Goal: Task Accomplishment & Management: Manage account settings

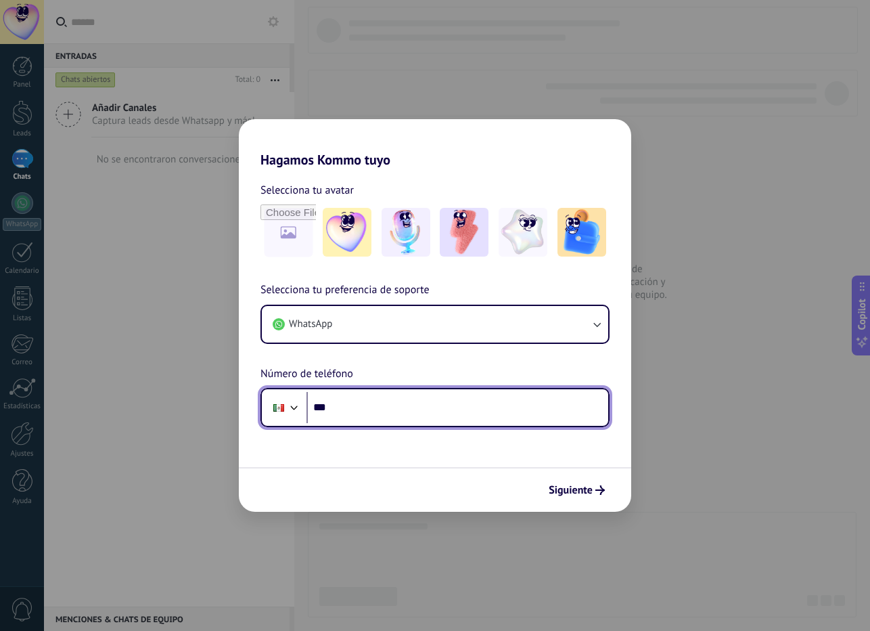
click at [374, 411] on input "***" at bounding box center [458, 407] width 302 height 31
type input "**********"
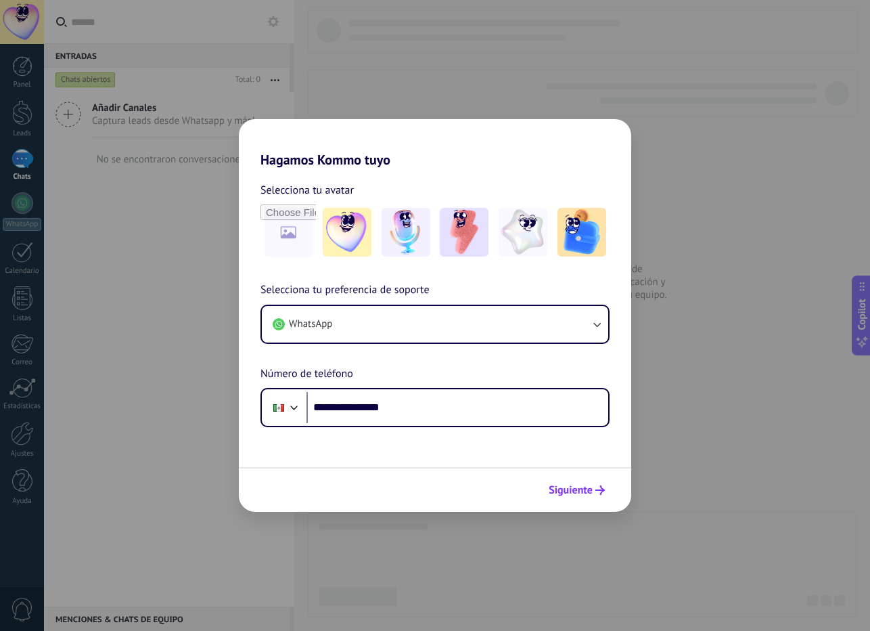
click at [574, 486] on span "Siguiente" at bounding box center [571, 489] width 44 height 9
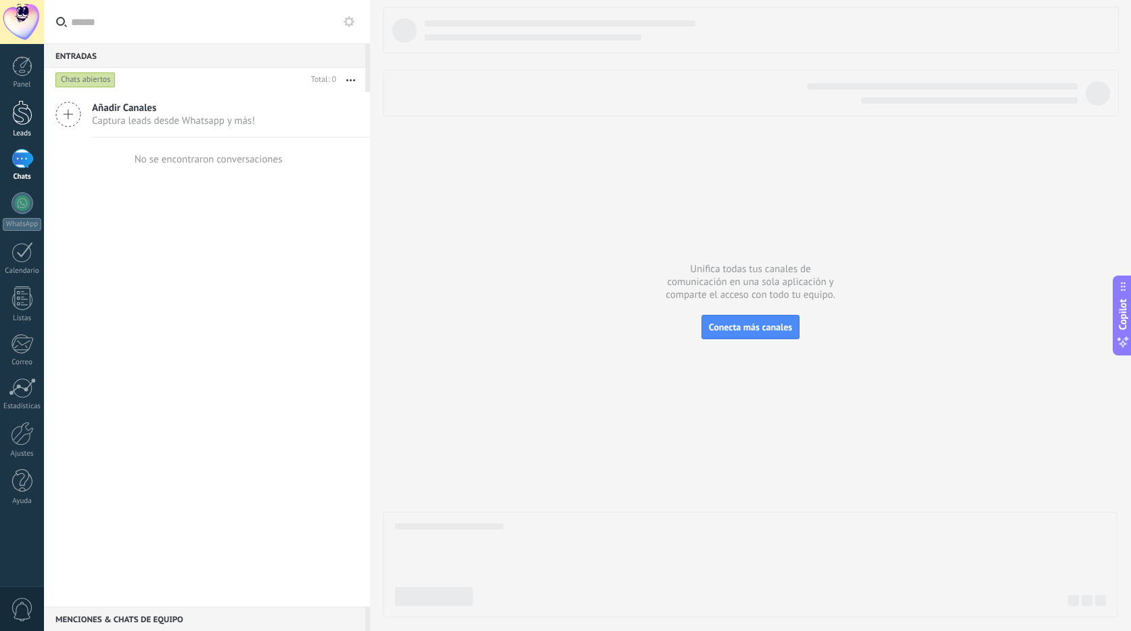
click at [28, 116] on div at bounding box center [22, 112] width 20 height 25
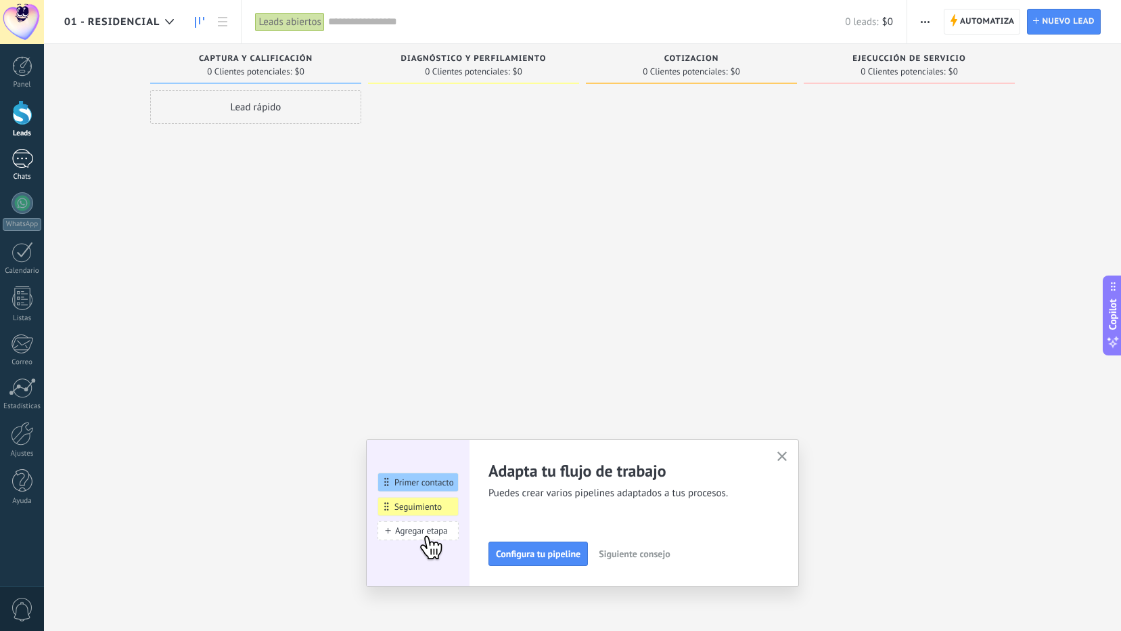
click at [20, 157] on div at bounding box center [23, 159] width 22 height 20
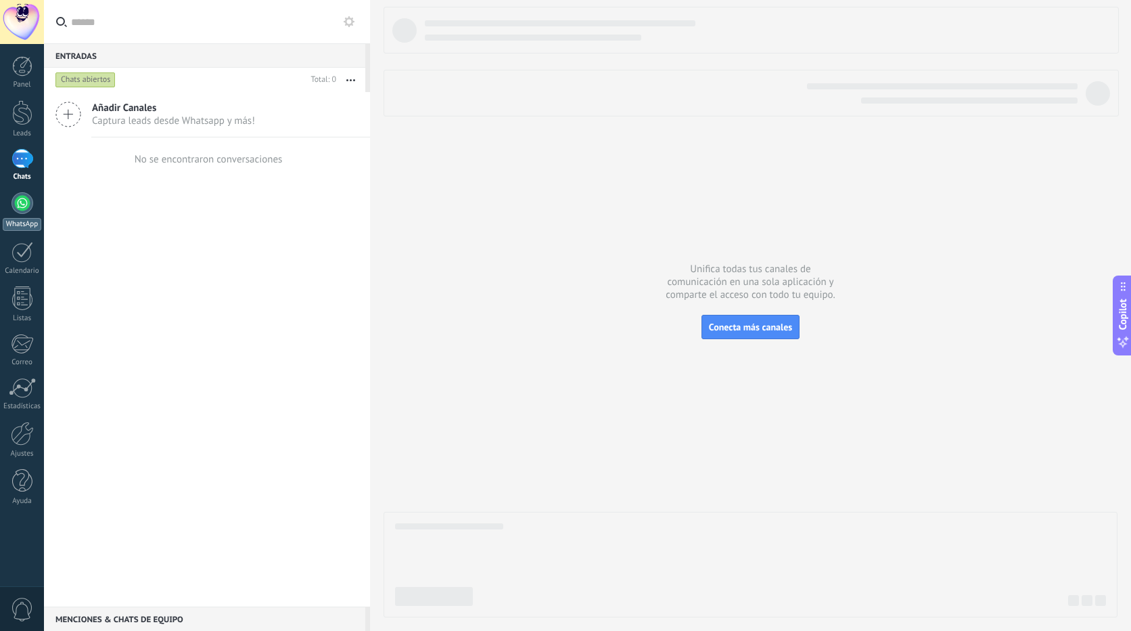
click at [18, 201] on div at bounding box center [23, 203] width 22 height 22
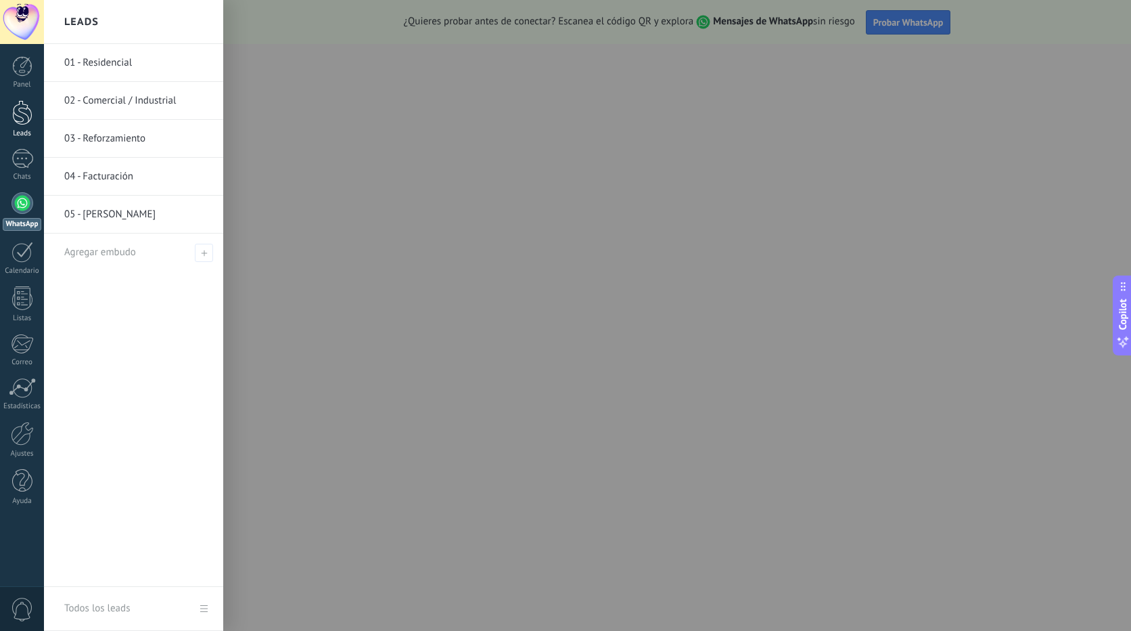
click at [22, 105] on div at bounding box center [22, 112] width 20 height 25
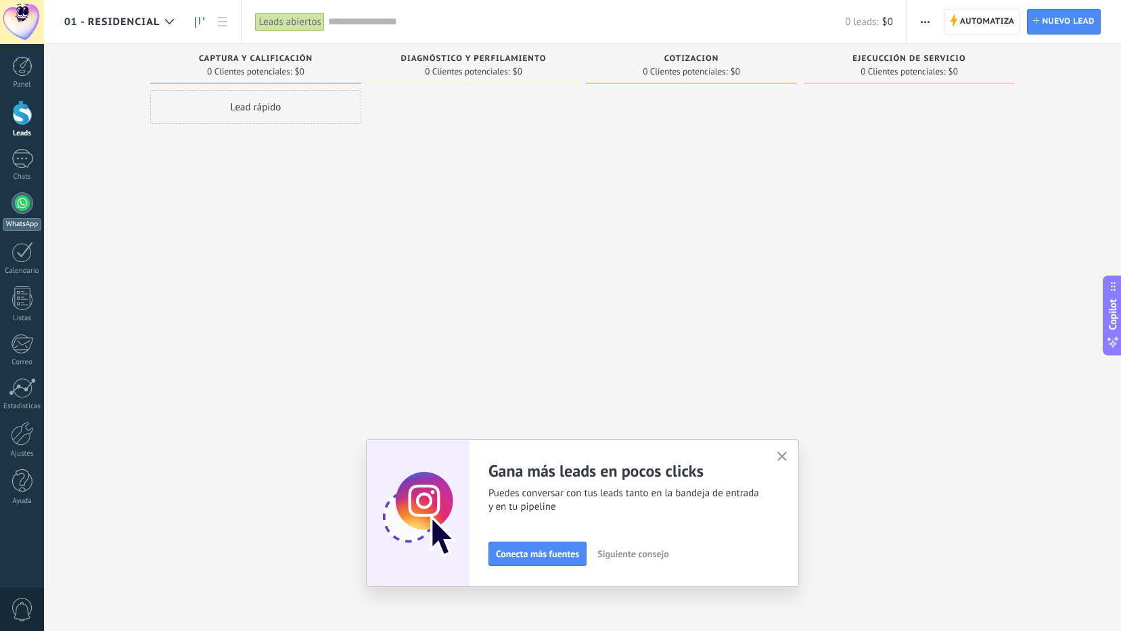
click at [20, 204] on div at bounding box center [23, 203] width 22 height 22
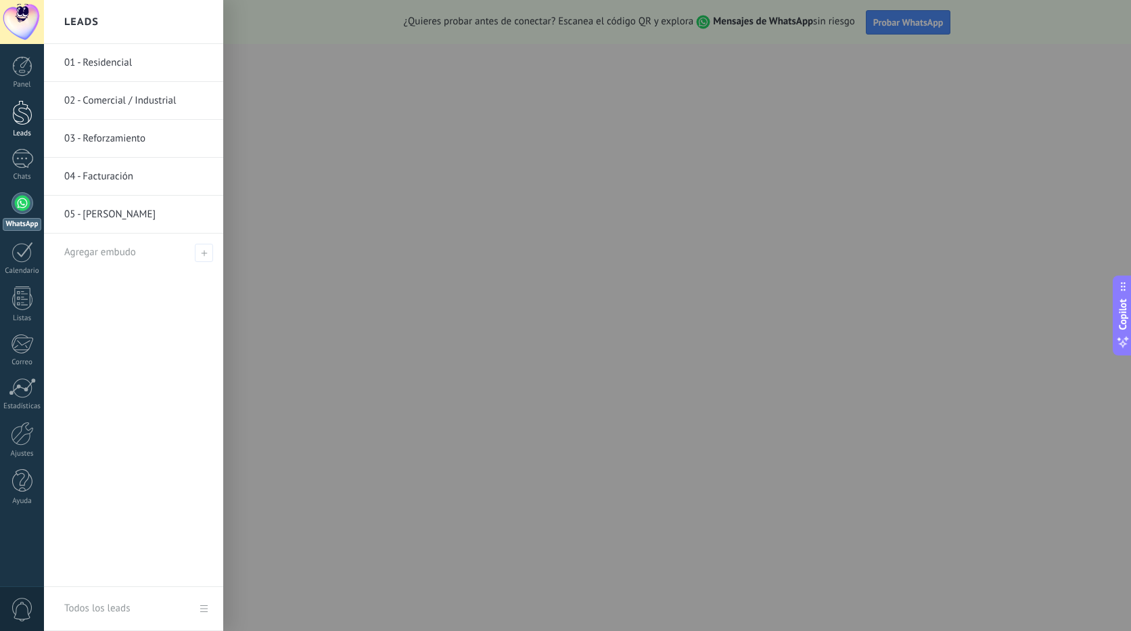
click at [13, 112] on div at bounding box center [22, 112] width 20 height 25
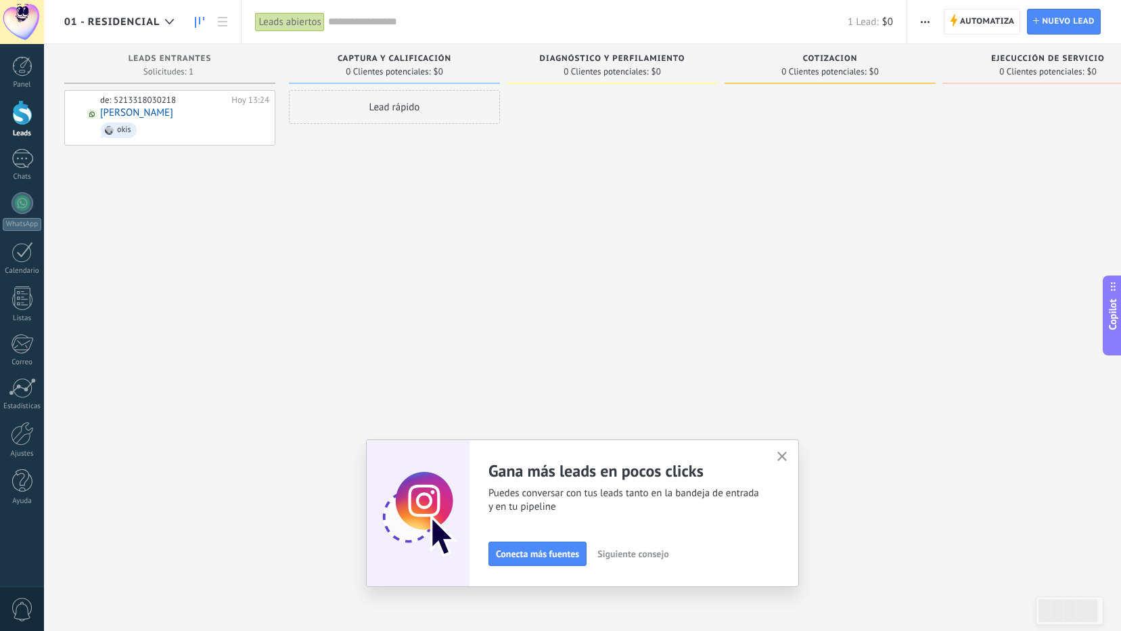
click at [192, 161] on div "de: 5213318030218 Hoy 13:24 Edgar Ruelas okis" at bounding box center [169, 317] width 211 height 454
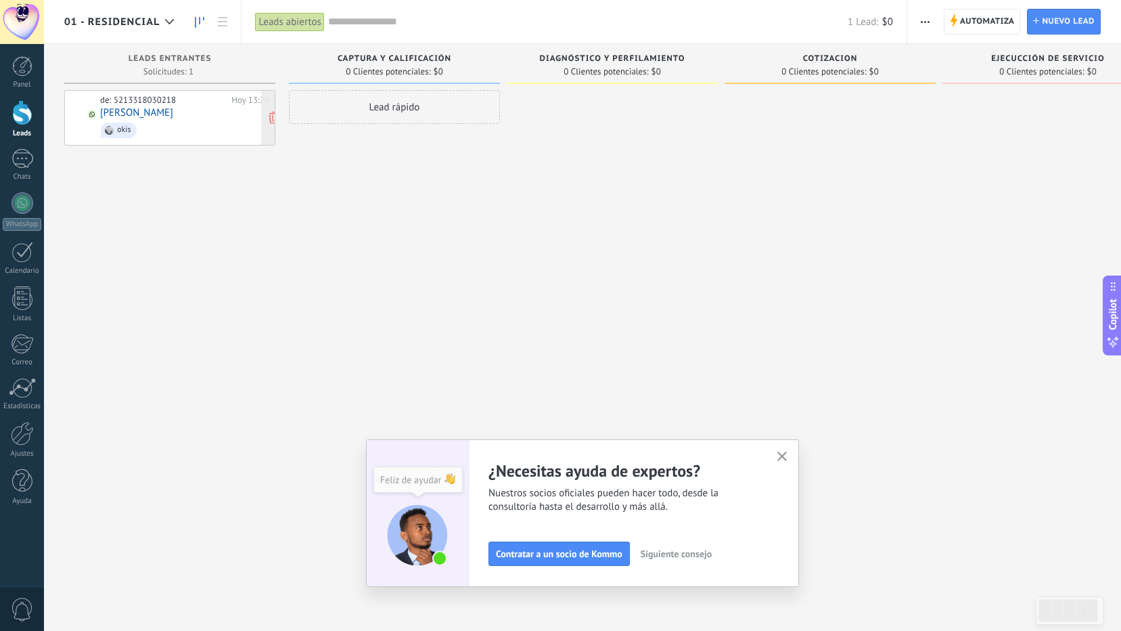
click at [138, 114] on link "Edgar Ruelas" at bounding box center [136, 113] width 73 height 12
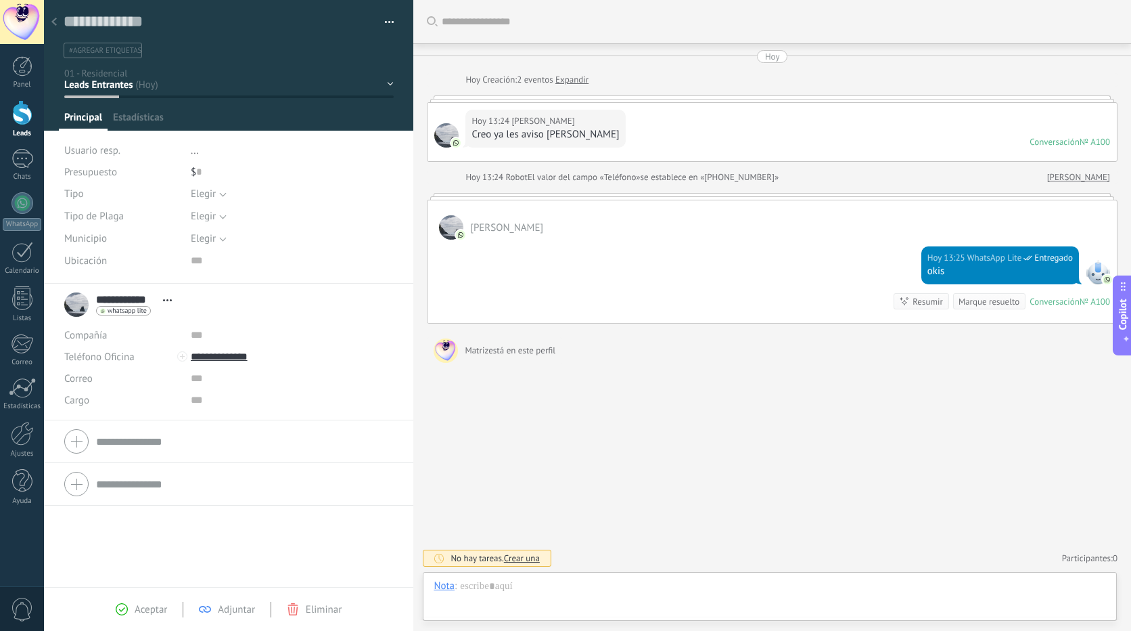
scroll to position [20, 0]
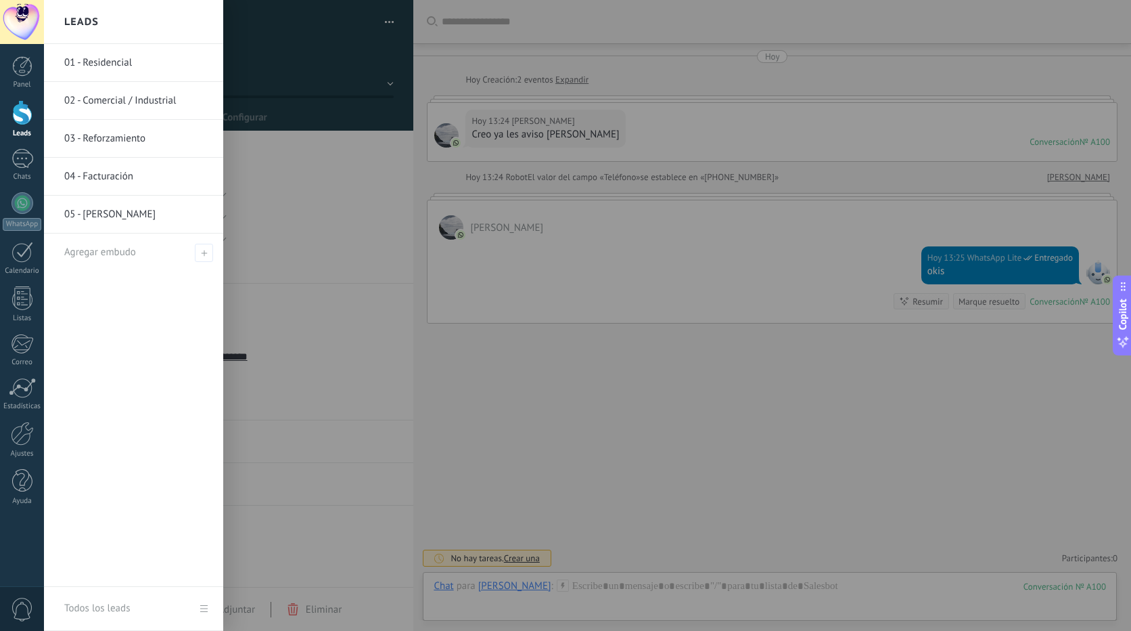
click at [14, 109] on div at bounding box center [22, 112] width 20 height 25
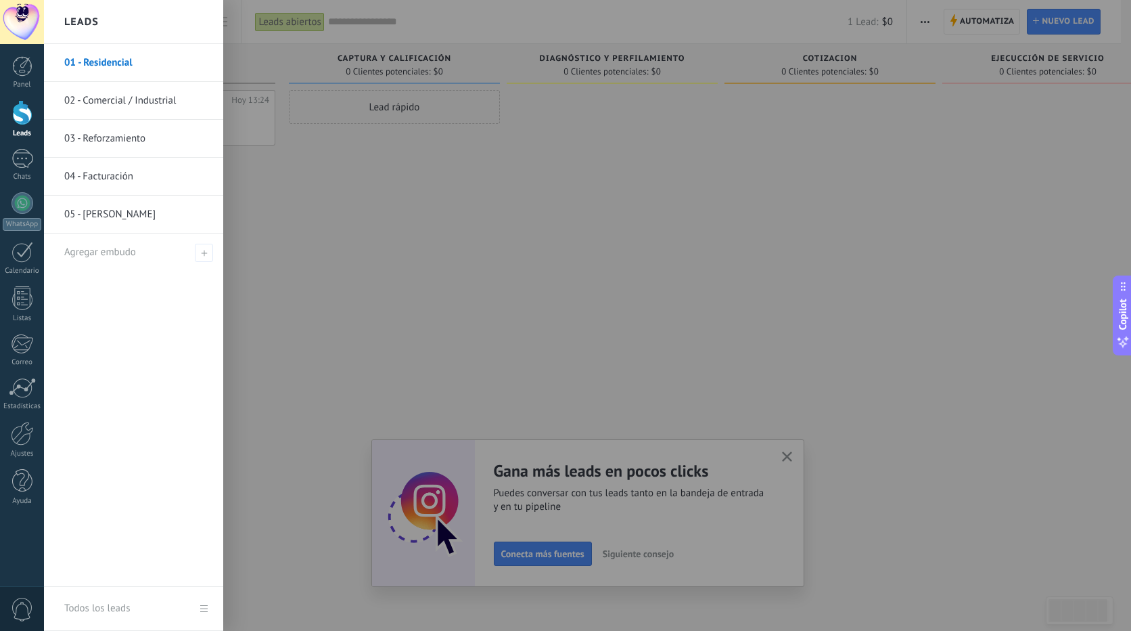
click at [108, 58] on link "01 - Residencial" at bounding box center [136, 63] width 145 height 38
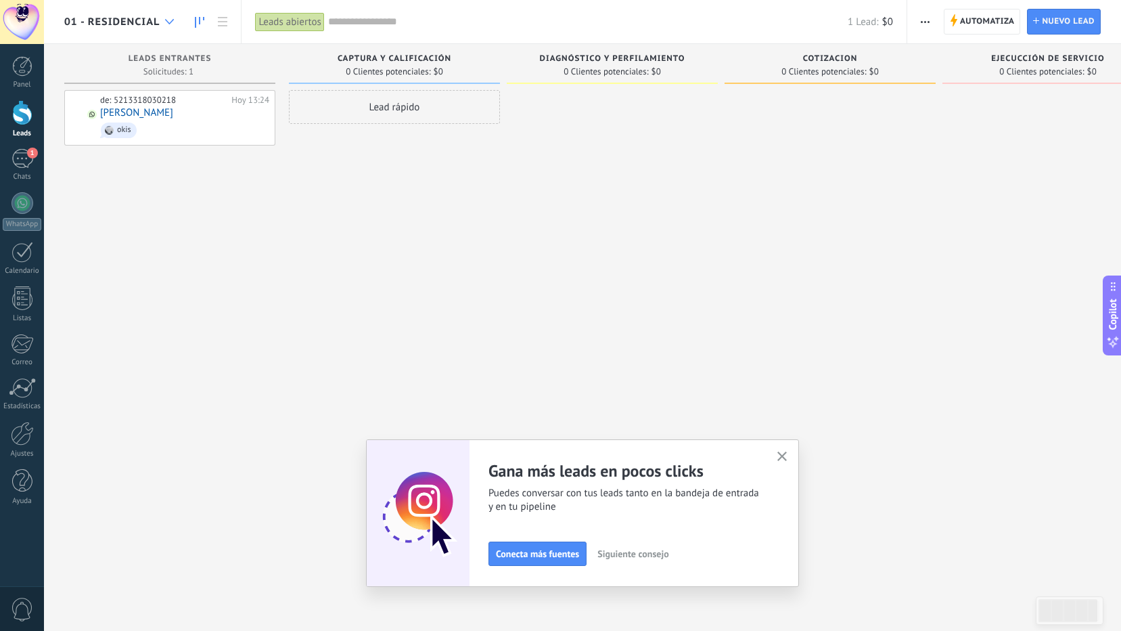
click at [166, 19] on icon at bounding box center [169, 21] width 9 height 5
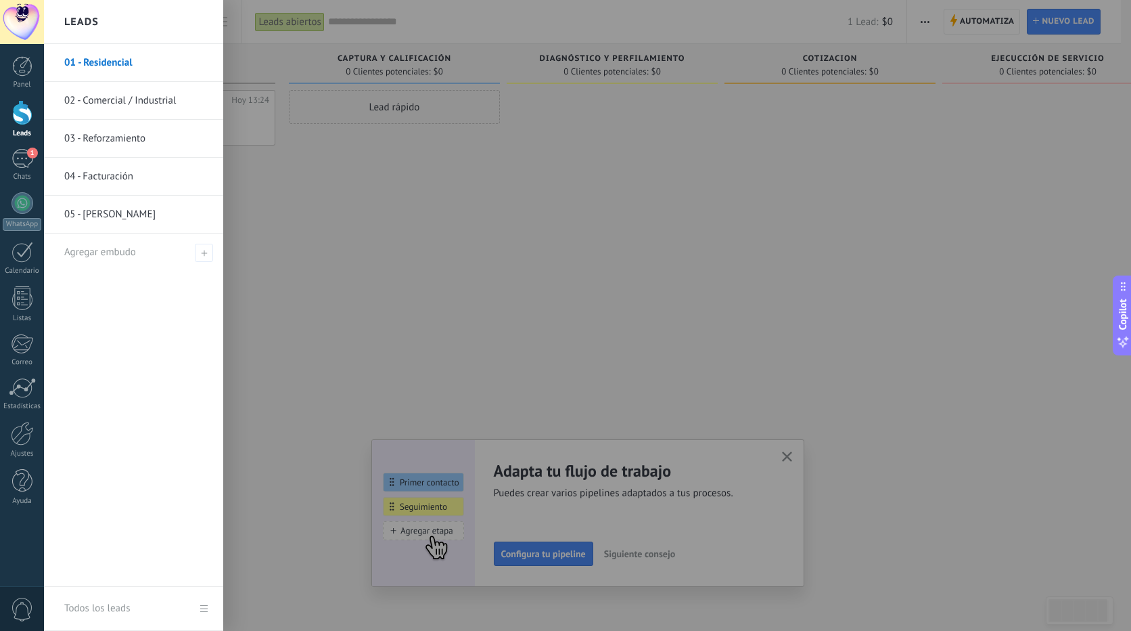
click at [17, 110] on div at bounding box center [22, 112] width 20 height 25
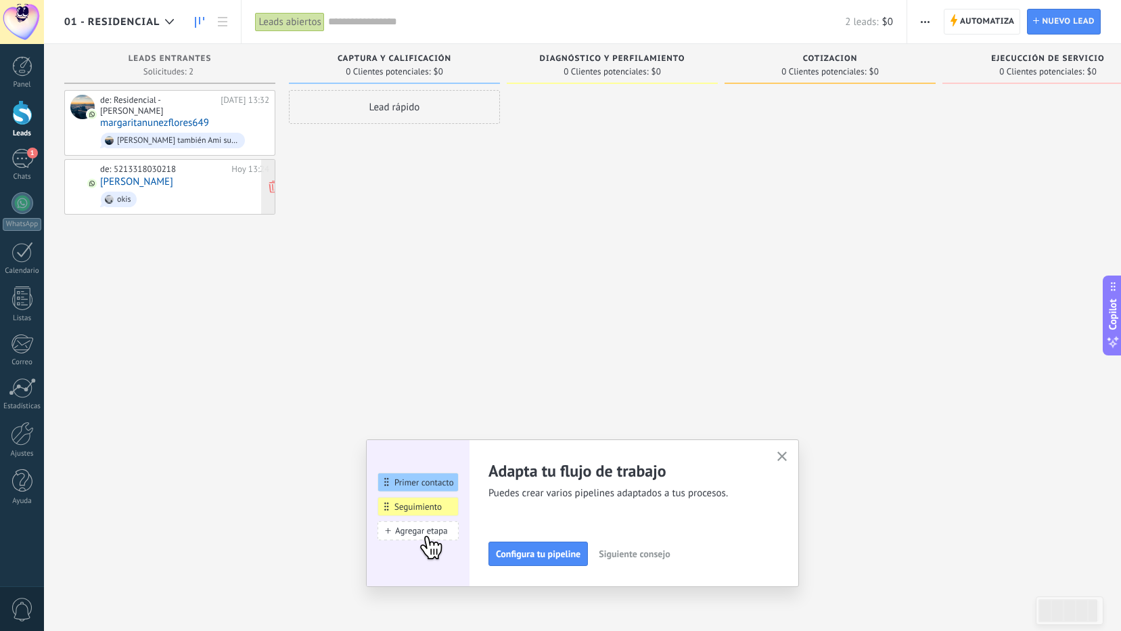
click at [138, 176] on link "Edgar Ruelas" at bounding box center [136, 182] width 73 height 12
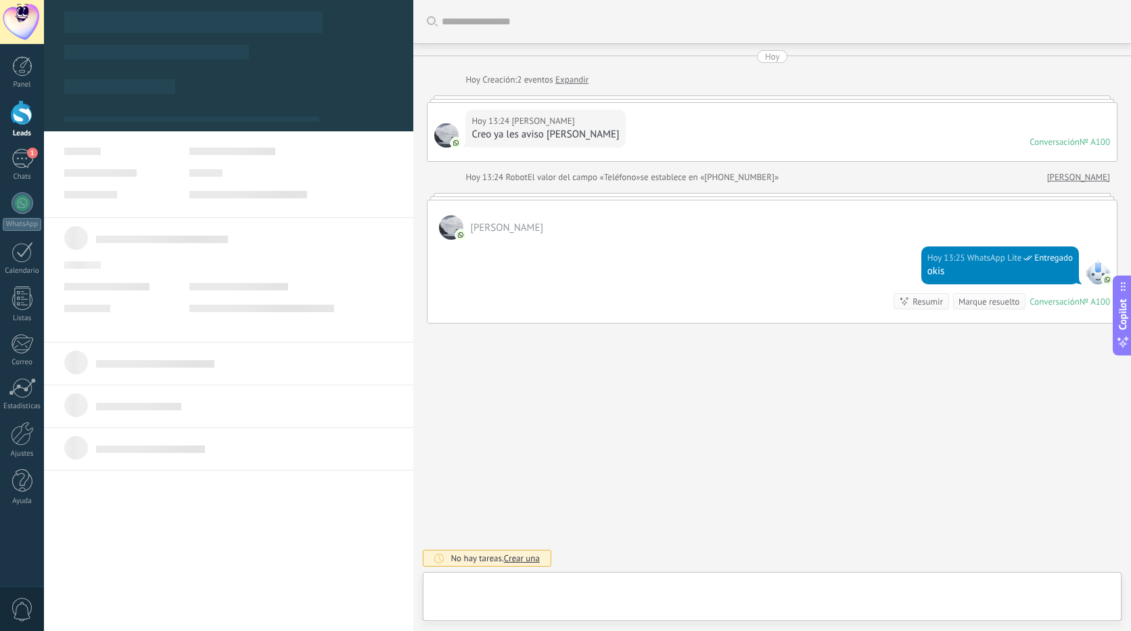
type textarea "**********"
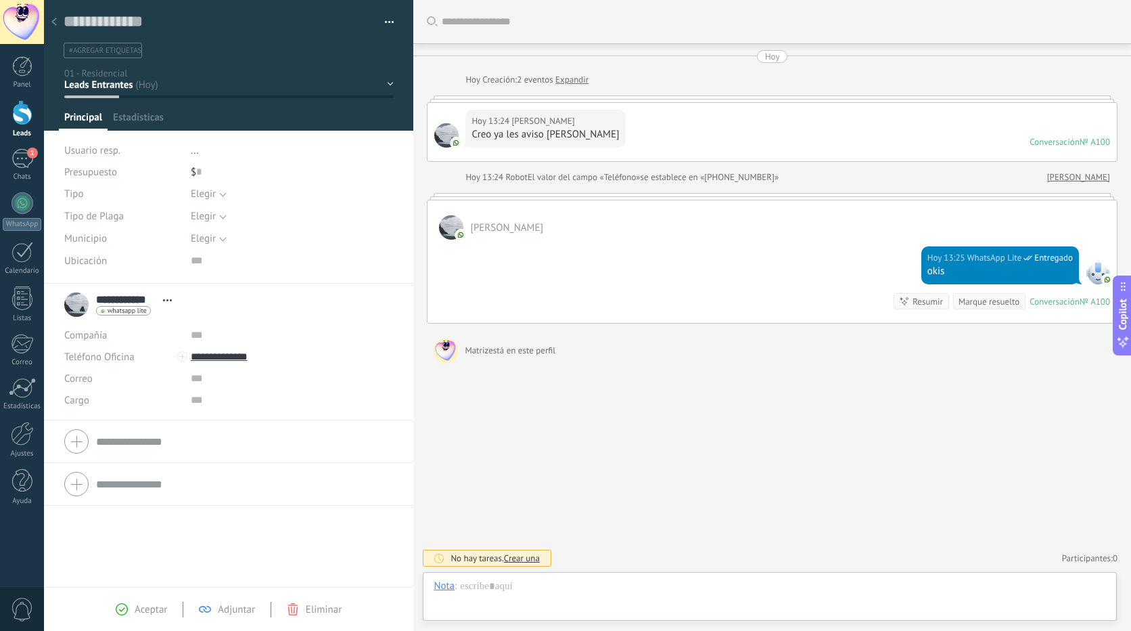
scroll to position [20, 0]
click at [223, 196] on span "Elegir" at bounding box center [284, 194] width 186 height 10
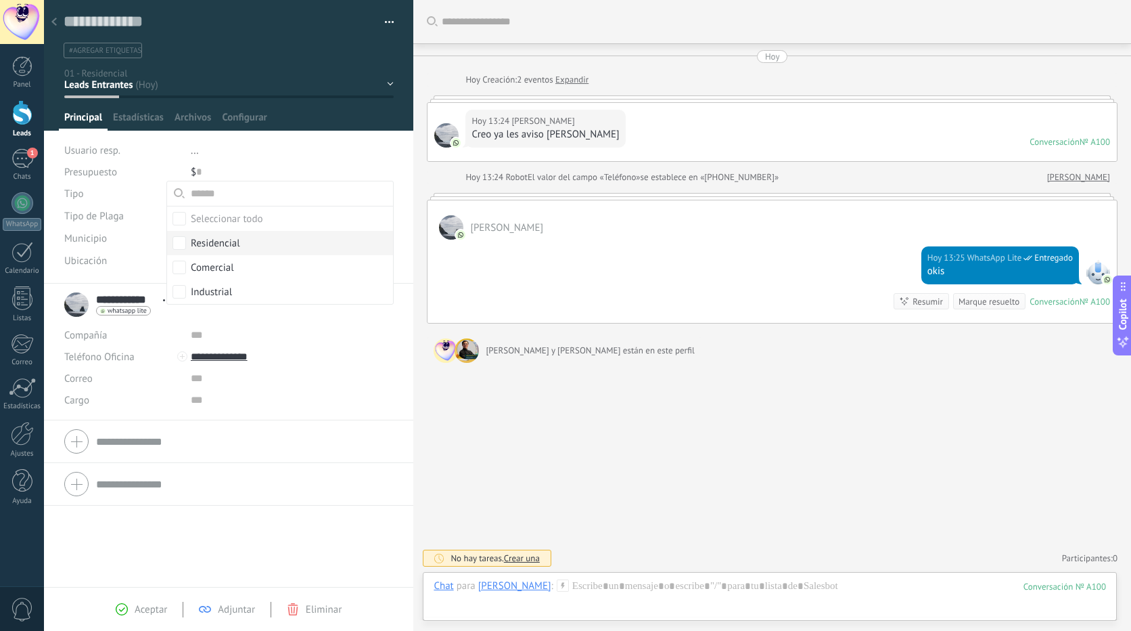
click at [98, 238] on span "Municipio" at bounding box center [85, 238] width 43 height 10
click at [216, 218] on div "Elegir" at bounding box center [203, 216] width 25 height 10
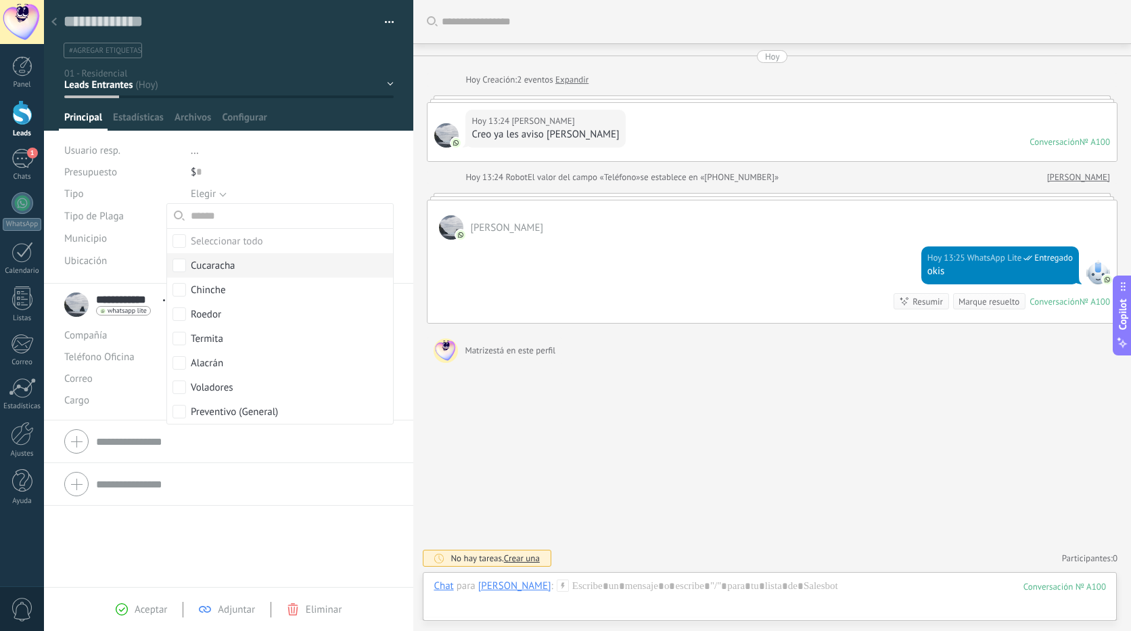
click at [72, 193] on span "Tipo" at bounding box center [74, 194] width 20 height 10
click at [216, 194] on div "Elegir" at bounding box center [203, 194] width 25 height 10
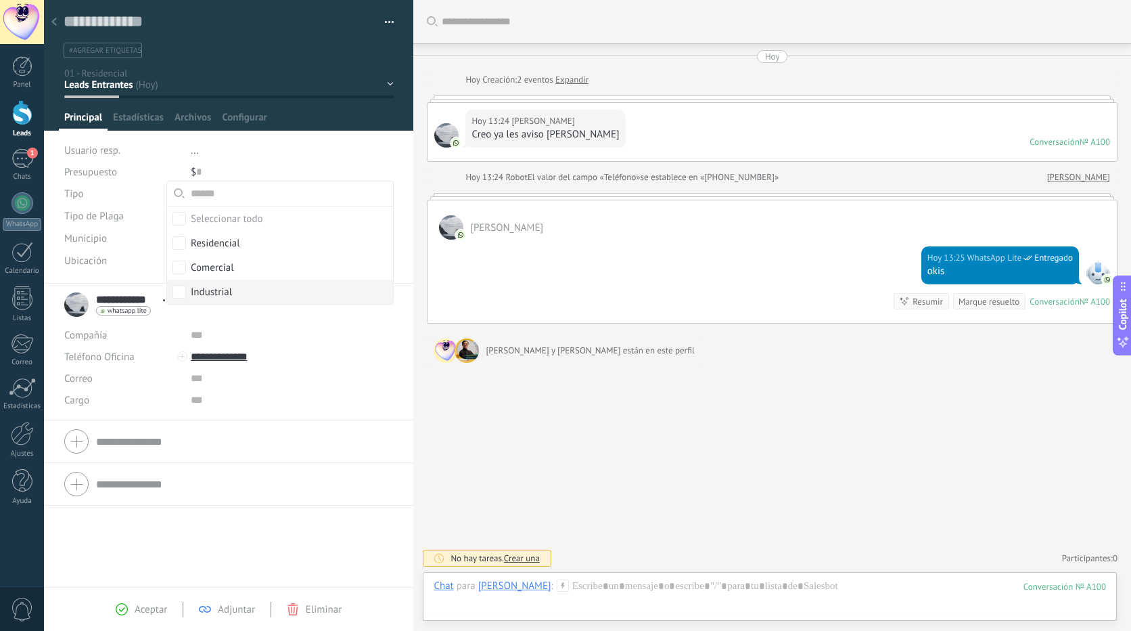
click at [118, 217] on span "Tipo de Plaga" at bounding box center [94, 216] width 60 height 10
click at [219, 220] on span "Elegir" at bounding box center [284, 216] width 186 height 10
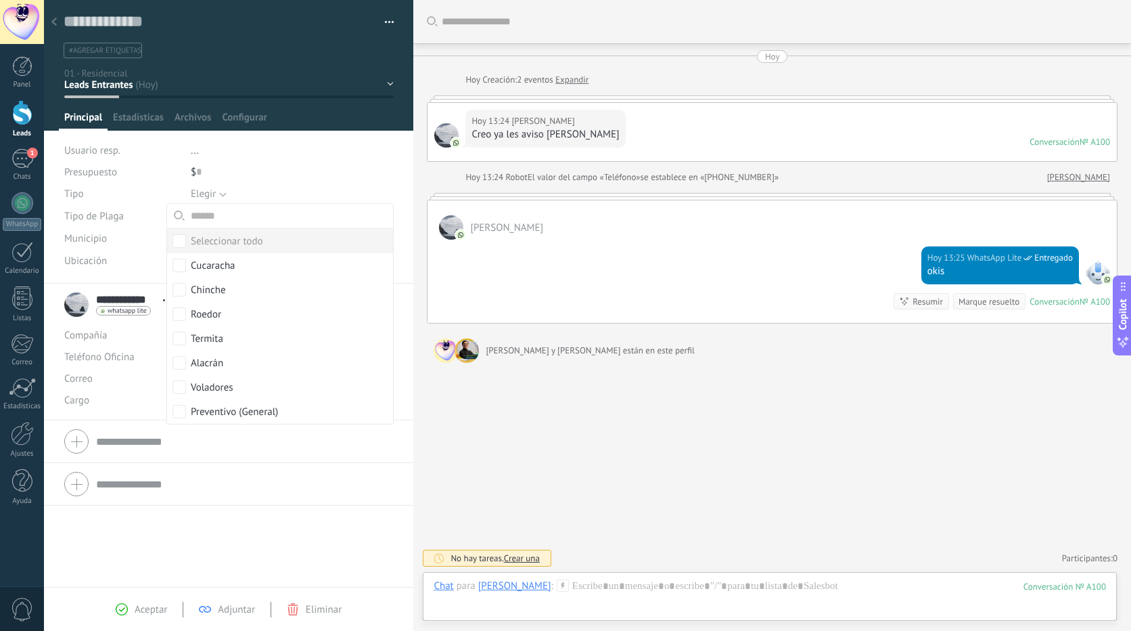
click at [223, 196] on span "Elegir" at bounding box center [284, 194] width 186 height 10
click at [99, 240] on span "Municipio" at bounding box center [85, 238] width 43 height 10
click at [216, 214] on span "Elegir" at bounding box center [284, 216] width 186 height 10
click at [87, 233] on span "Municipio" at bounding box center [85, 238] width 43 height 10
click at [216, 239] on div "Elegir" at bounding box center [203, 238] width 25 height 10
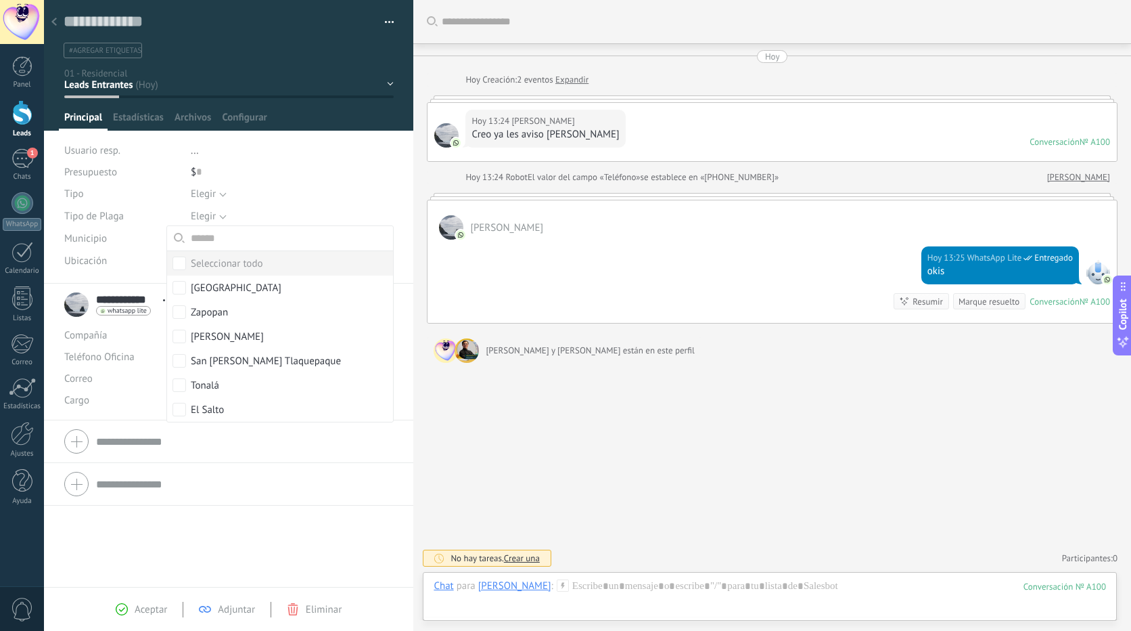
click at [96, 265] on span "Ubicación" at bounding box center [85, 261] width 43 height 10
click at [193, 264] on input "text" at bounding box center [292, 261] width 202 height 22
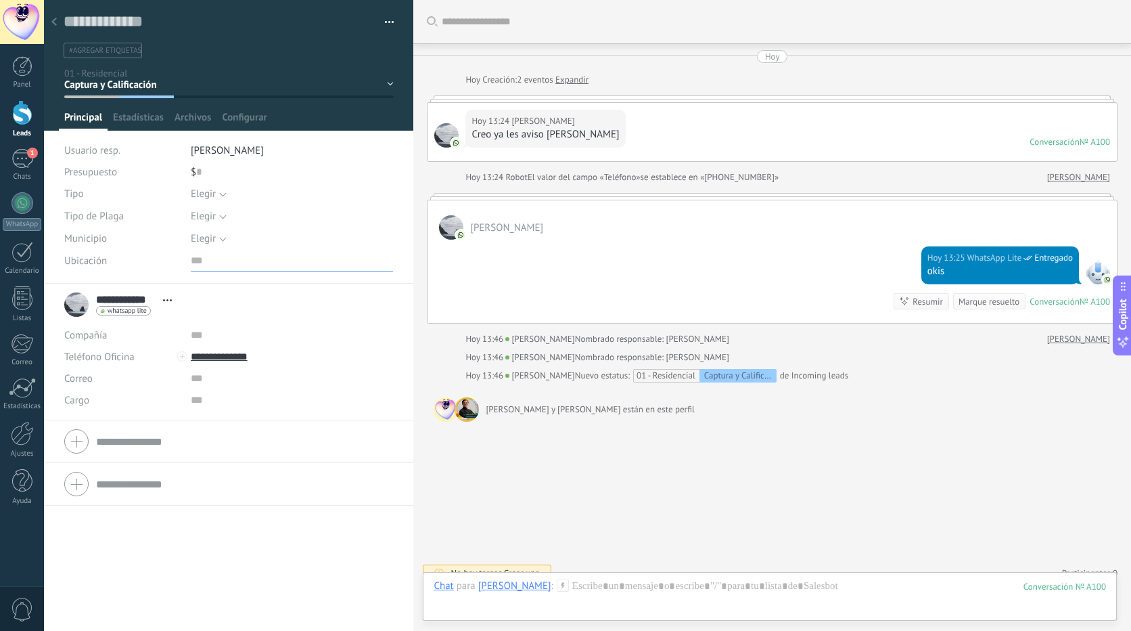
scroll to position [15, 0]
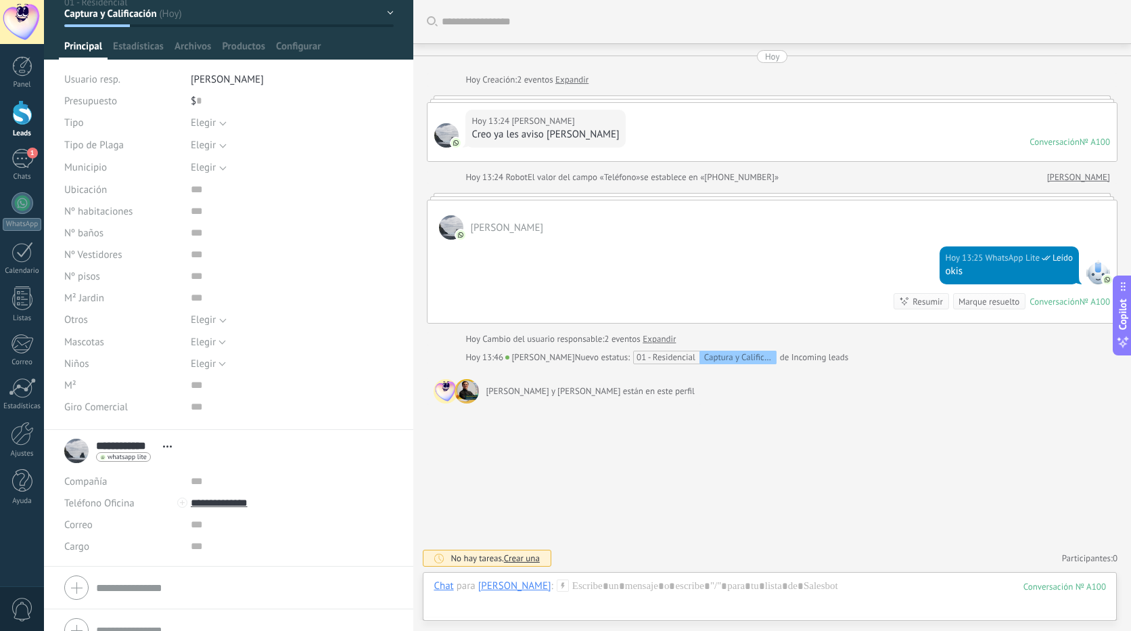
scroll to position [92, 0]
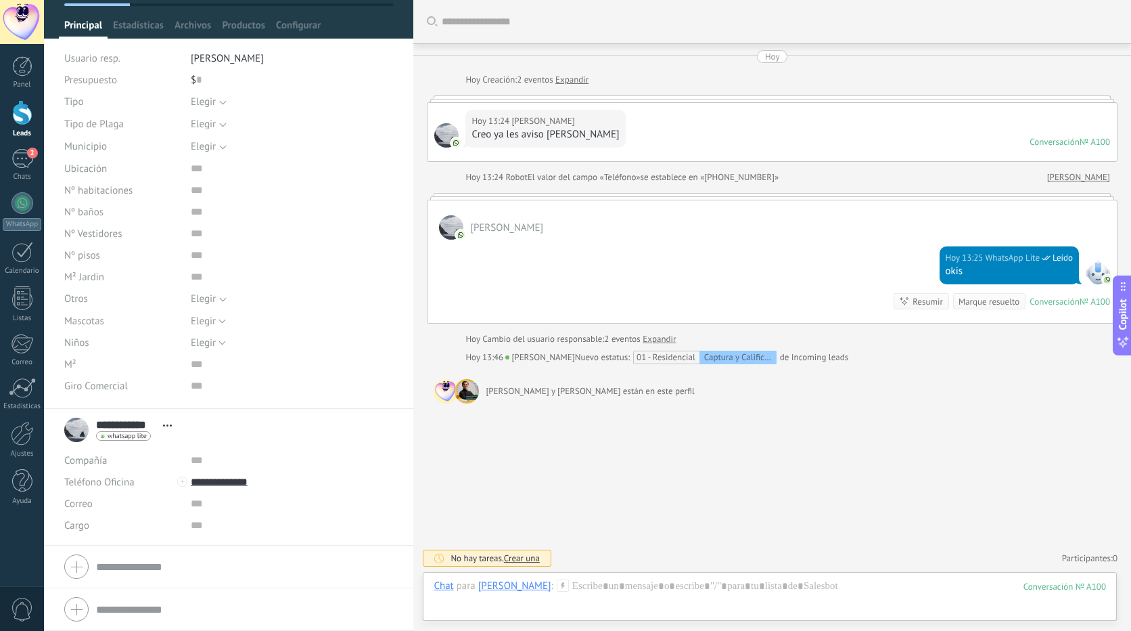
click at [169, 425] on icon at bounding box center [167, 425] width 9 height 2
click at [114, 426] on input "**********" at bounding box center [126, 425] width 60 height 14
click at [382, 468] on input "text" at bounding box center [292, 460] width 202 height 22
click at [139, 608] on form "Teléfono Oficina Ofic. directo Celular Fax Casa Otro Teléfono Oficina Llamar Co…" at bounding box center [228, 609] width 329 height 34
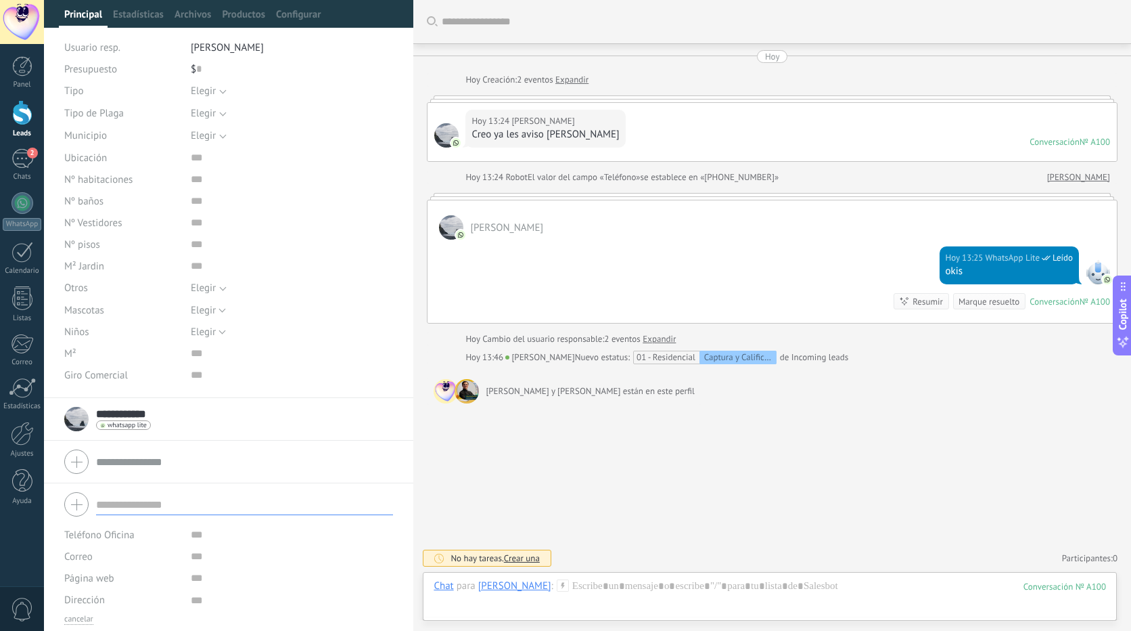
scroll to position [106, 0]
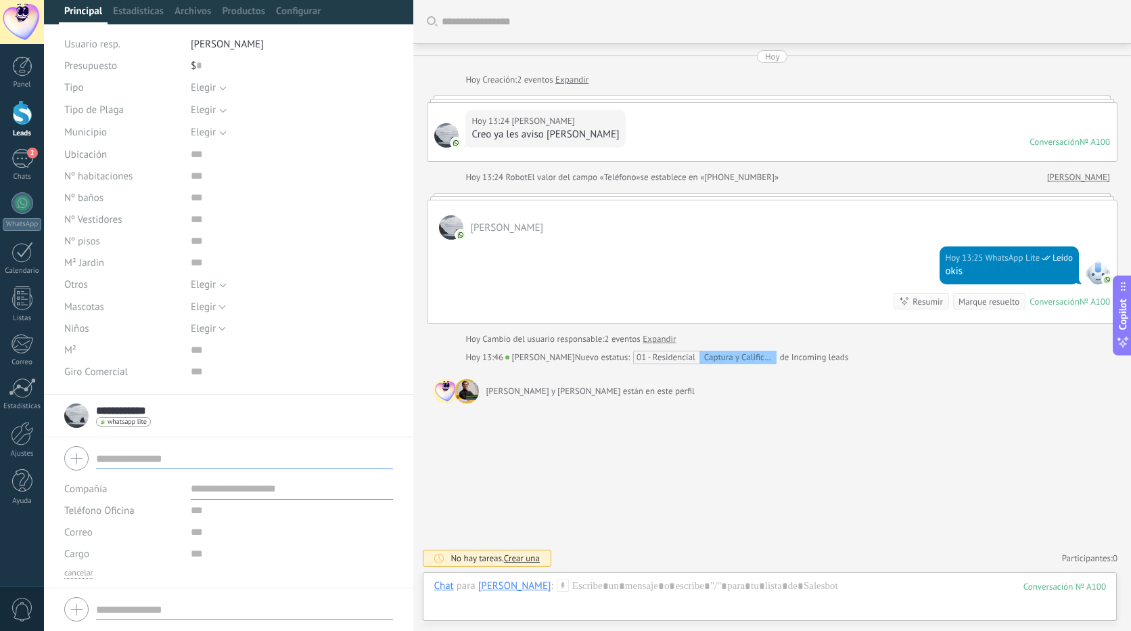
click at [121, 455] on input "text" at bounding box center [244, 458] width 297 height 22
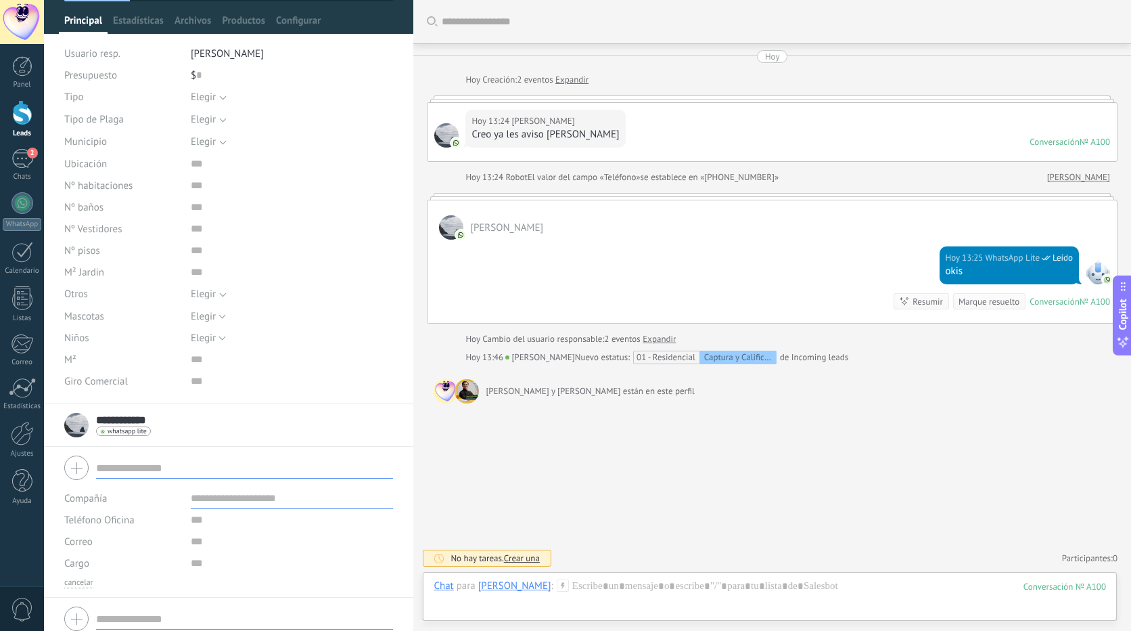
scroll to position [0, 0]
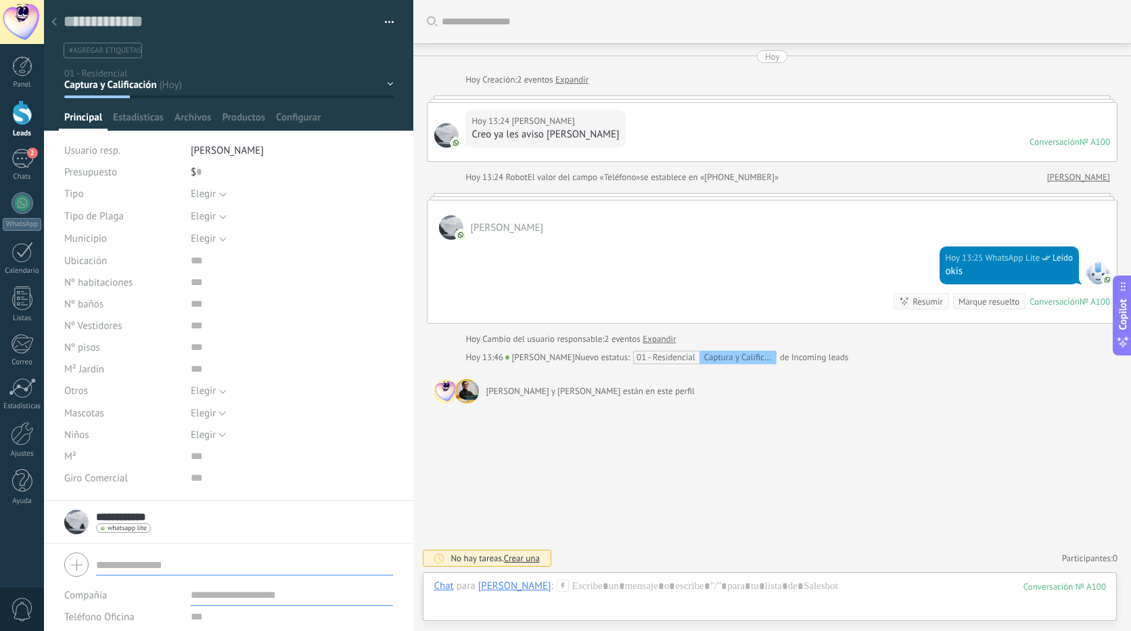
click at [383, 21] on button "button" at bounding box center [385, 22] width 20 height 20
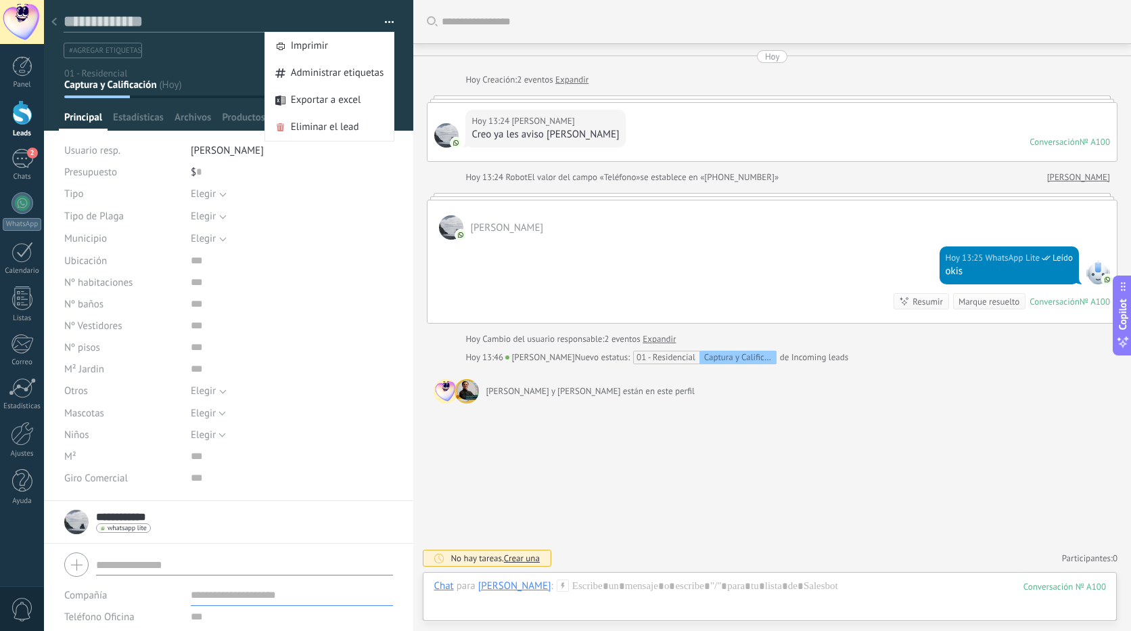
click at [214, 27] on textarea at bounding box center [219, 22] width 311 height 21
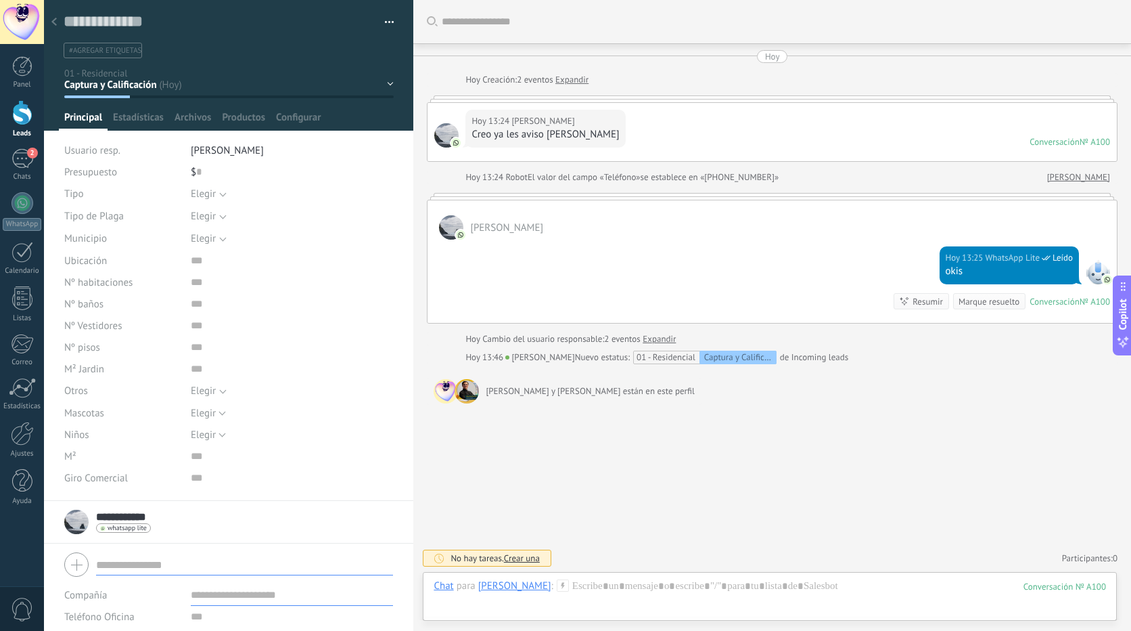
click at [252, 60] on div "#agregar etiquetas" at bounding box center [226, 50] width 331 height 21
click at [560, 470] on div "Buscar Carga más Hoy Hoy Creación: 2 eventos Expandir Hoy 13:24 Edgar Ruelas Cr…" at bounding box center [772, 315] width 718 height 631
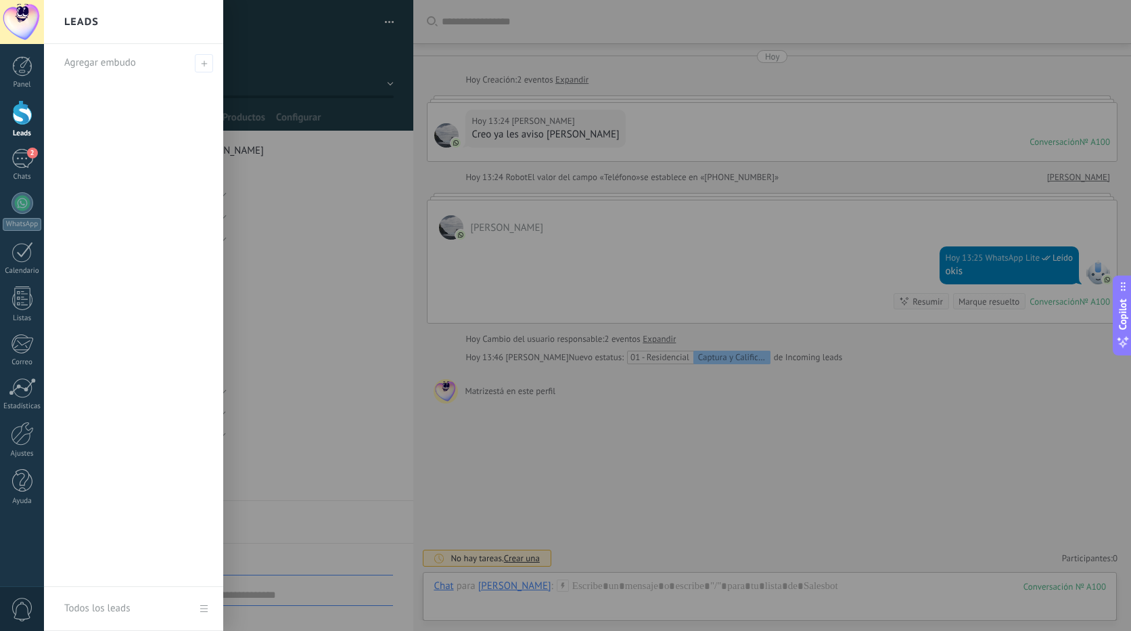
click at [17, 110] on div at bounding box center [22, 112] width 20 height 25
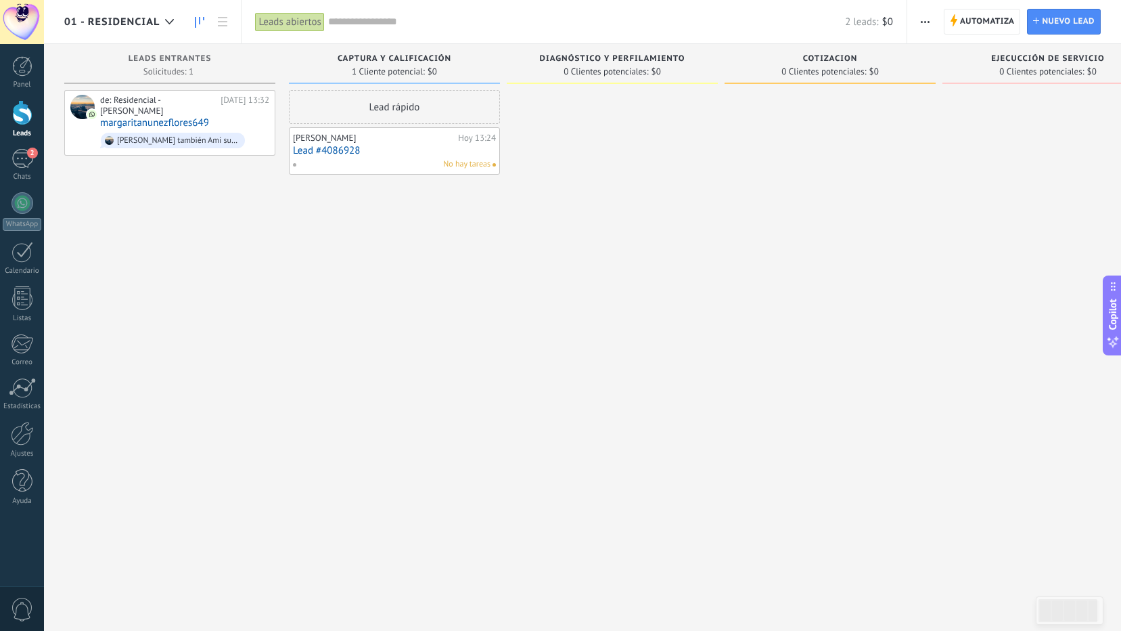
click at [371, 157] on div "Edgar Ruelas Hoy 13:24 Lead #4086928 No hay tareas" at bounding box center [394, 150] width 203 height 39
click at [344, 145] on link "Lead #4086928" at bounding box center [394, 151] width 203 height 12
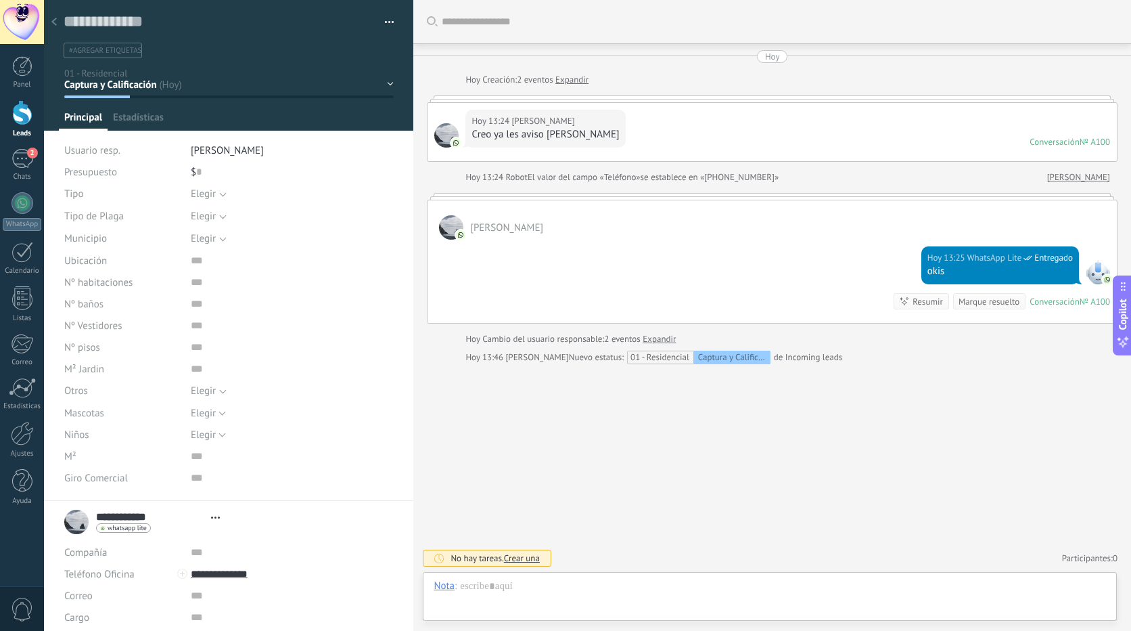
type textarea "**********"
click at [0, 0] on div "Captura y Calificación Diagnóstico y Perfilamiento Cotizacion Ejecucción de Ser…" at bounding box center [0, 0] width 0 height 0
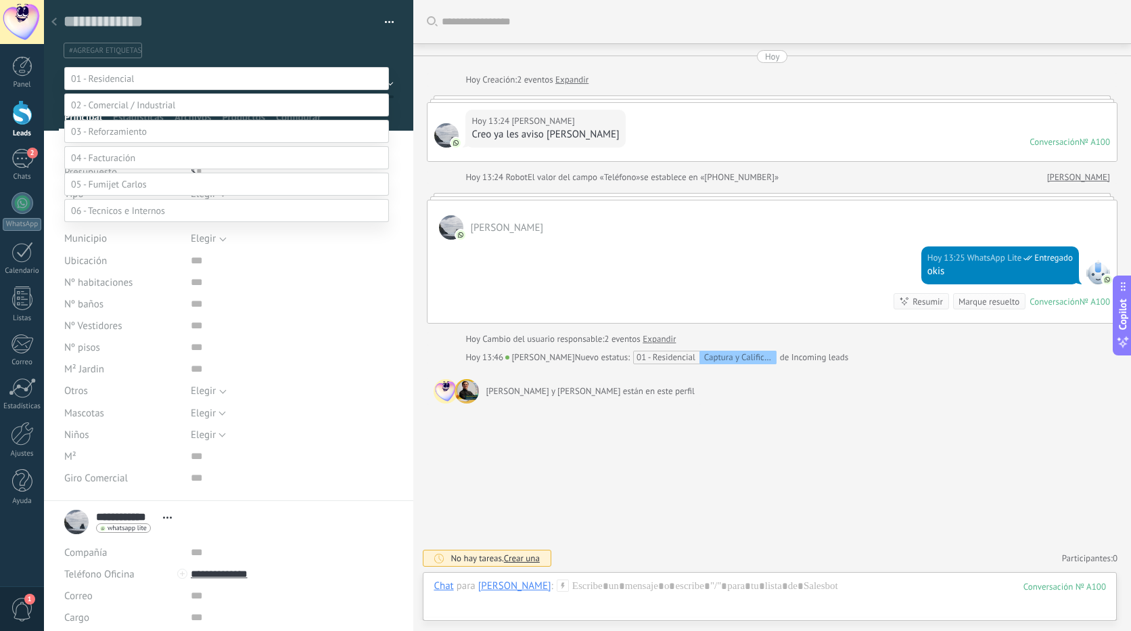
click at [120, 164] on span at bounding box center [103, 158] width 64 height 12
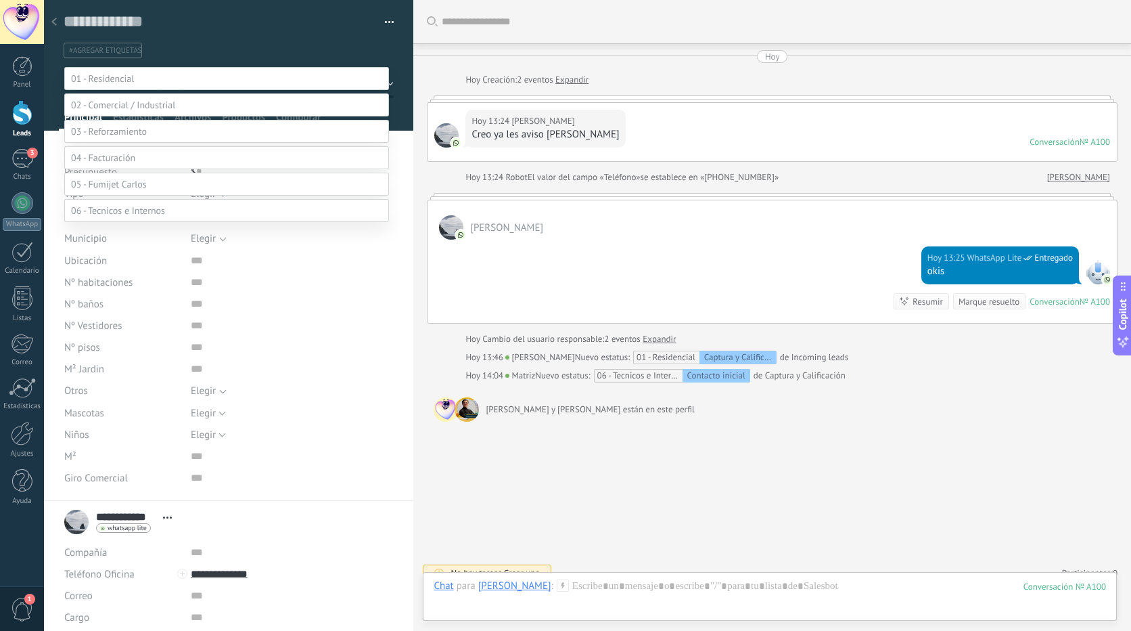
scroll to position [15, 0]
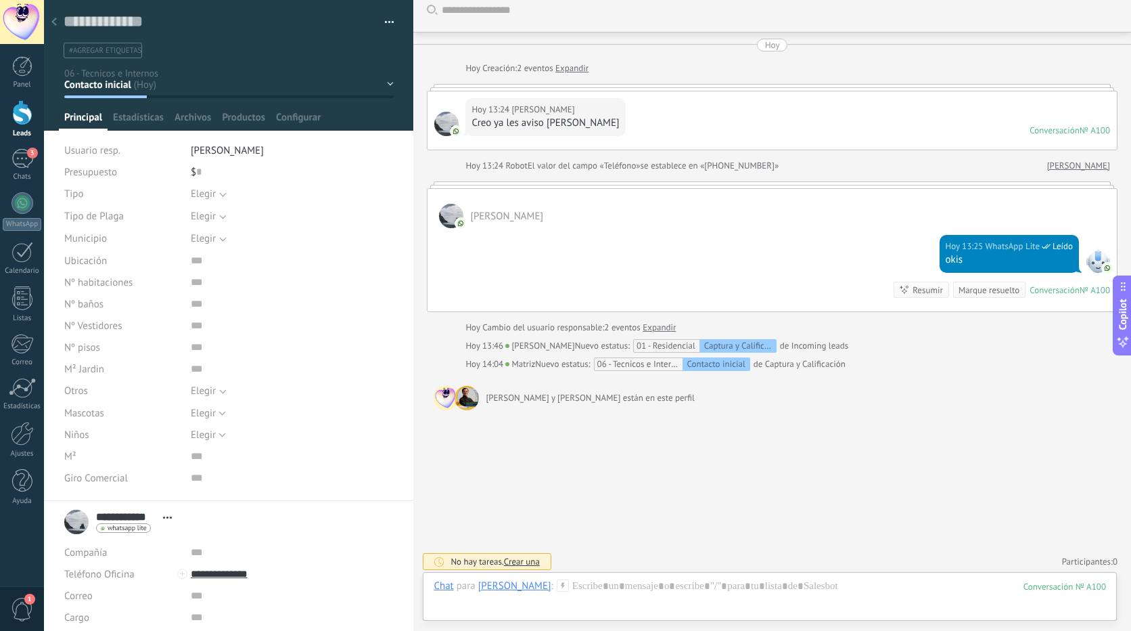
scroll to position [15, 0]
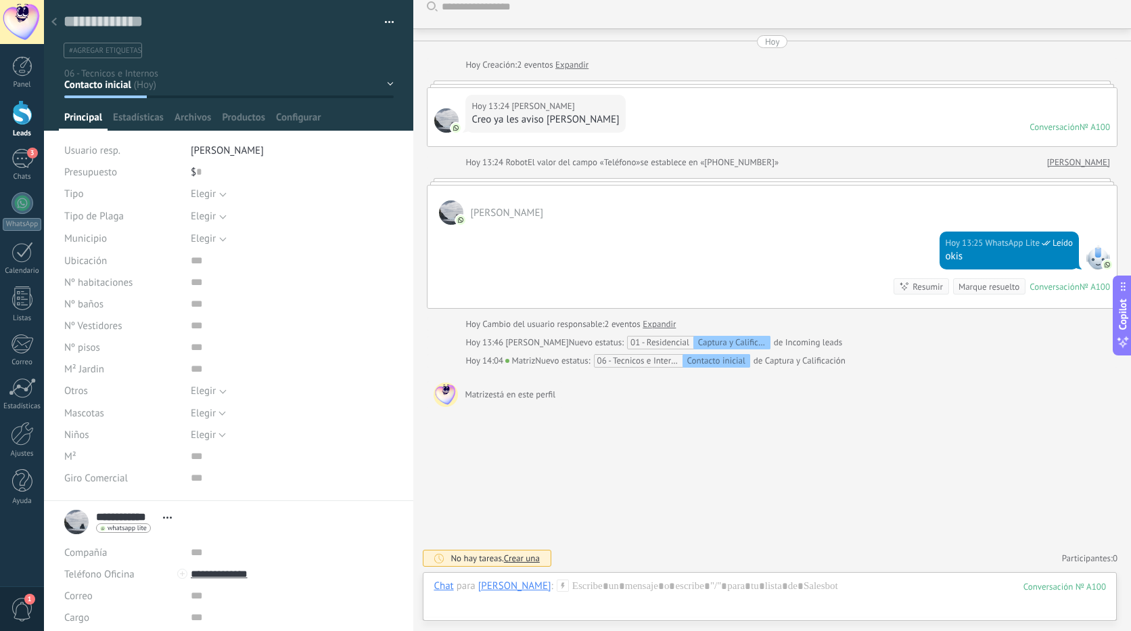
drag, startPoint x: 560, startPoint y: 607, endPoint x: 971, endPoint y: 446, distance: 441.2
click at [971, 446] on div "Buscar Carga más [DATE] [DATE] Creación: 2 eventos Expandir [DATE] 13:24 [PERSO…" at bounding box center [772, 308] width 718 height 646
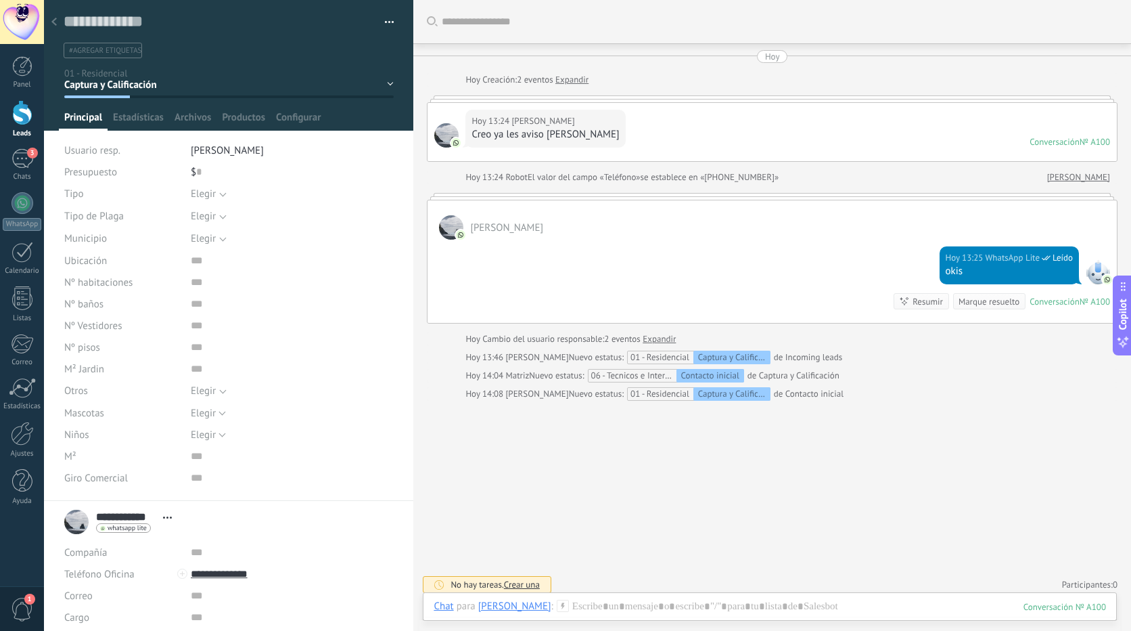
scroll to position [6, 0]
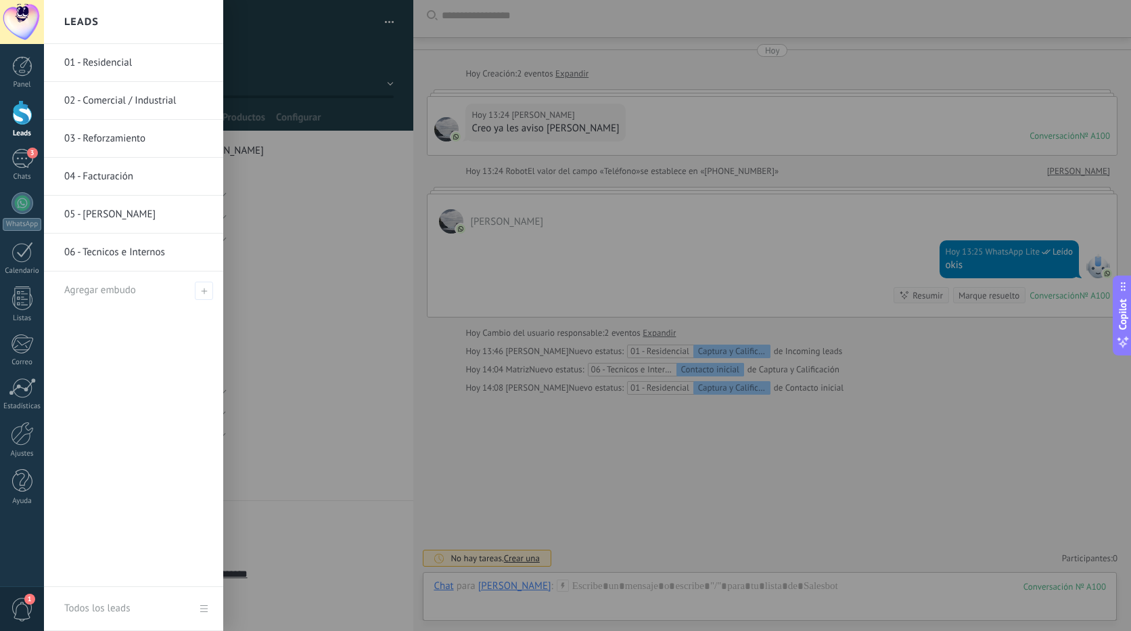
click at [94, 98] on link "02 - Comercial / Industrial" at bounding box center [136, 101] width 145 height 38
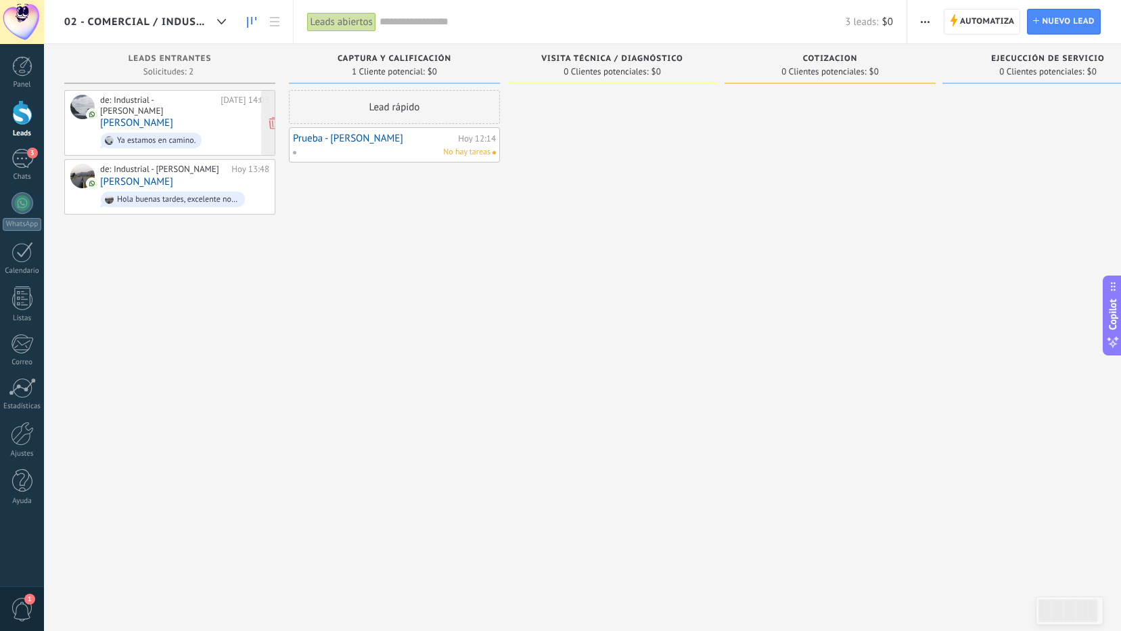
click at [193, 110] on div "de: Industrial - Vanessa Hoy 14:03 Oscar Chong Ya estamos en camino." at bounding box center [184, 123] width 169 height 56
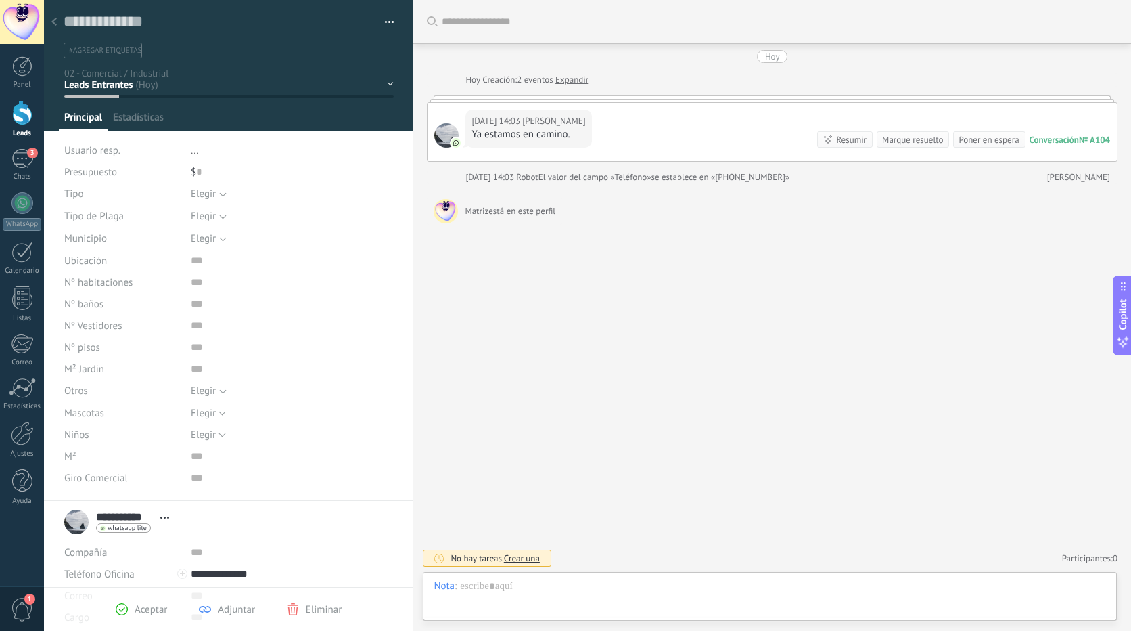
scroll to position [20, 0]
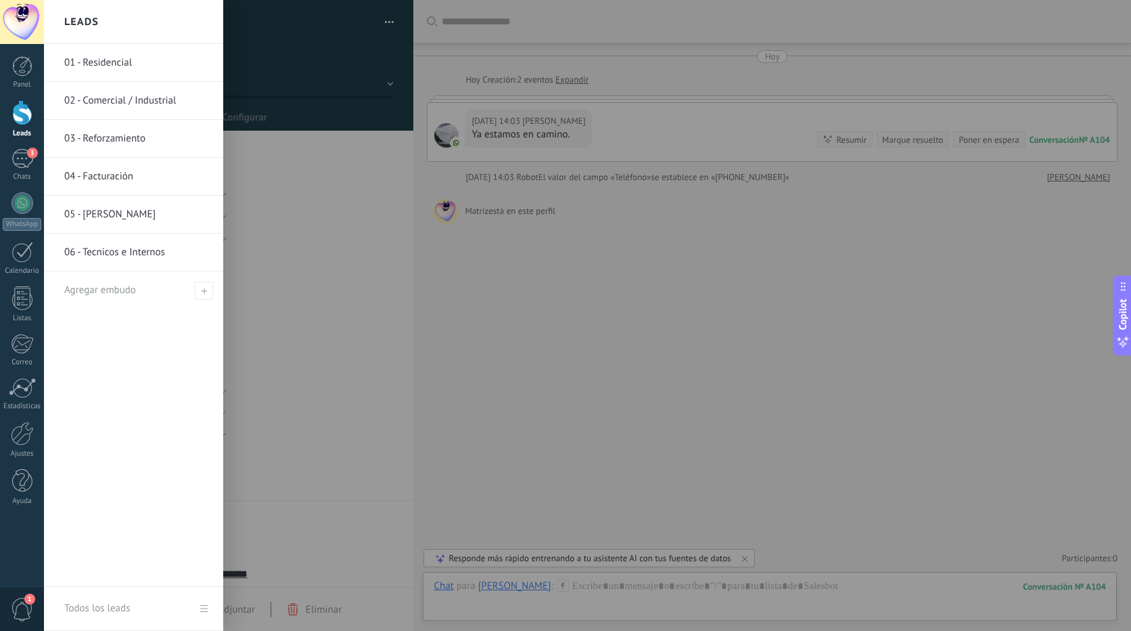
click at [13, 113] on div at bounding box center [22, 112] width 20 height 25
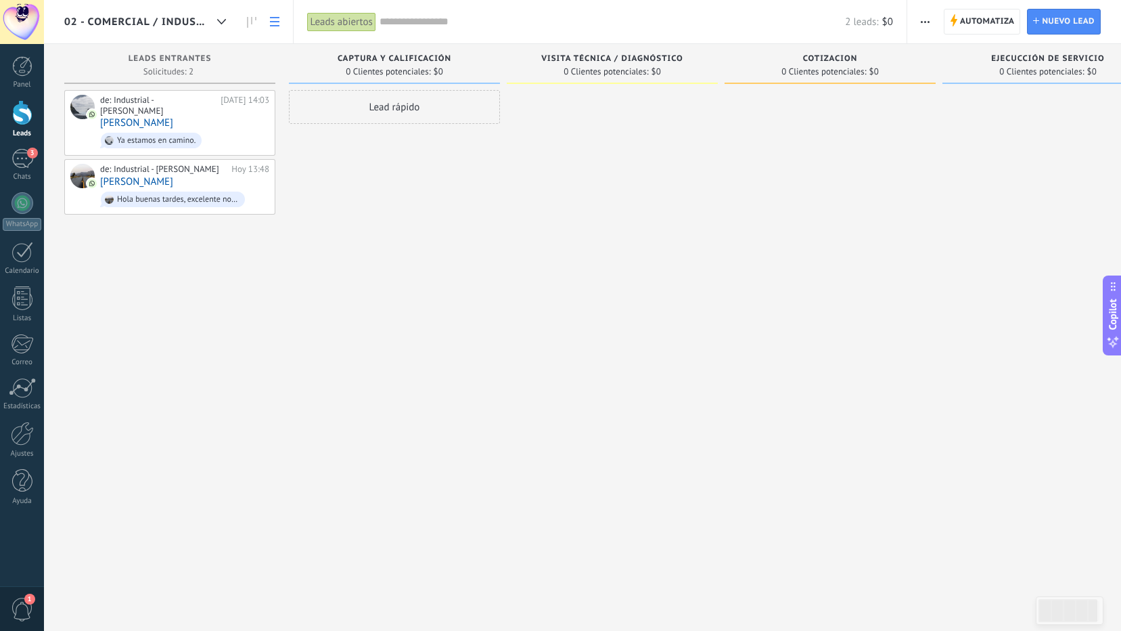
click at [275, 20] on icon at bounding box center [274, 21] width 9 height 9
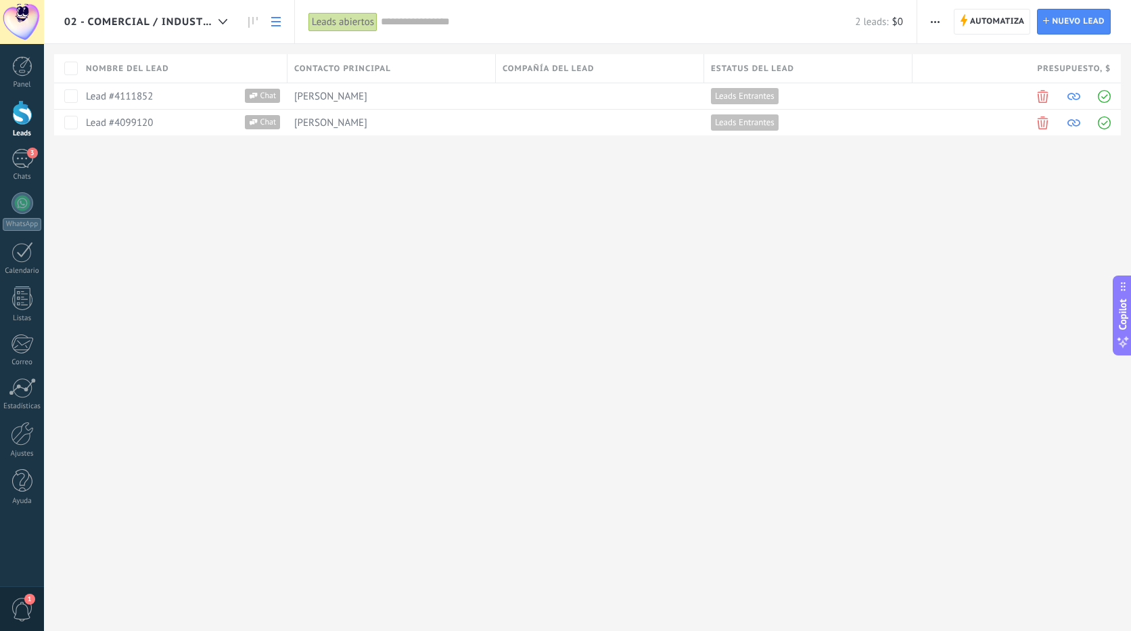
click at [22, 112] on div at bounding box center [22, 112] width 20 height 25
click at [20, 197] on div at bounding box center [23, 203] width 22 height 22
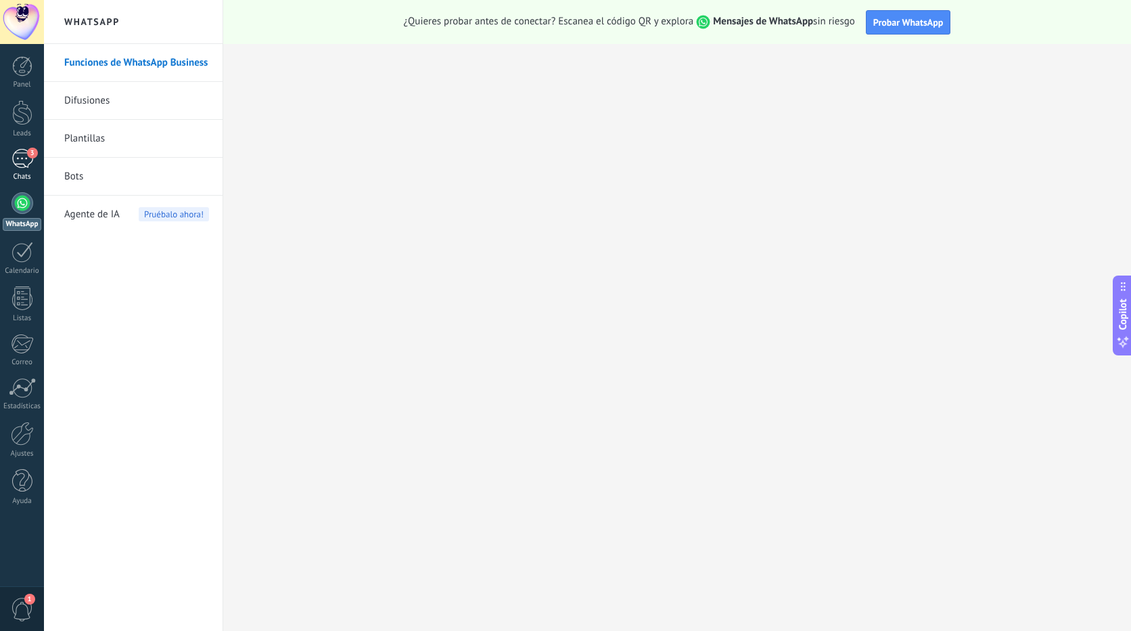
click at [23, 151] on div "3" at bounding box center [23, 159] width 22 height 20
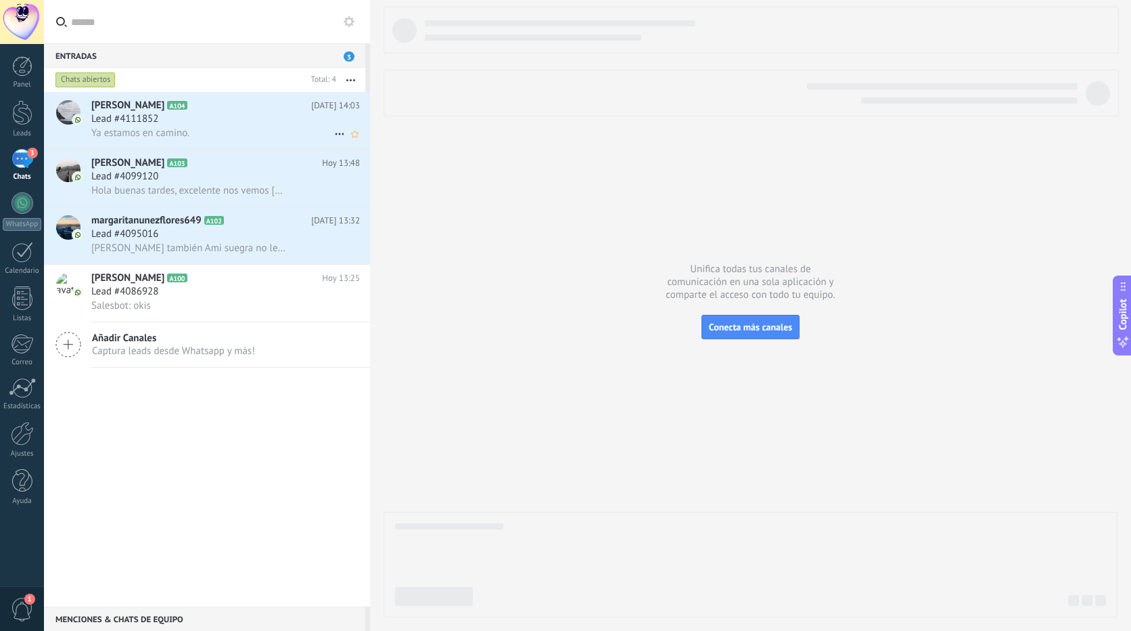
click at [216, 102] on h2 "Oscar Chong A104" at bounding box center [201, 106] width 220 height 14
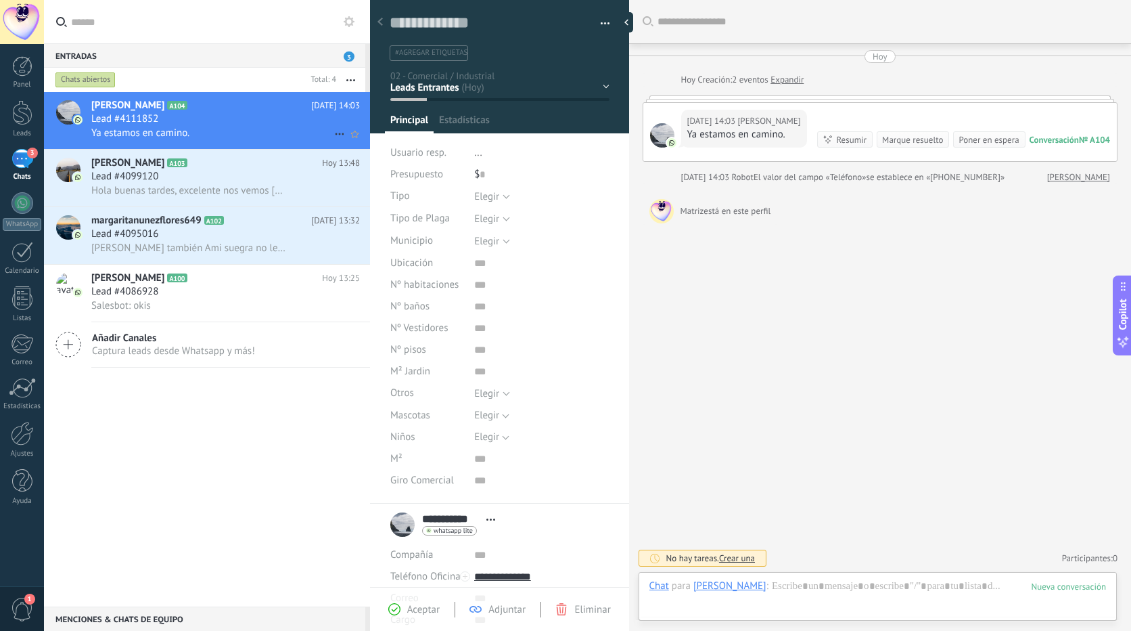
scroll to position [20, 0]
click at [0, 0] on div "Captura Y Calificación Visita Técnica / Diagnóstico Cotizacion Ejecucción de se…" at bounding box center [0, 0] width 0 height 0
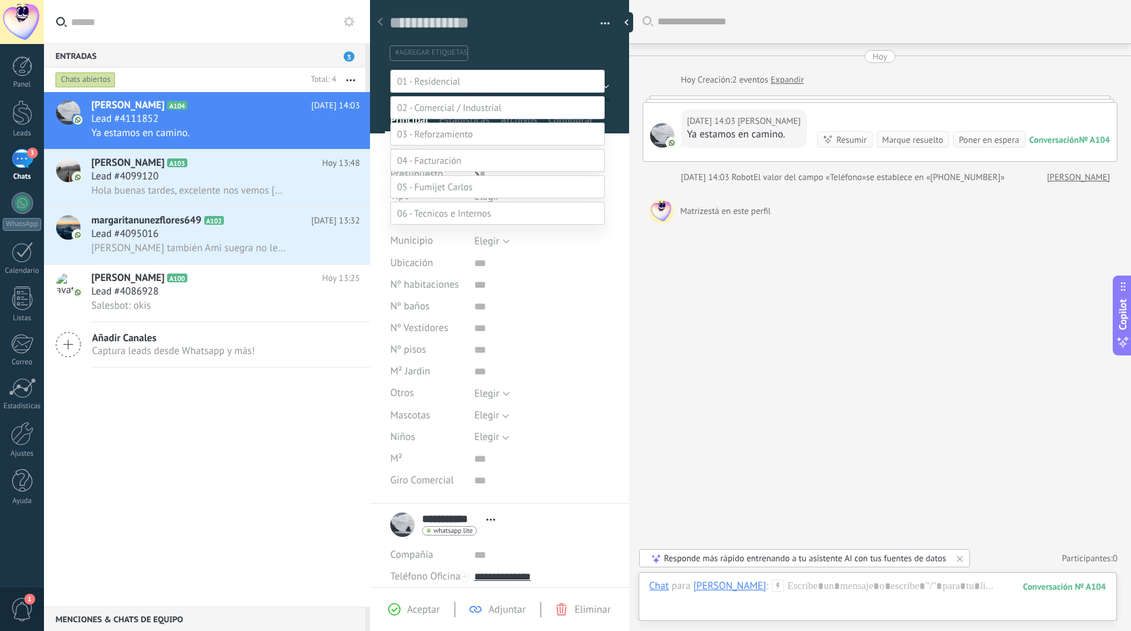
scroll to position [26, 0]
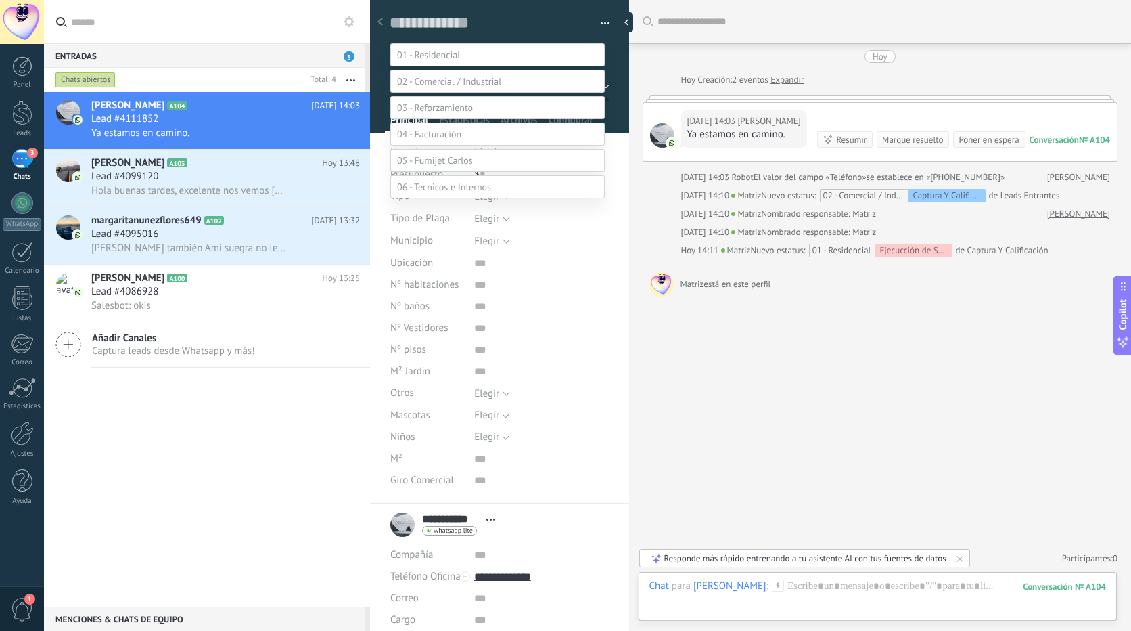
click at [767, 443] on div at bounding box center [587, 289] width 1087 height 631
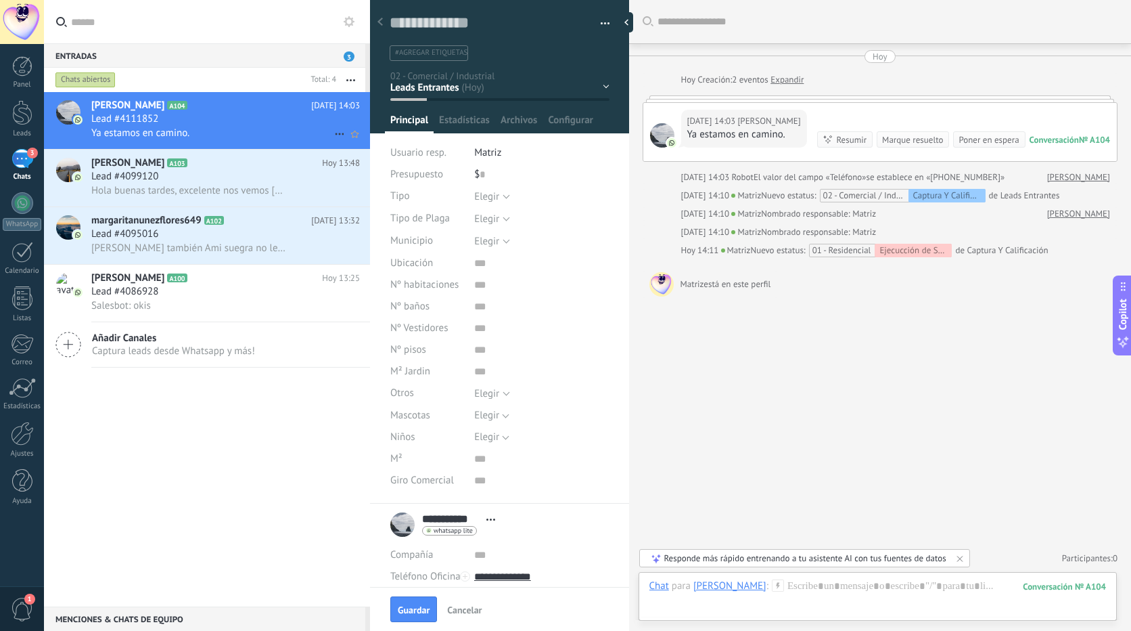
click at [271, 117] on div "Lead #4111852" at bounding box center [225, 119] width 269 height 14
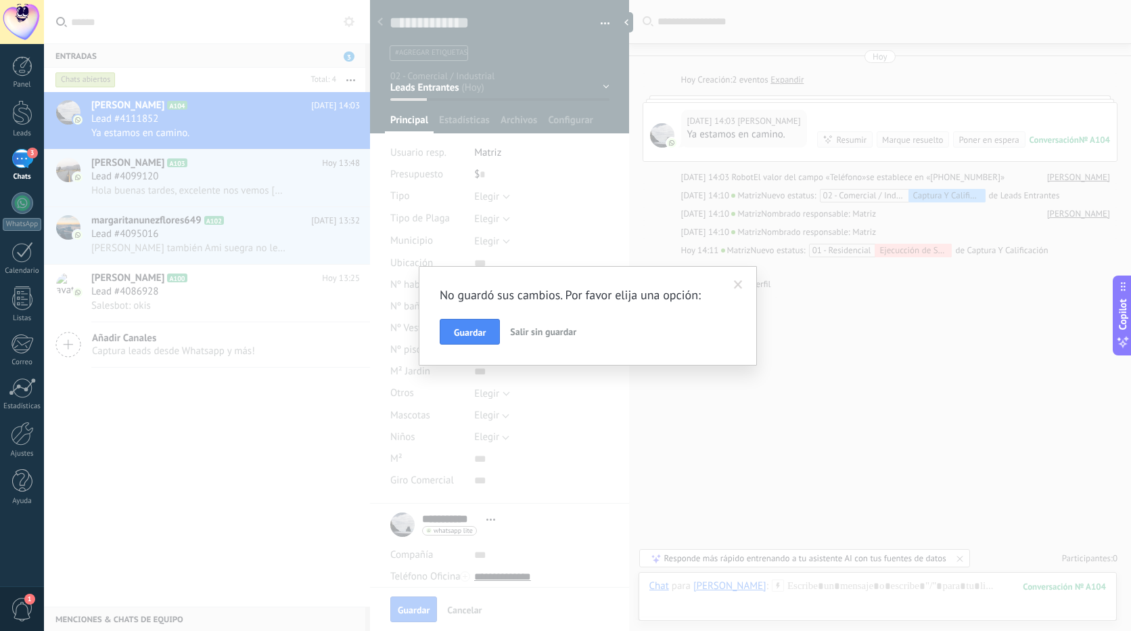
click at [780, 439] on div "No guardó sus cambios. Por favor elija una opción: Guardar Salir sin guardar" at bounding box center [587, 315] width 1087 height 631
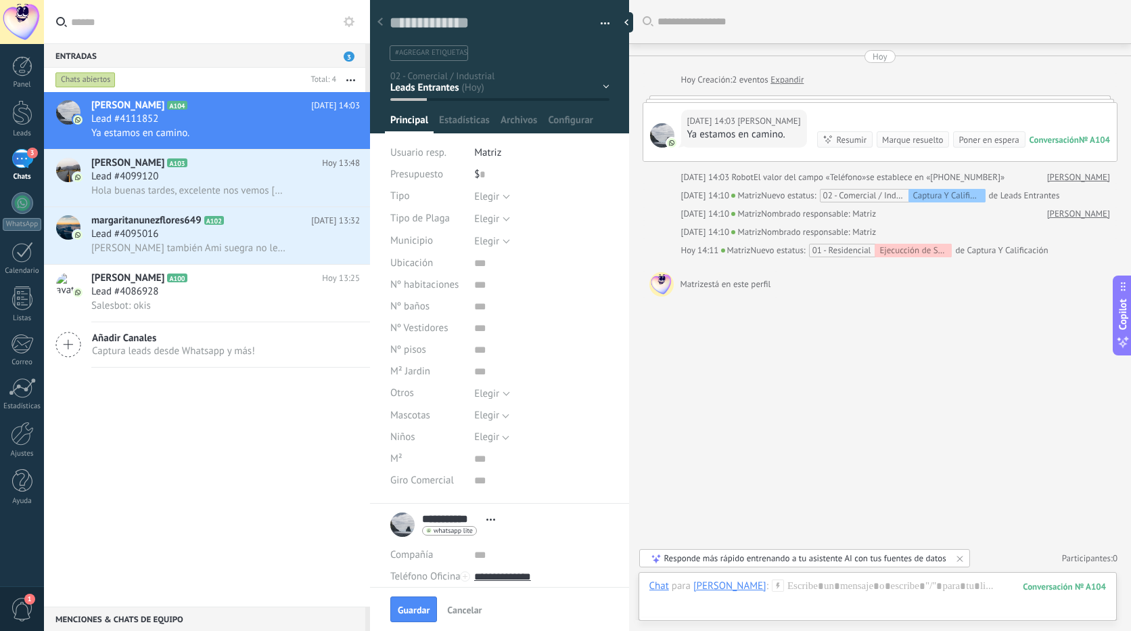
click at [18, 156] on div "3" at bounding box center [23, 159] width 22 height 20
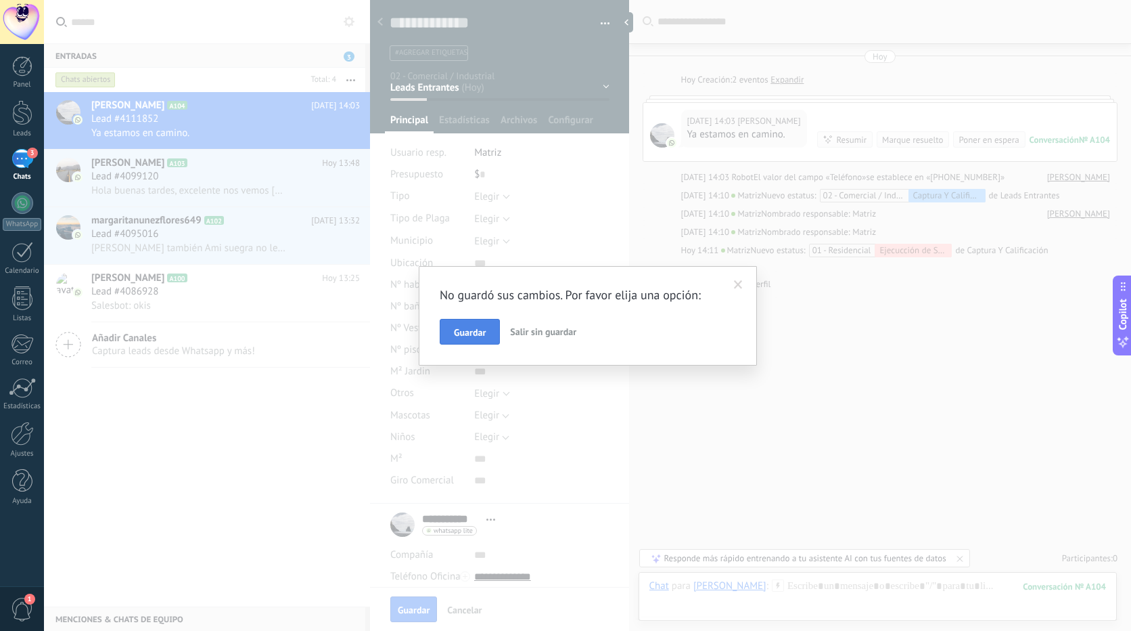
click at [466, 330] on span "Guardar" at bounding box center [470, 332] width 32 height 9
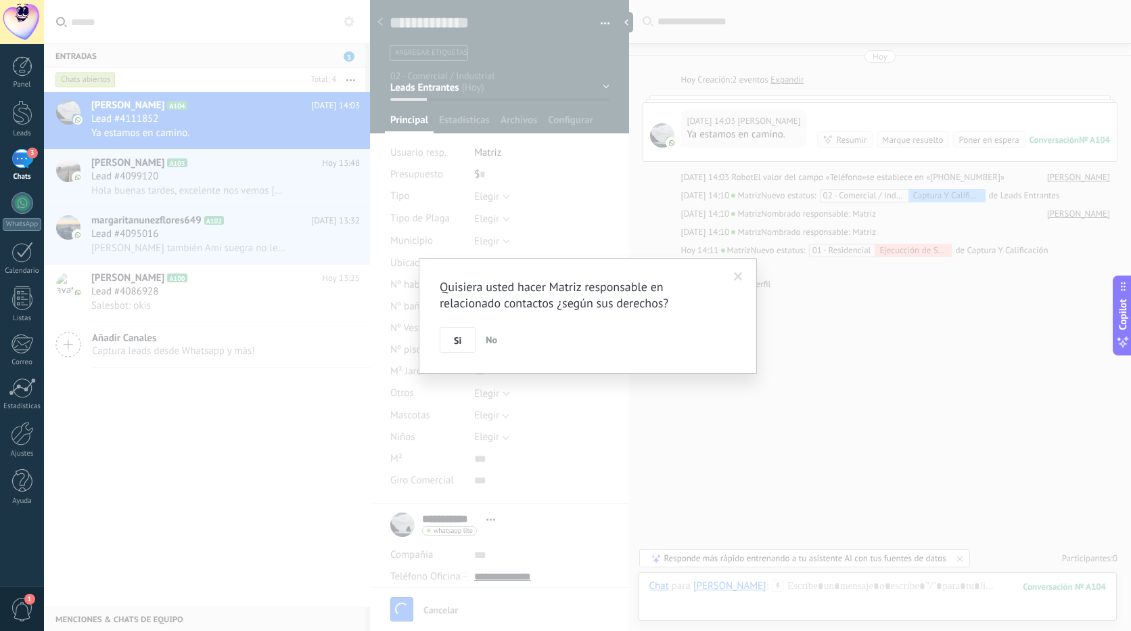
click at [804, 415] on div "Quisiera usted hacer Matriz responsable en relacionado contactos ¿según sus der…" at bounding box center [587, 315] width 1087 height 631
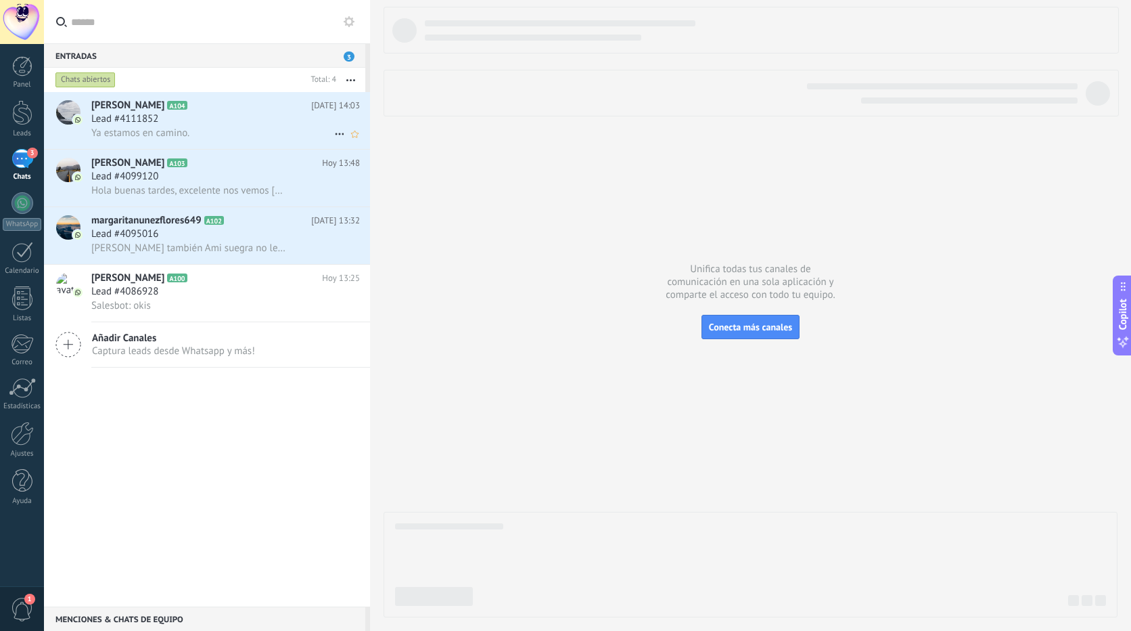
click at [335, 137] on icon at bounding box center [340, 134] width 16 height 16
click at [254, 118] on div at bounding box center [565, 315] width 1131 height 631
click at [258, 108] on h2 "Oscar Chong A104" at bounding box center [201, 106] width 220 height 14
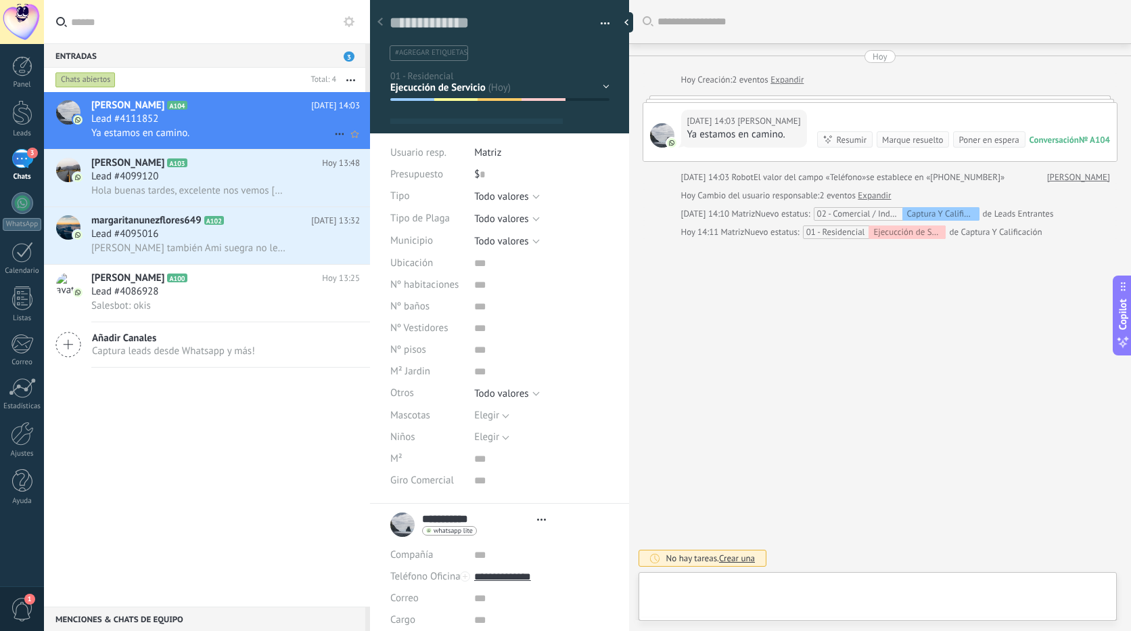
scroll to position [20, 0]
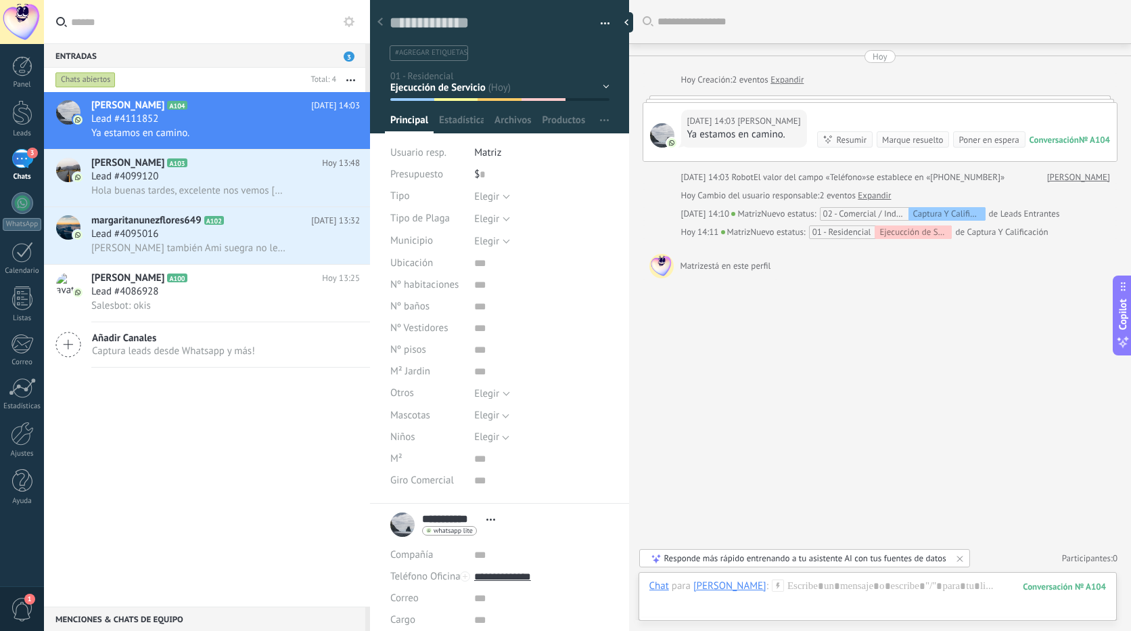
click at [0, 0] on div "Captura y Calificación Diagnóstico y Perfilamiento Cotizacion Ejecucción de Ser…" at bounding box center [0, 0] width 0 height 0
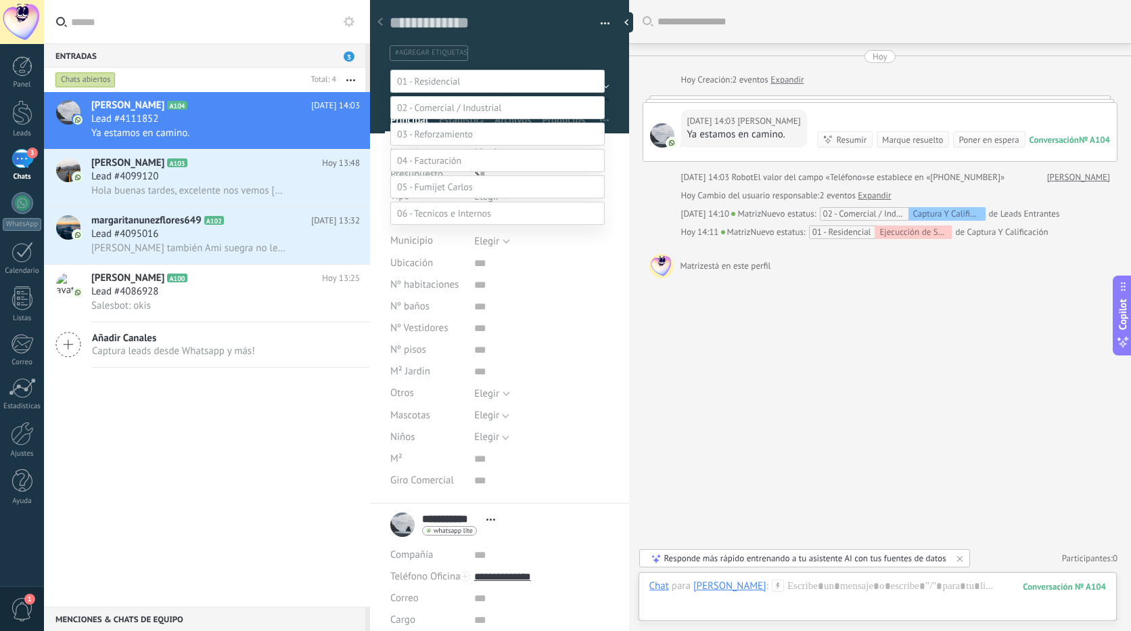
click at [775, 356] on div at bounding box center [587, 315] width 1087 height 631
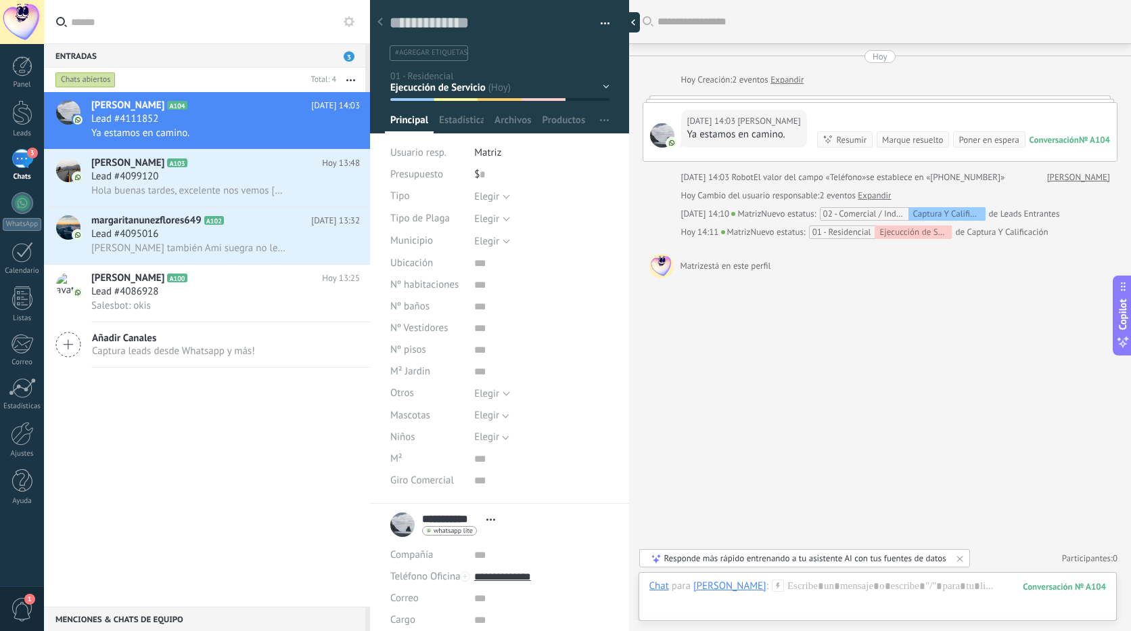
click at [632, 22] on div at bounding box center [630, 22] width 20 height 20
type textarea "**********"
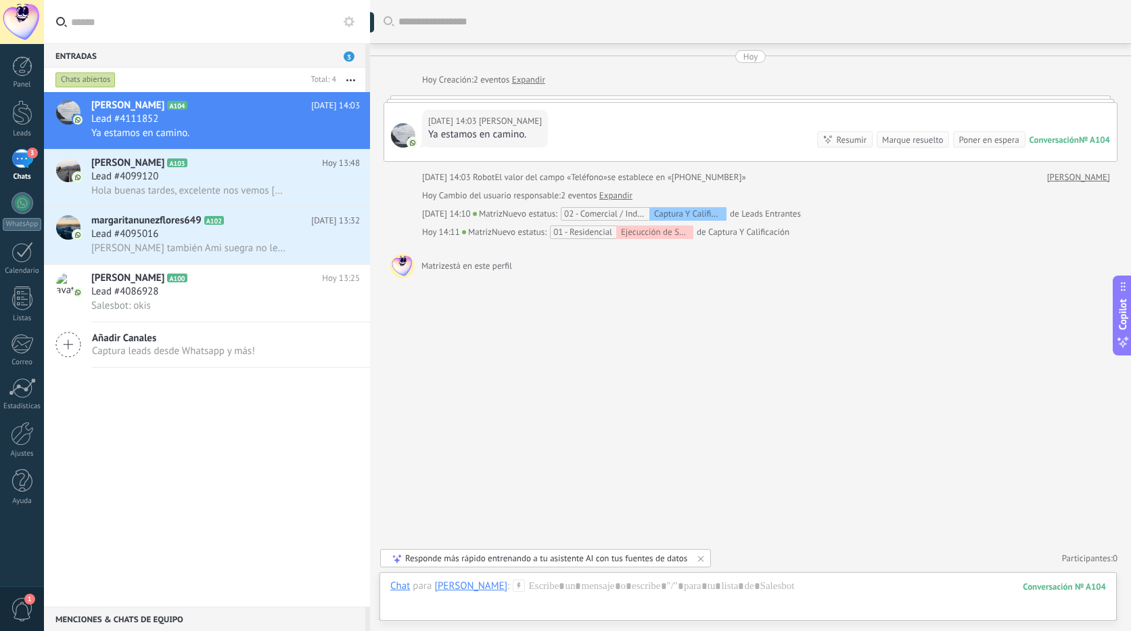
scroll to position [13, 0]
click at [286, 125] on div "Lead #4111852" at bounding box center [225, 119] width 269 height 14
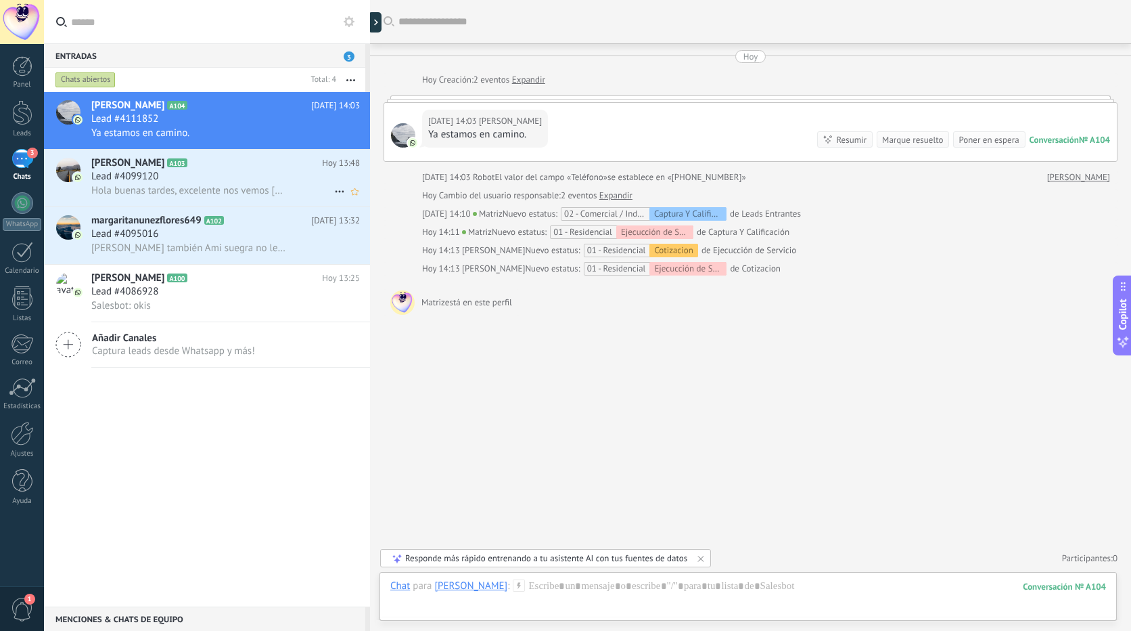
click at [233, 175] on div "Lead #4099120" at bounding box center [225, 177] width 269 height 14
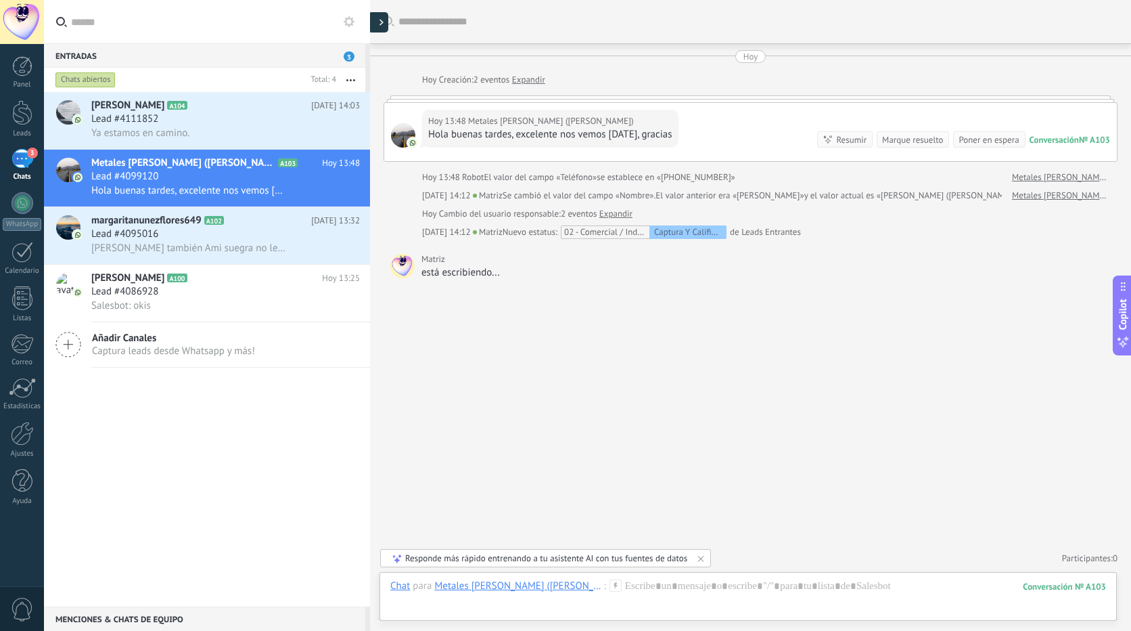
click at [382, 22] on use at bounding box center [382, 23] width 4 height 6
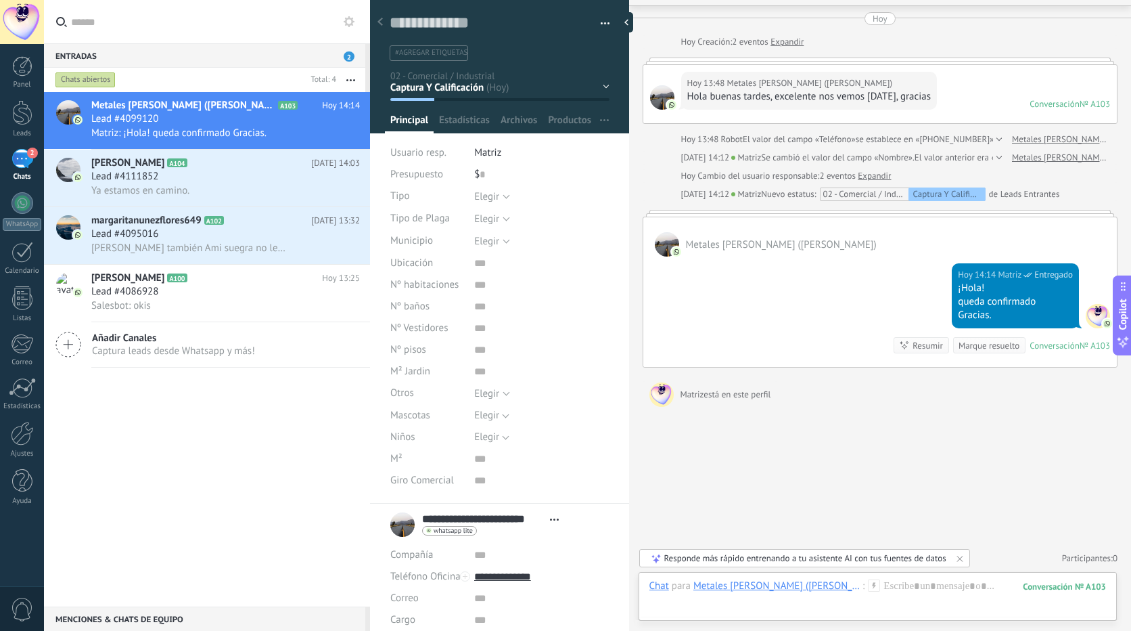
scroll to position [11, 0]
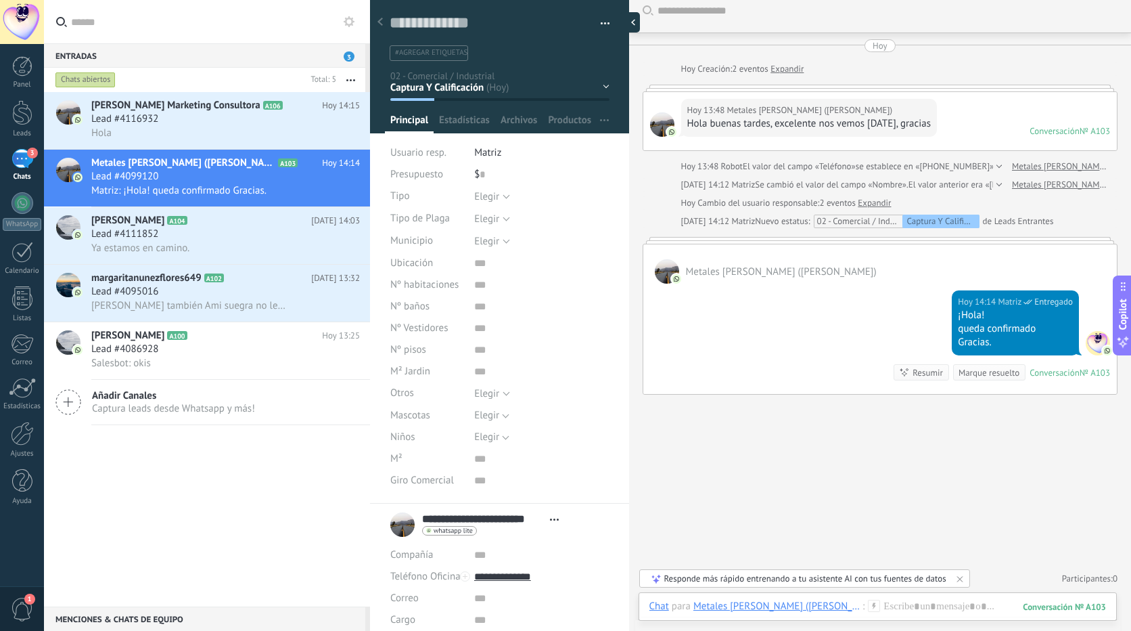
click at [633, 22] on div at bounding box center [630, 22] width 20 height 20
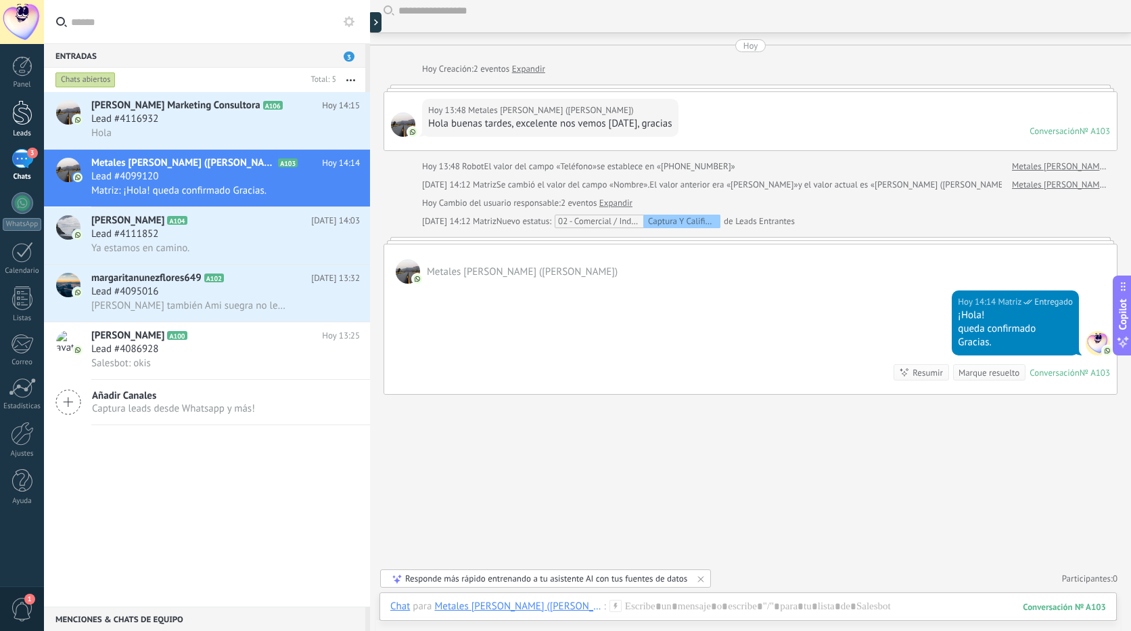
click at [22, 116] on div at bounding box center [22, 112] width 20 height 25
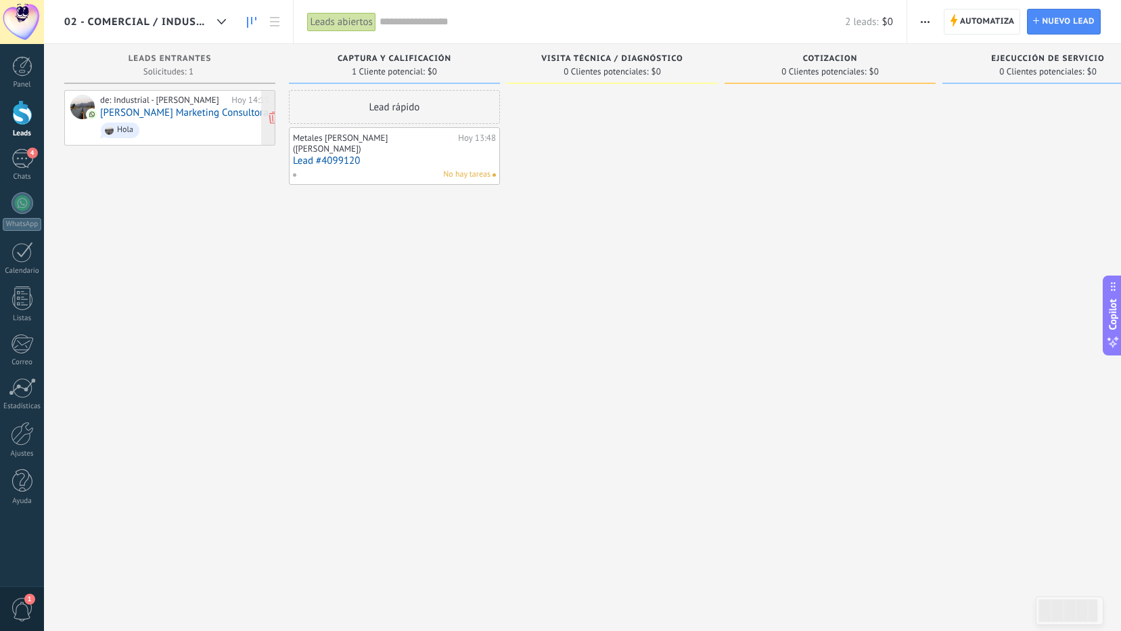
click at [168, 110] on link "Wizell Marketing Consultora" at bounding box center [184, 113] width 168 height 12
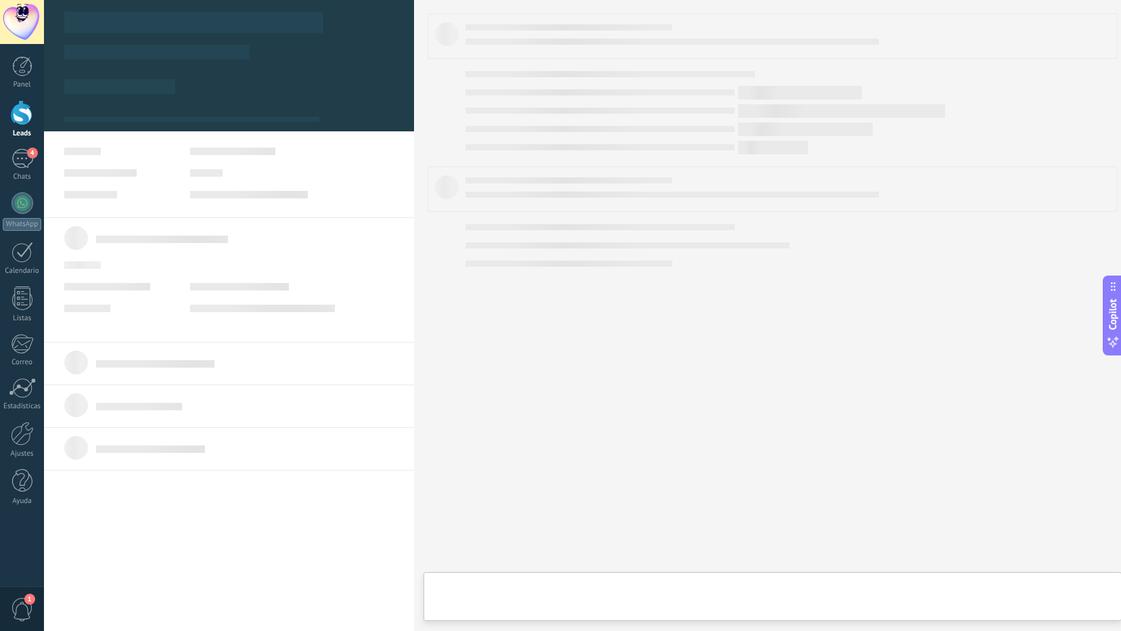
type textarea "**********"
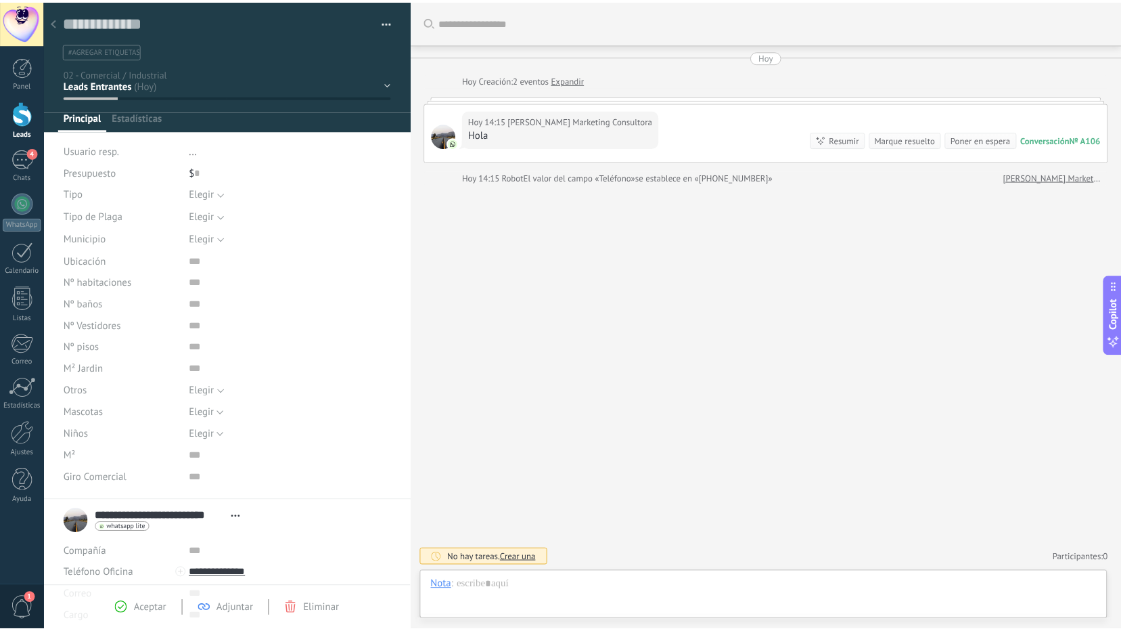
scroll to position [20, 0]
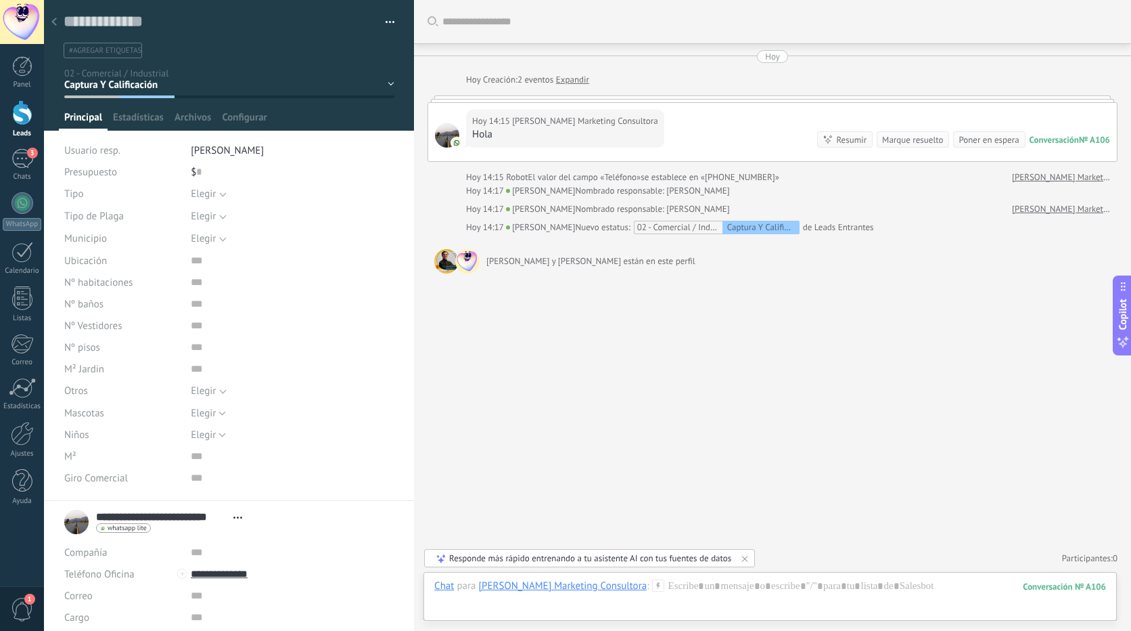
click at [19, 122] on div at bounding box center [22, 112] width 20 height 25
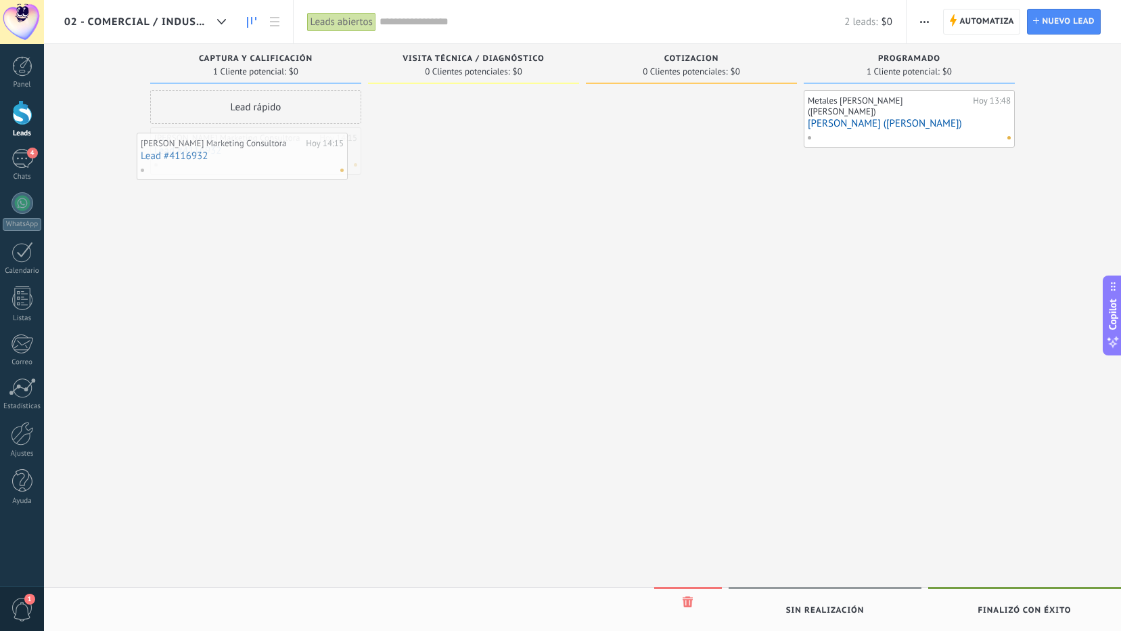
drag, startPoint x: 271, startPoint y: 156, endPoint x: 258, endPoint y: 162, distance: 14.6
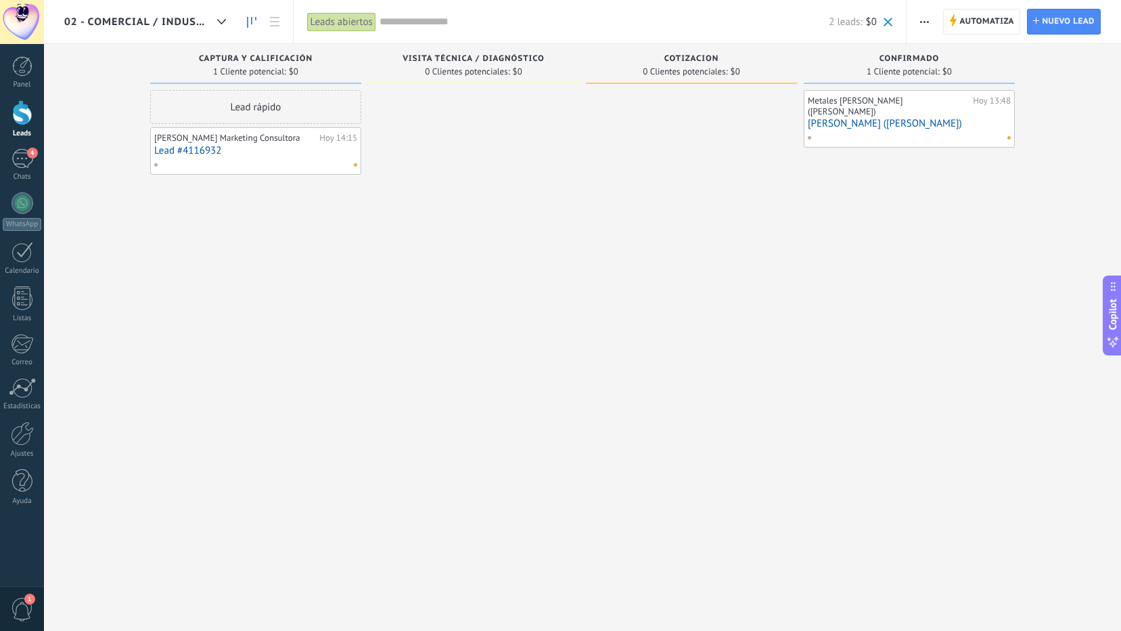
click at [447, 18] on input "text" at bounding box center [604, 22] width 449 height 14
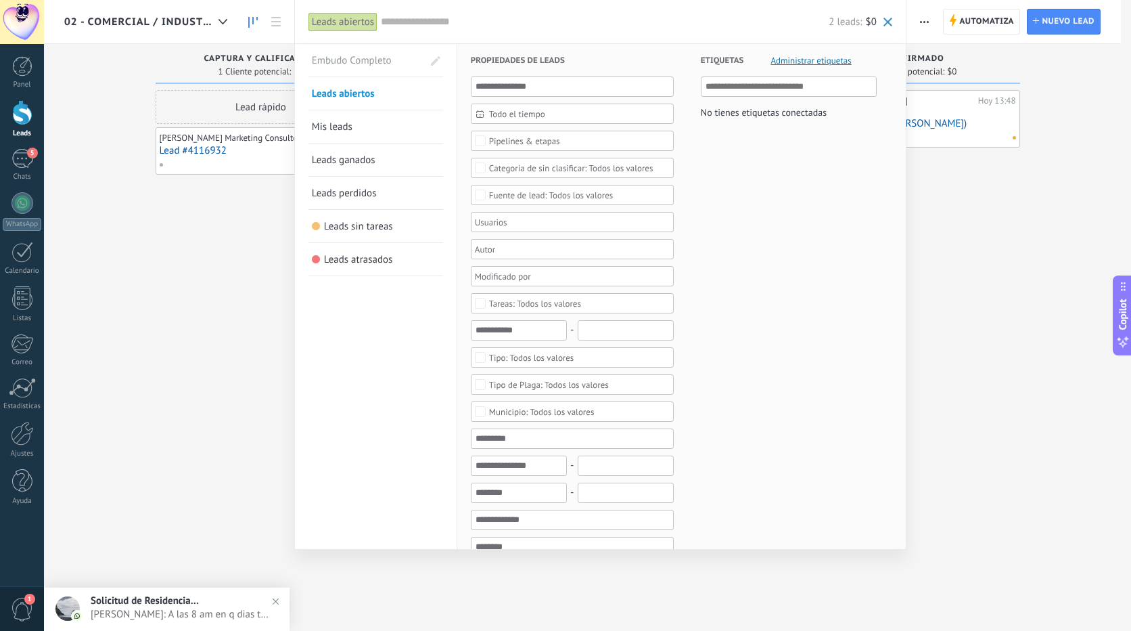
click at [392, 59] on span "Embudo Completo" at bounding box center [358, 60] width 93 height 32
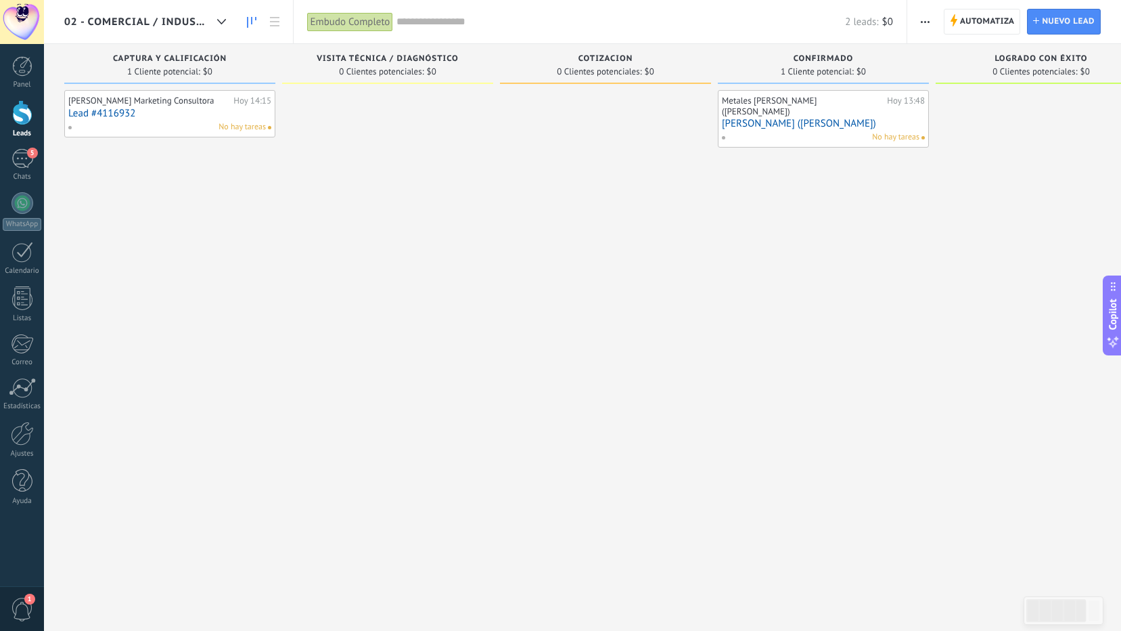
click at [357, 20] on div "Embudo Completo" at bounding box center [350, 22] width 87 height 20
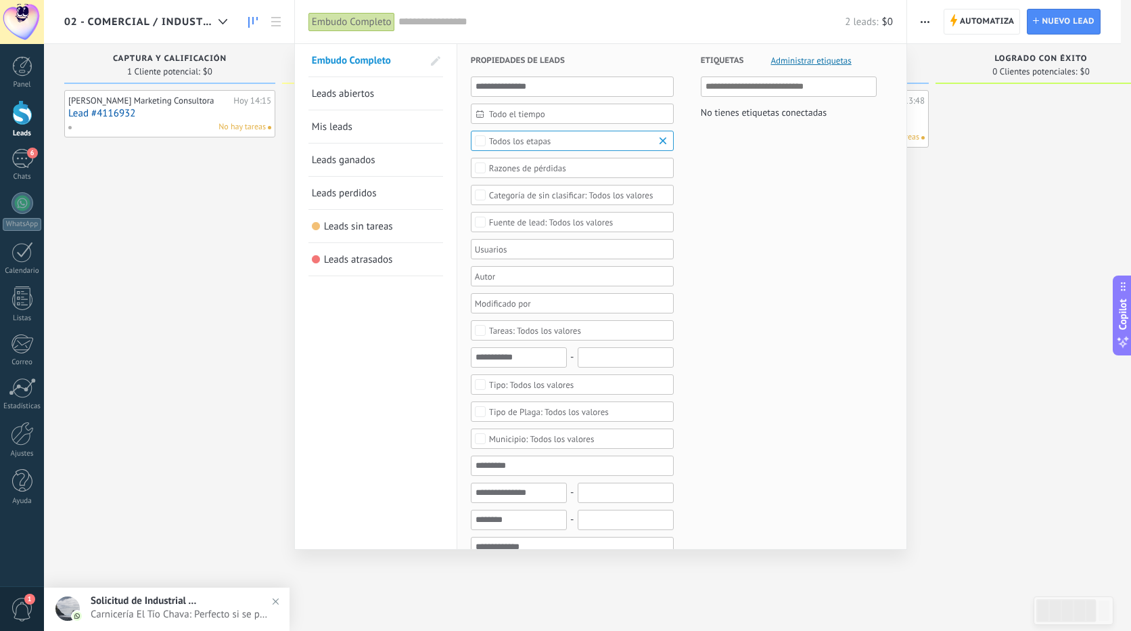
click at [346, 58] on span "Embudo Completo" at bounding box center [358, 60] width 93 height 32
click at [1086, 195] on div at bounding box center [565, 315] width 1131 height 631
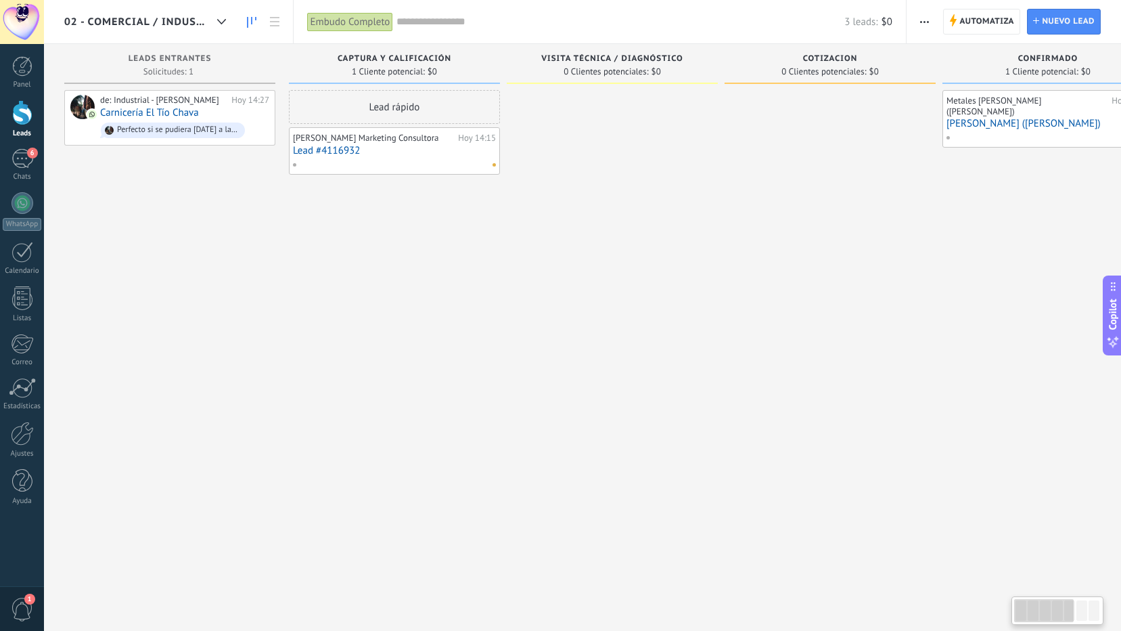
click at [1083, 615] on div at bounding box center [1082, 610] width 11 height 20
click at [1093, 615] on div at bounding box center [1094, 610] width 11 height 20
click at [1076, 615] on div at bounding box center [1057, 610] width 87 height 23
click at [1081, 612] on div at bounding box center [1082, 610] width 11 height 20
click at [1097, 609] on div at bounding box center [1094, 610] width 11 height 20
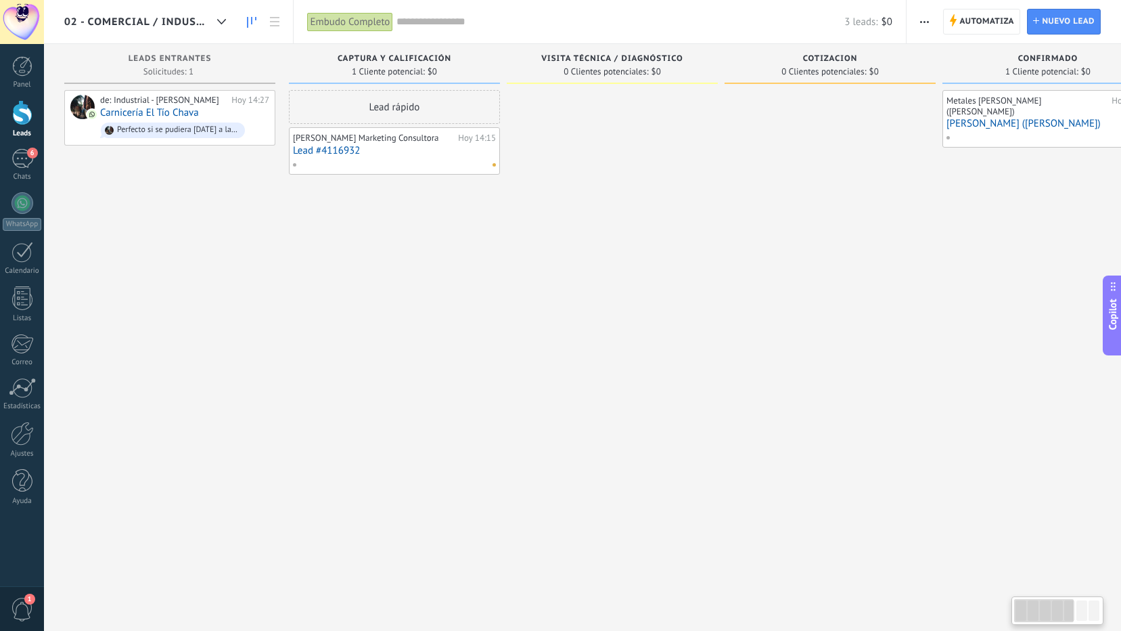
click at [1080, 617] on div at bounding box center [1082, 610] width 11 height 20
click at [1070, 617] on div at bounding box center [1044, 610] width 60 height 23
click at [1050, 617] on div at bounding box center [1044, 610] width 60 height 23
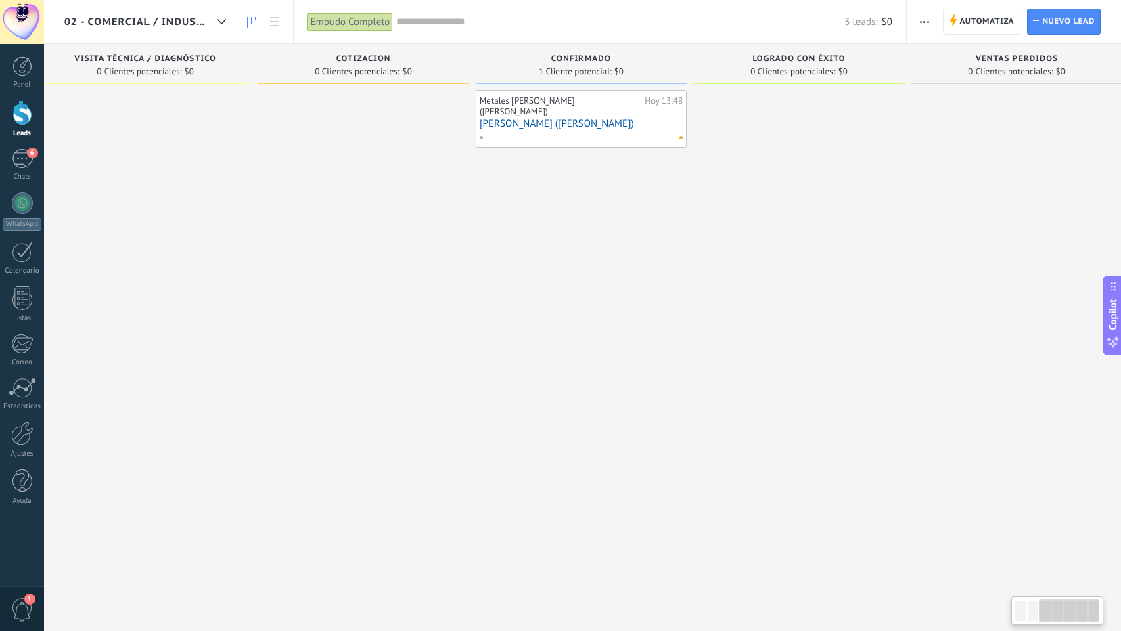
scroll to position [0, 489]
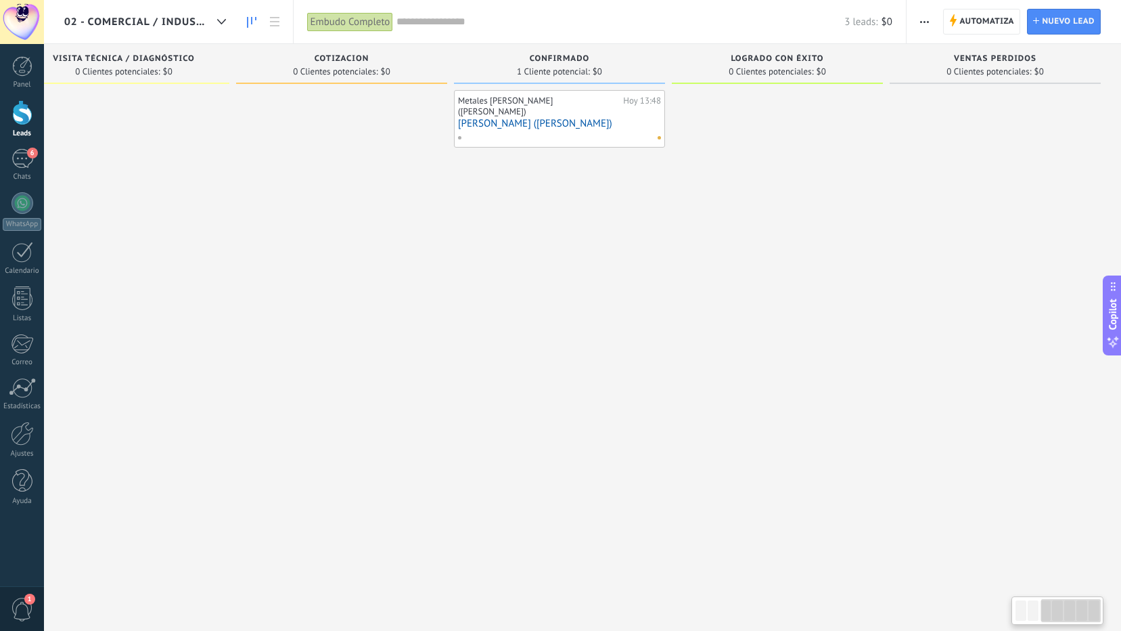
drag, startPoint x: 1068, startPoint y: 621, endPoint x: 1102, endPoint y: 614, distance: 34.4
click at [1102, 614] on div at bounding box center [1058, 610] width 92 height 28
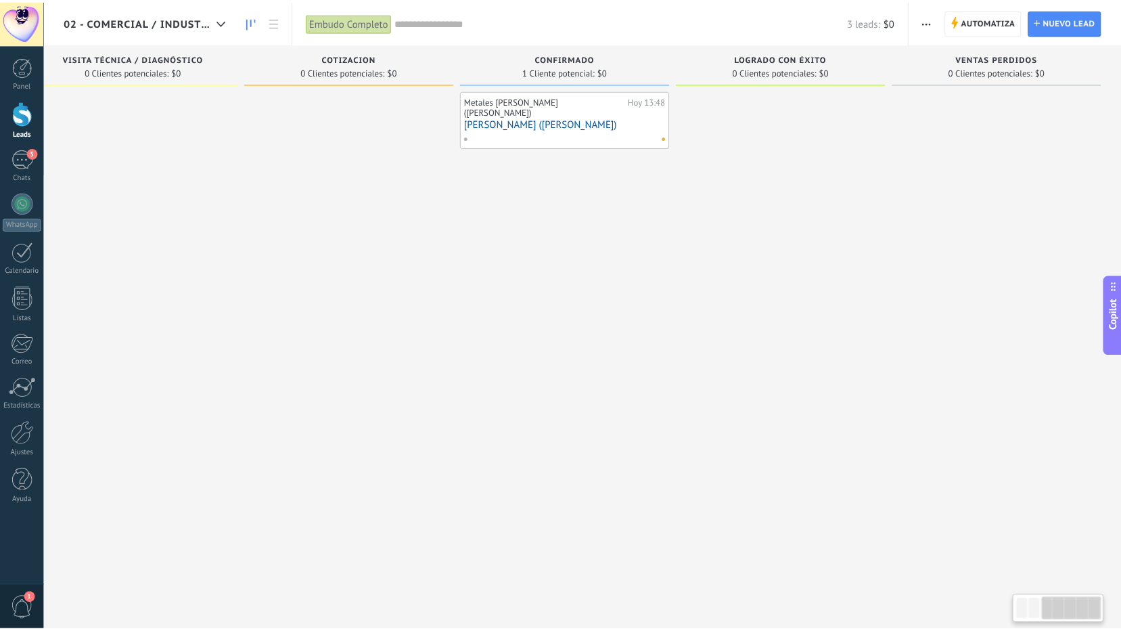
scroll to position [0, 478]
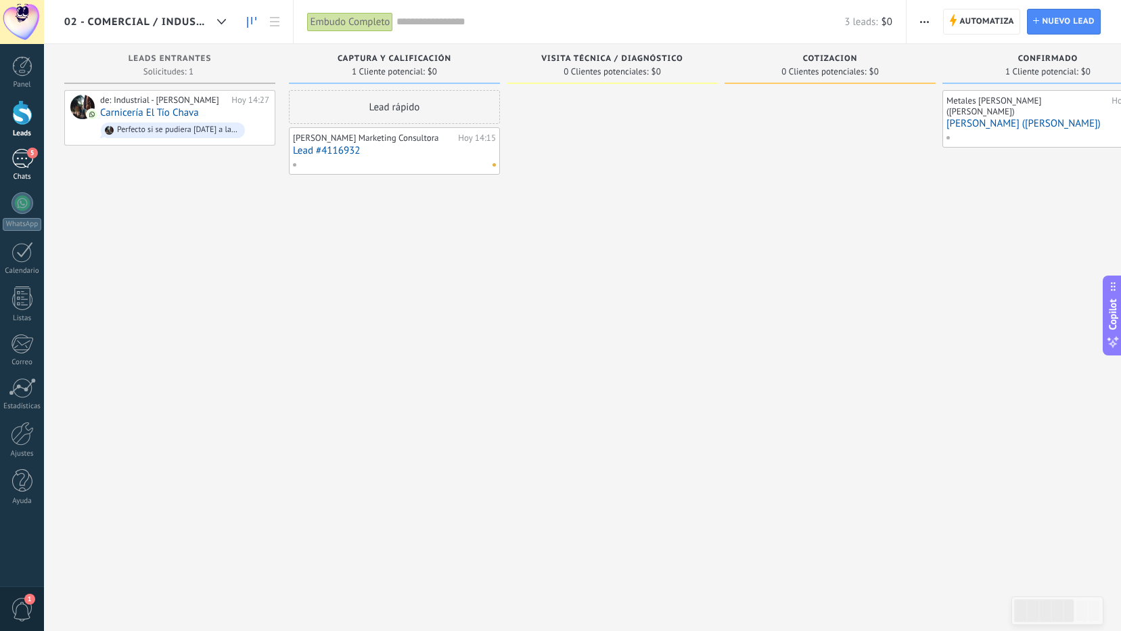
click at [28, 155] on span "5" at bounding box center [32, 153] width 11 height 11
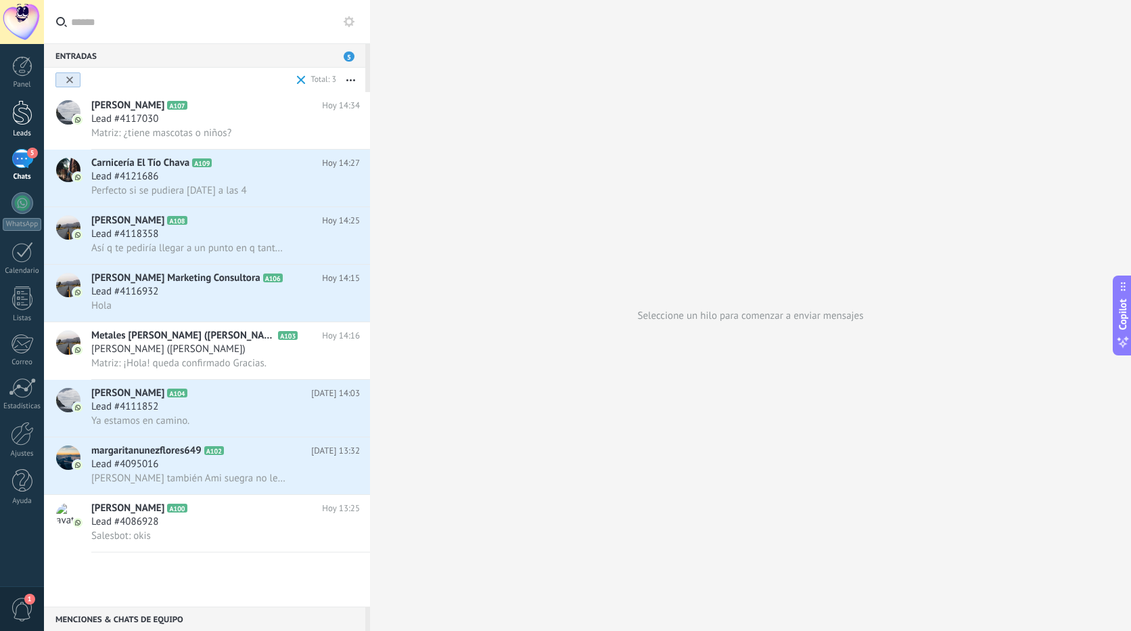
click at [19, 113] on div at bounding box center [22, 112] width 20 height 25
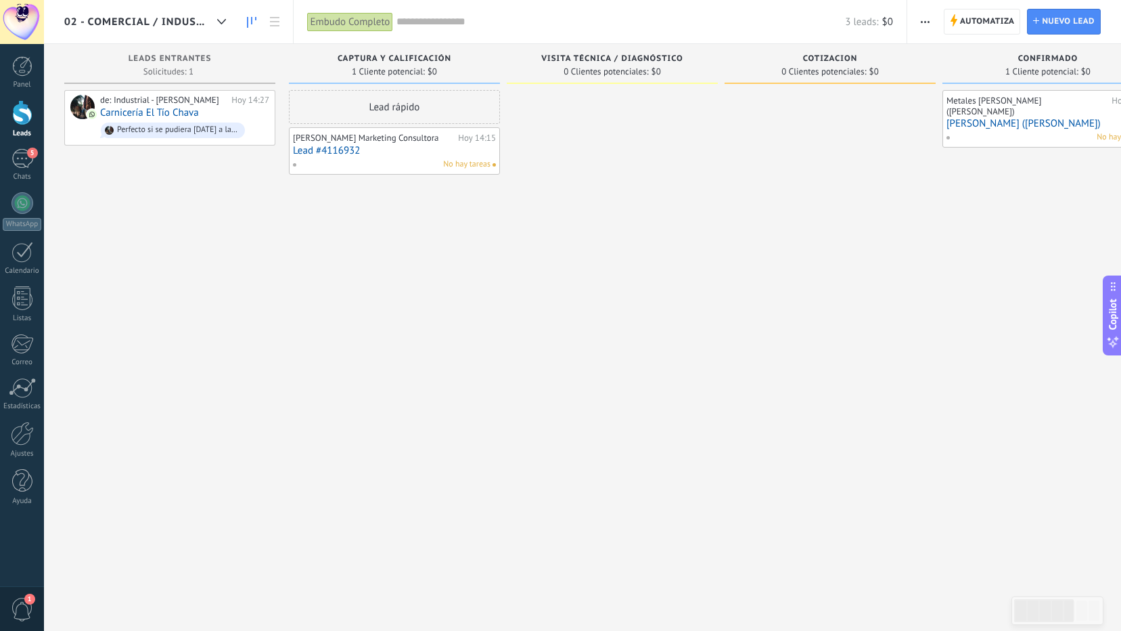
click at [1030, 118] on link "[PERSON_NAME] ([PERSON_NAME])" at bounding box center [1048, 124] width 203 height 12
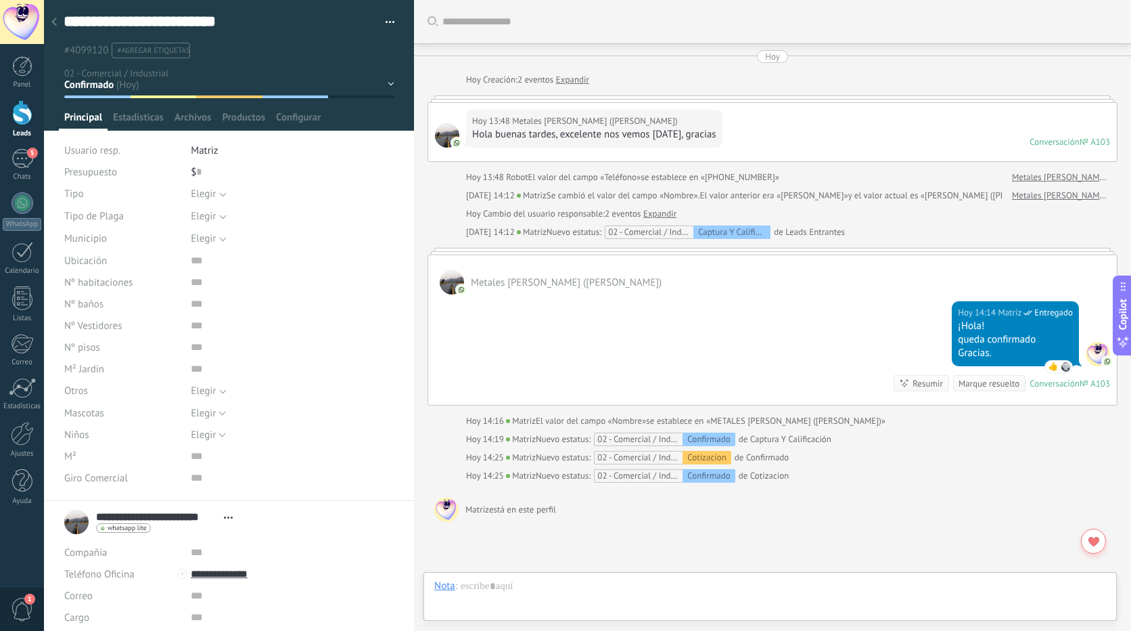
scroll to position [88, 0]
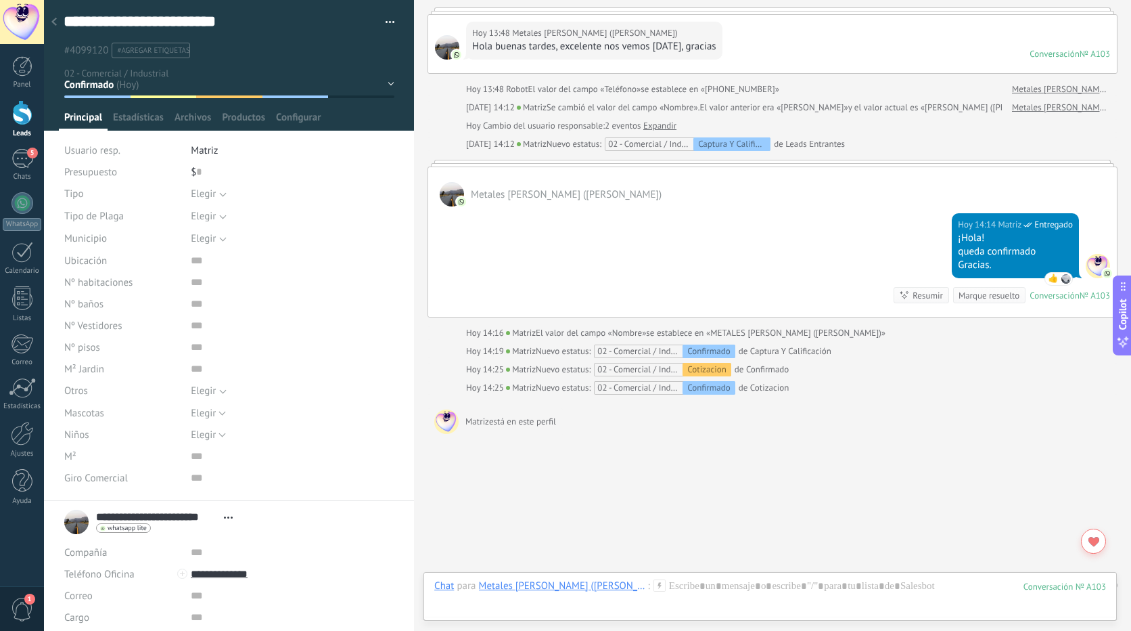
click at [0, 0] on div "Captura Y Calificación Visita Técnica / Diagnóstico Cotizacion Confirmado Logra…" at bounding box center [0, 0] width 0 height 0
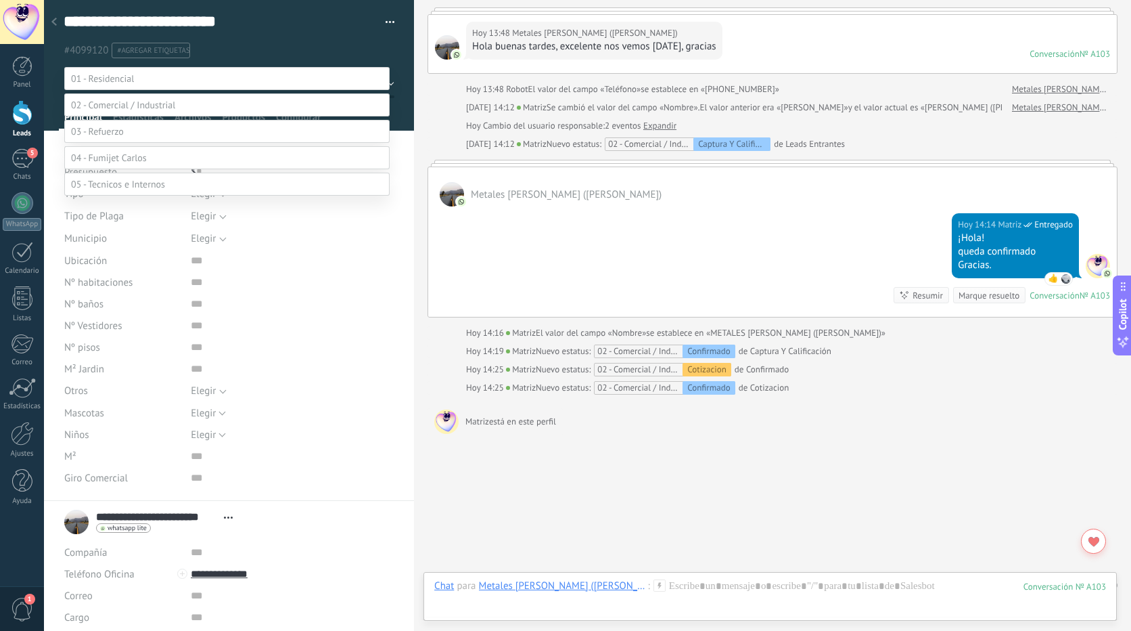
scroll to position [26, 0]
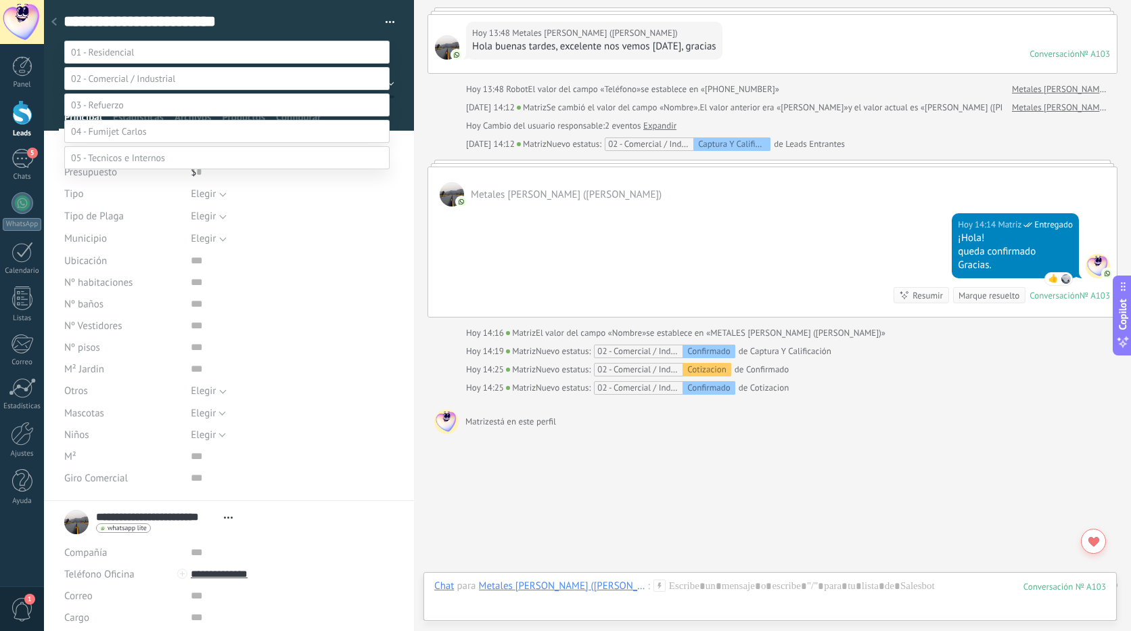
click at [0, 0] on label "Captura Y Calificación" at bounding box center [0, 0] width 0 height 0
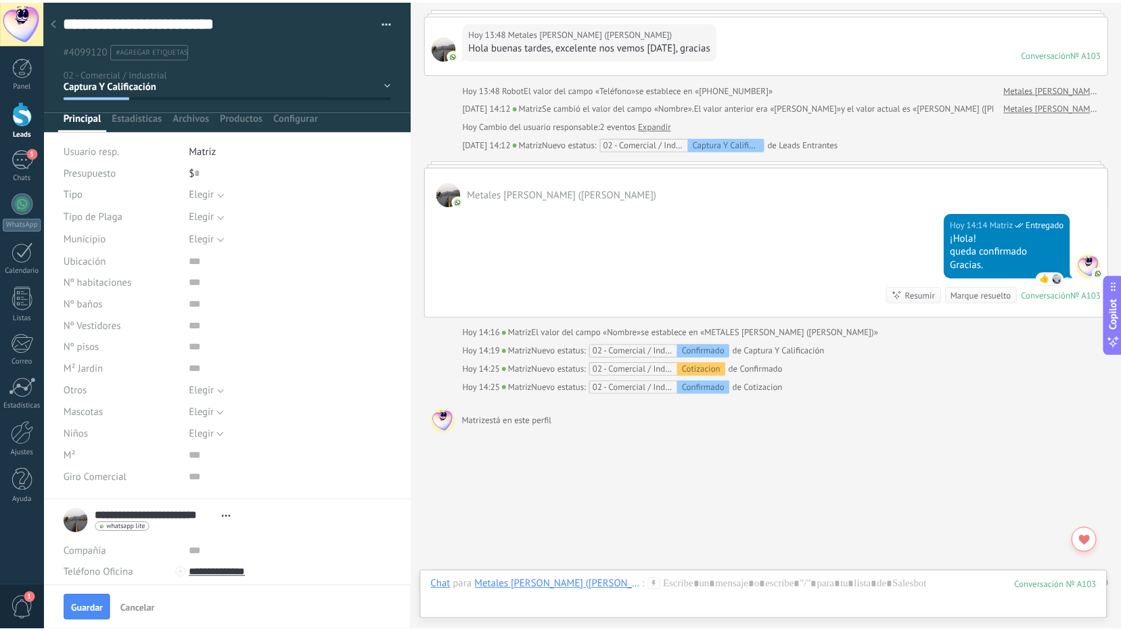
scroll to position [0, 0]
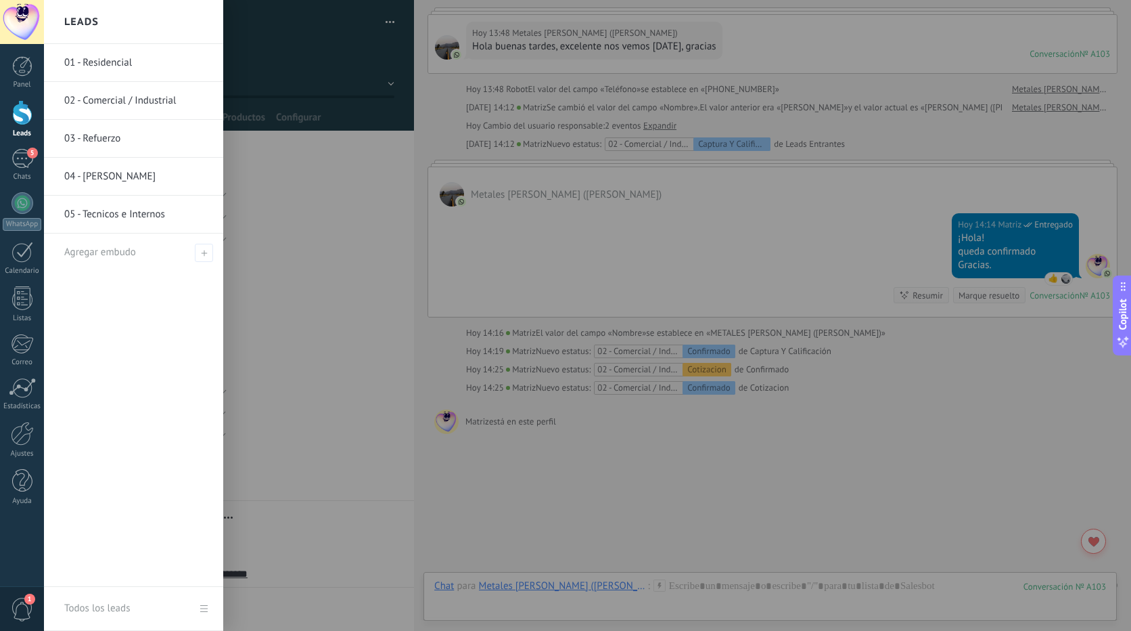
click at [17, 105] on div at bounding box center [22, 112] width 20 height 25
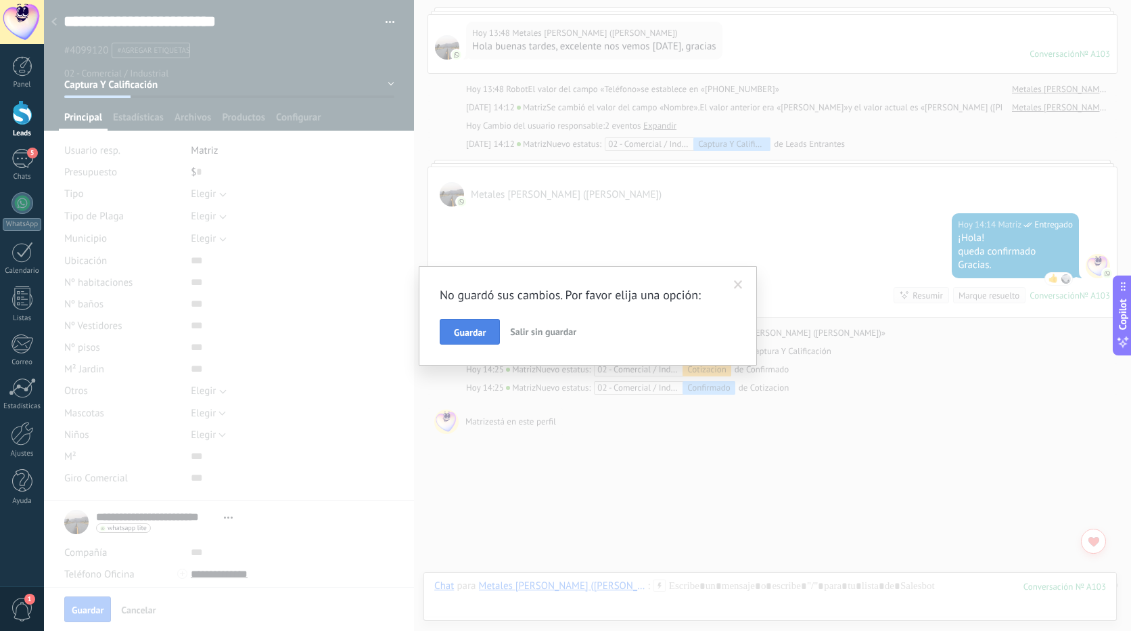
click at [474, 331] on span "Guardar" at bounding box center [470, 332] width 32 height 9
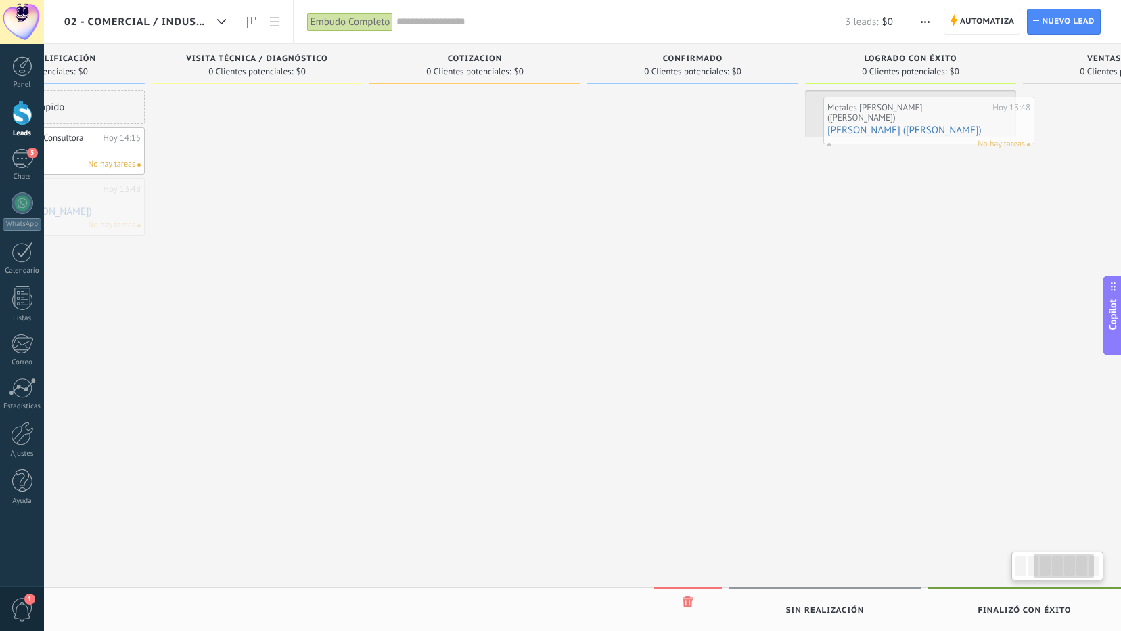
scroll to position [0, 369]
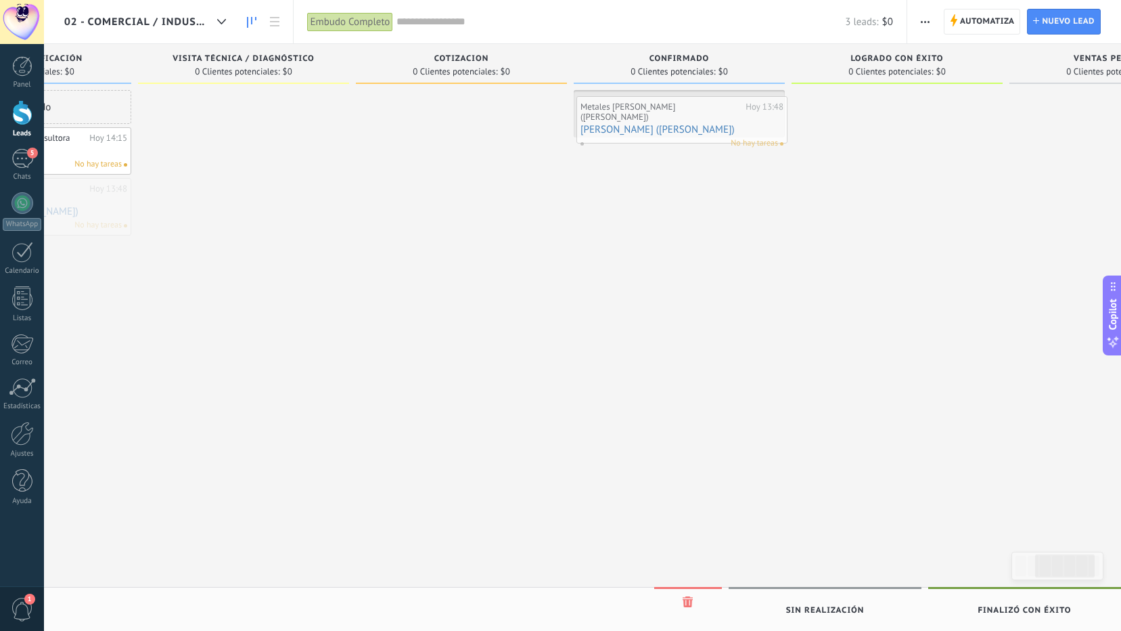
drag, startPoint x: 398, startPoint y: 202, endPoint x: 685, endPoint y: 120, distance: 299.0
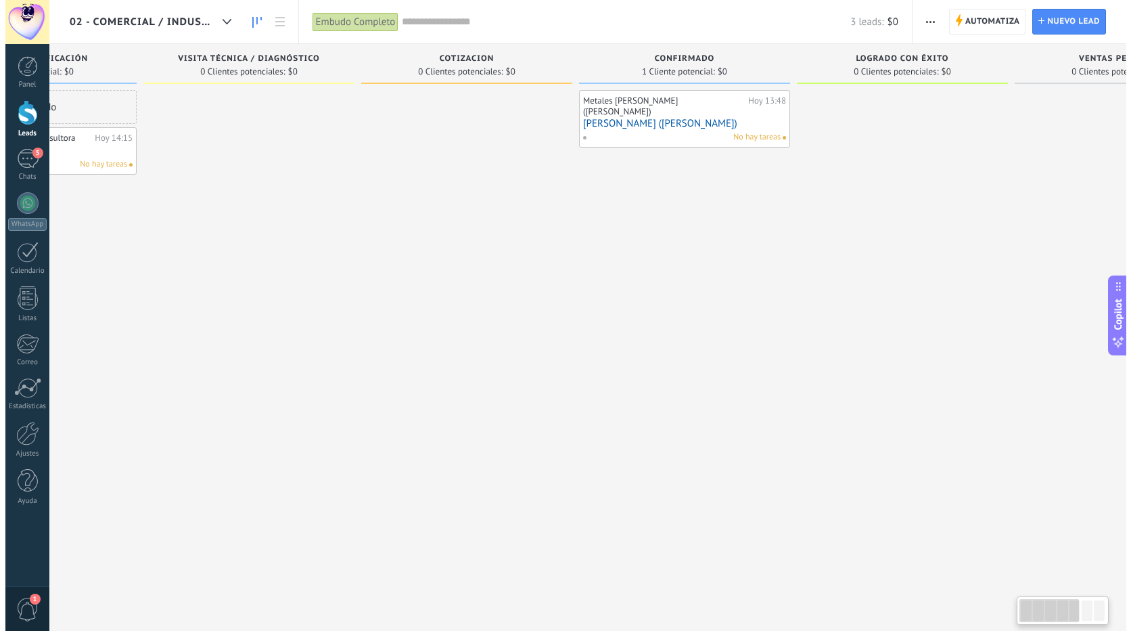
scroll to position [0, 0]
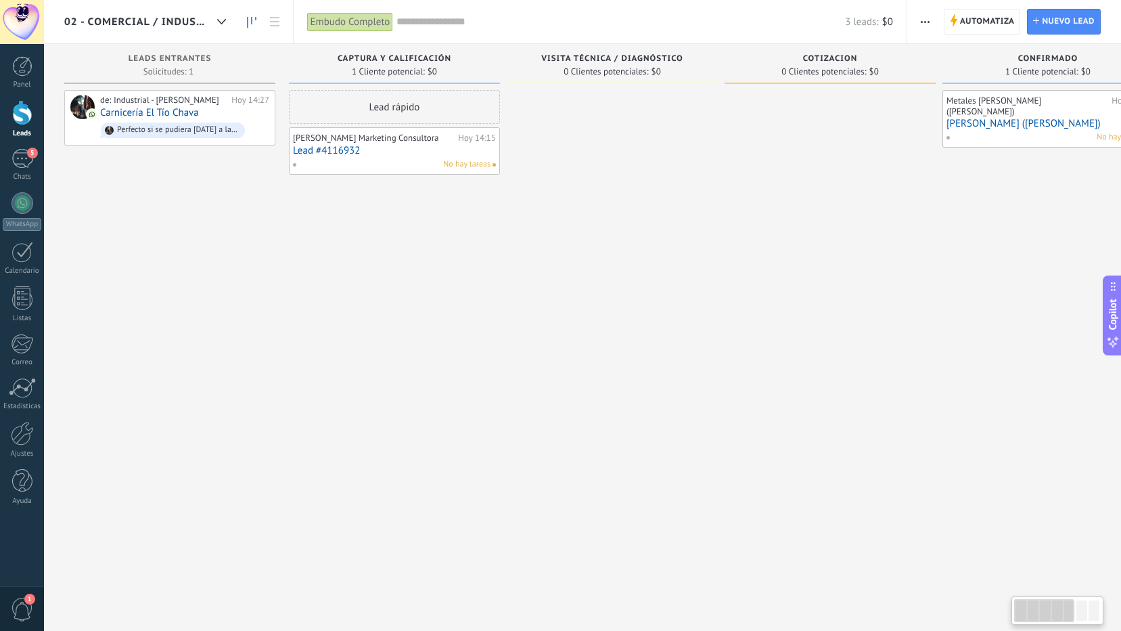
drag, startPoint x: 1052, startPoint y: 601, endPoint x: 987, endPoint y: 600, distance: 65.6
click at [987, 600] on body ".abccls-1,.abccls-2{fill-rule:evenodd}.abccls-2{fill:#fff} .abfcls-1{fill:none}…" at bounding box center [560, 315] width 1121 height 631
click at [1002, 118] on link "[PERSON_NAME] ([PERSON_NAME])" at bounding box center [1048, 124] width 203 height 12
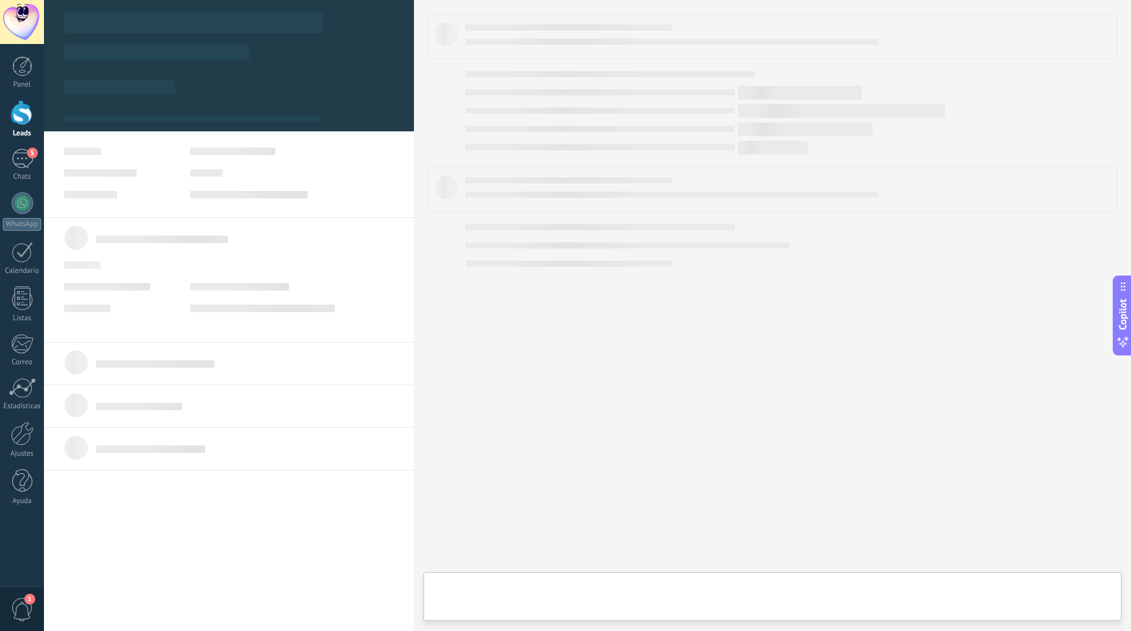
type textarea "**********"
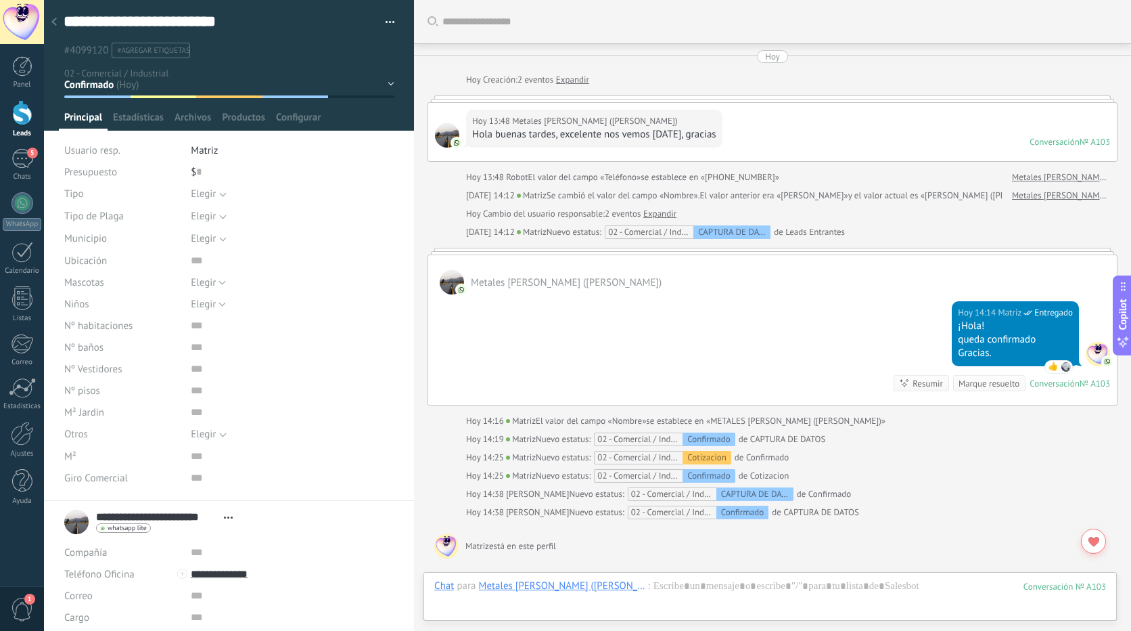
scroll to position [125, 0]
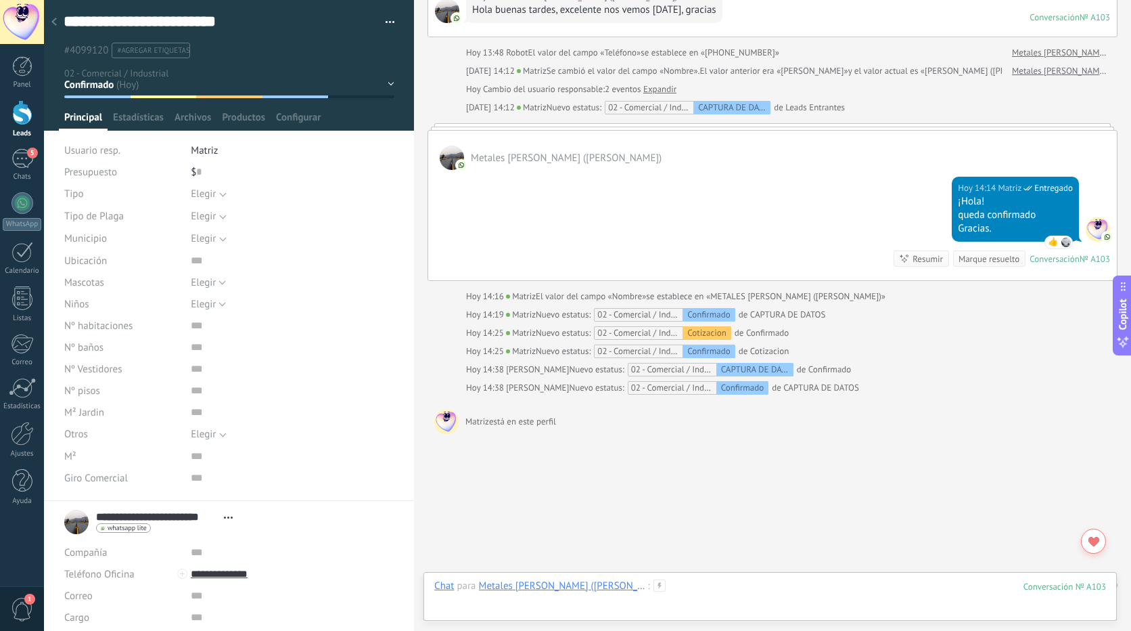
click at [541, 609] on div at bounding box center [770, 599] width 672 height 41
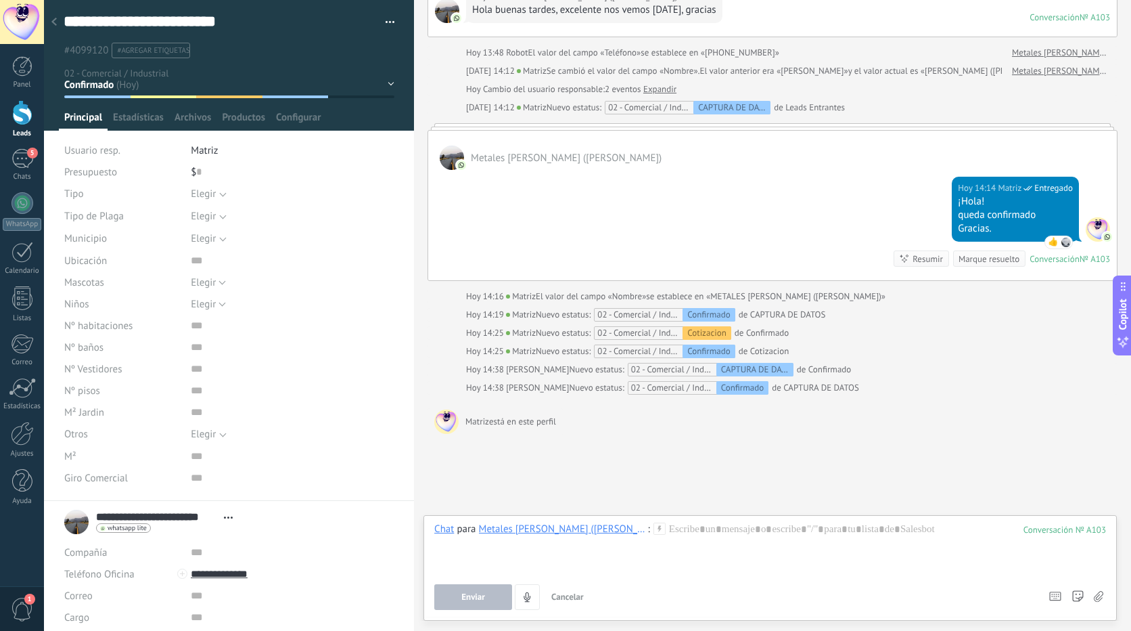
click at [987, 424] on div "Matriz está en este perfil está escribiendo..." at bounding box center [773, 421] width 690 height 27
click at [775, 469] on div "Buscar Carga más Hoy Hoy Creación: 2 eventos Expandir Hoy 13:48 Metales Rodrígu…" at bounding box center [772, 266] width 717 height 782
click at [861, 451] on div "Buscar Carga más Hoy Hoy Creación: 2 eventos Expandir Hoy 13:48 Metales Rodrígu…" at bounding box center [772, 266] width 717 height 782
click at [1102, 595] on use at bounding box center [1098, 596] width 9 height 11
click at [0, 0] on input "file" at bounding box center [0, 0] width 0 height 0
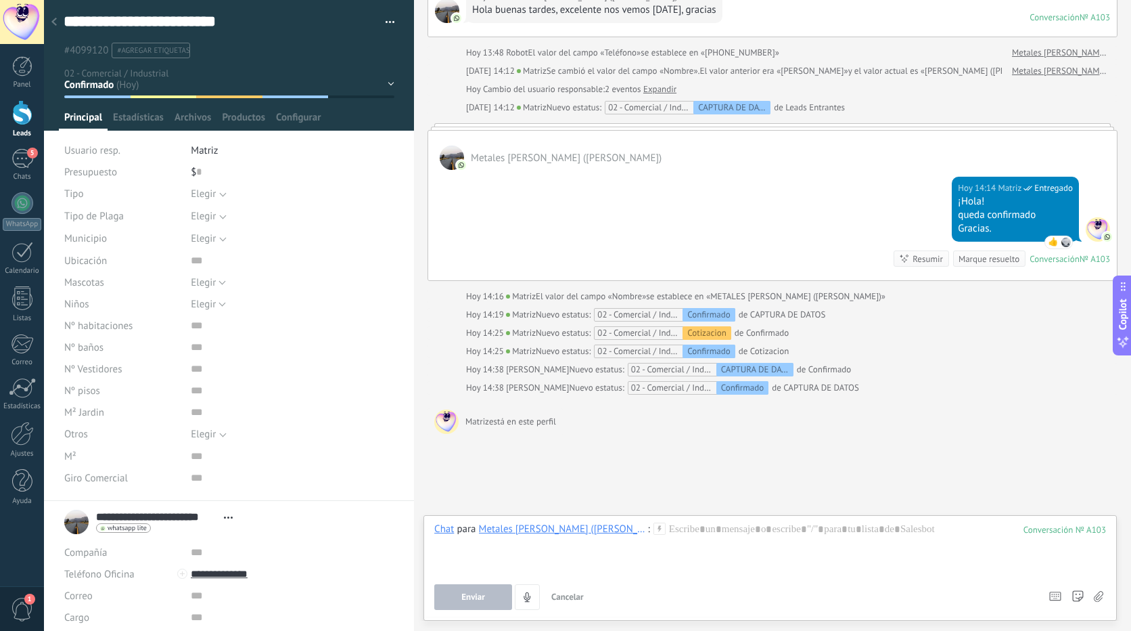
click at [1043, 478] on div "Buscar Carga más Hoy Hoy Creación: 2 eventos Expandir Hoy 13:48 Metales Rodrígu…" at bounding box center [772, 266] width 717 height 782
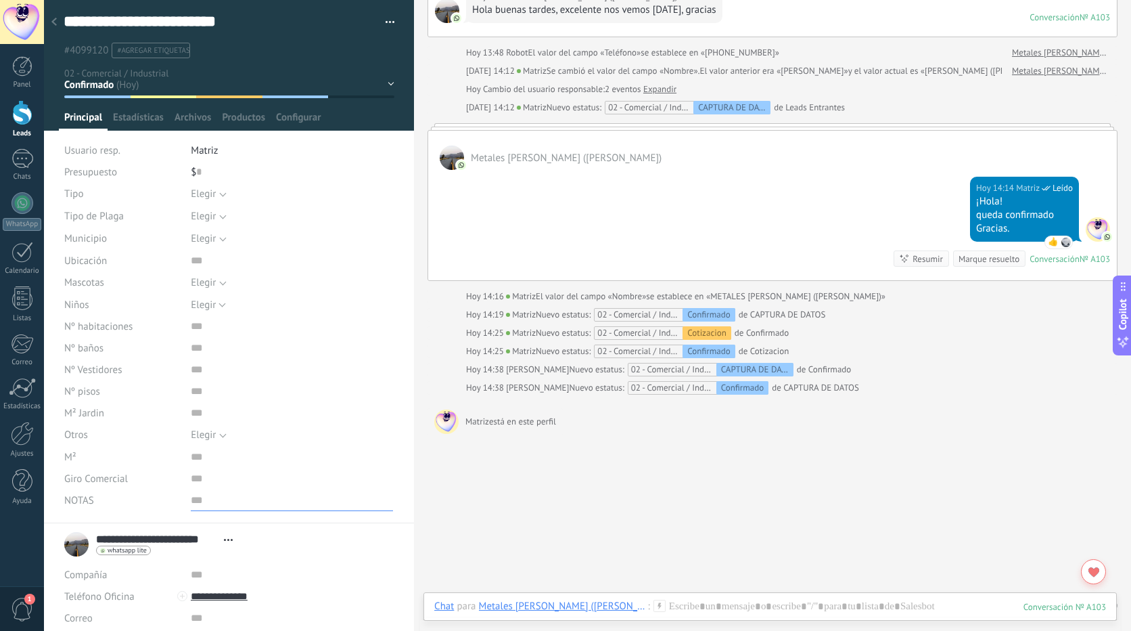
click at [191, 503] on input "text" at bounding box center [292, 500] width 202 height 22
click at [499, 548] on div "Buscar Carga más Hoy Hoy Creación: 2 eventos Expandir Hoy 13:48 Metales Rodrígu…" at bounding box center [772, 266] width 717 height 782
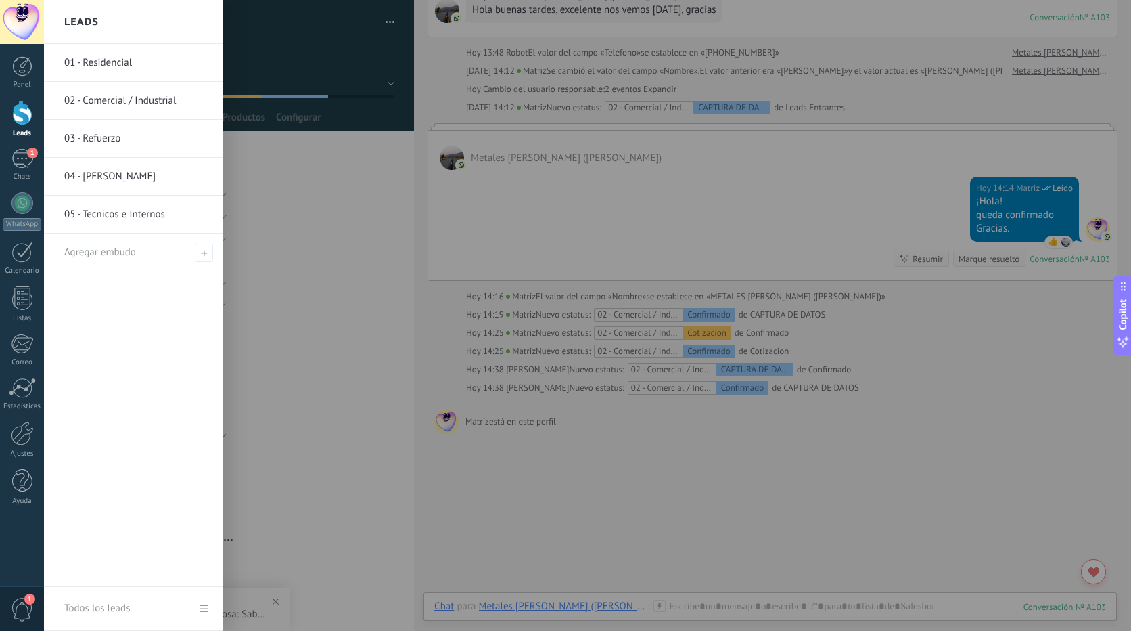
click at [24, 116] on div at bounding box center [22, 112] width 20 height 25
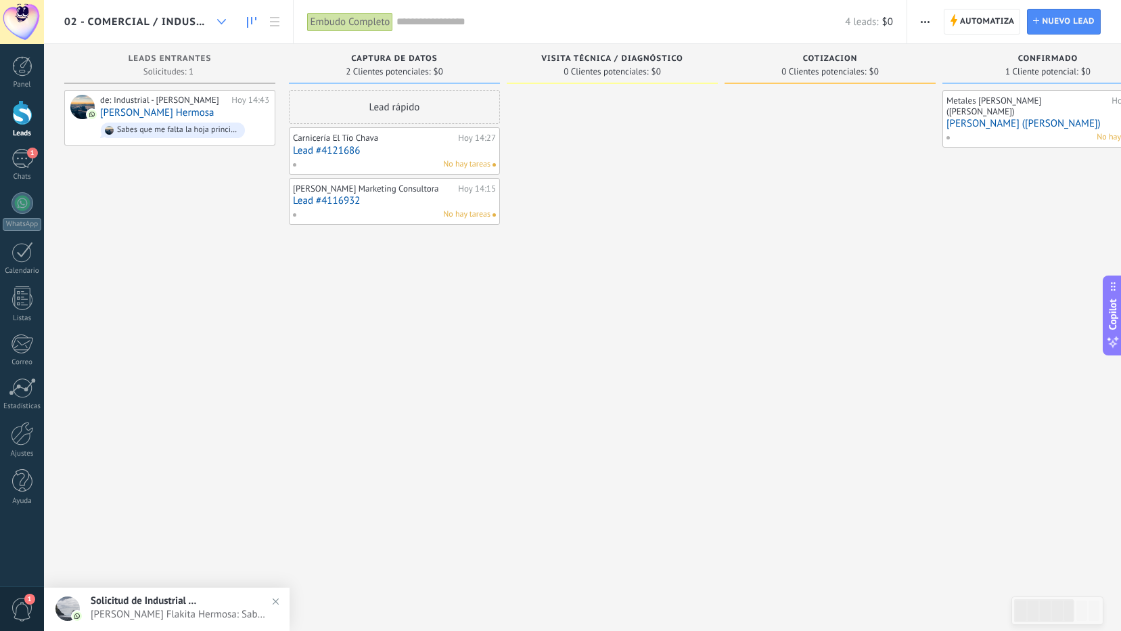
click at [220, 23] on icon at bounding box center [221, 21] width 9 height 5
click at [221, 25] on div at bounding box center [221, 22] width 22 height 26
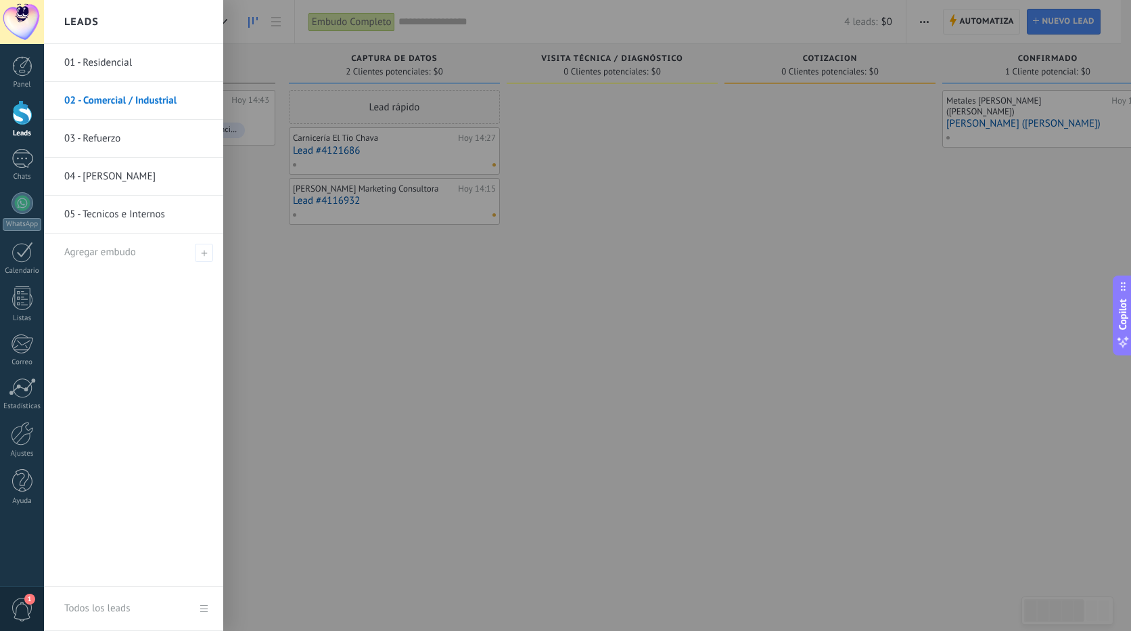
click at [597, 376] on div at bounding box center [609, 315] width 1131 height 631
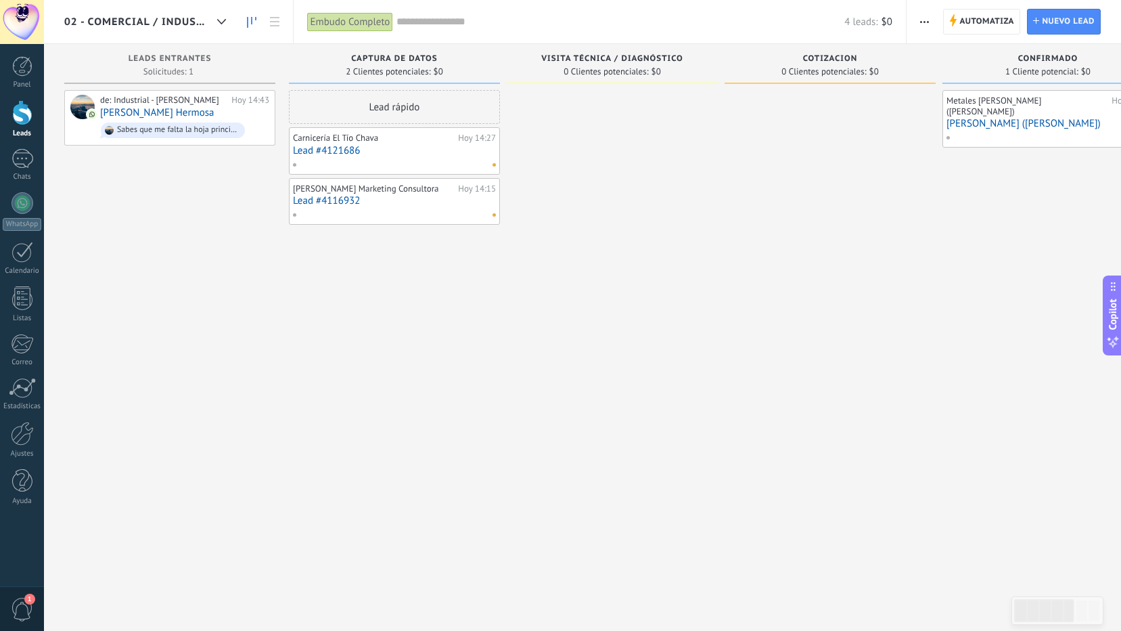
click at [704, 343] on div at bounding box center [612, 317] width 211 height 454
click at [222, 24] on use at bounding box center [221, 21] width 9 height 5
click at [221, 29] on div at bounding box center [221, 22] width 22 height 26
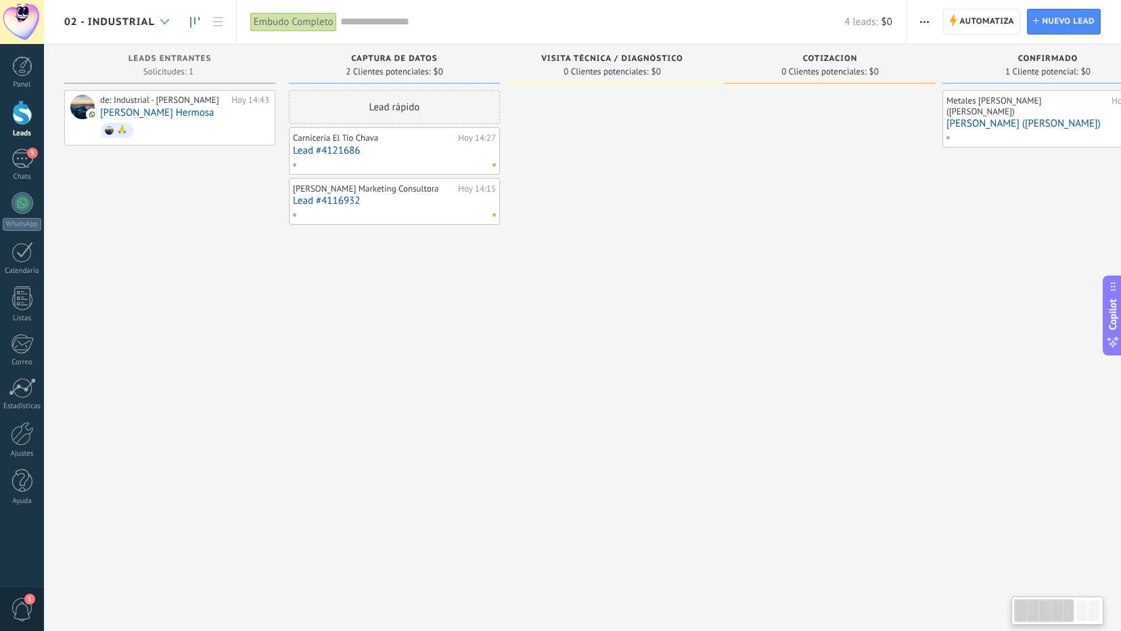
click at [168, 22] on icon at bounding box center [164, 21] width 9 height 5
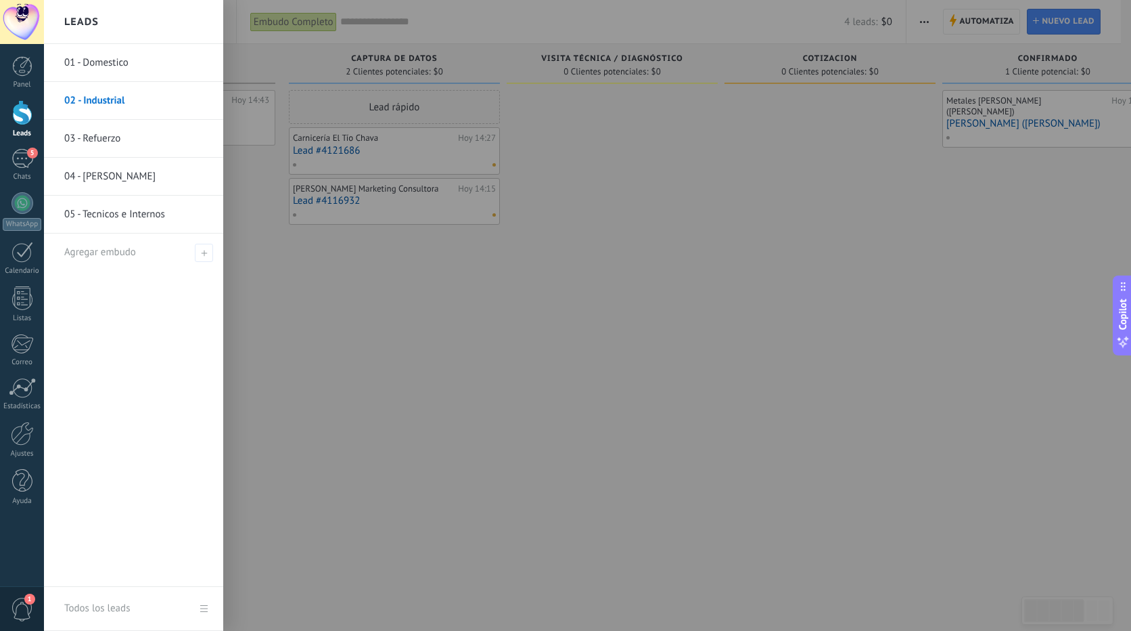
click at [483, 396] on div at bounding box center [609, 315] width 1131 height 631
click at [22, 116] on div at bounding box center [22, 112] width 20 height 25
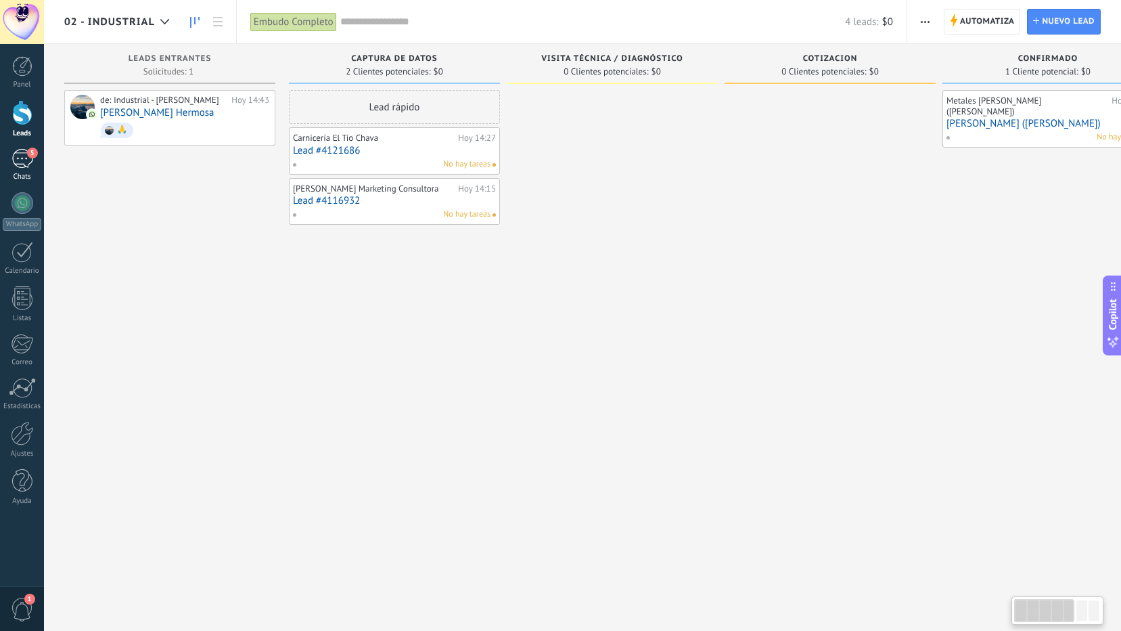
click at [22, 159] on div "5" at bounding box center [23, 159] width 22 height 20
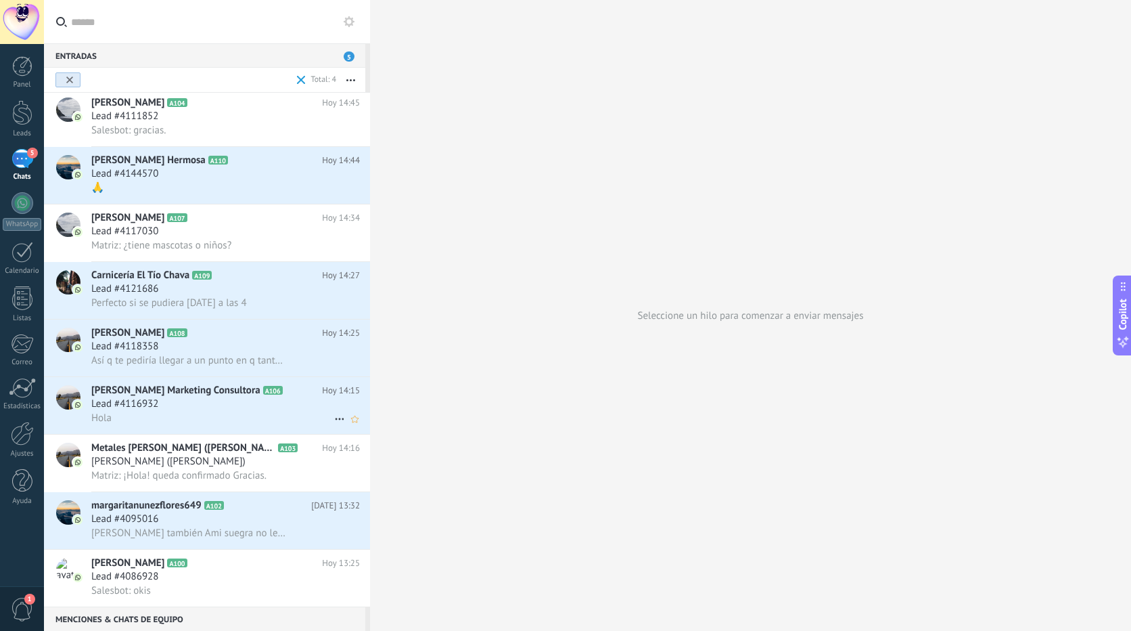
scroll to position [4, 0]
click at [171, 405] on div "Lead #4116932" at bounding box center [225, 404] width 269 height 14
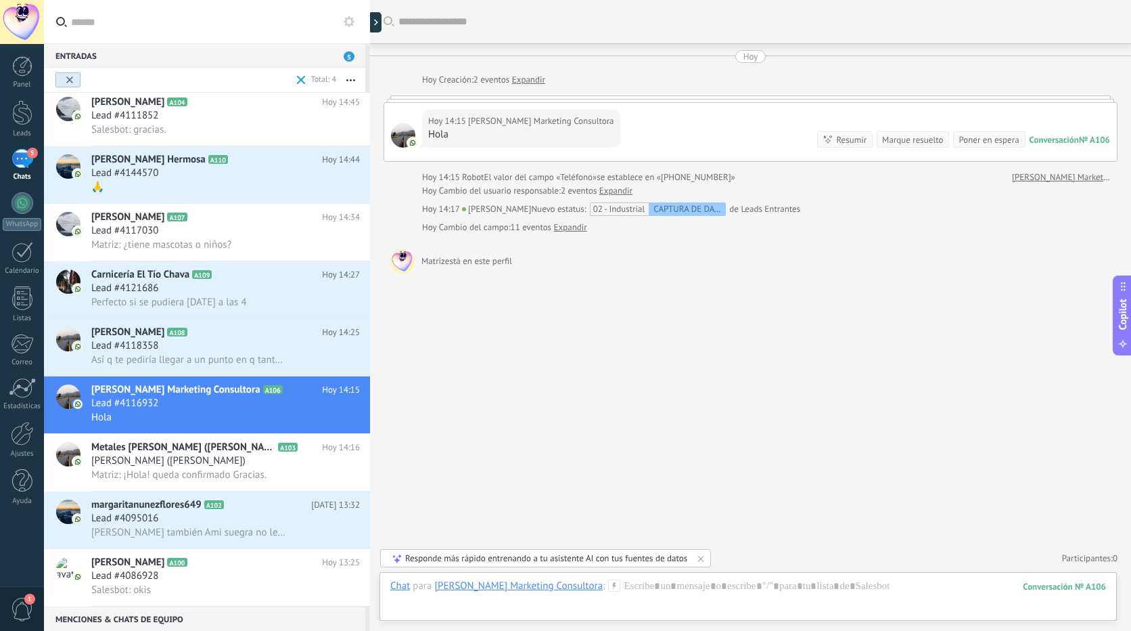
click at [122, 29] on input "text" at bounding box center [215, 21] width 288 height 43
click at [123, 26] on input "text" at bounding box center [215, 21] width 288 height 43
click at [378, 24] on div at bounding box center [378, 22] width 20 height 20
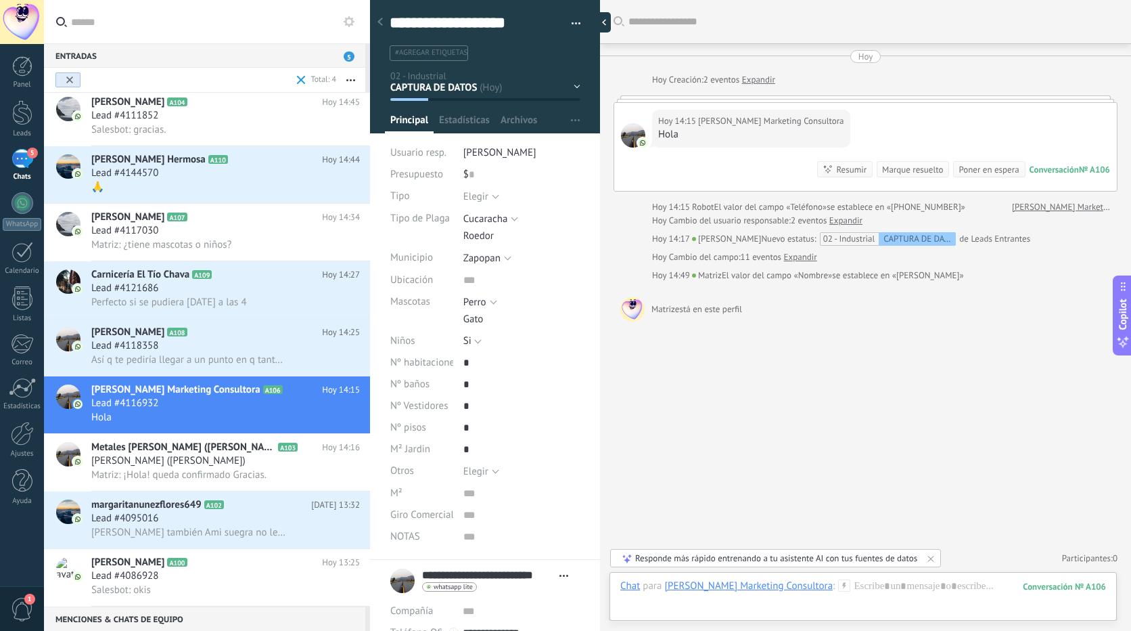
scroll to position [20, 0]
type textarea "**********"
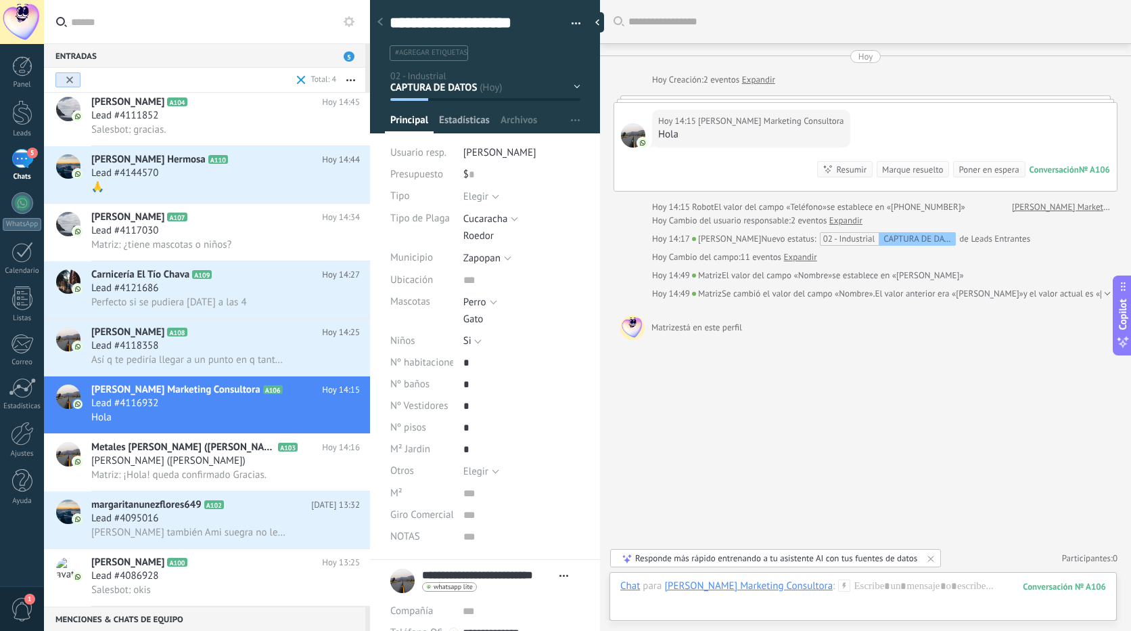
click at [466, 118] on span "Estadísticas" at bounding box center [464, 124] width 51 height 20
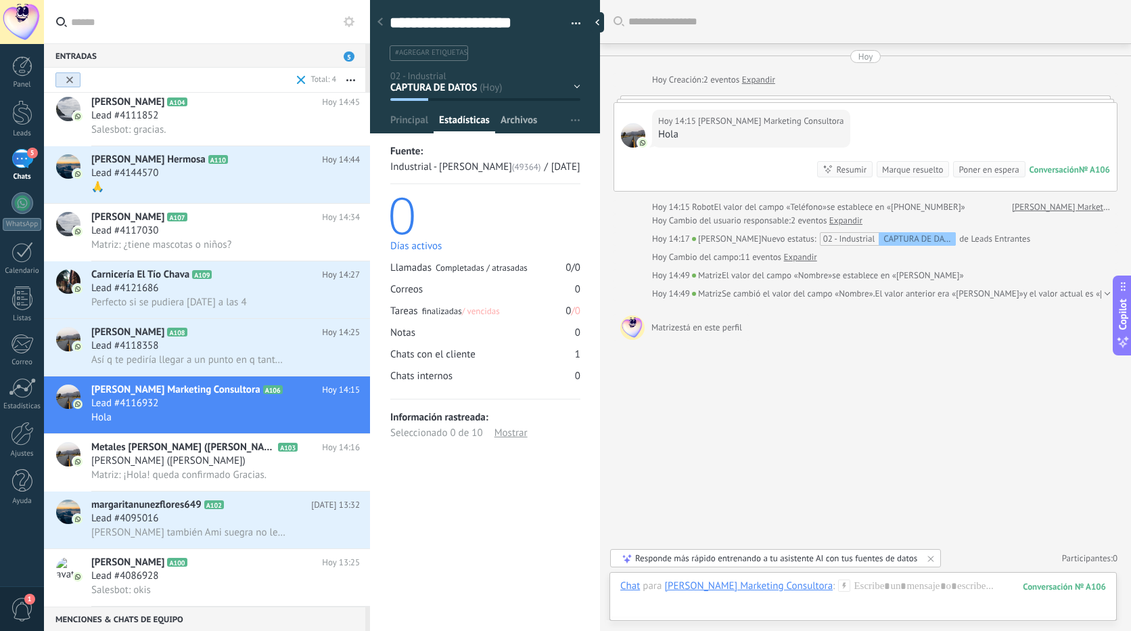
click at [534, 120] on span "Archivos" at bounding box center [519, 124] width 37 height 20
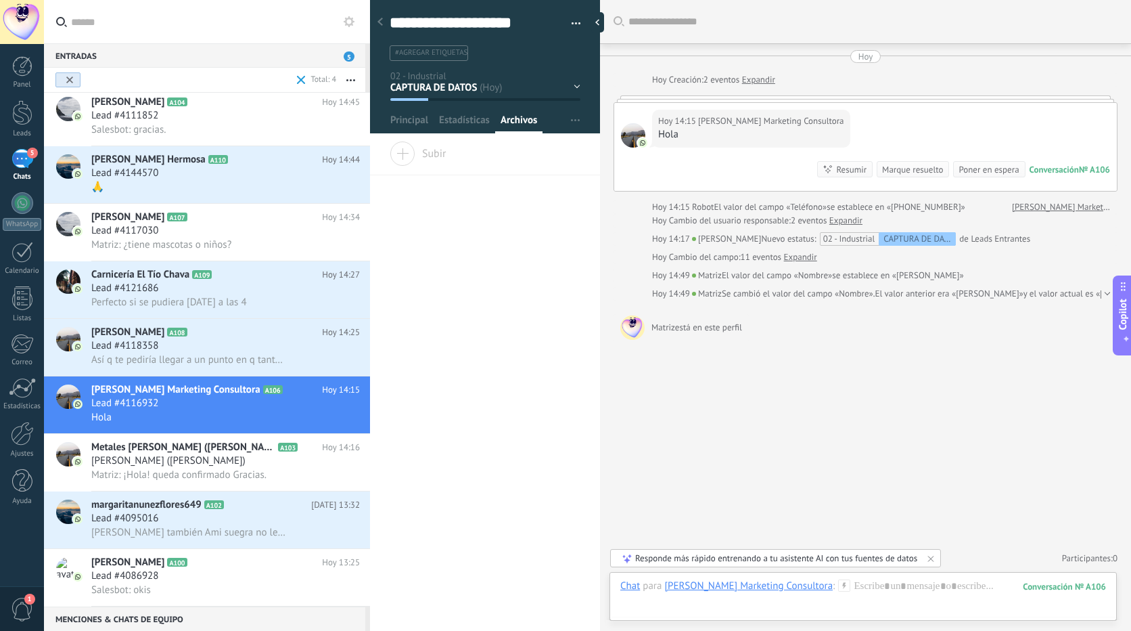
type textarea "**********"
click at [468, 121] on span "Estadísticas" at bounding box center [464, 124] width 51 height 20
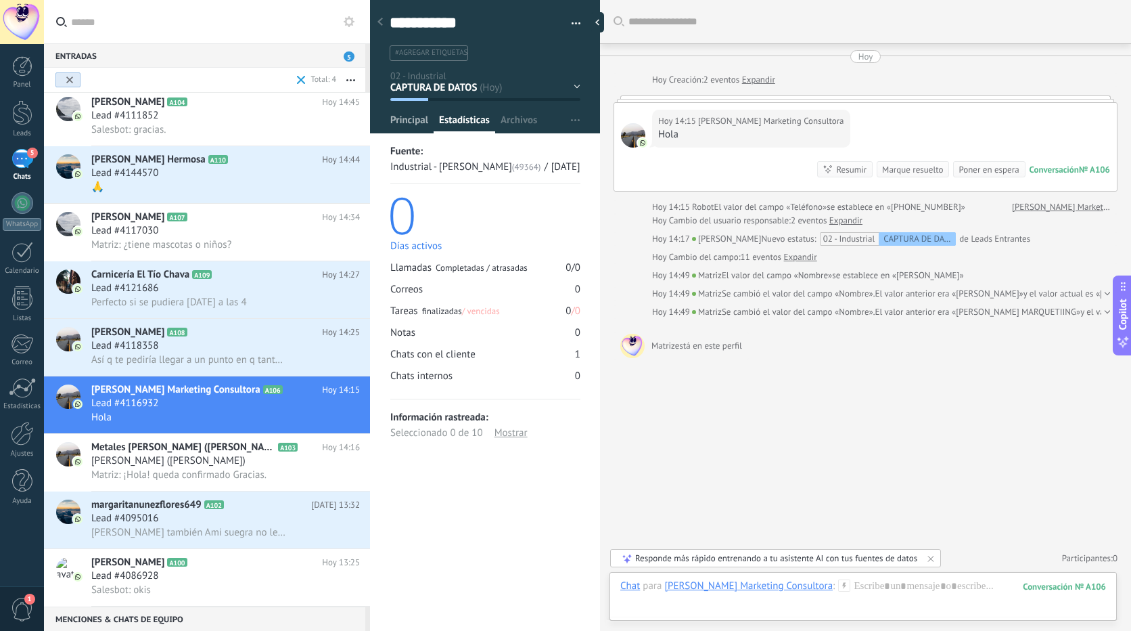
click at [415, 119] on span "Principal" at bounding box center [409, 124] width 38 height 20
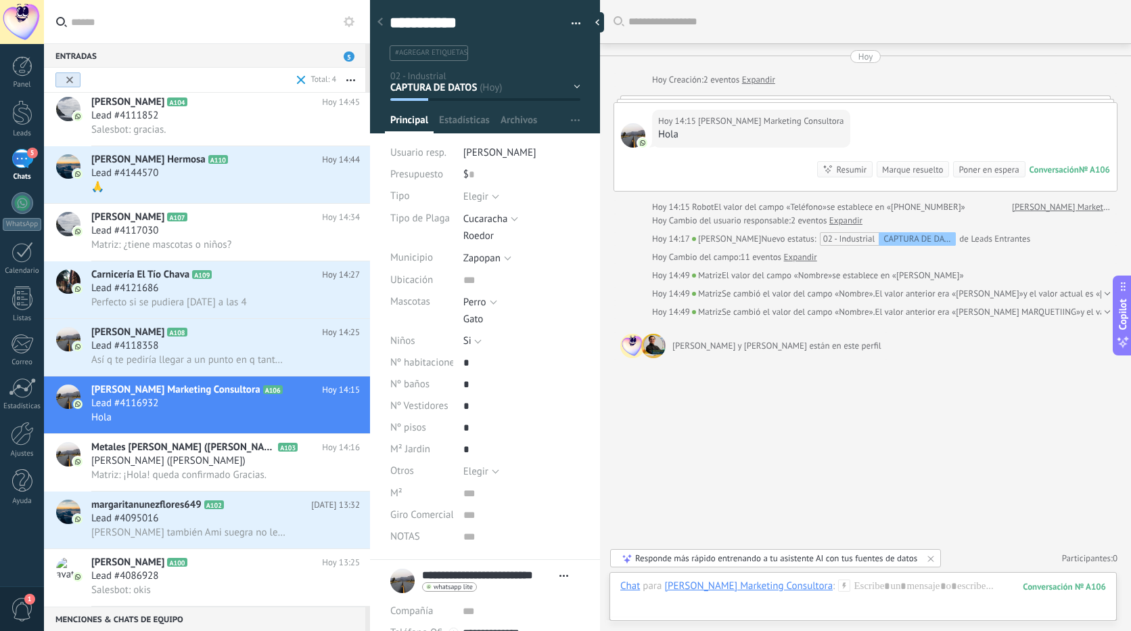
click at [859, 420] on div "Buscar Carga más Hoy Hoy Creación: 2 eventos Expandir Hoy 14:15 Wizell Marketin…" at bounding box center [865, 315] width 531 height 631
click at [601, 22] on div at bounding box center [601, 22] width 20 height 20
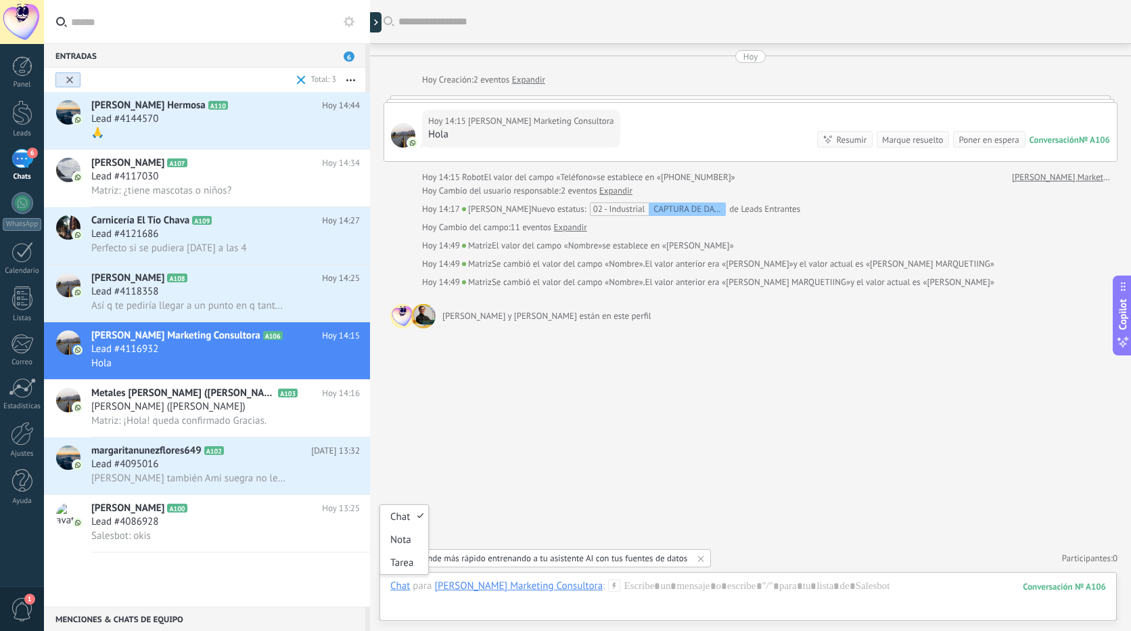
scroll to position [41, 0]
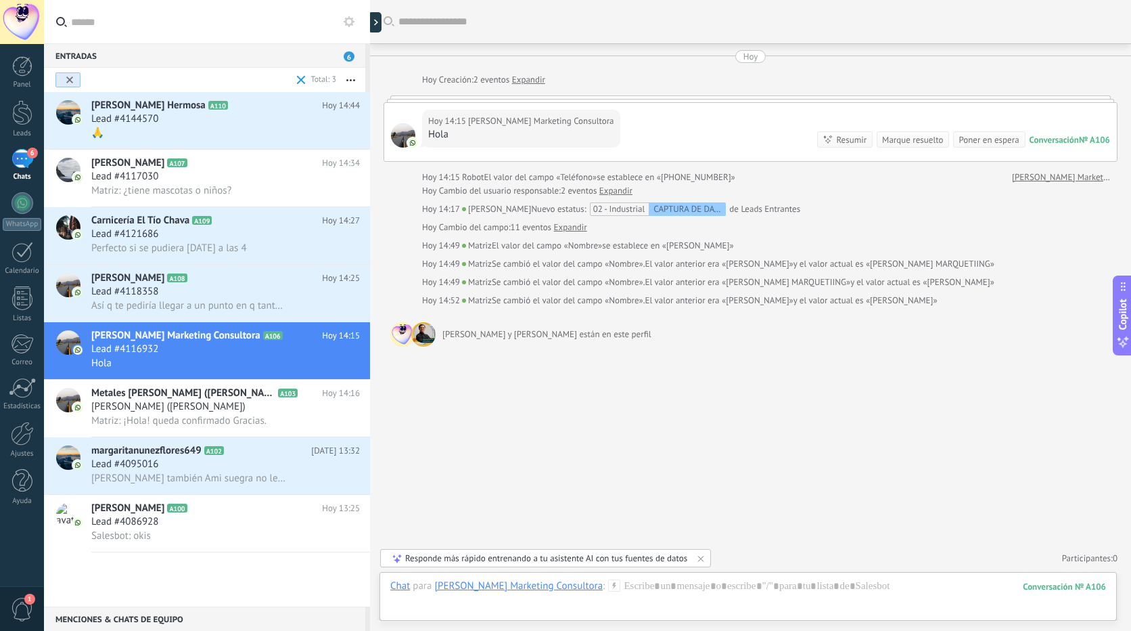
click at [476, 587] on div "Wizell Marketing Consultora" at bounding box center [518, 585] width 168 height 12
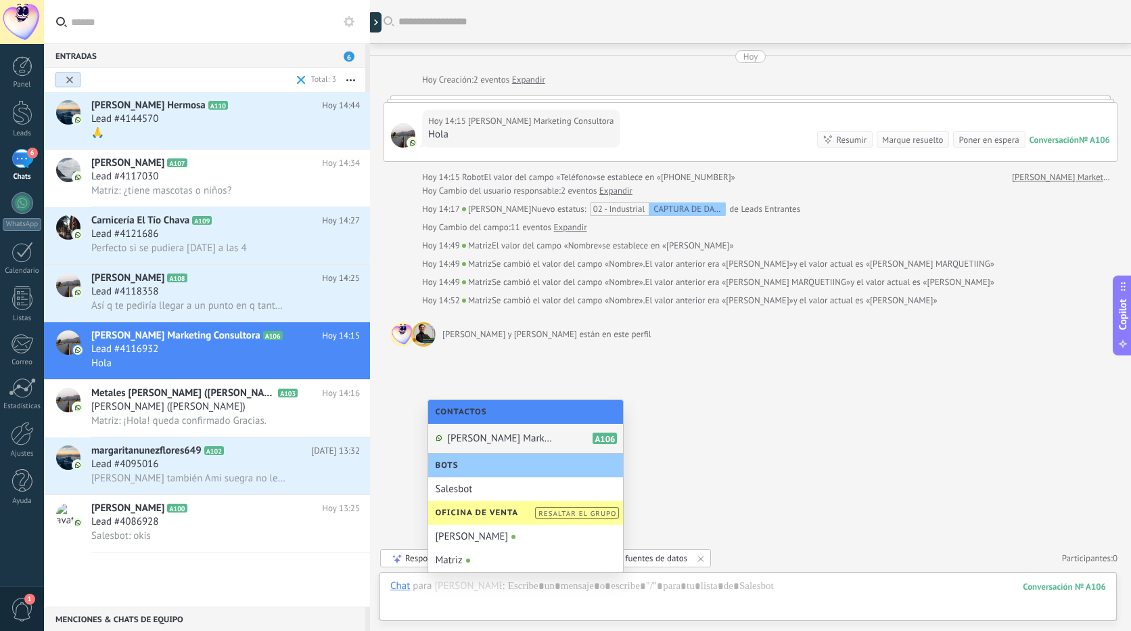
scroll to position [61, 0]
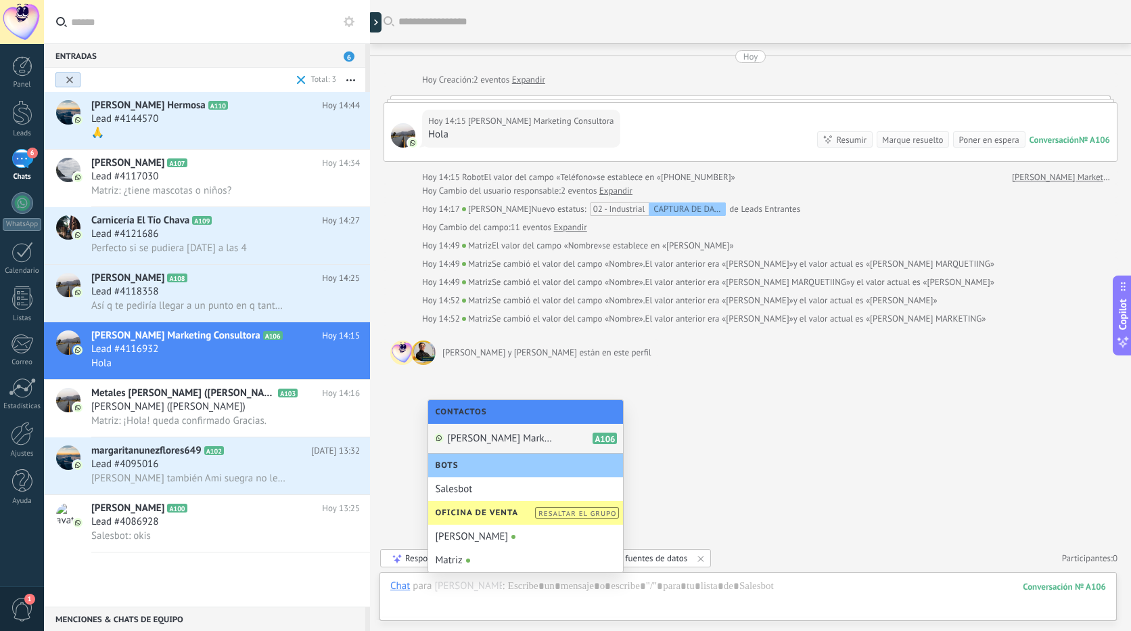
type textarea "**********"
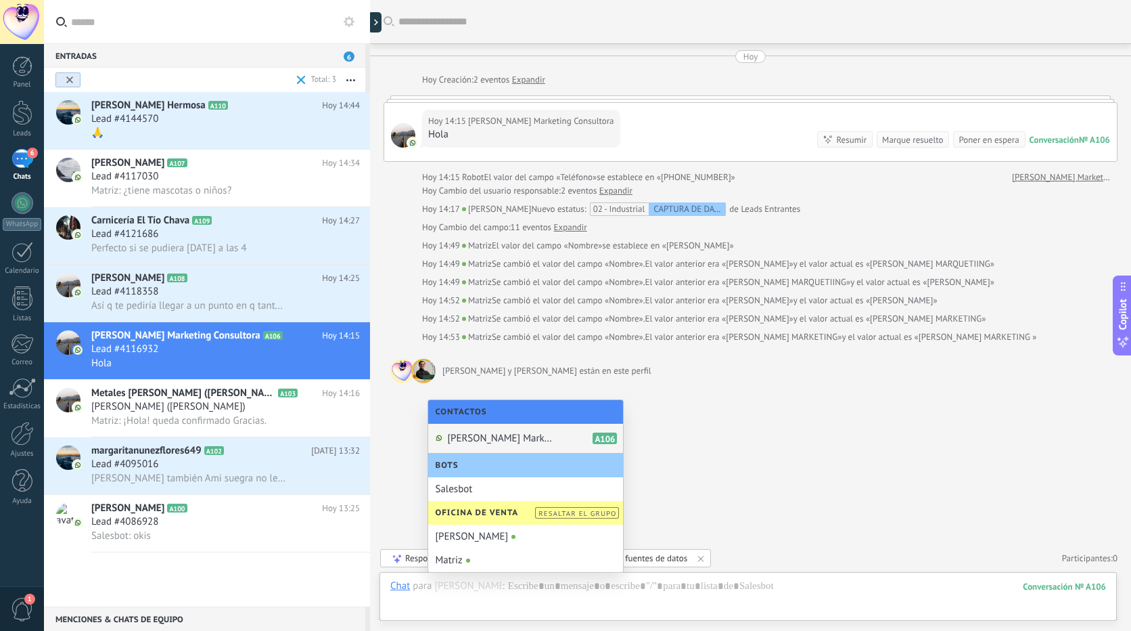
scroll to position [81, 0]
click at [500, 438] on span "Wizell Marketing Consultora" at bounding box center [501, 438] width 108 height 13
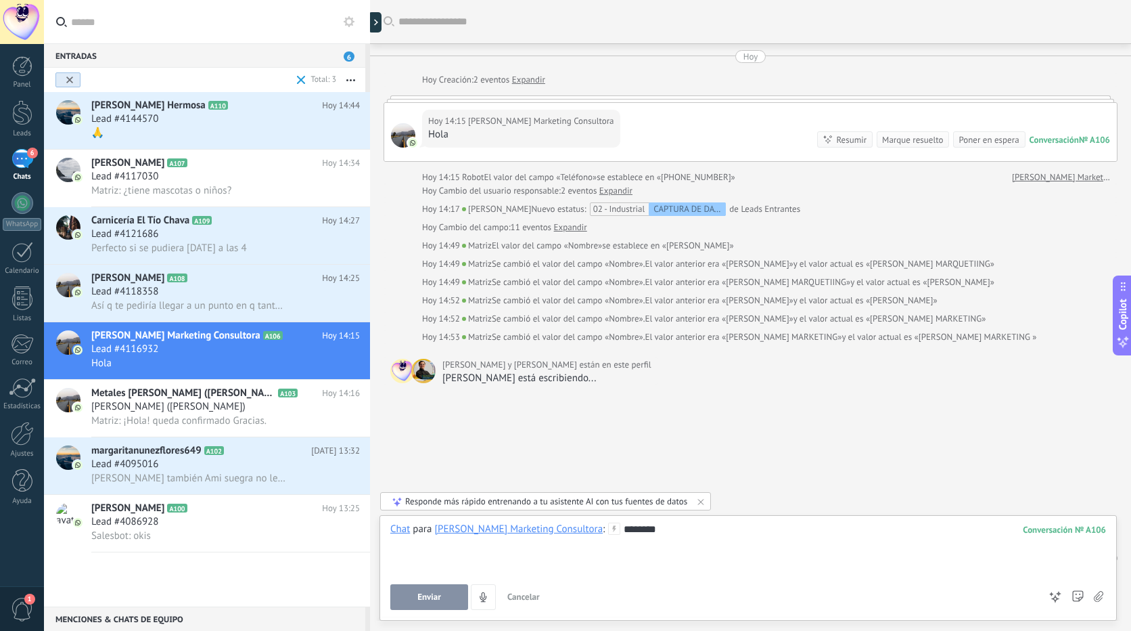
click at [411, 603] on button "Enviar" at bounding box center [429, 597] width 78 height 26
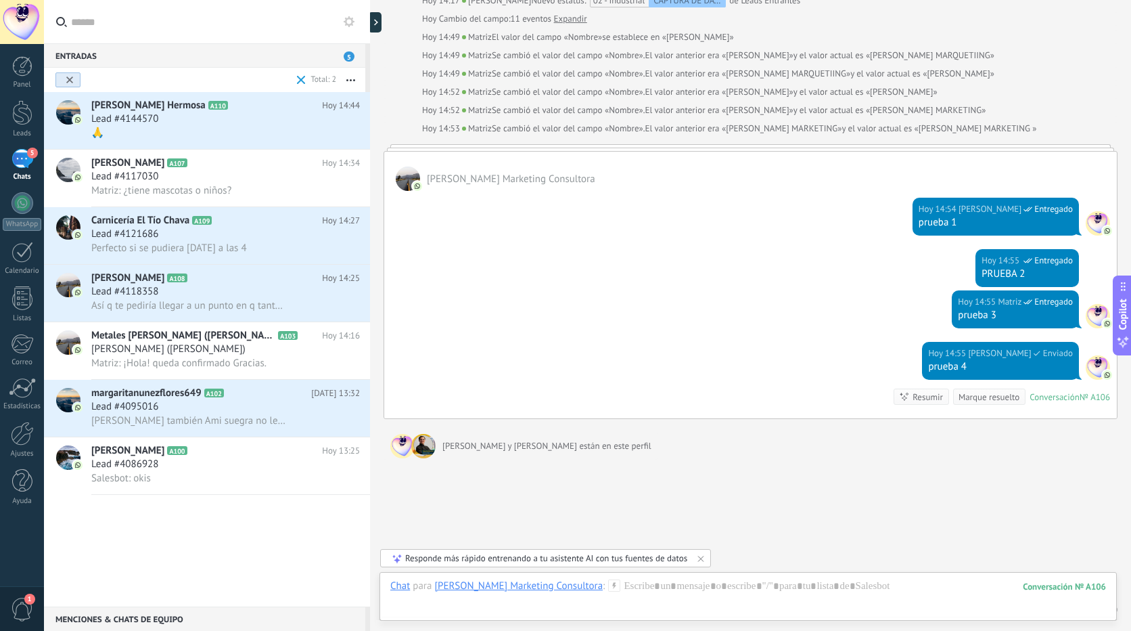
scroll to position [265, 0]
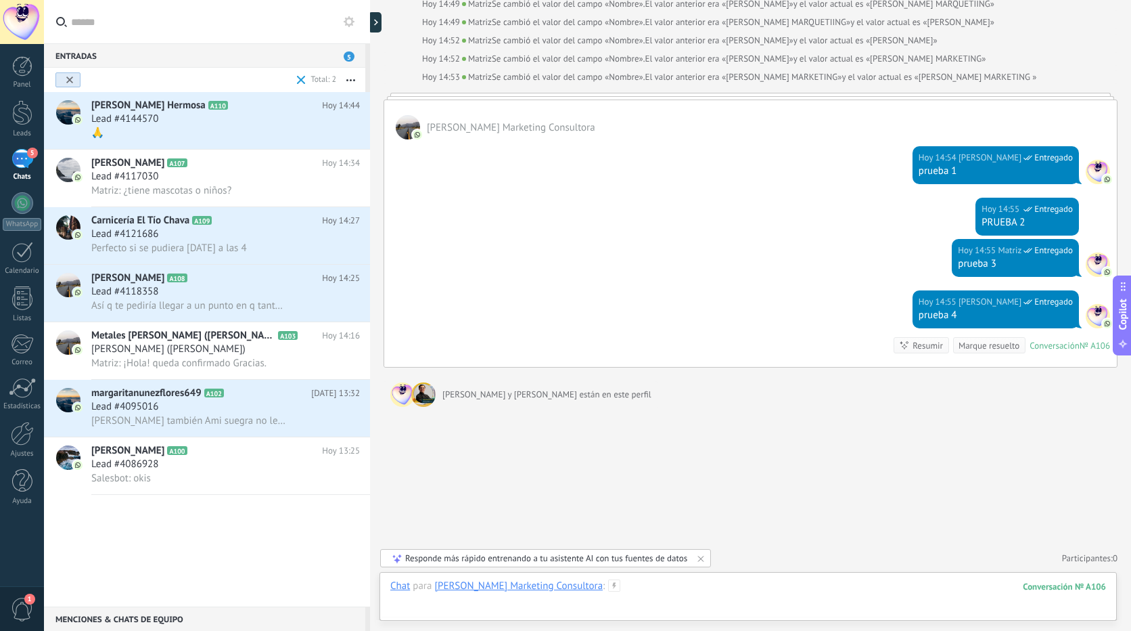
click at [713, 597] on div at bounding box center [748, 599] width 716 height 41
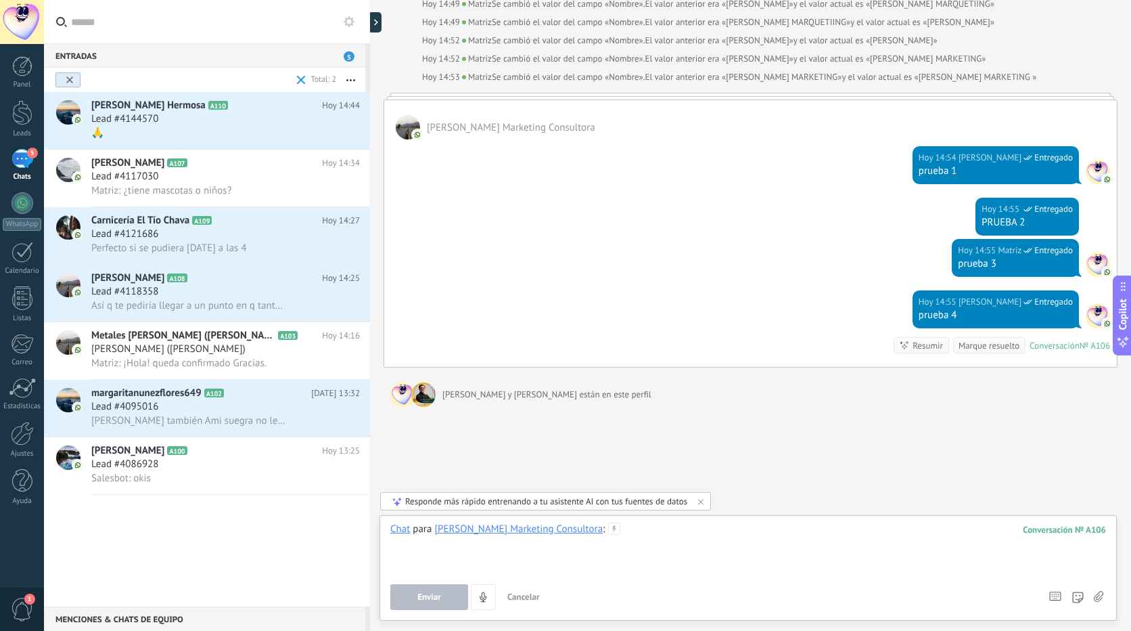
scroll to position [401, 0]
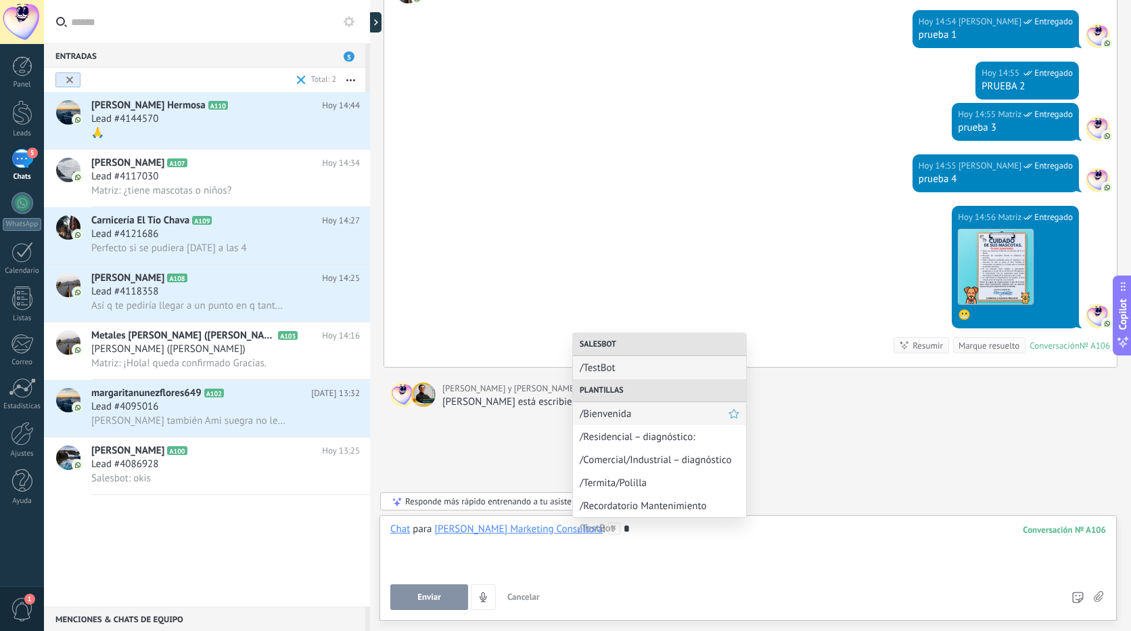
click at [621, 415] on span "/Bienvenida" at bounding box center [654, 413] width 149 height 13
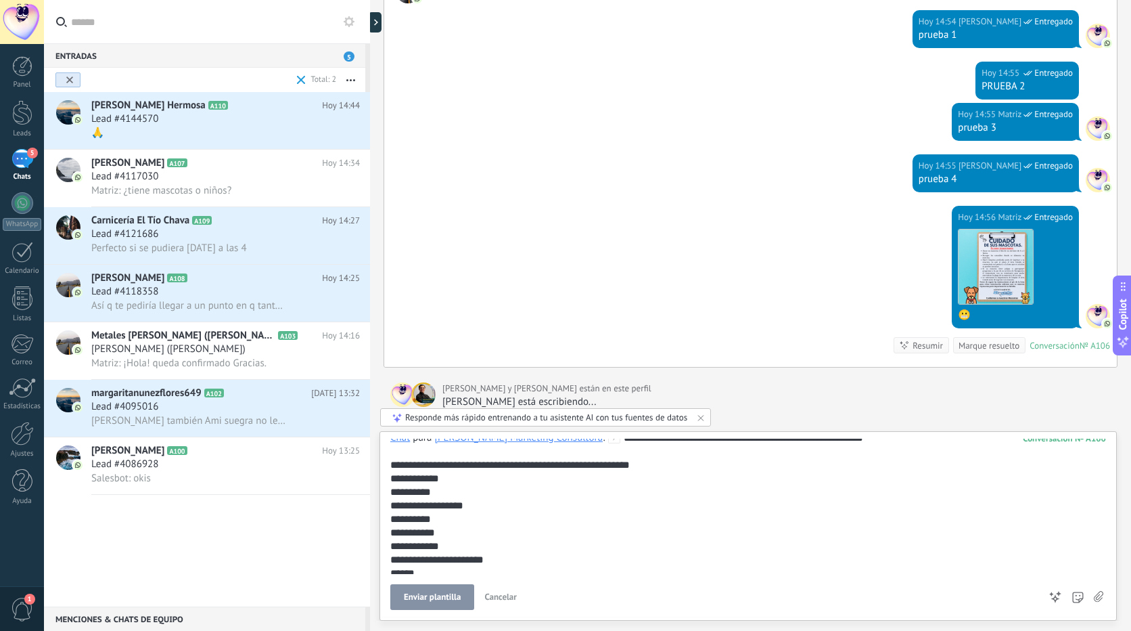
scroll to position [14, 0]
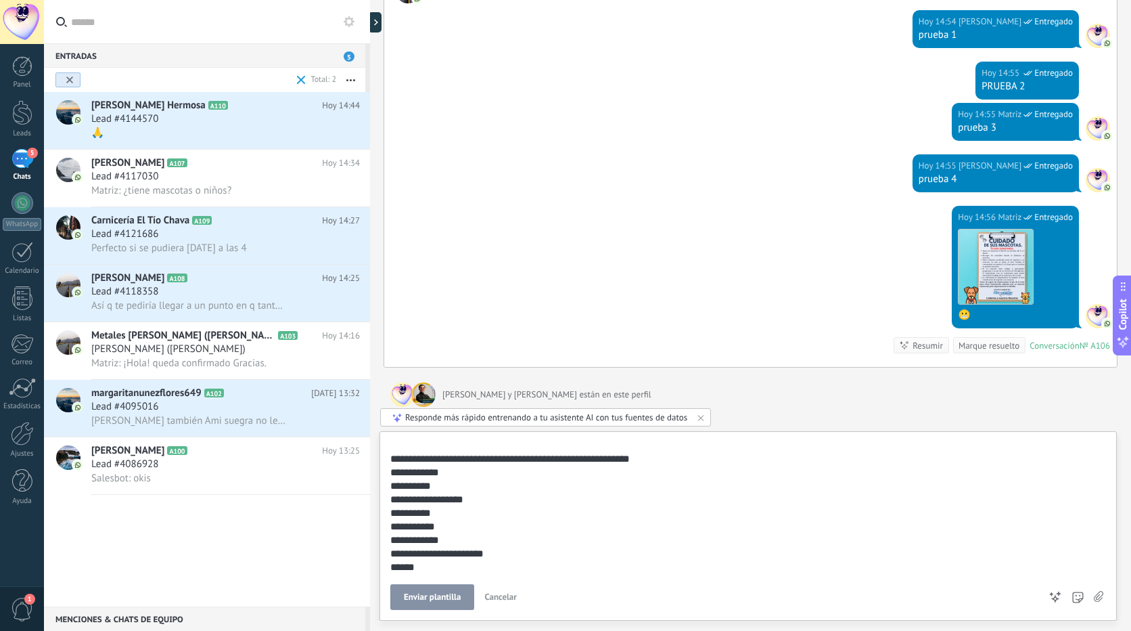
click at [503, 595] on span "Cancelar" at bounding box center [500, 597] width 32 height 12
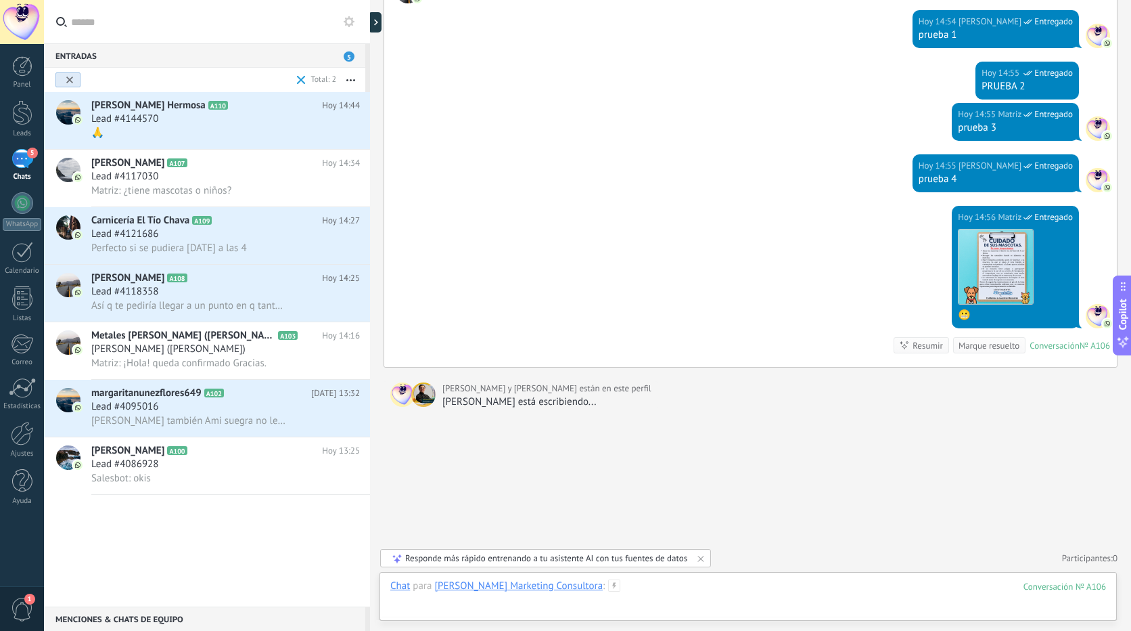
click at [591, 584] on div at bounding box center [748, 599] width 716 height 41
click at [0, 0] on div "Enviar Cancelar Rastrear clics en links ? Reducir links largos y rastrear clics…" at bounding box center [0, 0] width 0 height 0
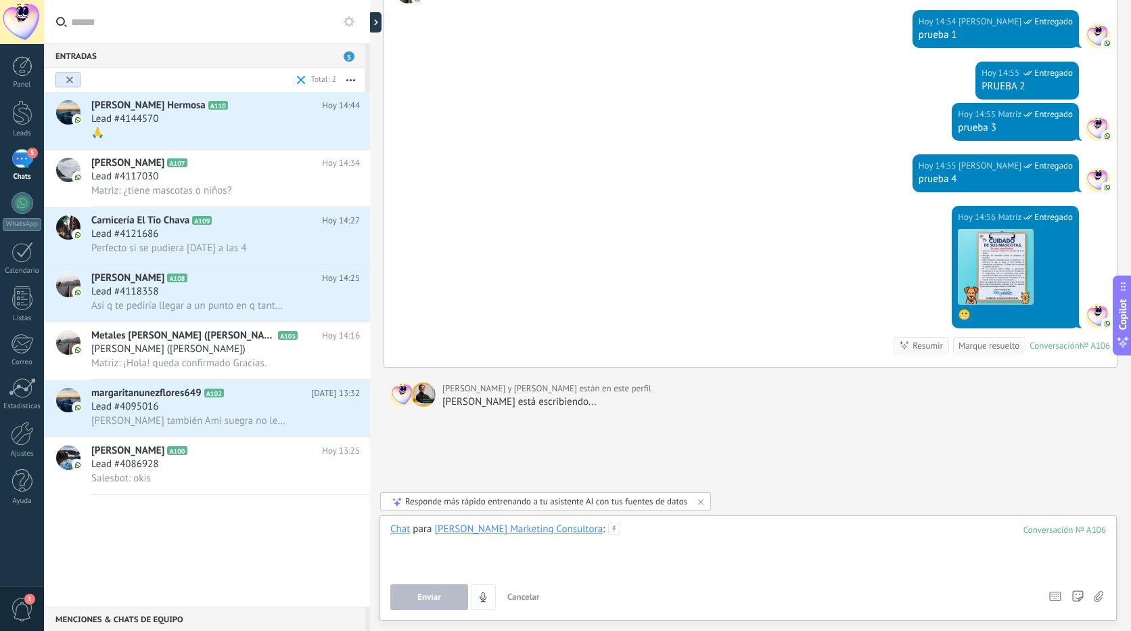
click at [597, 533] on div at bounding box center [748, 547] width 716 height 51
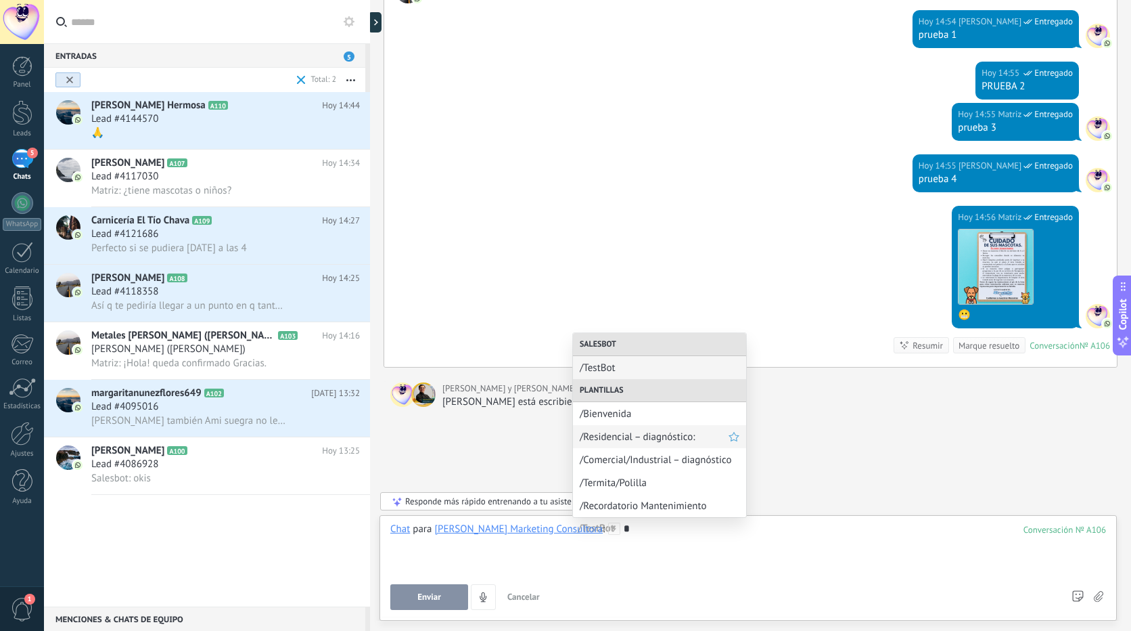
click at [623, 436] on span "/Residencial – diagnóstico:" at bounding box center [654, 436] width 149 height 13
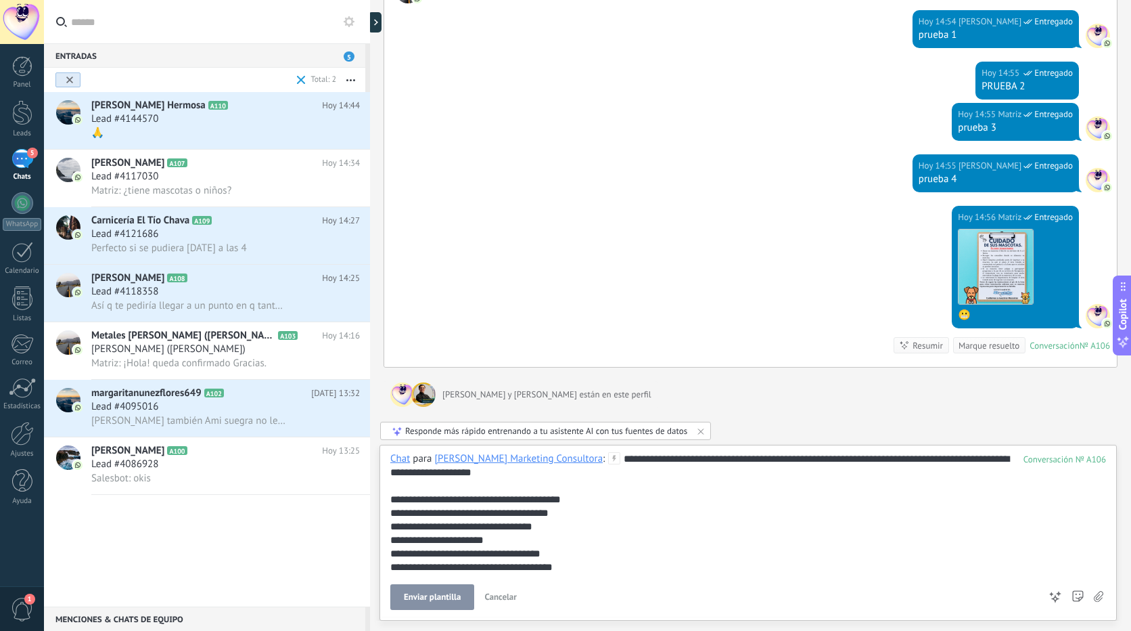
click at [497, 594] on span "Cancelar" at bounding box center [500, 597] width 32 height 12
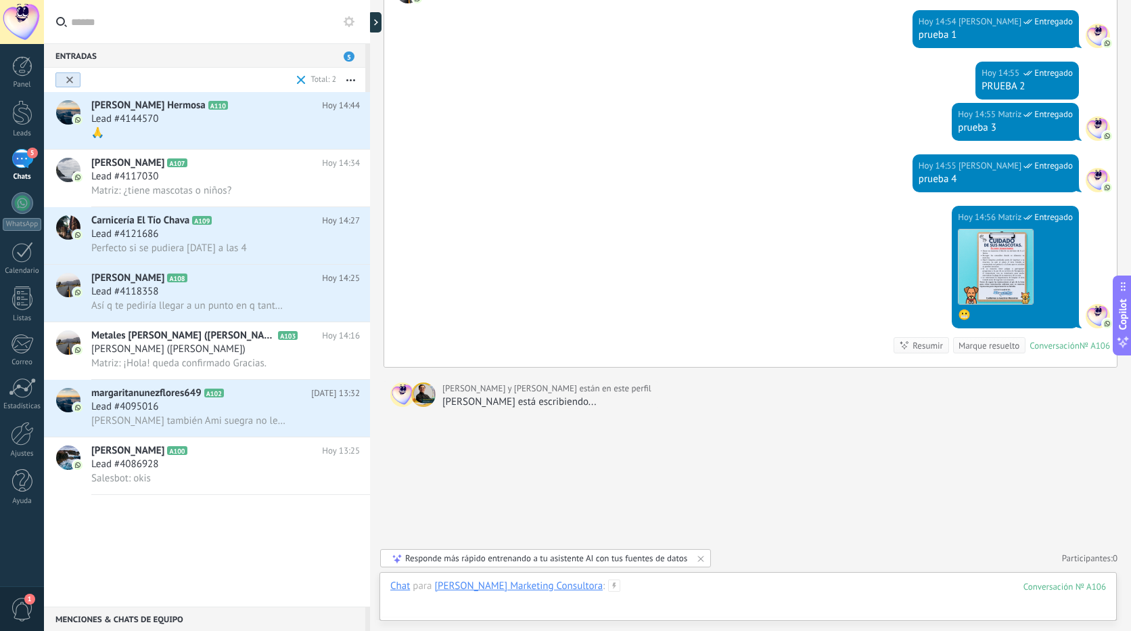
click at [586, 589] on div at bounding box center [748, 599] width 716 height 41
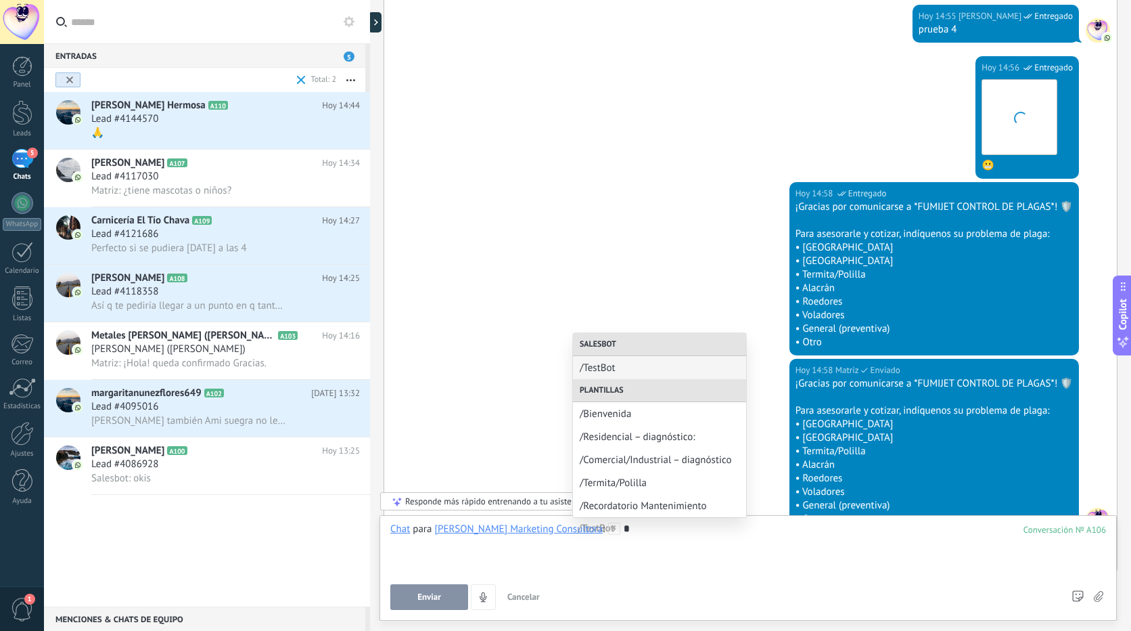
scroll to position [727, 0]
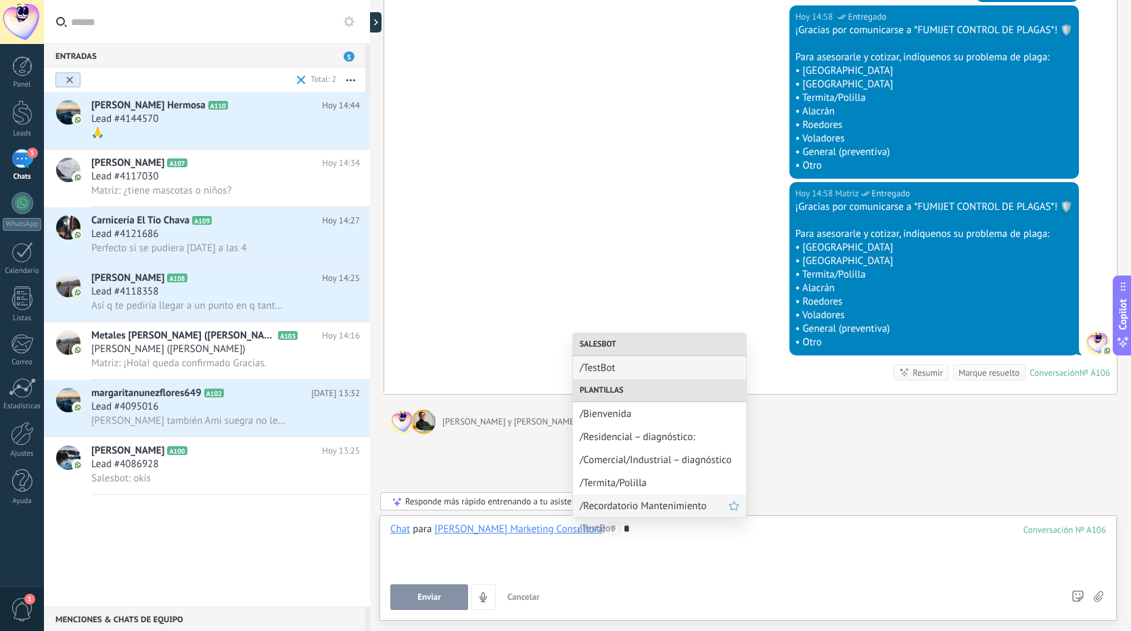
click at [639, 510] on span "/Recordatorio Mantenimiento" at bounding box center [654, 505] width 149 height 13
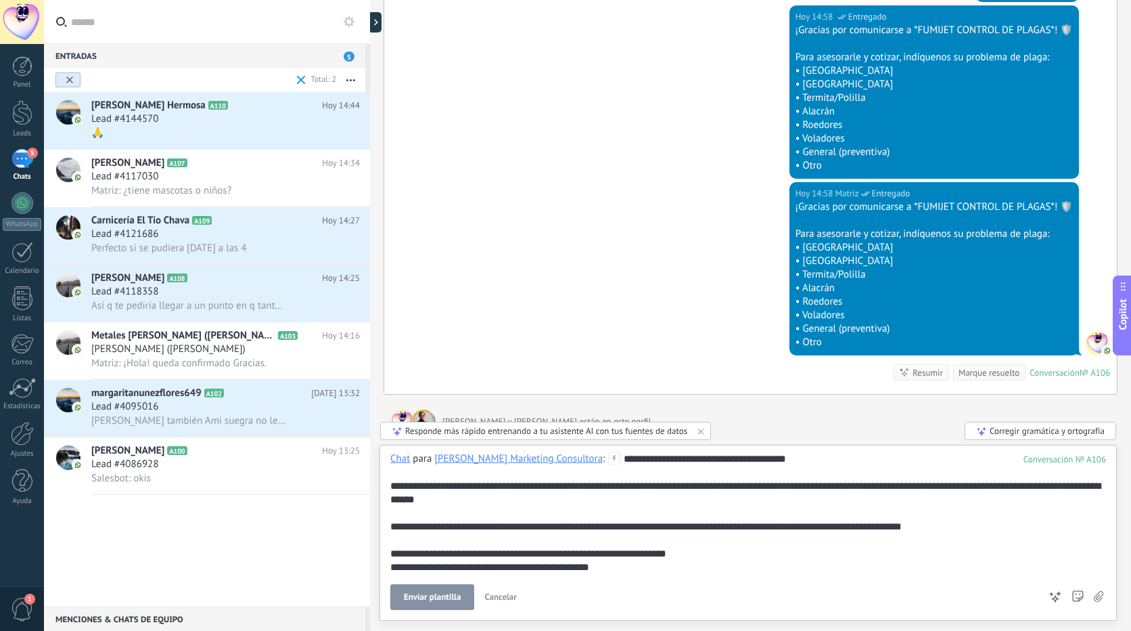
click at [696, 553] on div "**********" at bounding box center [748, 513] width 716 height 122
click at [499, 595] on span "Cancelar" at bounding box center [500, 597] width 32 height 12
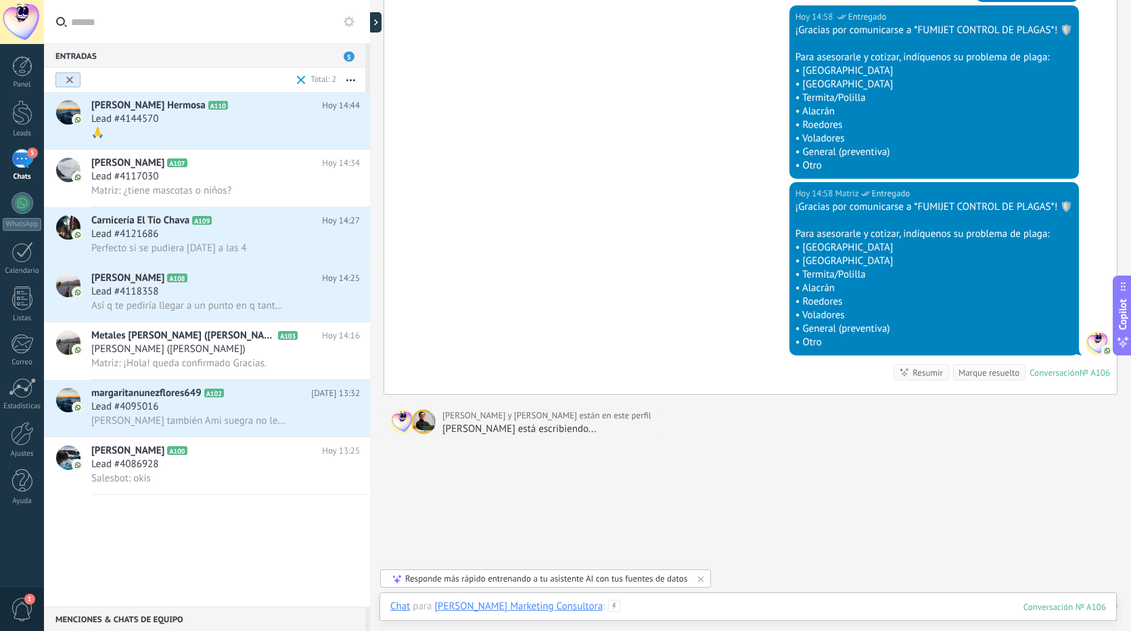
click at [612, 606] on div at bounding box center [748, 620] width 716 height 41
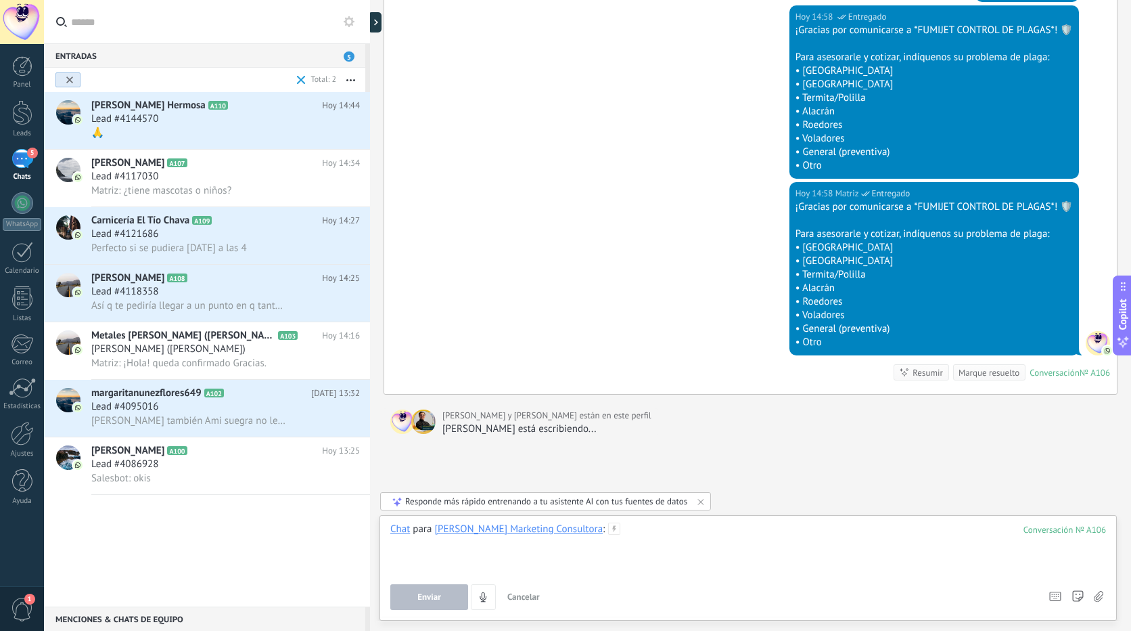
scroll to position [890, 0]
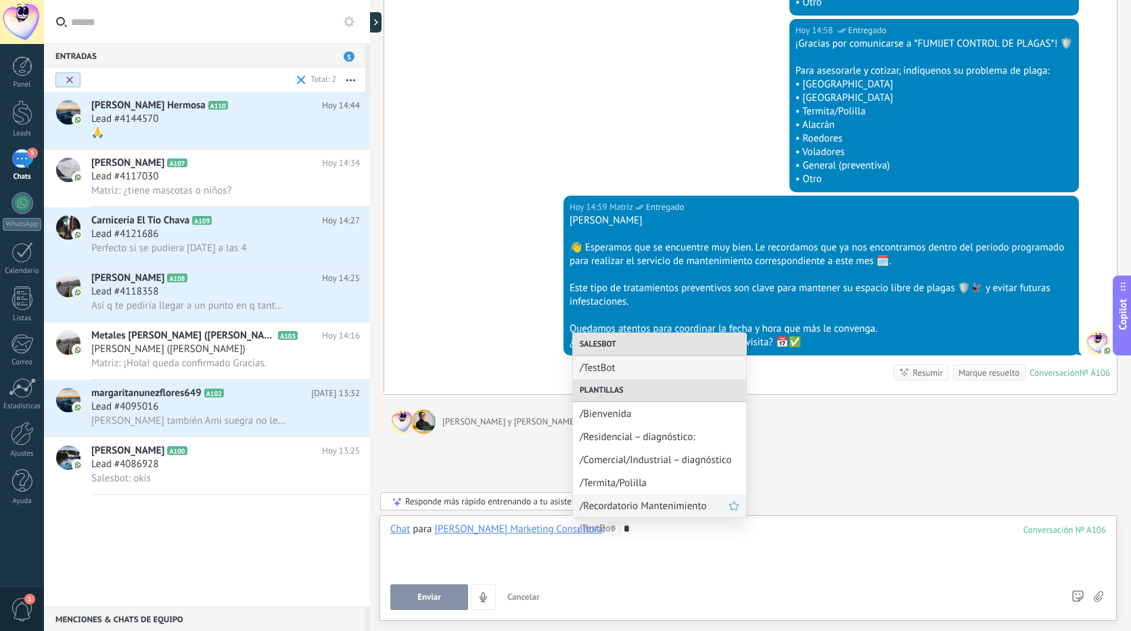
click at [631, 503] on span "/Recordatorio Mantenimiento" at bounding box center [654, 505] width 149 height 13
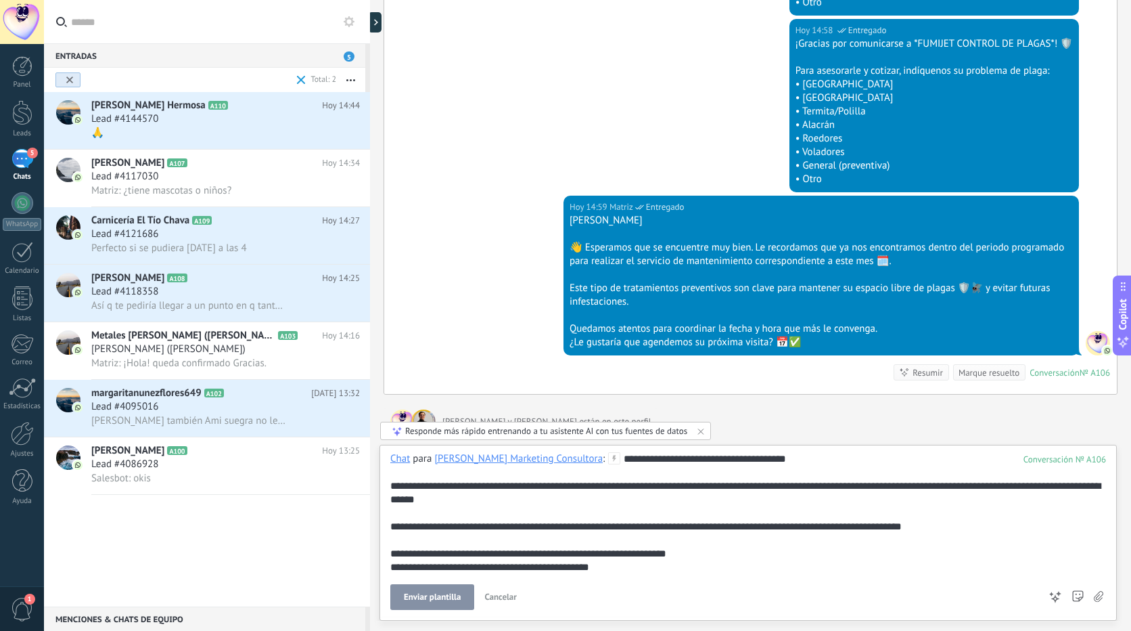
scroll to position [912, 0]
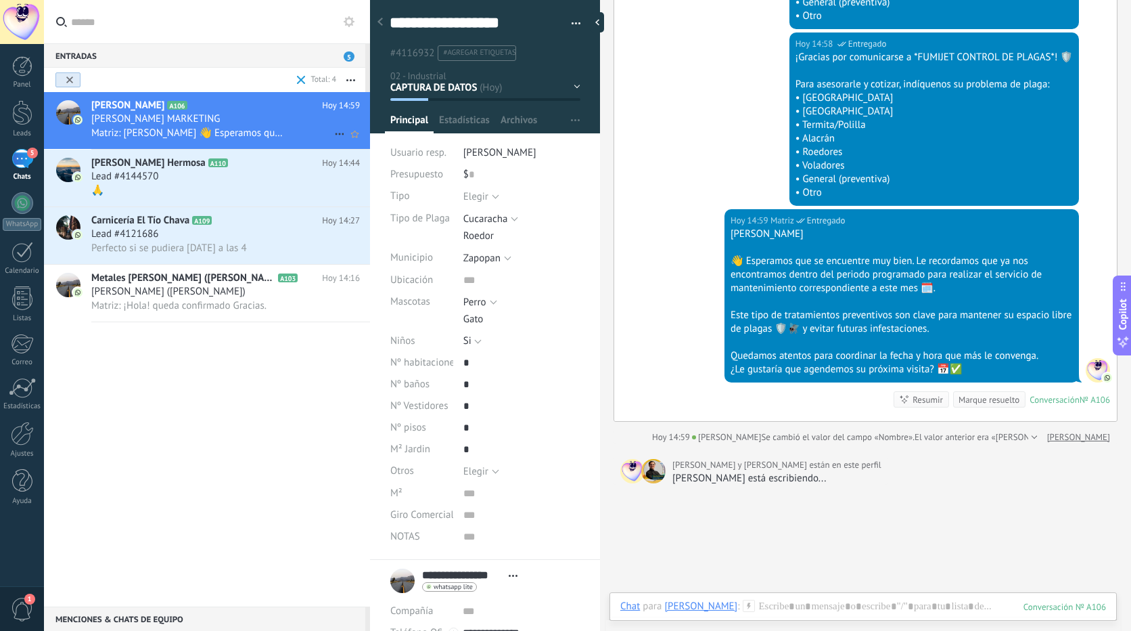
click at [258, 116] on div "[PERSON_NAME] MARKETING" at bounding box center [225, 119] width 269 height 14
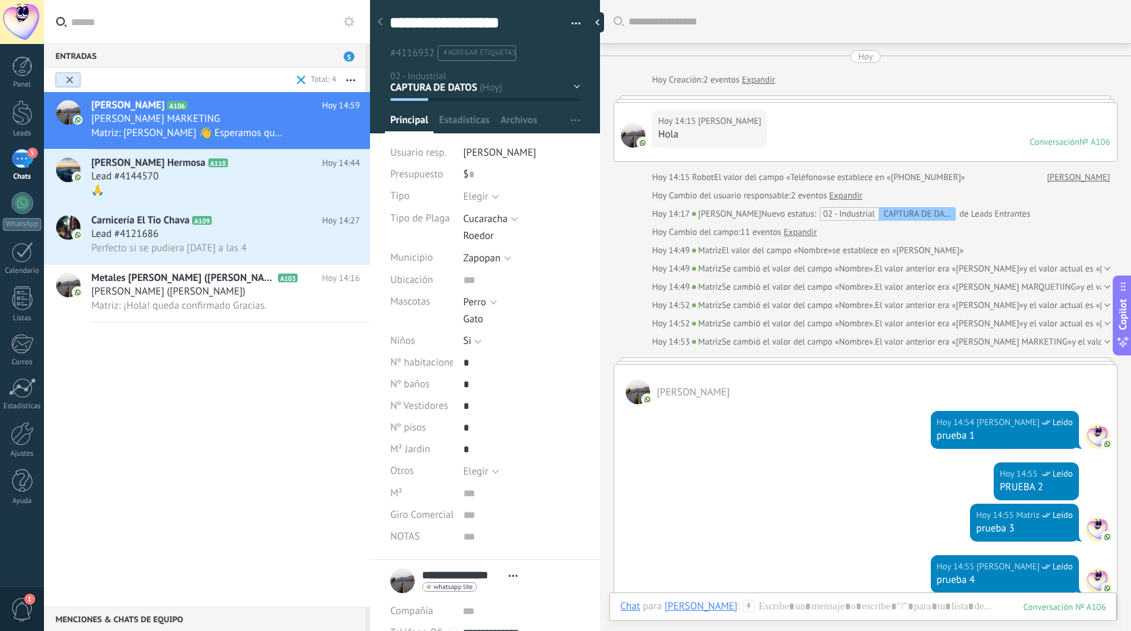
scroll to position [876, 0]
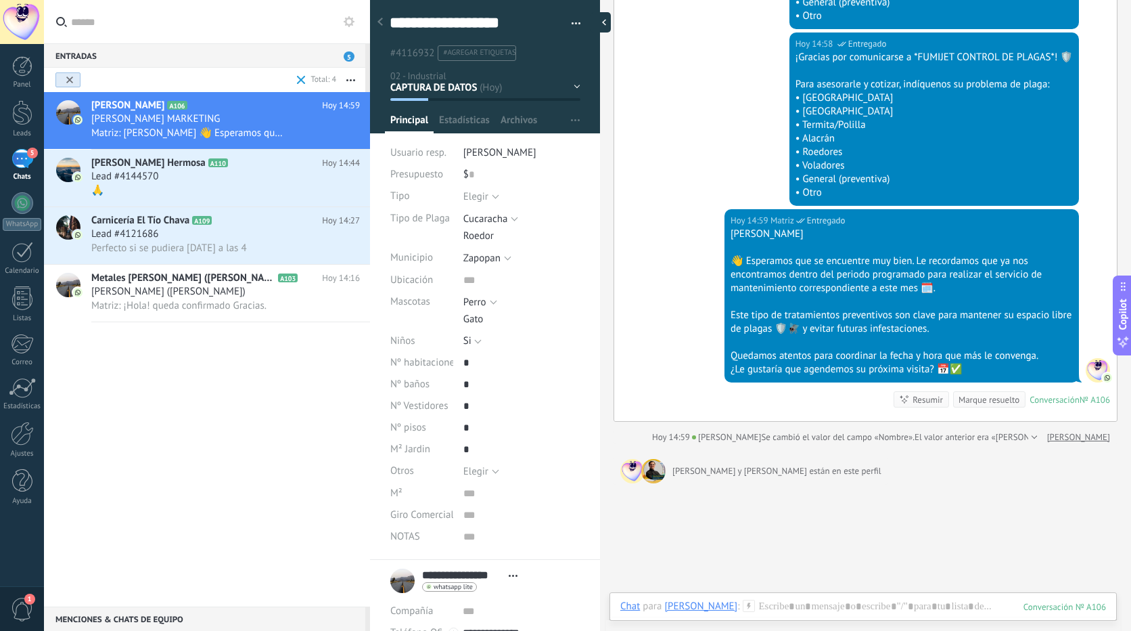
click at [599, 24] on div at bounding box center [601, 22] width 20 height 20
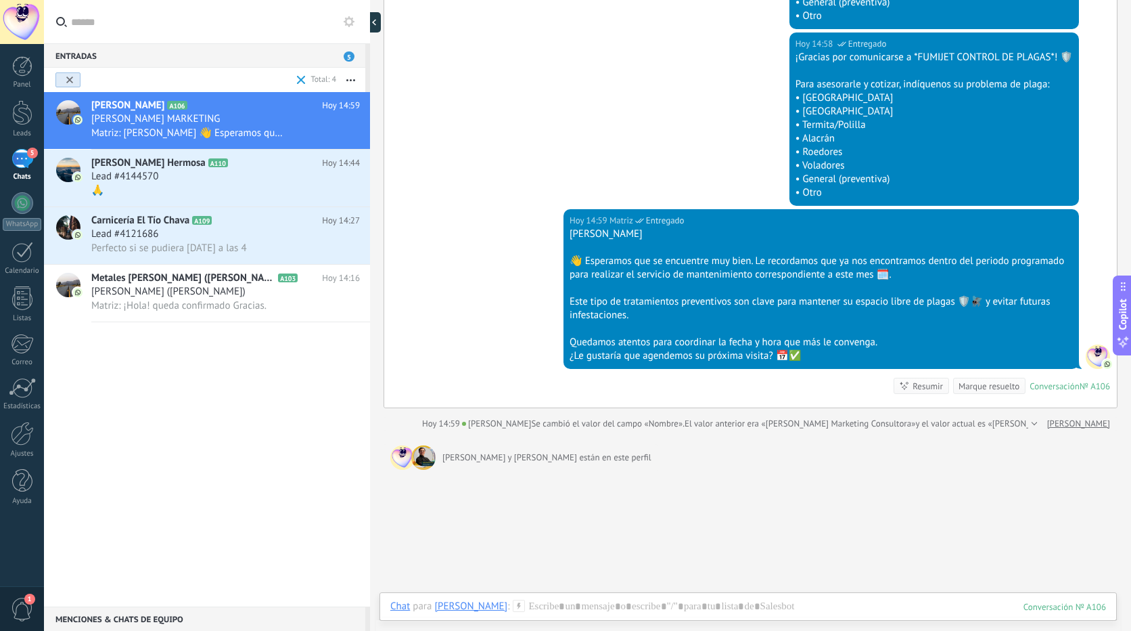
type textarea "**********"
click at [562, 607] on div at bounding box center [748, 620] width 716 height 41
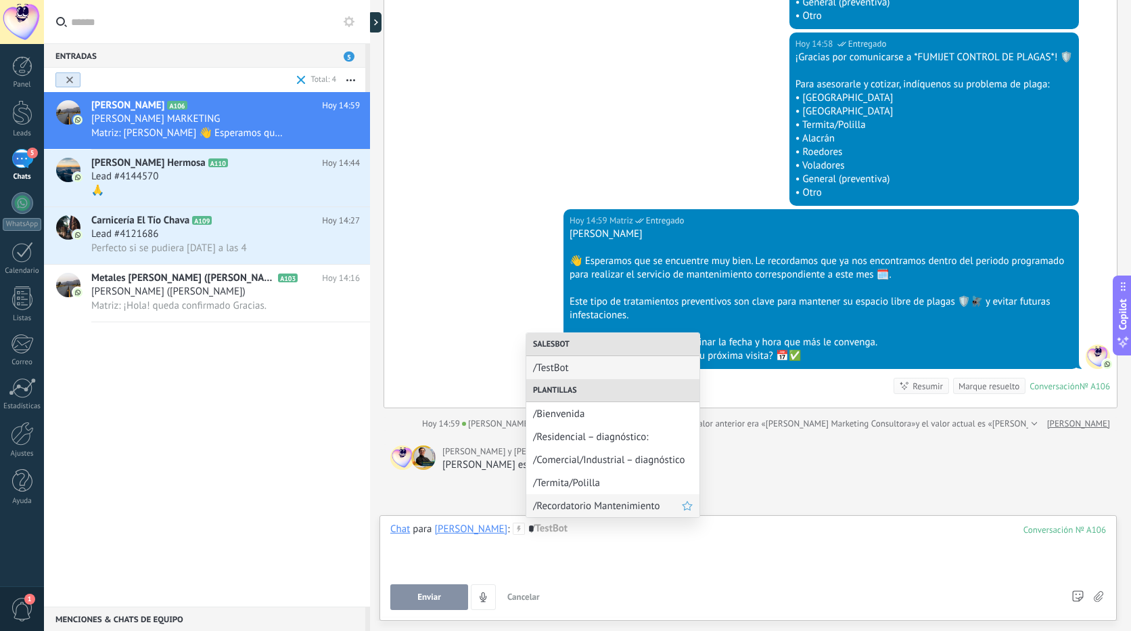
click at [595, 500] on span "/Recordatorio Mantenimiento" at bounding box center [607, 505] width 149 height 13
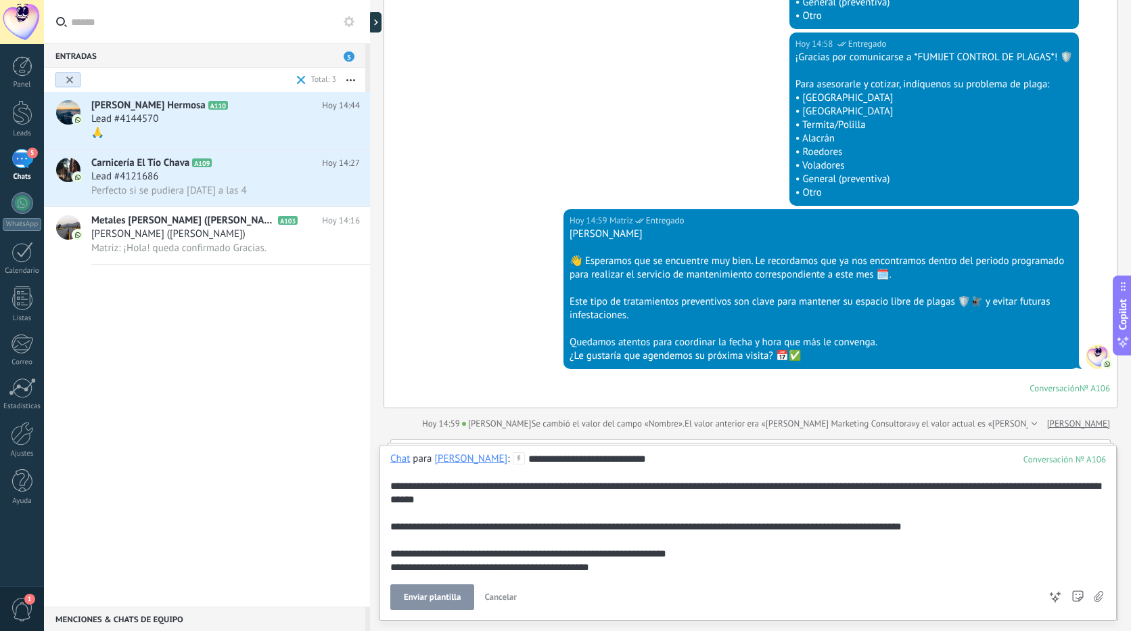
click at [473, 332] on div "Hoy 14:59 Matriz Entregado LAURITA 👋 Esperamos que se encuentre muy bien. Le re…" at bounding box center [750, 308] width 733 height 198
click at [499, 597] on span "Cancelar" at bounding box center [500, 597] width 32 height 12
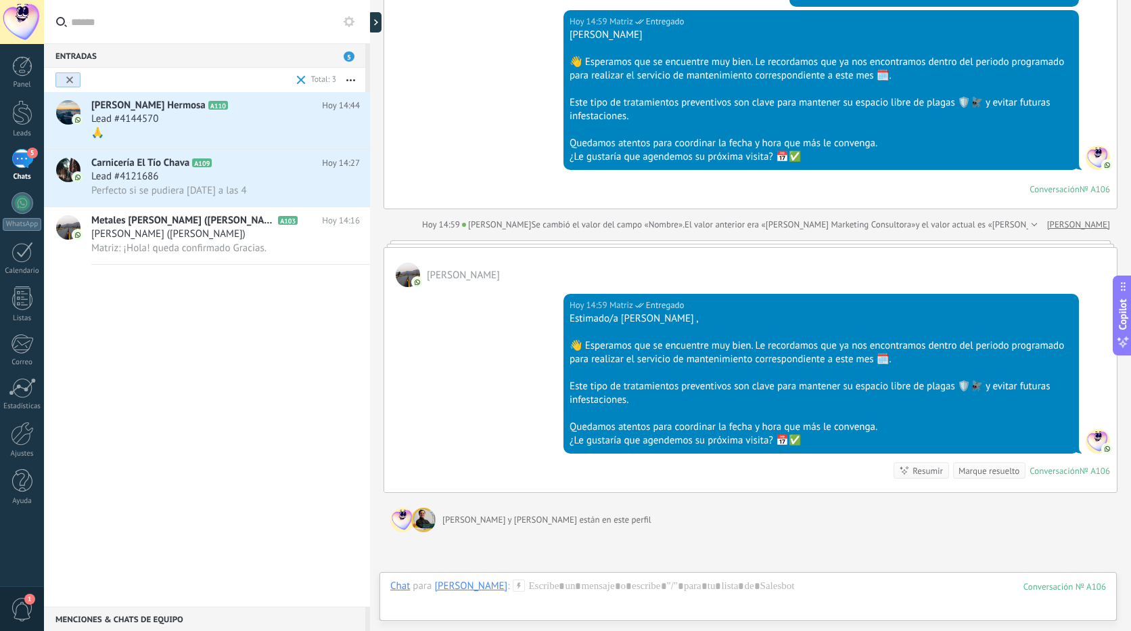
scroll to position [1200, 0]
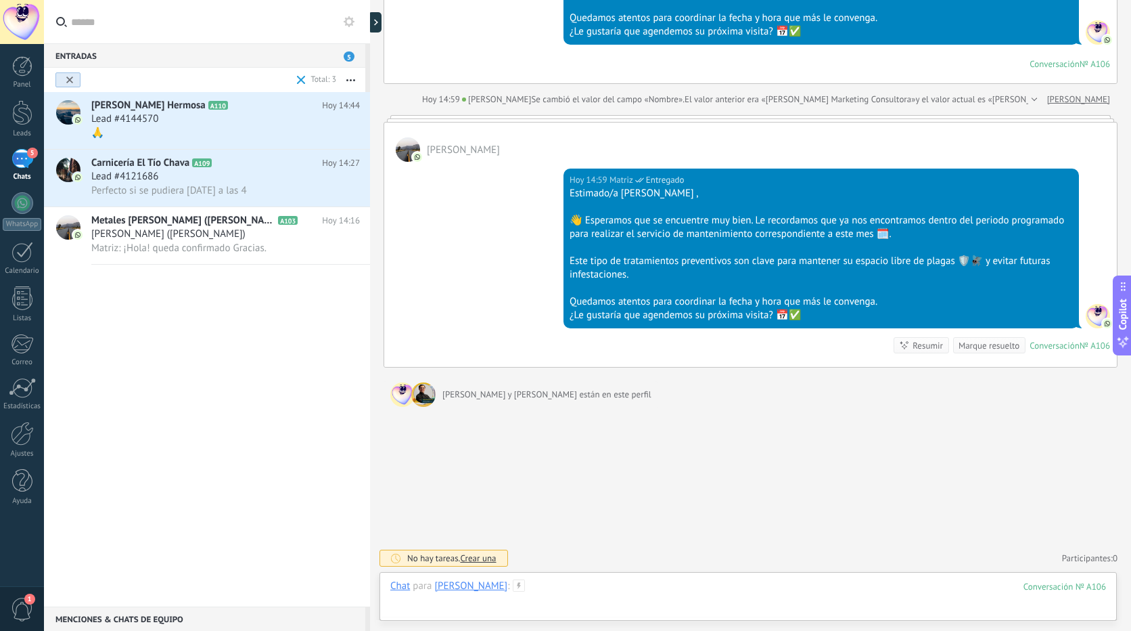
click at [724, 583] on div at bounding box center [748, 599] width 716 height 41
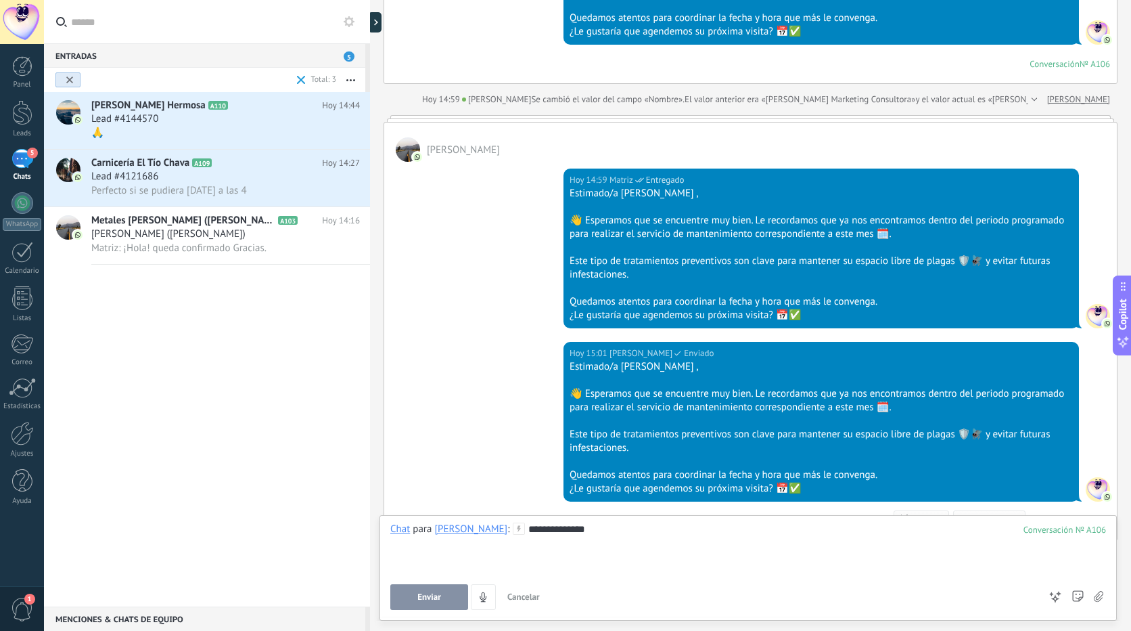
scroll to position [1374, 0]
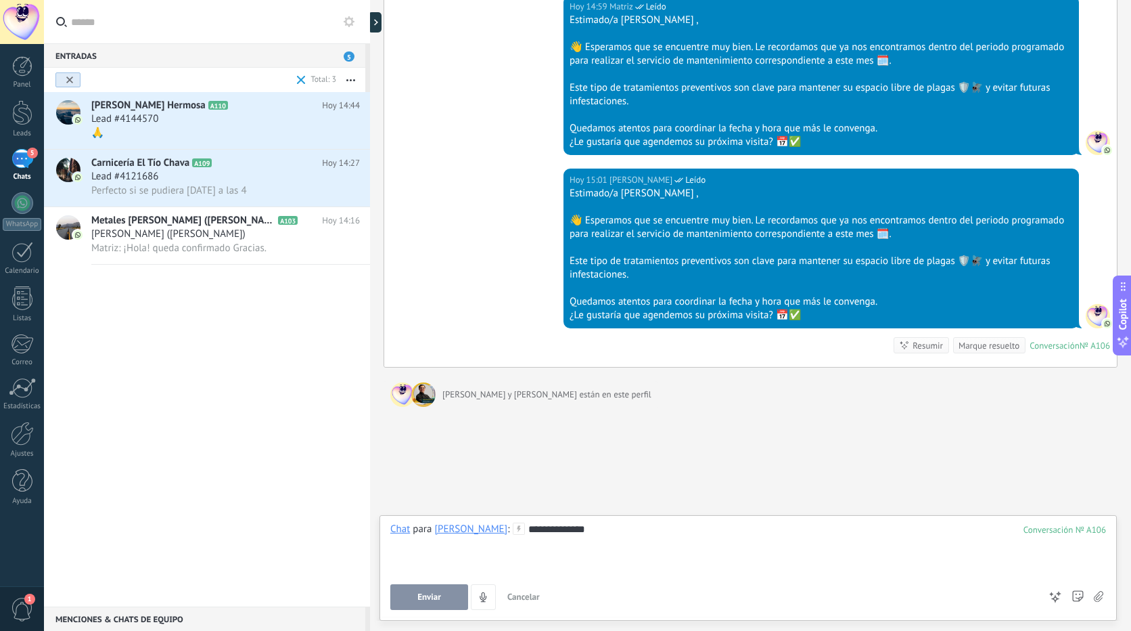
click at [538, 532] on div "**********" at bounding box center [748, 547] width 716 height 51
click at [0, 0] on lt-span "* ***" at bounding box center [0, 0] width 0 height 0
click at [675, 537] on div "**********" at bounding box center [748, 547] width 716 height 51
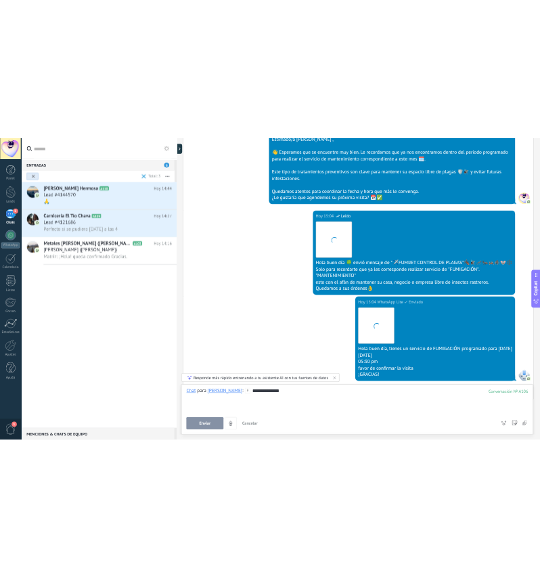
scroll to position [1744, 0]
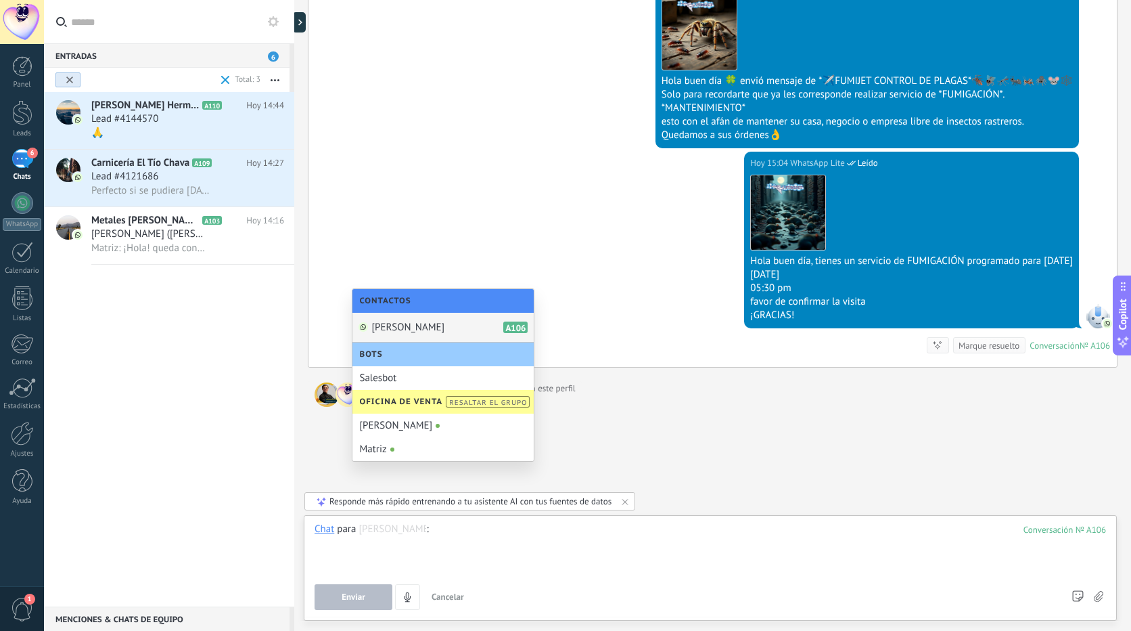
type textarea "**********"
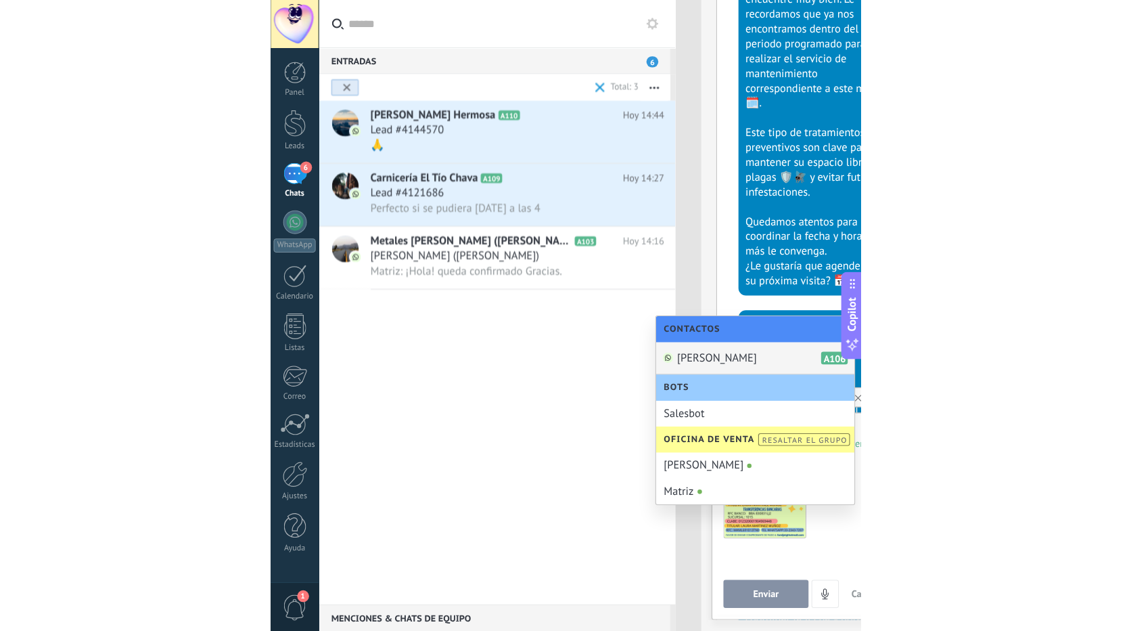
scroll to position [1703, 0]
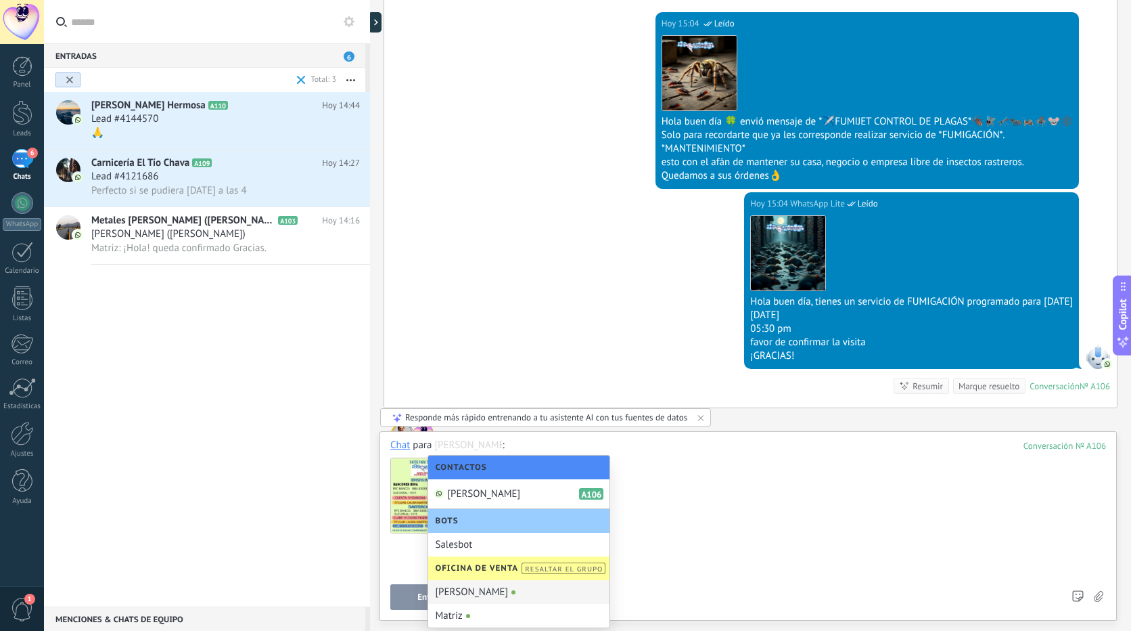
click at [404, 597] on button "Enviar" at bounding box center [429, 597] width 78 height 26
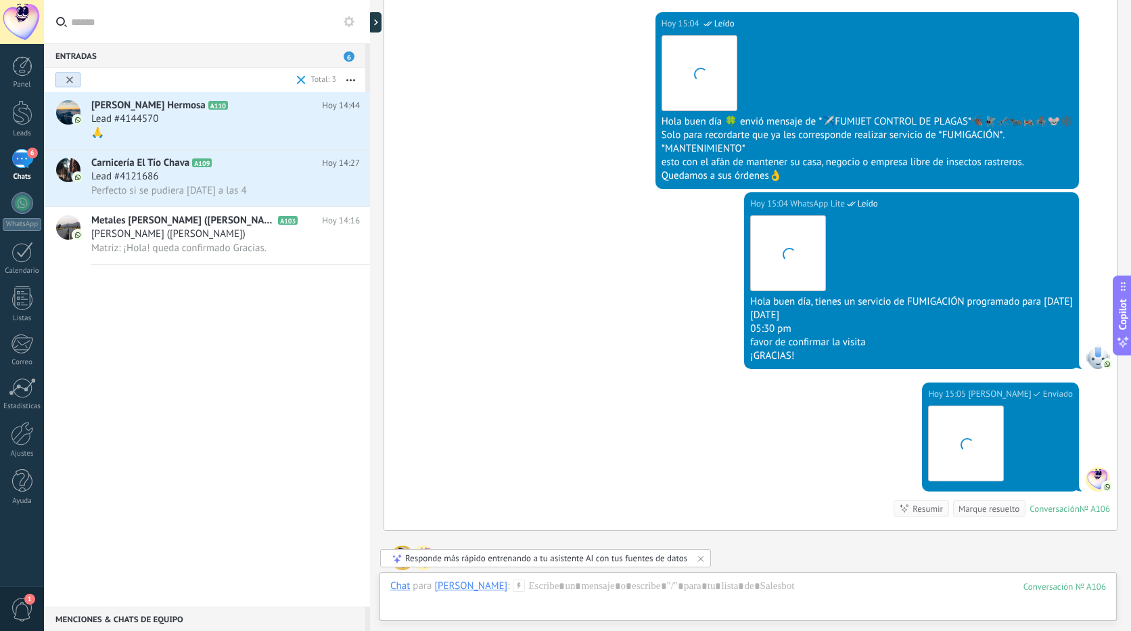
scroll to position [1866, 0]
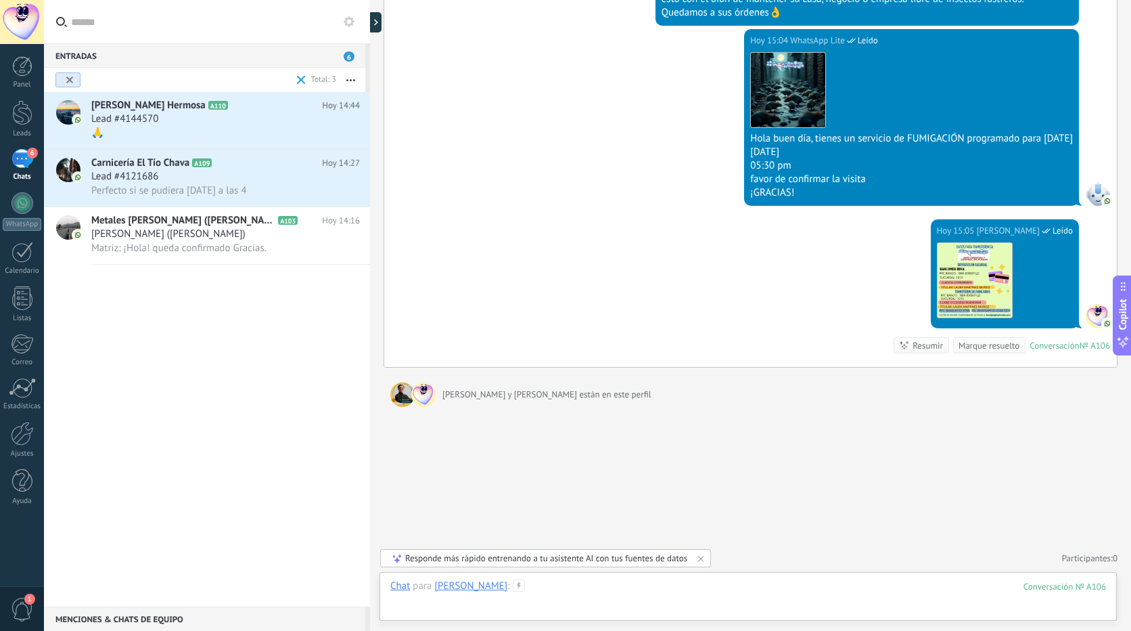
click at [581, 588] on div at bounding box center [748, 599] width 716 height 41
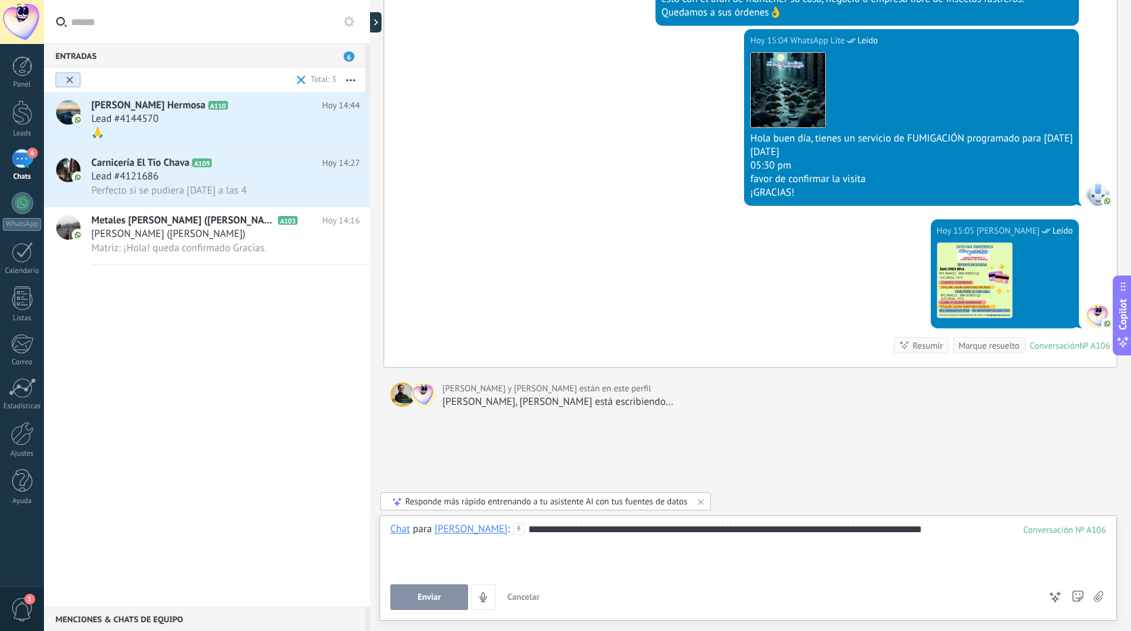
click at [712, 528] on div "**********" at bounding box center [748, 547] width 716 height 51
click at [717, 533] on div "**********" at bounding box center [748, 547] width 716 height 51
click at [744, 555] on div "**********" at bounding box center [748, 547] width 716 height 51
click at [967, 562] on div "**********" at bounding box center [748, 547] width 716 height 51
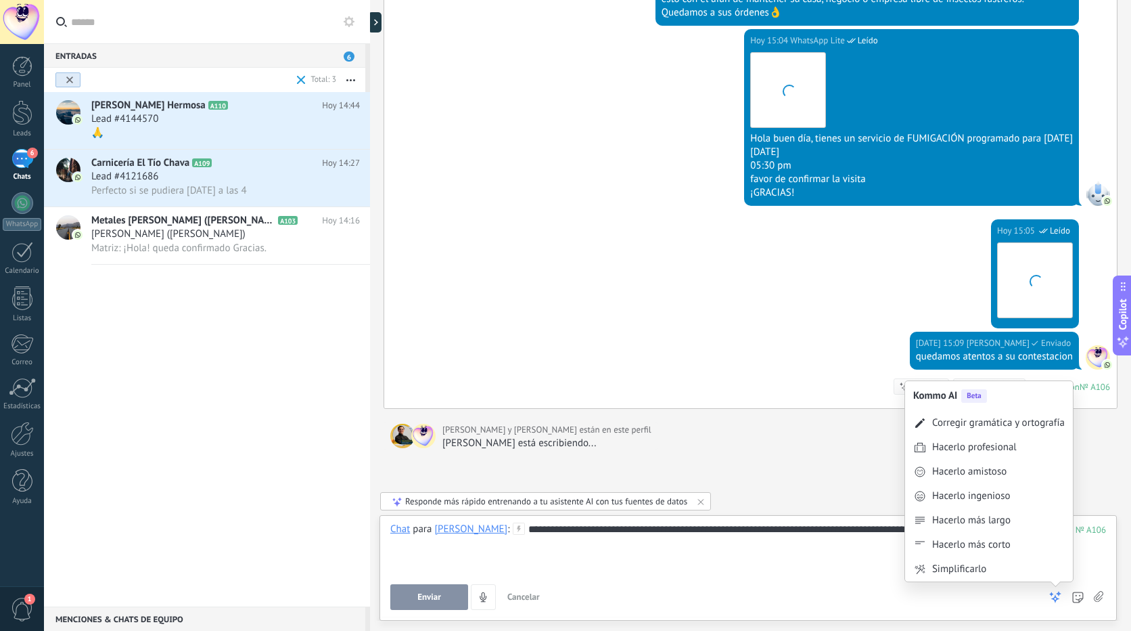
scroll to position [1908, 0]
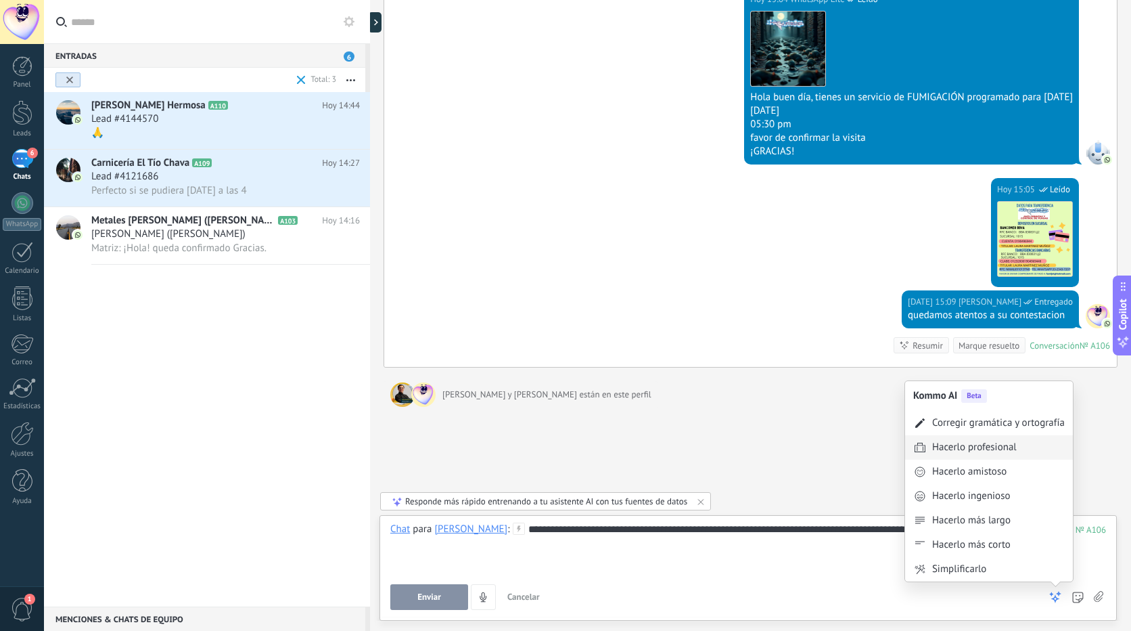
click at [1001, 443] on div "Hacerlo profesional" at bounding box center [974, 448] width 85 height 14
click at [1055, 594] on icon at bounding box center [1056, 597] width 14 height 14
click at [1000, 446] on div "Hacerlo amistoso" at bounding box center [969, 447] width 74 height 14
click at [1055, 598] on icon at bounding box center [1056, 597] width 14 height 14
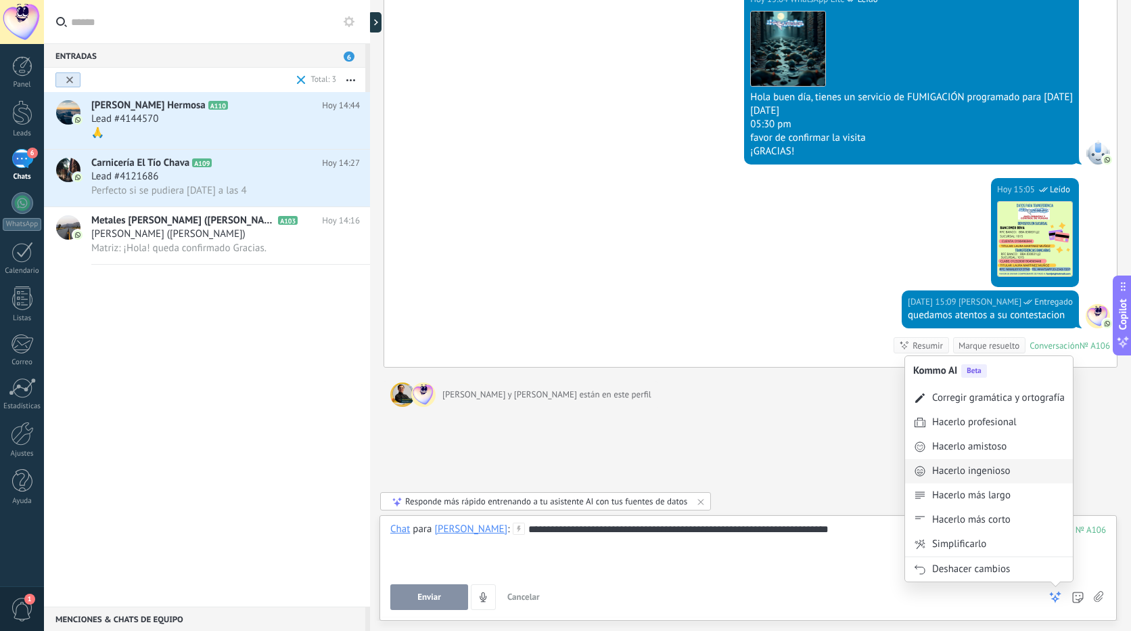
click at [980, 472] on div "Hacerlo ingenioso" at bounding box center [971, 471] width 78 height 14
click at [1056, 593] on icon at bounding box center [1056, 597] width 14 height 14
click at [1055, 597] on use at bounding box center [1055, 596] width 9 height 9
click at [1021, 494] on div "Hacerlo más largo" at bounding box center [989, 495] width 168 height 24
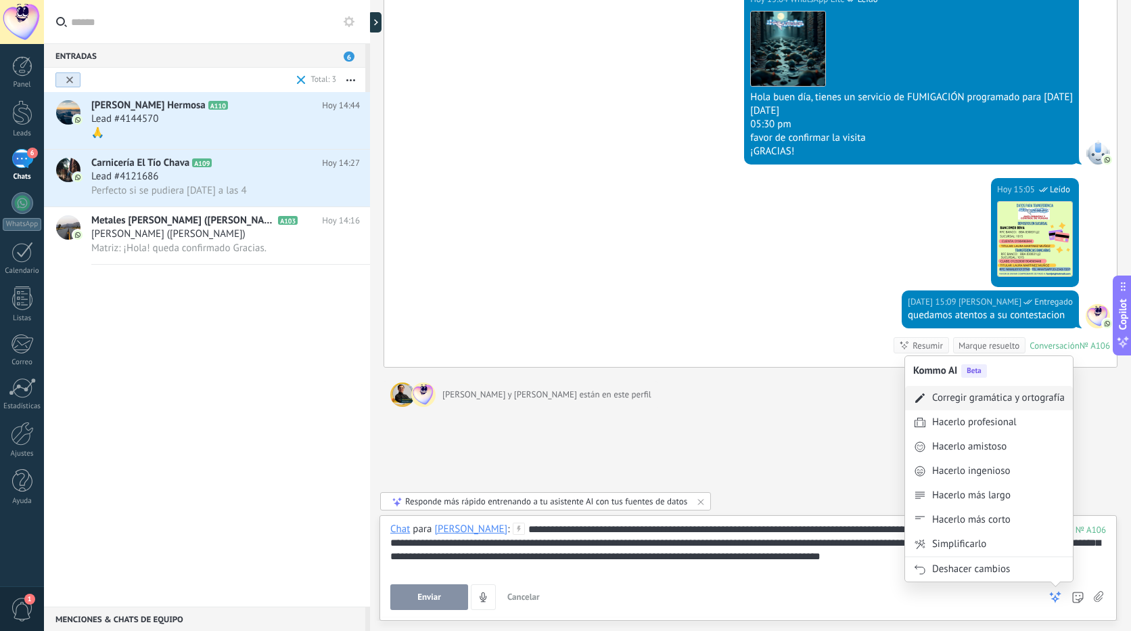
click at [1033, 397] on div "Corregir gramática y ortografía" at bounding box center [998, 398] width 133 height 14
click at [995, 568] on div "Deshacer cambios" at bounding box center [971, 569] width 78 height 14
click at [1001, 424] on div "Hacerlo profesional" at bounding box center [974, 422] width 85 height 14
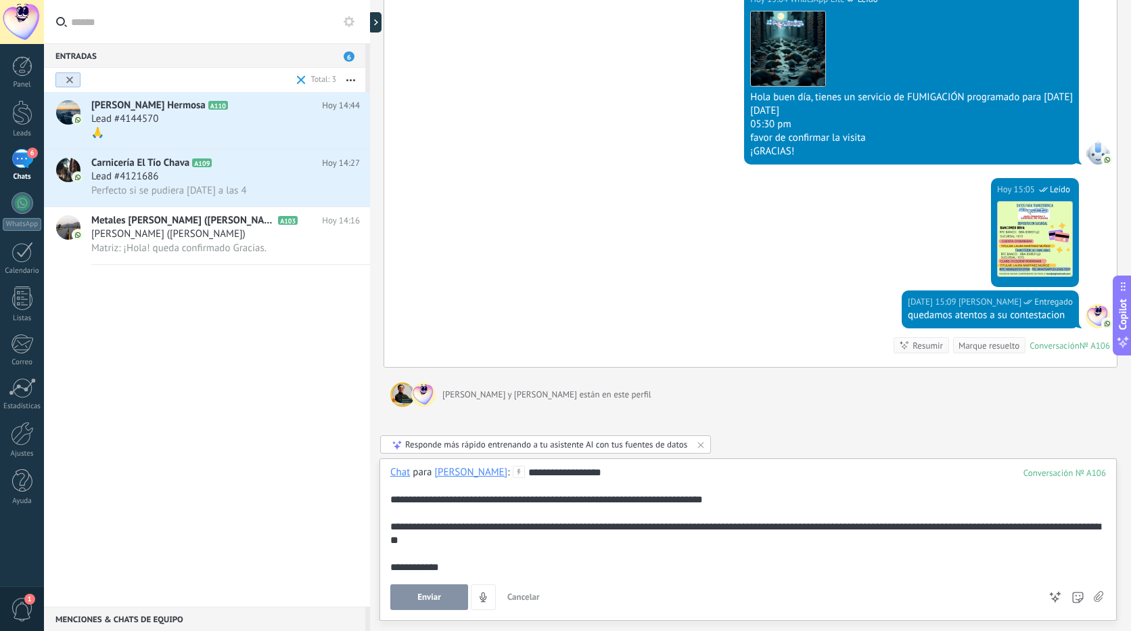
click at [528, 599] on span "Cancelar" at bounding box center [524, 597] width 32 height 12
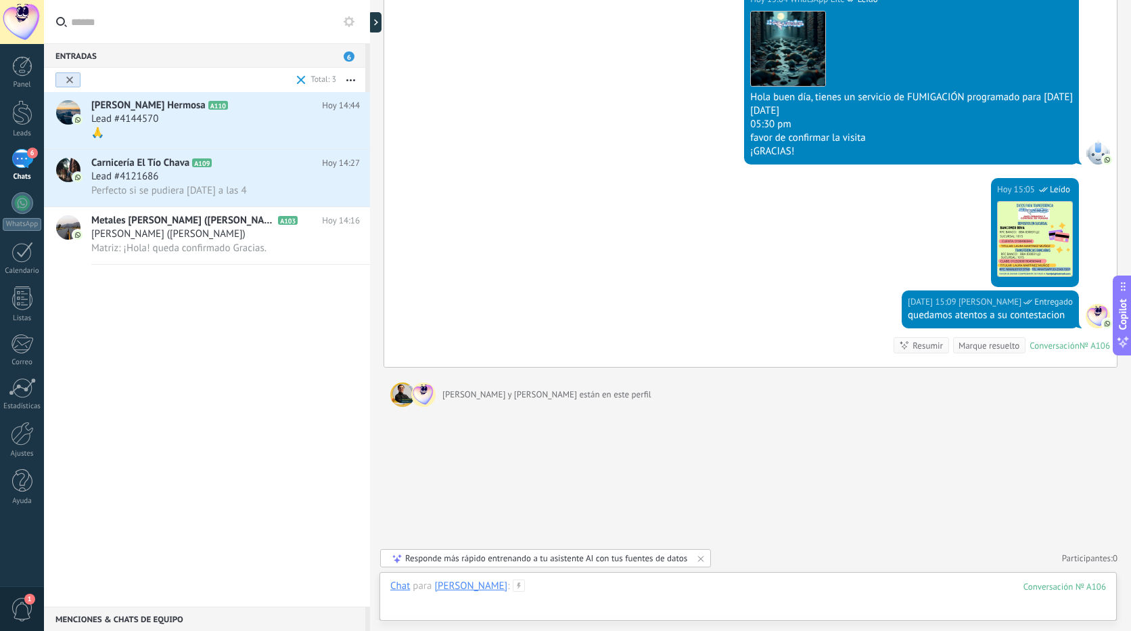
click at [853, 585] on div at bounding box center [748, 599] width 716 height 41
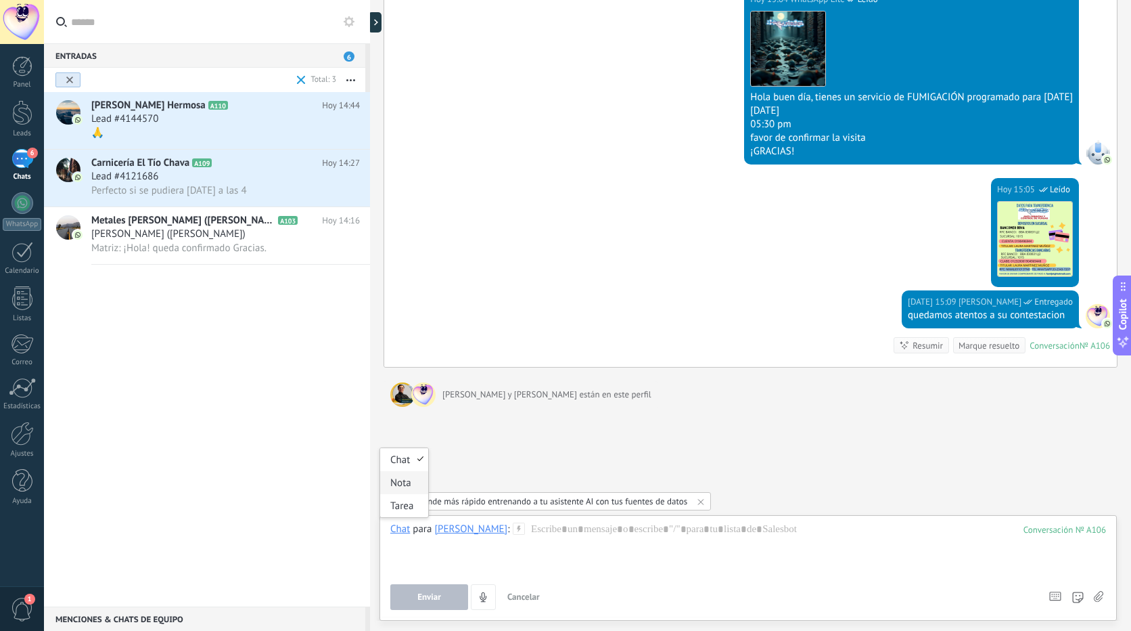
click at [405, 489] on div "Nota" at bounding box center [404, 482] width 48 height 23
click at [501, 535] on div at bounding box center [748, 547] width 716 height 51
click at [434, 536] on div at bounding box center [748, 547] width 716 height 51
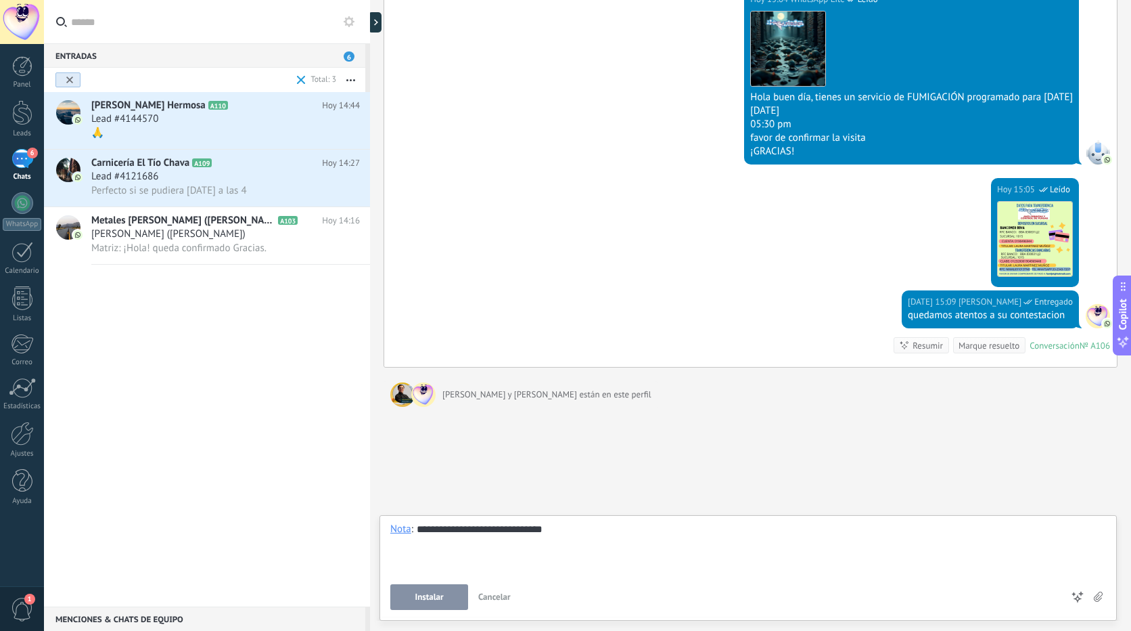
click at [439, 594] on span "Instalar" at bounding box center [429, 596] width 28 height 9
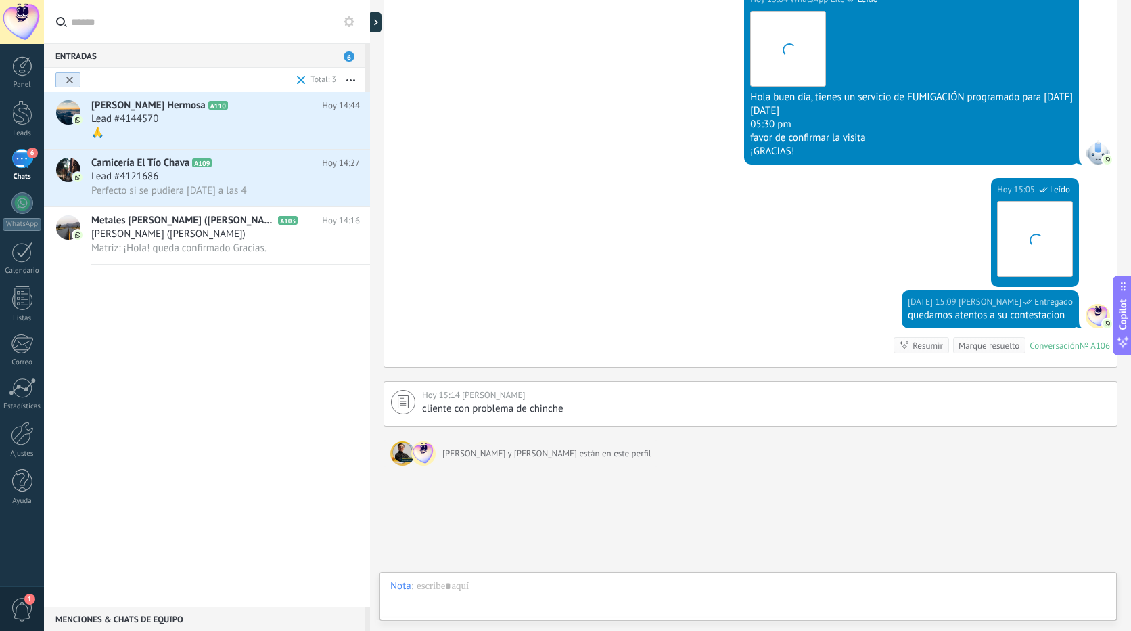
scroll to position [1966, 0]
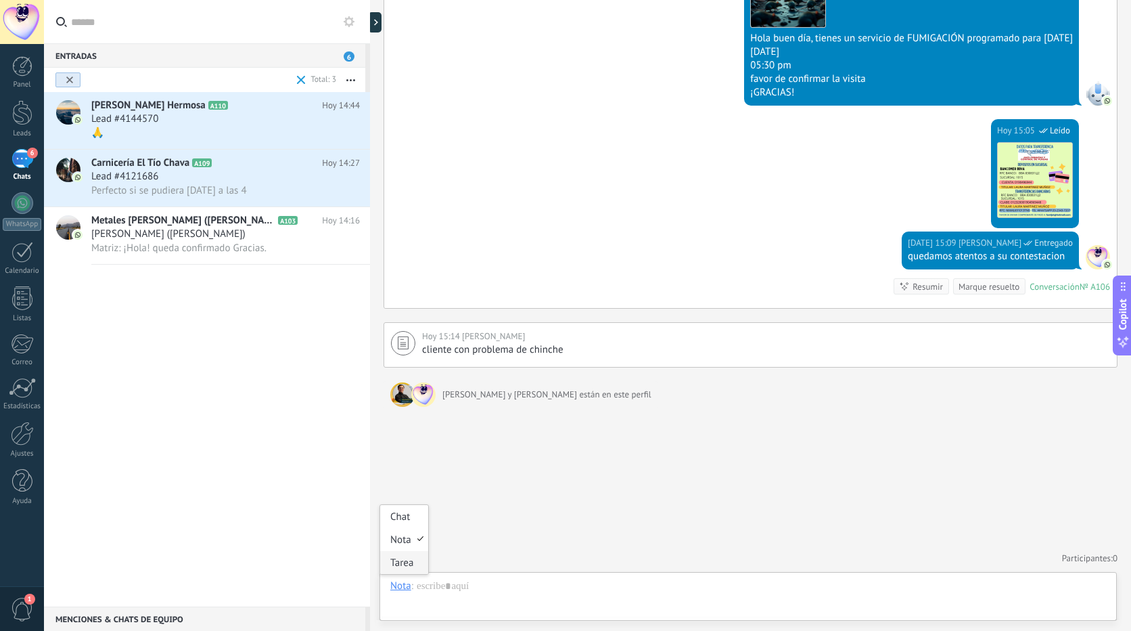
click at [401, 562] on div "Tarea" at bounding box center [404, 562] width 48 height 23
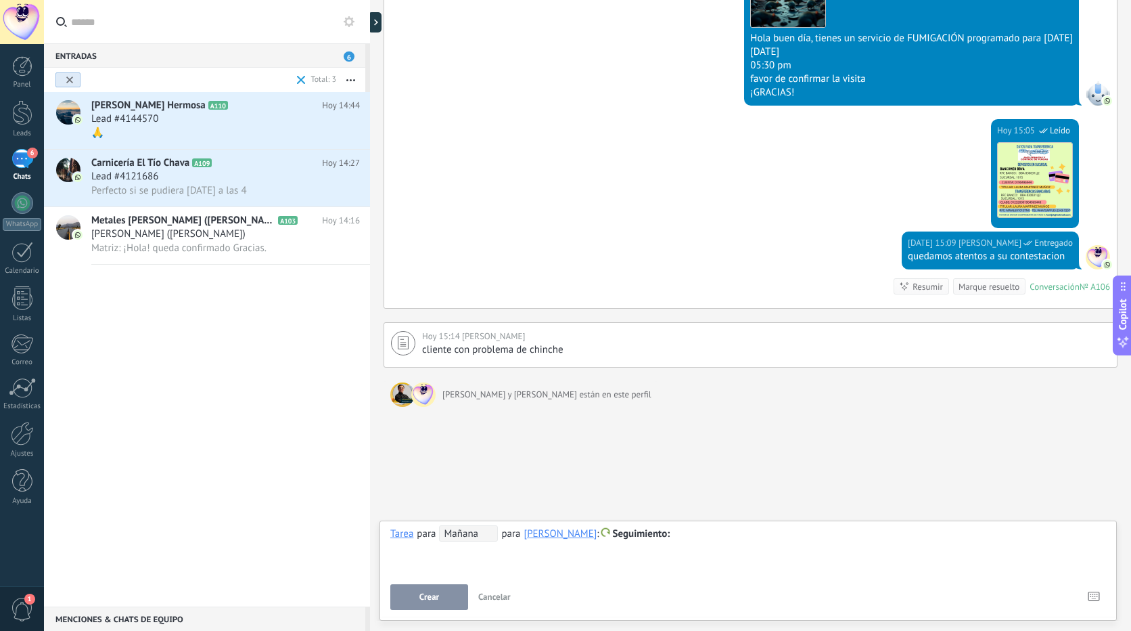
click at [430, 600] on span "Crear" at bounding box center [430, 596] width 20 height 9
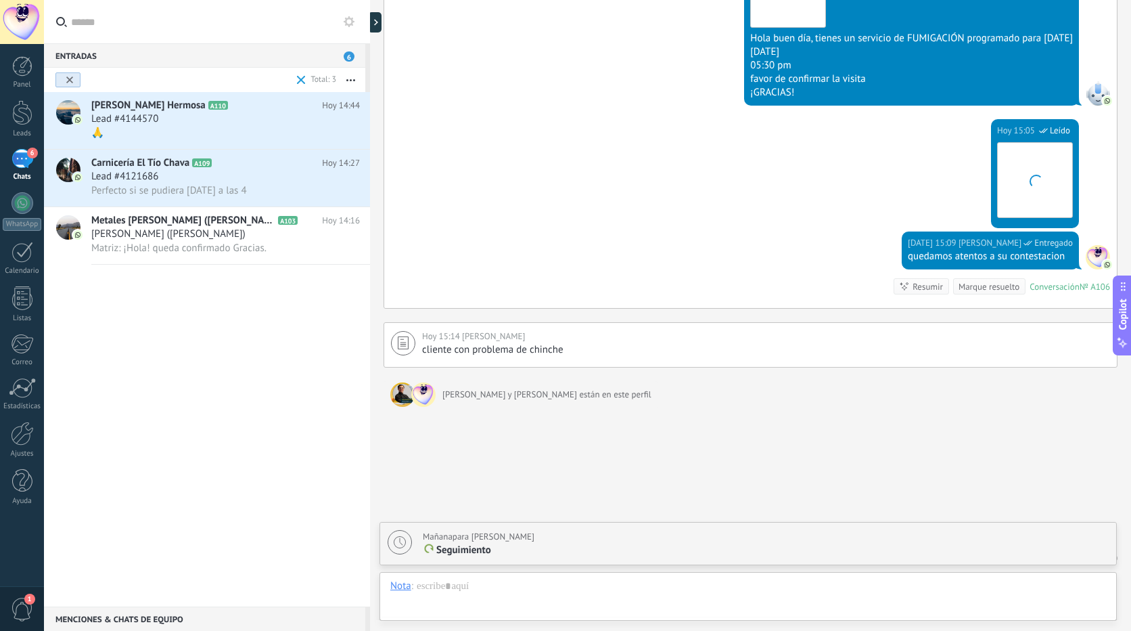
scroll to position [2014, 0]
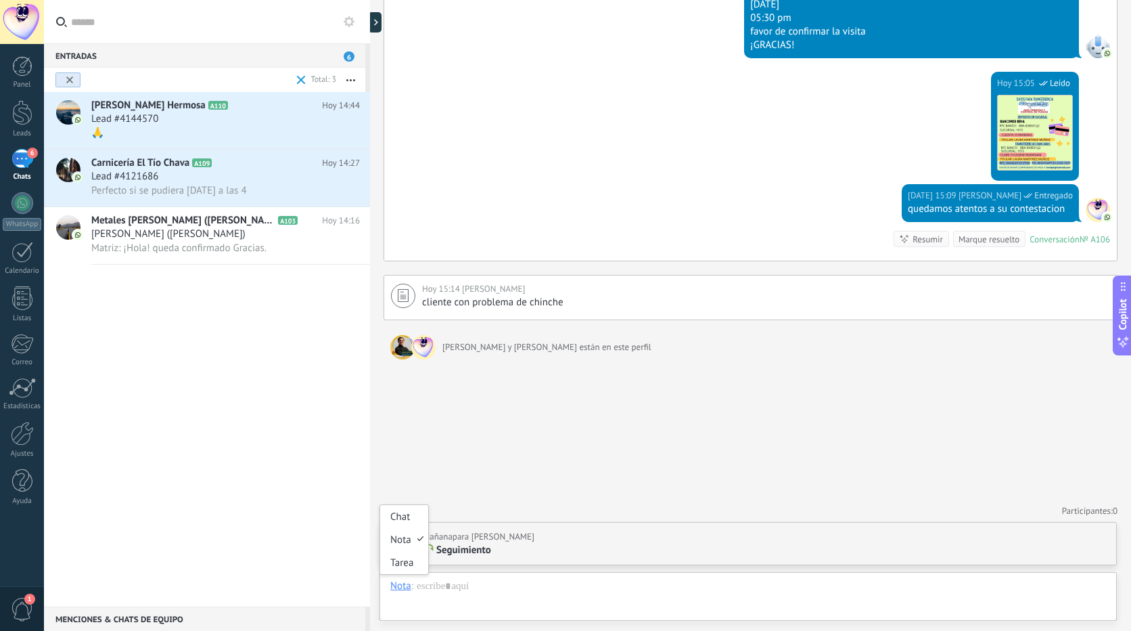
click at [403, 589] on div "Nota" at bounding box center [400, 585] width 21 height 12
click at [402, 569] on div "Tarea" at bounding box center [404, 562] width 48 height 23
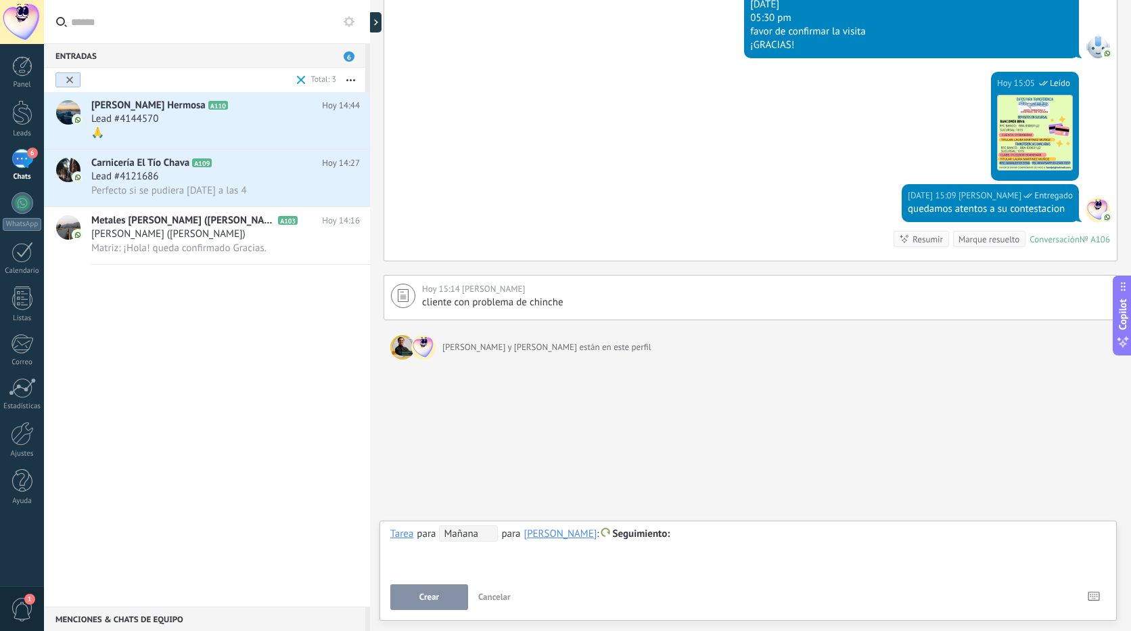
click at [476, 538] on span "Mañana" at bounding box center [468, 533] width 59 height 16
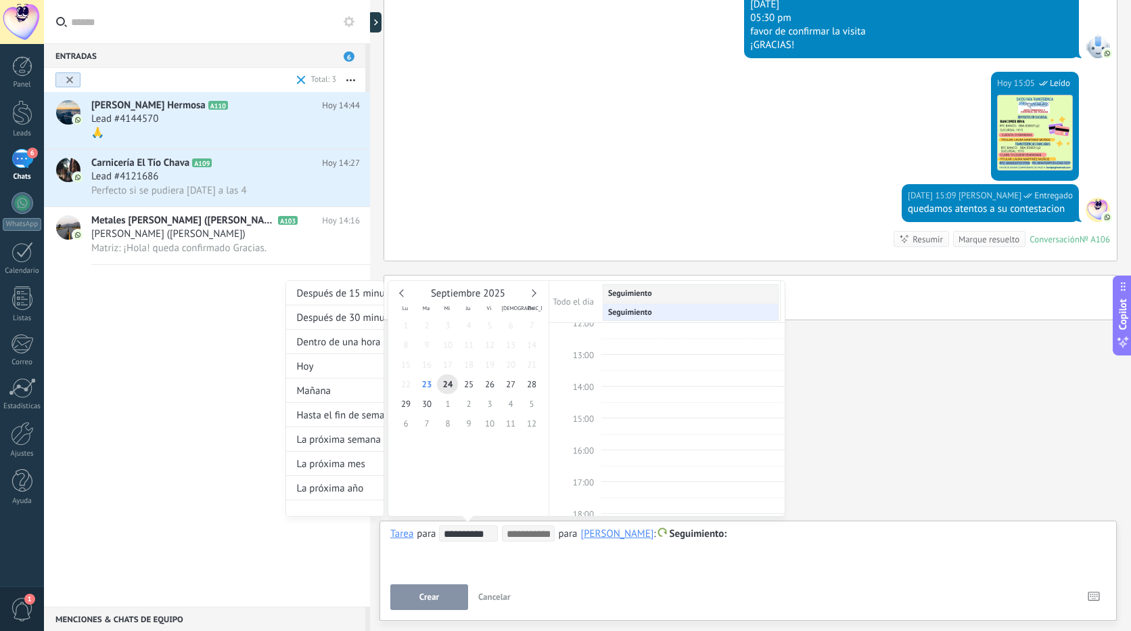
scroll to position [458, 0]
click at [587, 342] on span "15:00" at bounding box center [583, 342] width 21 height 12
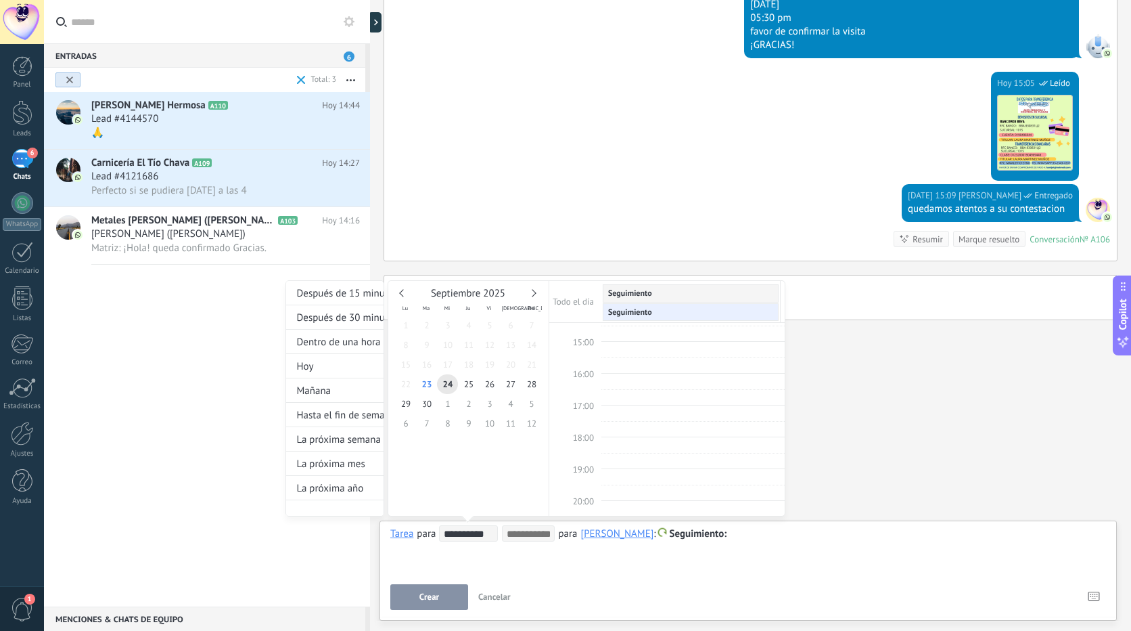
click at [533, 533] on input at bounding box center [528, 533] width 43 height 11
click at [588, 342] on span "15:00" at bounding box center [583, 342] width 21 height 12
click at [589, 342] on span "15:00" at bounding box center [583, 342] width 21 height 12
type input "**********"
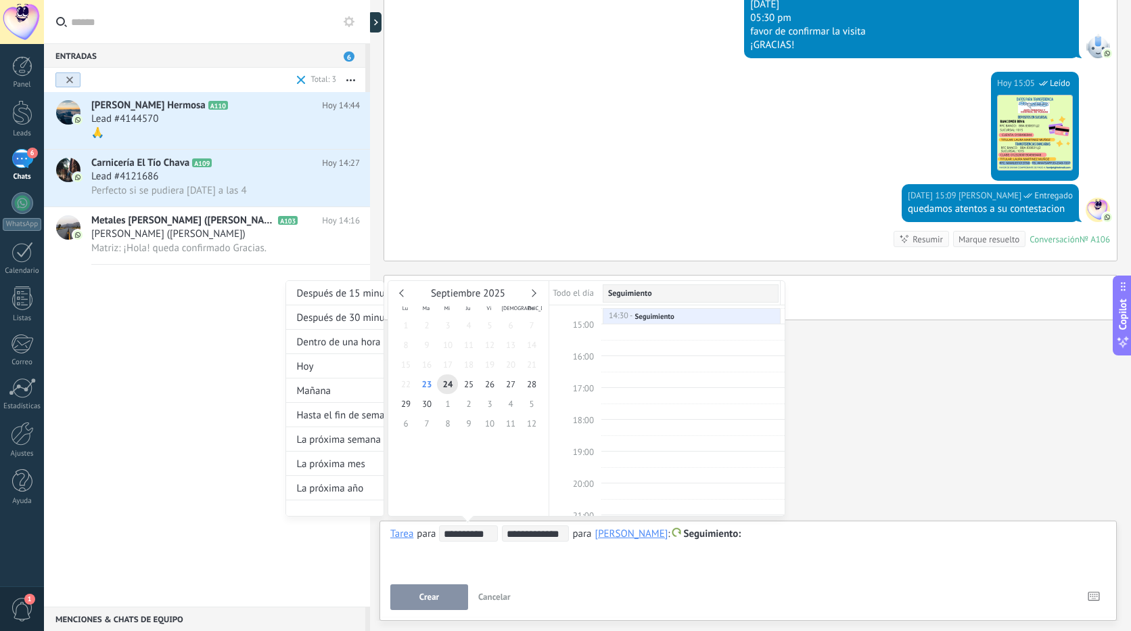
click at [495, 598] on div at bounding box center [565, 315] width 1131 height 631
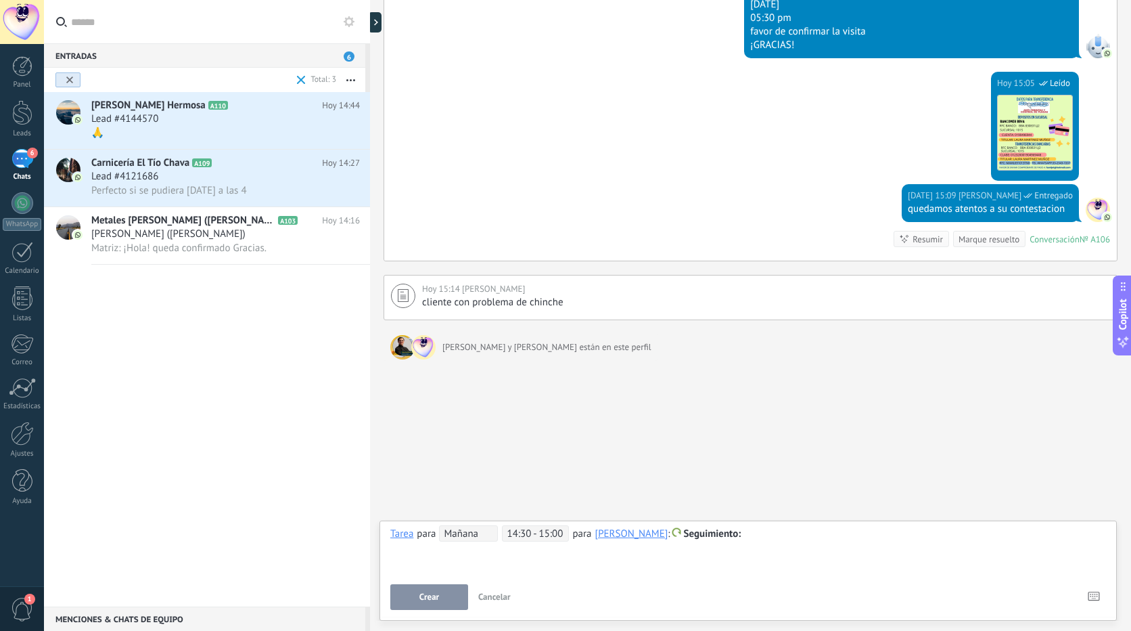
click at [520, 535] on span "14:30 - 15:00" at bounding box center [535, 533] width 67 height 16
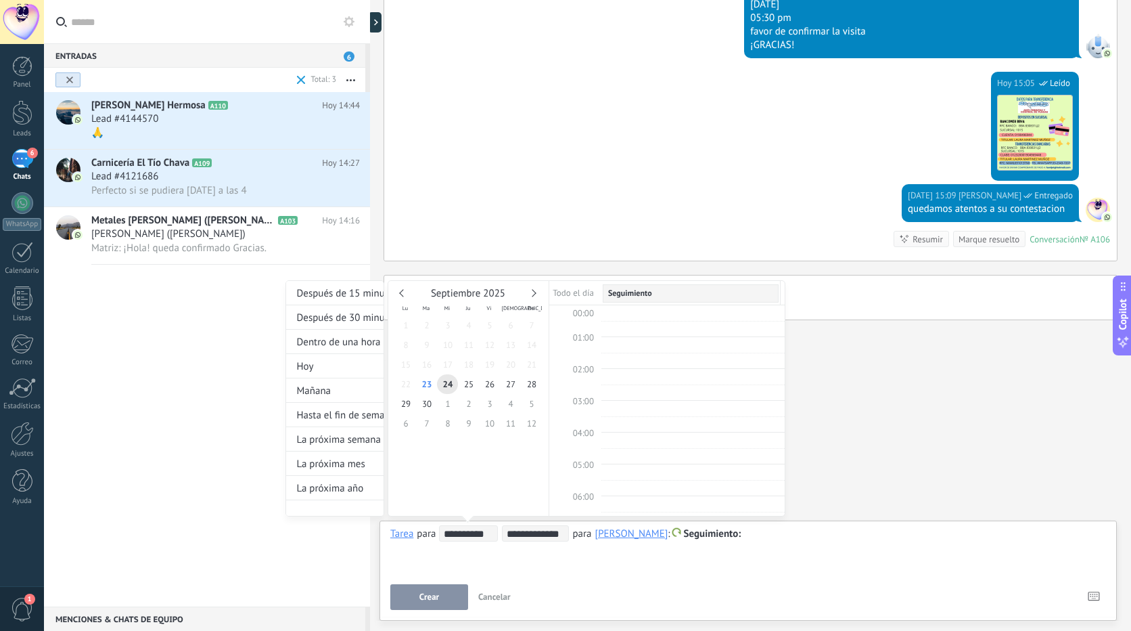
scroll to position [429, 0]
drag, startPoint x: 667, startPoint y: 343, endPoint x: 691, endPoint y: 349, distance: 25.1
click at [691, 349] on div at bounding box center [692, 349] width 177 height 5
click at [688, 346] on div "14:30 - 15:00 Seguimiento" at bounding box center [691, 346] width 167 height 12
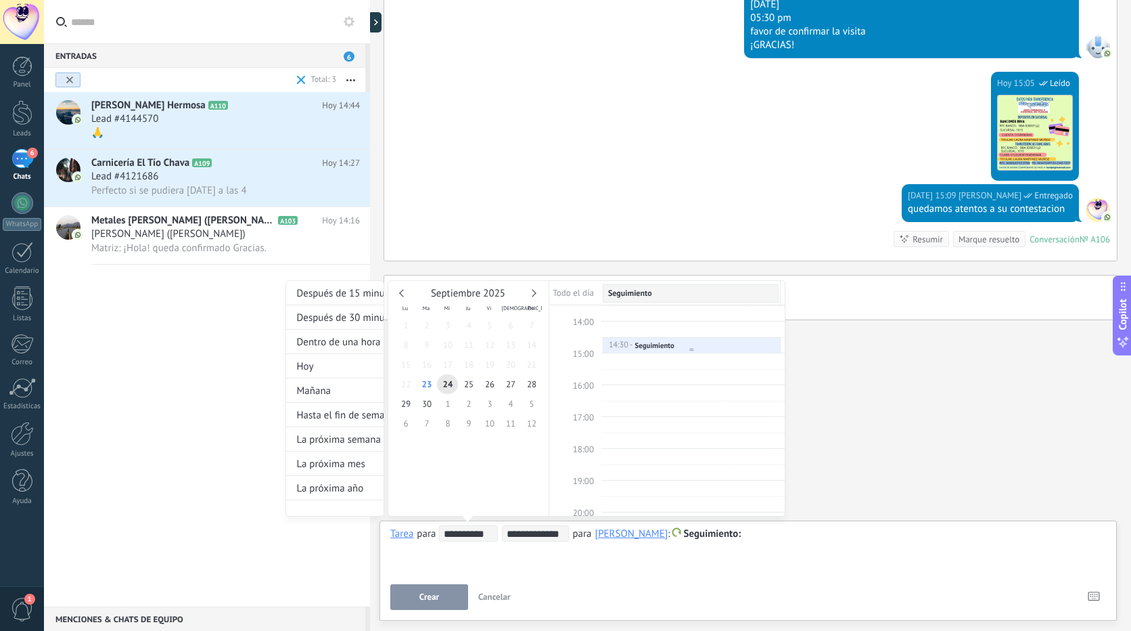
click at [688, 346] on div "14:30 - 15:00 Seguimiento" at bounding box center [691, 346] width 167 height 12
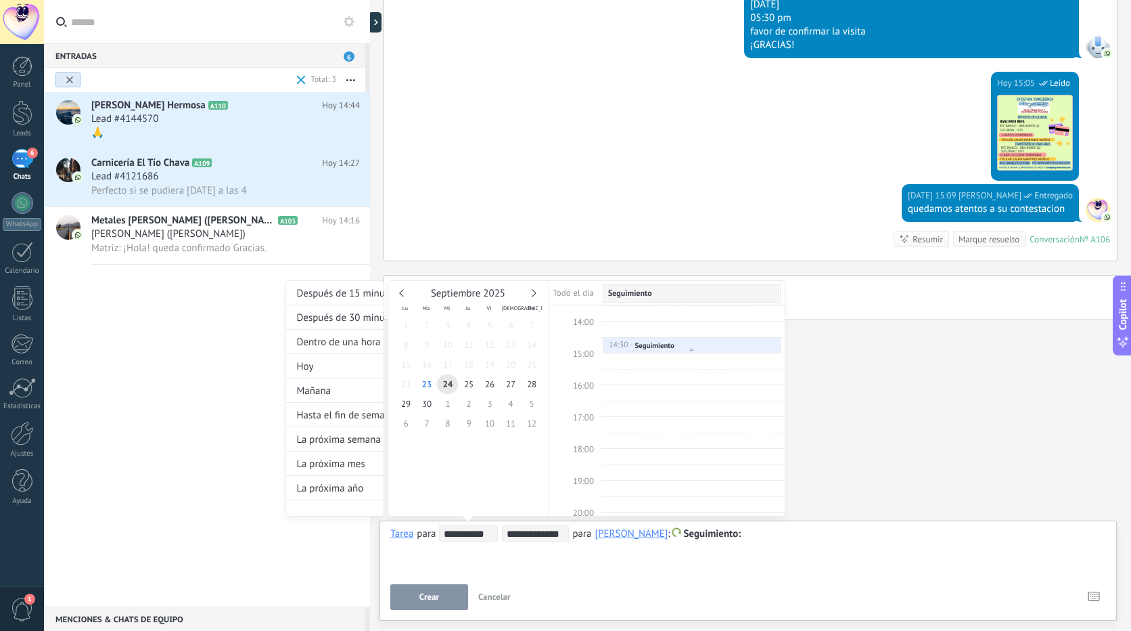
click at [688, 346] on div "14:30 - 15:00 Seguimiento" at bounding box center [691, 346] width 167 height 12
click at [636, 342] on div "Seguimiento" at bounding box center [654, 344] width 39 height 9
click at [496, 597] on div at bounding box center [565, 315] width 1131 height 631
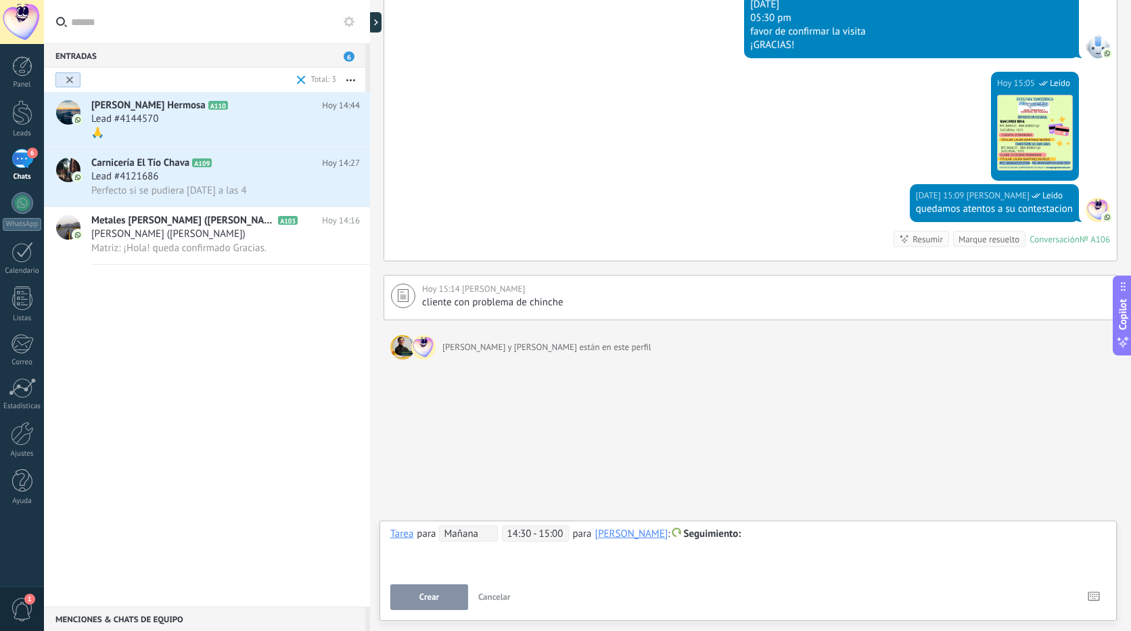
click at [528, 535] on span "14:30 - 15:00" at bounding box center [535, 533] width 67 height 16
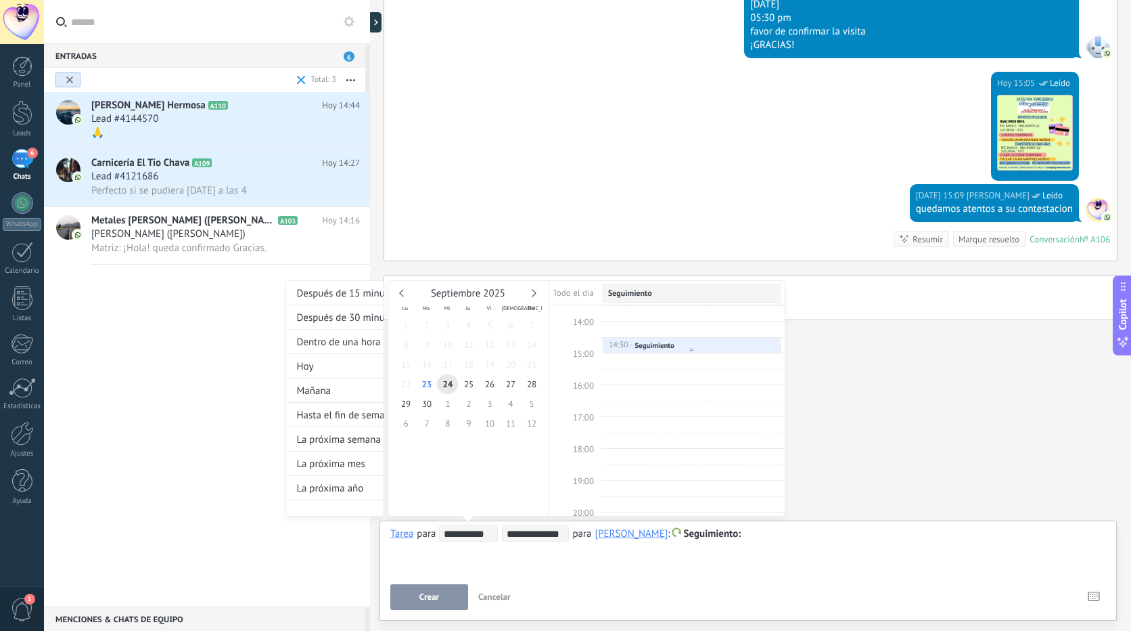
click at [611, 346] on div "14:30 - 15:00" at bounding box center [621, 344] width 27 height 9
click at [688, 347] on div at bounding box center [692, 349] width 177 height 5
click at [690, 345] on link "14:30 - 15:00 Seguimiento" at bounding box center [692, 345] width 178 height 16
click at [638, 340] on div "Seguimiento" at bounding box center [654, 344] width 39 height 9
drag, startPoint x: 638, startPoint y: 340, endPoint x: 903, endPoint y: 424, distance: 278.2
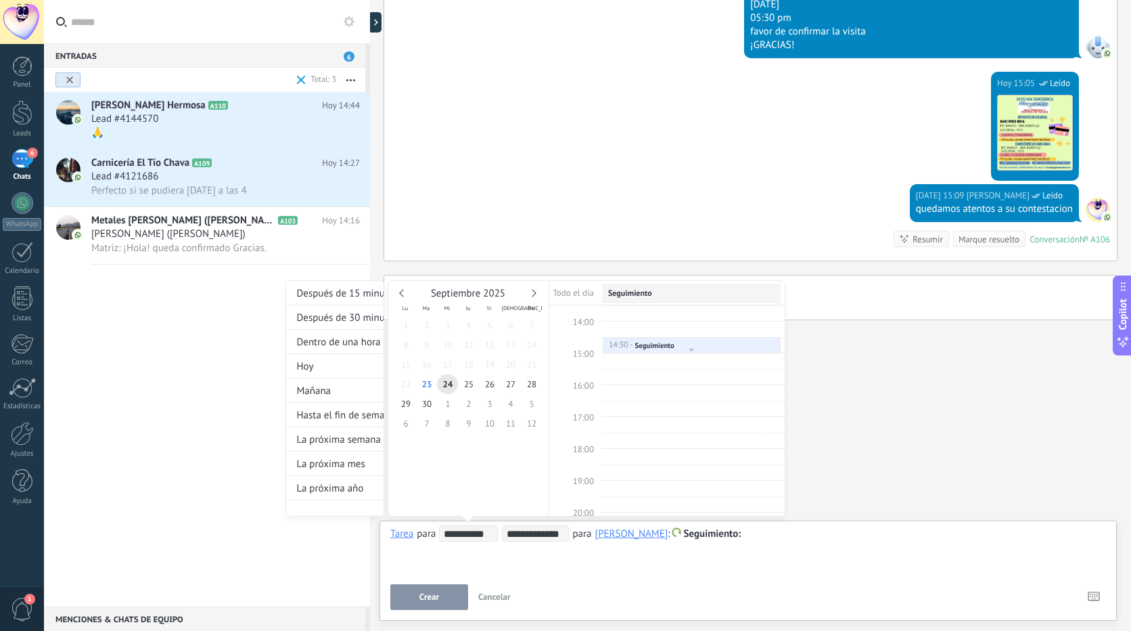
click at [903, 424] on div at bounding box center [565, 315] width 1131 height 631
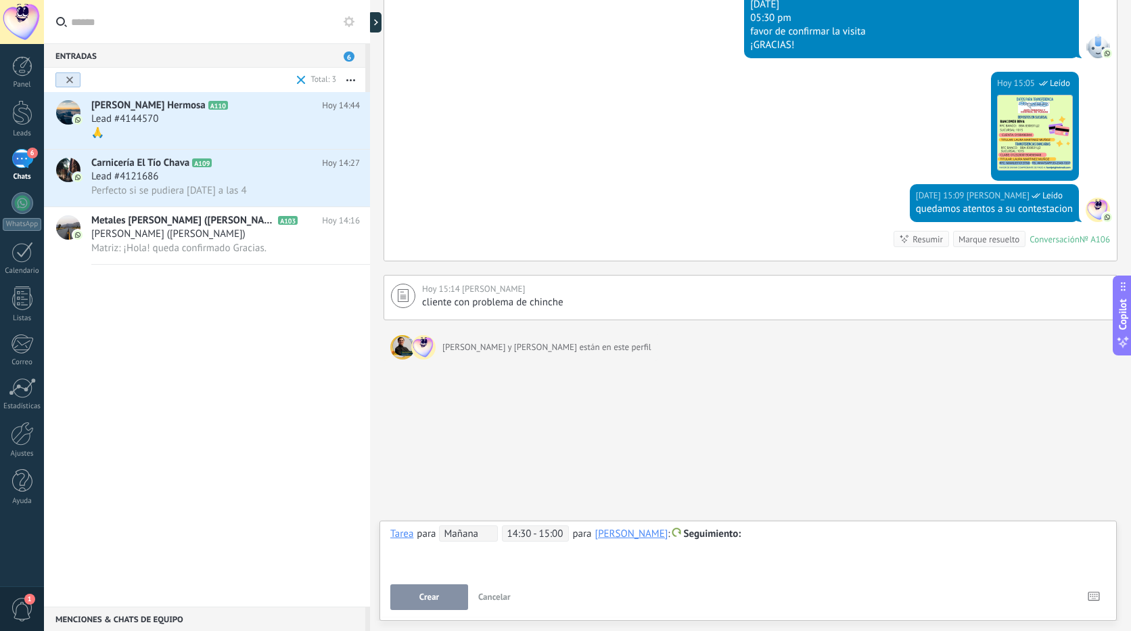
click at [537, 535] on span "14:30 - 15:00" at bounding box center [535, 533] width 67 height 16
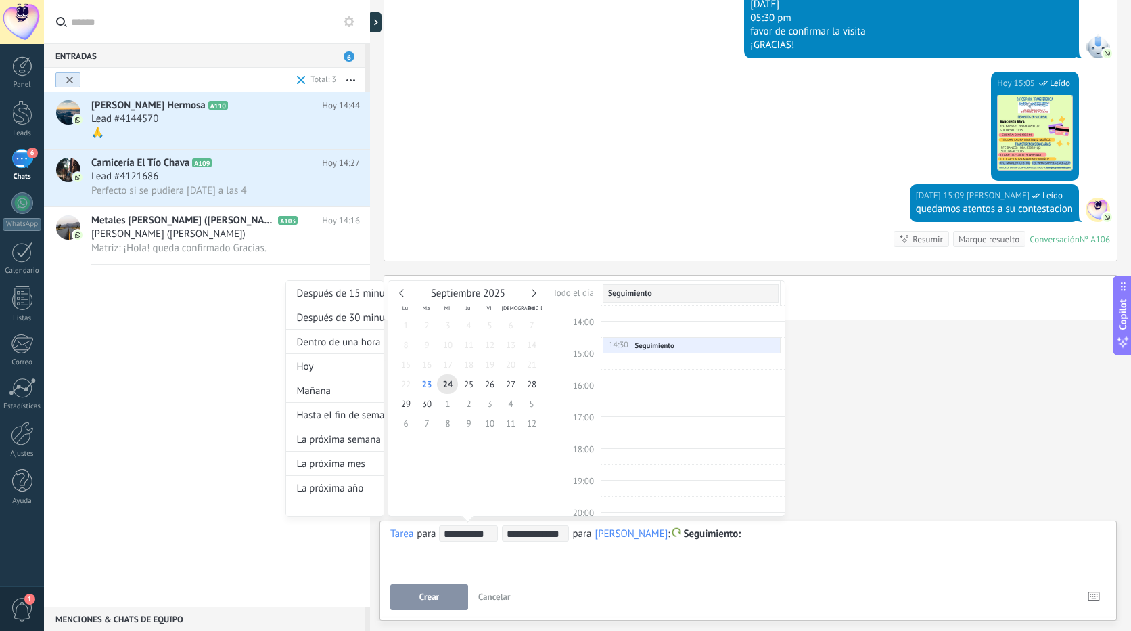
click at [498, 592] on div at bounding box center [565, 315] width 1131 height 631
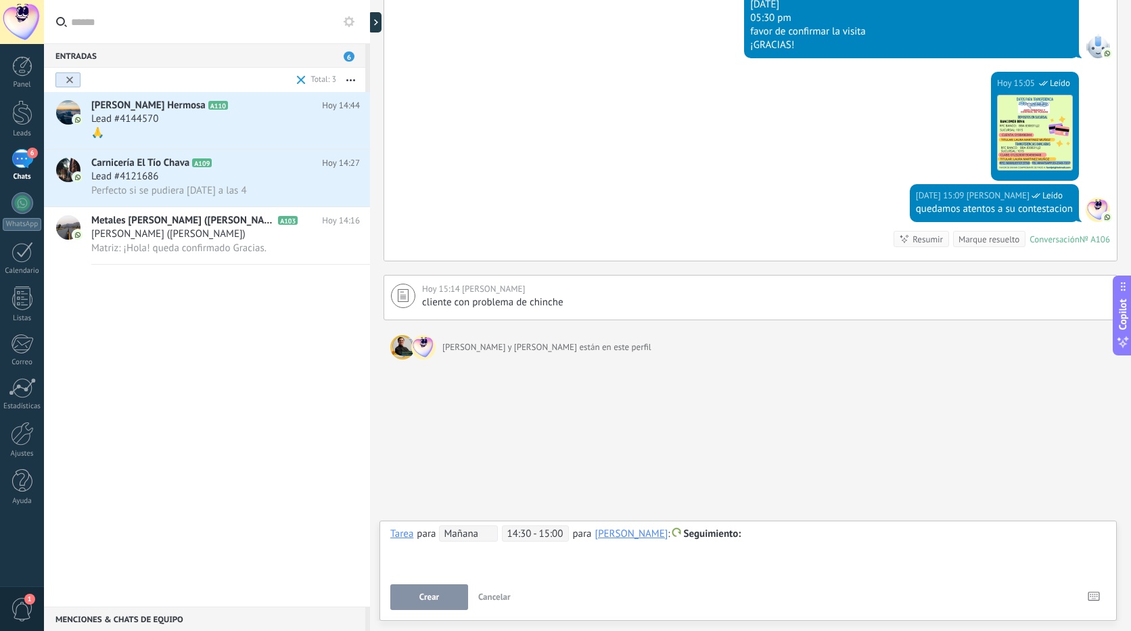
click at [529, 535] on span "14:30 - 15:00" at bounding box center [535, 533] width 67 height 16
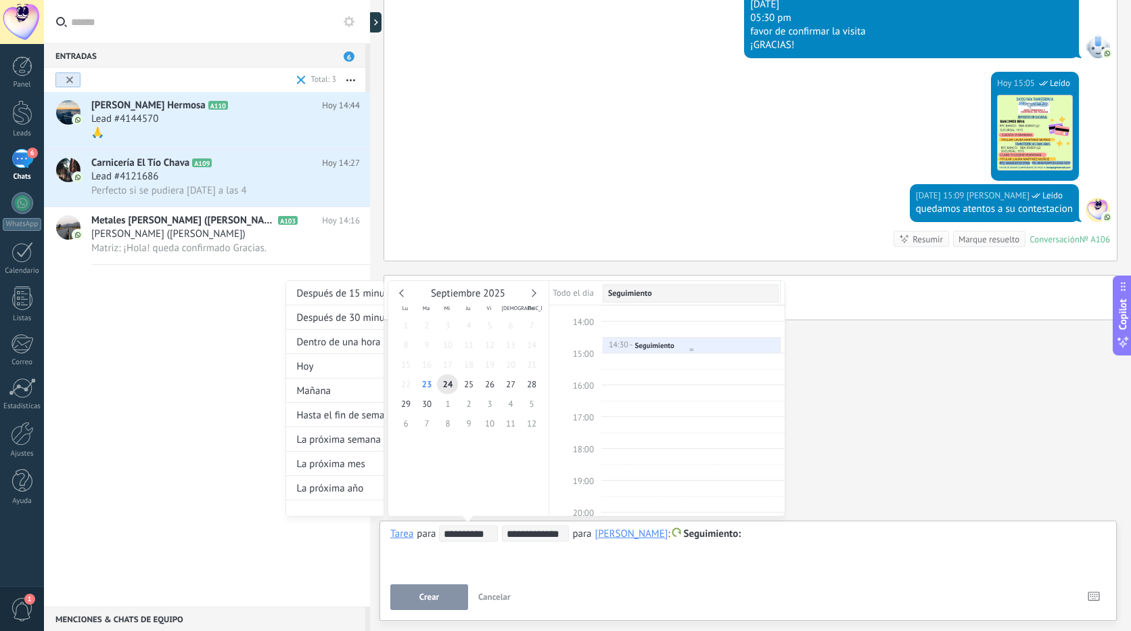
click at [623, 347] on div at bounding box center [692, 349] width 177 height 5
click at [623, 344] on div "14:30 - 15:00" at bounding box center [621, 344] width 27 height 9
click at [622, 344] on div "14:30 - 15:00" at bounding box center [621, 344] width 27 height 9
click at [585, 349] on span "15:00" at bounding box center [583, 354] width 21 height 12
click at [591, 355] on span "15:00" at bounding box center [583, 354] width 21 height 12
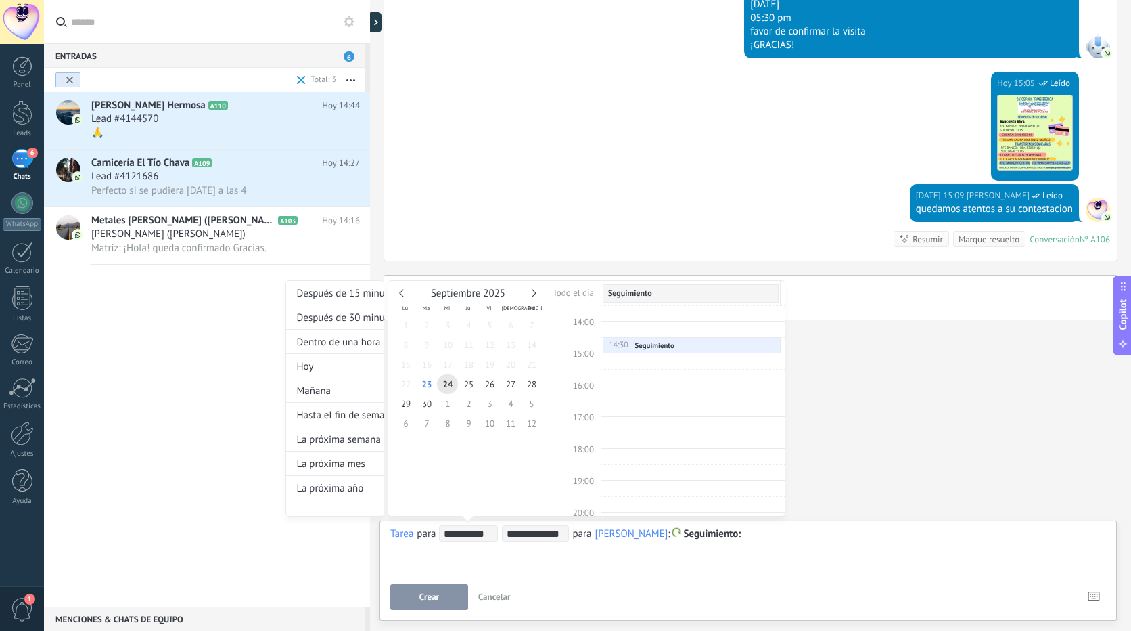
click at [591, 355] on span "15:00" at bounding box center [583, 354] width 21 height 12
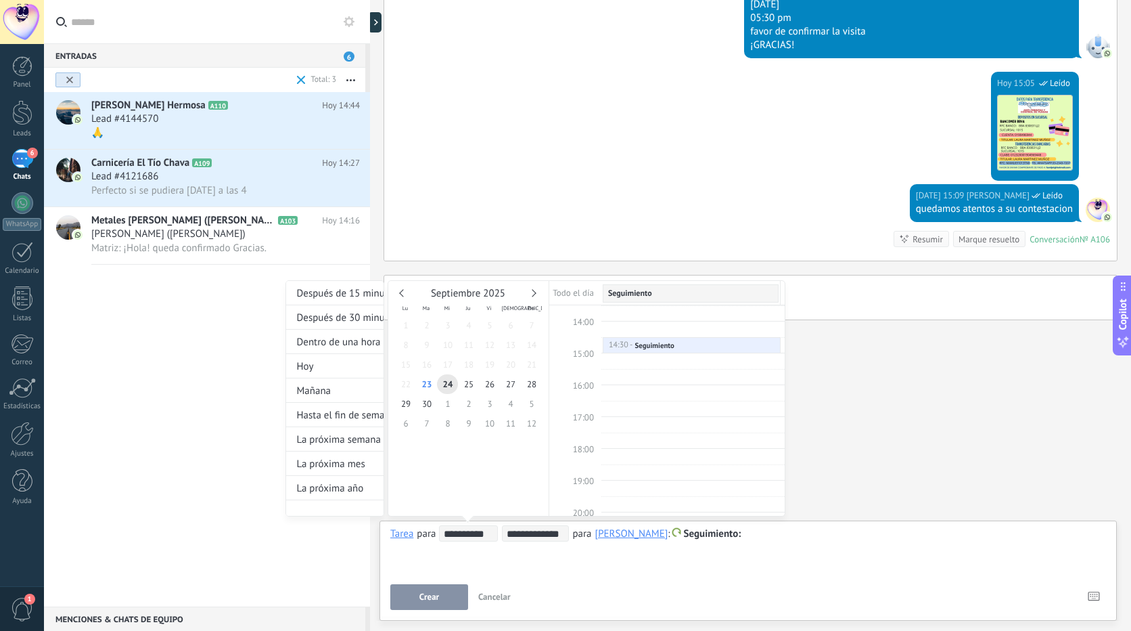
click at [591, 355] on span "15:00" at bounding box center [583, 354] width 21 height 12
click at [589, 355] on span "15:00" at bounding box center [583, 354] width 21 height 12
click at [589, 386] on span "16:00" at bounding box center [583, 386] width 21 height 12
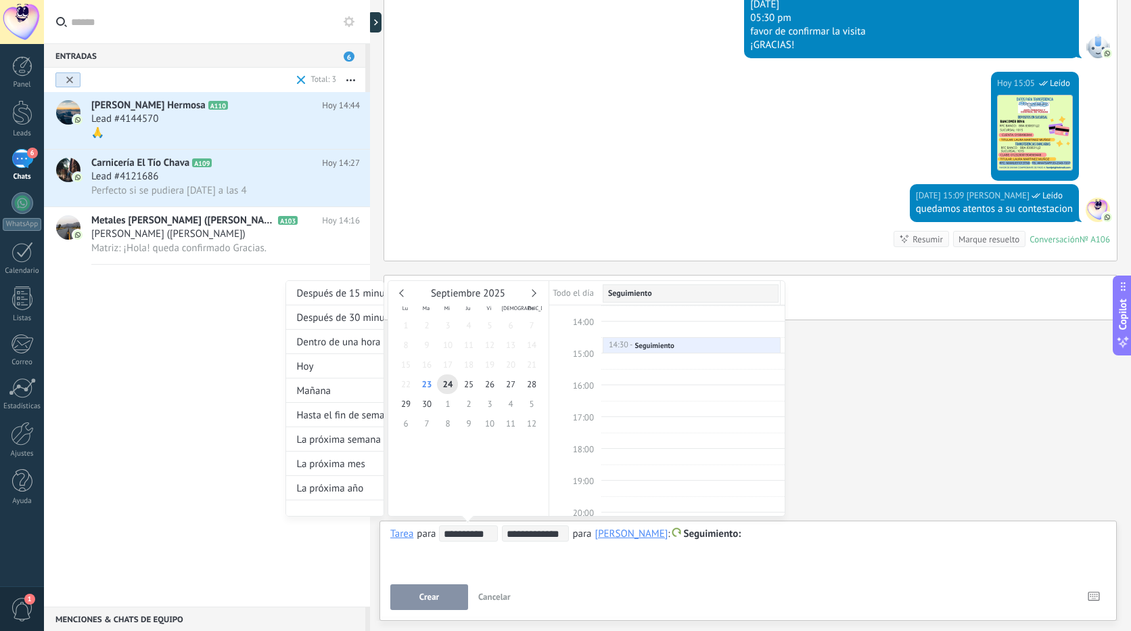
click at [583, 351] on span "15:00" at bounding box center [583, 354] width 21 height 12
click at [449, 384] on span "24" at bounding box center [447, 384] width 21 height 20
type input "**********"
click at [427, 386] on span "23" at bounding box center [426, 384] width 21 height 20
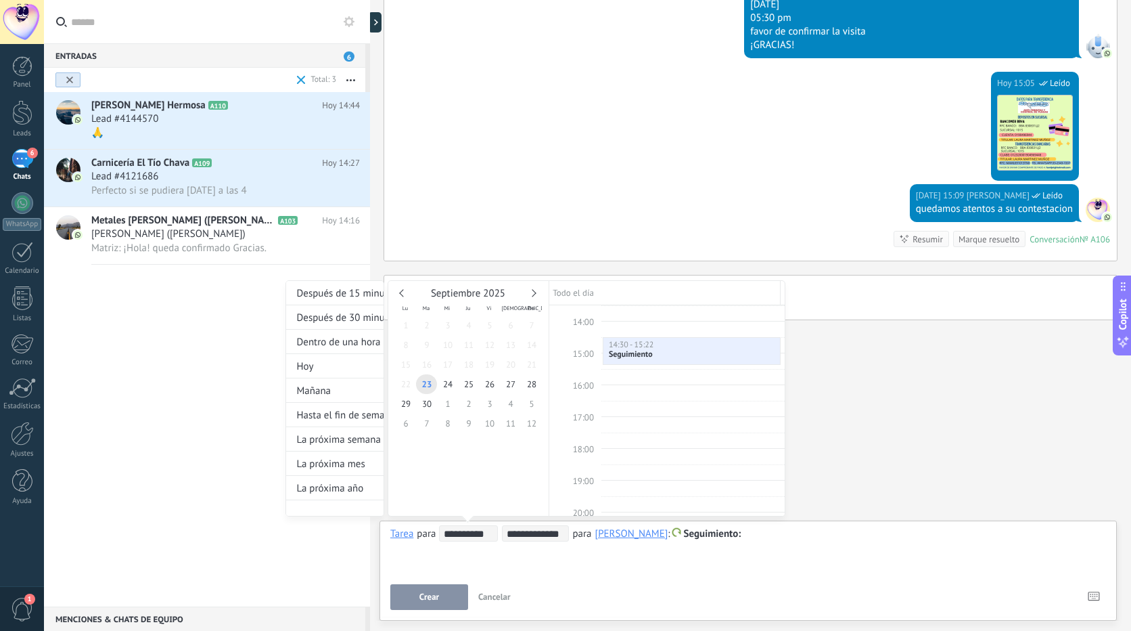
click at [530, 535] on input "**********" at bounding box center [536, 533] width 58 height 11
type input "**********"
click at [431, 597] on div at bounding box center [565, 315] width 1131 height 631
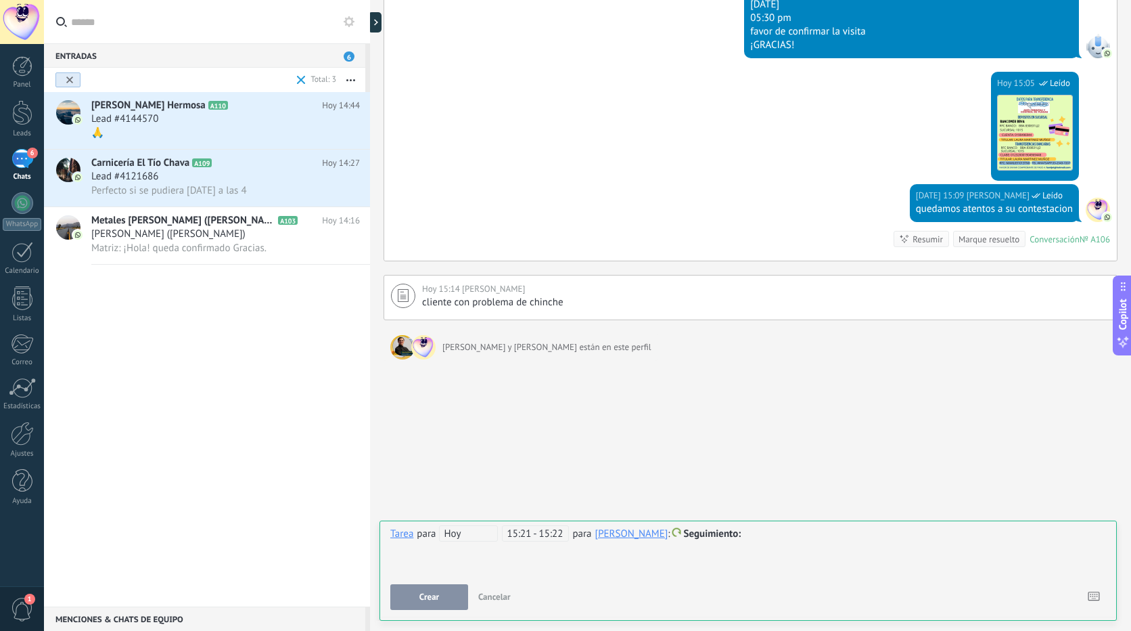
click at [562, 533] on span "15:21 - 15:22" at bounding box center [535, 533] width 67 height 16
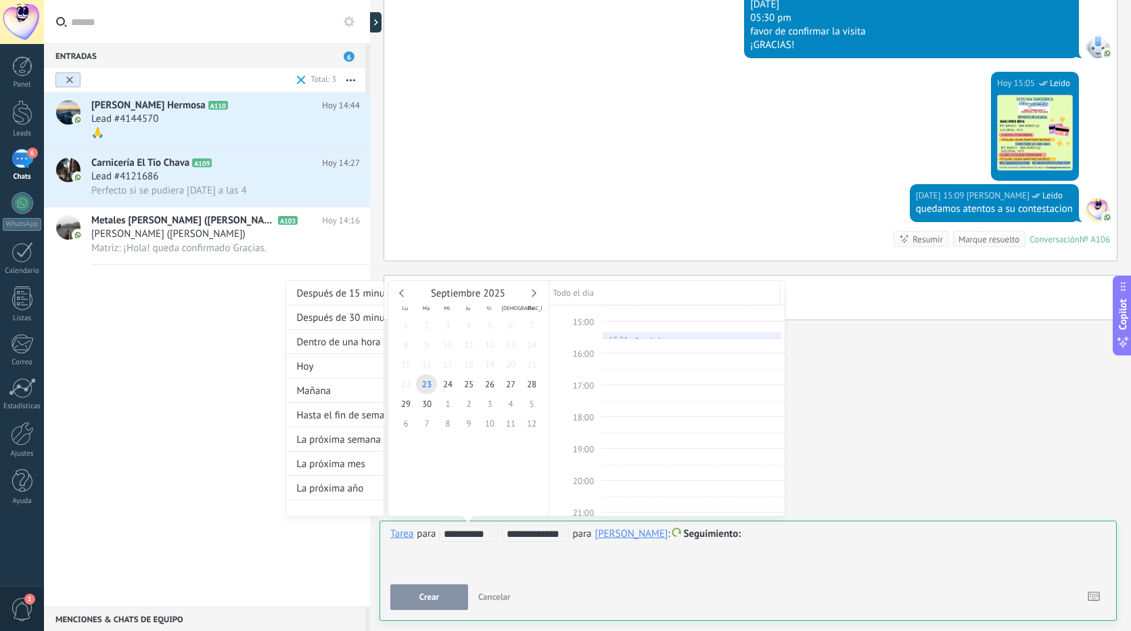
type input "**********"
click at [430, 602] on div at bounding box center [565, 315] width 1131 height 631
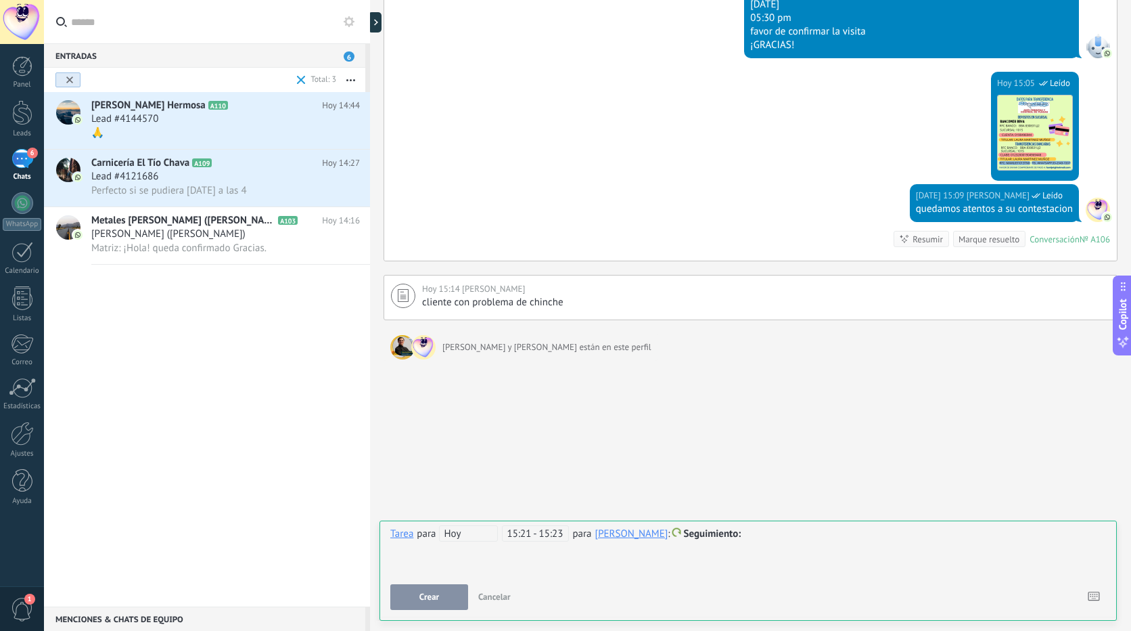
click at [428, 594] on span "Crear" at bounding box center [430, 596] width 20 height 9
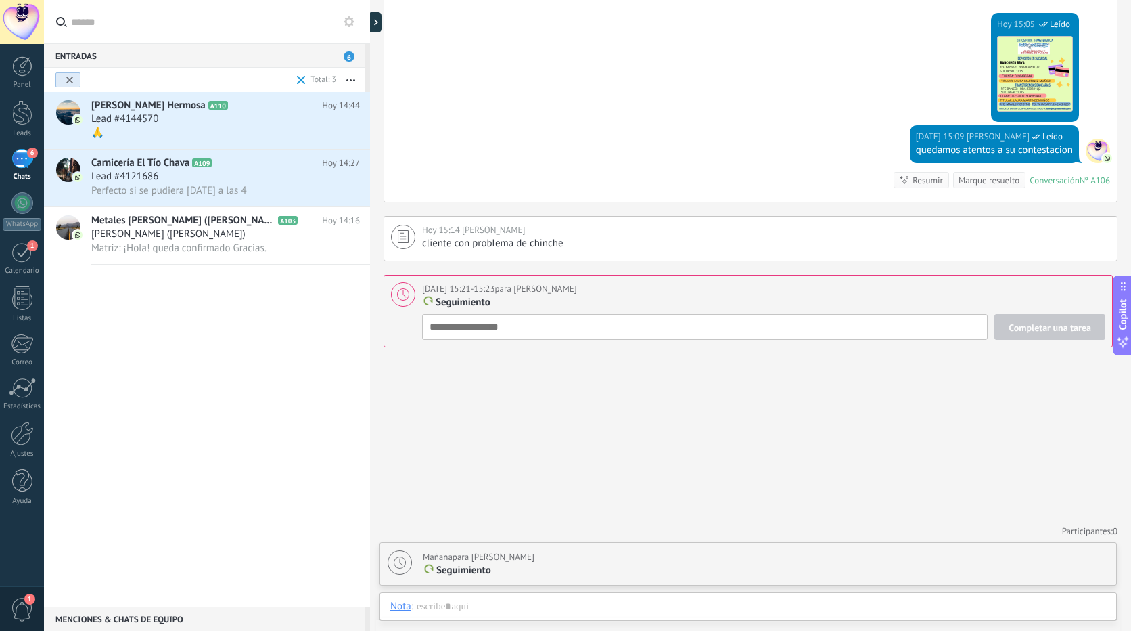
scroll to position [2073, 0]
click at [411, 539] on div "Chat" at bounding box center [404, 536] width 48 height 23
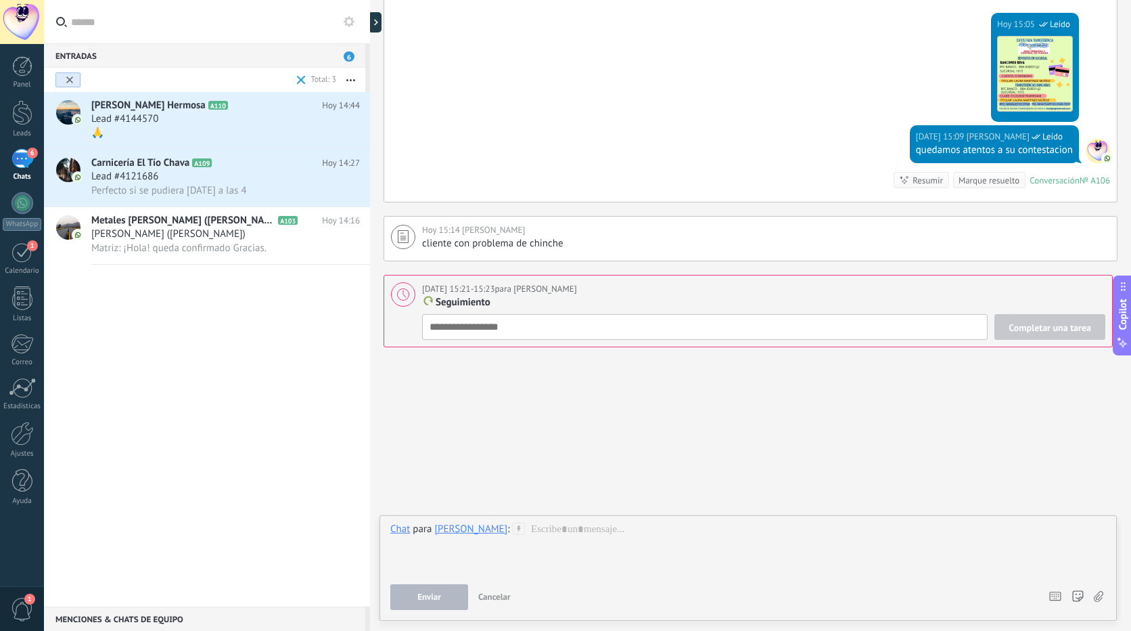
click at [574, 541] on div at bounding box center [748, 547] width 716 height 51
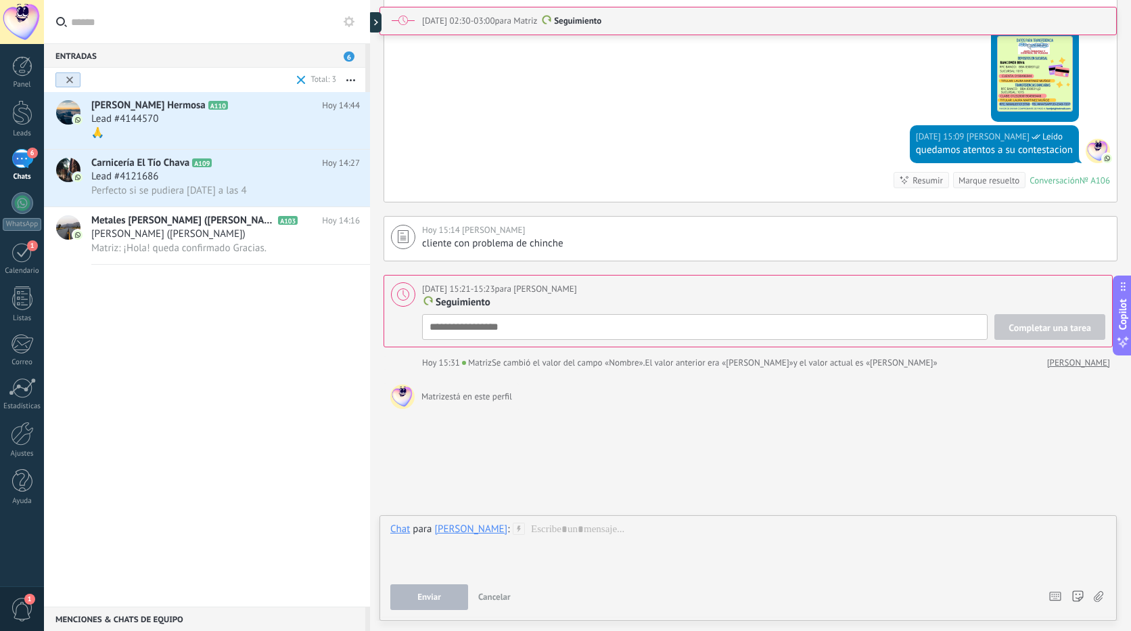
scroll to position [2181, 0]
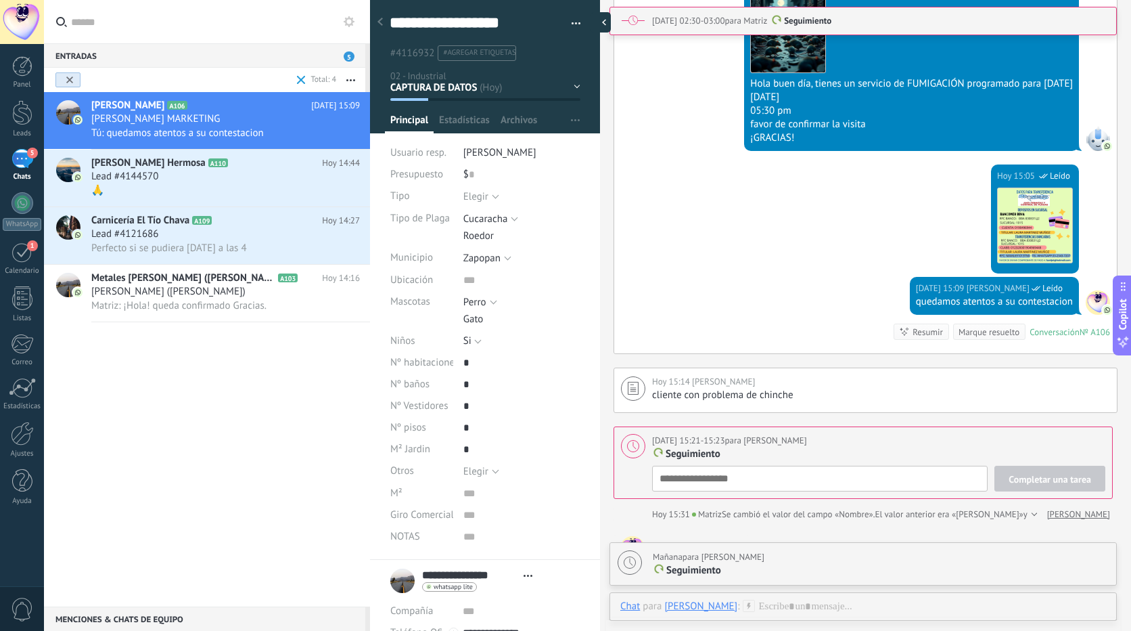
click at [602, 20] on div at bounding box center [601, 22] width 20 height 20
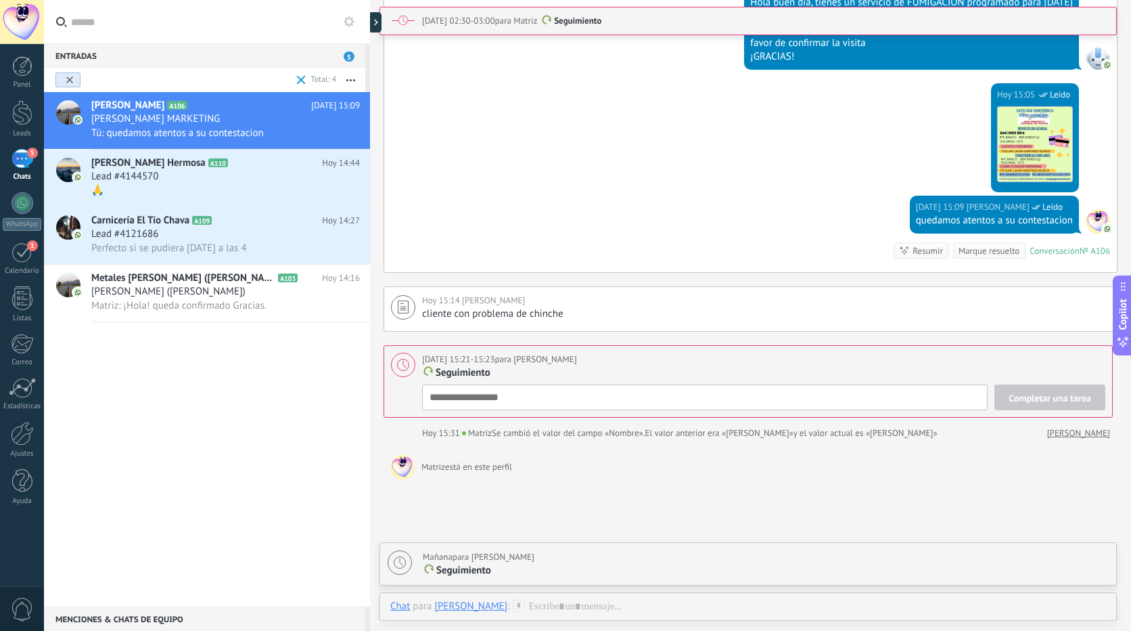
click at [502, 568] on p "Seguimiento" at bounding box center [766, 571] width 686 height 14
type textarea "**********"
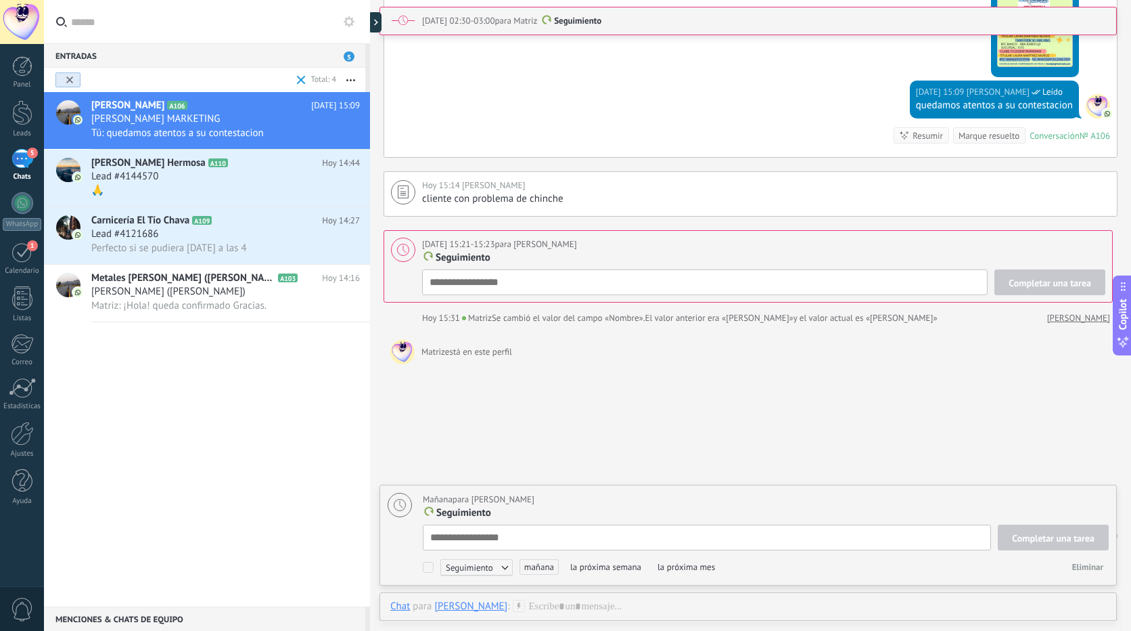
click at [1083, 562] on span "Eliminar" at bounding box center [1088, 567] width 31 height 12
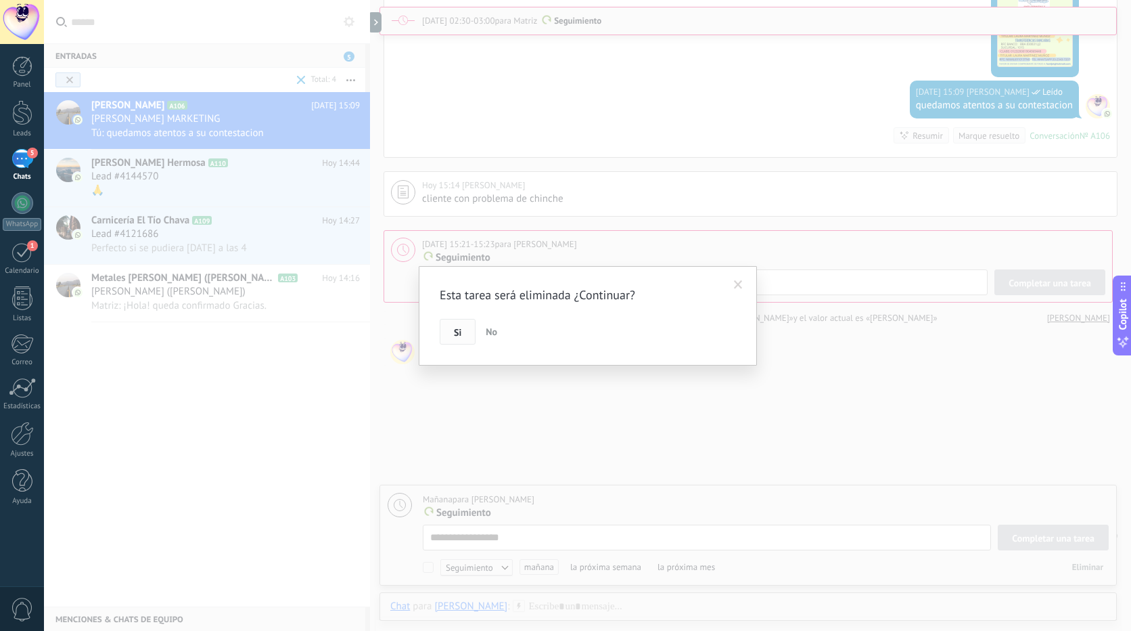
click at [458, 336] on span "Si" at bounding box center [457, 332] width 7 height 9
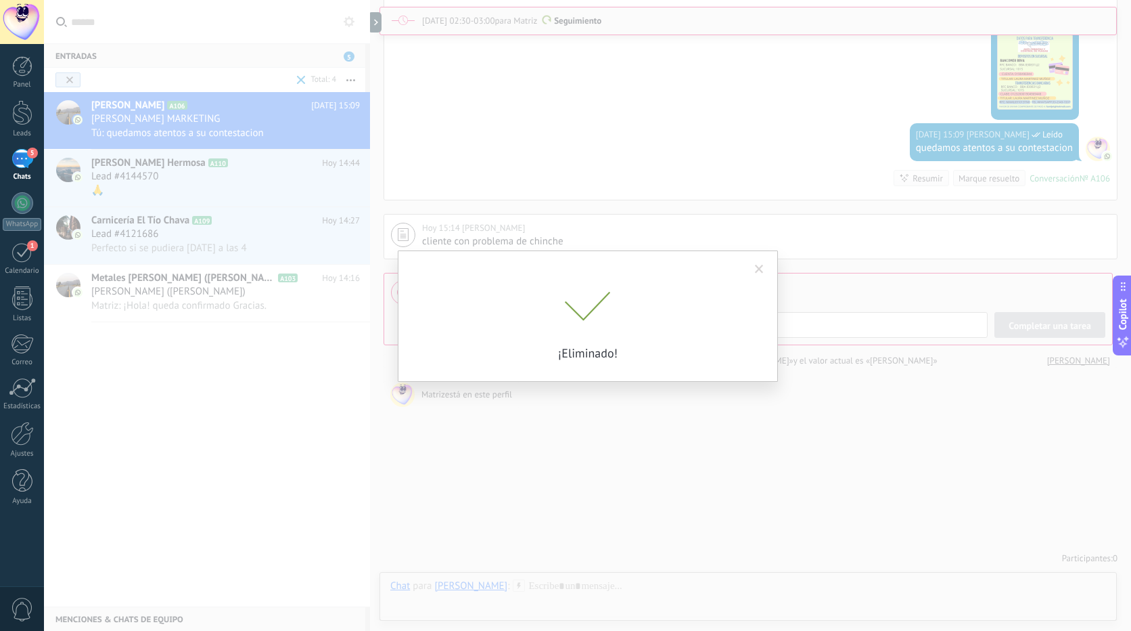
scroll to position [2171, 0]
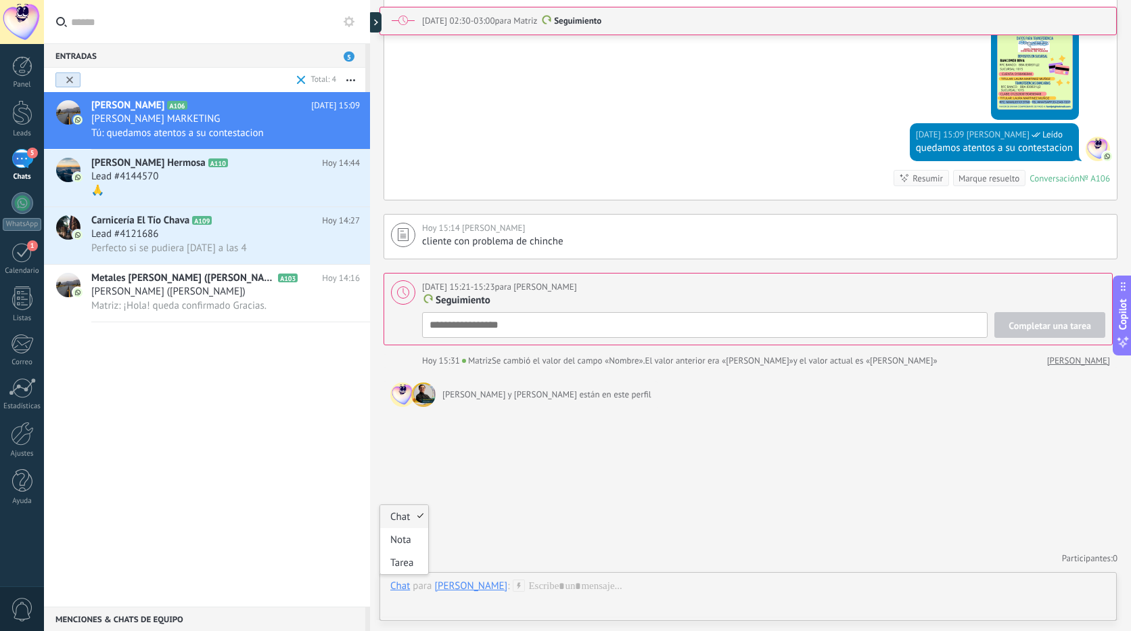
click at [403, 586] on div "Chat" at bounding box center [400, 585] width 20 height 12
click at [408, 565] on div "Tarea" at bounding box center [404, 562] width 48 height 23
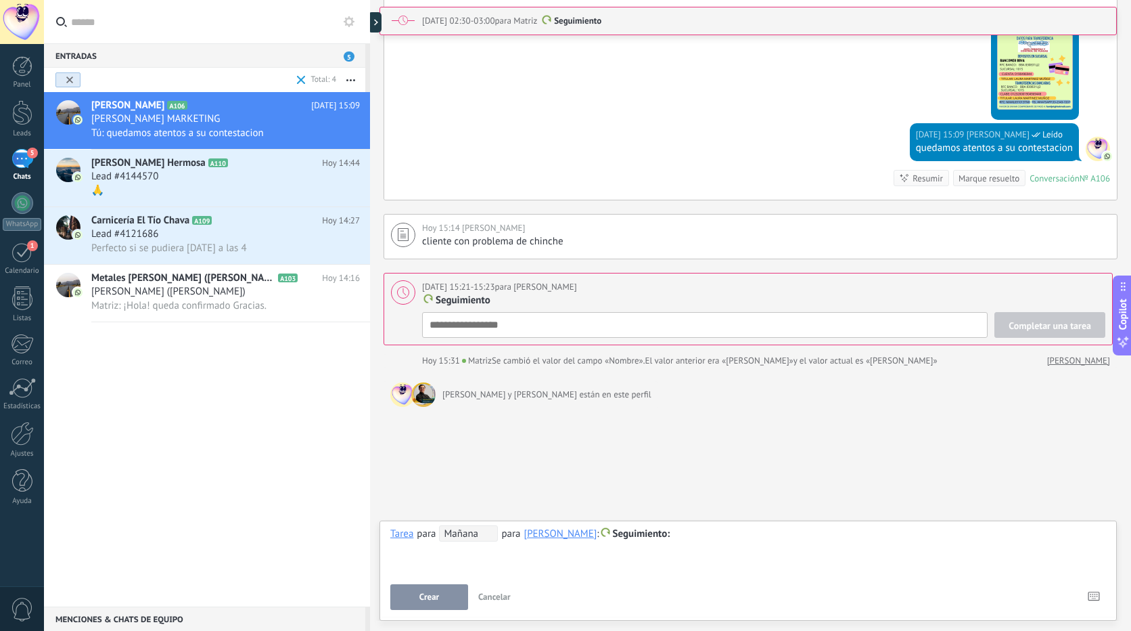
click at [482, 533] on span "Mañana" at bounding box center [468, 533] width 59 height 16
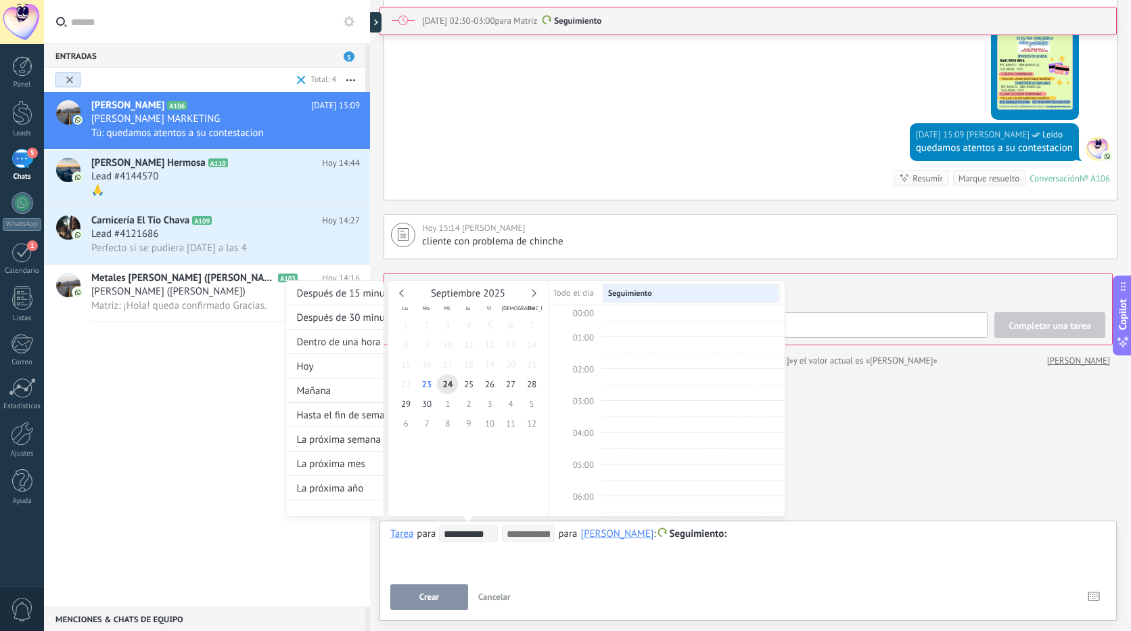
scroll to position [255, 0]
click at [528, 539] on input at bounding box center [528, 533] width 43 height 11
click at [536, 535] on input at bounding box center [528, 533] width 43 height 11
click at [447, 384] on span "24" at bounding box center [447, 384] width 21 height 20
click at [445, 384] on span "24" at bounding box center [447, 384] width 21 height 20
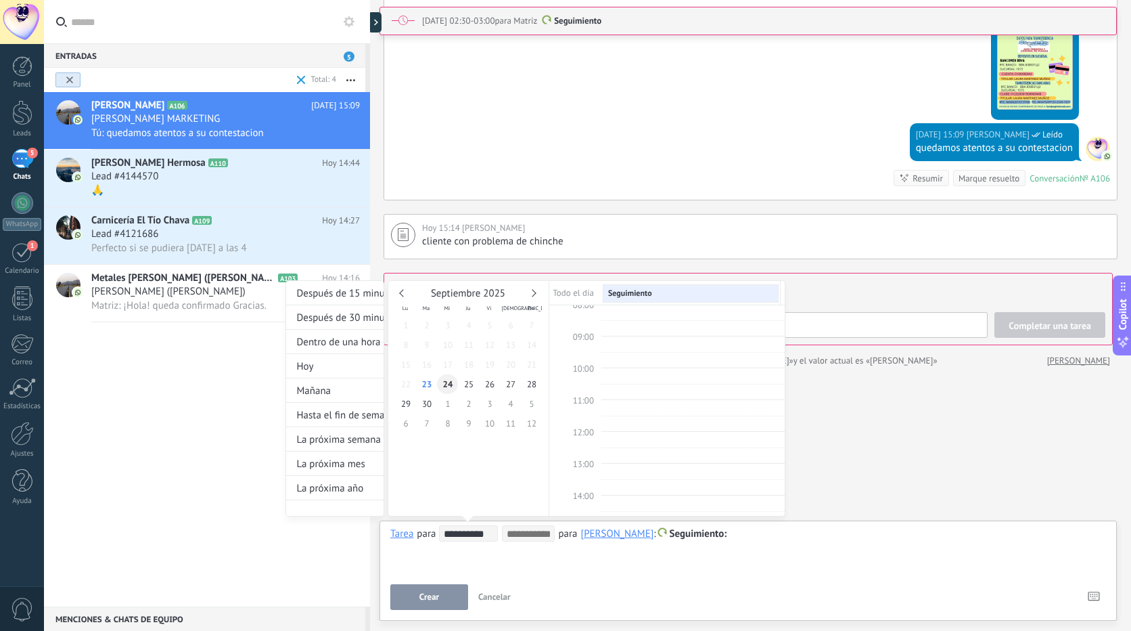
click at [445, 384] on span "24" at bounding box center [447, 384] width 21 height 20
click at [537, 532] on input at bounding box center [528, 533] width 43 height 11
click at [540, 537] on input at bounding box center [528, 533] width 43 height 11
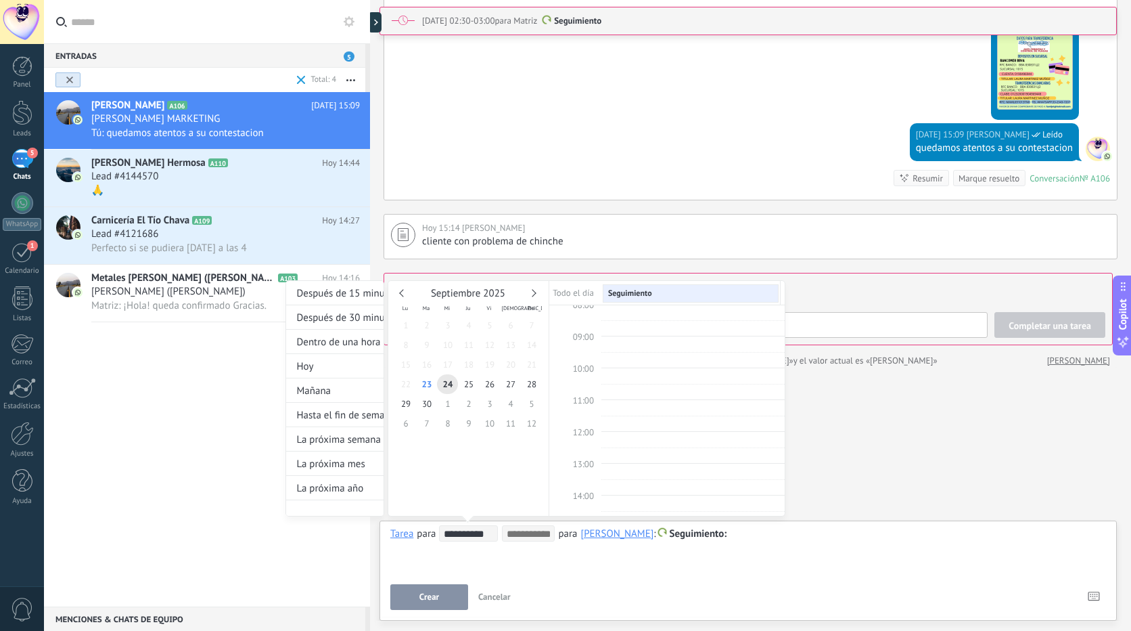
click at [533, 534] on input at bounding box center [528, 533] width 43 height 11
click at [446, 386] on span "24" at bounding box center [447, 384] width 21 height 20
click at [447, 386] on span "24" at bounding box center [447, 384] width 21 height 20
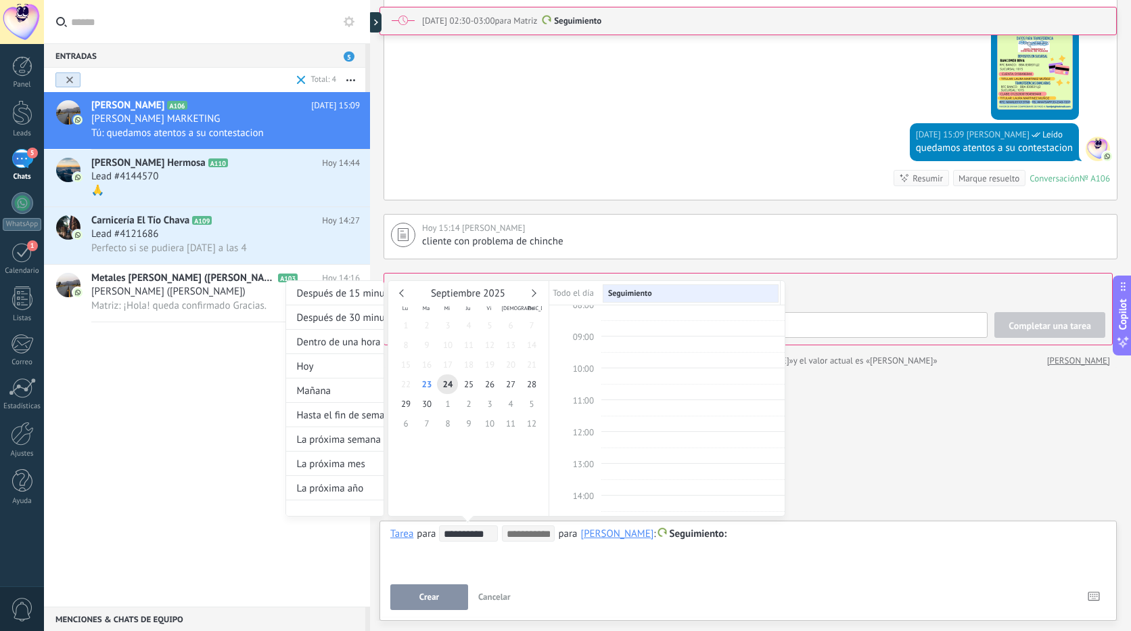
click at [466, 536] on input "**********" at bounding box center [470, 533] width 53 height 11
click at [526, 531] on input at bounding box center [528, 533] width 43 height 11
click at [895, 405] on div at bounding box center [565, 315] width 1131 height 631
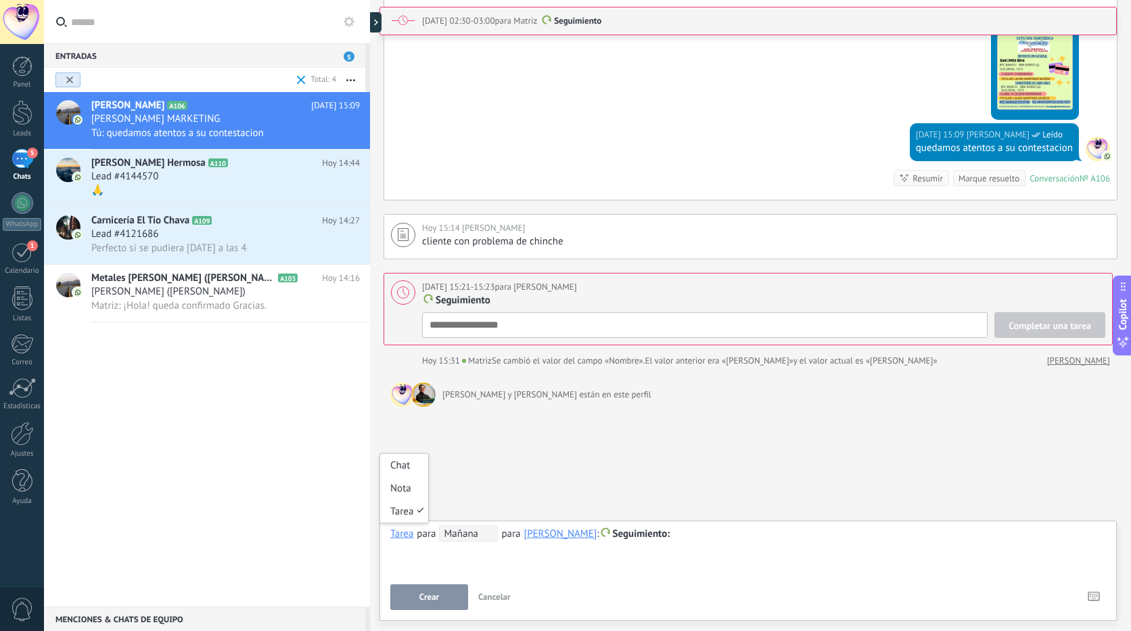
click at [400, 535] on div "Tarea" at bounding box center [401, 533] width 23 height 12
click at [476, 535] on span "Mañana" at bounding box center [468, 533] width 59 height 16
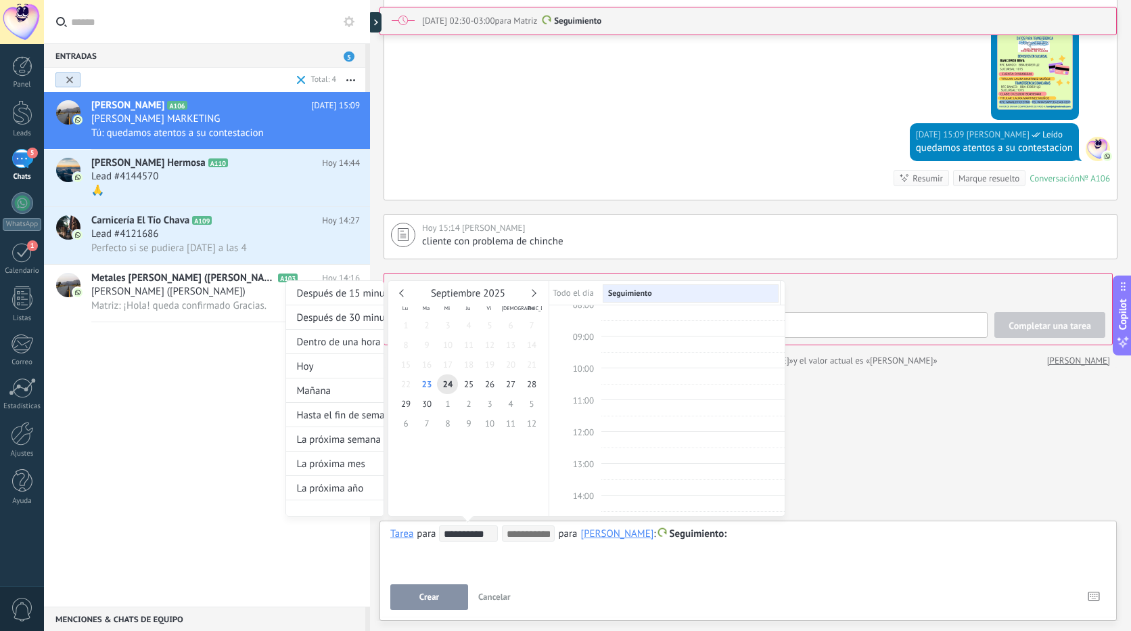
click at [584, 583] on div at bounding box center [565, 315] width 1131 height 631
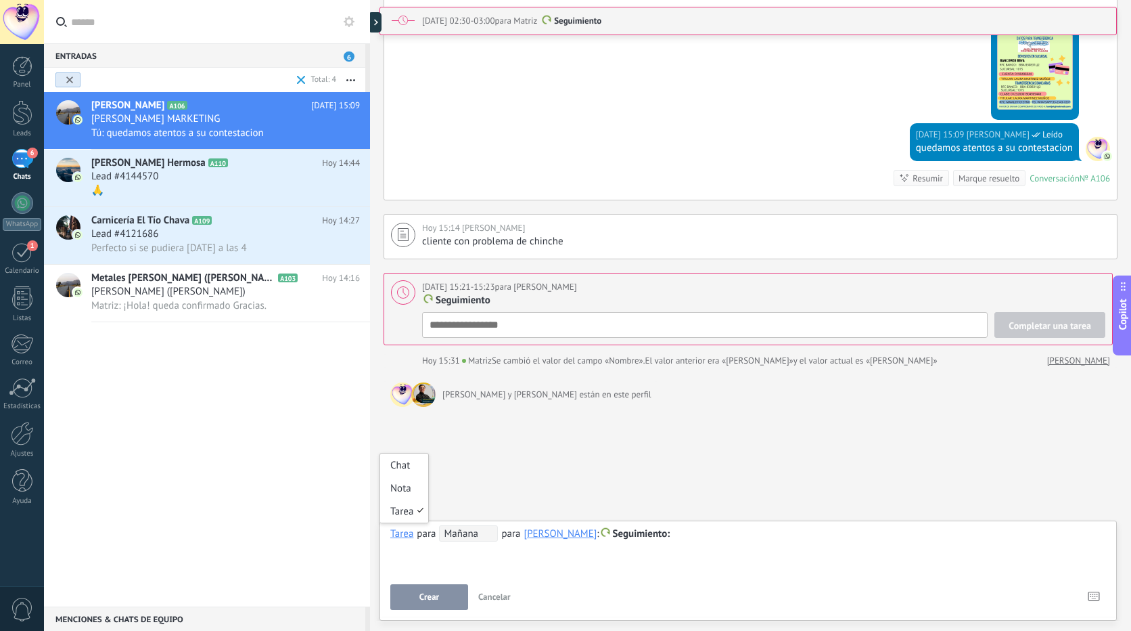
click at [401, 536] on div "Tarea" at bounding box center [401, 533] width 23 height 12
click at [473, 531] on span "Mañana" at bounding box center [468, 533] width 59 height 16
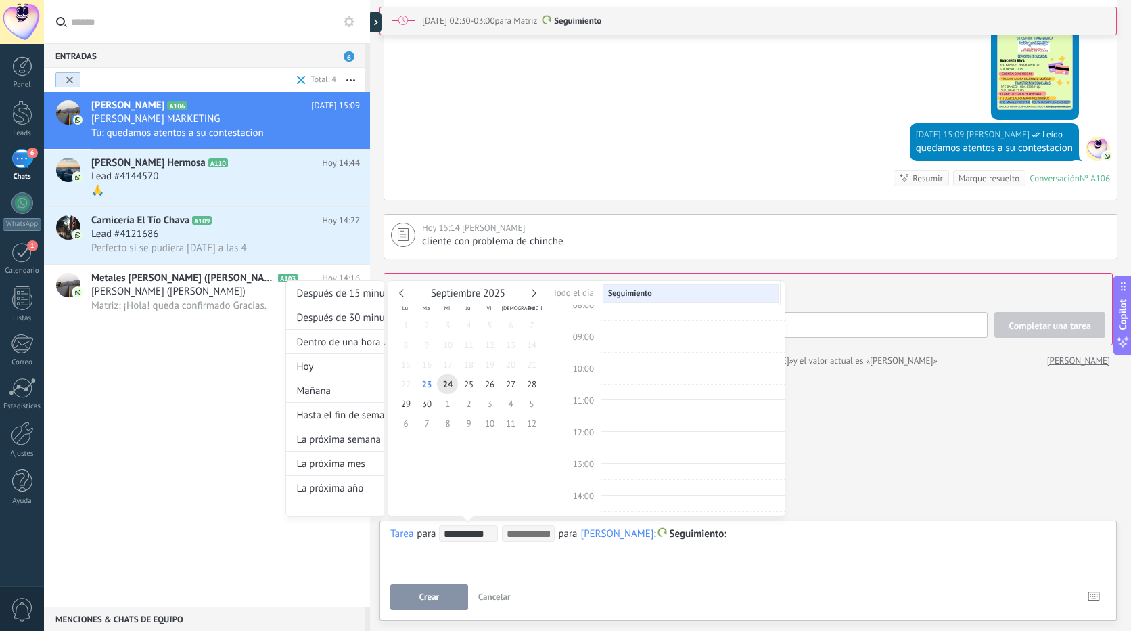
click at [430, 533] on div "**********" at bounding box center [536, 410] width 500 height 261
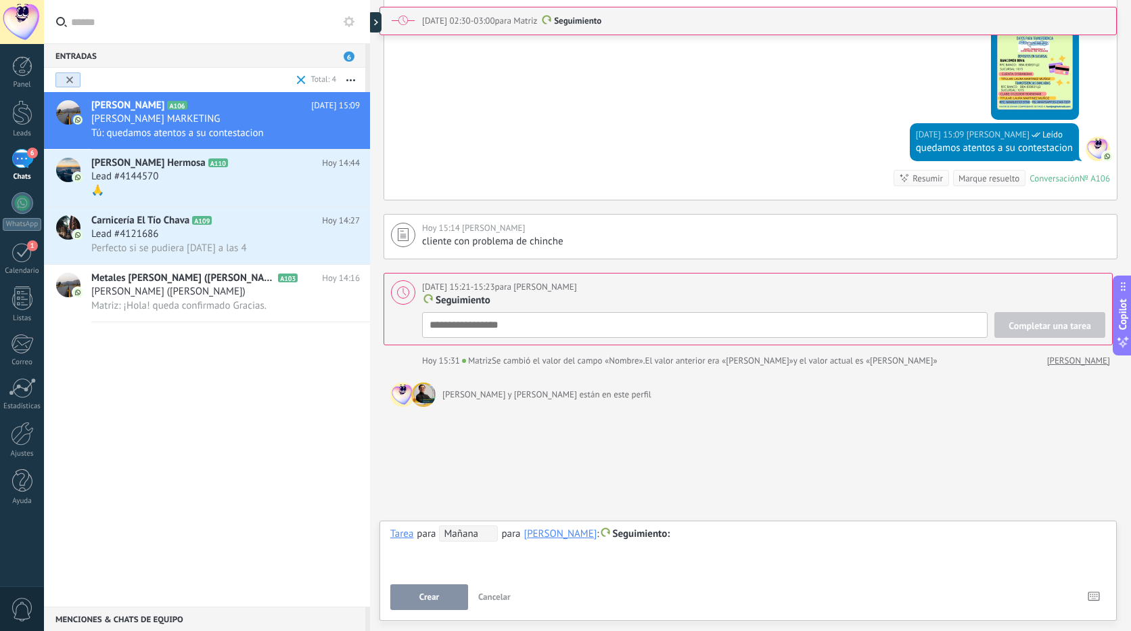
click at [431, 533] on span "para" at bounding box center [426, 533] width 19 height 12
click at [435, 533] on span "para" at bounding box center [426, 533] width 19 height 12
click at [437, 533] on div "**********" at bounding box center [529, 533] width 279 height 16
click at [482, 533] on span "Mañana" at bounding box center [468, 533] width 59 height 16
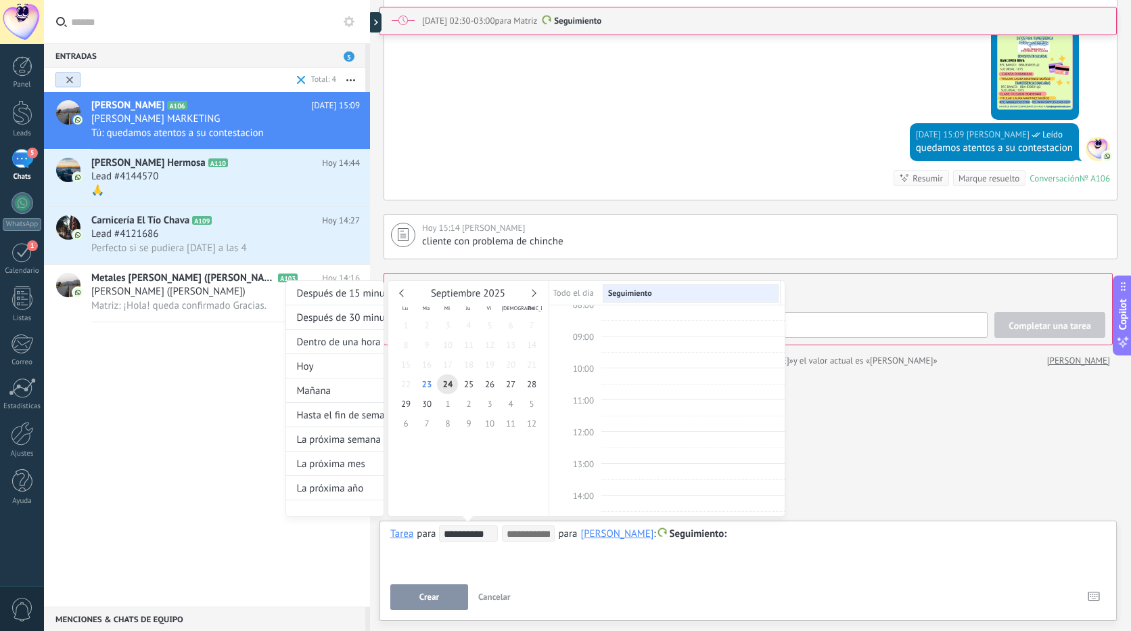
drag, startPoint x: 625, startPoint y: 586, endPoint x: 638, endPoint y: 567, distance: 23.3
click at [627, 586] on div at bounding box center [565, 315] width 1131 height 631
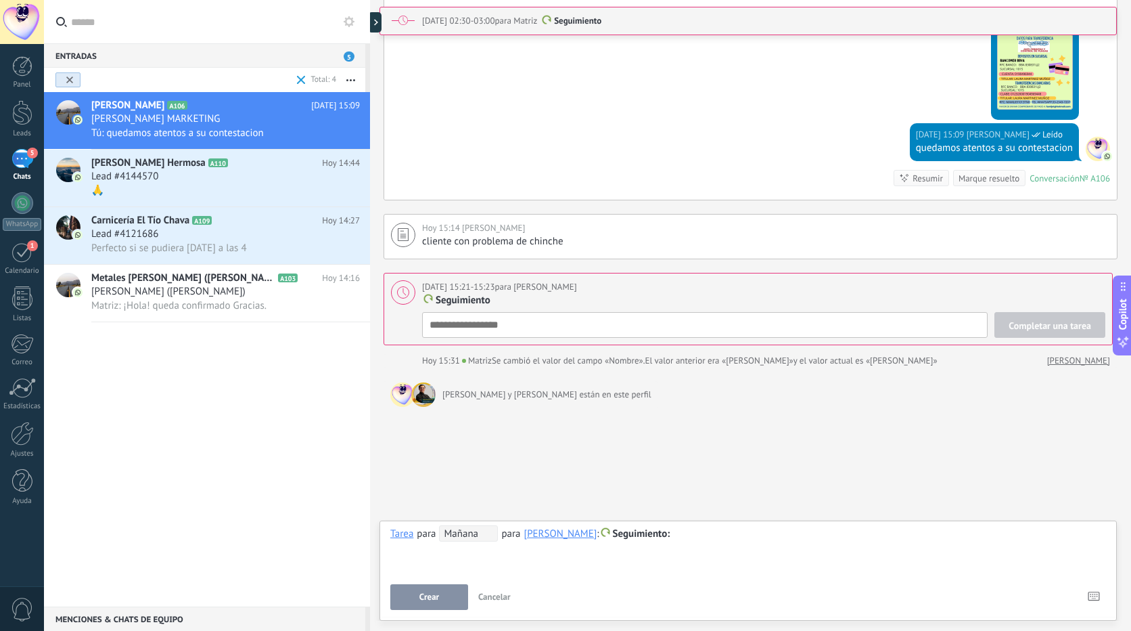
click at [561, 535] on div "[PERSON_NAME]" at bounding box center [560, 533] width 73 height 12
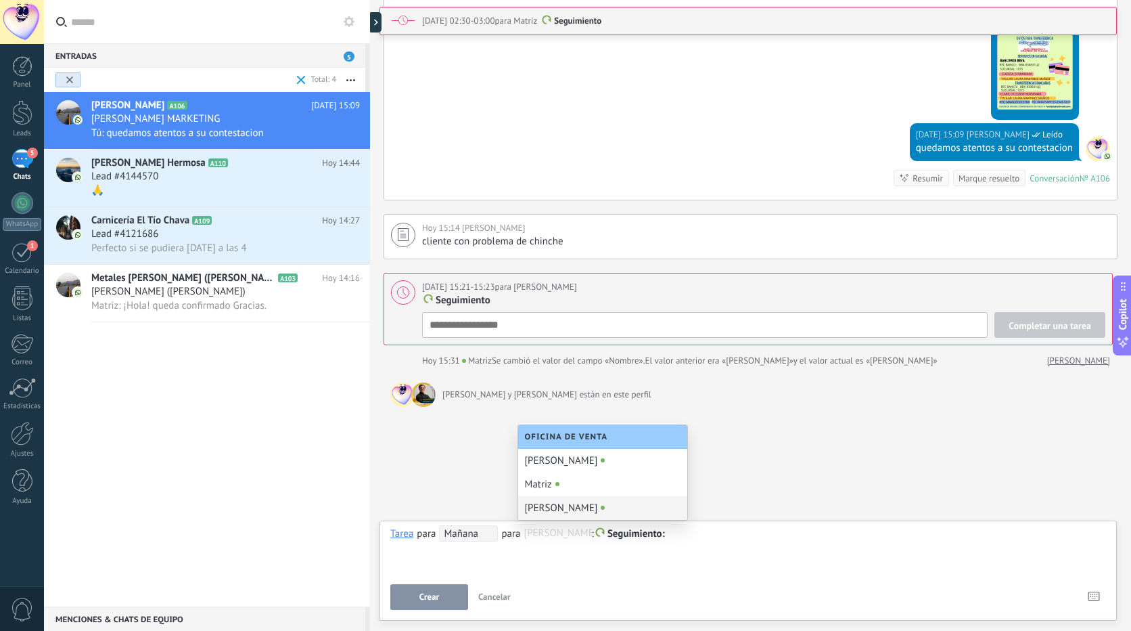
click at [566, 568] on div "**********" at bounding box center [748, 549] width 716 height 49
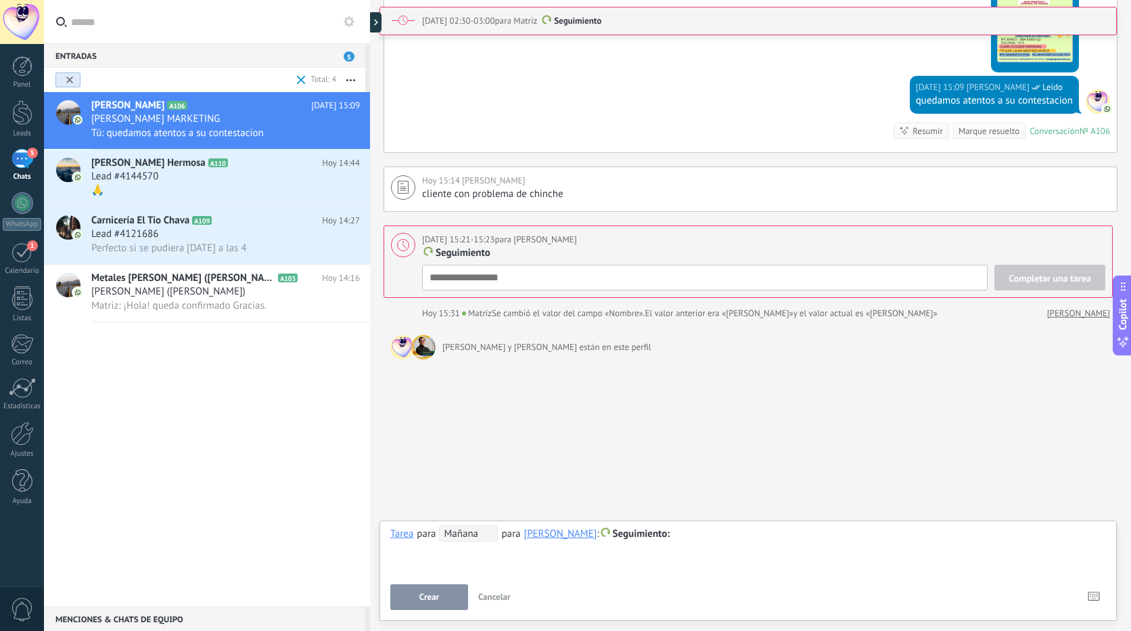
scroll to position [2223, 0]
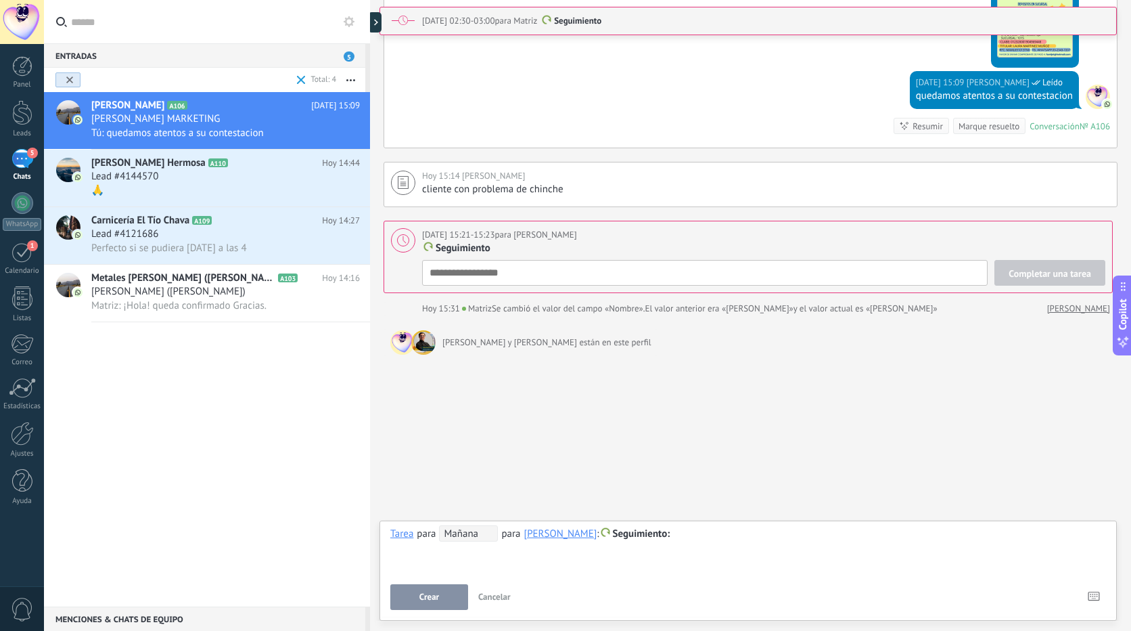
click at [468, 535] on span "Mañana" at bounding box center [468, 533] width 59 height 16
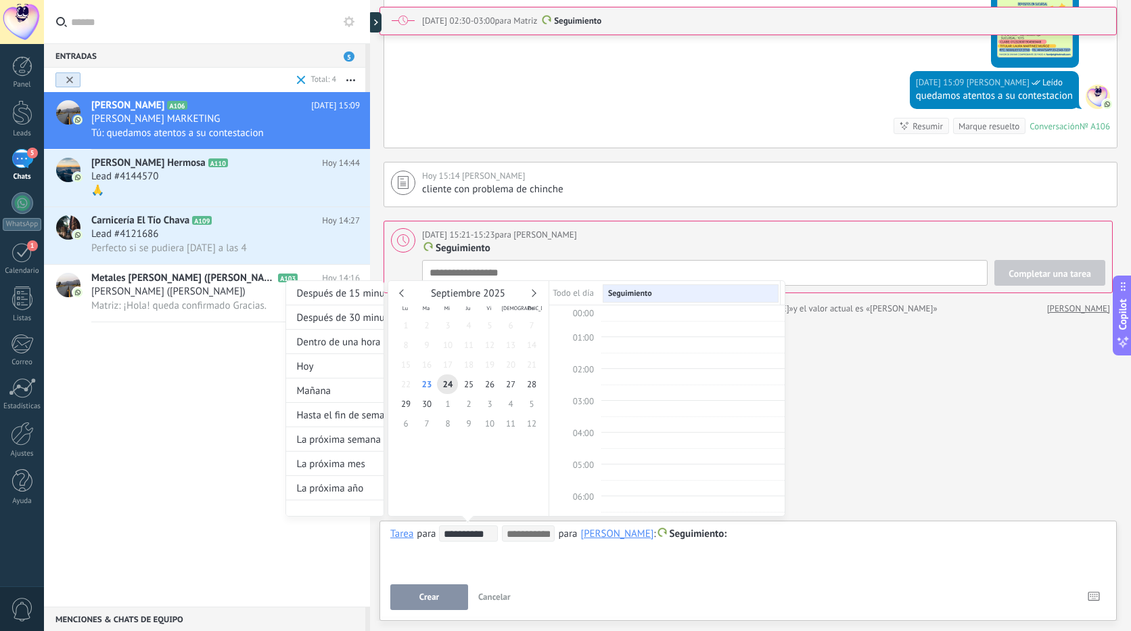
scroll to position [255, 0]
click at [933, 454] on div at bounding box center [565, 315] width 1131 height 631
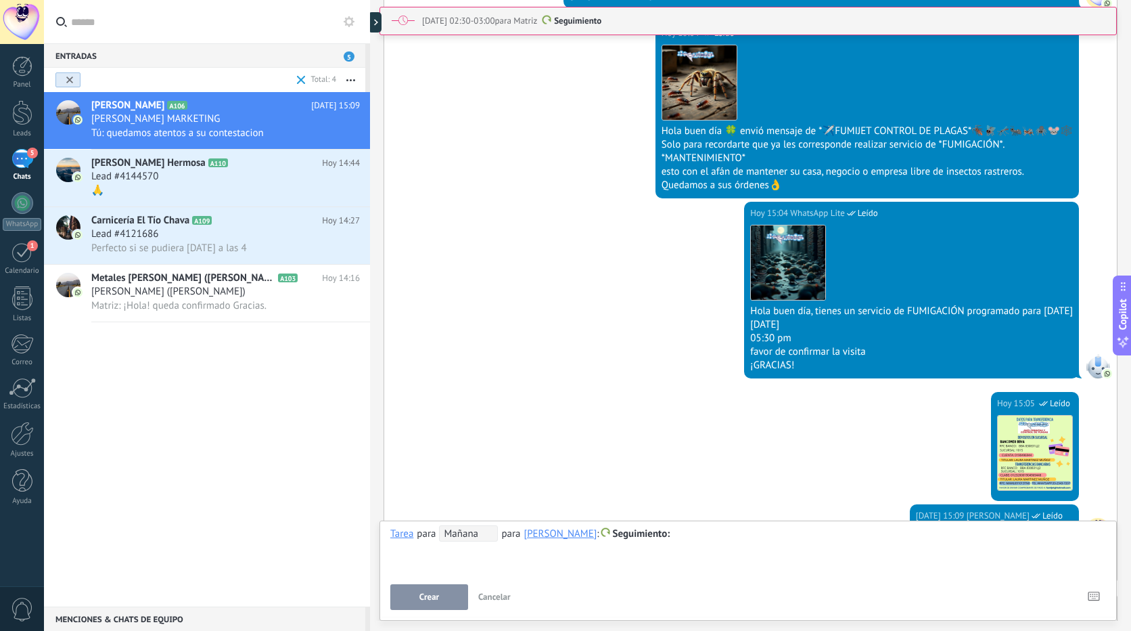
scroll to position [1952, 0]
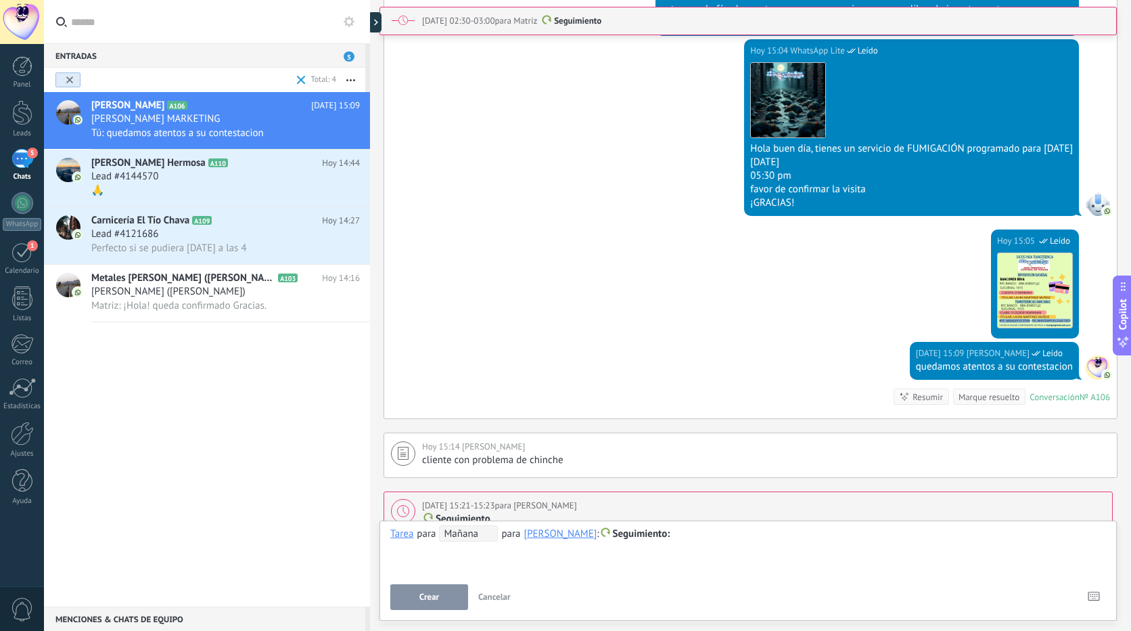
click at [491, 594] on span "Cancelar" at bounding box center [494, 597] width 32 height 12
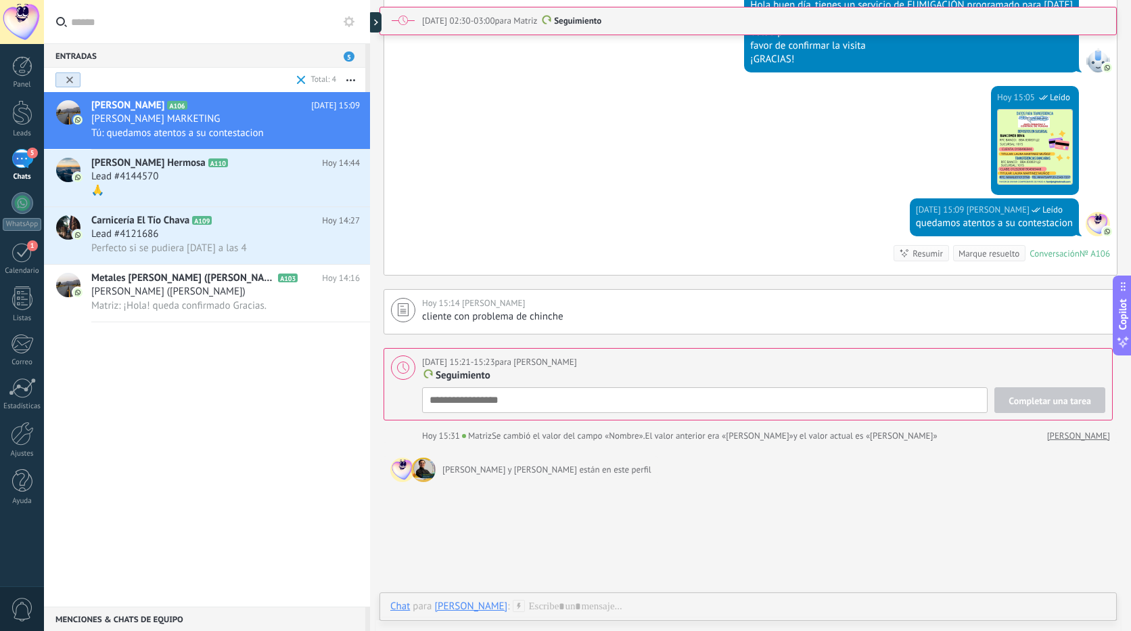
scroll to position [2106, 0]
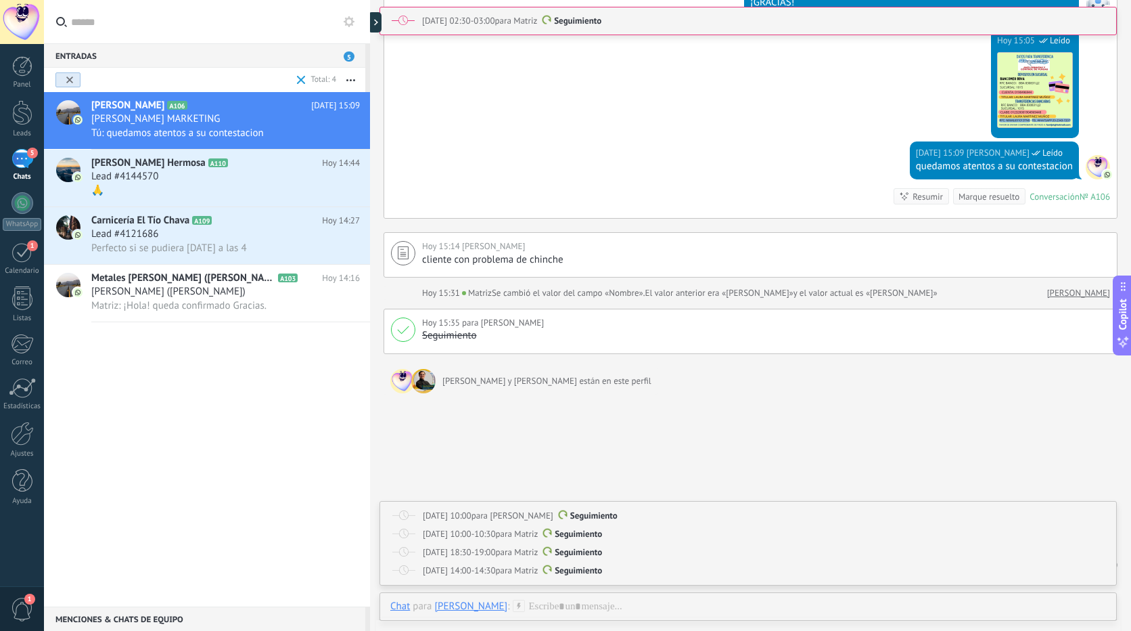
scroll to position [2171, 0]
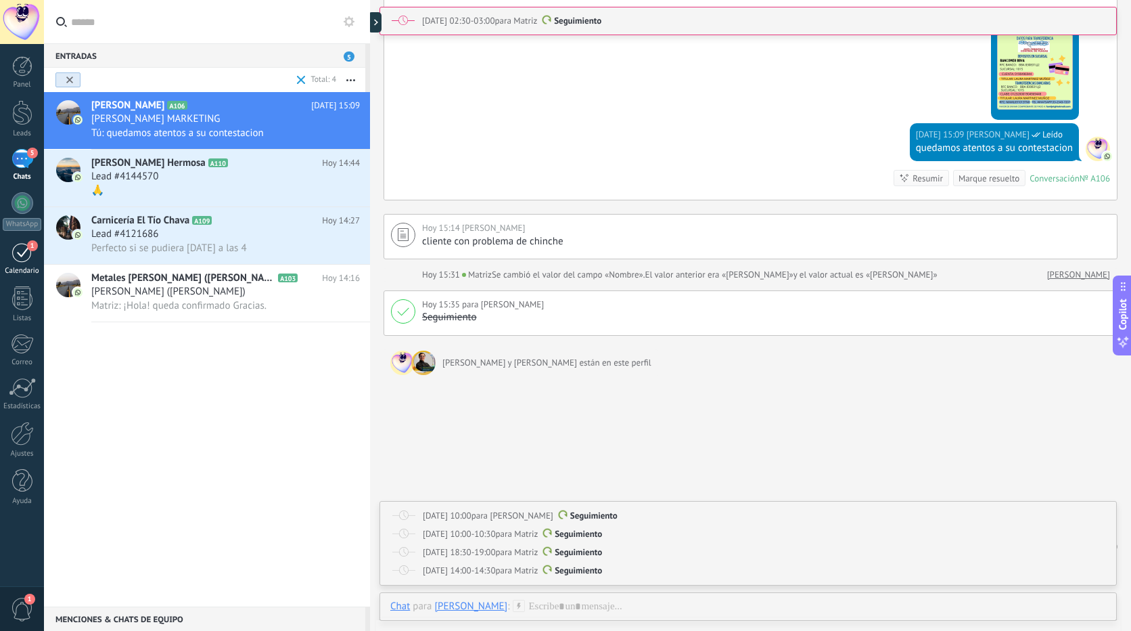
click at [23, 256] on div "1" at bounding box center [23, 252] width 22 height 21
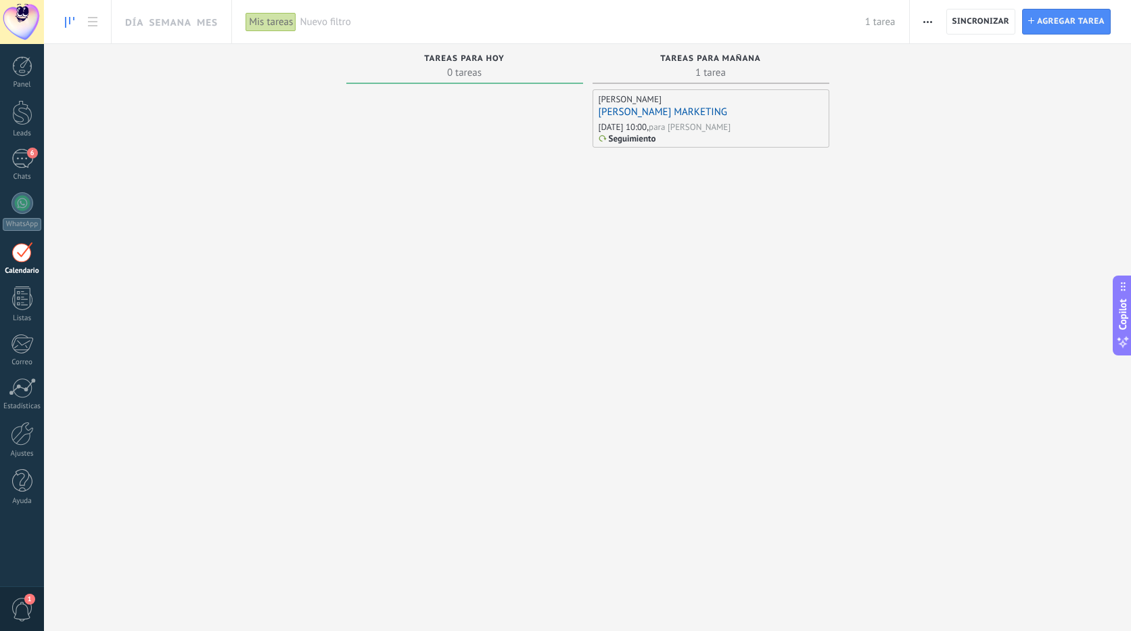
click at [744, 127] on div "[DATE] 10:00, para [PERSON_NAME]" at bounding box center [711, 127] width 225 height 12
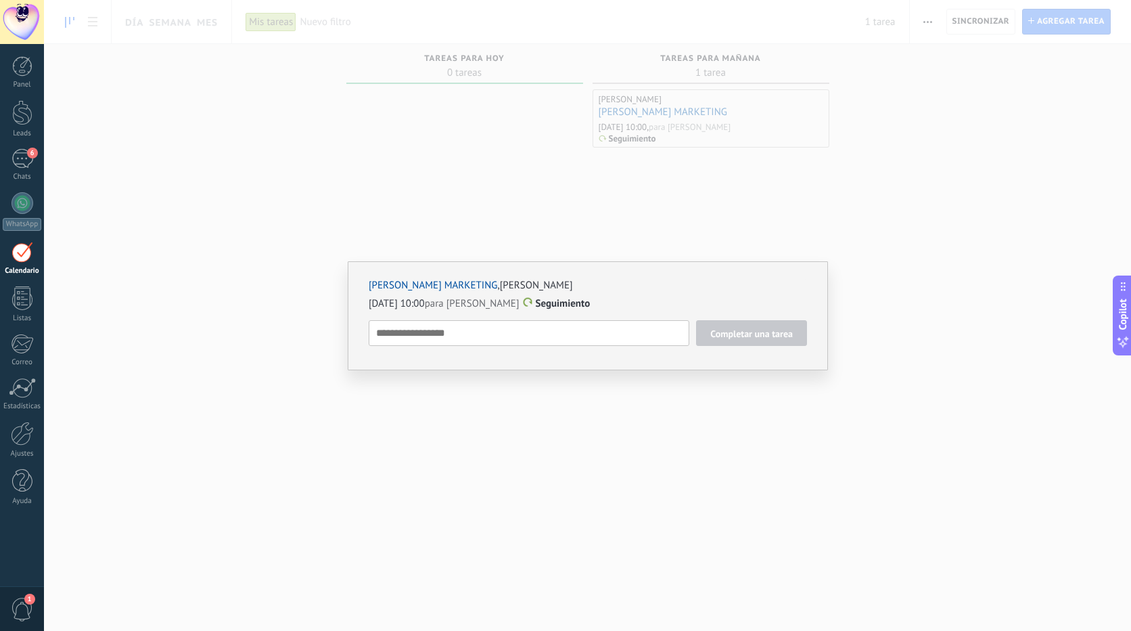
click at [877, 204] on div "[PERSON_NAME] , [PERSON_NAME][DATE] 10:00 para [PERSON_NAME] Seguimiento Comple…" at bounding box center [587, 315] width 1087 height 631
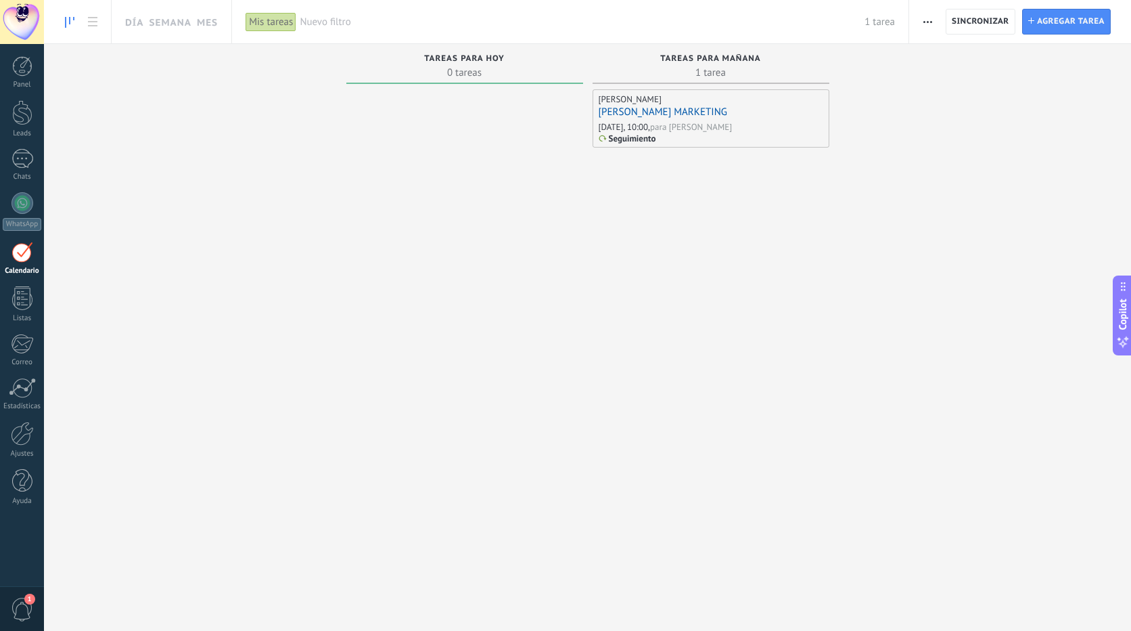
click at [777, 113] on div "[PERSON_NAME] MARKETING" at bounding box center [711, 113] width 225 height 14
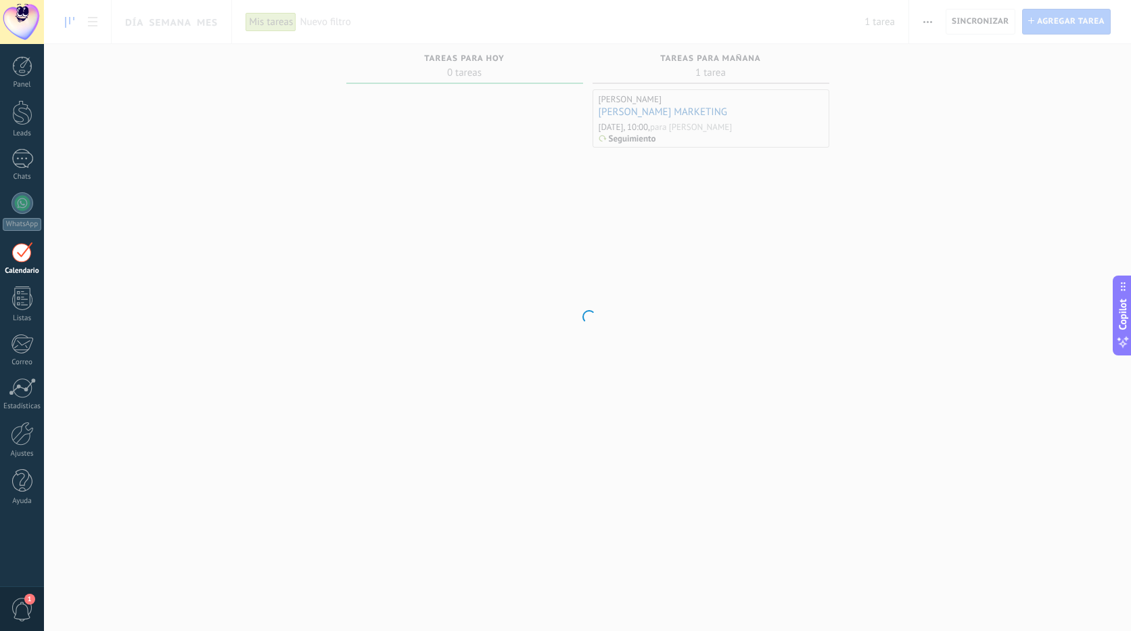
click at [777, 113] on div at bounding box center [587, 315] width 1087 height 631
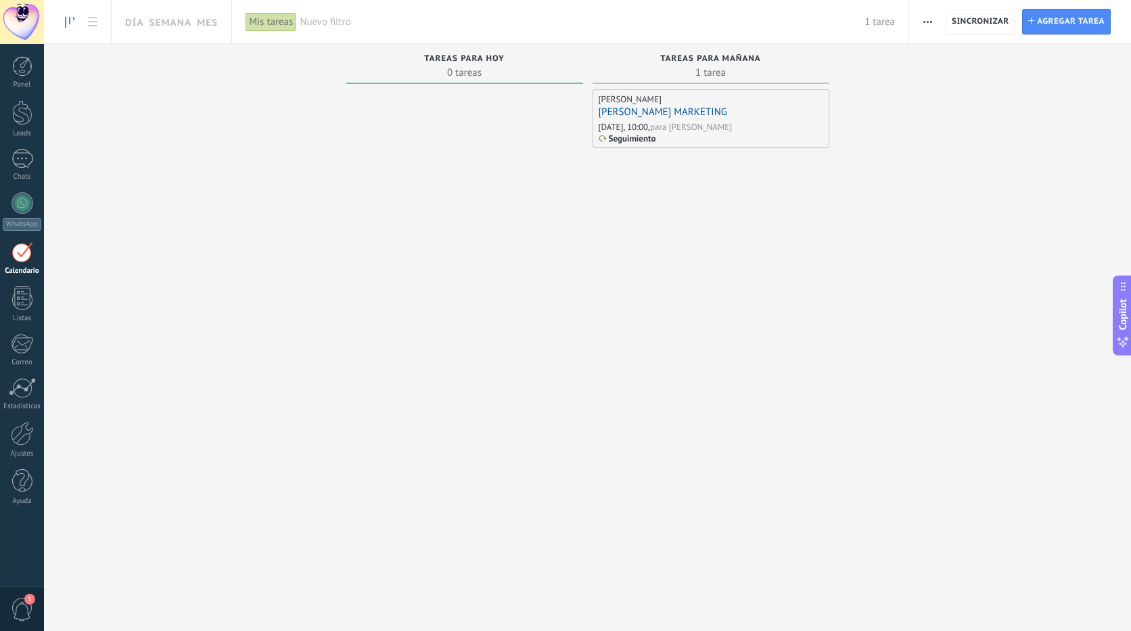
click at [777, 113] on div "[PERSON_NAME] MARKETING" at bounding box center [711, 113] width 225 height 14
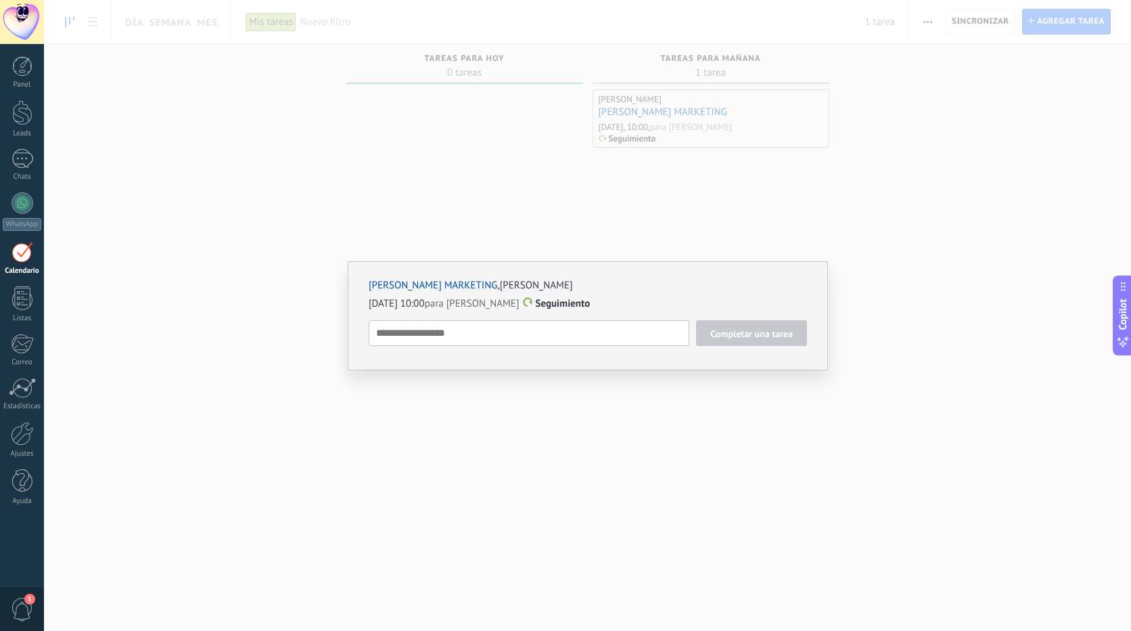
click at [777, 113] on div "[PERSON_NAME] , [PERSON_NAME][DATE] 10:00 para [PERSON_NAME] Seguimiento Comple…" at bounding box center [587, 315] width 1087 height 631
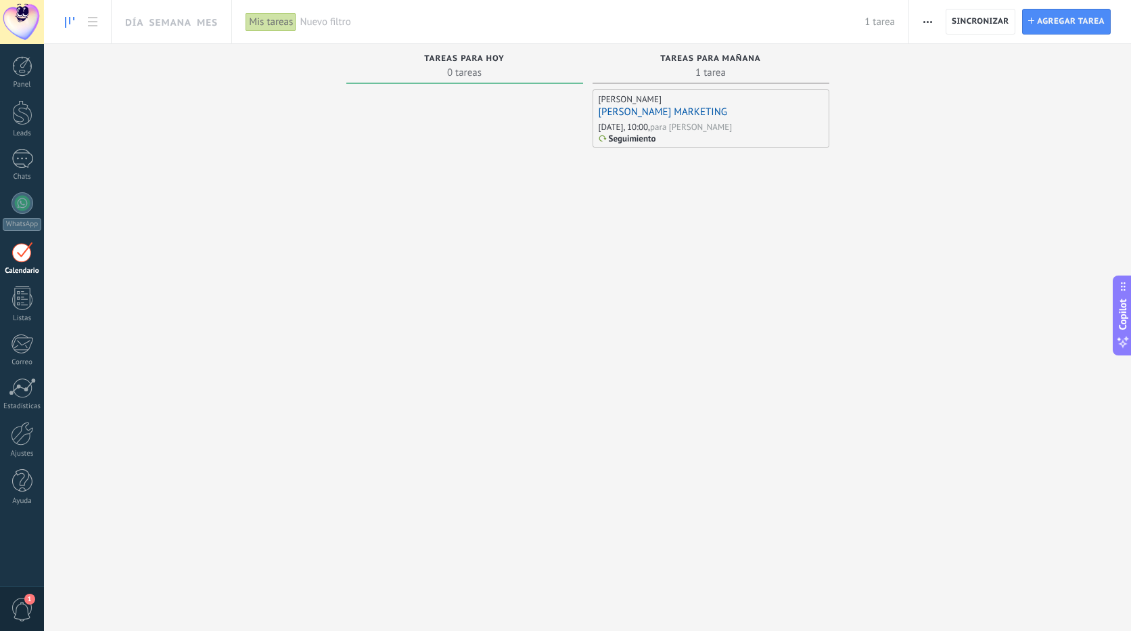
click at [267, 20] on div "Mis tareas" at bounding box center [271, 22] width 51 height 20
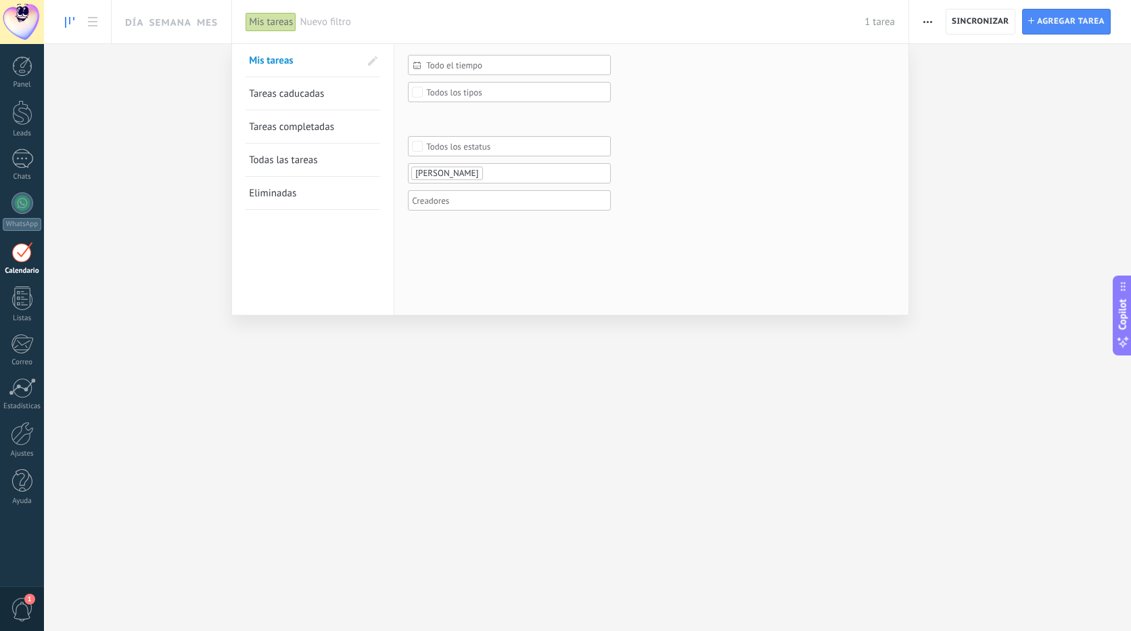
click at [304, 95] on span "Tareas caducadas" at bounding box center [286, 93] width 75 height 13
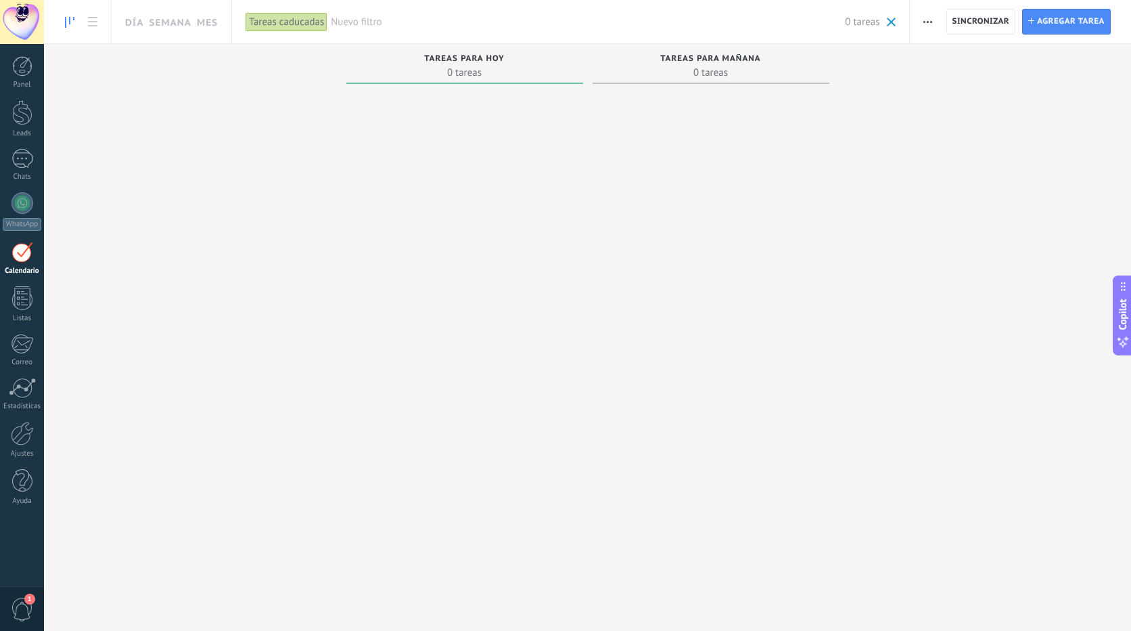
click at [275, 22] on div "Tareas caducadas" at bounding box center [287, 22] width 82 height 20
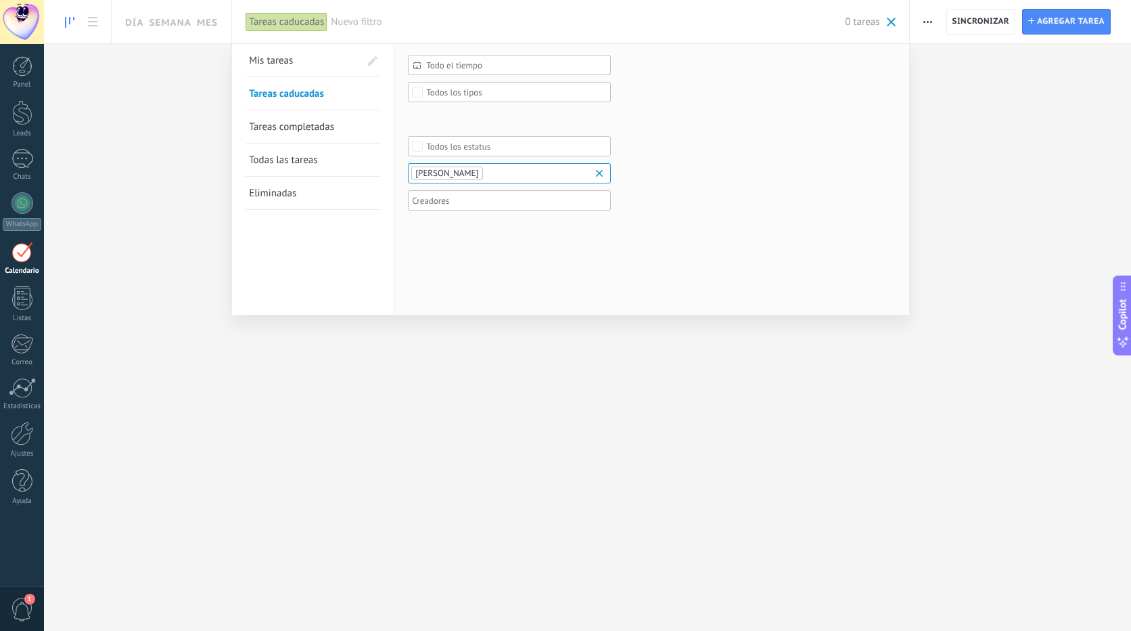
click at [294, 126] on span "Tareas completadas" at bounding box center [291, 126] width 85 height 13
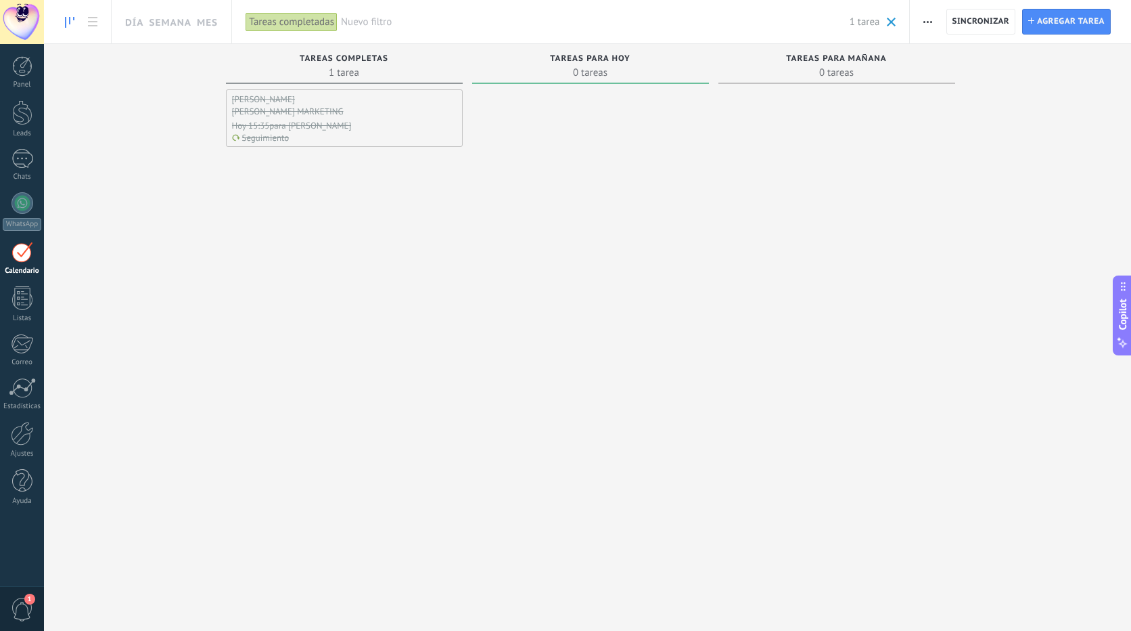
click at [268, 17] on div "Tareas completadas" at bounding box center [292, 22] width 92 height 20
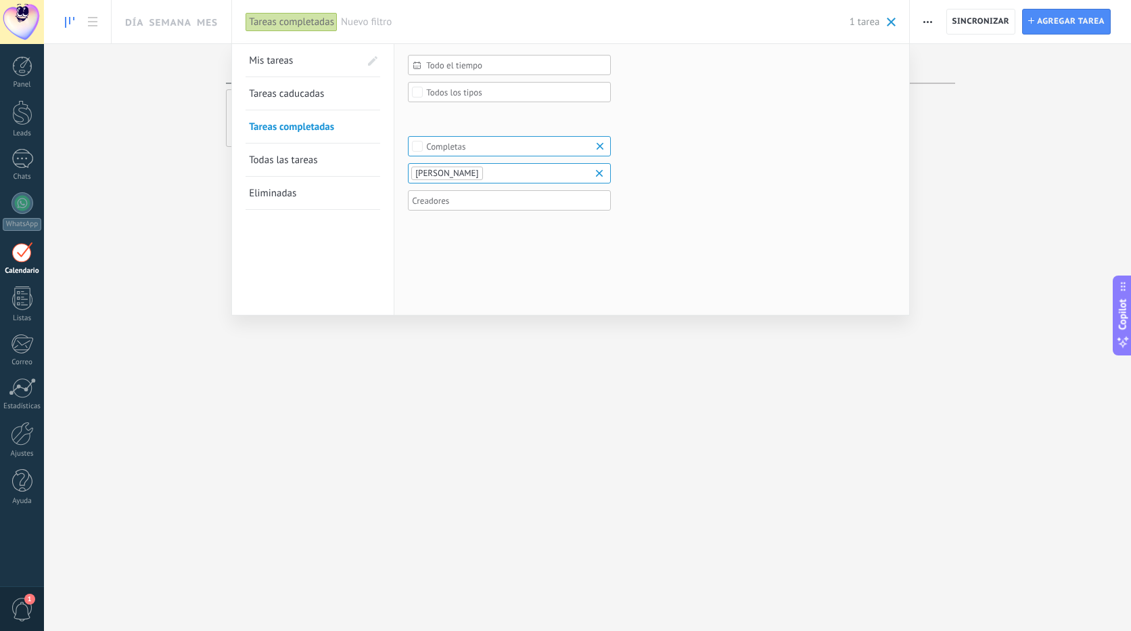
click at [294, 160] on span "Todas las tareas" at bounding box center [283, 160] width 68 height 13
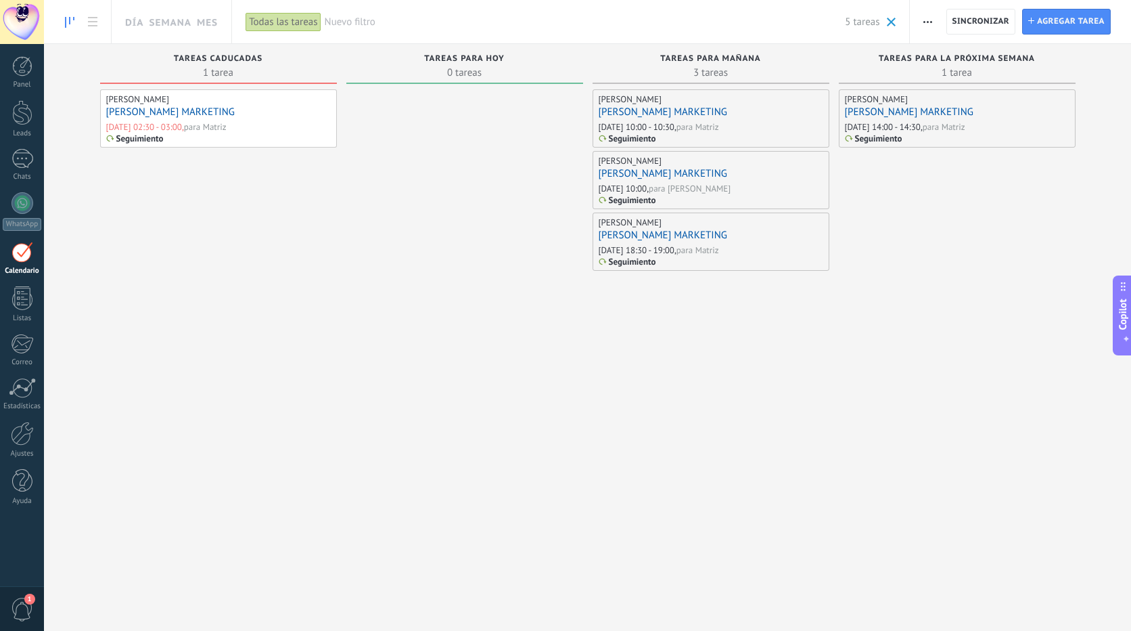
click at [278, 24] on div "Todas las tareas" at bounding box center [283, 22] width 75 height 20
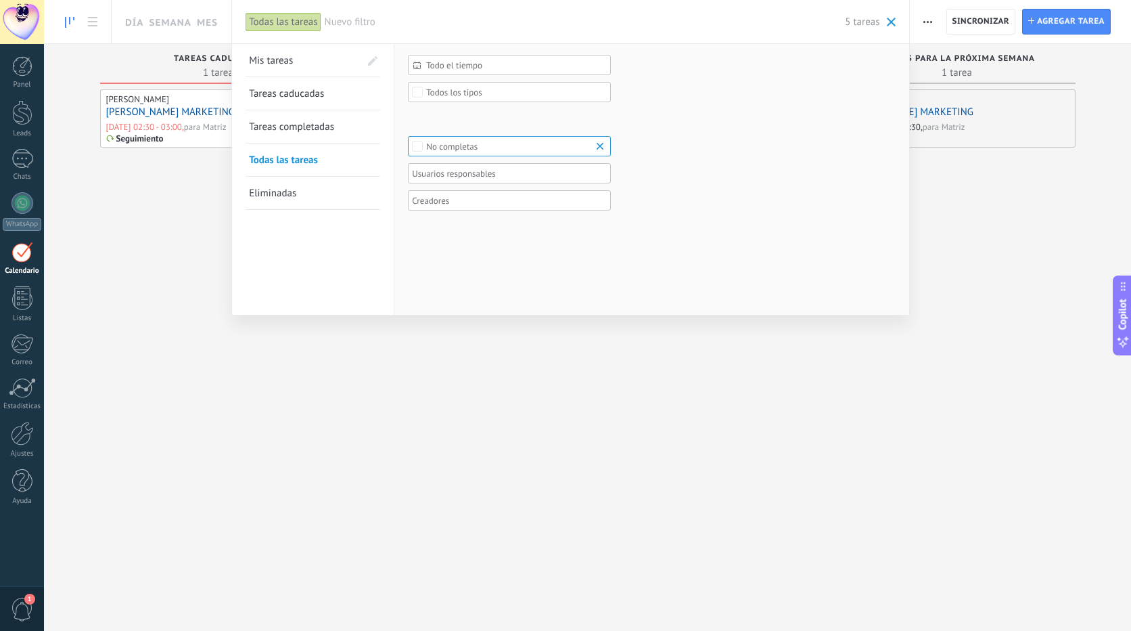
click at [269, 189] on span "Eliminadas" at bounding box center [272, 193] width 47 height 13
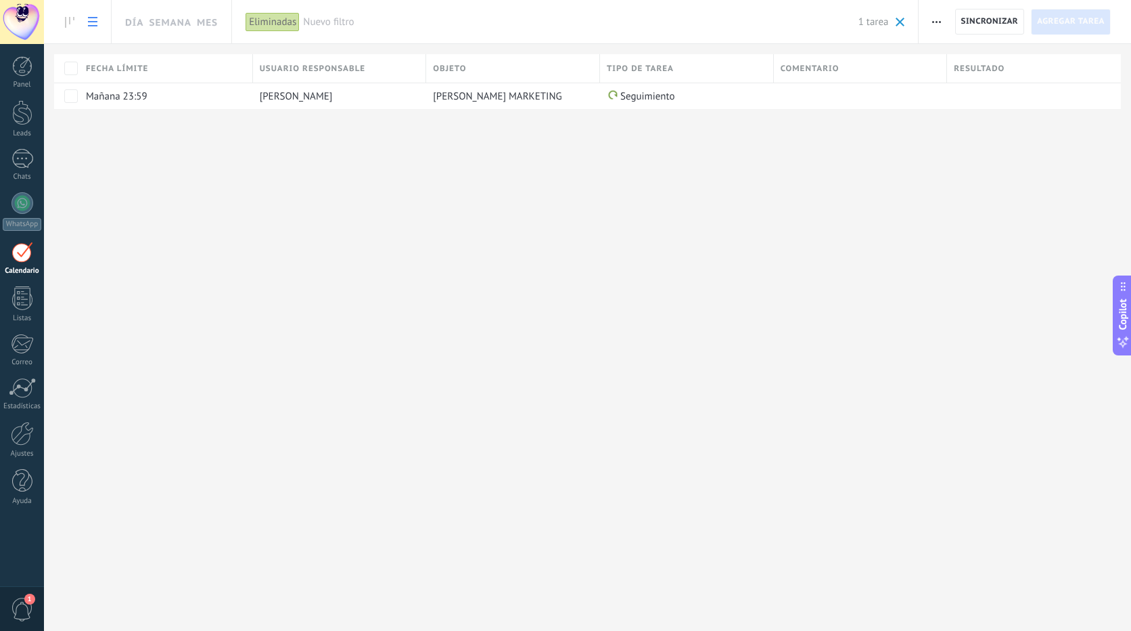
click at [268, 24] on div "Eliminadas" at bounding box center [273, 22] width 54 height 20
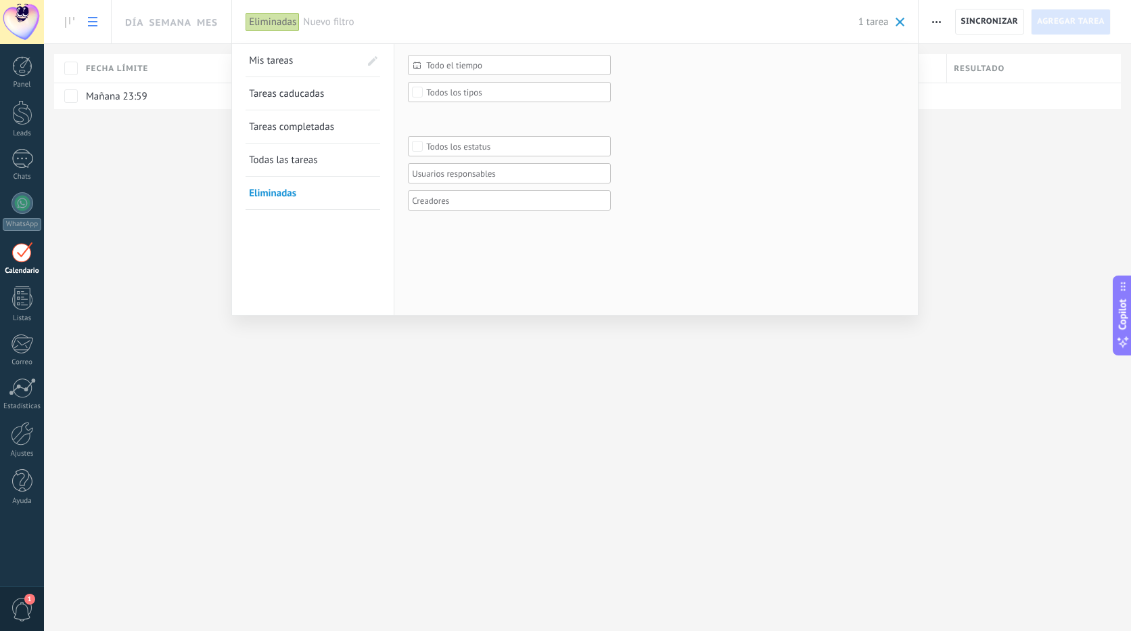
click at [302, 158] on span "Todas las tareas" at bounding box center [283, 160] width 68 height 13
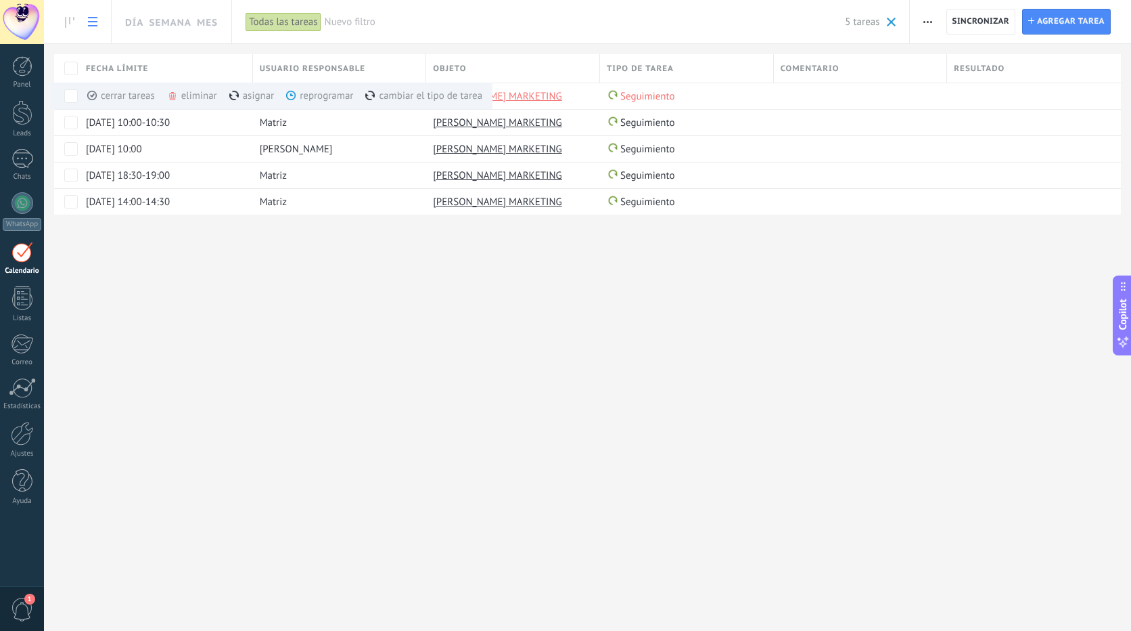
click at [183, 292] on div "Día Semana Mes Imprimir Exportación Administrar los tipos de tareas Sincronizar…" at bounding box center [587, 315] width 1087 height 631
click at [298, 298] on div "Día Semana Mes Imprimir Exportación Administrar los tipos de tareas Sincronizar…" at bounding box center [587, 315] width 1087 height 631
click at [300, 310] on div "Día Semana Mes Imprimir Exportación Administrar los tipos de tareas Sincronizar…" at bounding box center [587, 315] width 1087 height 631
click at [273, 17] on div "Todas las tareas" at bounding box center [283, 22] width 75 height 20
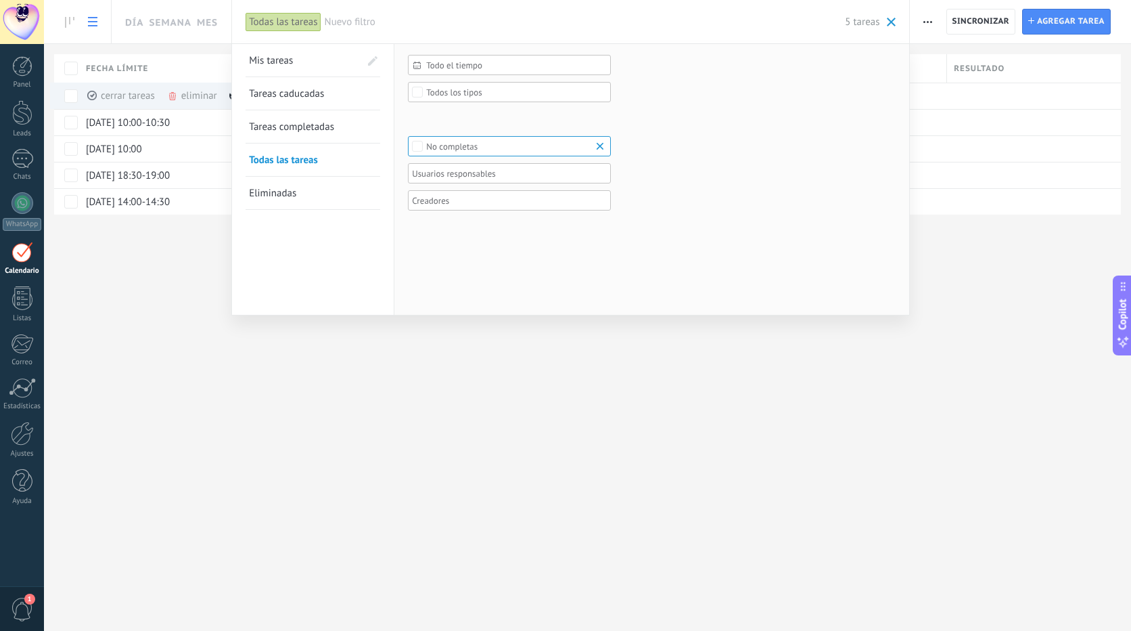
click at [298, 157] on span "Todas las tareas" at bounding box center [283, 160] width 69 height 13
click at [137, 326] on div at bounding box center [565, 315] width 1131 height 631
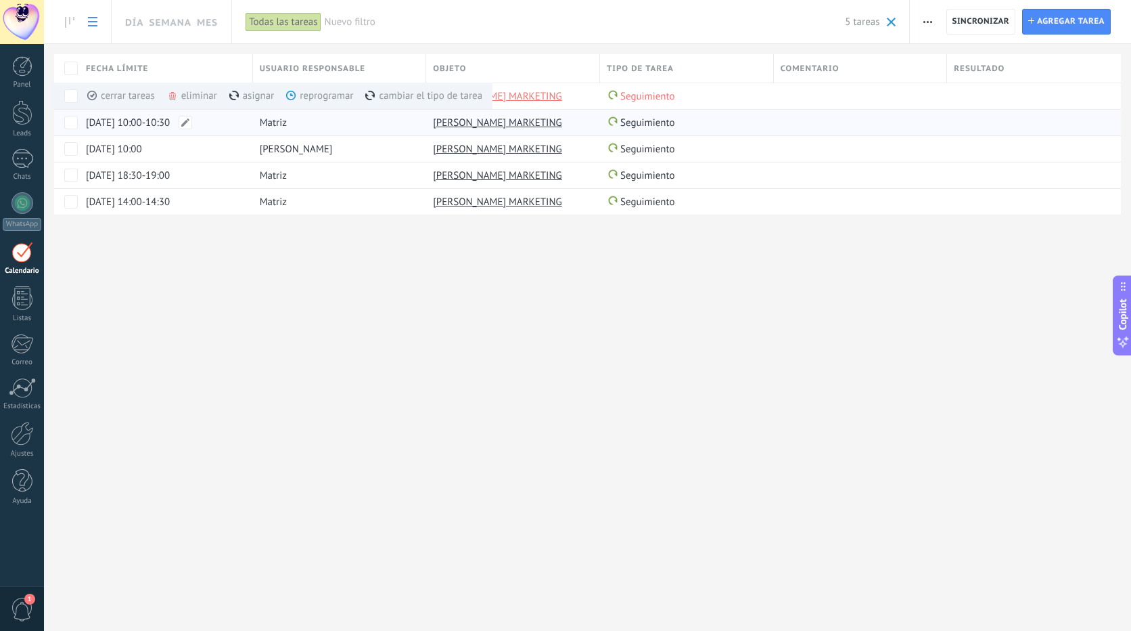
click at [120, 124] on span "[DATE] 10:00-10:30" at bounding box center [128, 122] width 84 height 13
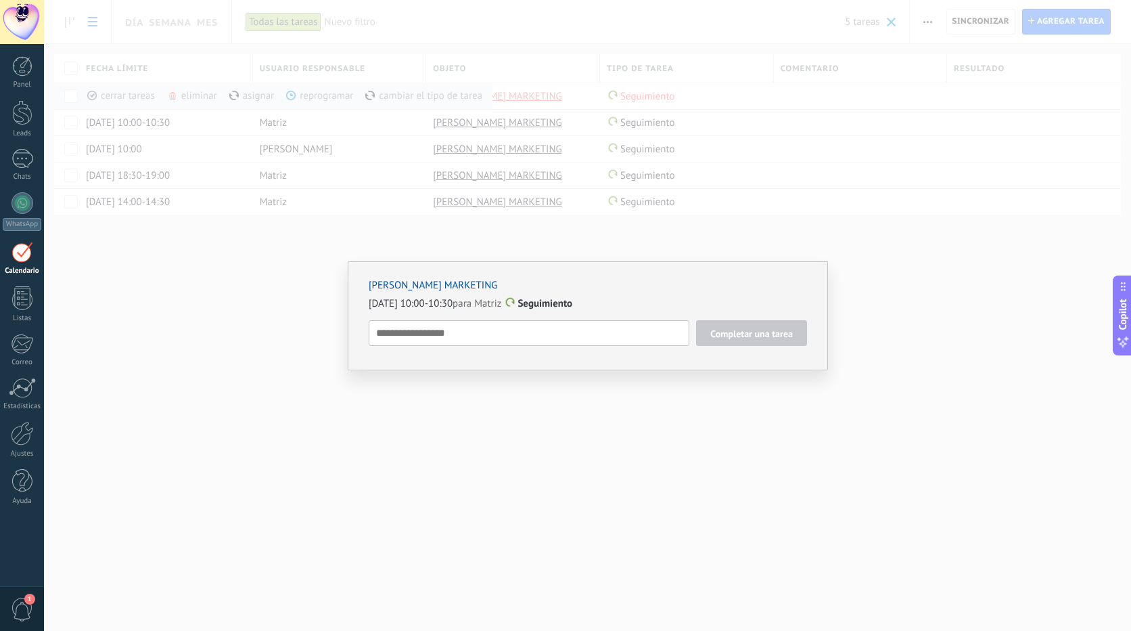
click at [844, 269] on div "[PERSON_NAME] MARKETING [DATE] 10:00-10:30 para Matriz Seguimiento Completar un…" at bounding box center [587, 315] width 1087 height 631
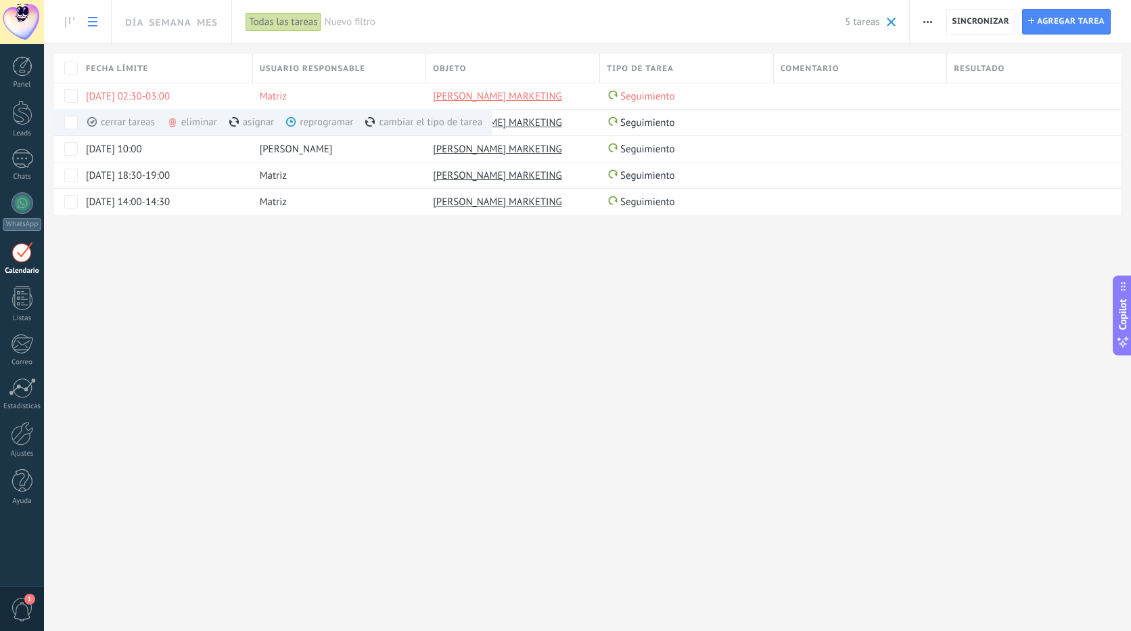
click at [441, 326] on div "Día Semana Mes Imprimir Exportación Administrar los tipos de tareas Sincronizar…" at bounding box center [587, 315] width 1087 height 631
click at [278, 19] on div "Todas las tareas" at bounding box center [283, 22] width 75 height 20
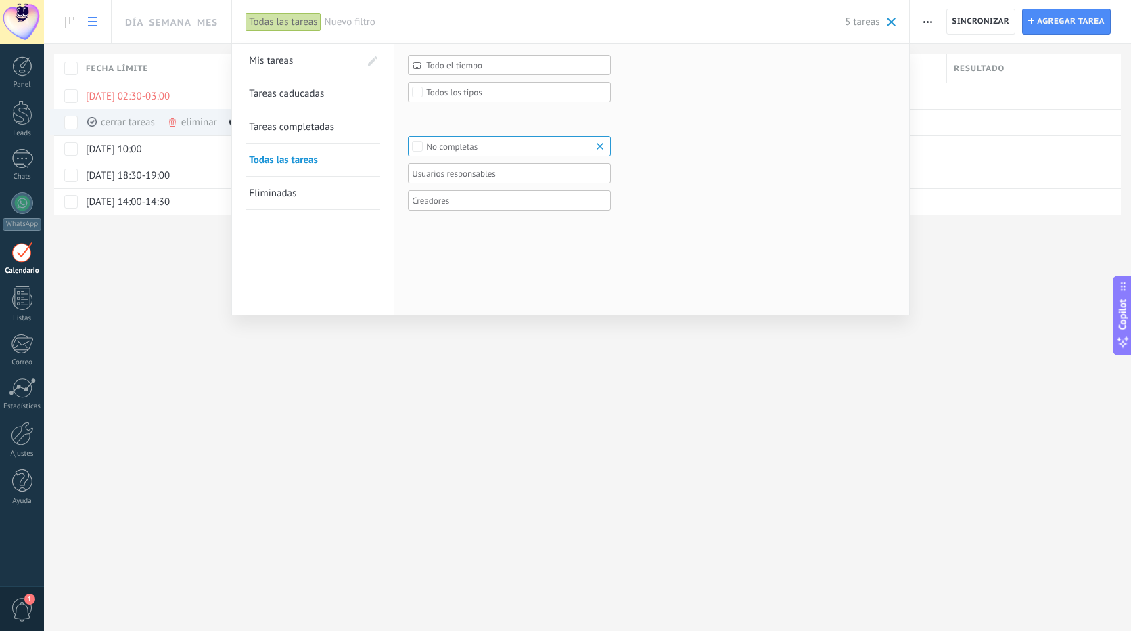
drag, startPoint x: 158, startPoint y: 361, endPoint x: 166, endPoint y: 351, distance: 13.4
click at [158, 361] on div at bounding box center [565, 315] width 1131 height 631
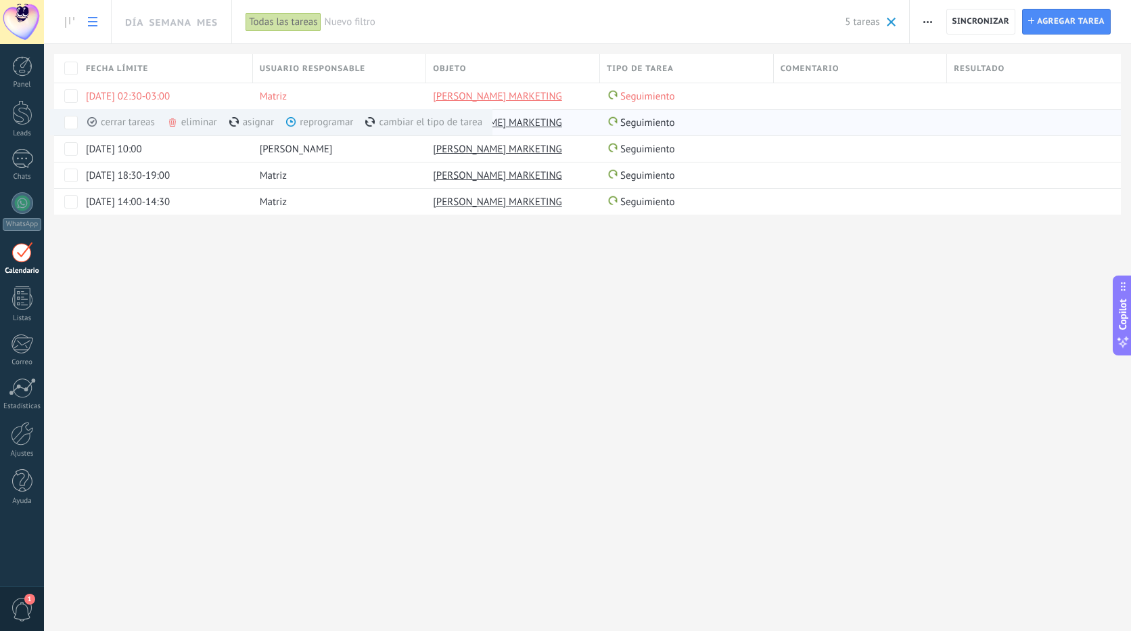
click at [196, 123] on div "eliminar màs" at bounding box center [215, 122] width 96 height 26
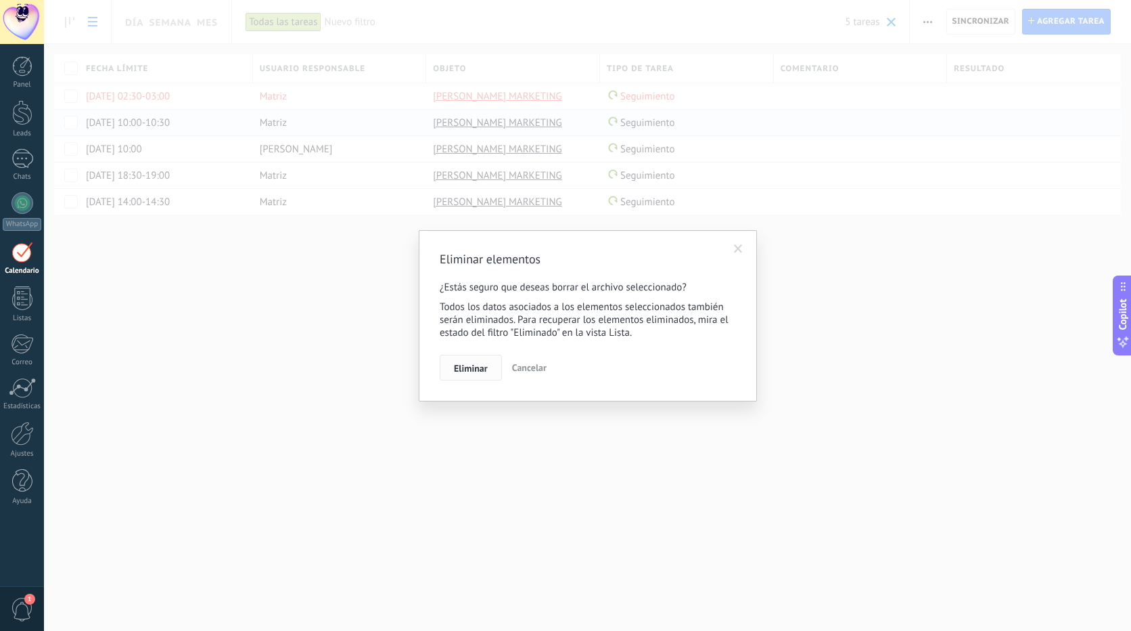
click at [472, 369] on span "Eliminar" at bounding box center [471, 367] width 34 height 9
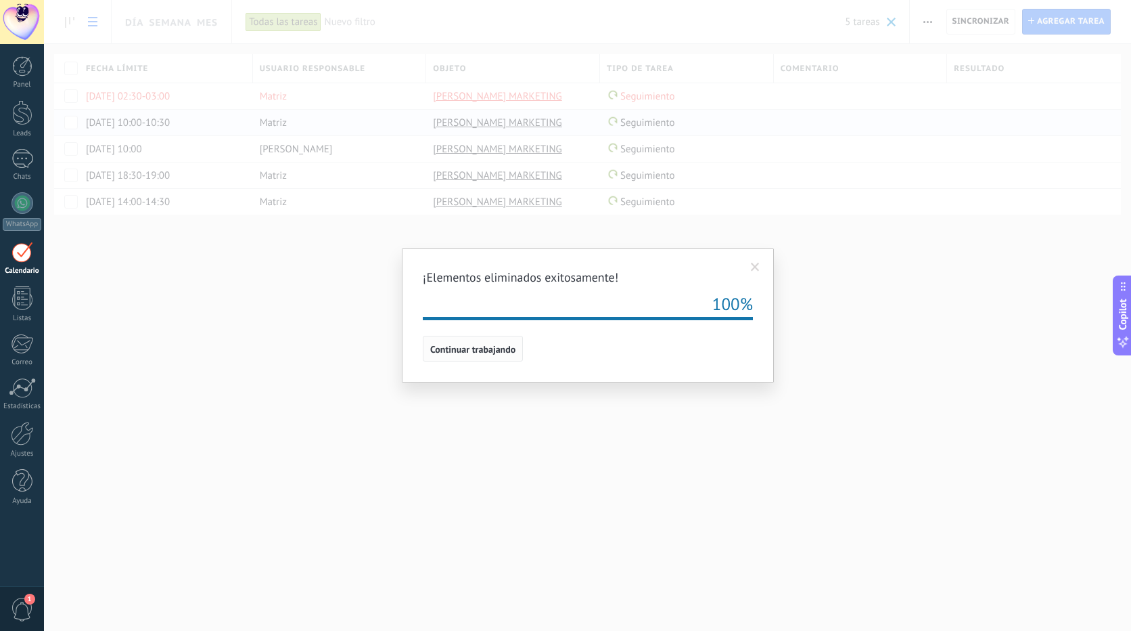
click at [471, 346] on span "Continuar trabajando" at bounding box center [472, 348] width 85 height 9
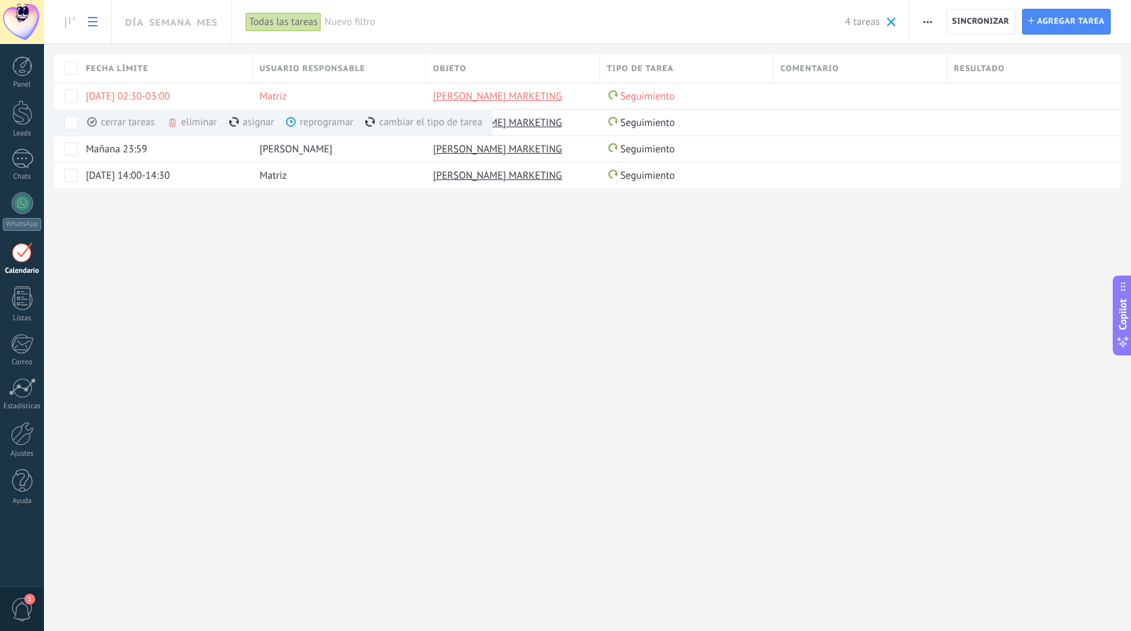
click at [114, 412] on div "Día Semana Mes Imprimir Exportación Administrar los tipos de tareas Sincronizar…" at bounding box center [587, 315] width 1087 height 631
click at [22, 256] on div at bounding box center [23, 252] width 22 height 21
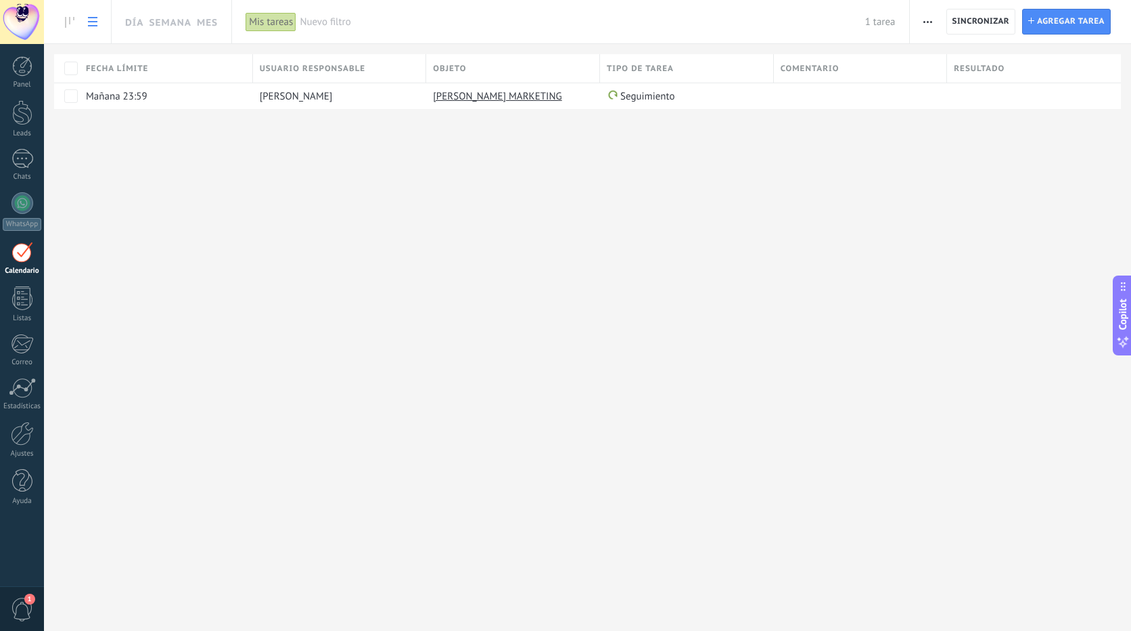
click at [22, 256] on div at bounding box center [23, 252] width 22 height 21
click at [286, 24] on div "Mis tareas" at bounding box center [271, 22] width 51 height 20
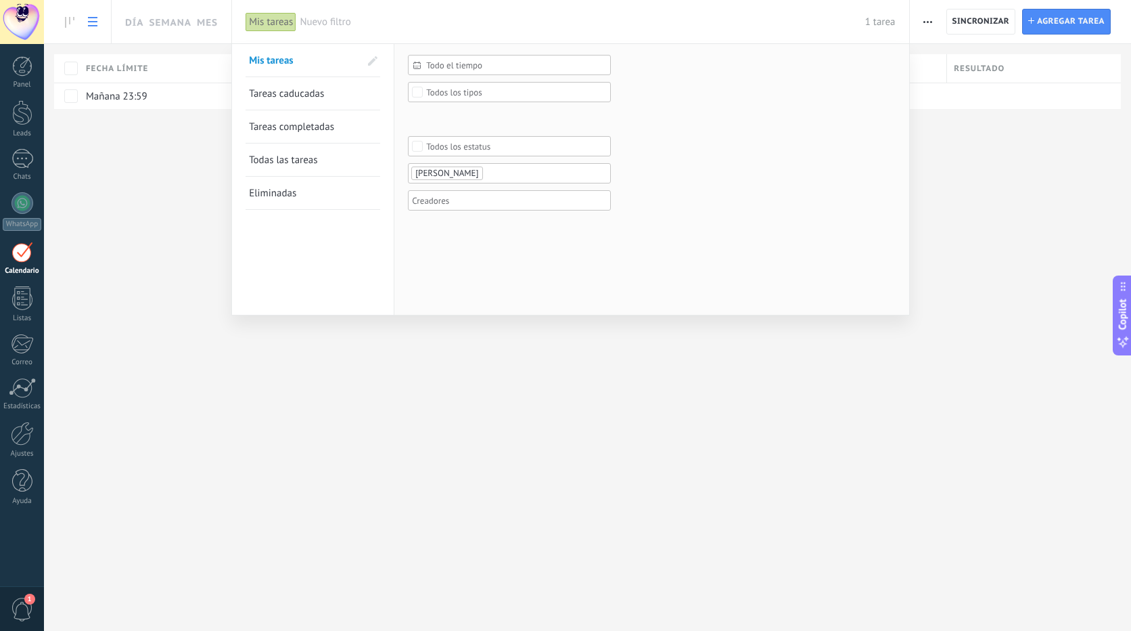
click at [286, 156] on span "Todas las tareas" at bounding box center [283, 160] width 68 height 13
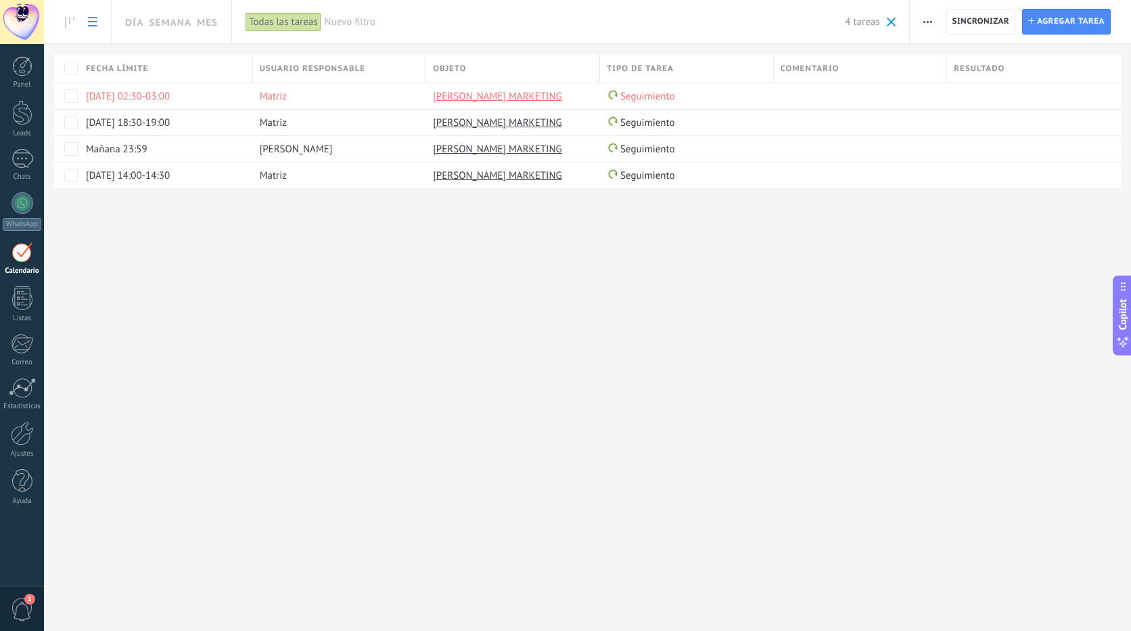
click at [23, 259] on div at bounding box center [23, 252] width 22 height 21
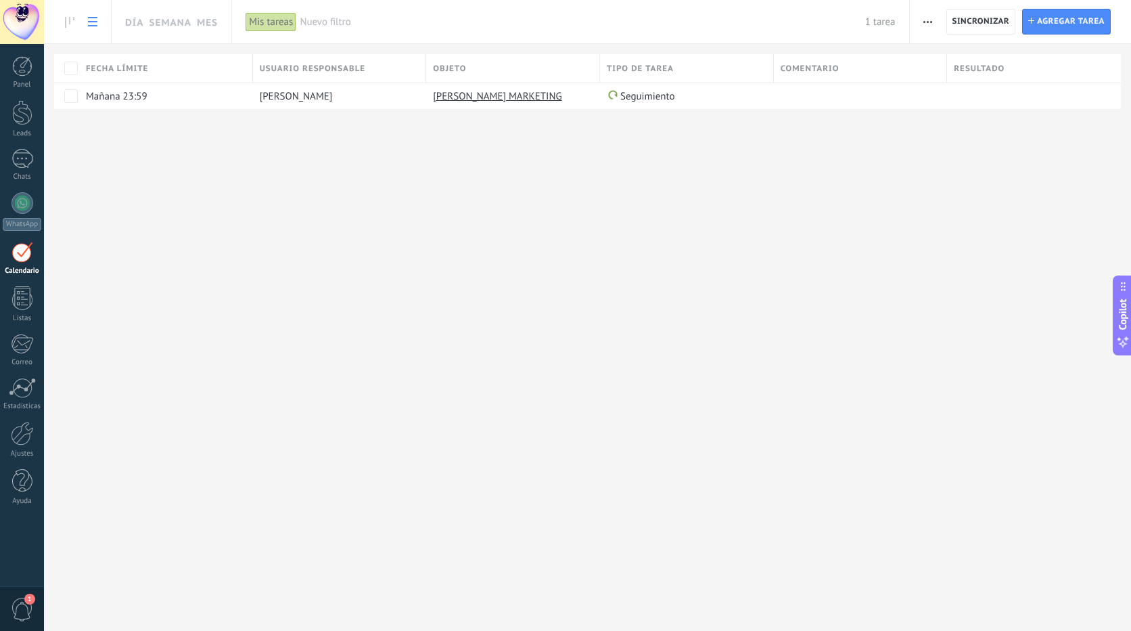
click at [269, 16] on div "Mis tareas" at bounding box center [271, 22] width 51 height 20
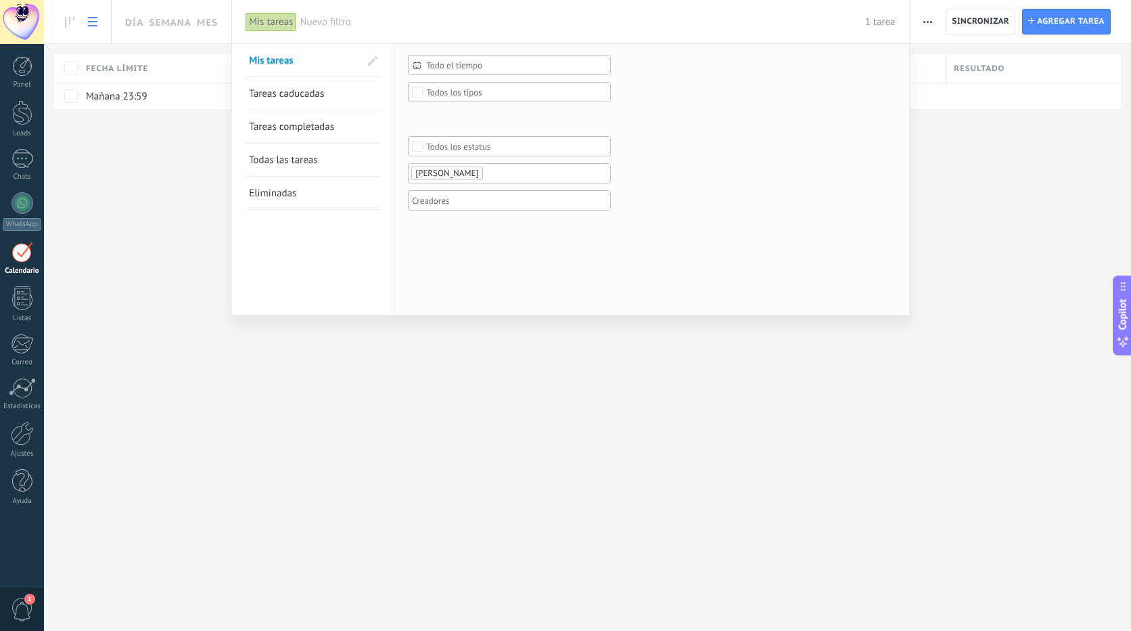
click at [296, 164] on span "Todas las tareas" at bounding box center [283, 160] width 68 height 13
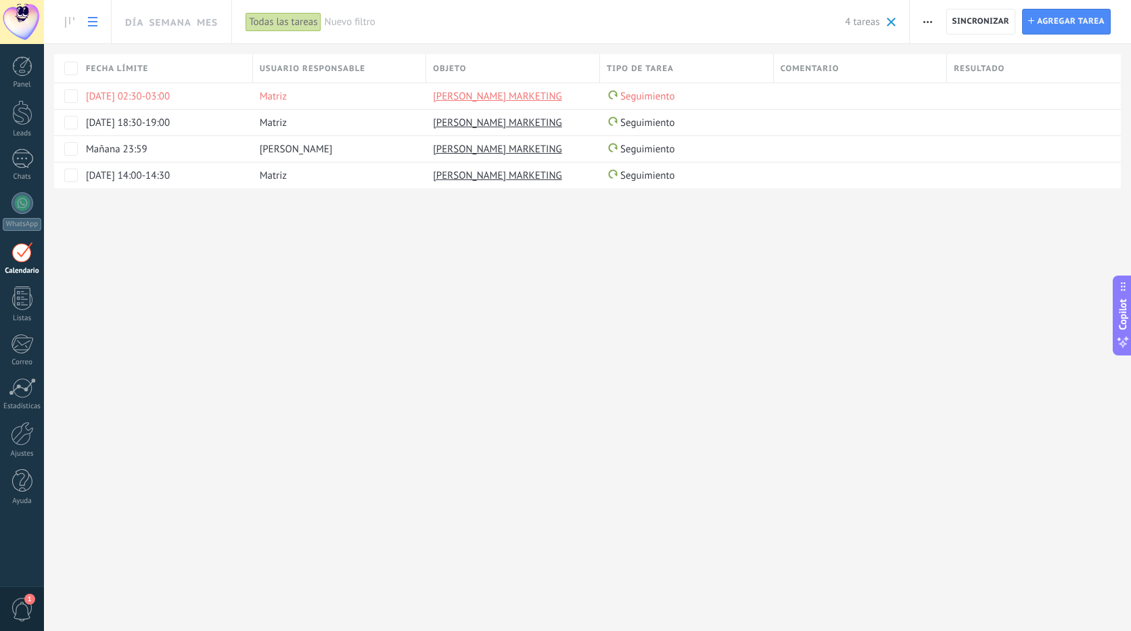
click at [271, 26] on div "Todas las tareas" at bounding box center [283, 22] width 75 height 20
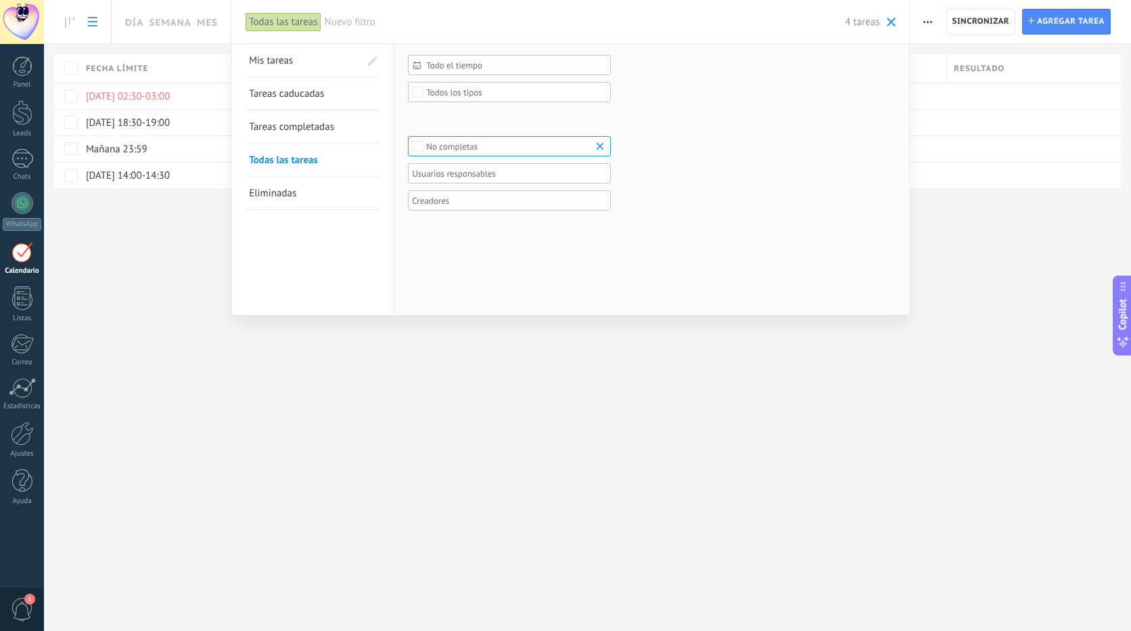
click at [272, 18] on div "Todas las tareas" at bounding box center [283, 22] width 75 height 20
click at [265, 56] on span "Mis tareas" at bounding box center [271, 60] width 44 height 13
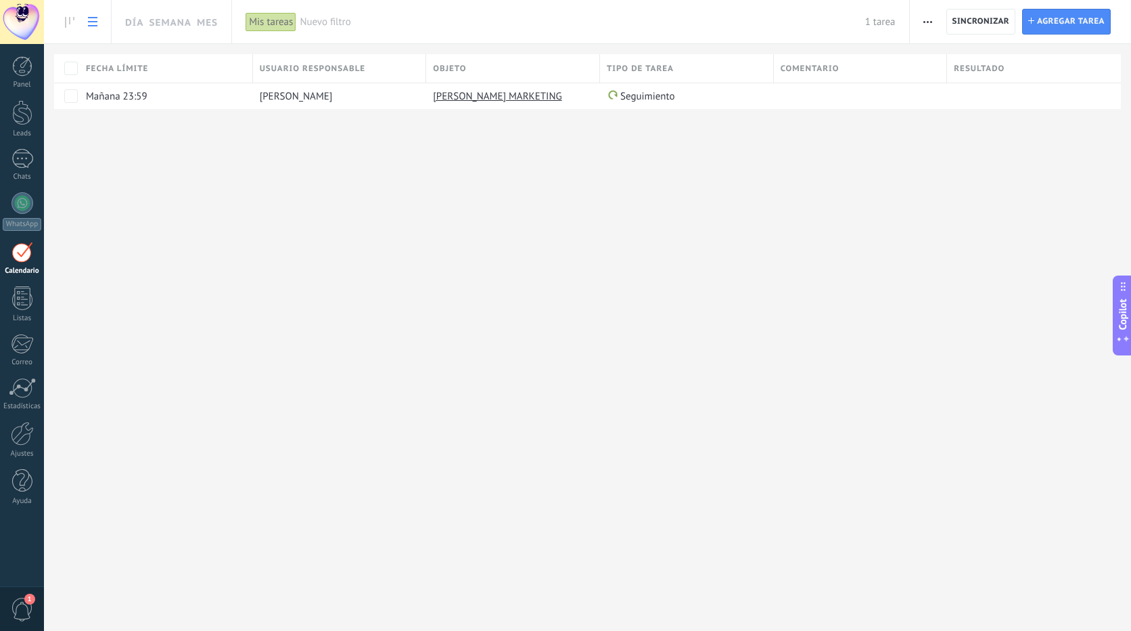
click at [269, 21] on div "Mis tareas" at bounding box center [271, 22] width 51 height 20
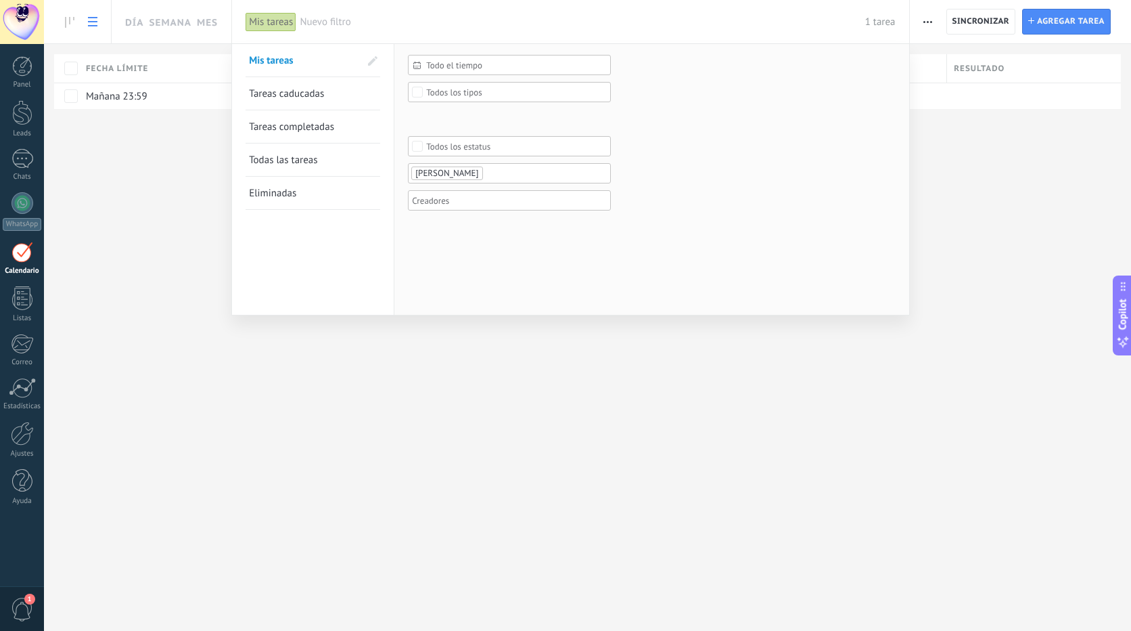
click at [294, 162] on span "Todas las tareas" at bounding box center [283, 160] width 68 height 13
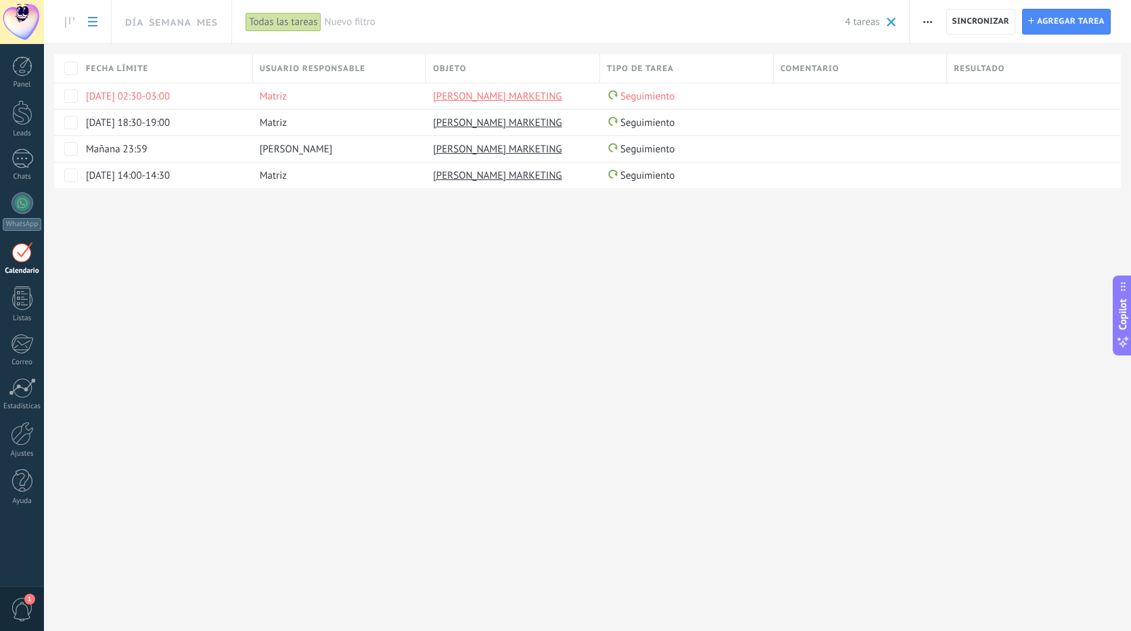
click at [94, 26] on link at bounding box center [92, 22] width 23 height 26
click at [66, 23] on use at bounding box center [69, 22] width 9 height 11
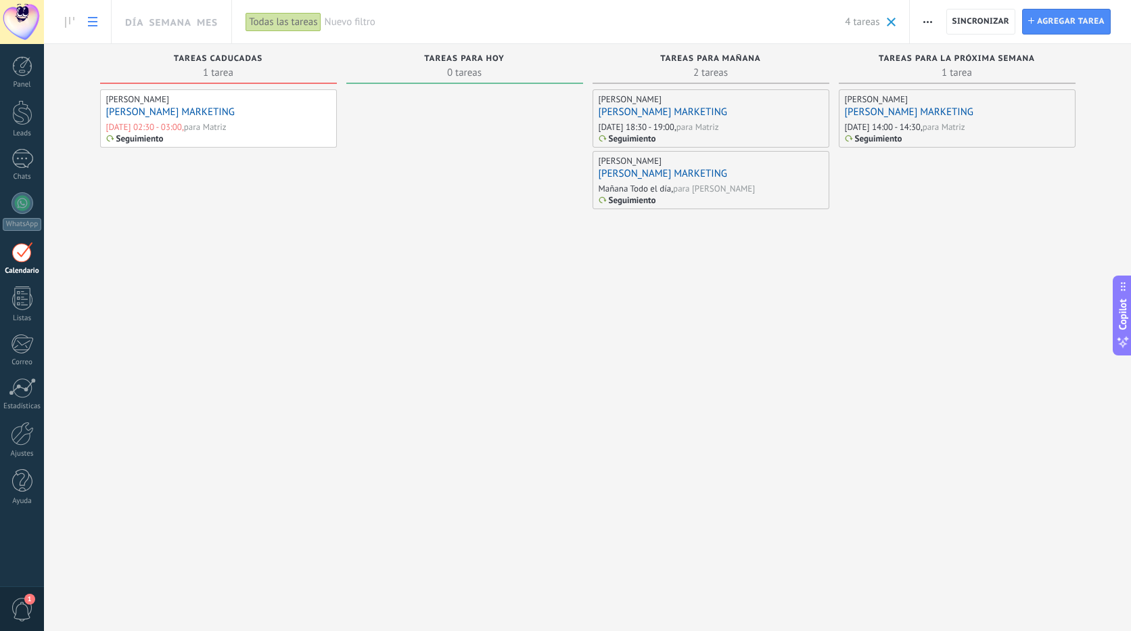
click at [88, 24] on icon at bounding box center [92, 21] width 9 height 9
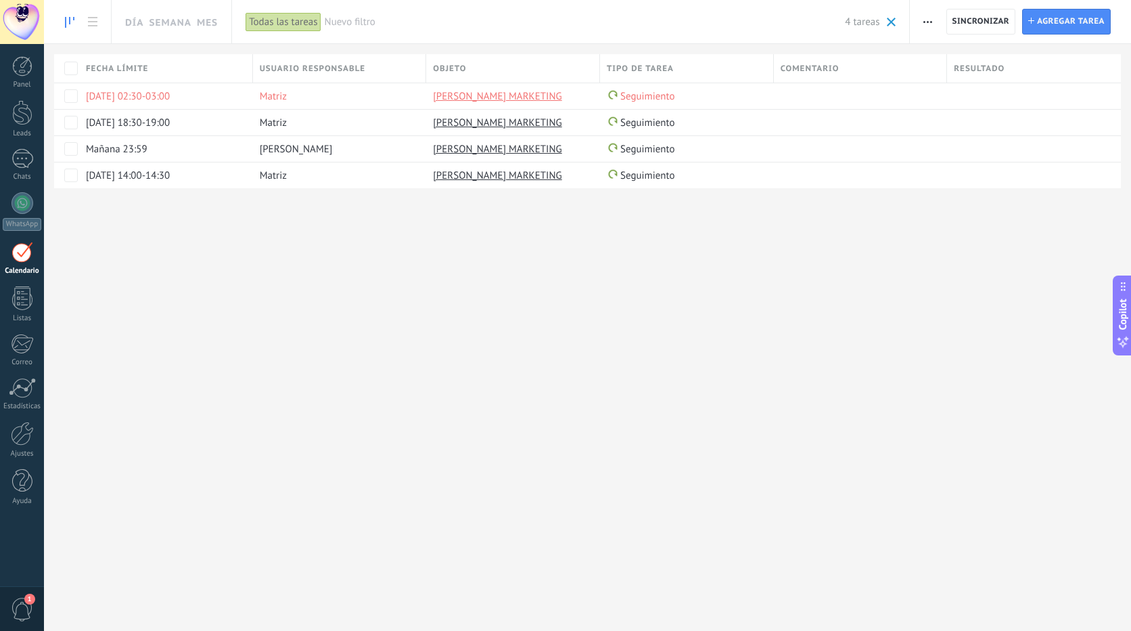
click at [69, 24] on icon at bounding box center [69, 22] width 9 height 11
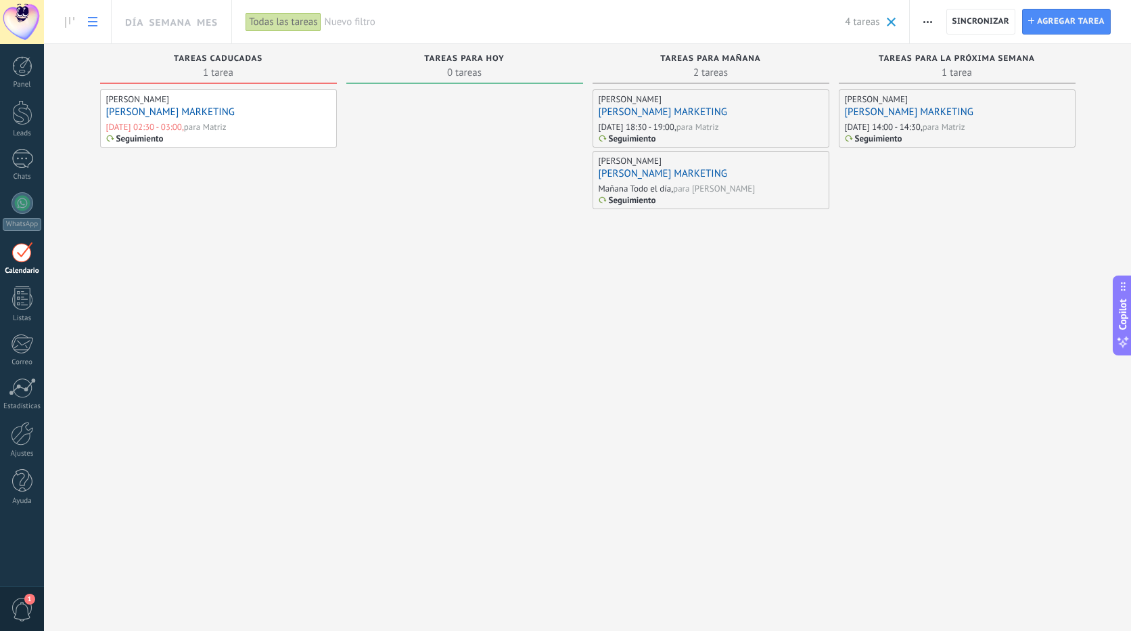
click at [93, 22] on use at bounding box center [92, 21] width 9 height 9
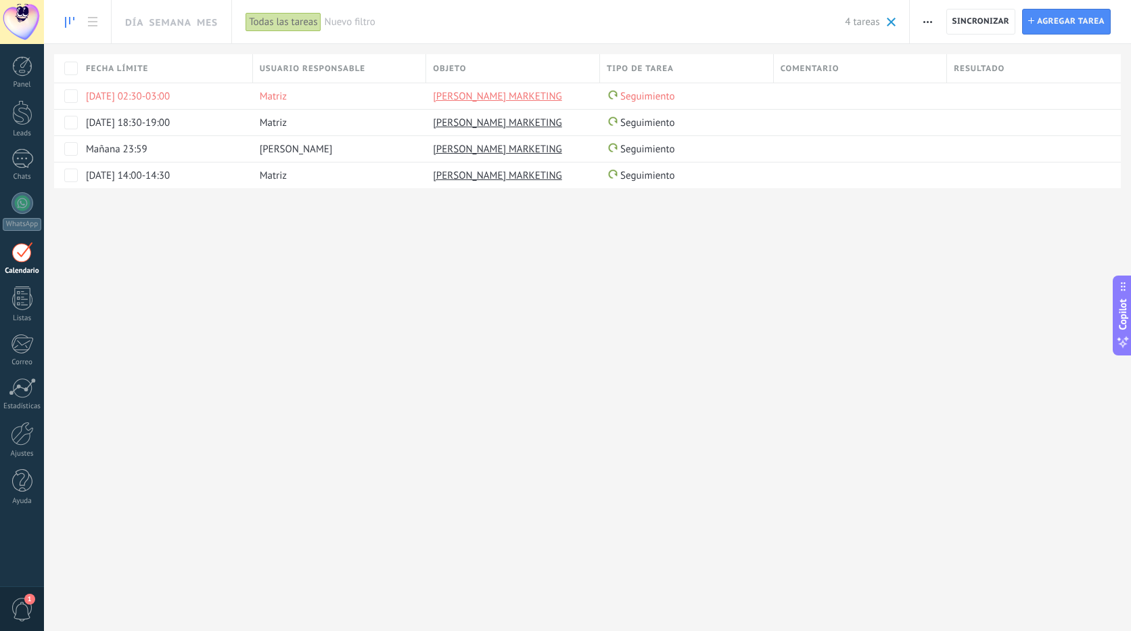
click at [69, 26] on icon at bounding box center [69, 22] width 9 height 11
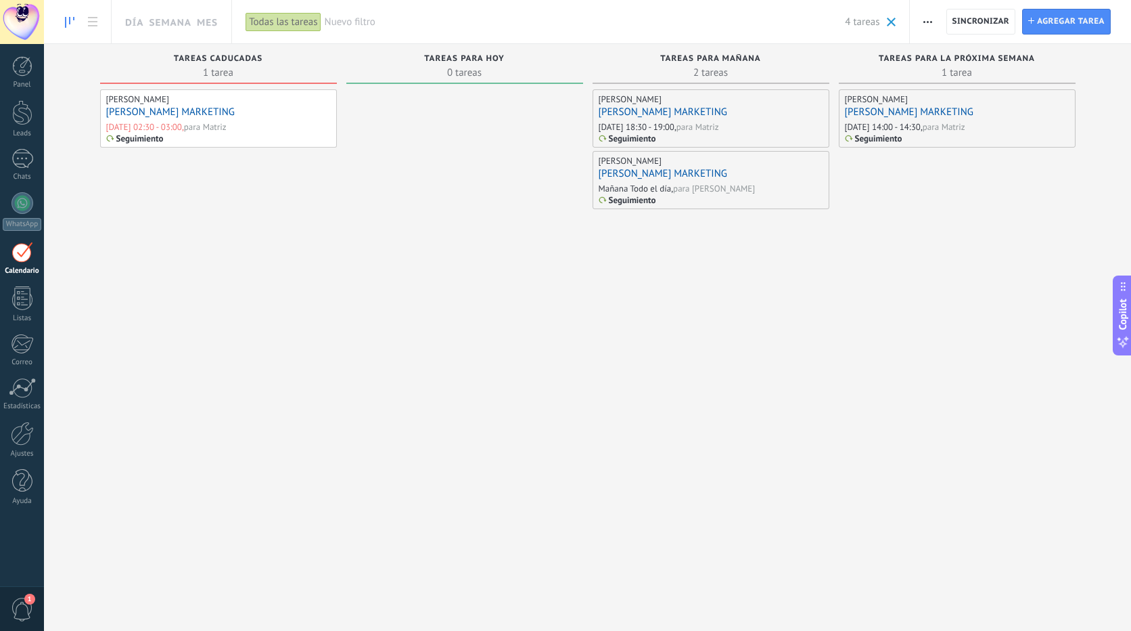
click at [267, 26] on div "Todas las tareas" at bounding box center [283, 22] width 75 height 20
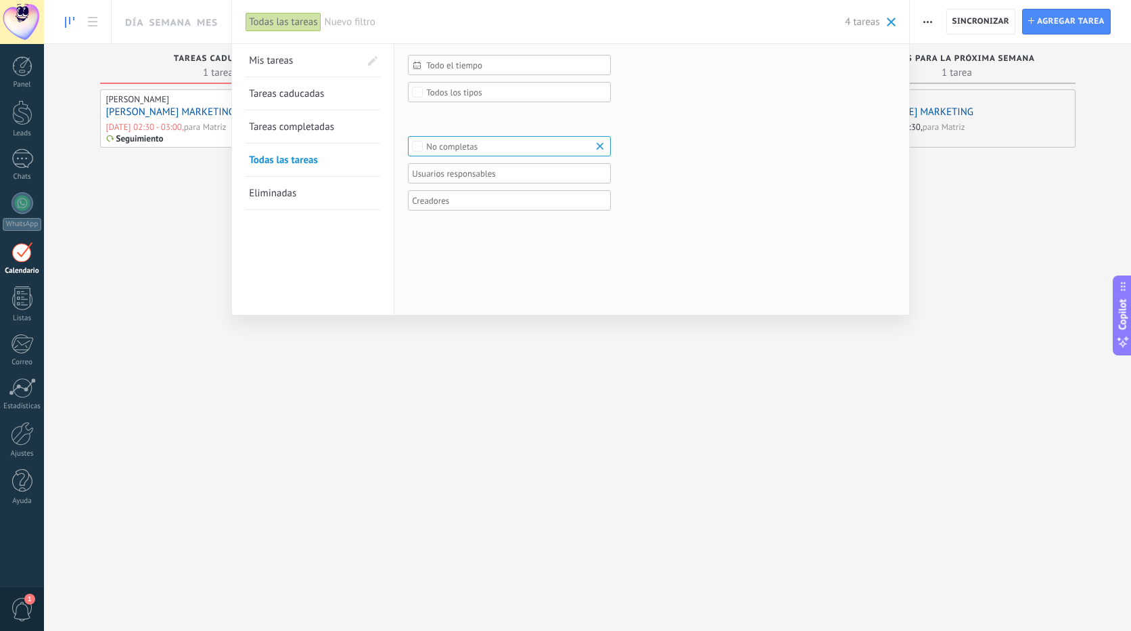
click at [271, 22] on div "Todas las tareas" at bounding box center [283, 22] width 75 height 20
click at [91, 21] on div at bounding box center [565, 315] width 1131 height 631
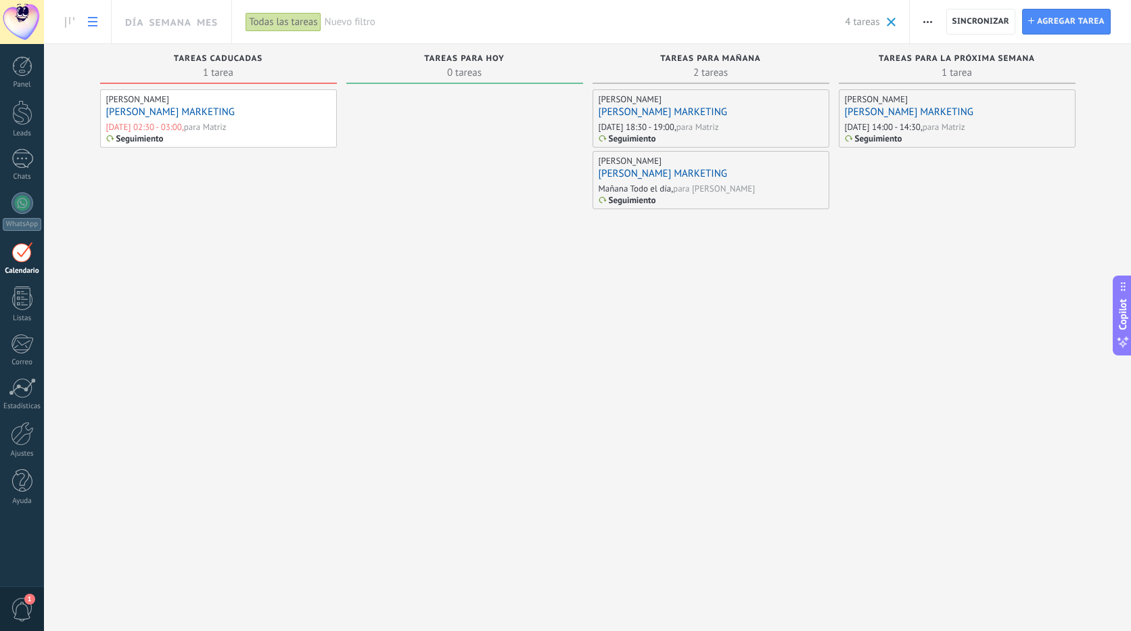
click at [91, 21] on use at bounding box center [92, 21] width 9 height 9
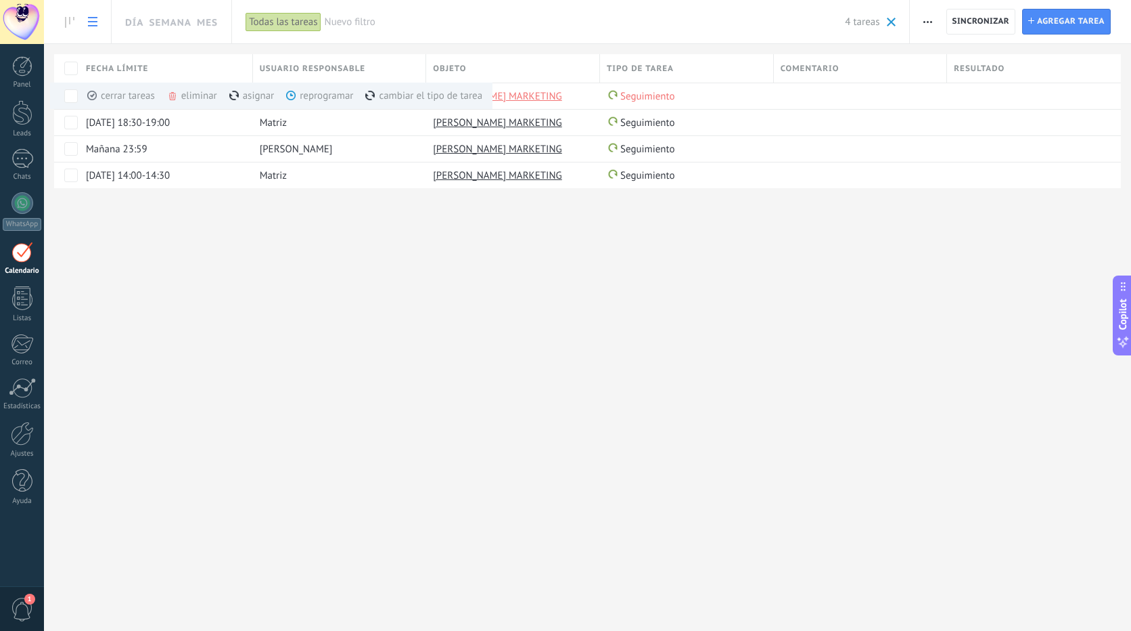
click at [391, 302] on div "Día Semana Mes Imprimir Exportación Administrar los tipos de tareas Sincronizar…" at bounding box center [587, 315] width 1087 height 631
click at [533, 276] on div "Día Semana Mes Imprimir Exportación Administrar los tipos de tareas Sincronizar…" at bounding box center [587, 315] width 1087 height 631
click at [686, 98] on span at bounding box center [686, 96] width 14 height 14
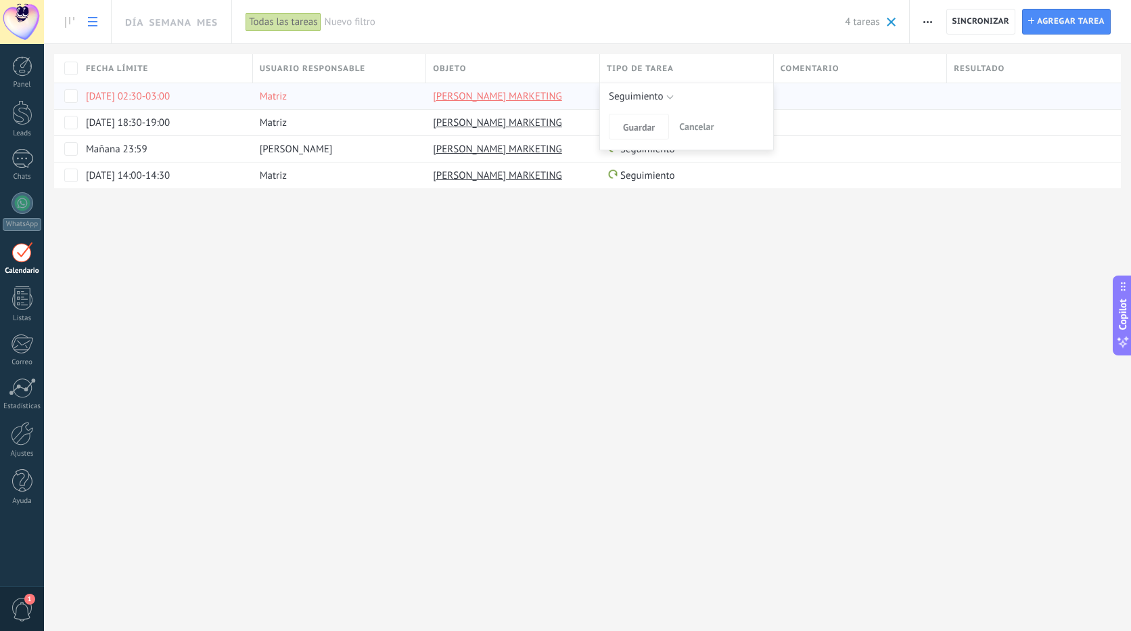
click at [580, 211] on div "Día Semana Mes Imprimir Exportación Administrar los tipos de tareas Sincronizar…" at bounding box center [587, 116] width 1087 height 232
click at [16, 195] on div at bounding box center [23, 203] width 22 height 22
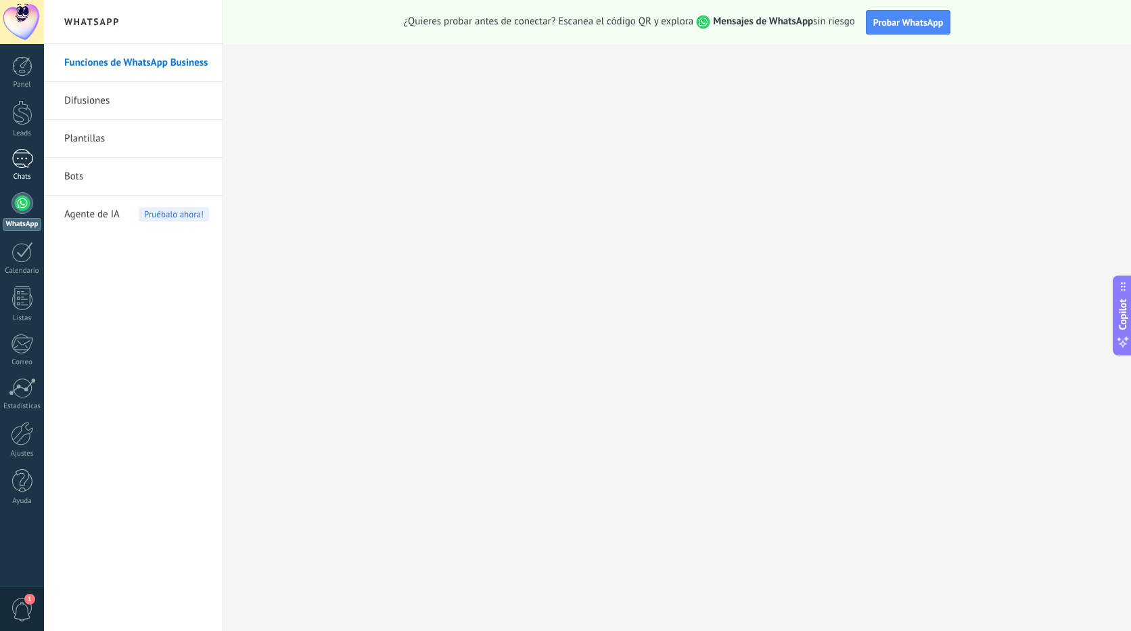
click at [30, 158] on div at bounding box center [23, 159] width 22 height 20
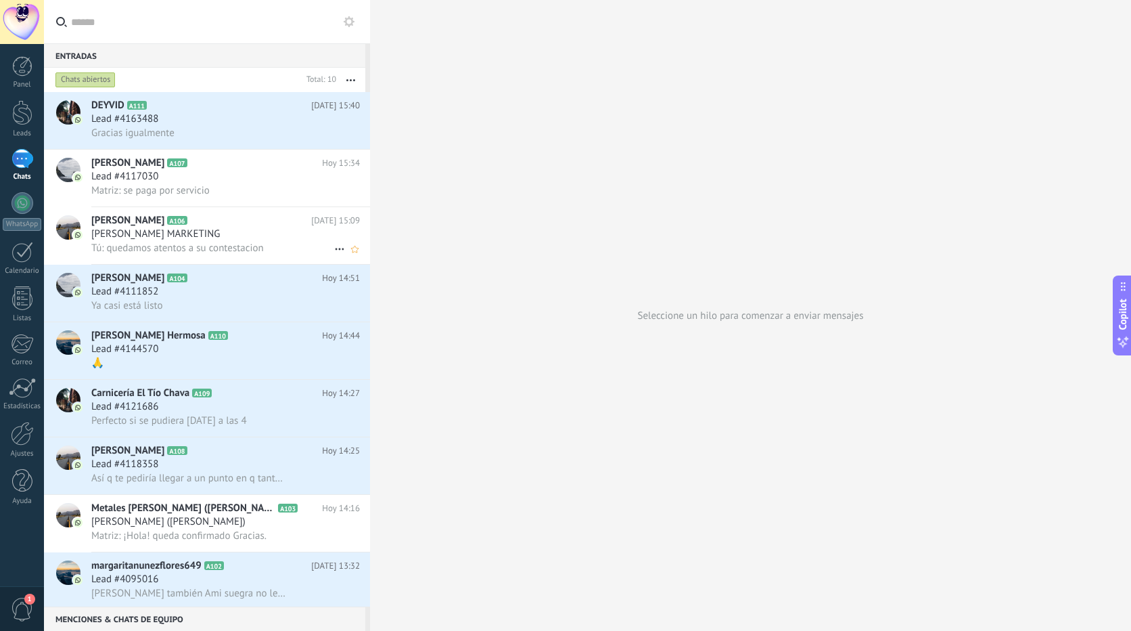
click at [281, 232] on div "[PERSON_NAME] MARKETING" at bounding box center [225, 234] width 269 height 14
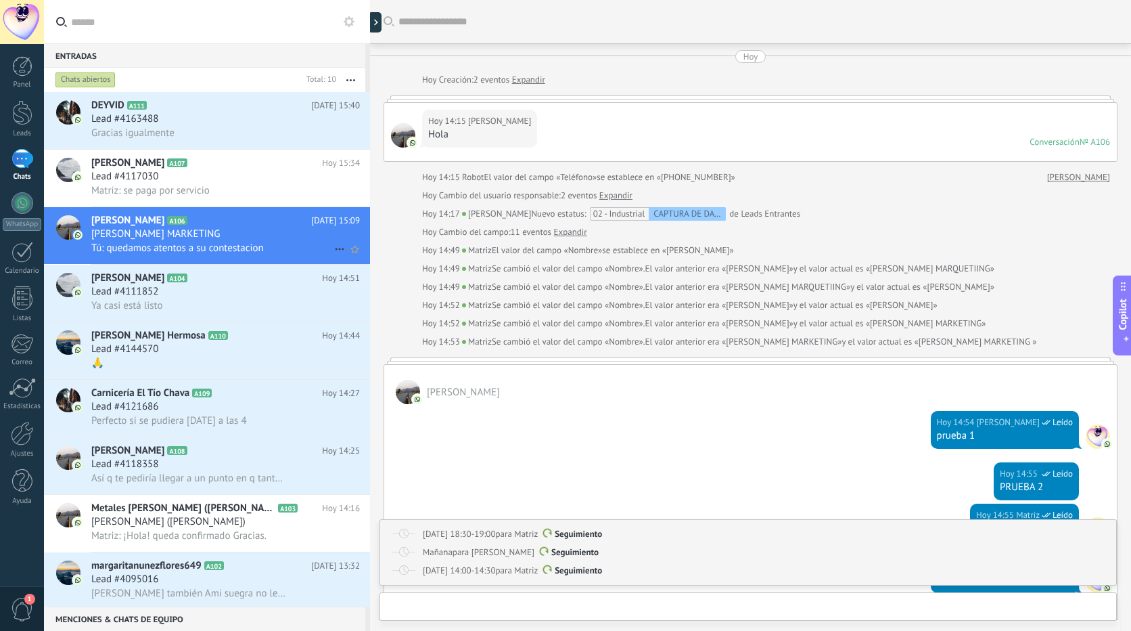
scroll to position [1931, 0]
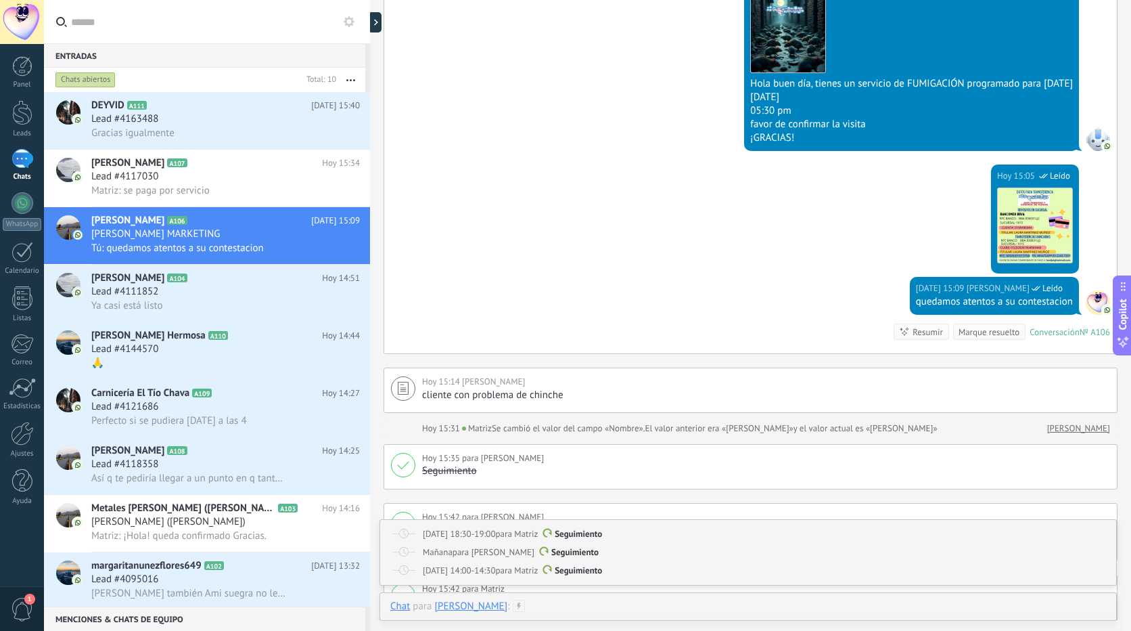
click at [555, 605] on div at bounding box center [748, 620] width 716 height 41
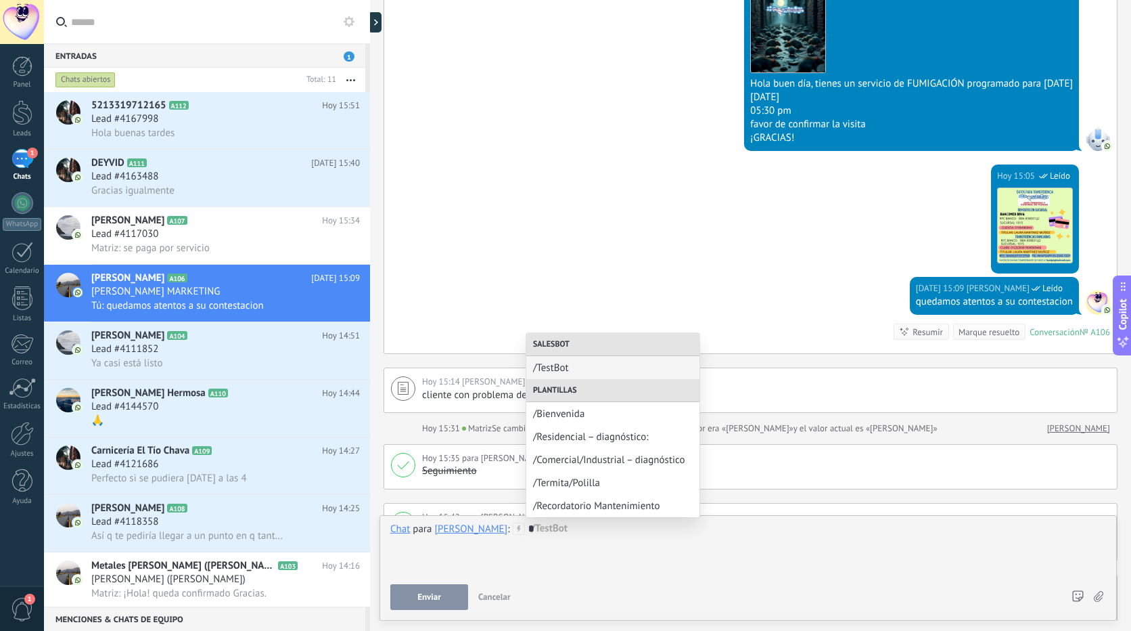
click at [548, 142] on div "Hoy 15:04 WhatsApp Lite Leído Descargar Hola buen día, tienes un servicio de FU…" at bounding box center [750, 69] width 733 height 190
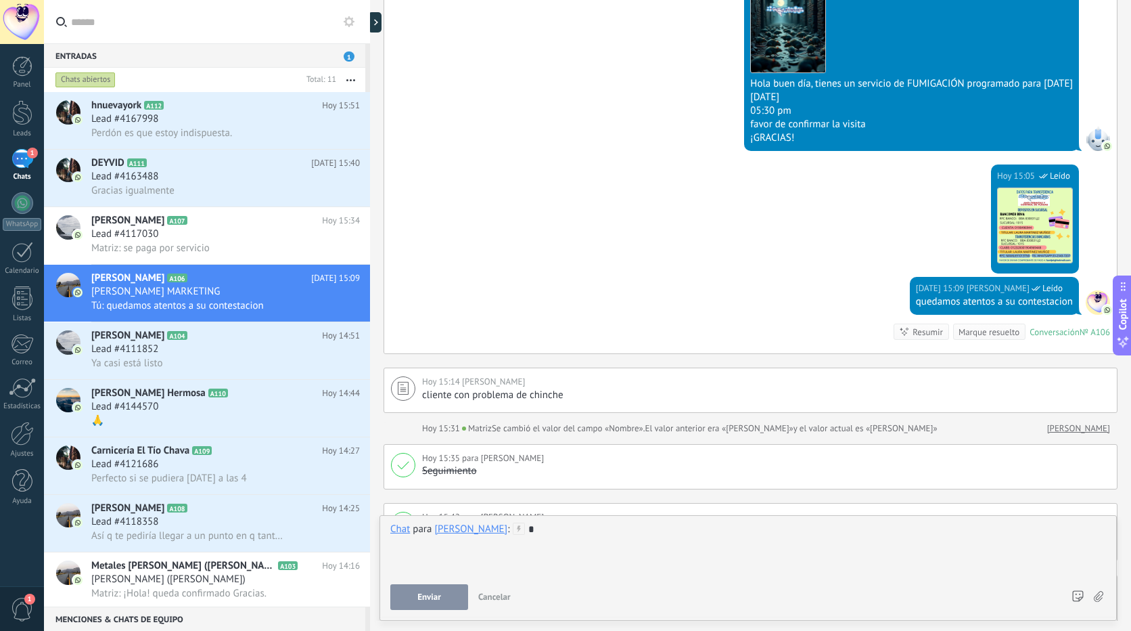
drag, startPoint x: 26, startPoint y: 114, endPoint x: 121, endPoint y: 111, distance: 95.4
click at [26, 114] on div at bounding box center [22, 112] width 20 height 25
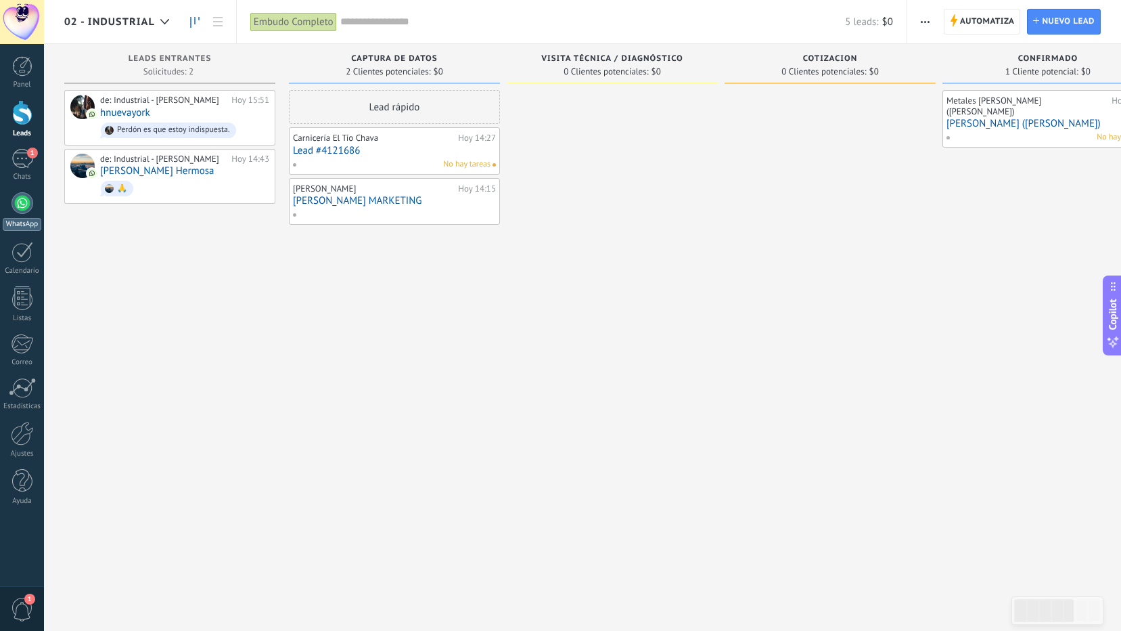
click at [24, 197] on div at bounding box center [23, 203] width 22 height 22
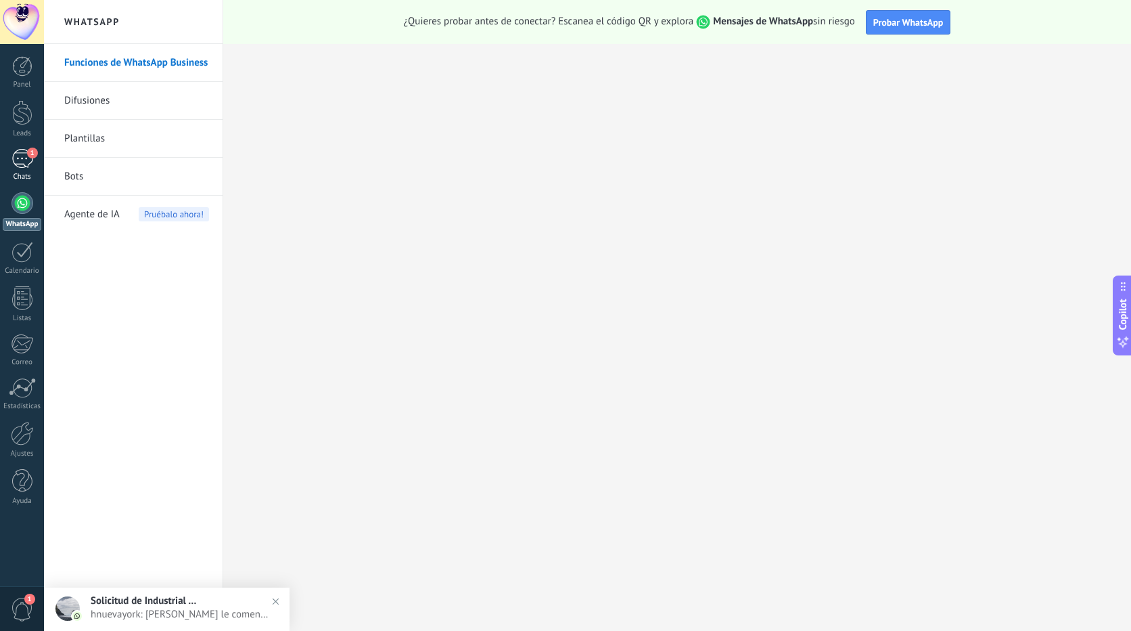
click at [22, 165] on div "1" at bounding box center [23, 159] width 22 height 20
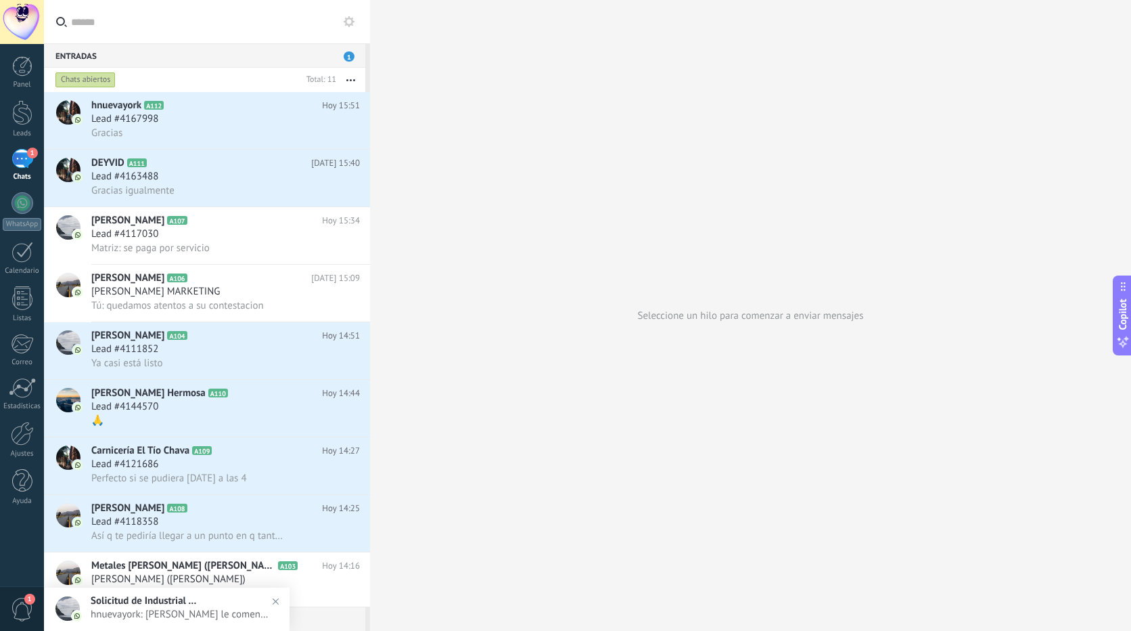
click at [353, 22] on use at bounding box center [349, 21] width 11 height 11
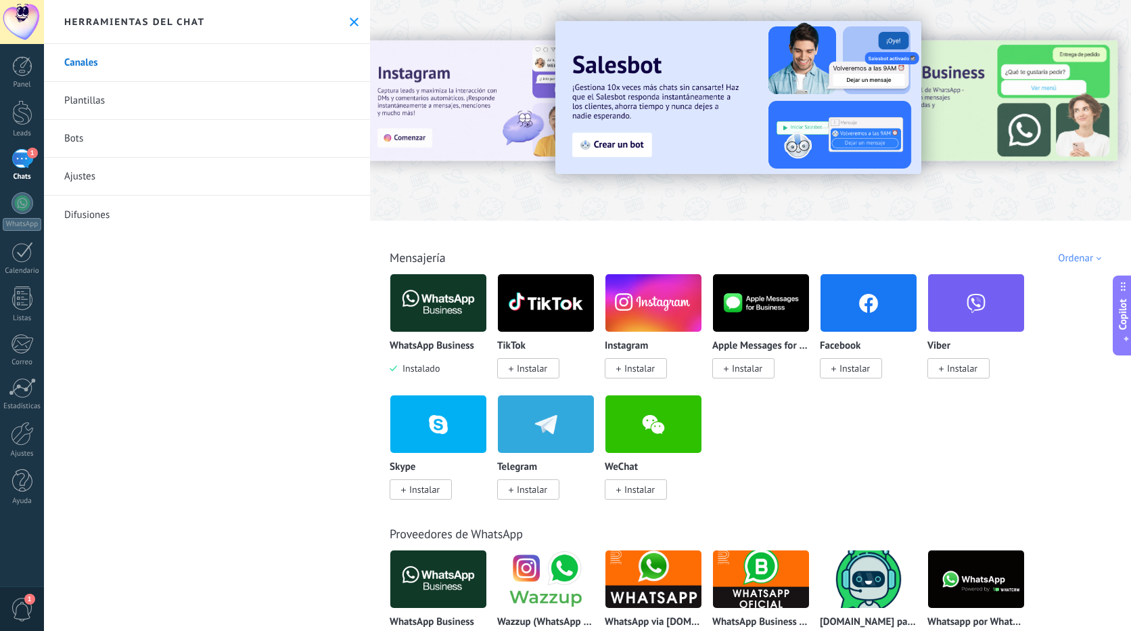
click at [98, 106] on link "Plantillas" at bounding box center [207, 101] width 326 height 38
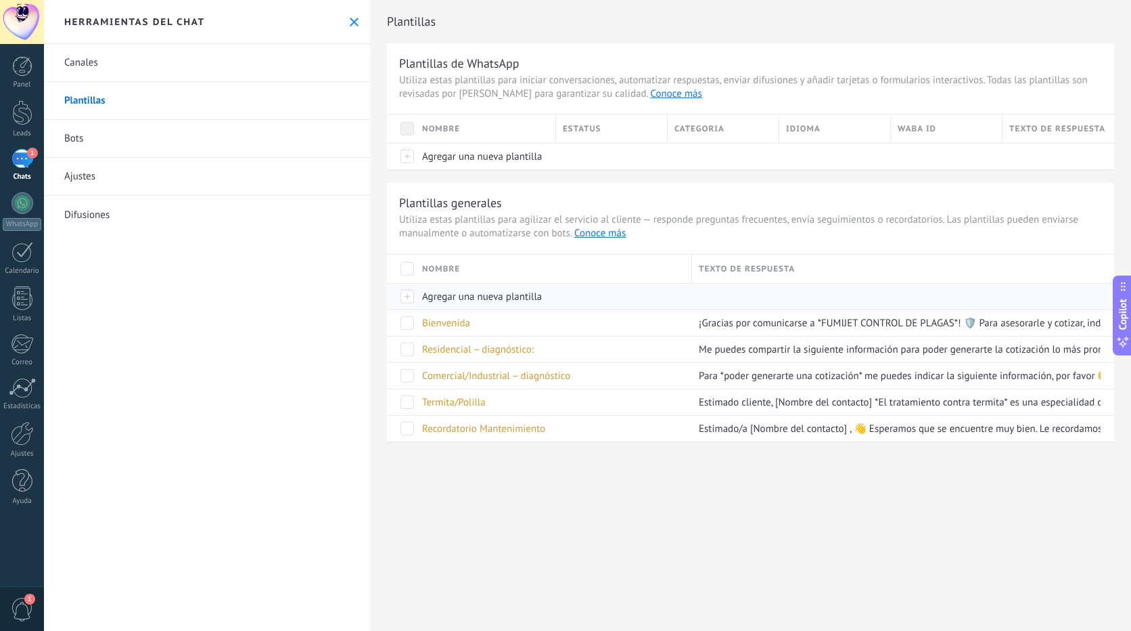
click at [453, 294] on span "Agregar una nueva plantilla" at bounding box center [482, 296] width 120 height 13
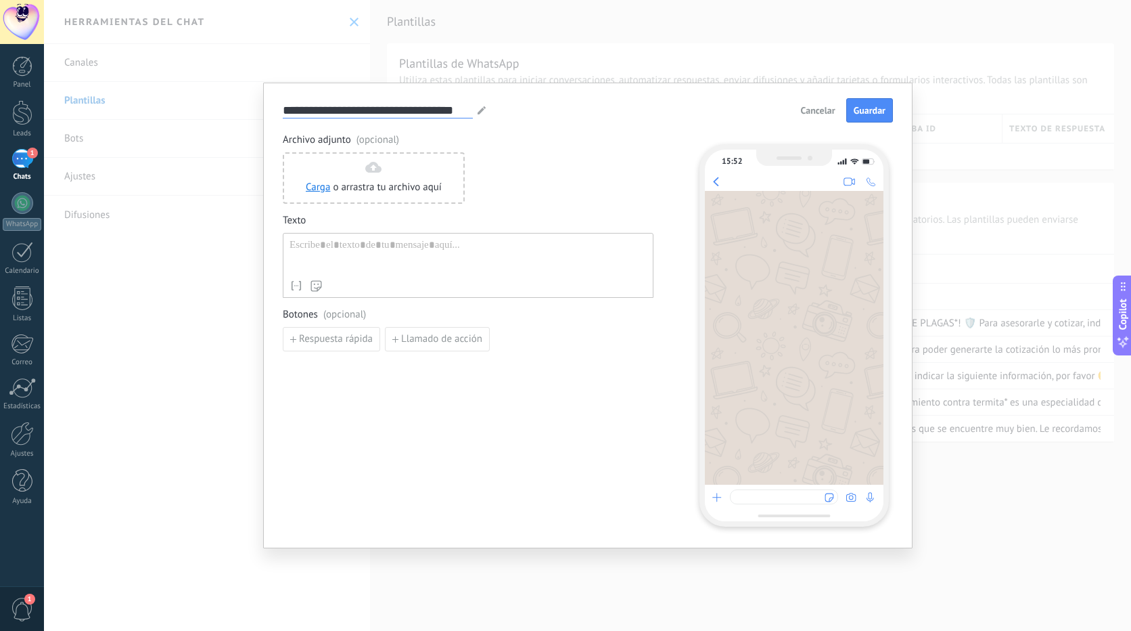
click at [463, 108] on input "**********" at bounding box center [378, 110] width 190 height 16
click at [824, 113] on span "Cancelar" at bounding box center [818, 110] width 35 height 9
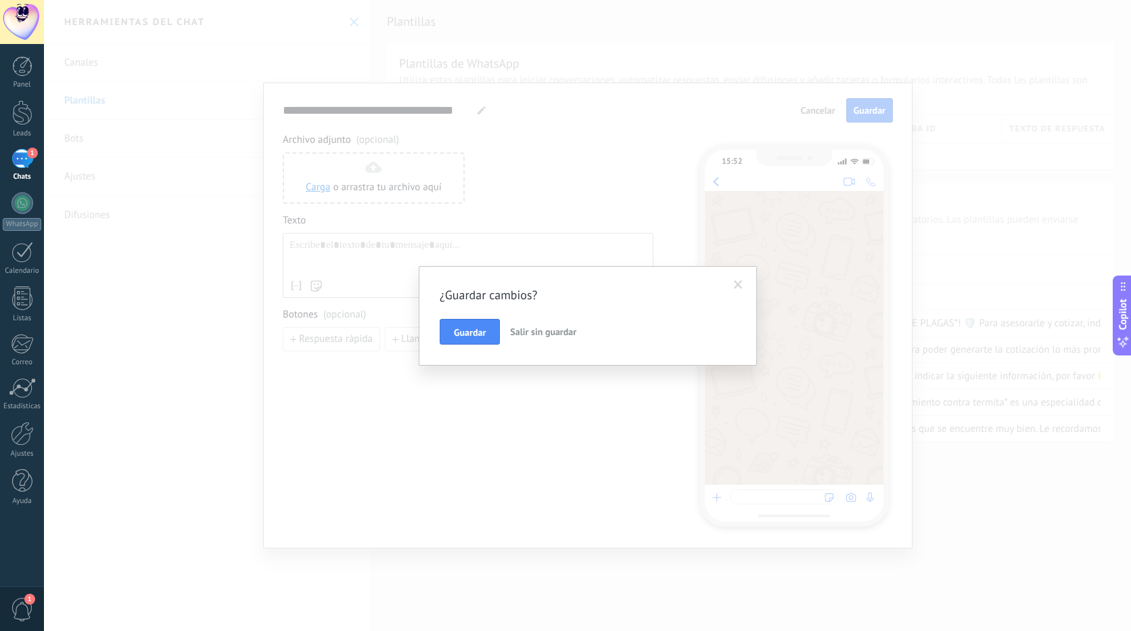
click at [544, 331] on span "Salir sin guardar" at bounding box center [543, 331] width 66 height 12
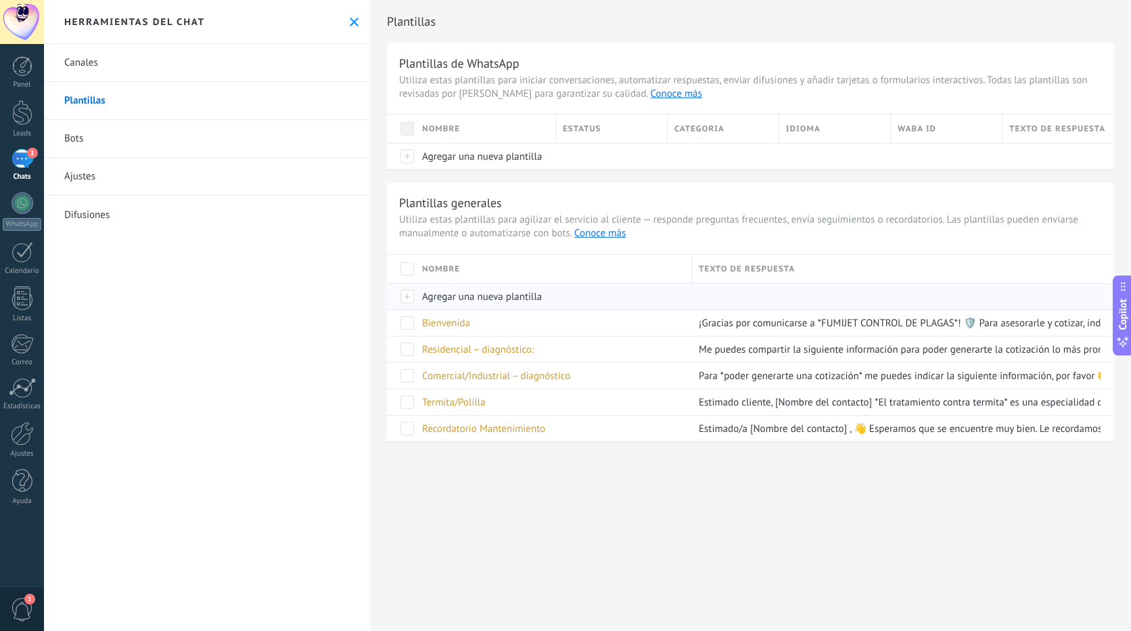
click at [406, 296] on div at bounding box center [401, 296] width 28 height 26
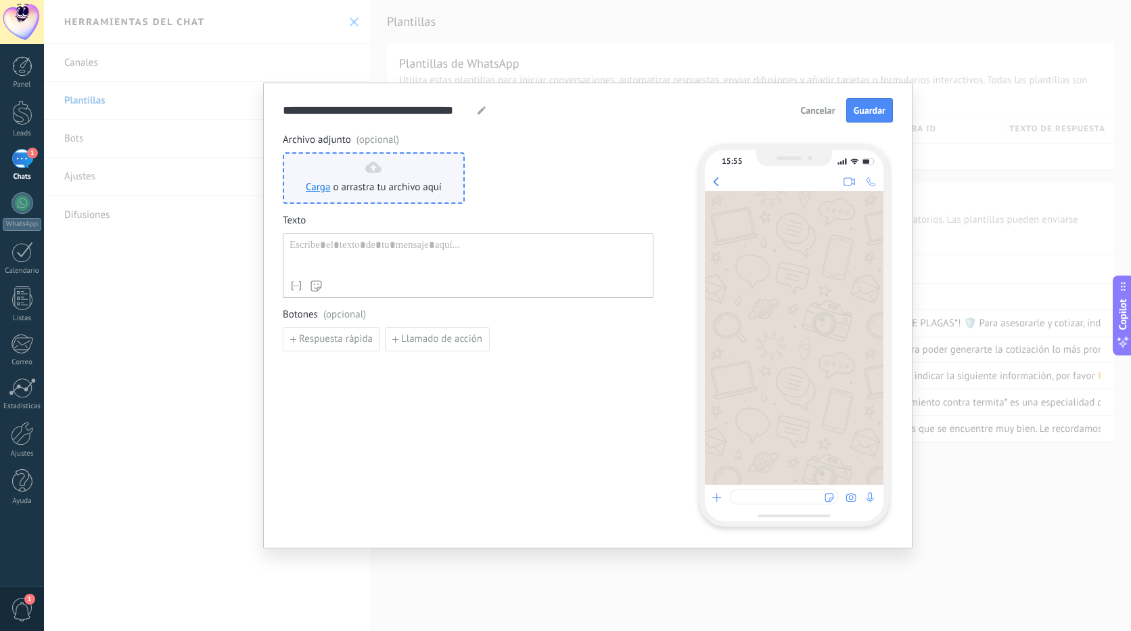
click at [373, 178] on div "Carga o arrastra tu archivo aquí Arrastra aquí" at bounding box center [374, 178] width 136 height 32
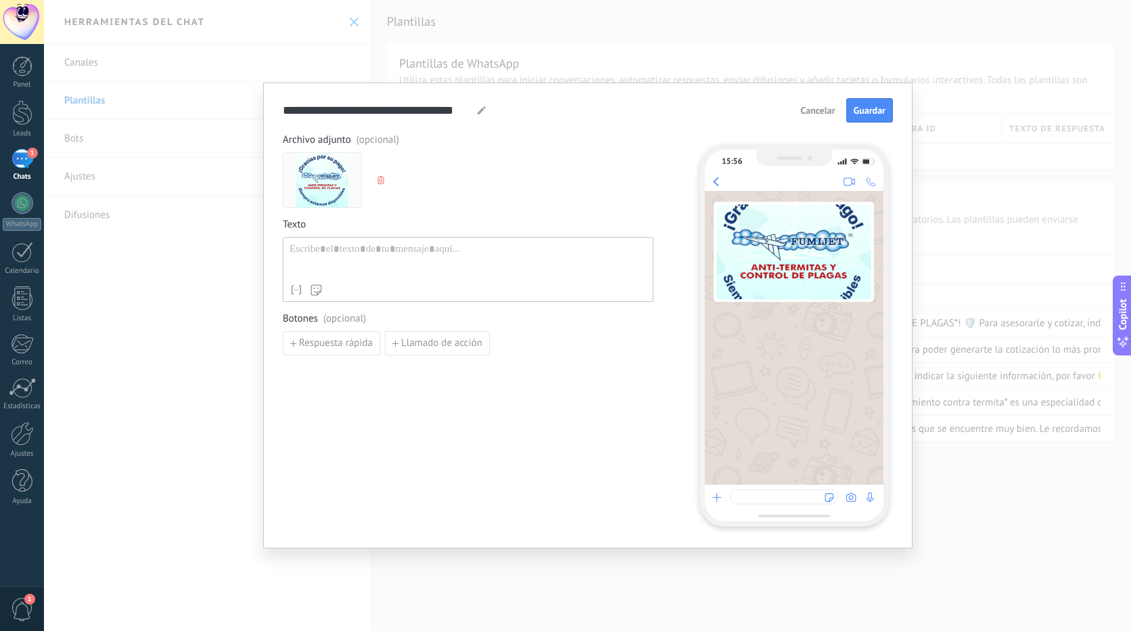
click at [334, 255] on div at bounding box center [468, 260] width 357 height 35
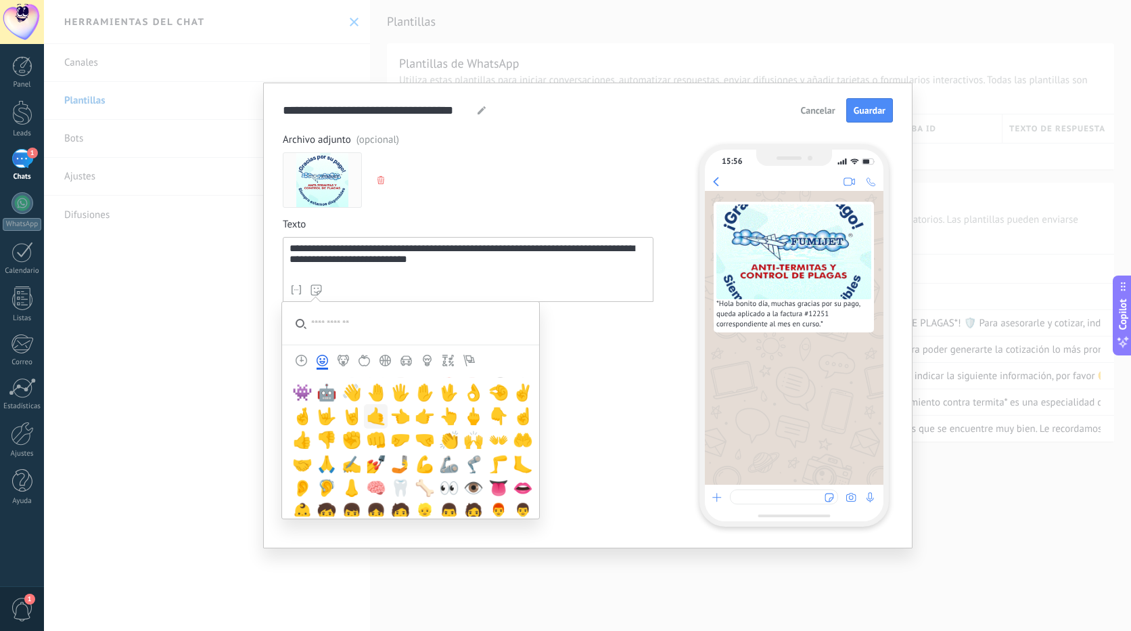
scroll to position [271, 0]
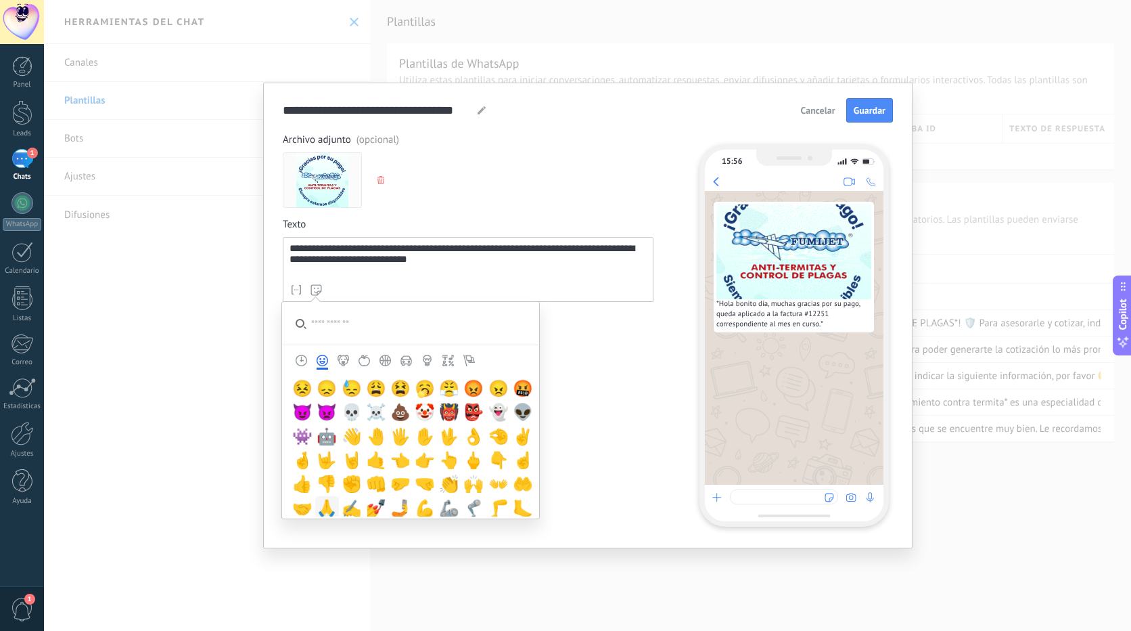
click at [326, 506] on span "🙏" at bounding box center [327, 508] width 20 height 19
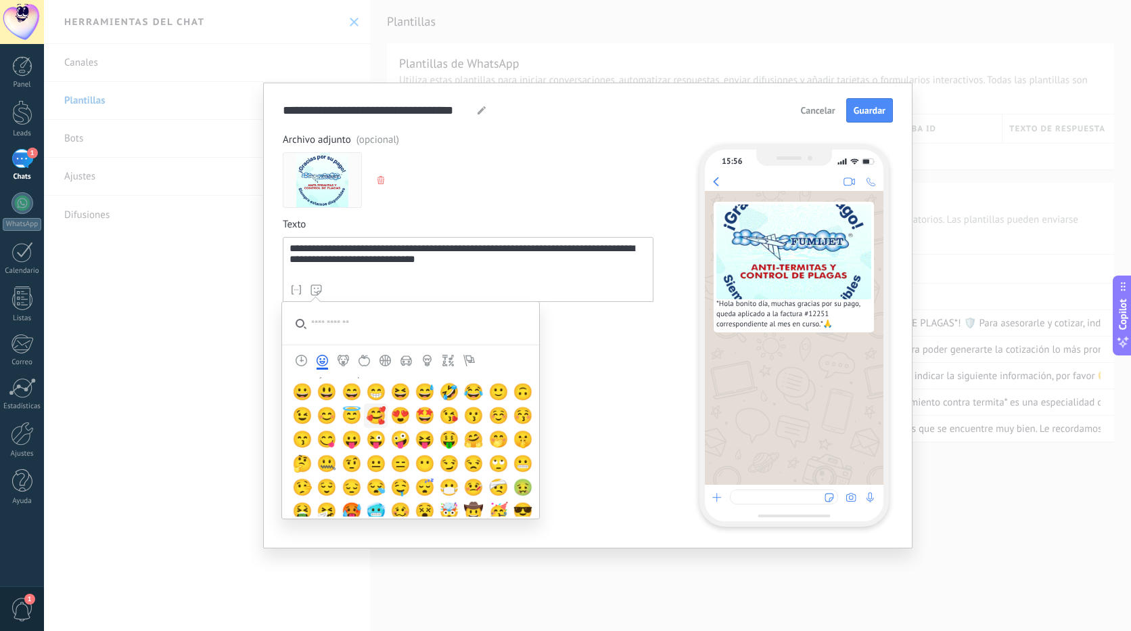
scroll to position [68, 0]
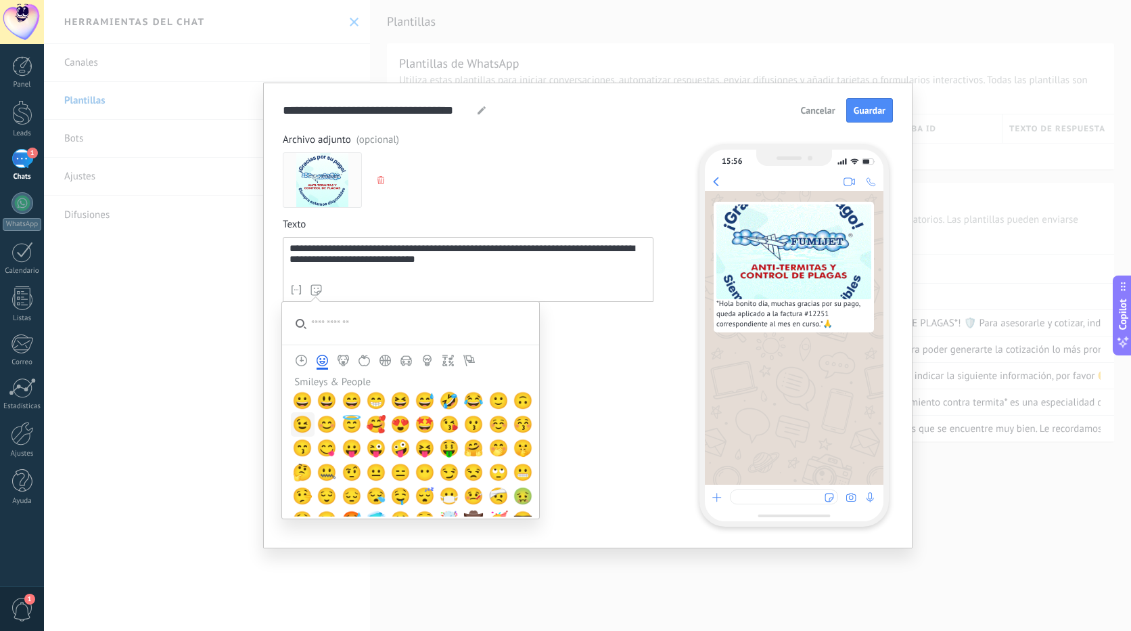
click at [304, 424] on span "😉" at bounding box center [302, 424] width 20 height 19
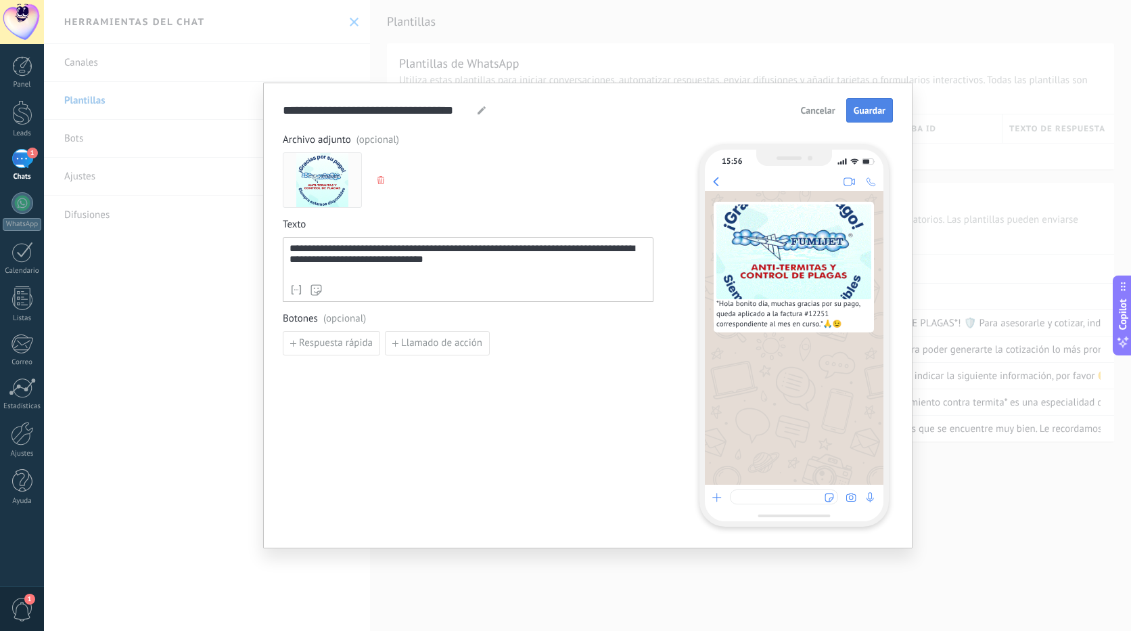
click at [869, 110] on span "Guardar" at bounding box center [870, 110] width 32 height 9
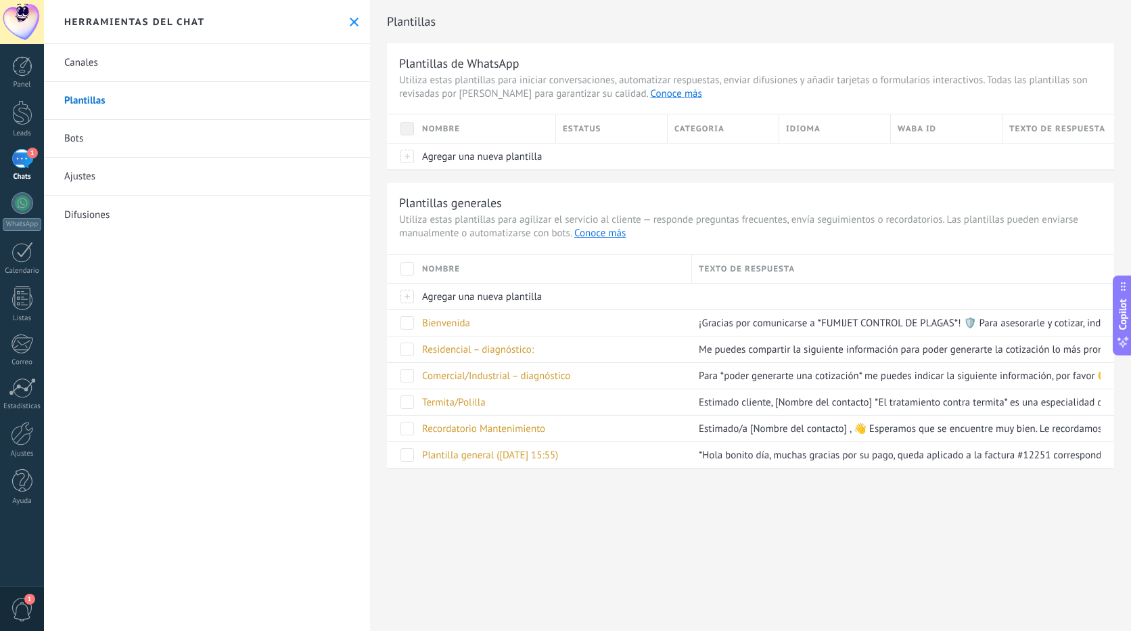
click at [350, 25] on use at bounding box center [354, 22] width 9 height 9
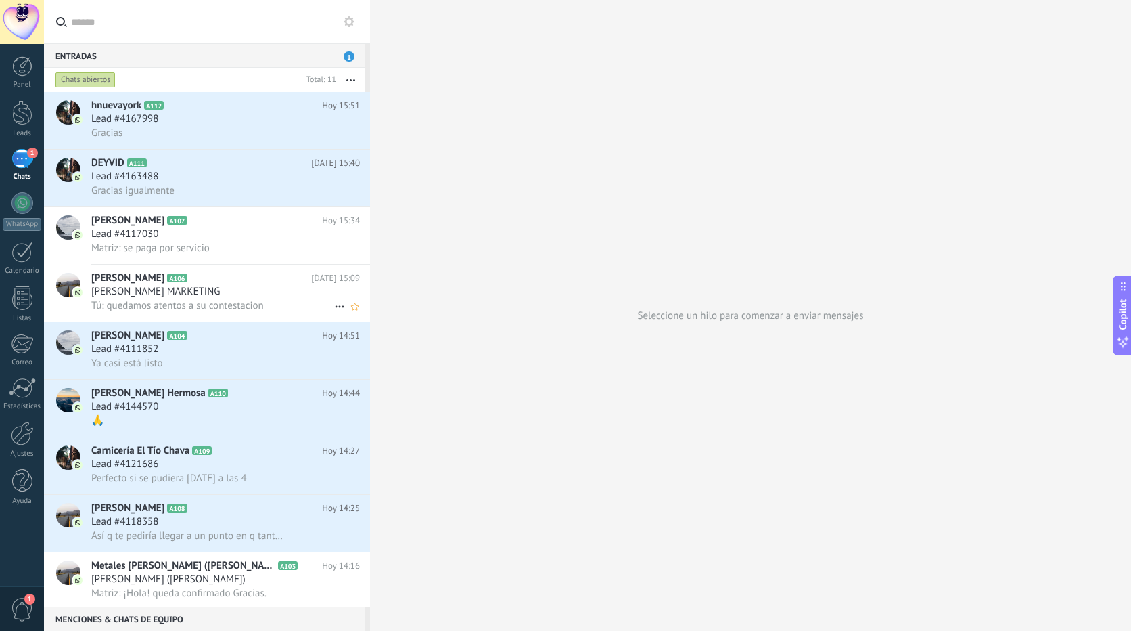
click at [263, 289] on div "[PERSON_NAME] MARKETING" at bounding box center [225, 292] width 269 height 14
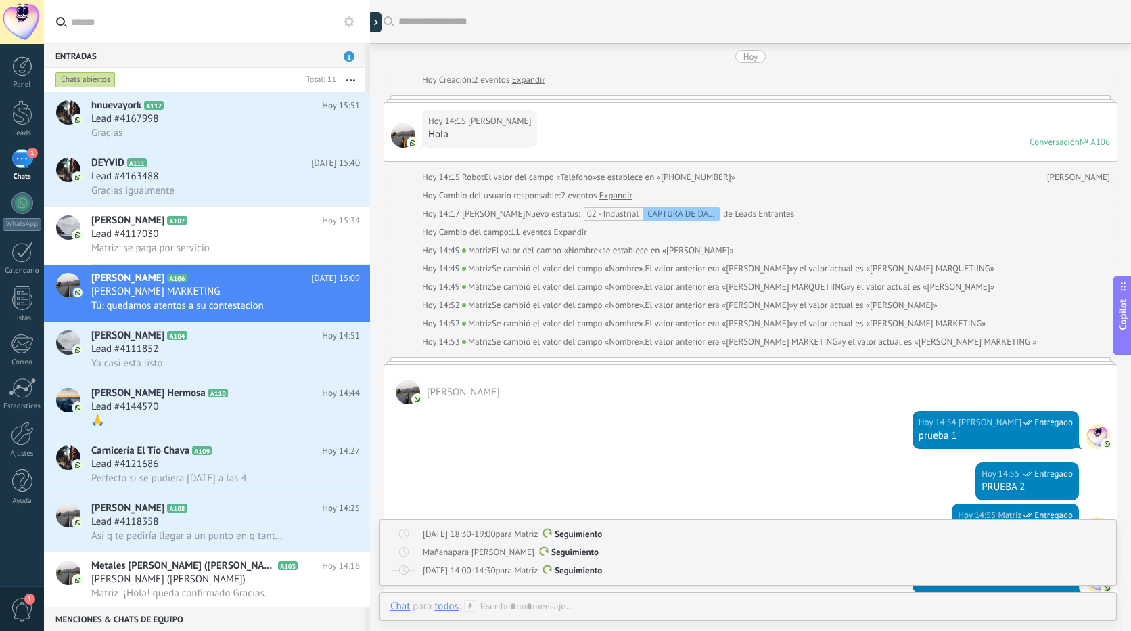
scroll to position [1931, 0]
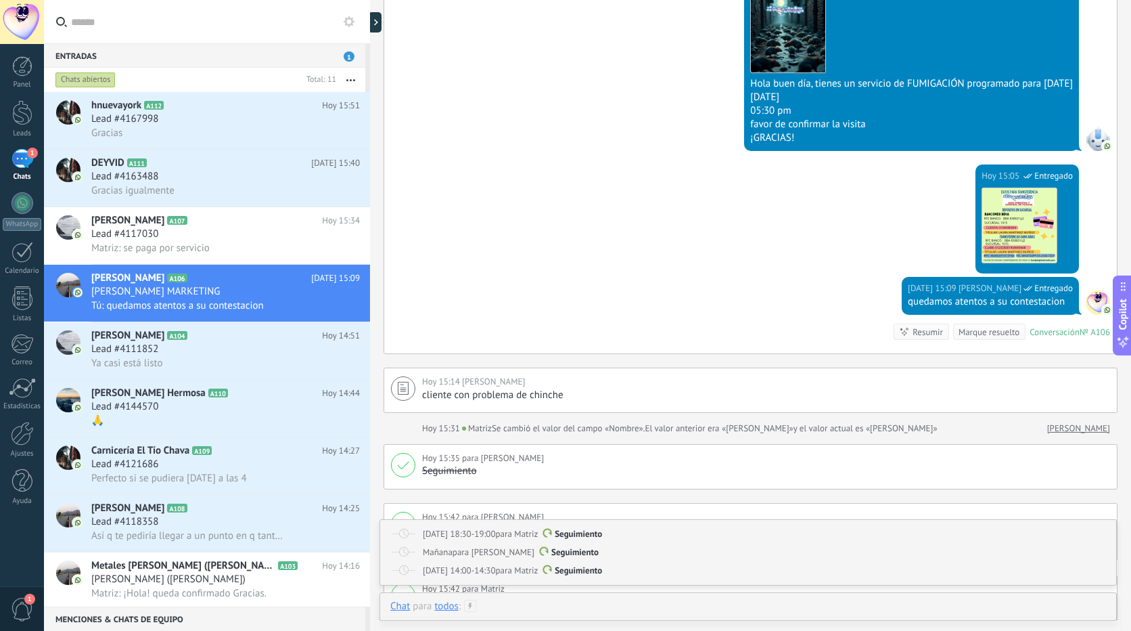
click at [514, 602] on div at bounding box center [748, 620] width 716 height 41
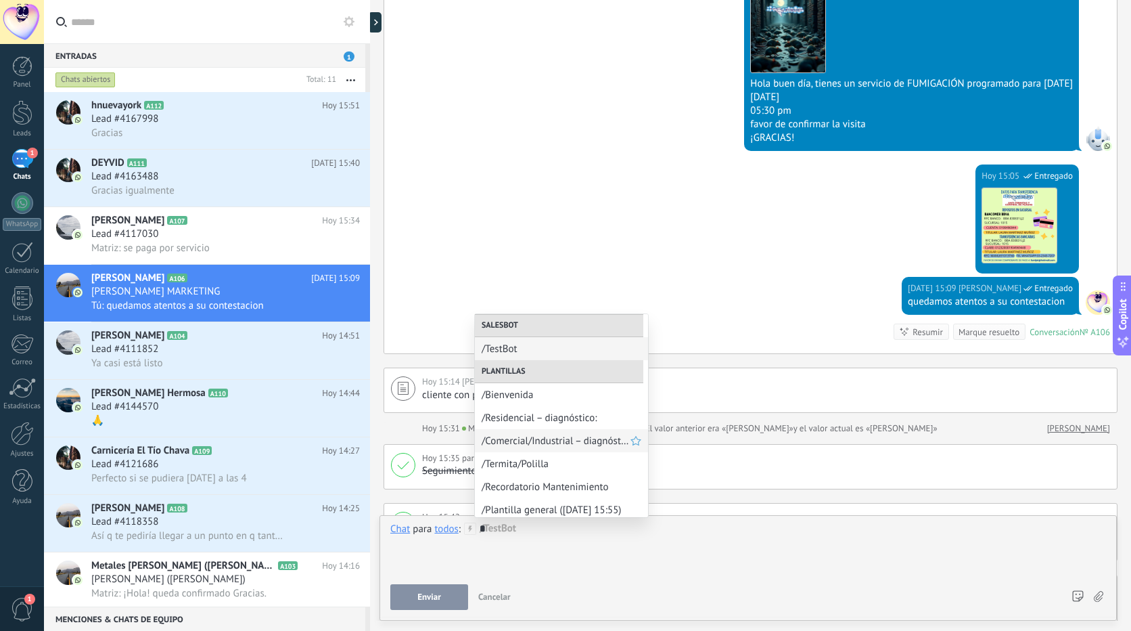
scroll to position [4, 0]
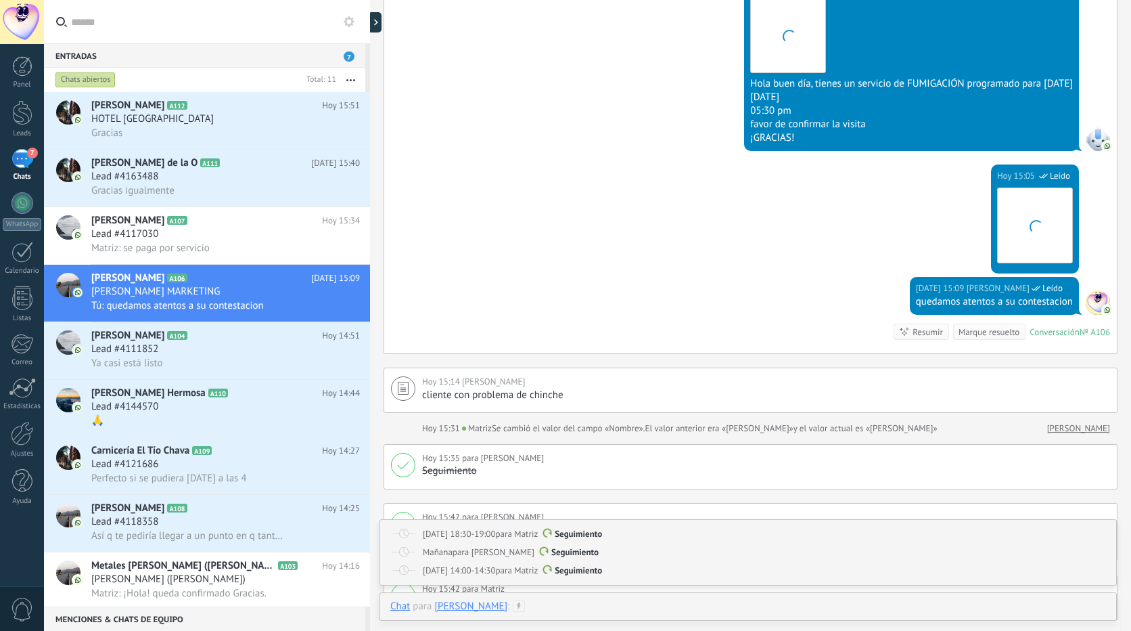
click at [541, 605] on div at bounding box center [748, 620] width 716 height 41
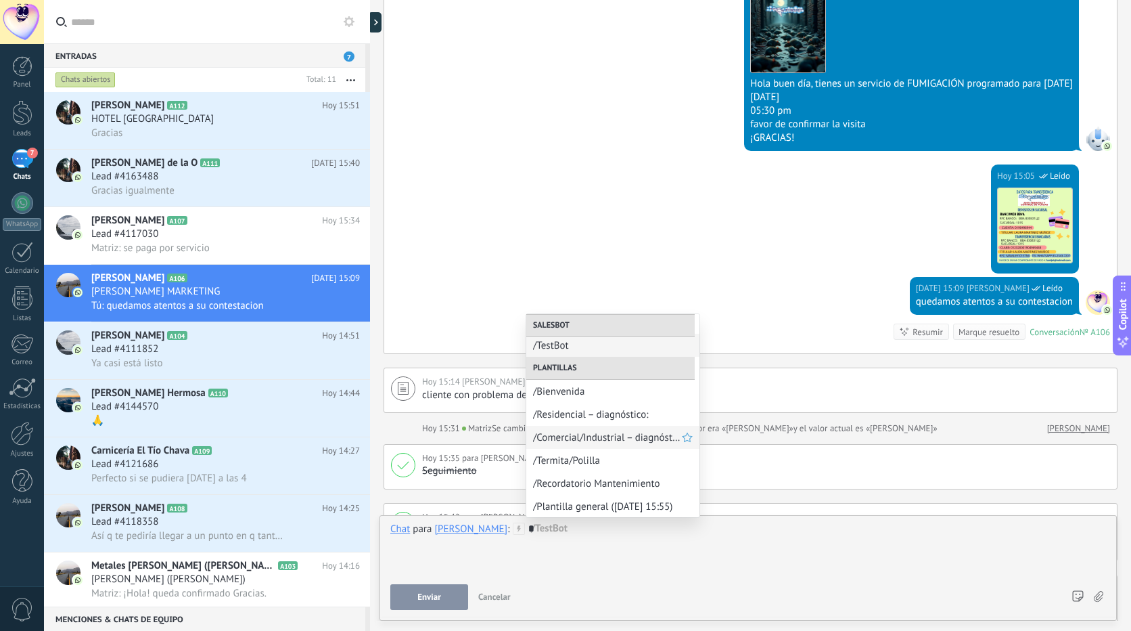
scroll to position [4, 0]
click at [577, 510] on span "/Plantilla general ([DATE] 15:55)" at bounding box center [607, 505] width 149 height 13
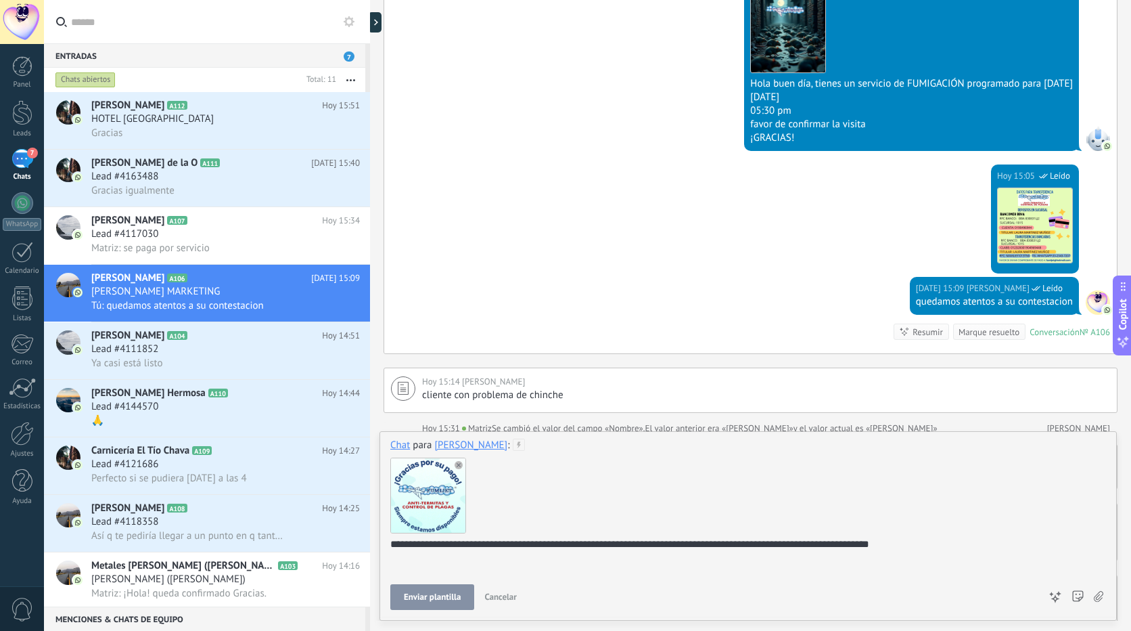
click at [490, 595] on span "Cancelar" at bounding box center [500, 597] width 32 height 12
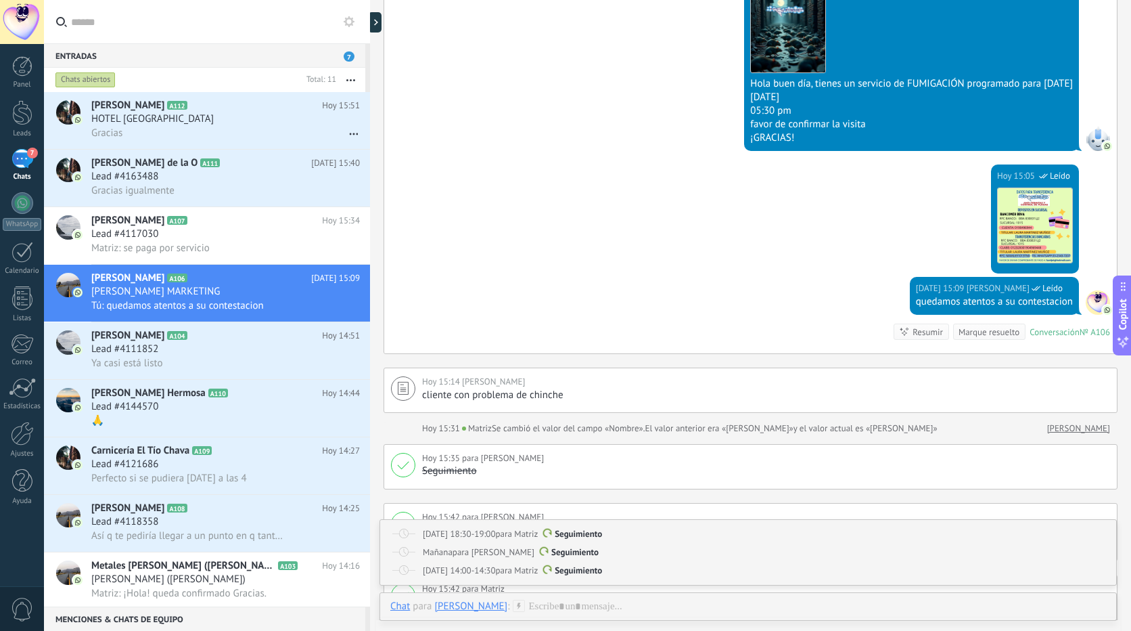
click at [353, 24] on icon at bounding box center [349, 21] width 11 height 11
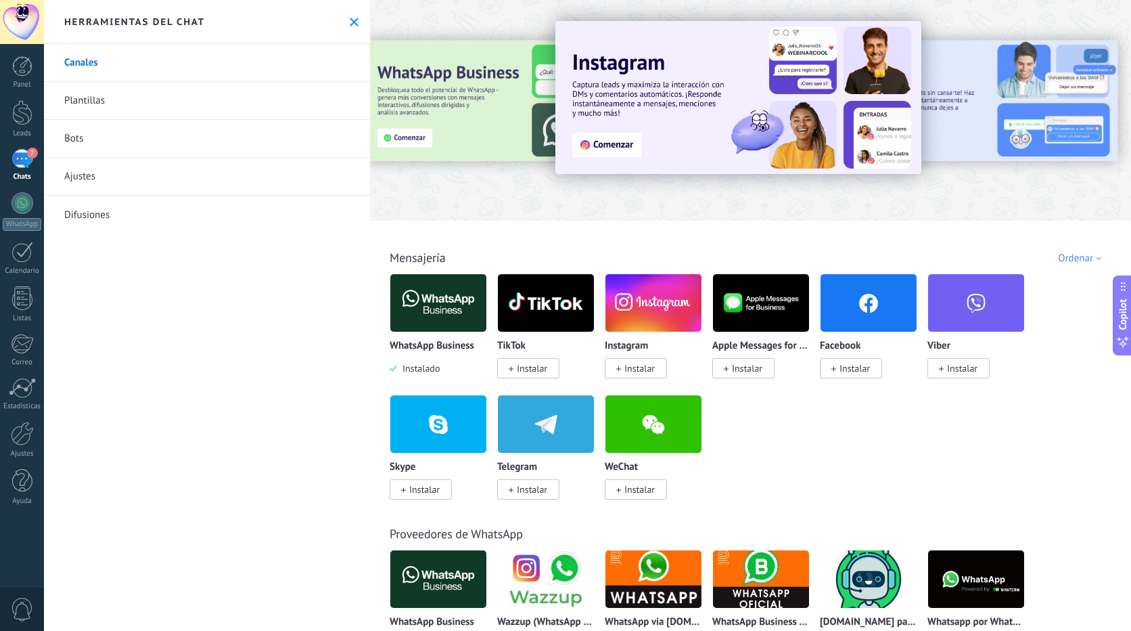
click at [90, 95] on link "Plantillas" at bounding box center [207, 101] width 326 height 38
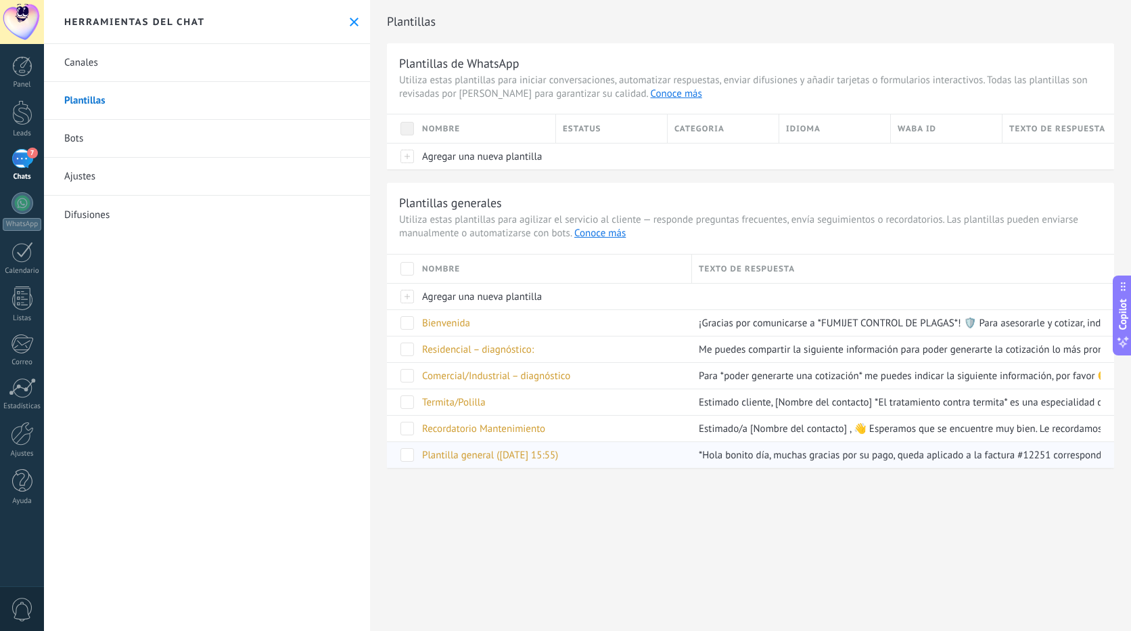
click at [449, 455] on span "Plantilla general ([DATE] 15:55)" at bounding box center [490, 455] width 136 height 13
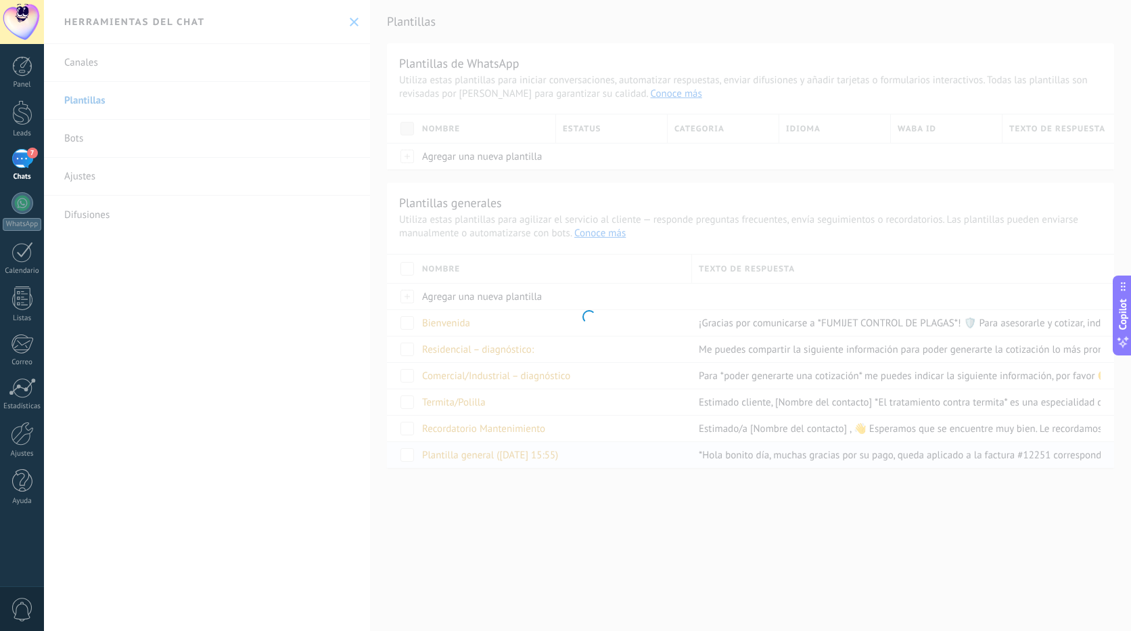
click at [449, 455] on div at bounding box center [587, 315] width 1087 height 631
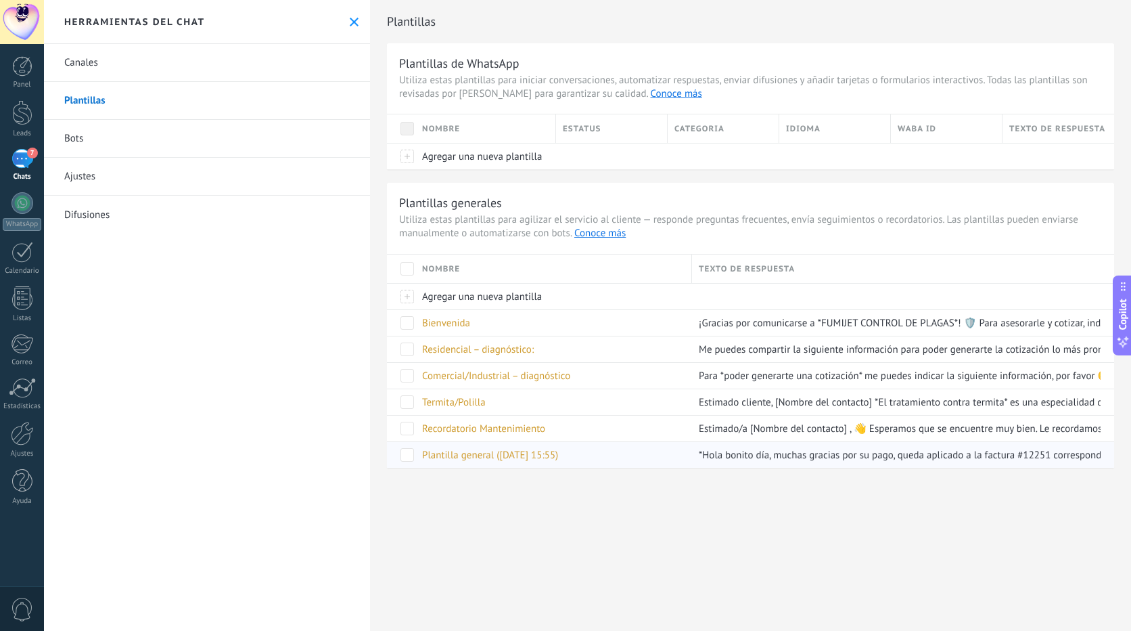
click at [449, 455] on span "Plantilla general (23.09.2025 15:55)" at bounding box center [490, 455] width 136 height 13
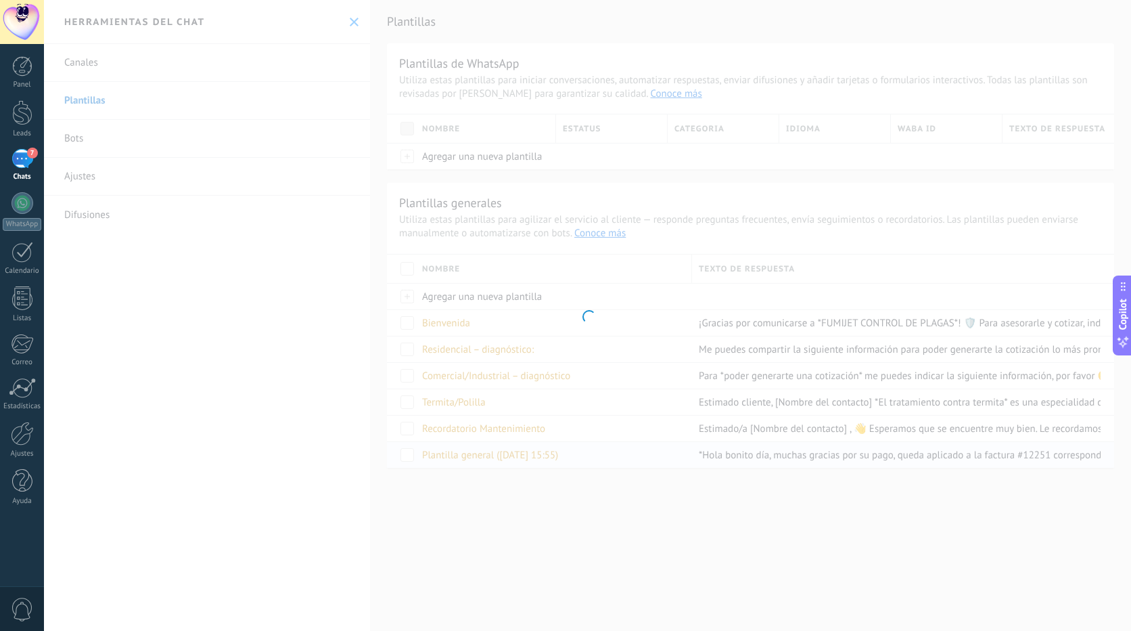
click at [449, 455] on div at bounding box center [587, 315] width 1087 height 631
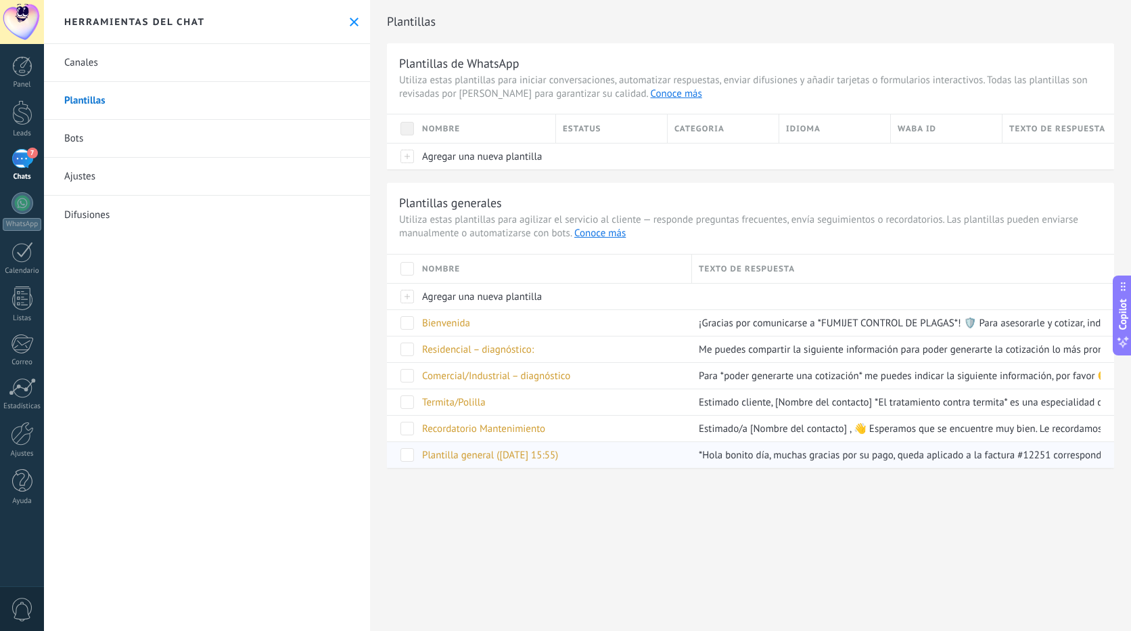
click at [408, 456] on span at bounding box center [408, 455] width 14 height 14
click at [491, 456] on span "Plantilla general (23.09.2025 15:55)" at bounding box center [490, 455] width 136 height 13
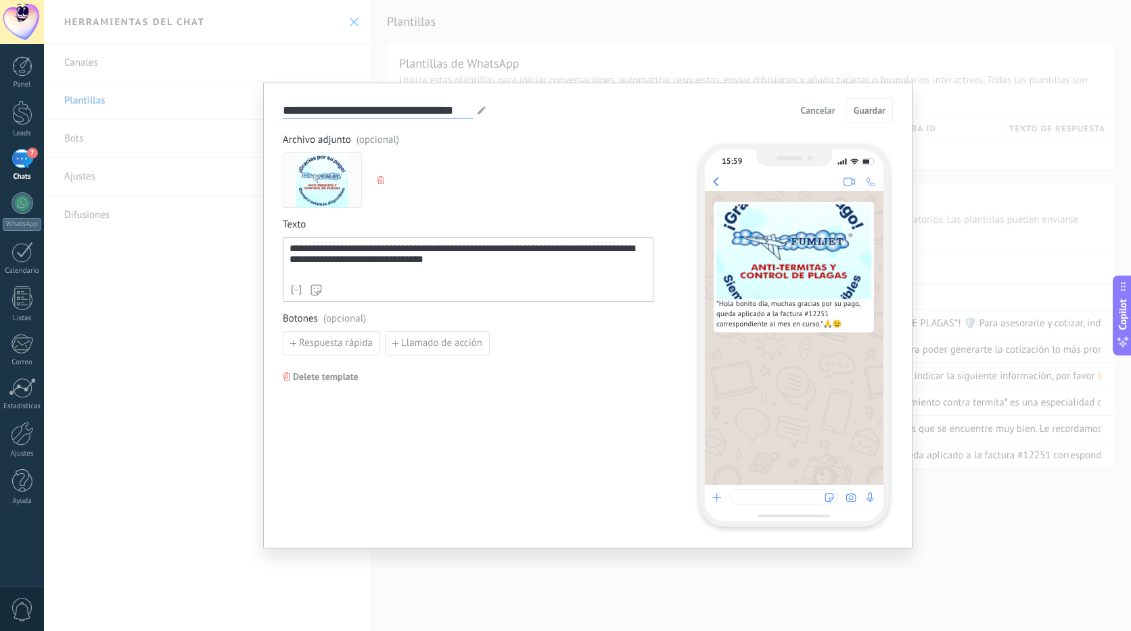
click at [464, 110] on input "**********" at bounding box center [378, 110] width 190 height 16
type input "**********"
click at [874, 112] on span "Guardar" at bounding box center [870, 110] width 32 height 9
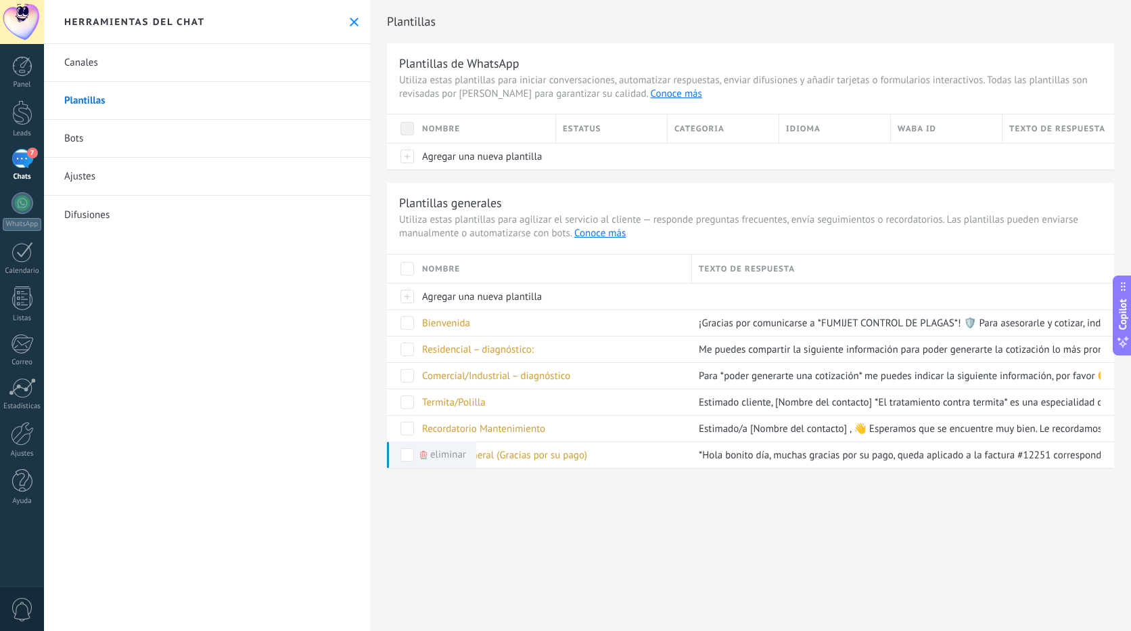
drag, startPoint x: 349, startPoint y: 24, endPoint x: 342, endPoint y: 26, distance: 7.7
click at [350, 24] on icon at bounding box center [354, 22] width 9 height 9
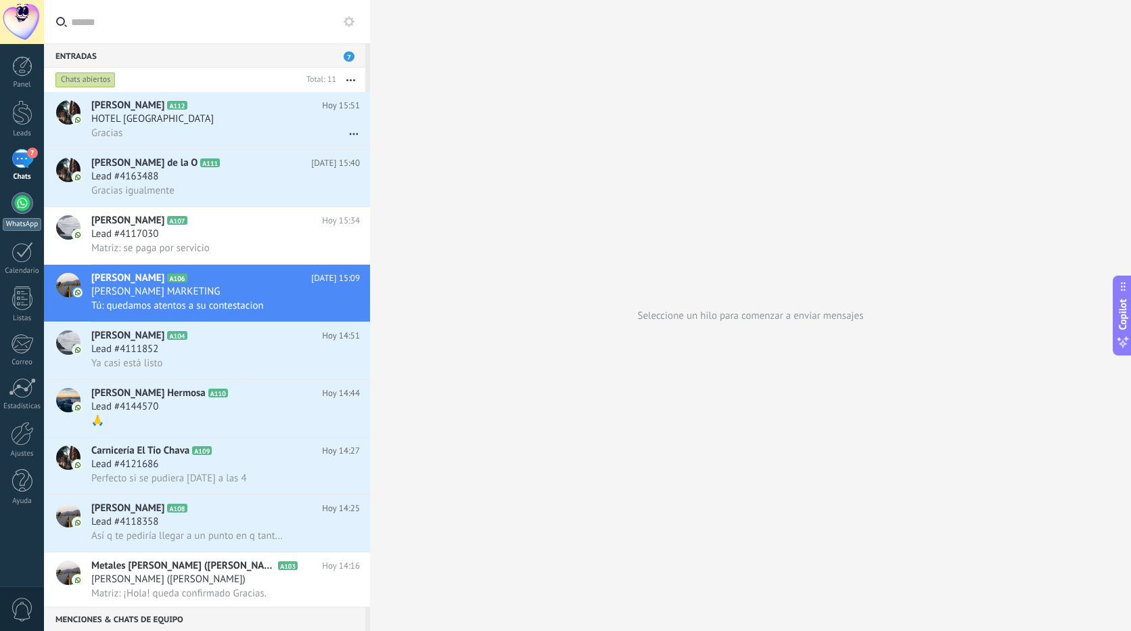
click at [25, 200] on div at bounding box center [23, 203] width 22 height 22
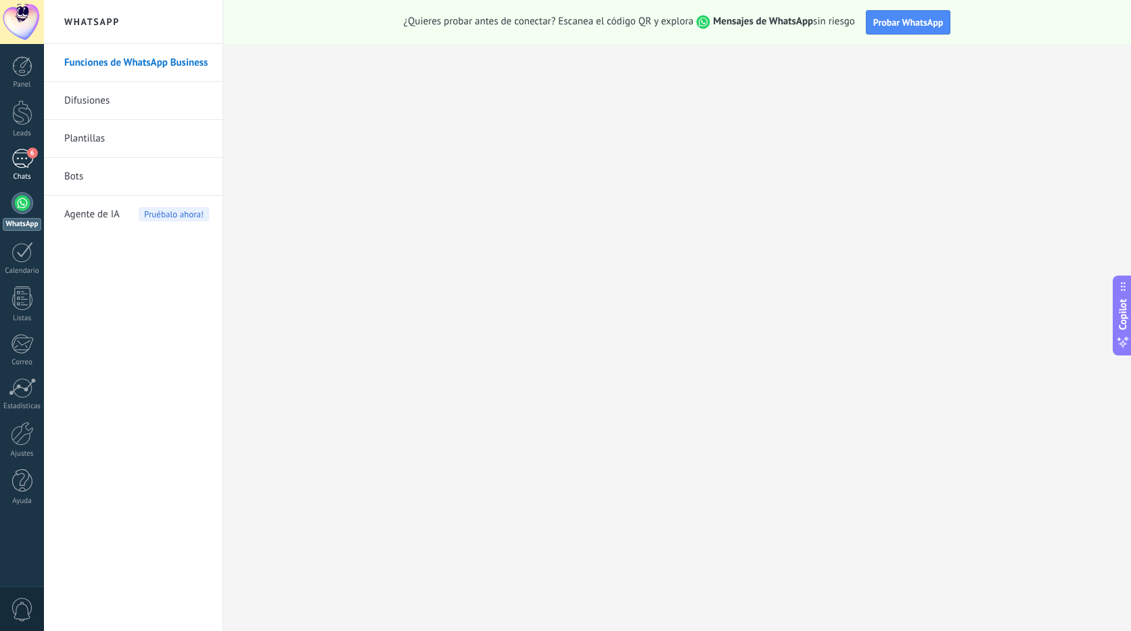
click at [24, 160] on div "6" at bounding box center [23, 159] width 22 height 20
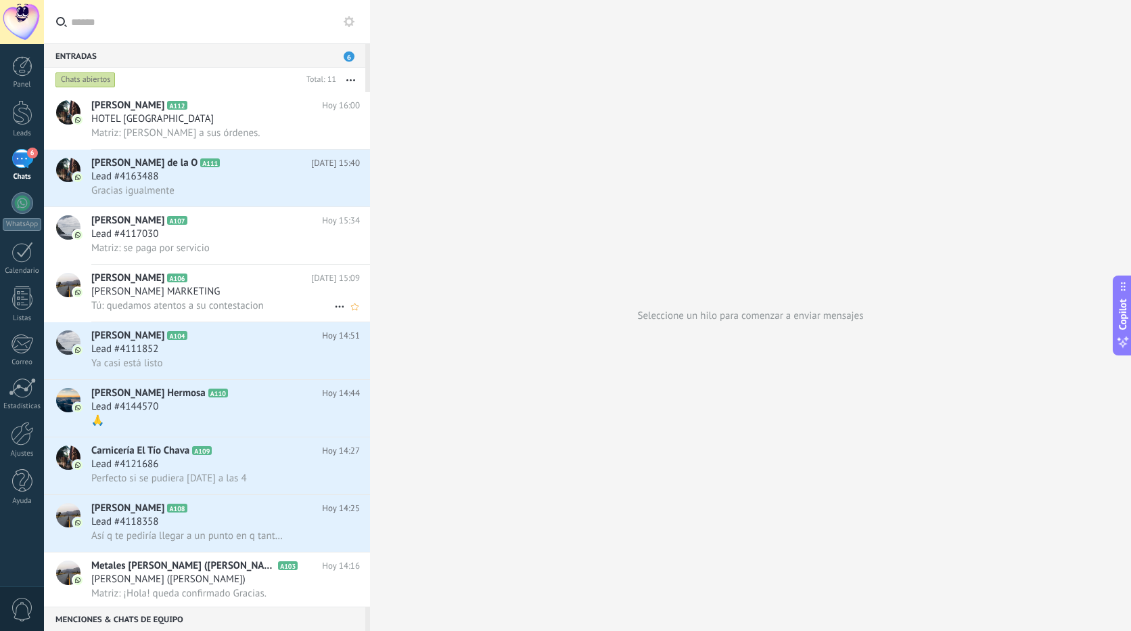
click at [271, 291] on div "[PERSON_NAME] MARKETING" at bounding box center [225, 292] width 269 height 14
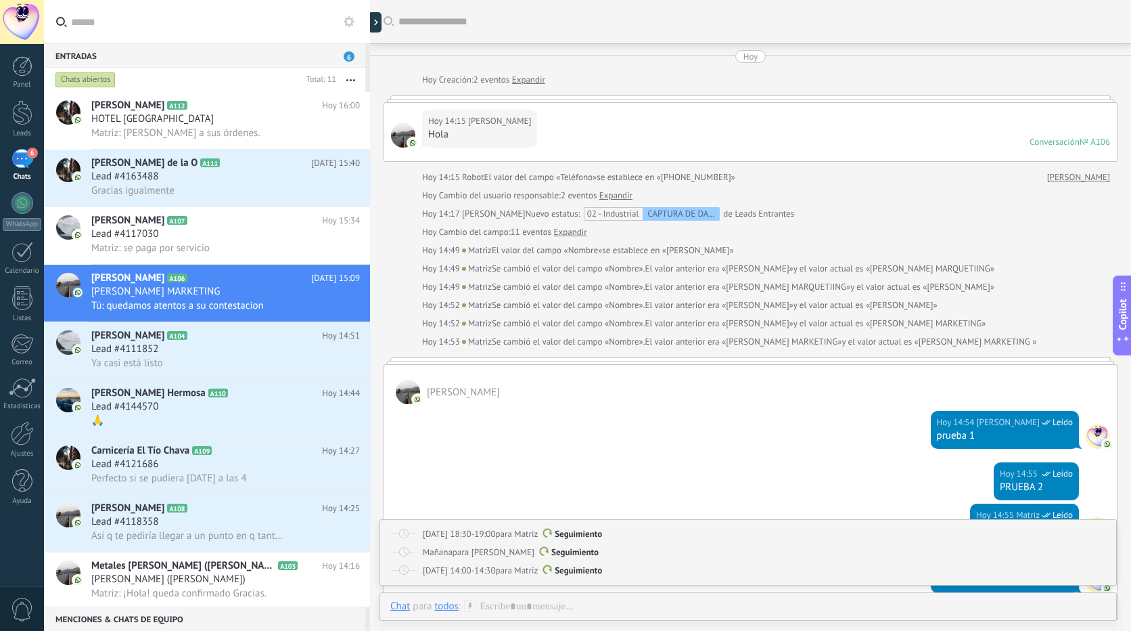
scroll to position [1931, 0]
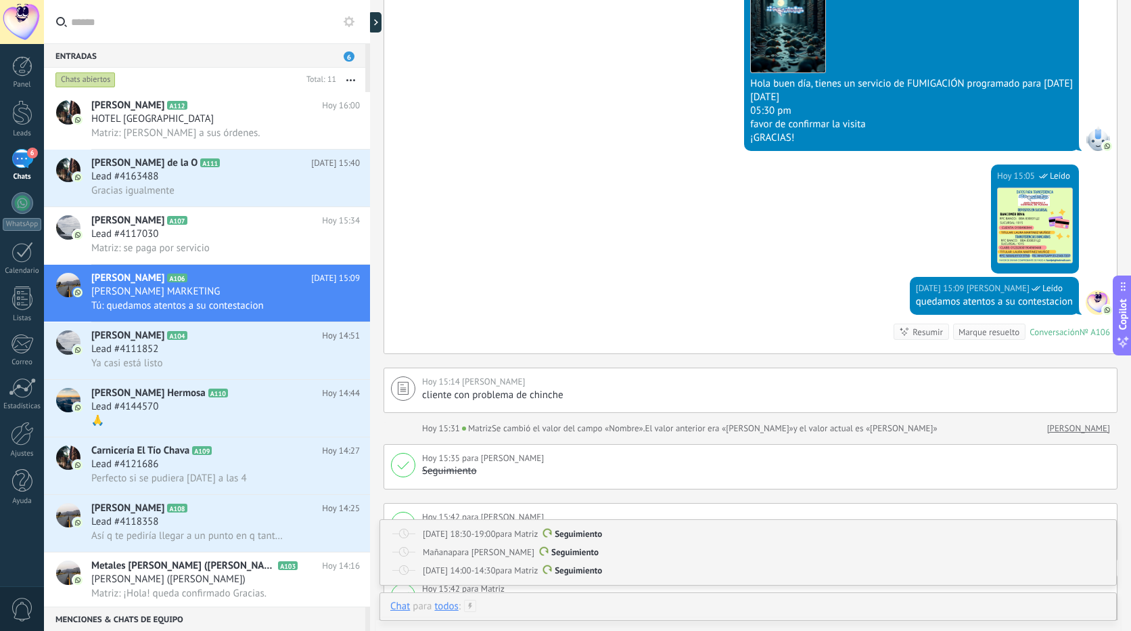
click at [535, 608] on div at bounding box center [748, 620] width 716 height 41
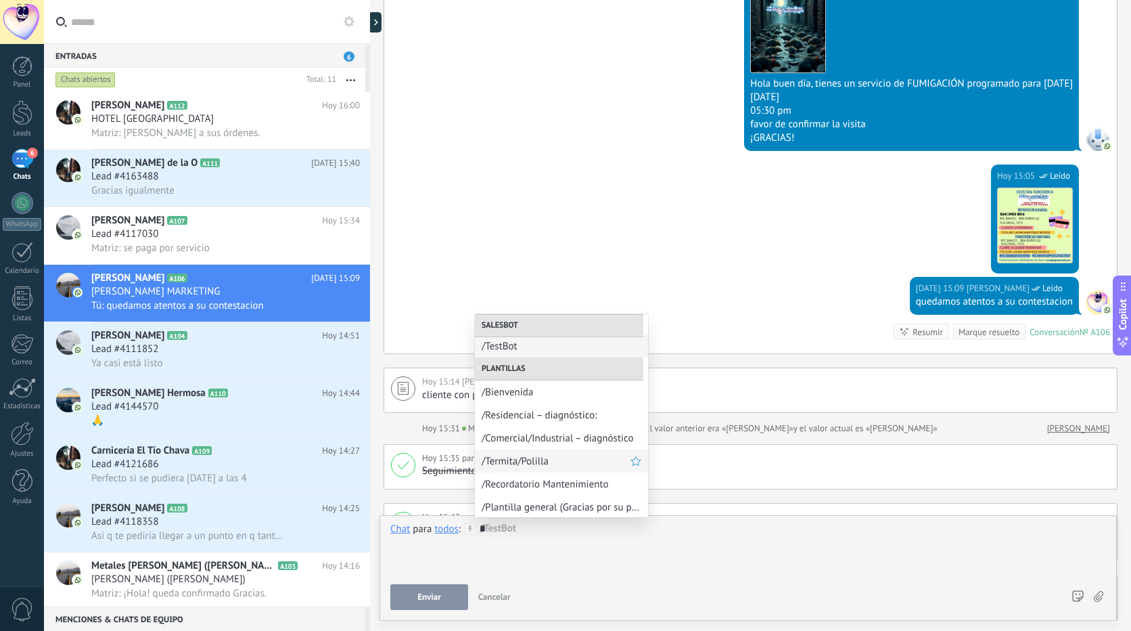
scroll to position [4, 0]
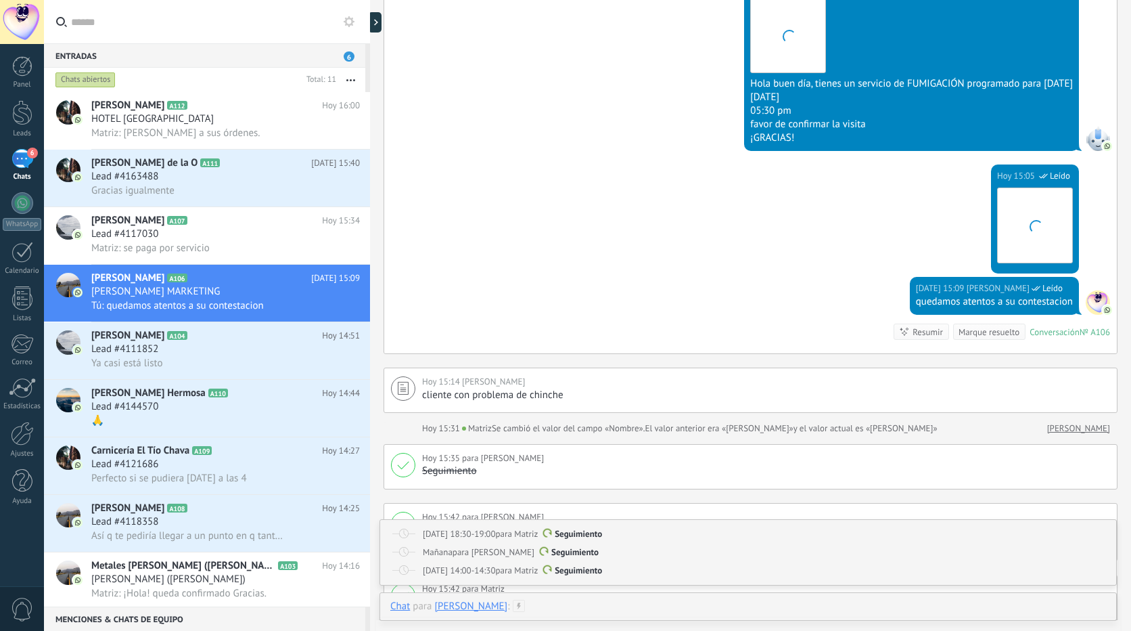
click at [539, 609] on div at bounding box center [748, 620] width 716 height 41
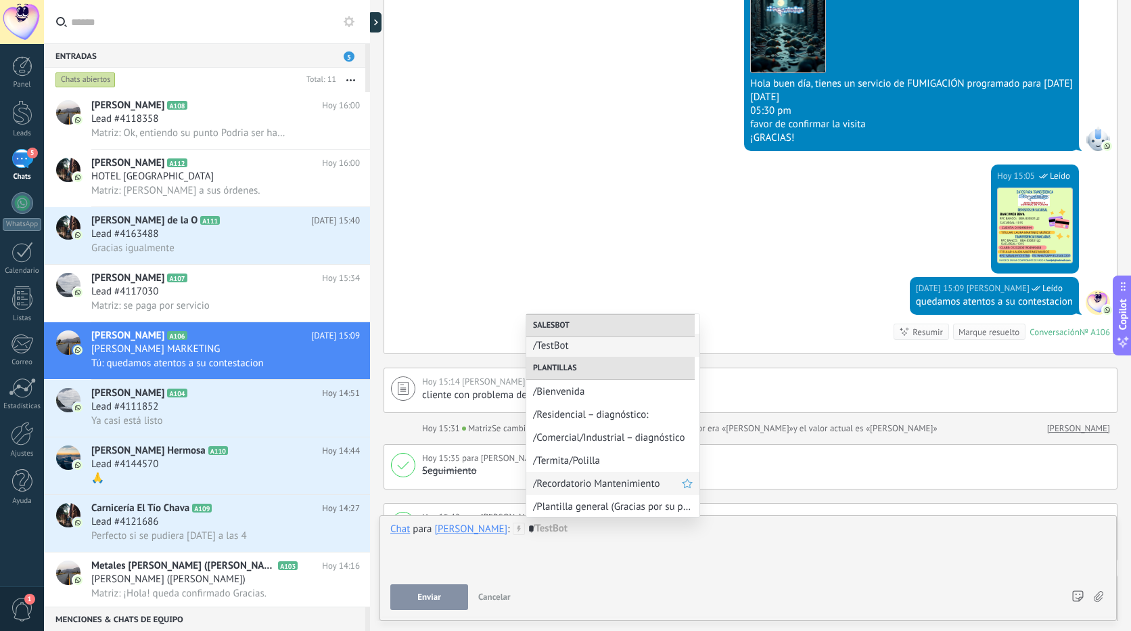
scroll to position [4, 0]
click at [344, 24] on icon at bounding box center [349, 21] width 11 height 11
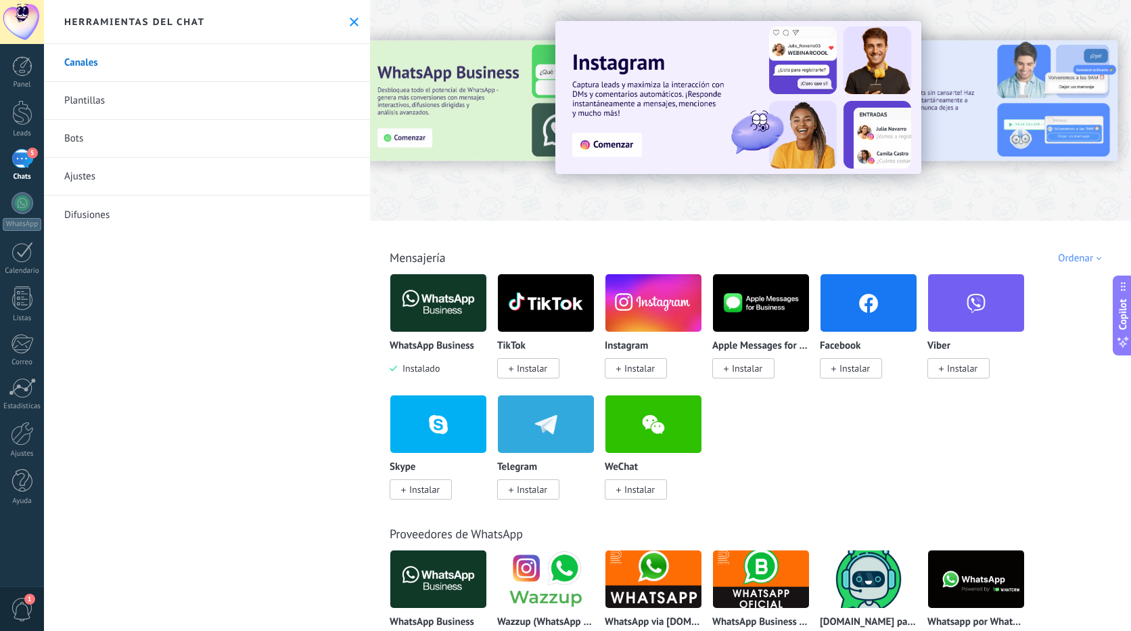
click at [112, 95] on link "Plantillas" at bounding box center [207, 101] width 326 height 38
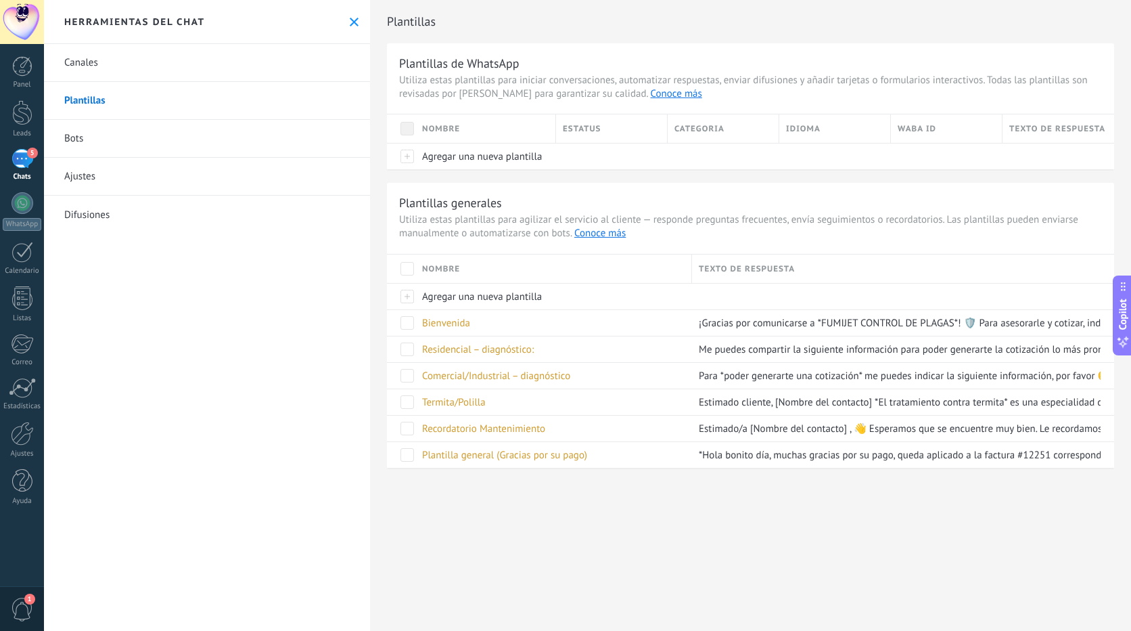
click at [89, 175] on link "Ajustes" at bounding box center [207, 177] width 326 height 38
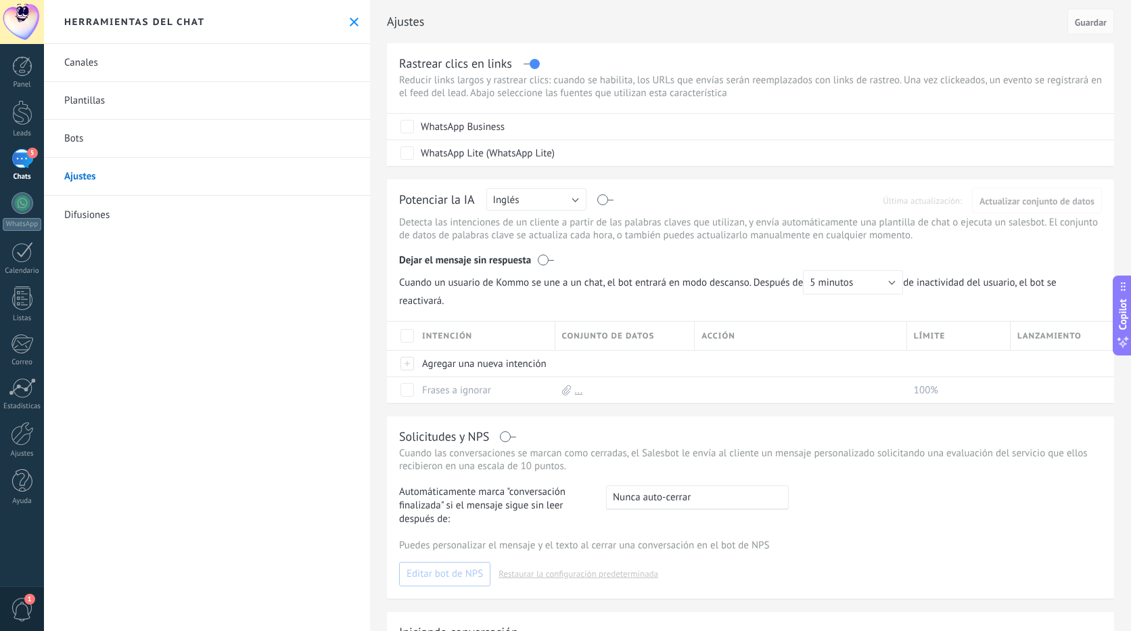
click at [110, 97] on link "Plantillas" at bounding box center [207, 101] width 326 height 38
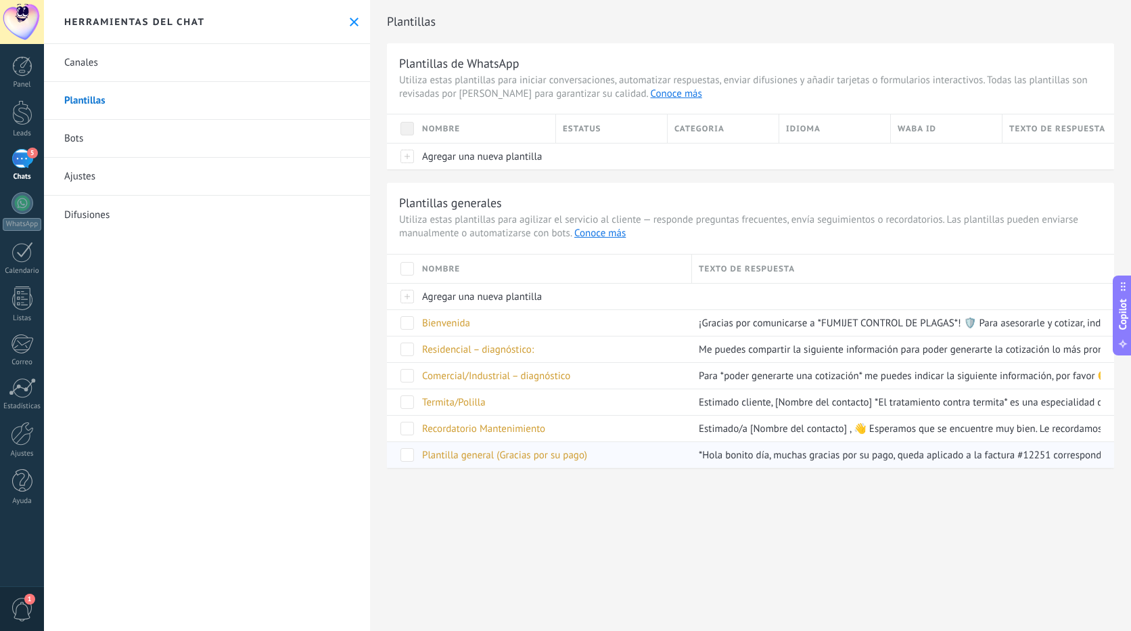
click at [405, 456] on span at bounding box center [408, 455] width 14 height 14
click at [524, 455] on span "Plantilla general (Gracias por su pago)" at bounding box center [504, 455] width 165 height 13
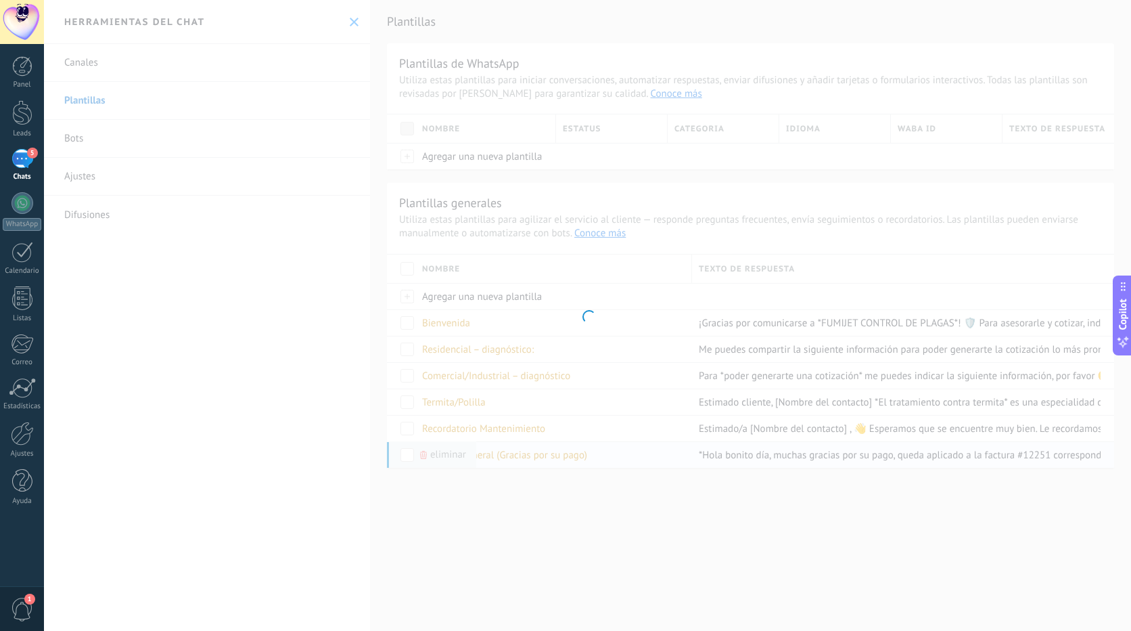
click at [524, 455] on div at bounding box center [587, 315] width 1087 height 631
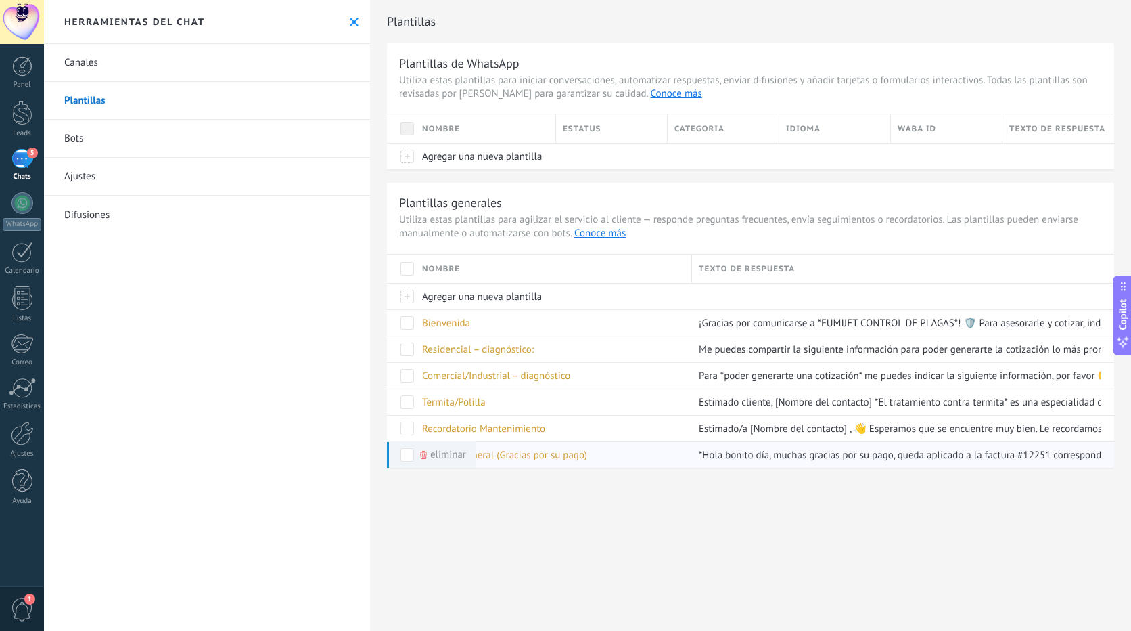
click at [646, 454] on div "Plantilla general (Gracias por su pago)" at bounding box center [550, 455] width 270 height 26
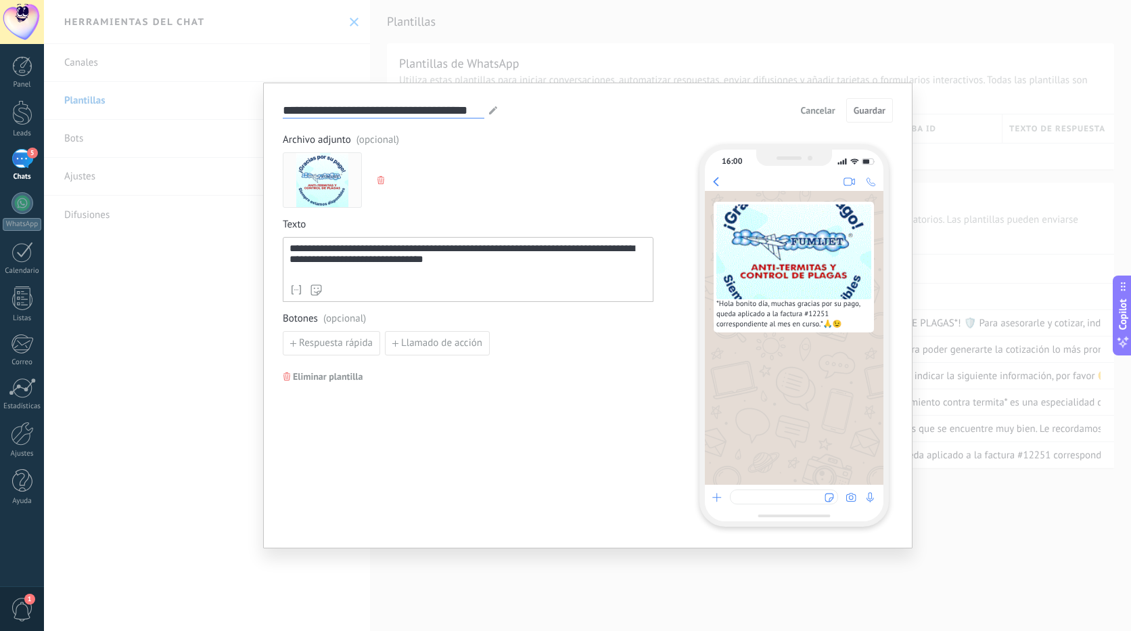
click at [373, 109] on input "**********" at bounding box center [384, 110] width 202 height 16
click at [480, 110] on input "**********" at bounding box center [384, 110] width 202 height 16
type input "*"
type input "**********"
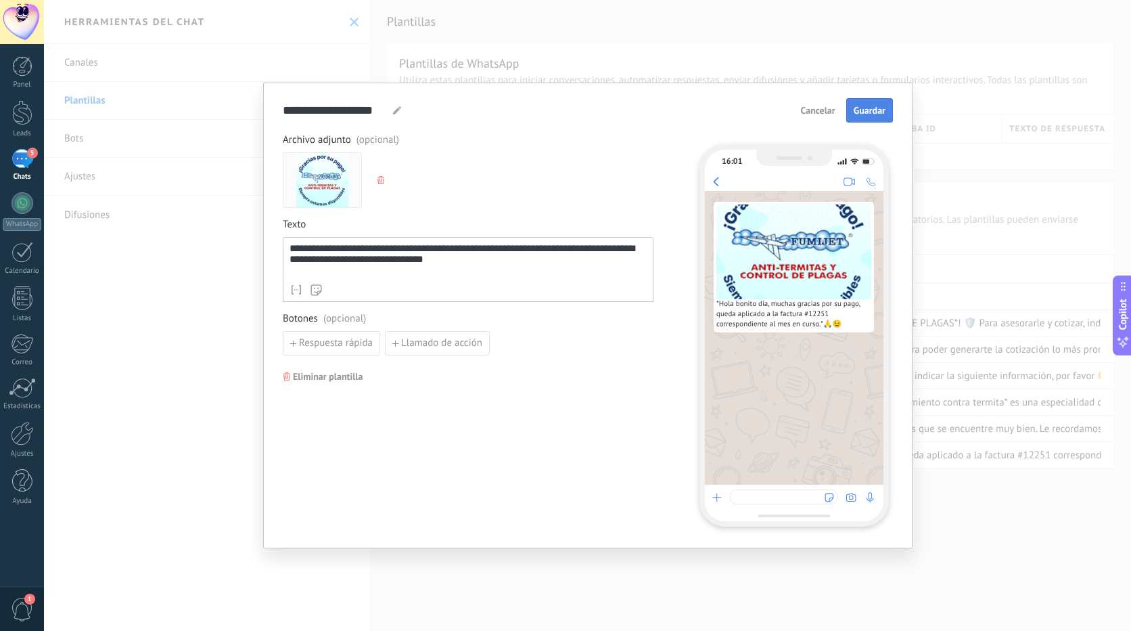
click at [870, 110] on span "Guardar" at bounding box center [870, 110] width 32 height 9
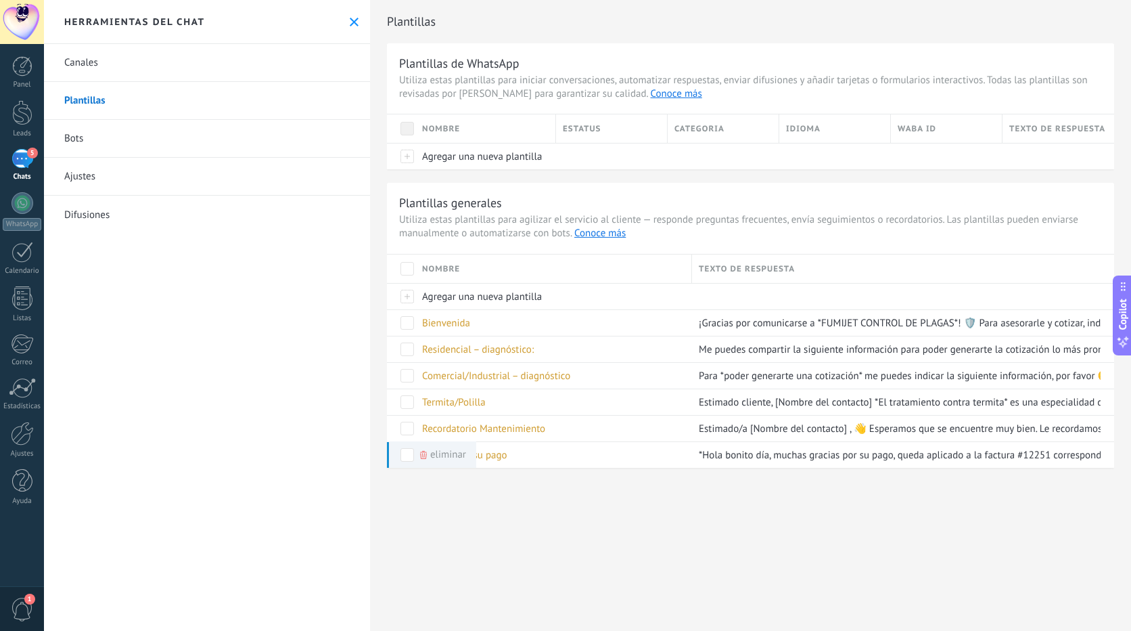
click at [350, 22] on icon at bounding box center [354, 22] width 9 height 9
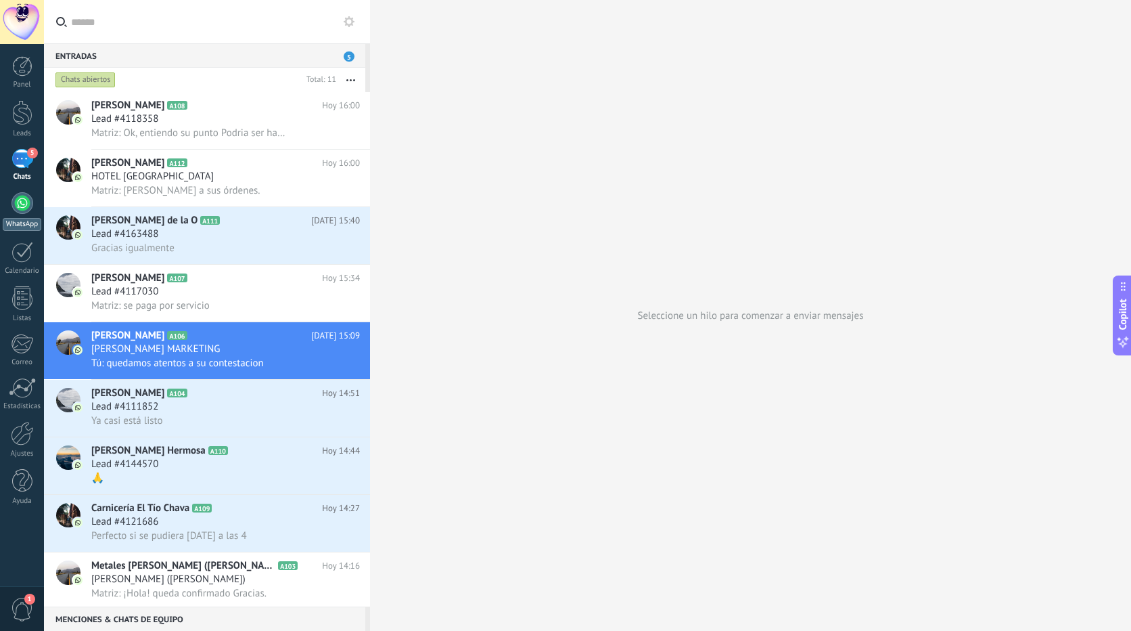
click at [8, 202] on link "WhatsApp" at bounding box center [22, 211] width 44 height 39
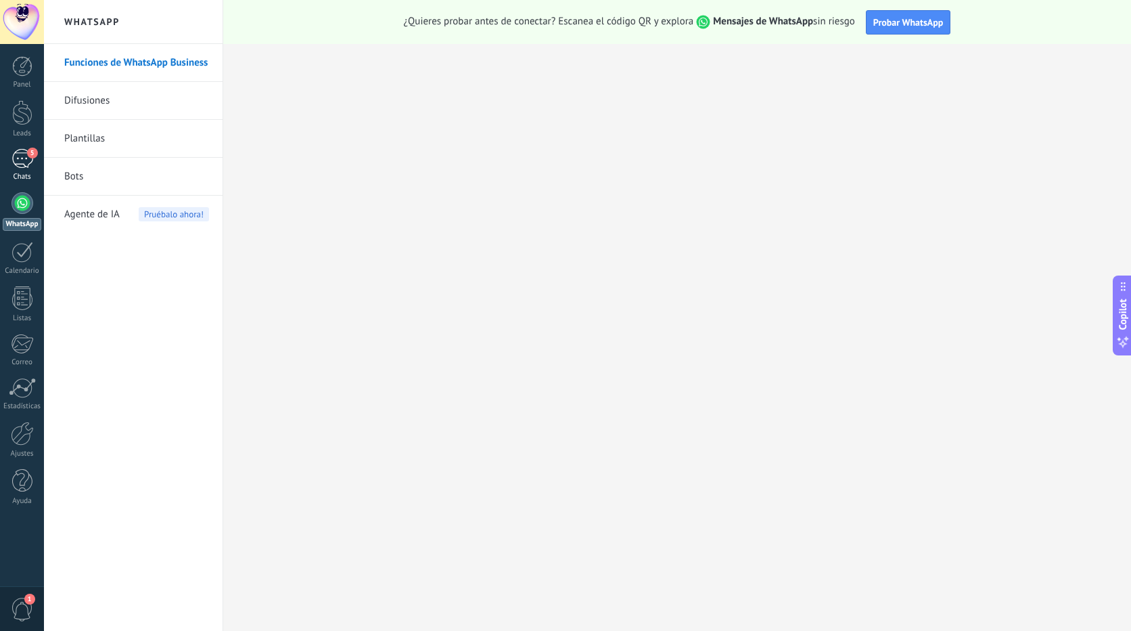
click at [19, 150] on div "5" at bounding box center [23, 159] width 22 height 20
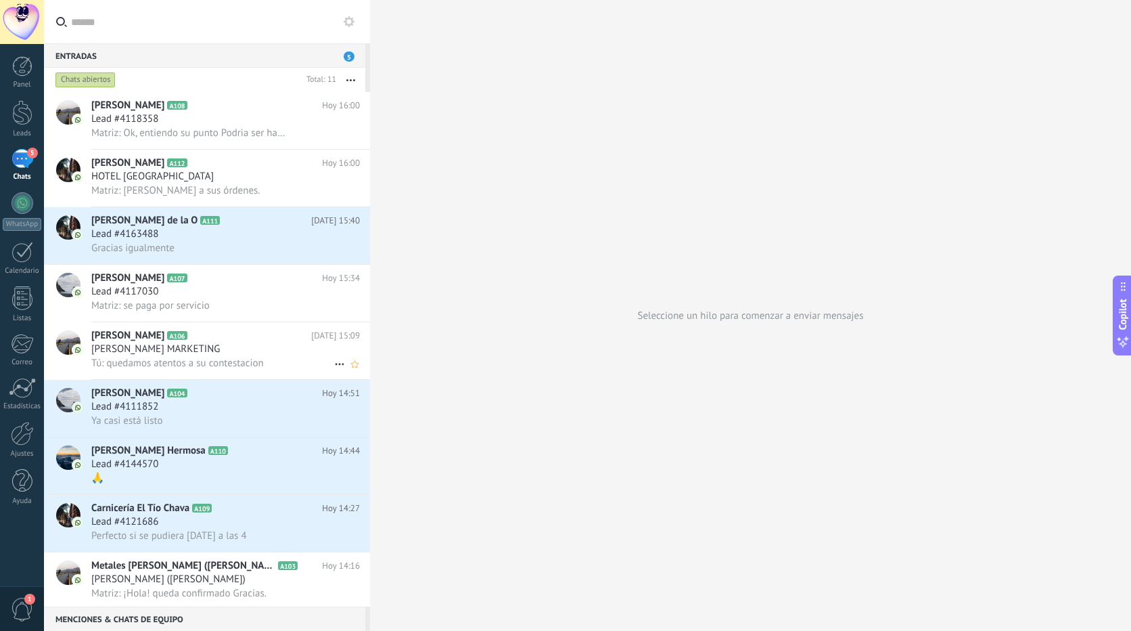
click at [271, 346] on div "[PERSON_NAME] MARKETING" at bounding box center [225, 349] width 269 height 14
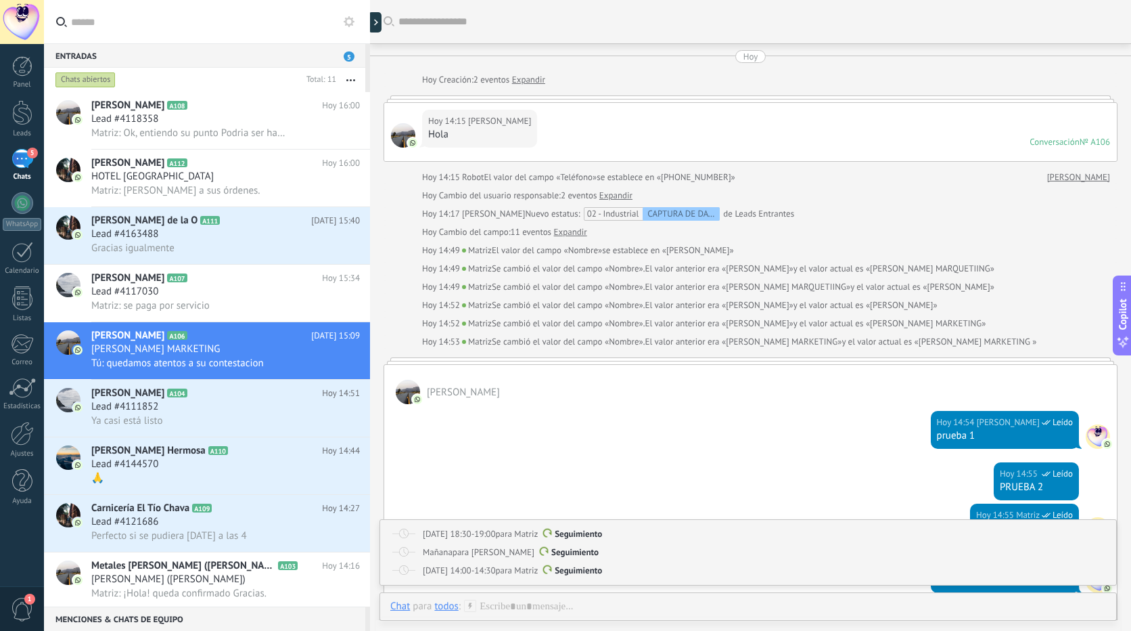
scroll to position [1931, 0]
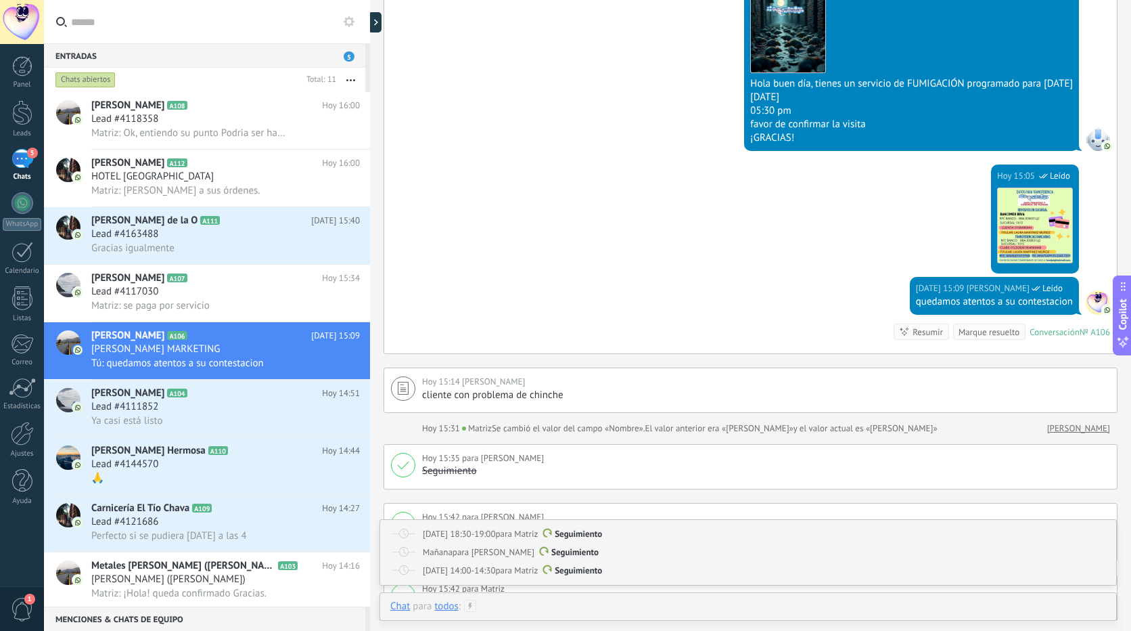
click at [503, 608] on div at bounding box center [748, 620] width 716 height 41
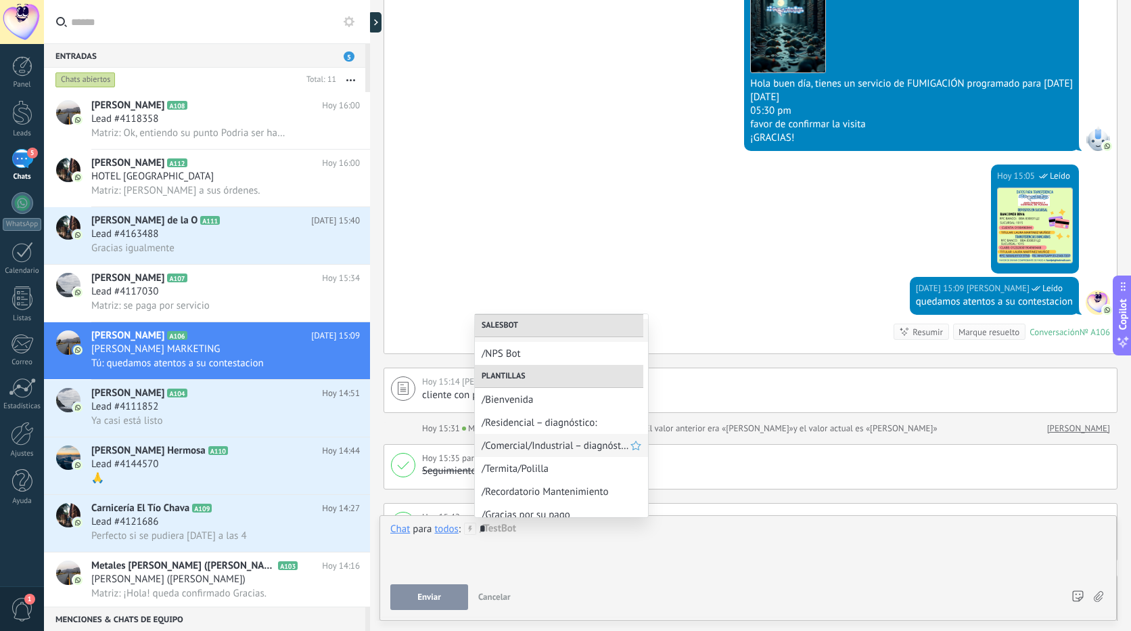
scroll to position [27, 0]
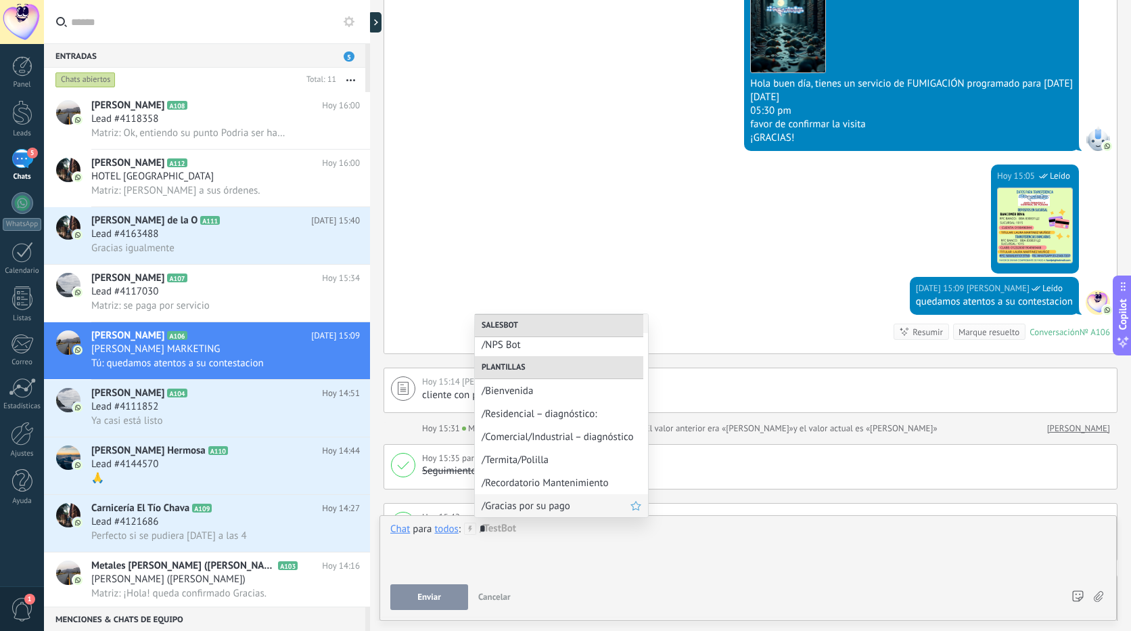
click at [570, 507] on span "/Gracias por su pago" at bounding box center [556, 505] width 149 height 13
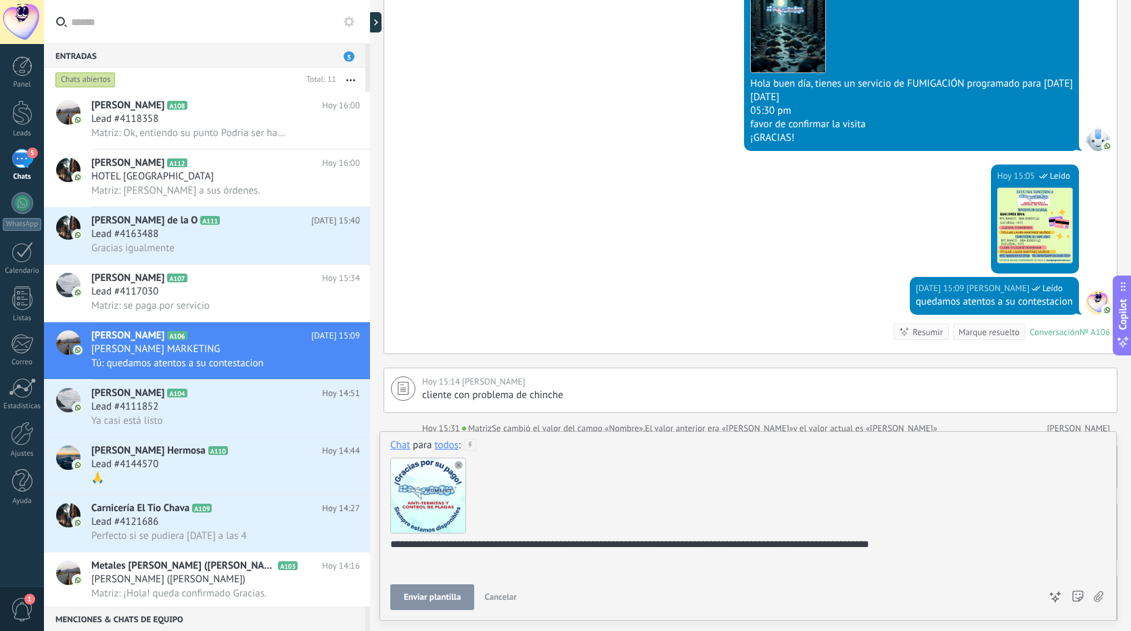
click at [740, 600] on div "Enviar plantilla Cancelar Rastrear clics en links ? Reducir links largos y rast…" at bounding box center [714, 597] width 649 height 26
click at [432, 595] on span "Enviar plantilla" at bounding box center [432, 596] width 57 height 9
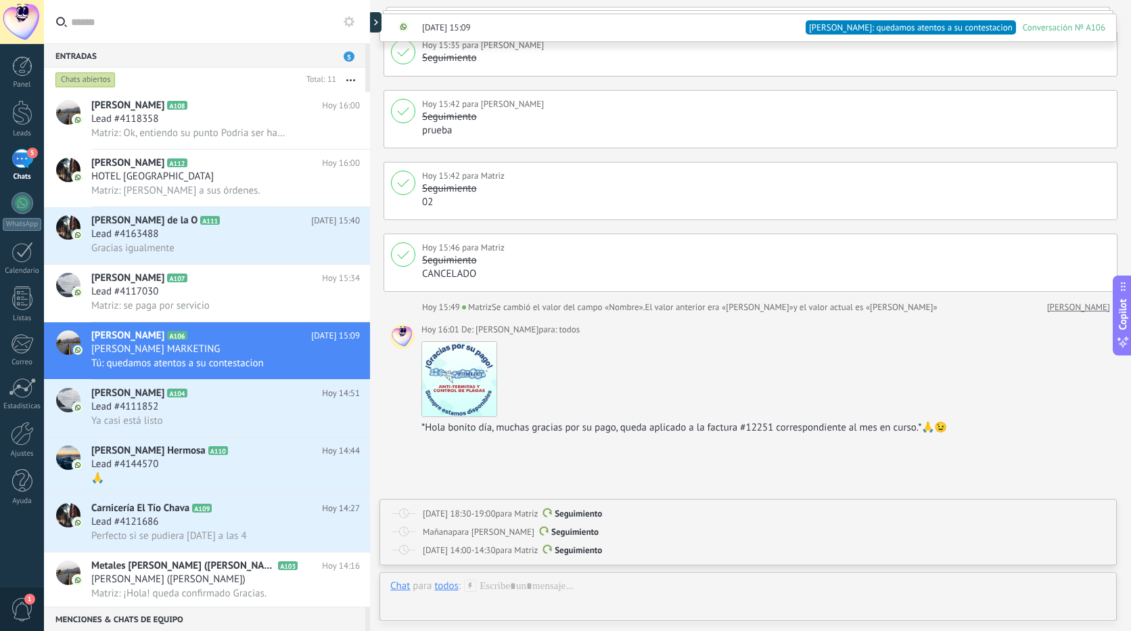
scroll to position [2454, 0]
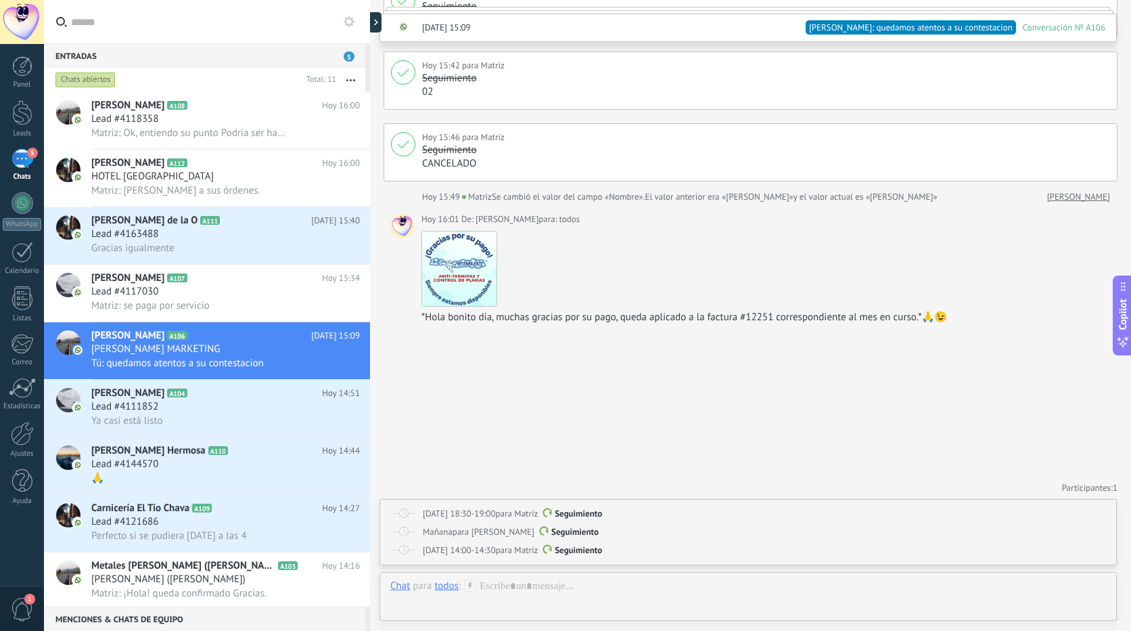
click at [444, 585] on div "todos" at bounding box center [446, 585] width 24 height 12
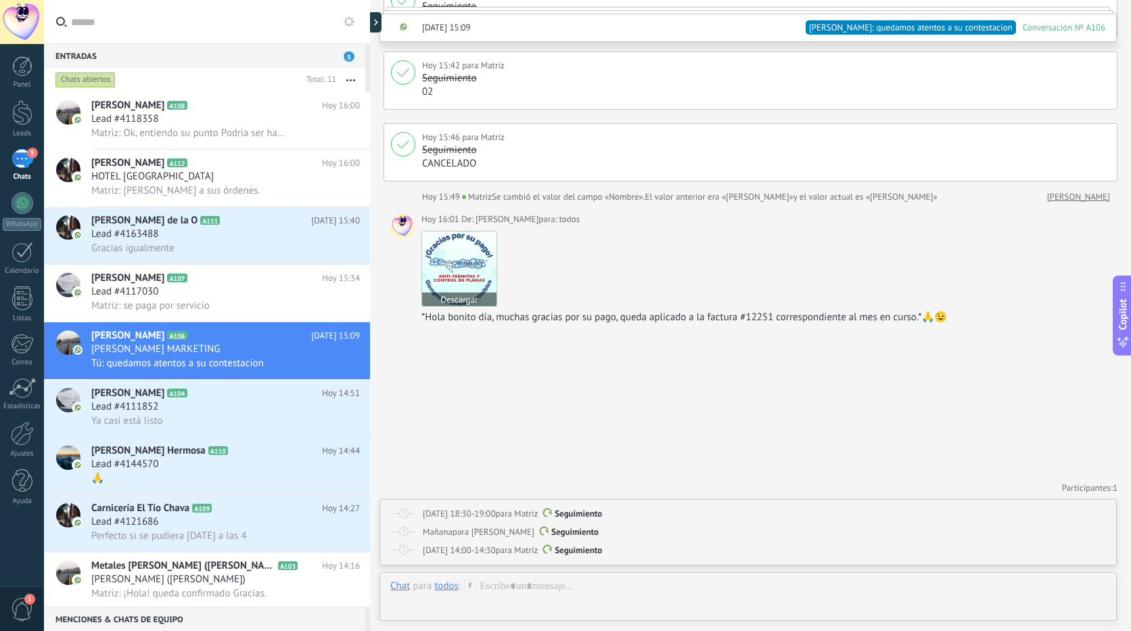
drag, startPoint x: 469, startPoint y: 304, endPoint x: 471, endPoint y: 232, distance: 71.8
click at [471, 232] on img at bounding box center [459, 268] width 74 height 74
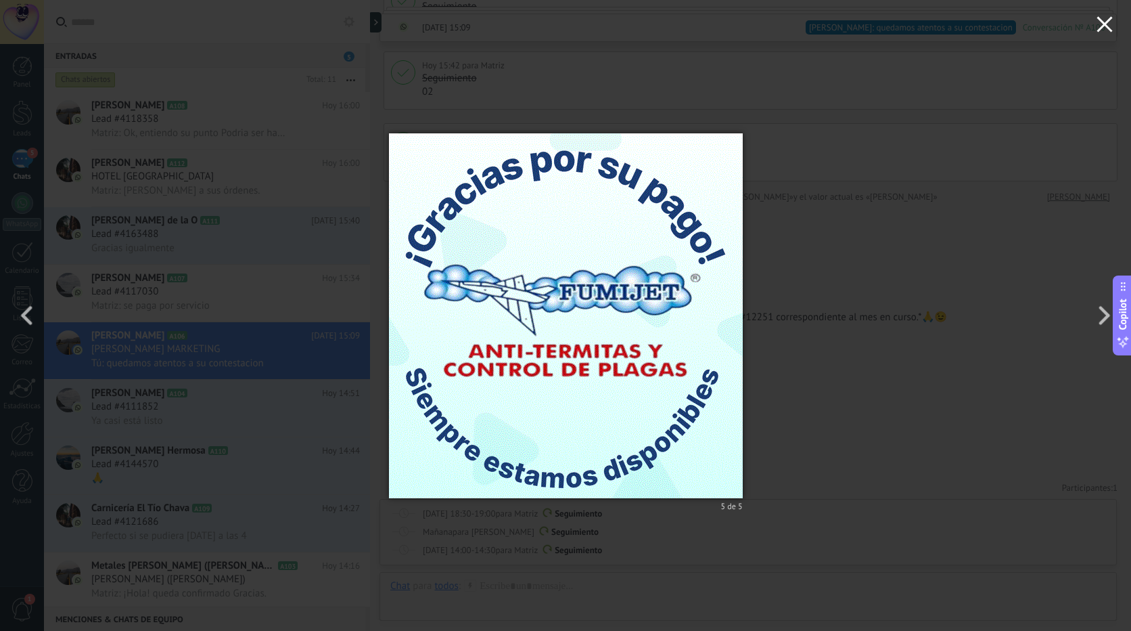
click at [1107, 28] on icon "button" at bounding box center [1105, 24] width 16 height 16
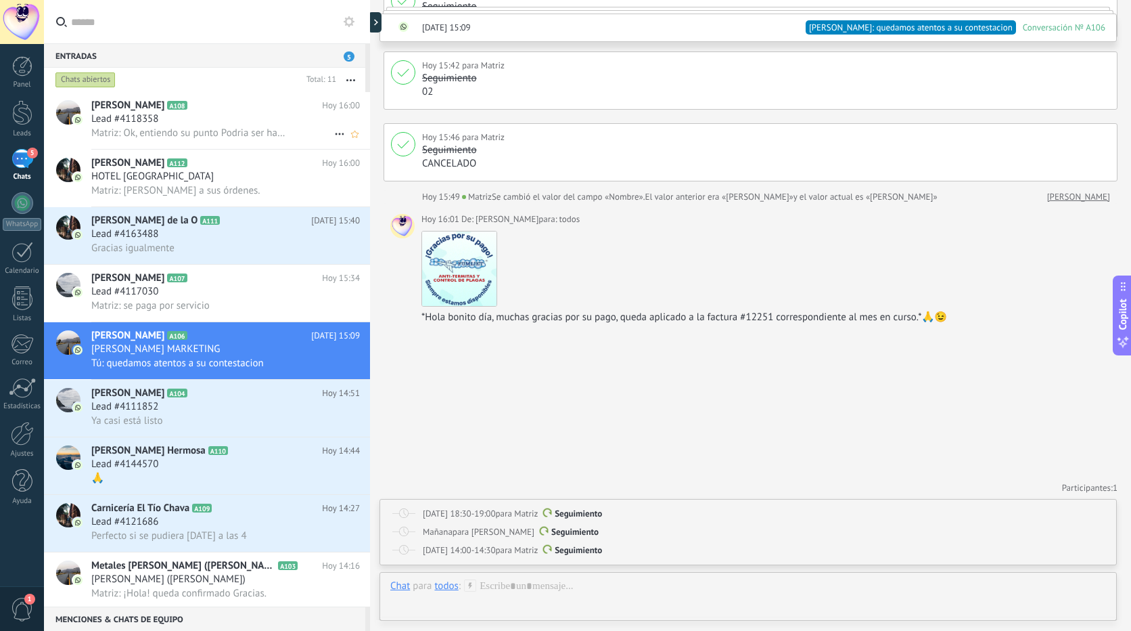
click at [244, 127] on span "Matriz: Ok, entiendo su punto Podria ser hasta el [DATE]" at bounding box center [188, 133] width 194 height 13
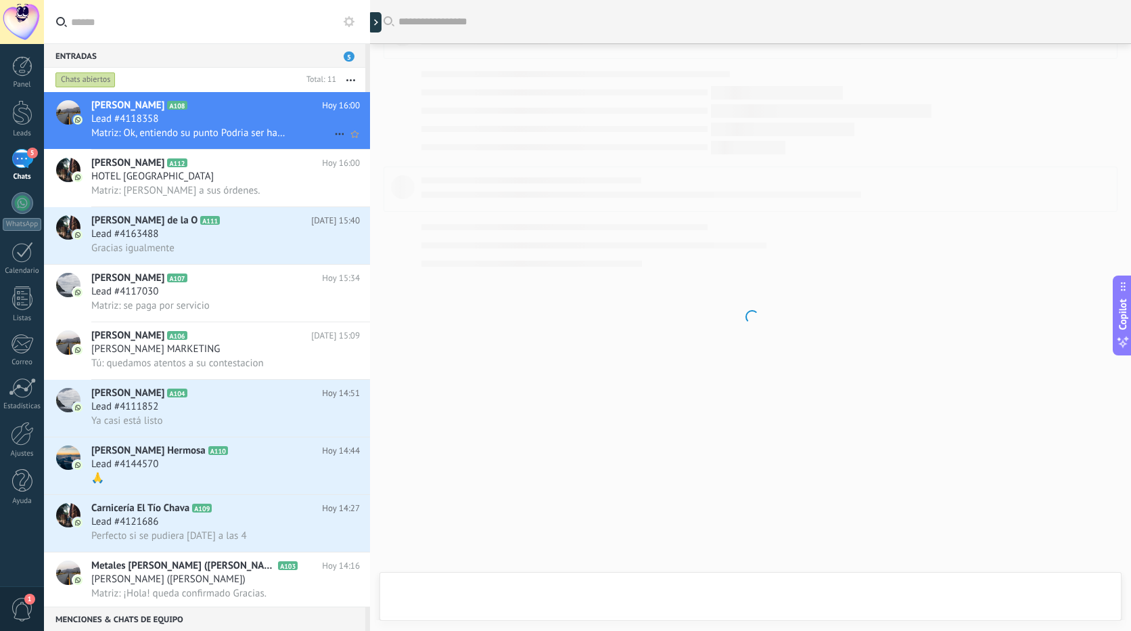
scroll to position [141, 0]
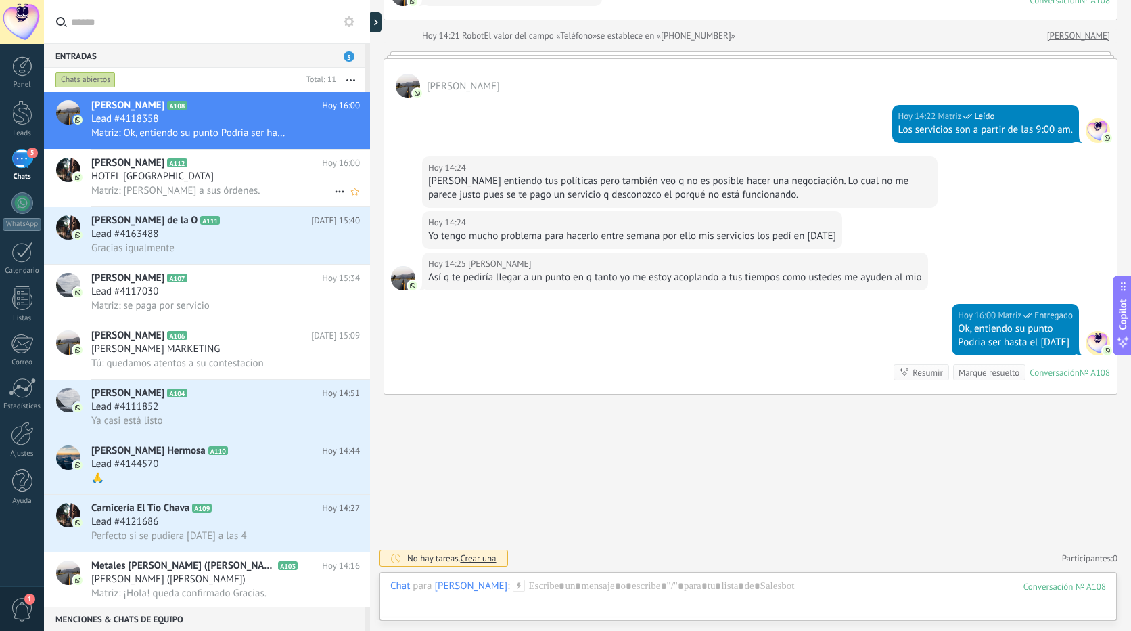
click at [201, 173] on div "HOTEL [GEOGRAPHIC_DATA]" at bounding box center [225, 177] width 269 height 14
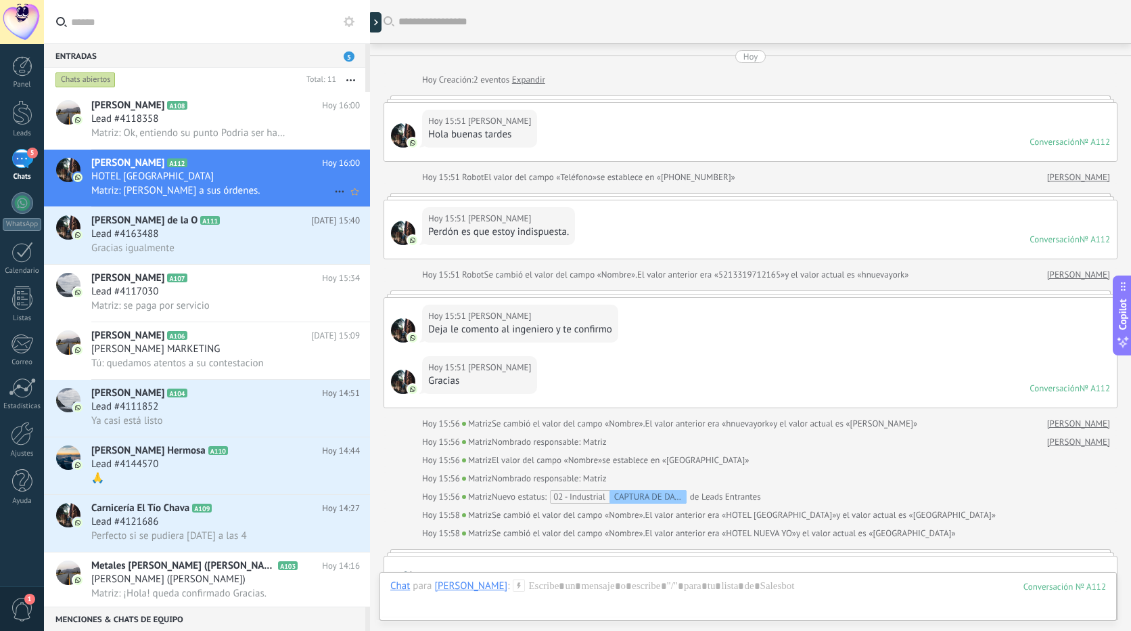
scroll to position [285, 0]
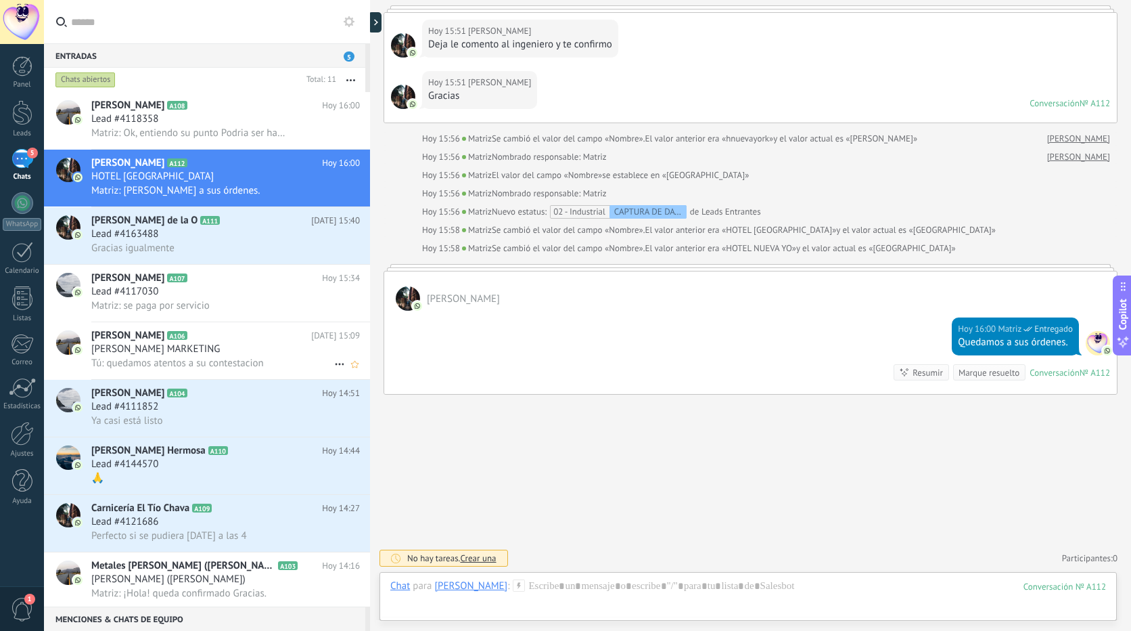
click at [223, 360] on span "Tú: quedamos atentos a su contestacion" at bounding box center [177, 363] width 173 height 13
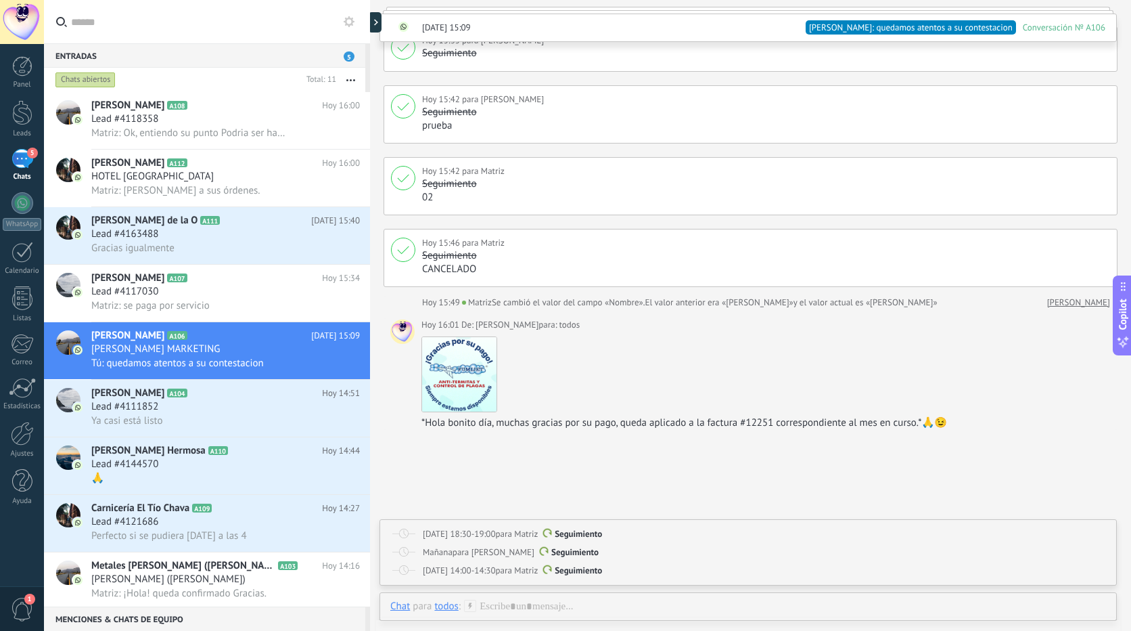
scroll to position [2454, 0]
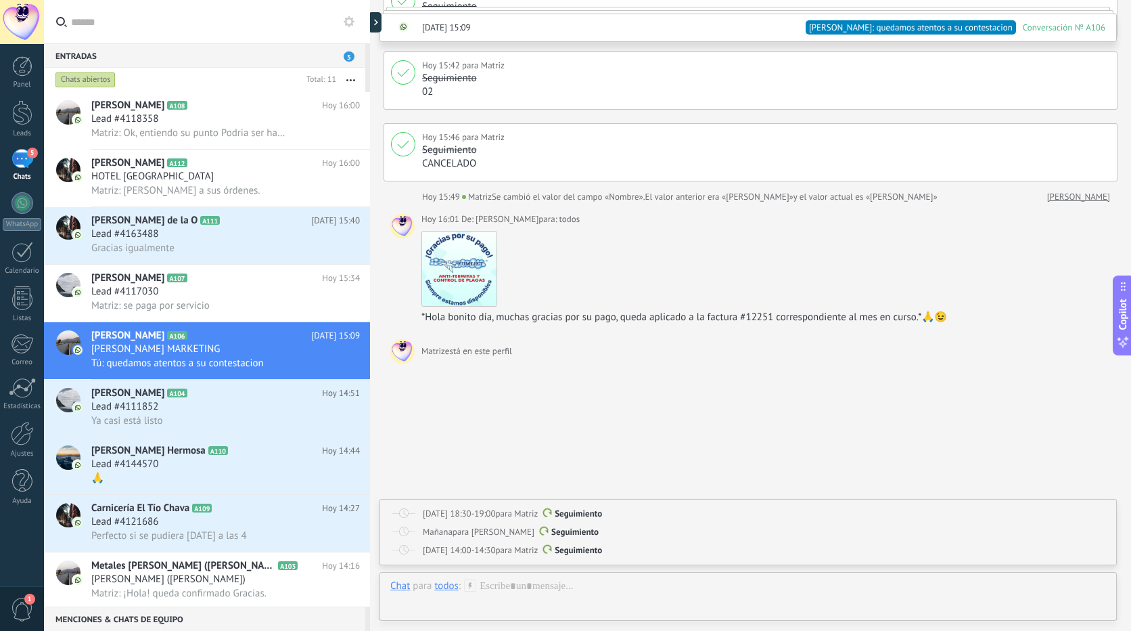
click at [26, 156] on div "5" at bounding box center [23, 159] width 22 height 20
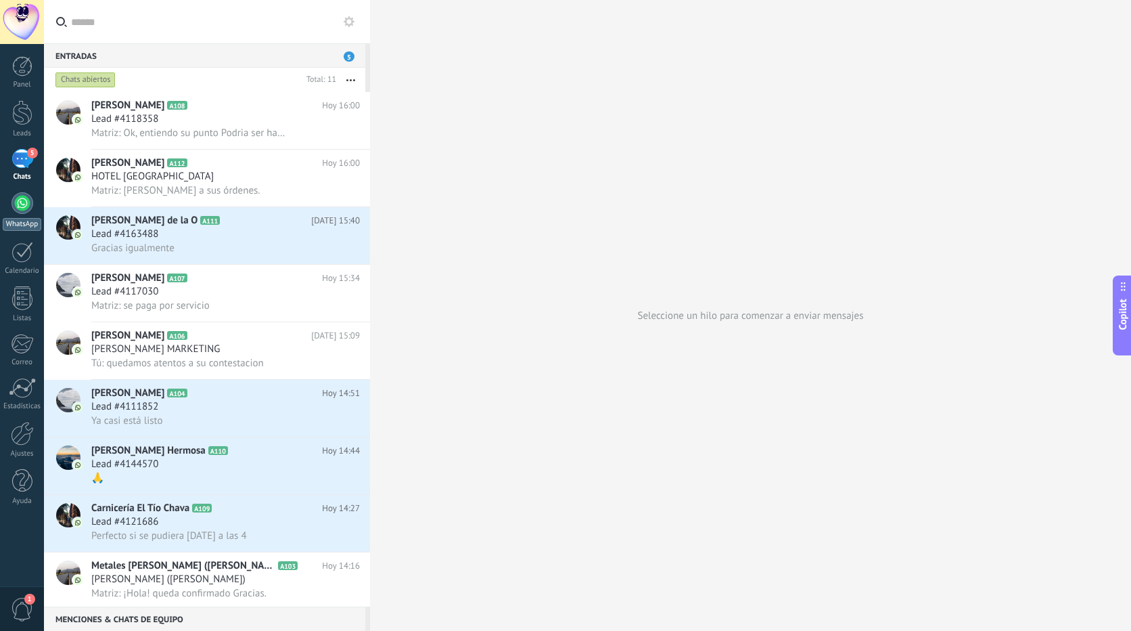
click at [22, 204] on div at bounding box center [23, 203] width 22 height 22
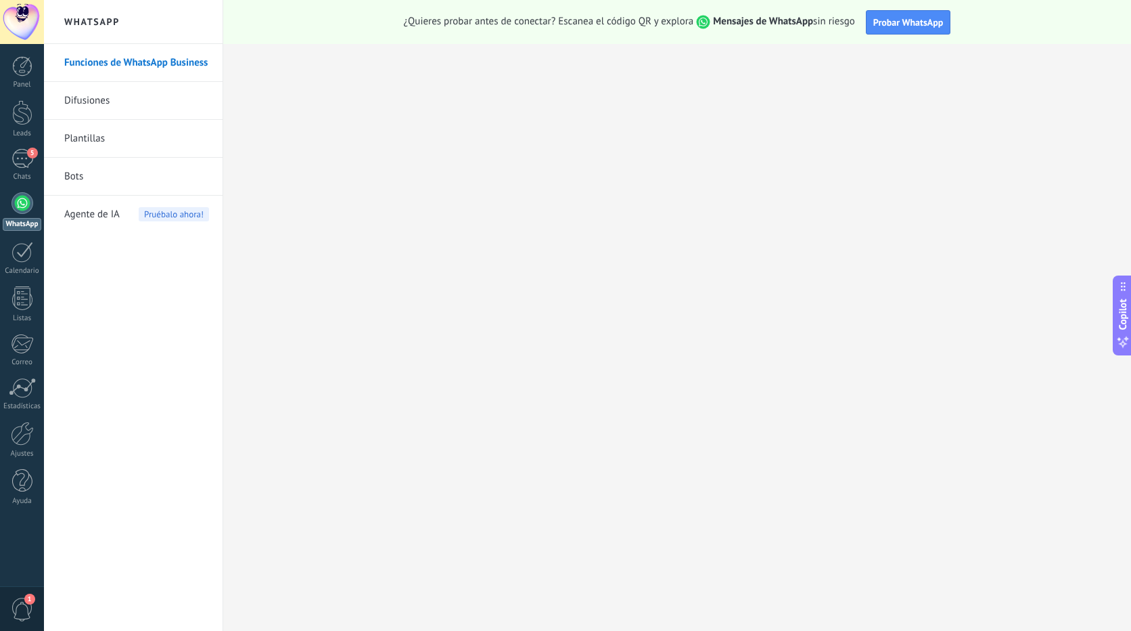
click at [16, 148] on div "Panel Leads 5 Chats WhatsApp Clientes" at bounding box center [22, 287] width 44 height 463
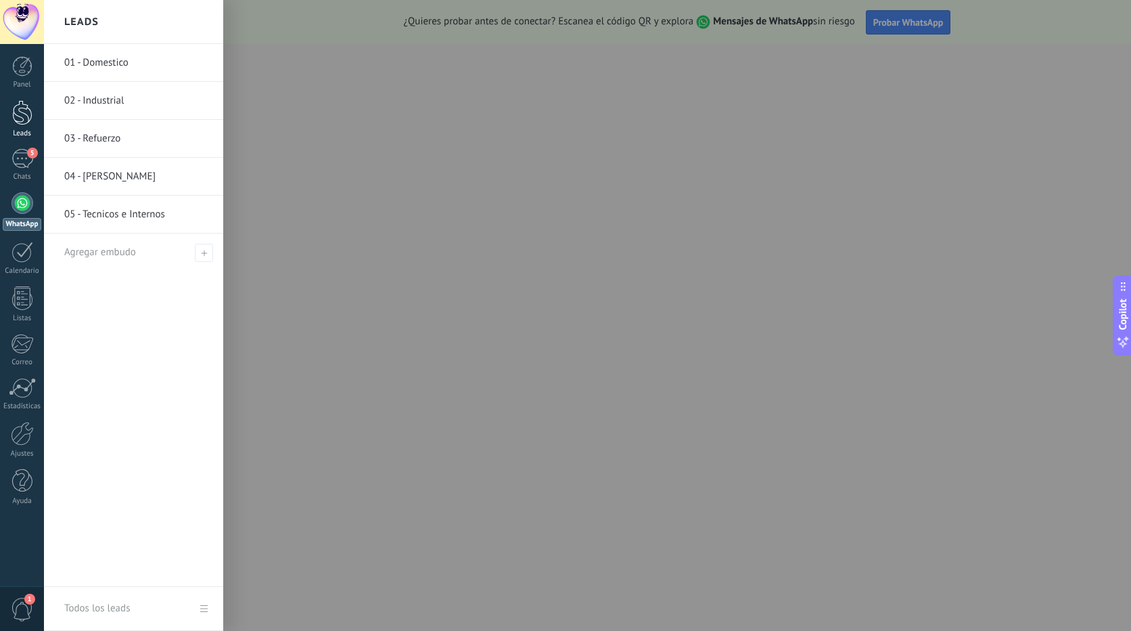
click at [16, 106] on div at bounding box center [22, 112] width 20 height 25
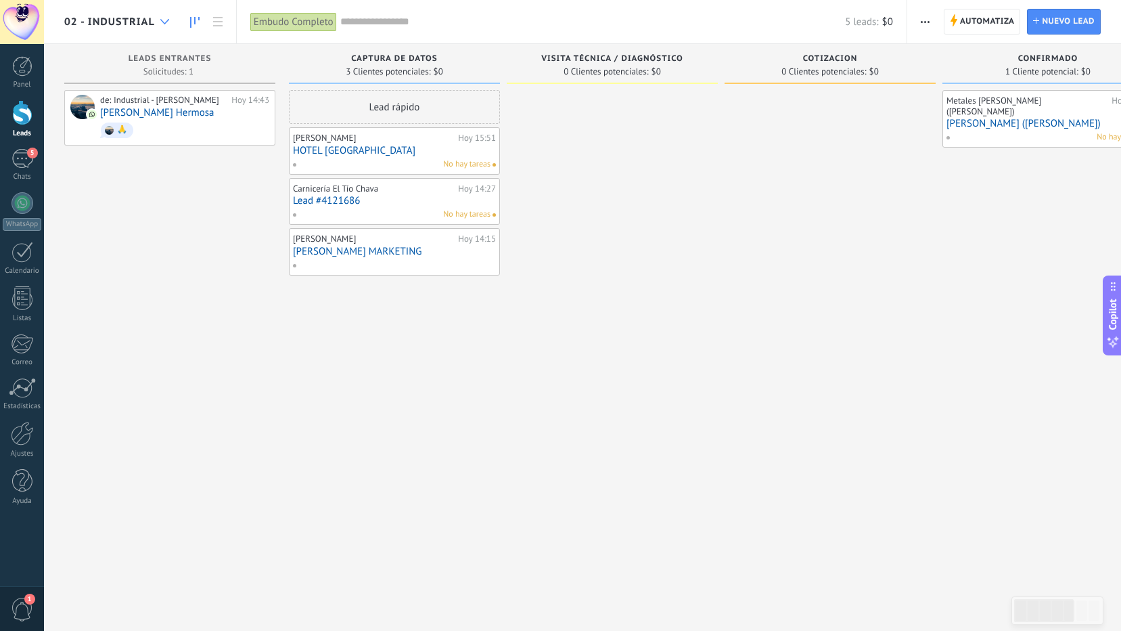
click at [164, 27] on div at bounding box center [165, 22] width 22 height 26
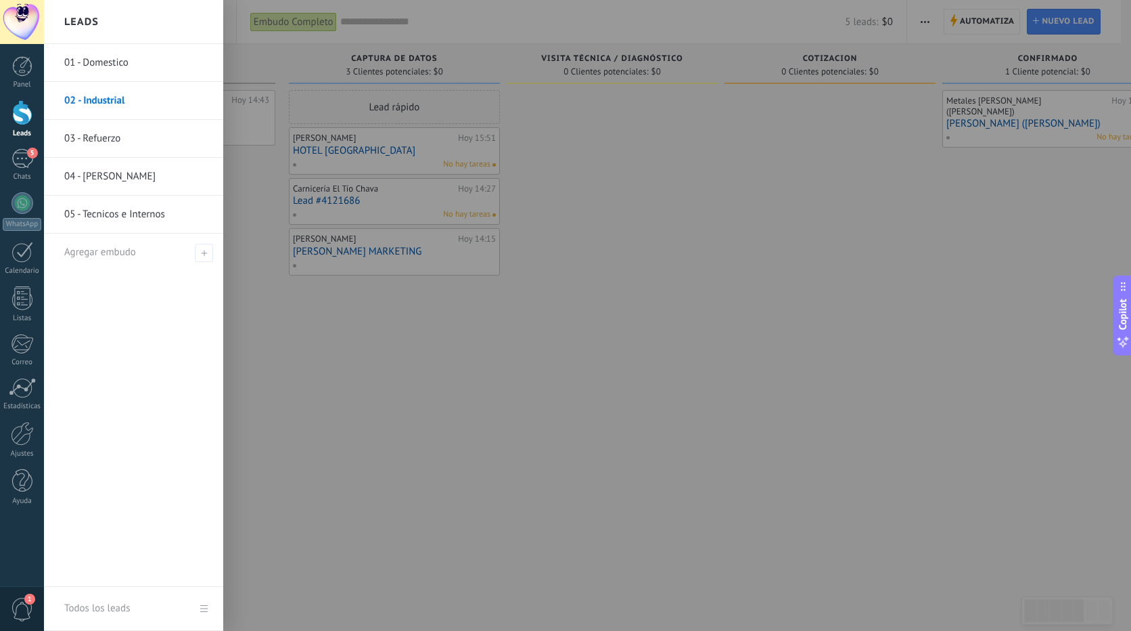
click at [112, 70] on link "01 - Domestico" at bounding box center [136, 63] width 145 height 38
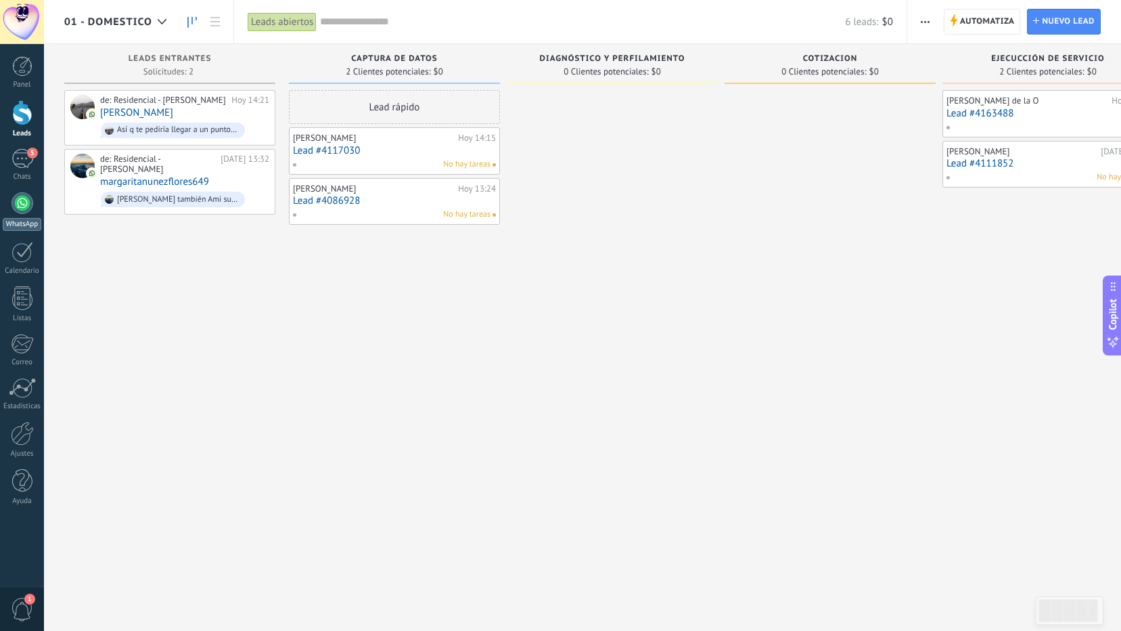
click at [19, 208] on div at bounding box center [23, 203] width 22 height 22
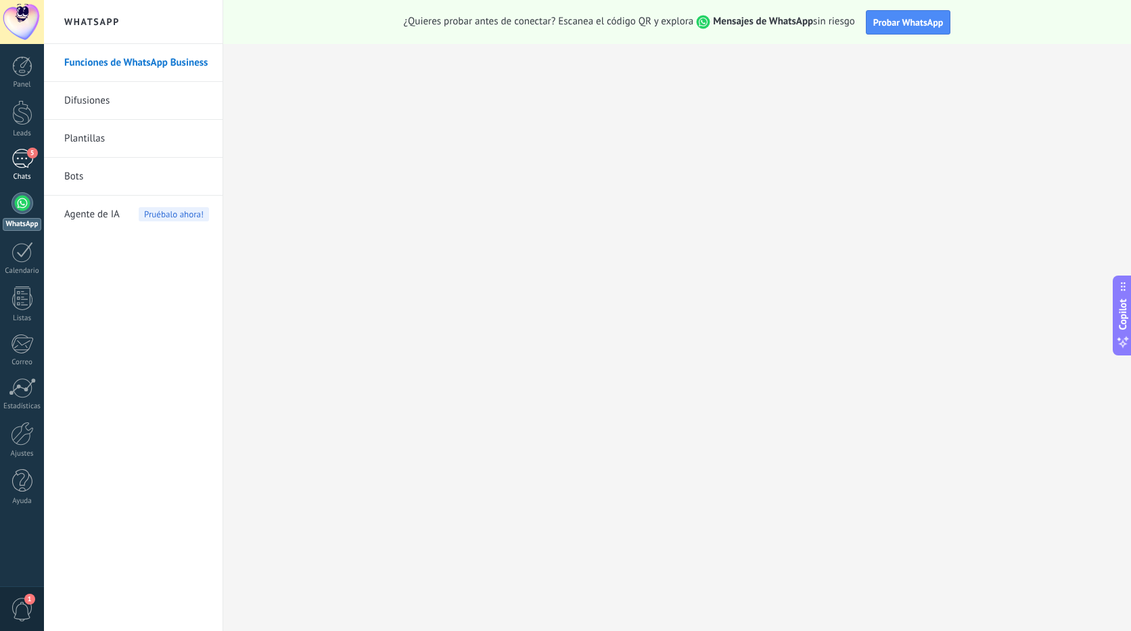
click at [24, 160] on div "5" at bounding box center [23, 159] width 22 height 20
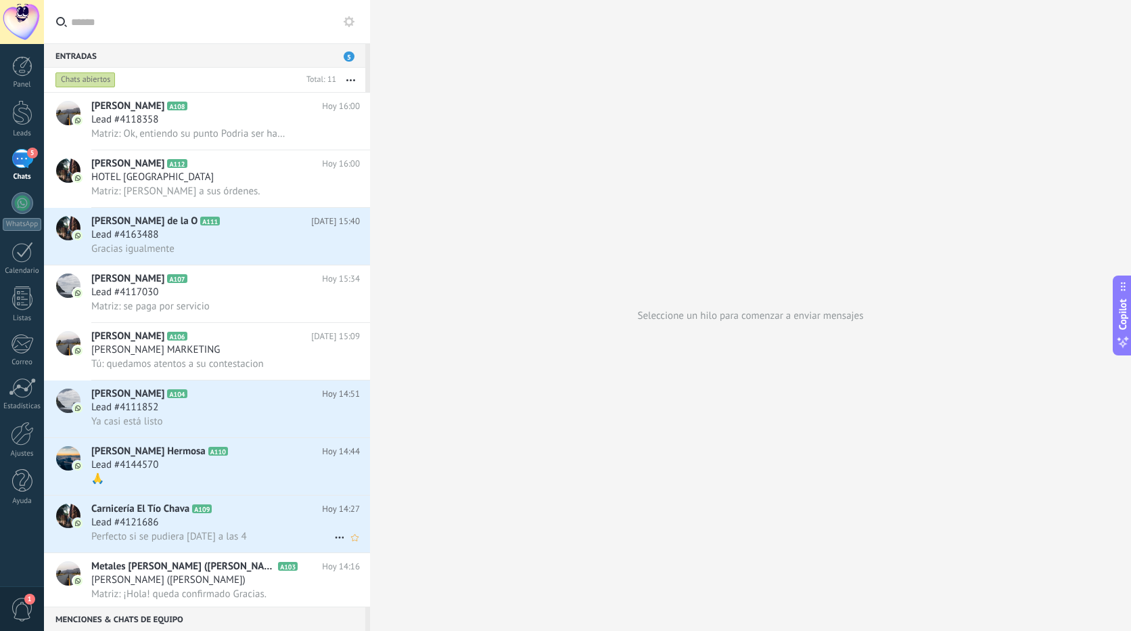
scroll to position [1, 0]
click at [22, 156] on div "5" at bounding box center [23, 159] width 22 height 20
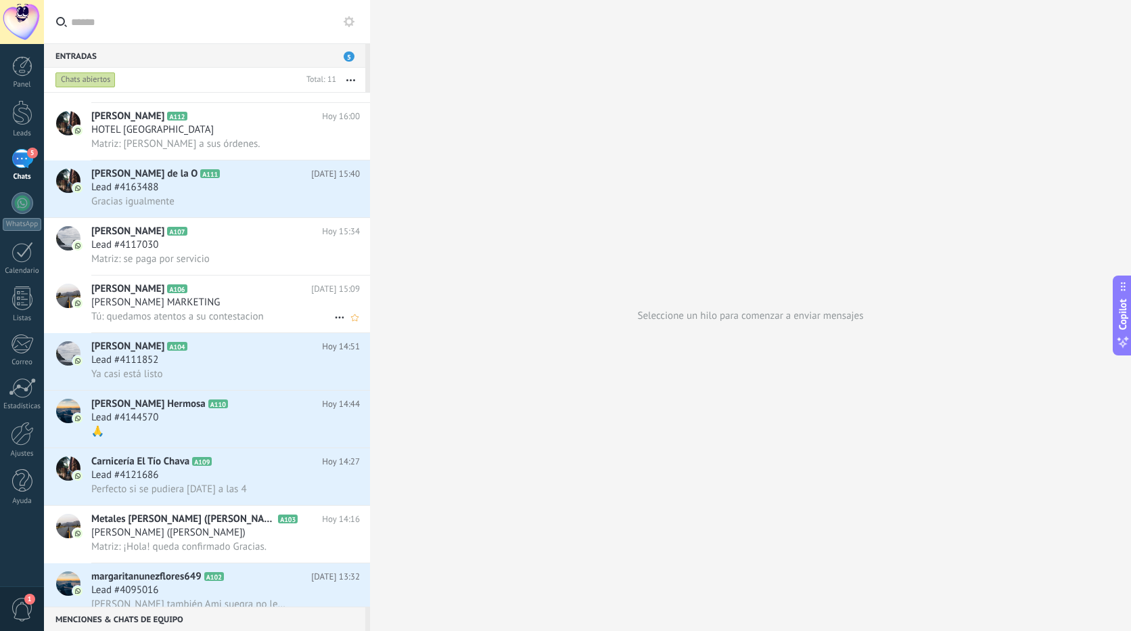
scroll to position [0, 0]
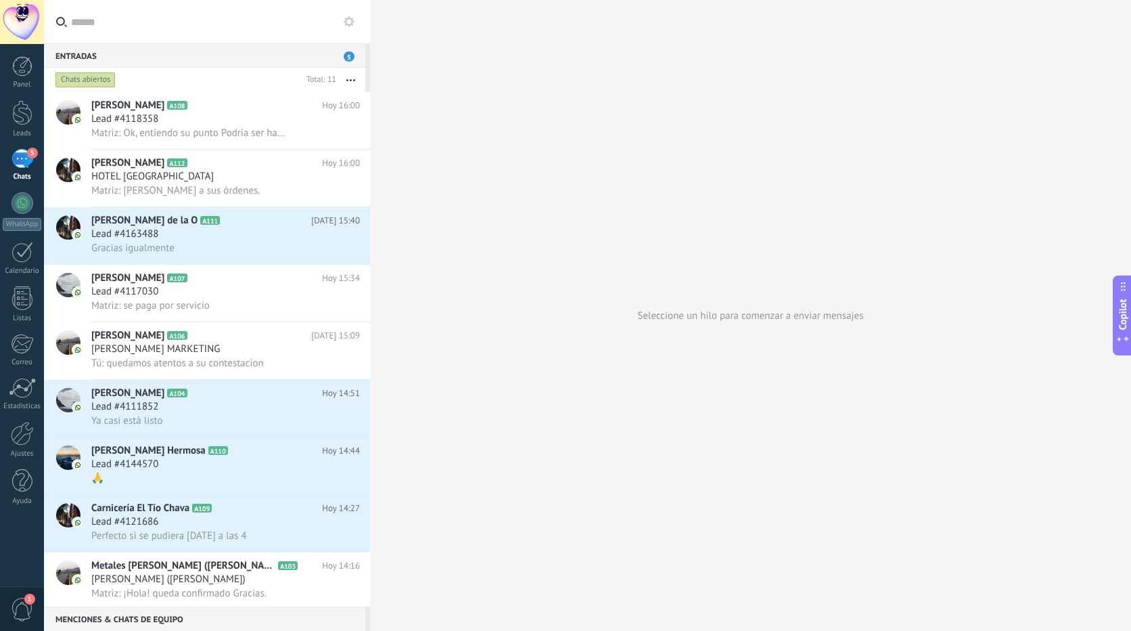
click at [348, 20] on icon at bounding box center [349, 21] width 11 height 11
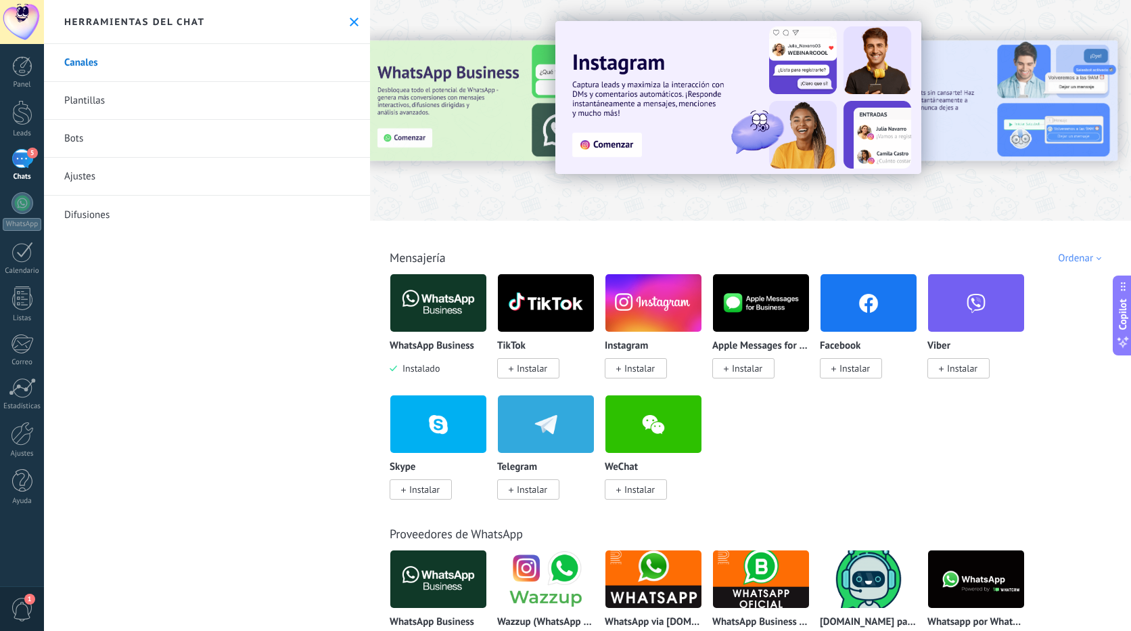
click at [88, 179] on link "Ajustes" at bounding box center [207, 177] width 326 height 38
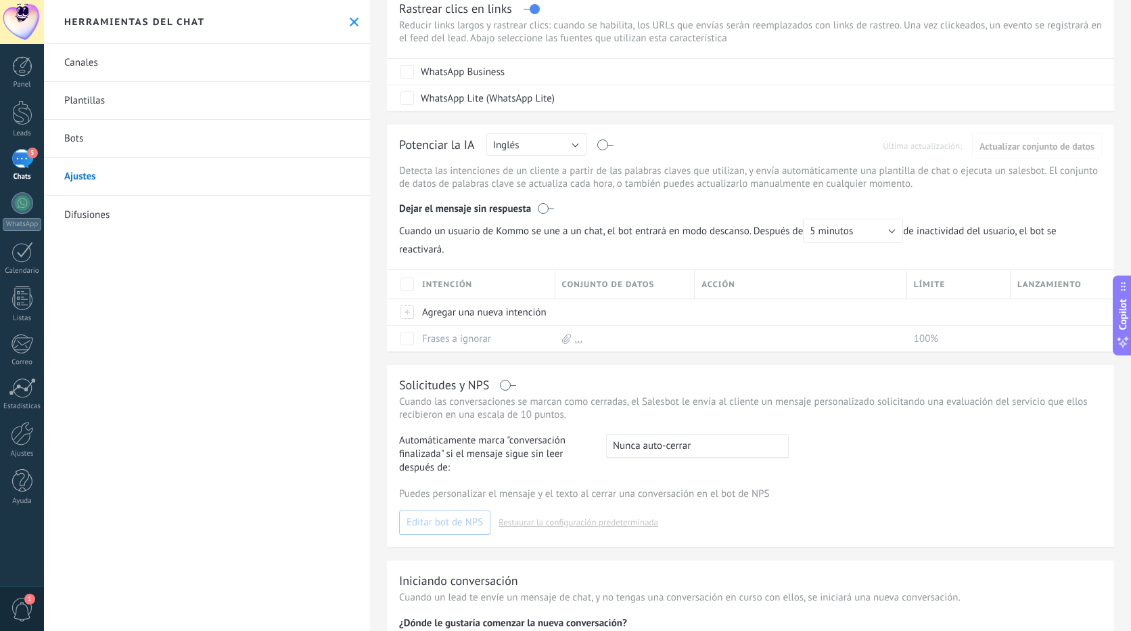
scroll to position [190, 0]
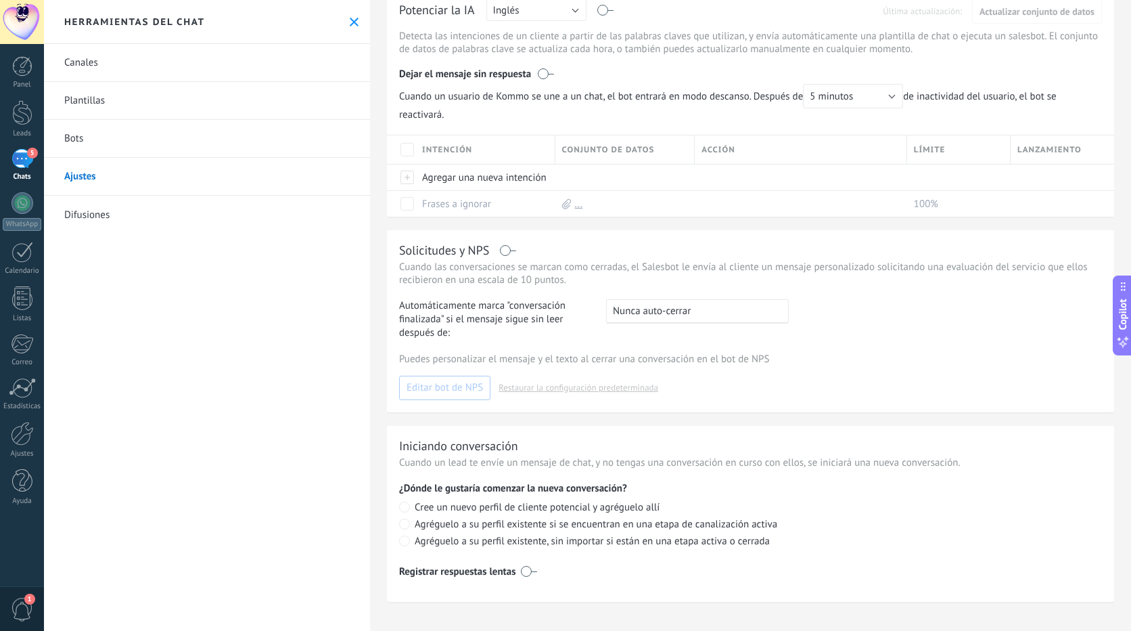
click at [18, 160] on div "5" at bounding box center [23, 159] width 22 height 20
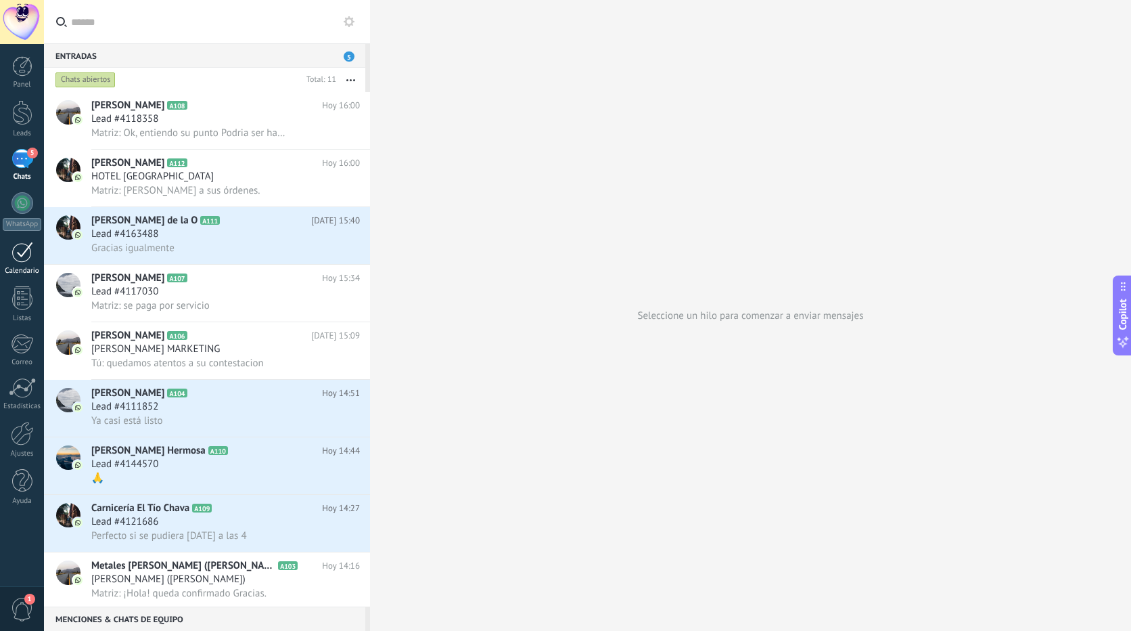
click at [23, 253] on div at bounding box center [23, 252] width 22 height 21
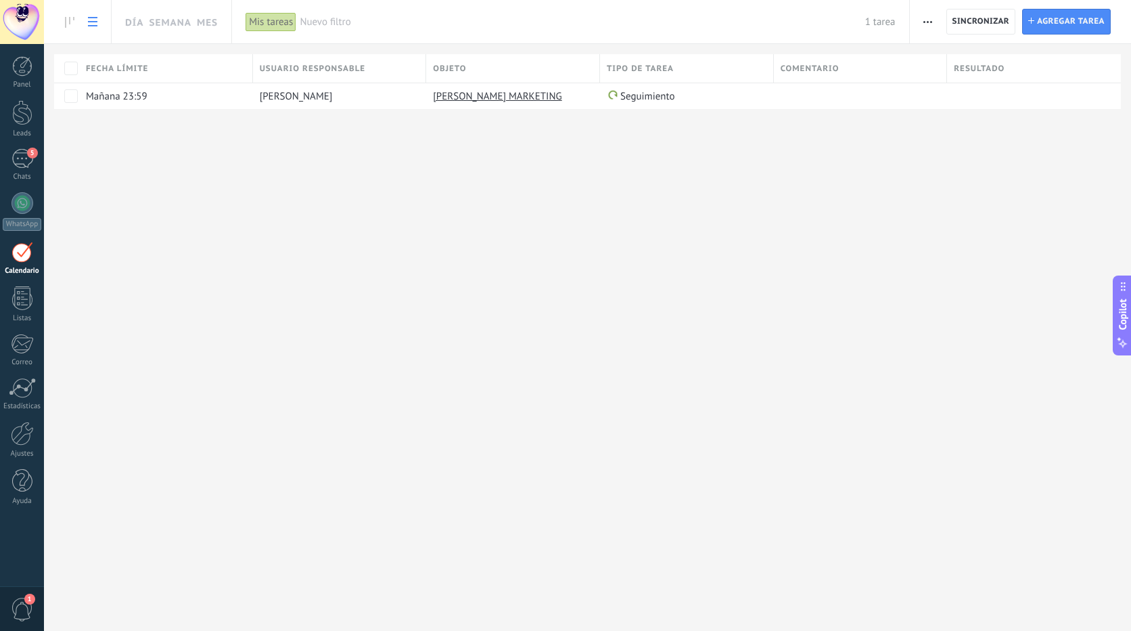
click at [265, 24] on div "Mis tareas" at bounding box center [271, 22] width 51 height 20
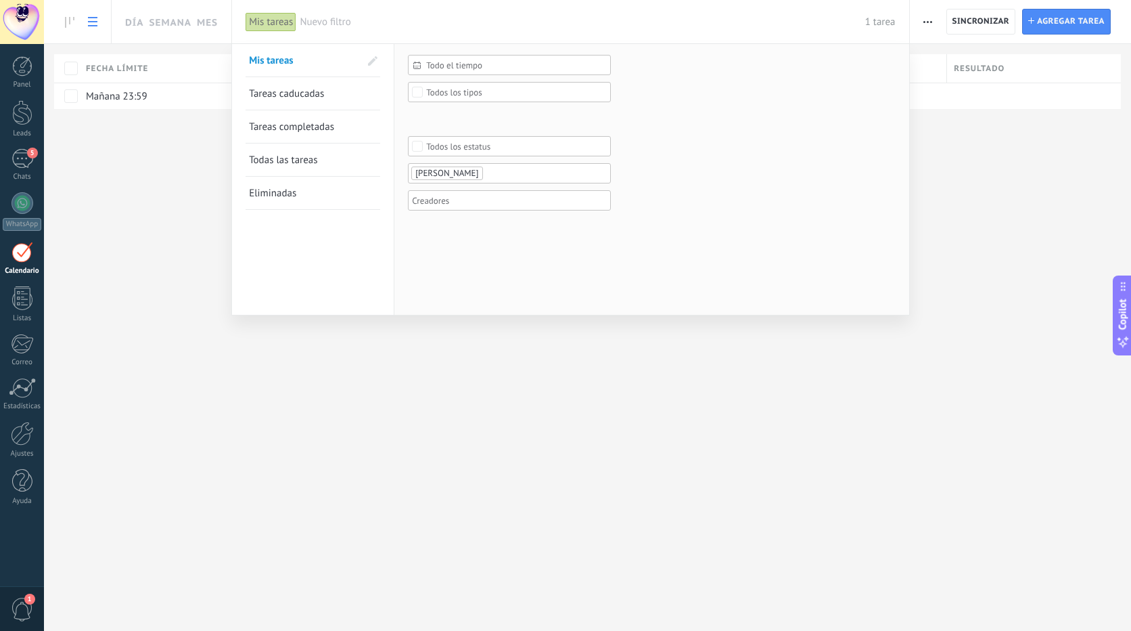
click at [298, 161] on span "Todas las tareas" at bounding box center [283, 160] width 68 height 13
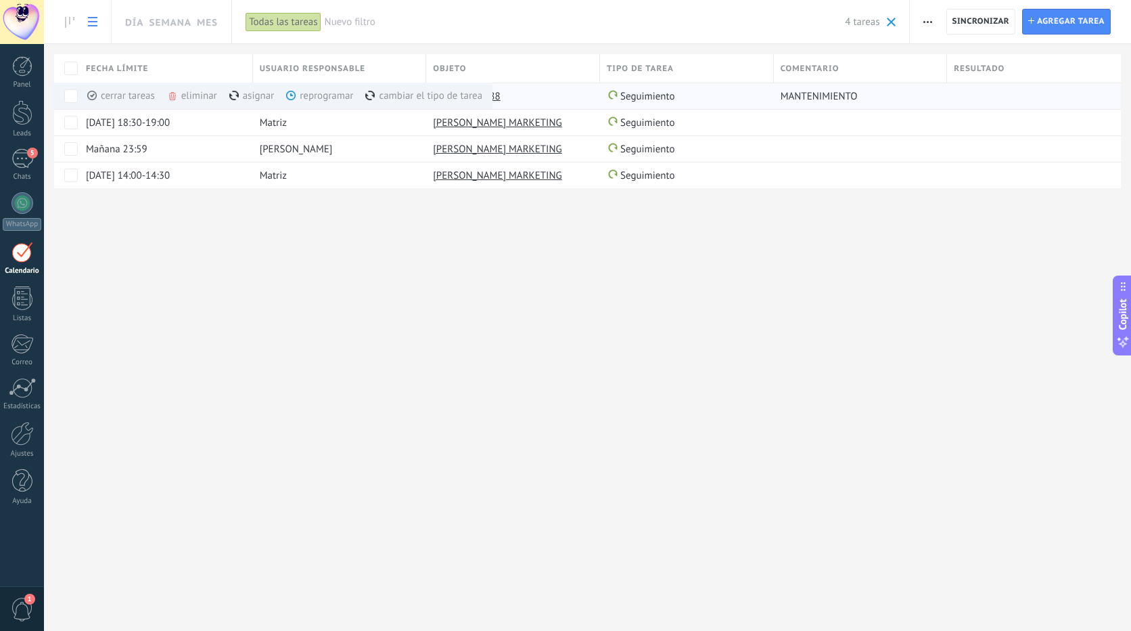
click at [196, 96] on div "eliminar màs" at bounding box center [215, 96] width 96 height 26
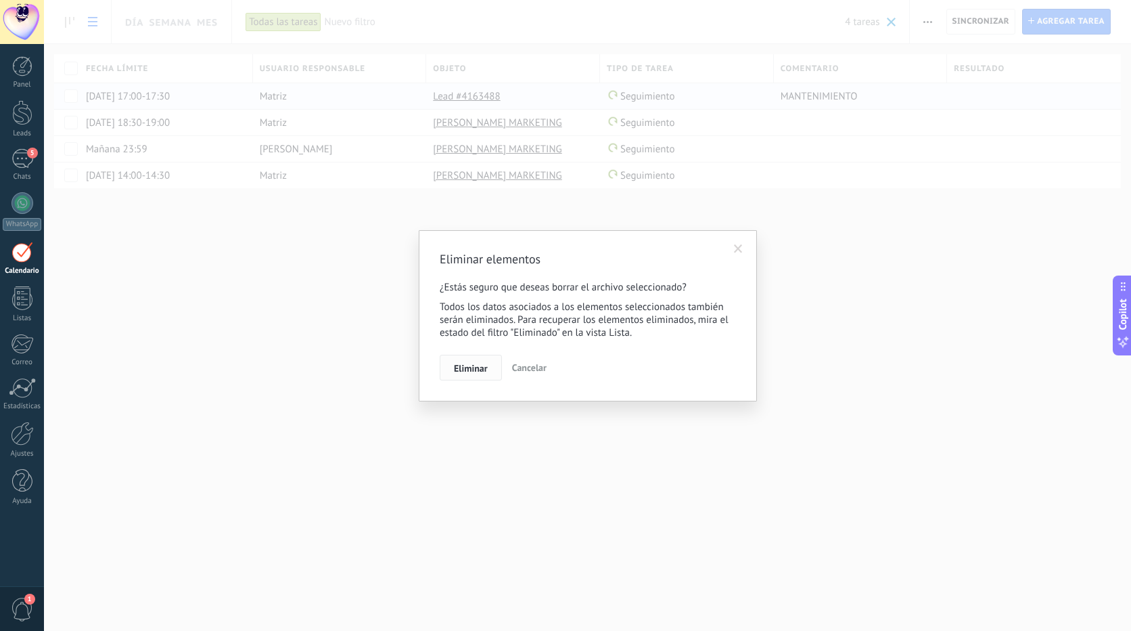
click at [464, 368] on span "Eliminar" at bounding box center [471, 367] width 34 height 9
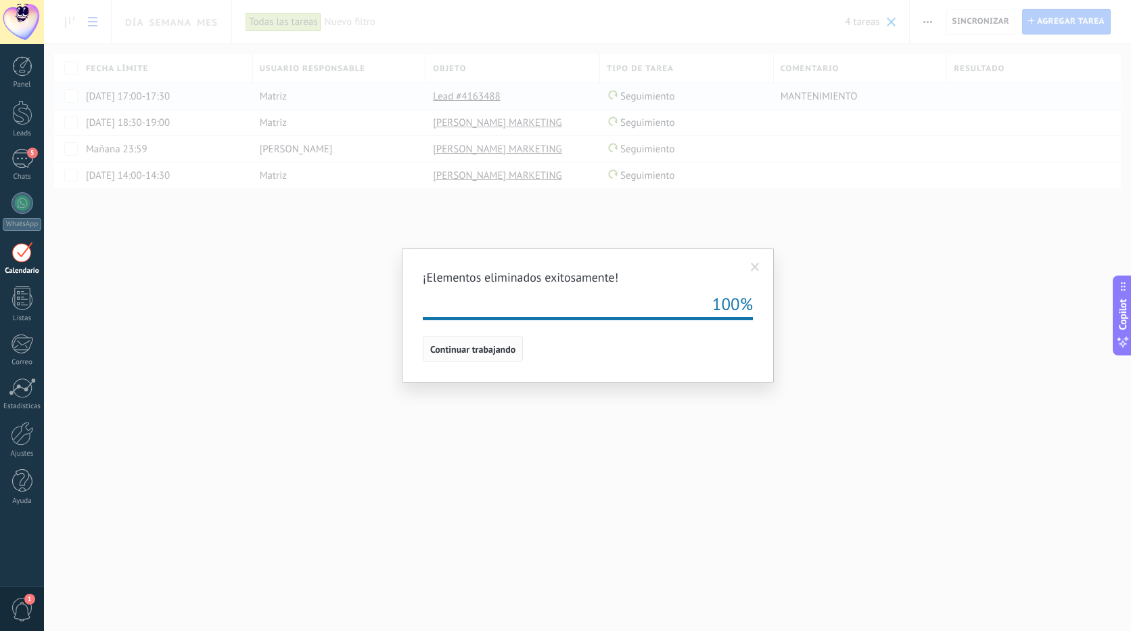
click at [457, 343] on button "Continuar trabajando" at bounding box center [473, 349] width 100 height 26
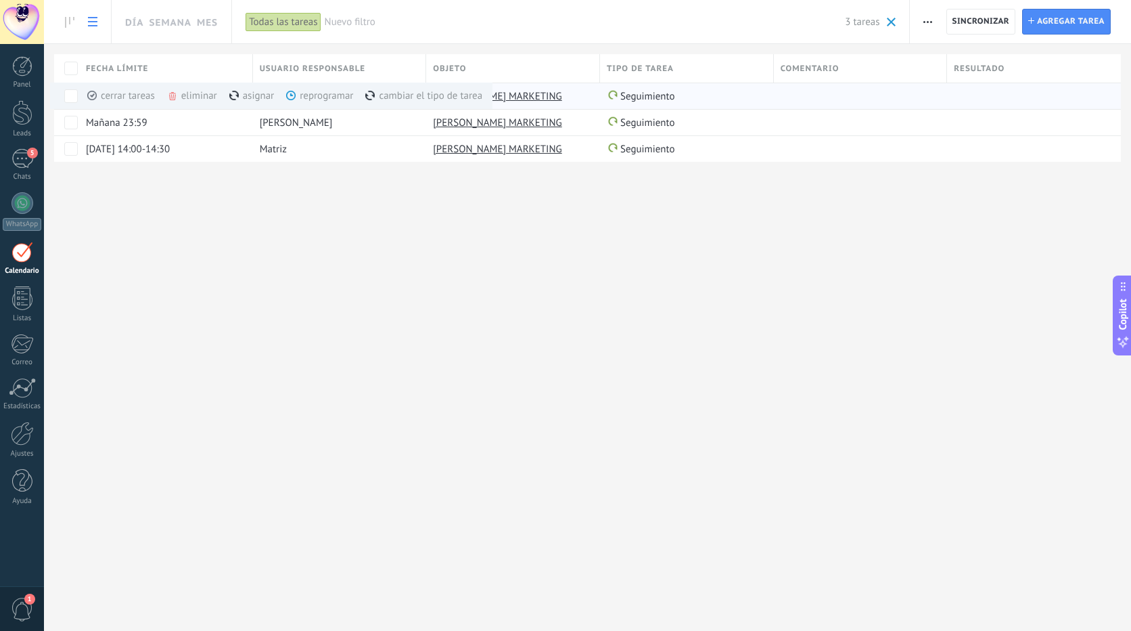
click at [190, 98] on div "eliminar màs" at bounding box center [215, 96] width 96 height 26
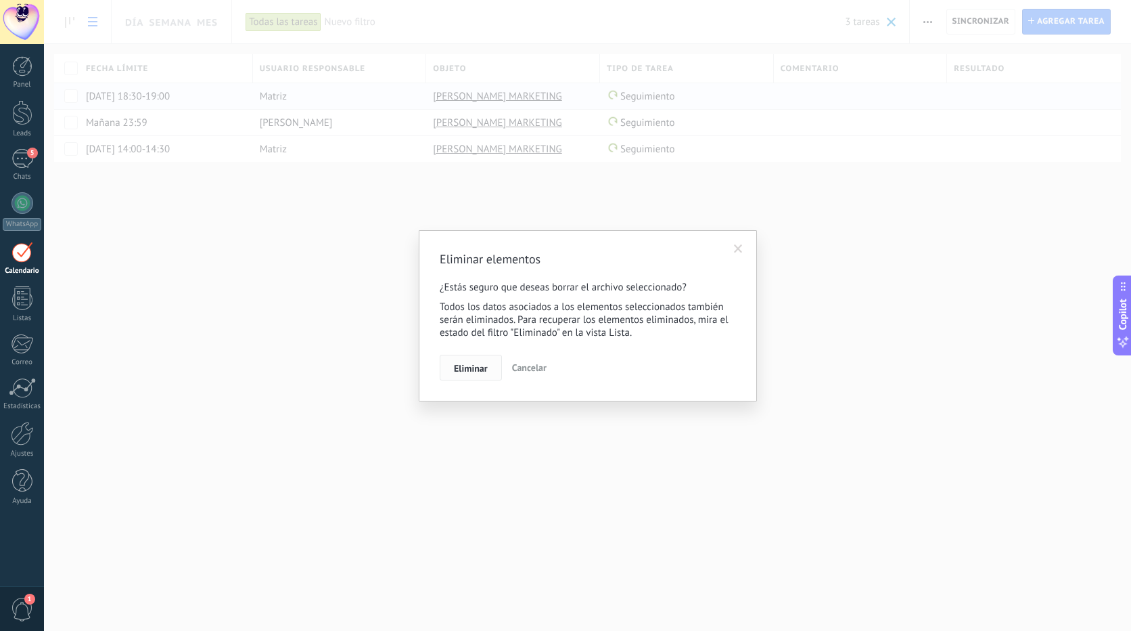
click at [463, 366] on span "Eliminar" at bounding box center [471, 367] width 34 height 9
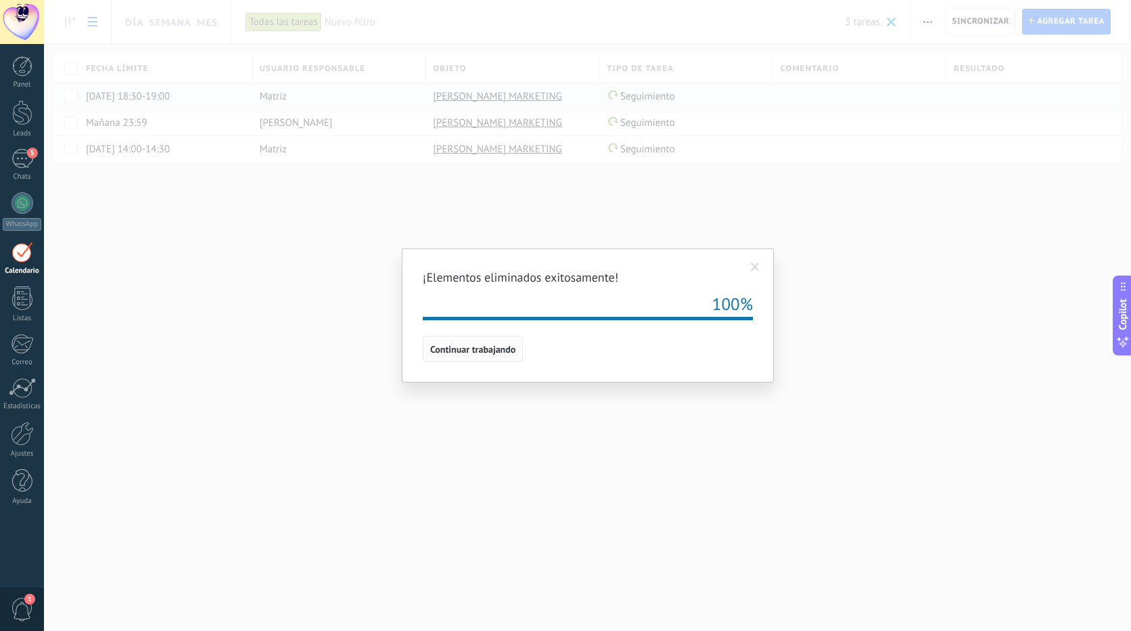
click at [475, 353] on span "Continuar trabajando" at bounding box center [472, 348] width 85 height 9
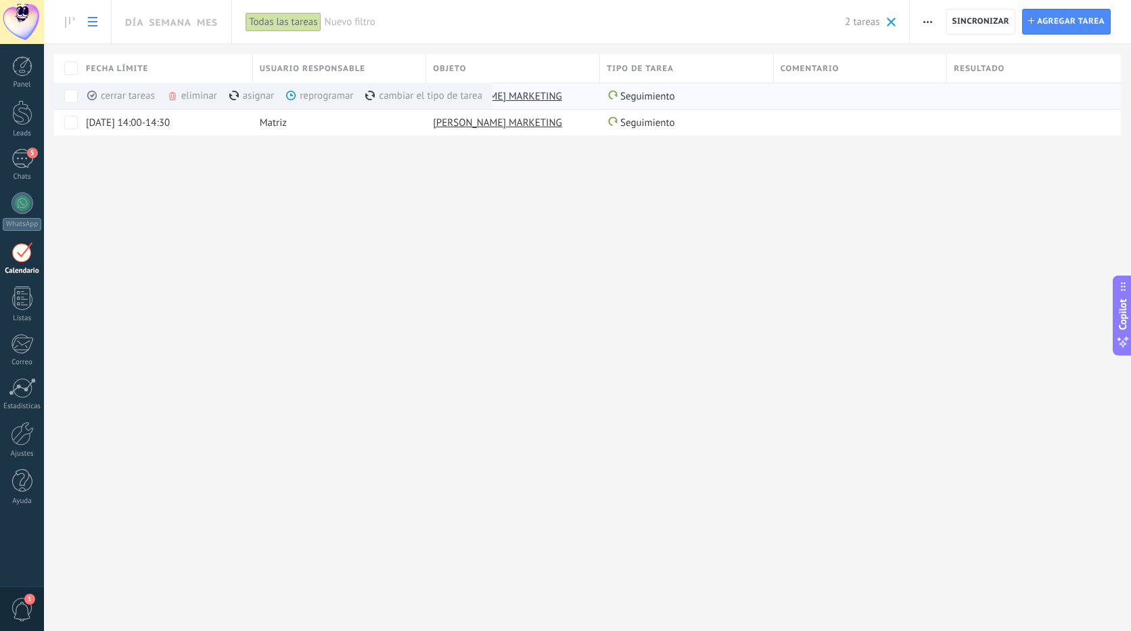
click at [199, 100] on div "eliminar màs" at bounding box center [215, 96] width 96 height 26
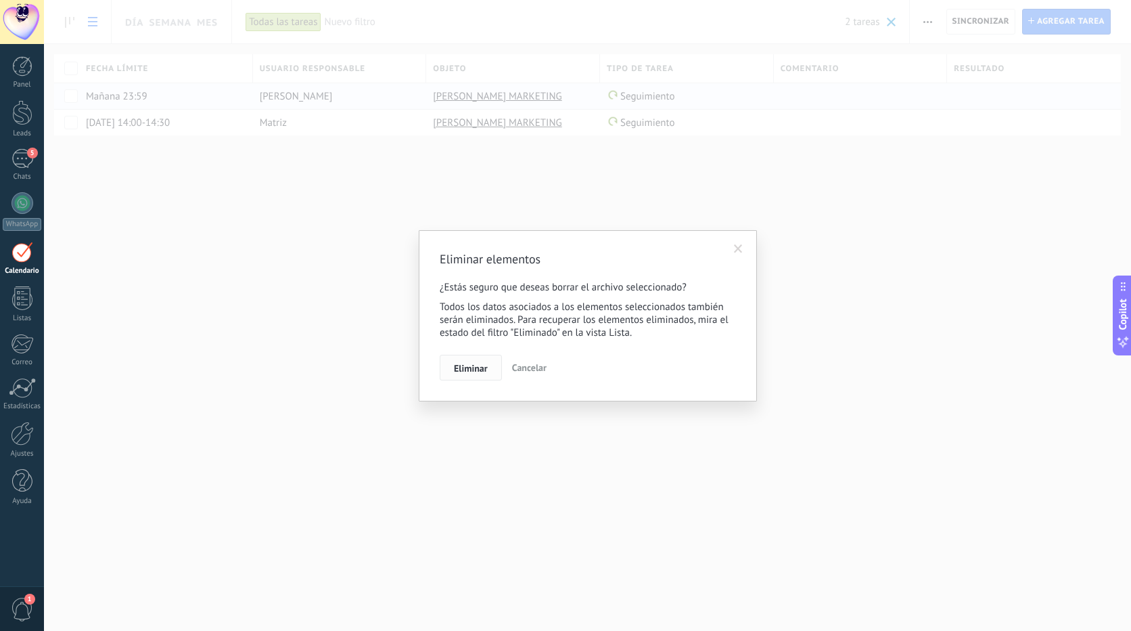
click at [464, 366] on span "Eliminar" at bounding box center [471, 367] width 34 height 9
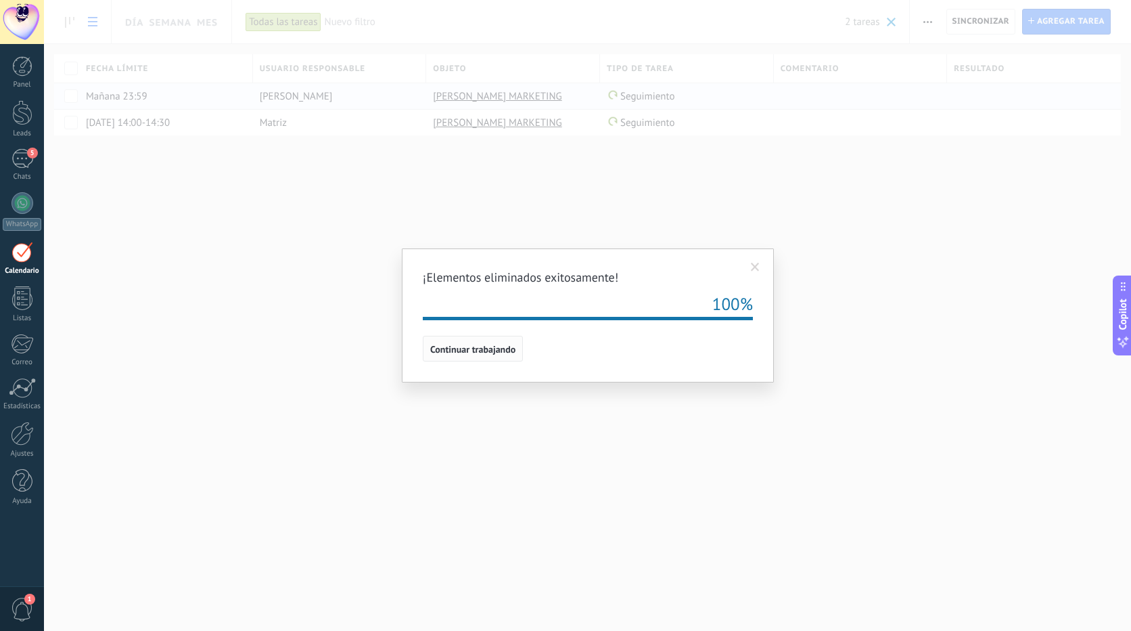
click at [453, 359] on button "Continuar trabajando" at bounding box center [473, 349] width 100 height 26
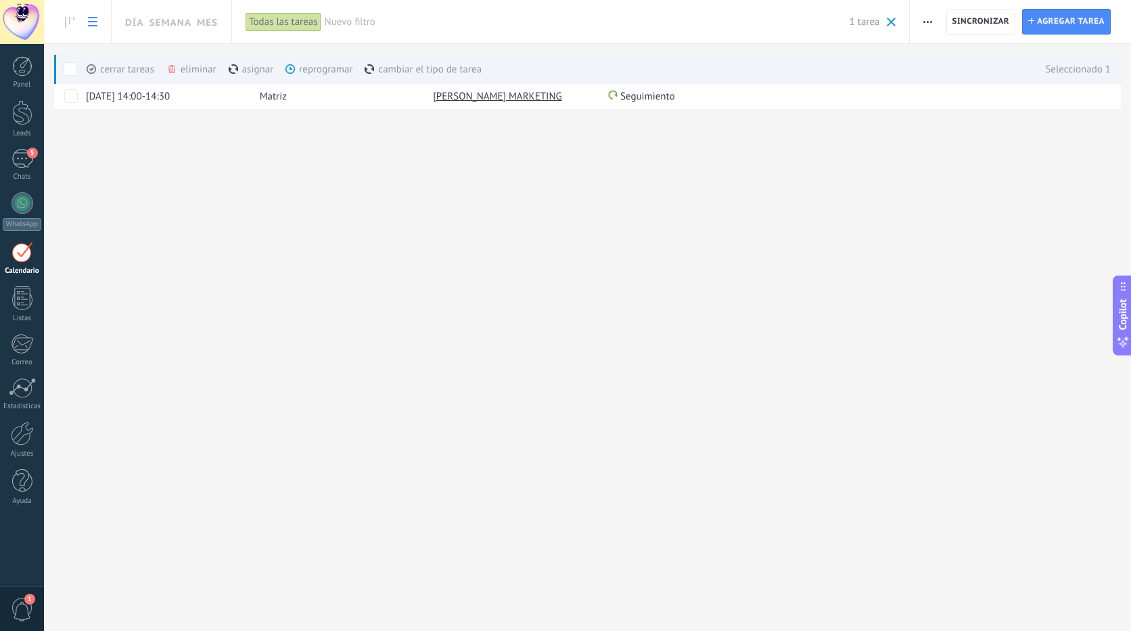
click at [204, 68] on div "eliminar màs" at bounding box center [214, 69] width 96 height 30
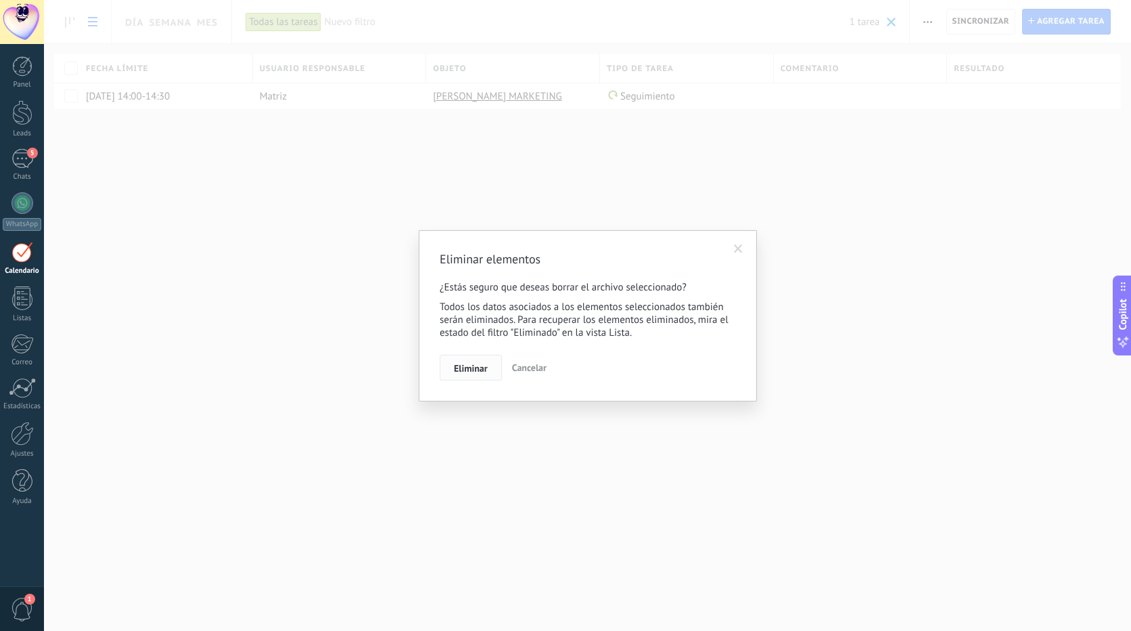
click at [459, 365] on span "Eliminar" at bounding box center [471, 367] width 34 height 9
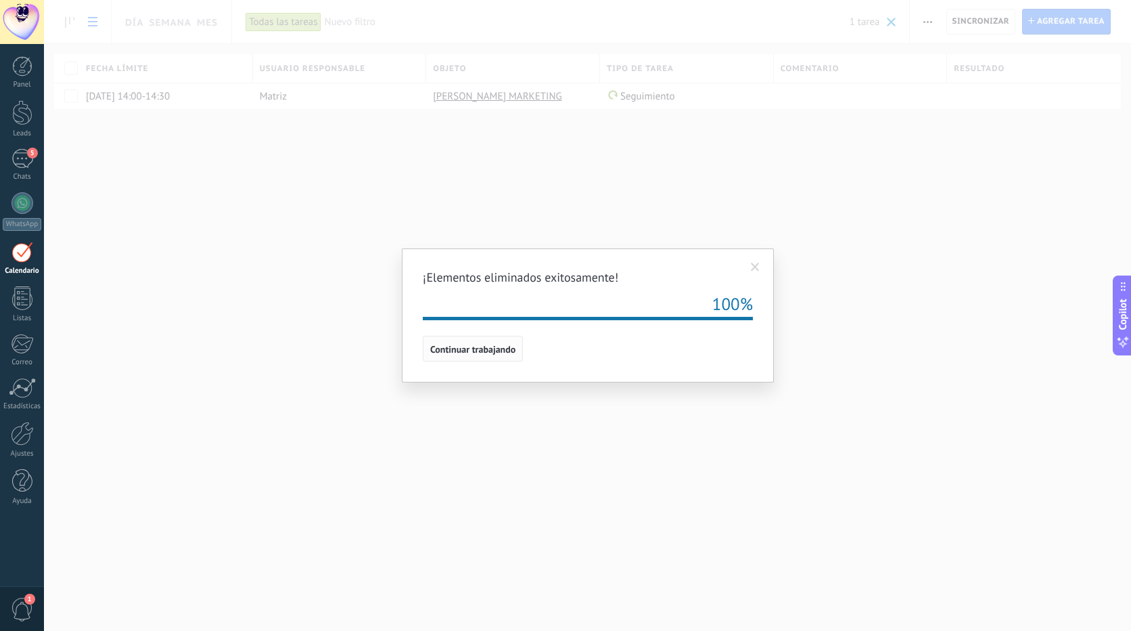
click at [474, 348] on span "Continuar trabajando" at bounding box center [472, 348] width 85 height 9
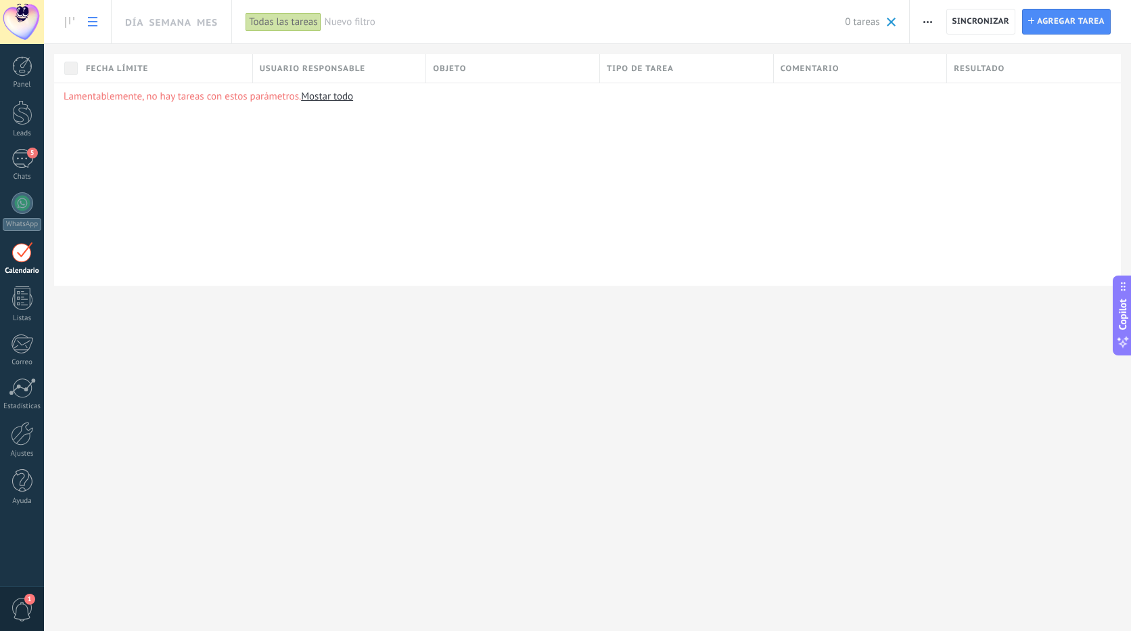
click at [276, 22] on div "Todas las tareas" at bounding box center [283, 22] width 75 height 20
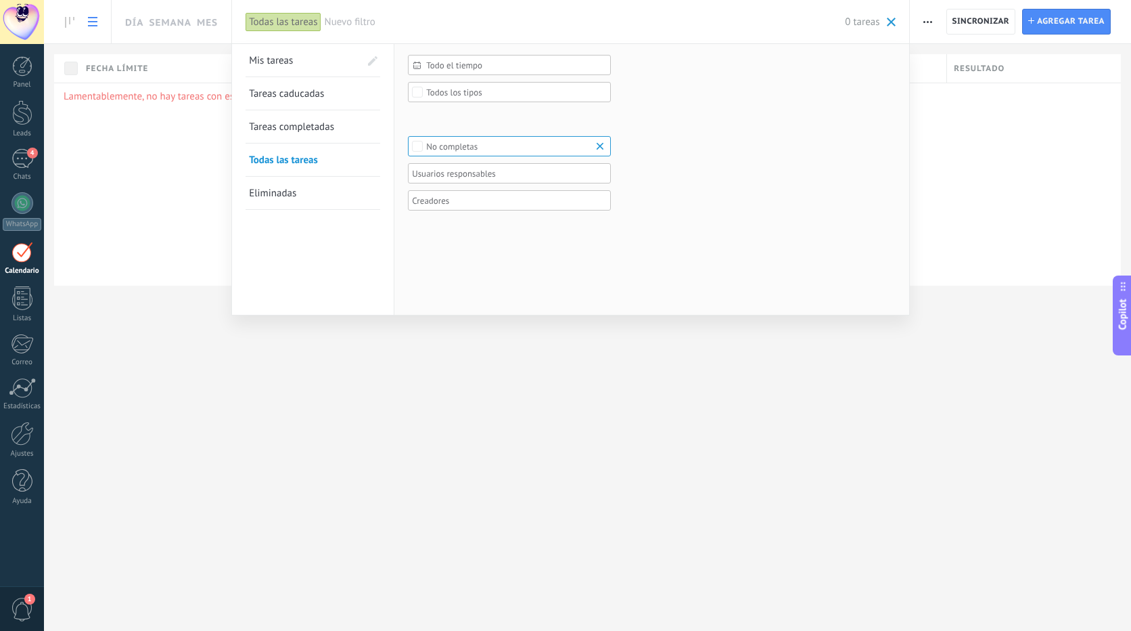
click at [1039, 165] on div at bounding box center [565, 315] width 1131 height 631
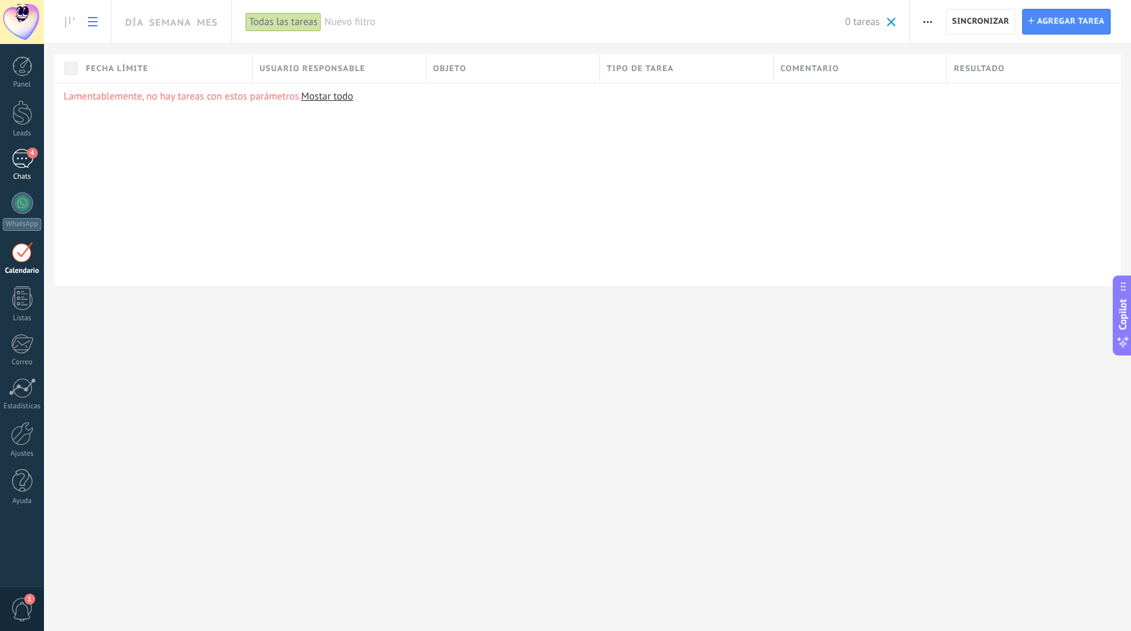
click at [25, 156] on div "4" at bounding box center [23, 159] width 22 height 20
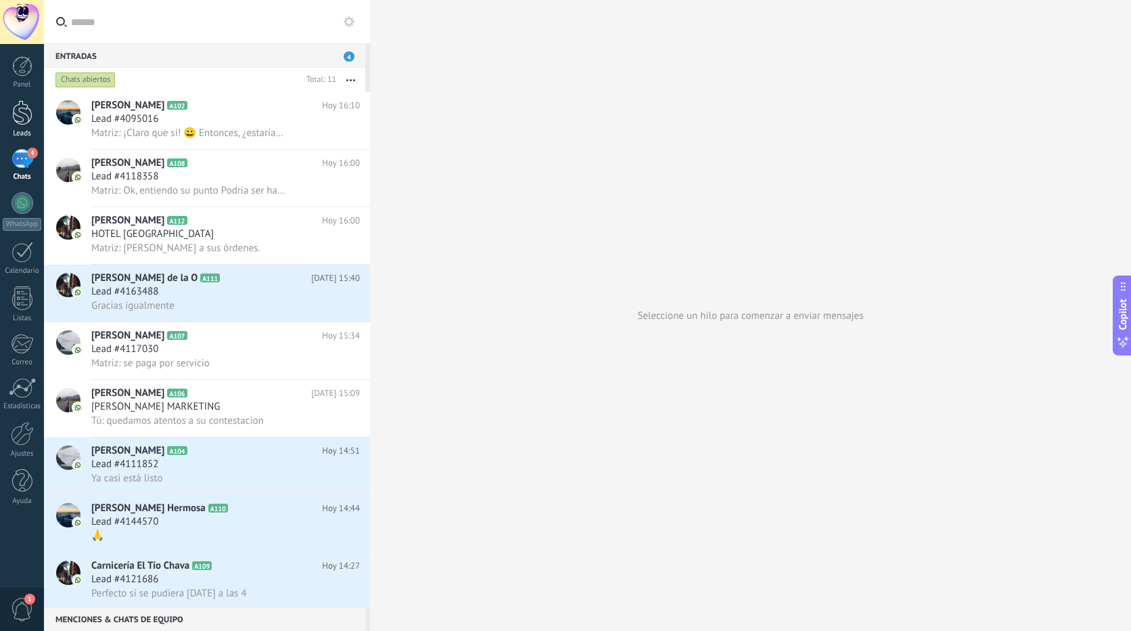
click at [24, 112] on div at bounding box center [22, 112] width 20 height 25
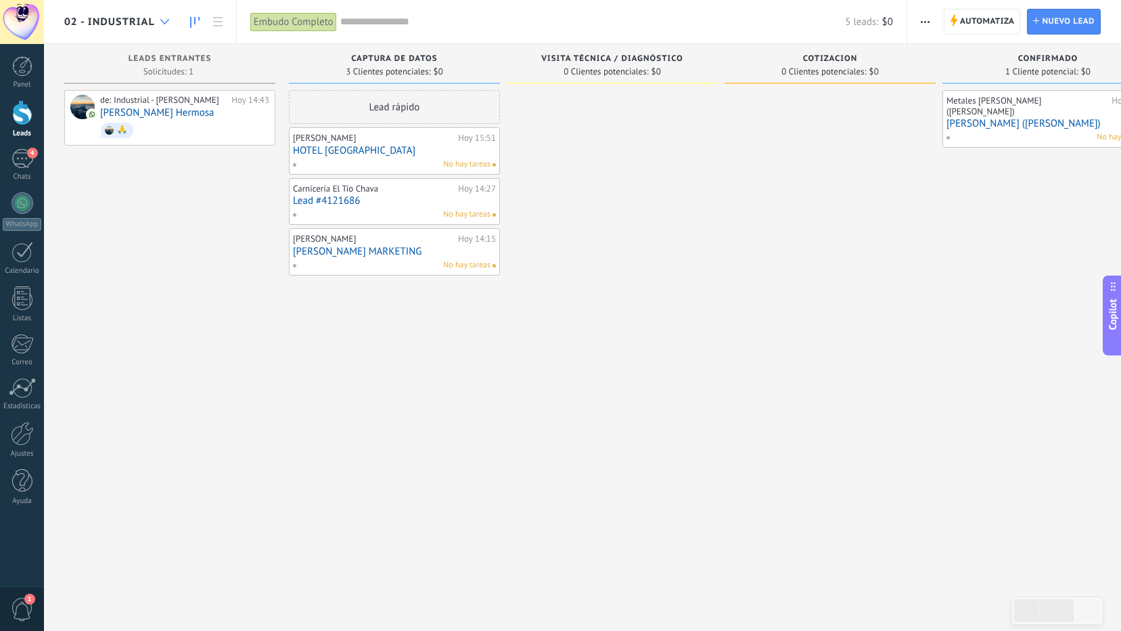
click at [162, 26] on div at bounding box center [165, 22] width 22 height 26
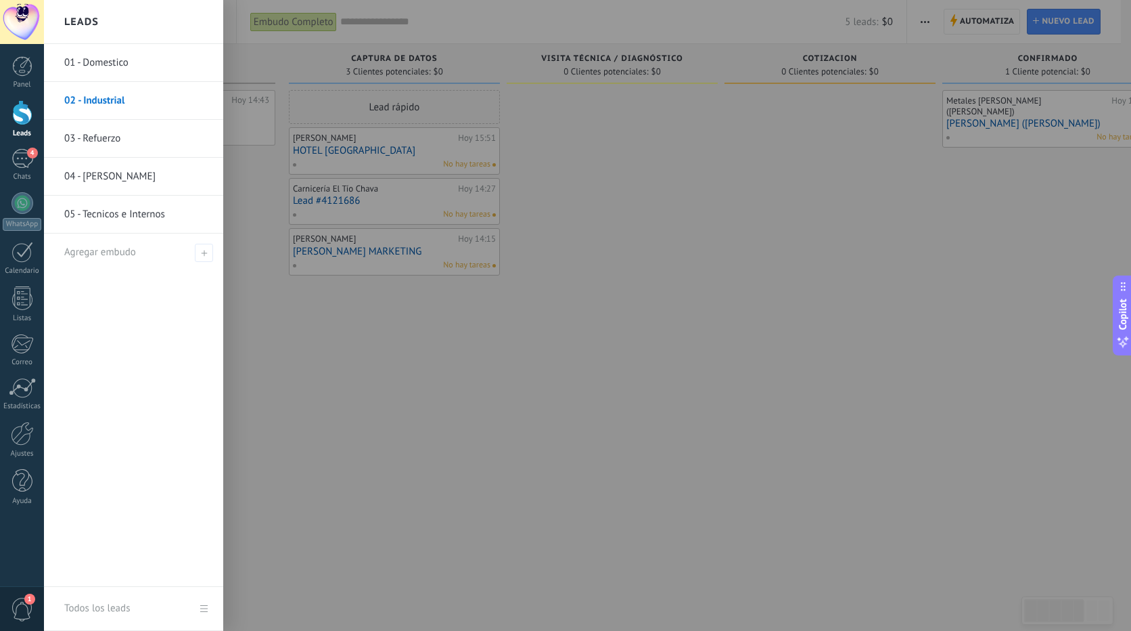
click at [138, 60] on link "01 - Domestico" at bounding box center [136, 63] width 145 height 38
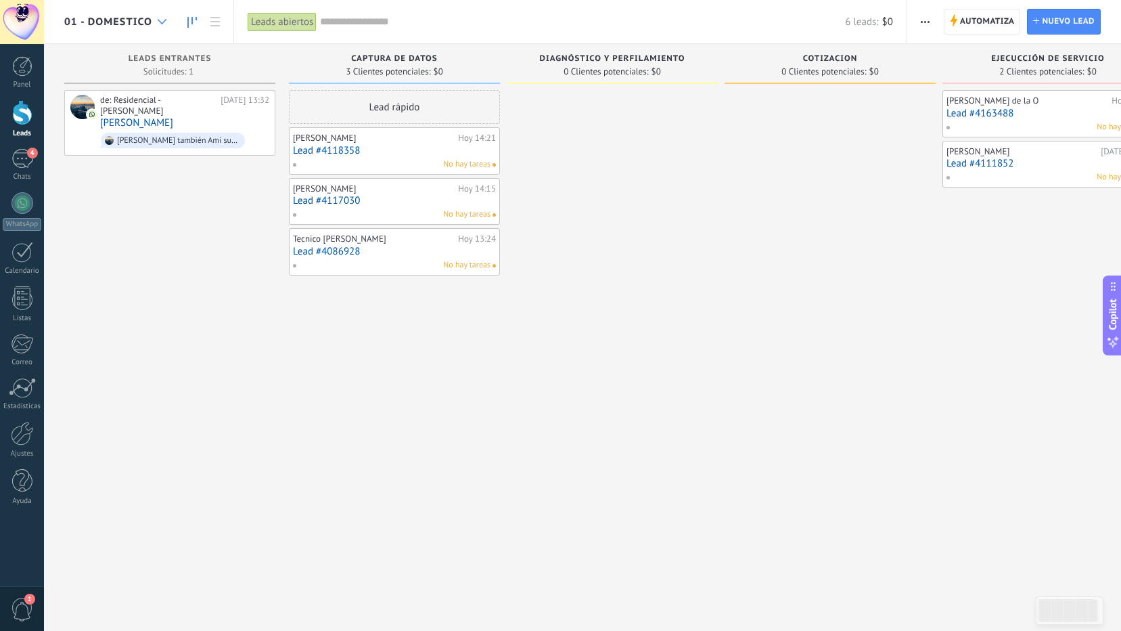
click at [162, 23] on use at bounding box center [162, 21] width 9 height 5
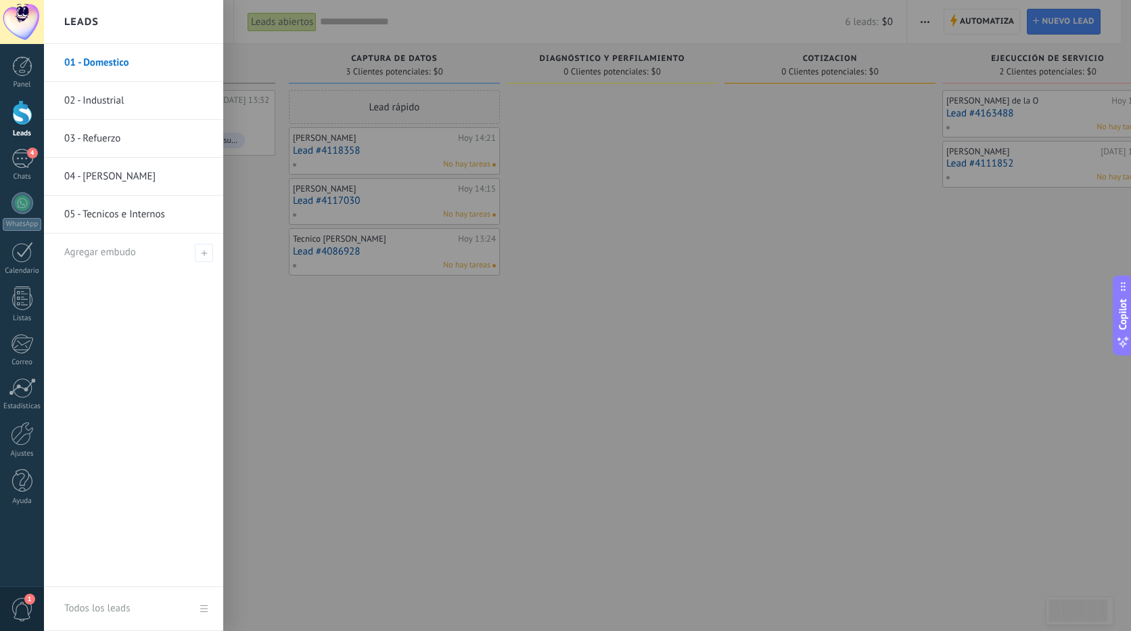
click at [122, 103] on link "02 - Industrial" at bounding box center [136, 101] width 145 height 38
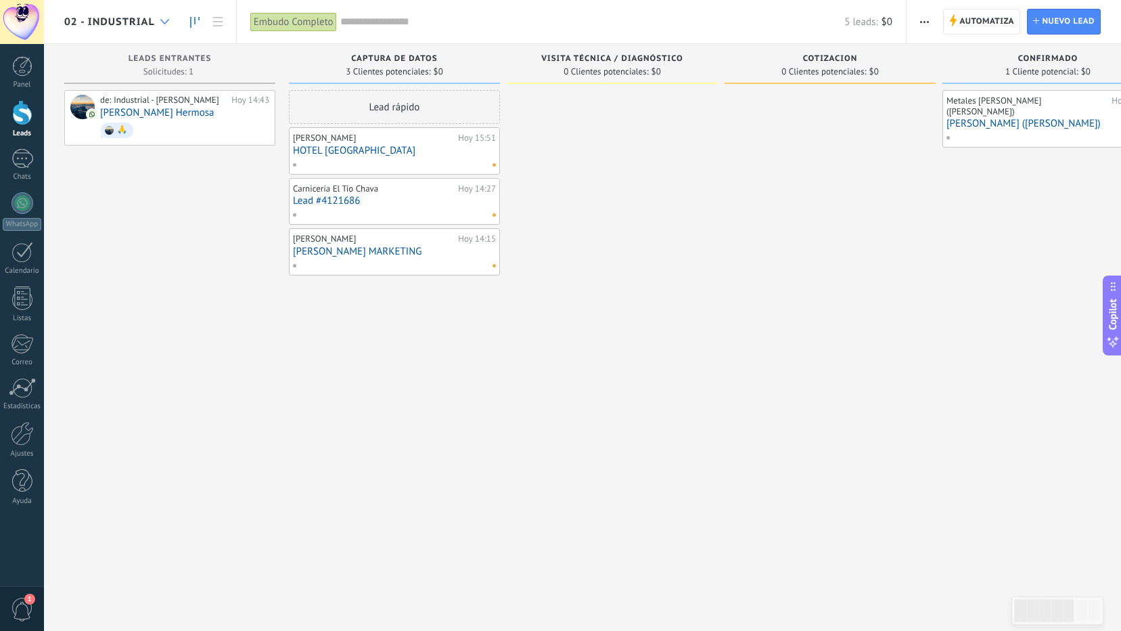
click at [160, 23] on icon at bounding box center [164, 21] width 9 height 5
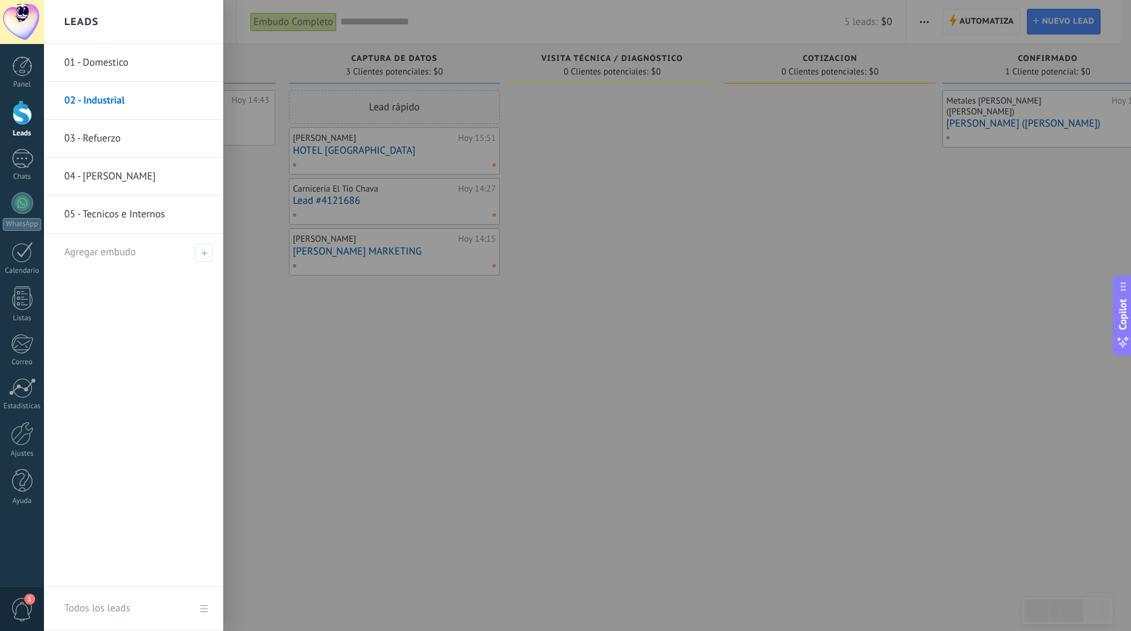
click at [623, 218] on div at bounding box center [609, 315] width 1131 height 631
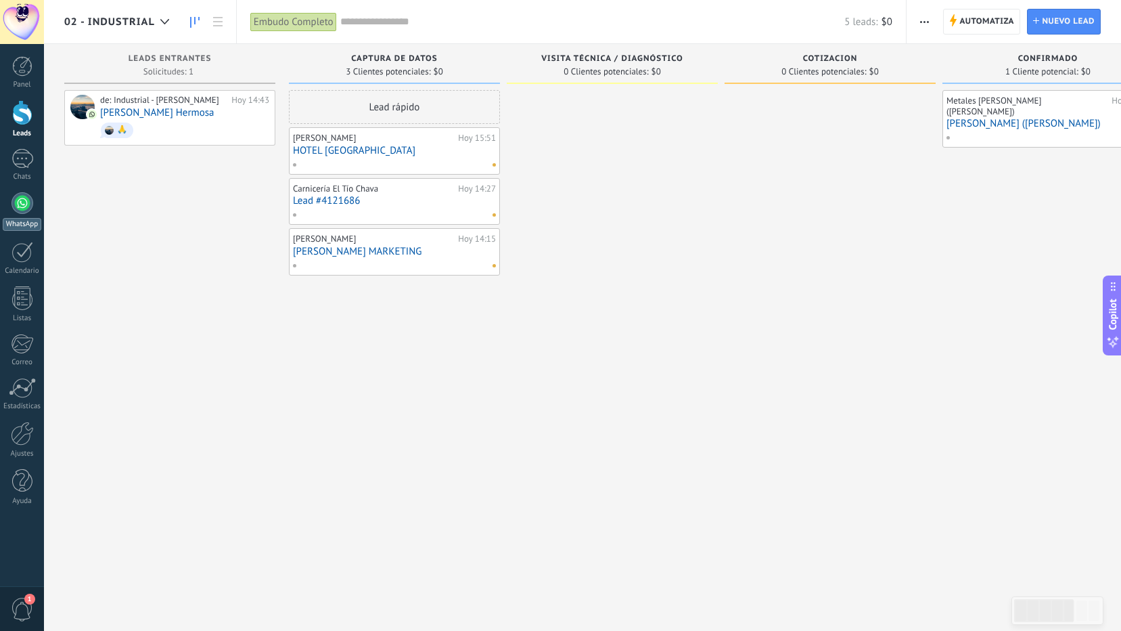
click at [26, 202] on div at bounding box center [23, 203] width 22 height 22
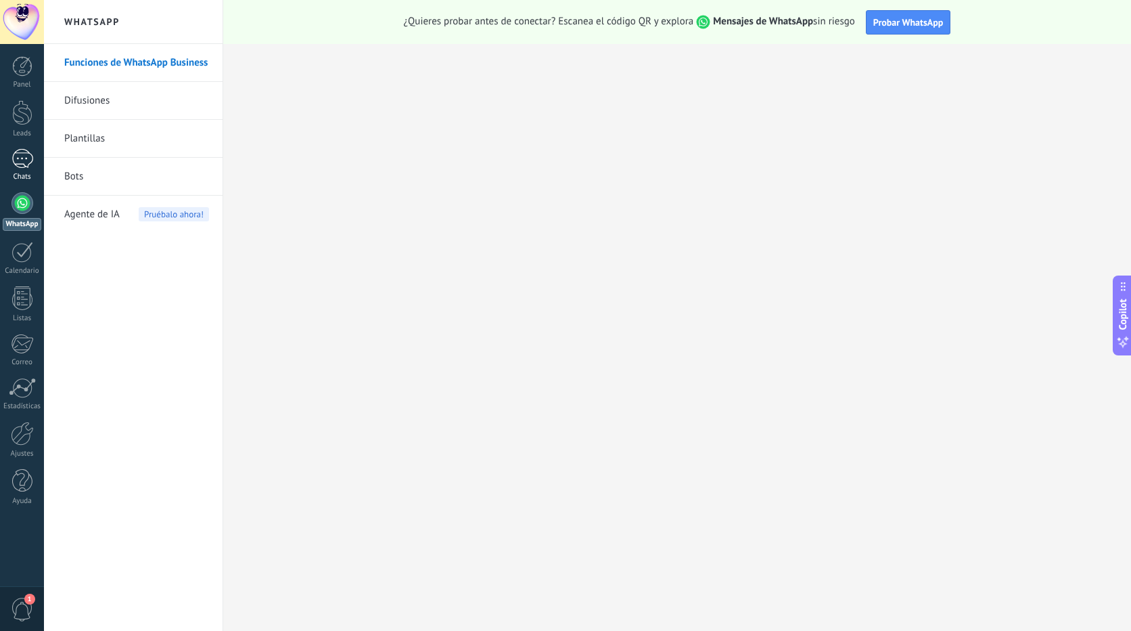
click at [22, 162] on div at bounding box center [23, 159] width 22 height 20
